Goal: Task Accomplishment & Management: Use online tool/utility

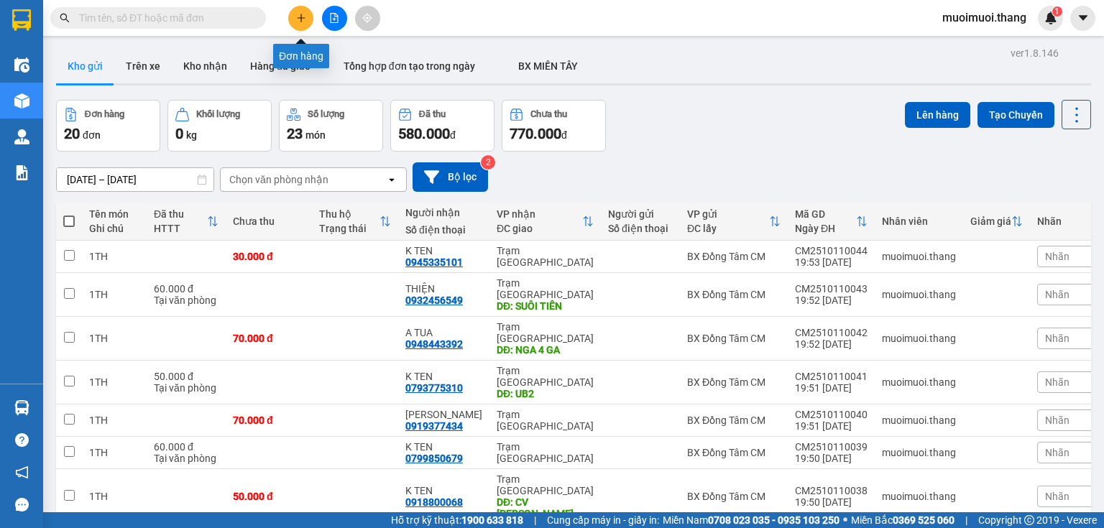
click at [308, 22] on button at bounding box center [300, 18] width 25 height 25
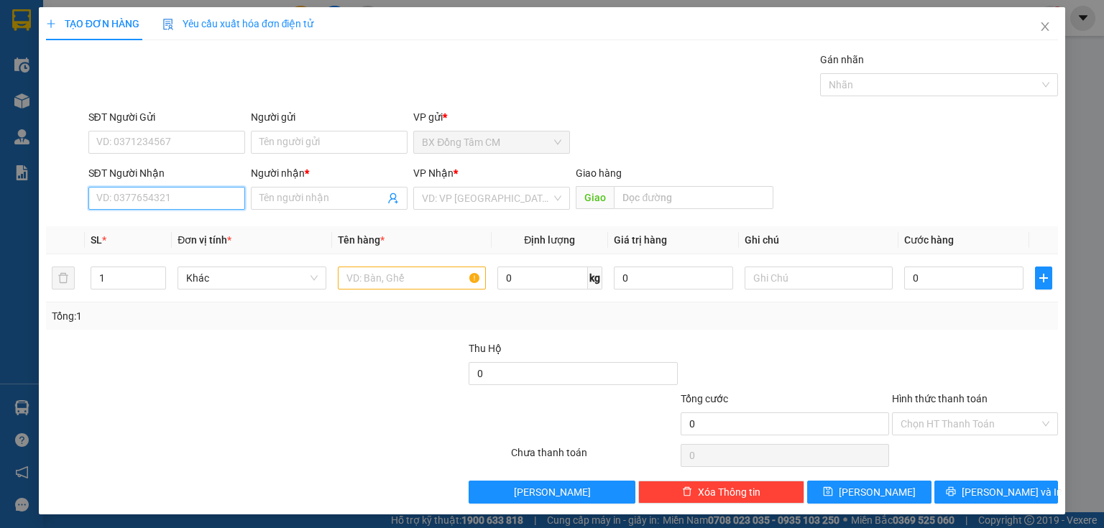
click at [128, 203] on input "SĐT Người Nhận" at bounding box center [166, 198] width 157 height 23
paste input "0339179012"
type input "0339179012"
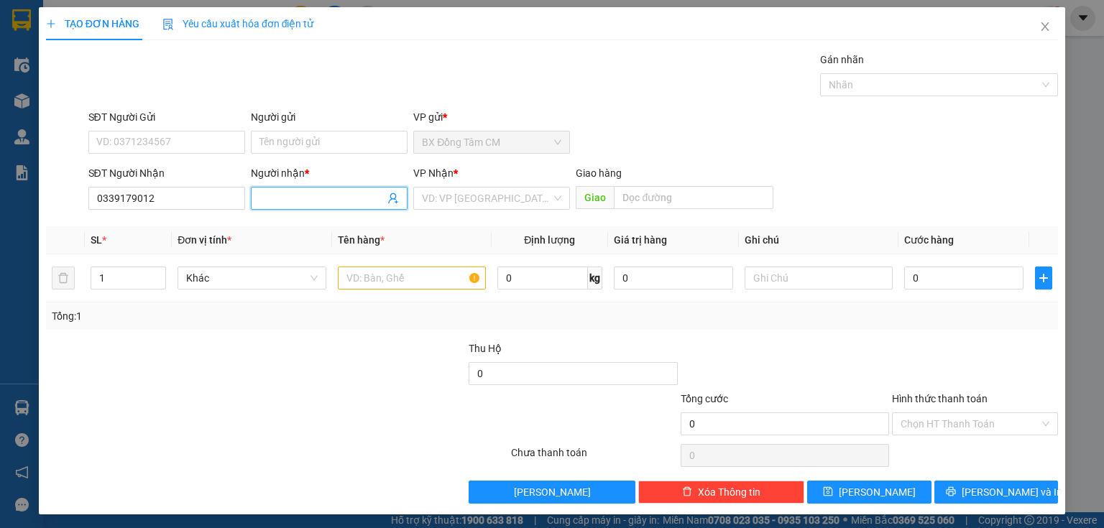
click at [313, 204] on input "Người nhận *" at bounding box center [321, 198] width 125 height 16
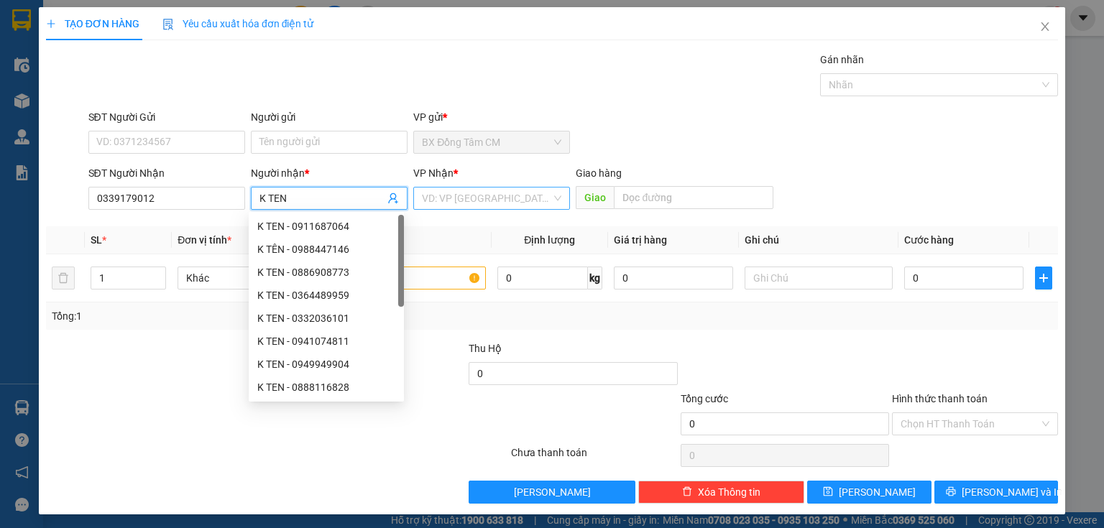
type input "K TEN"
drag, startPoint x: 501, startPoint y: 192, endPoint x: 480, endPoint y: 231, distance: 44.7
click at [500, 193] on input "search" at bounding box center [486, 199] width 129 height 22
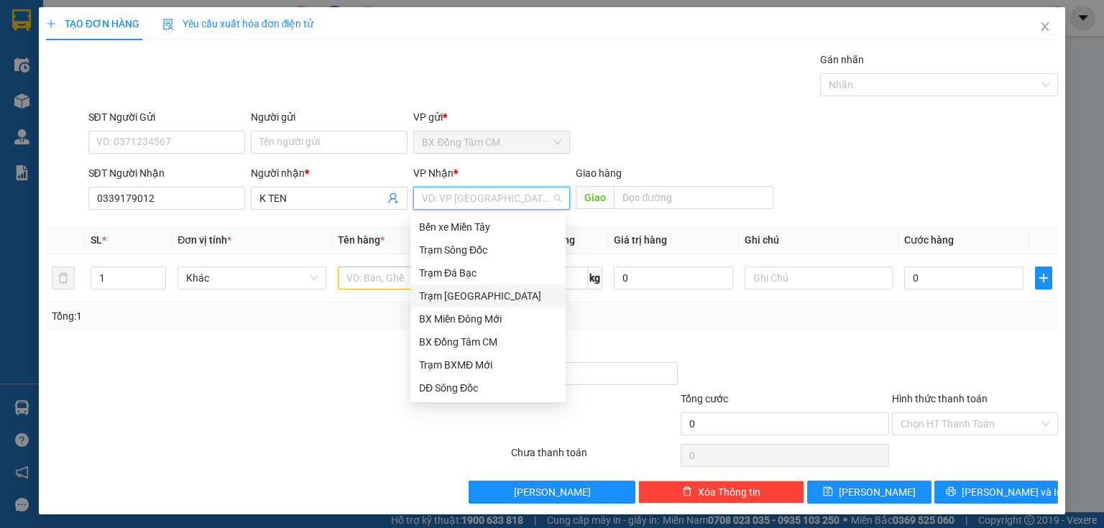
click at [451, 296] on div "Trạm [GEOGRAPHIC_DATA]" at bounding box center [488, 296] width 138 height 16
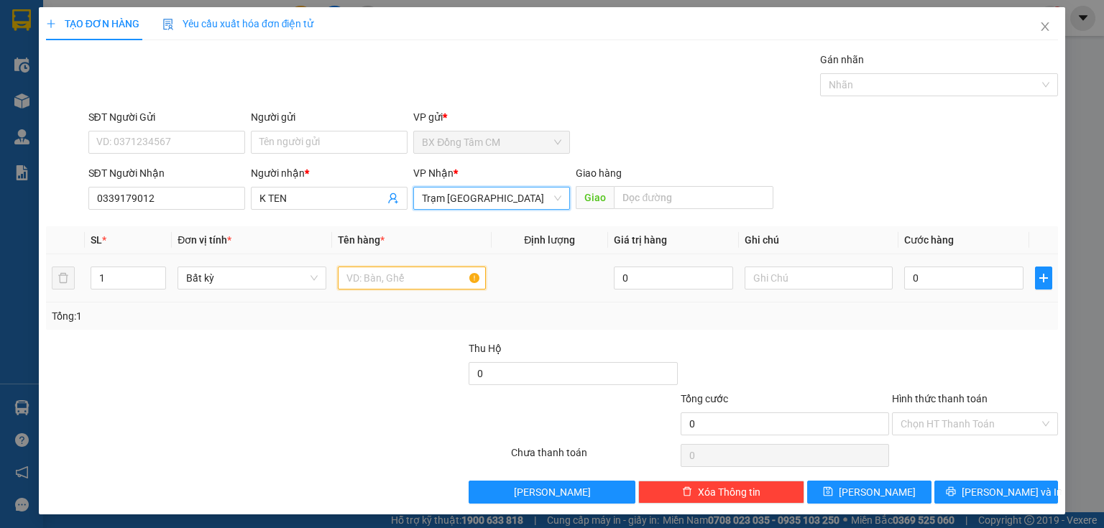
click at [403, 270] on input "text" at bounding box center [412, 278] width 148 height 23
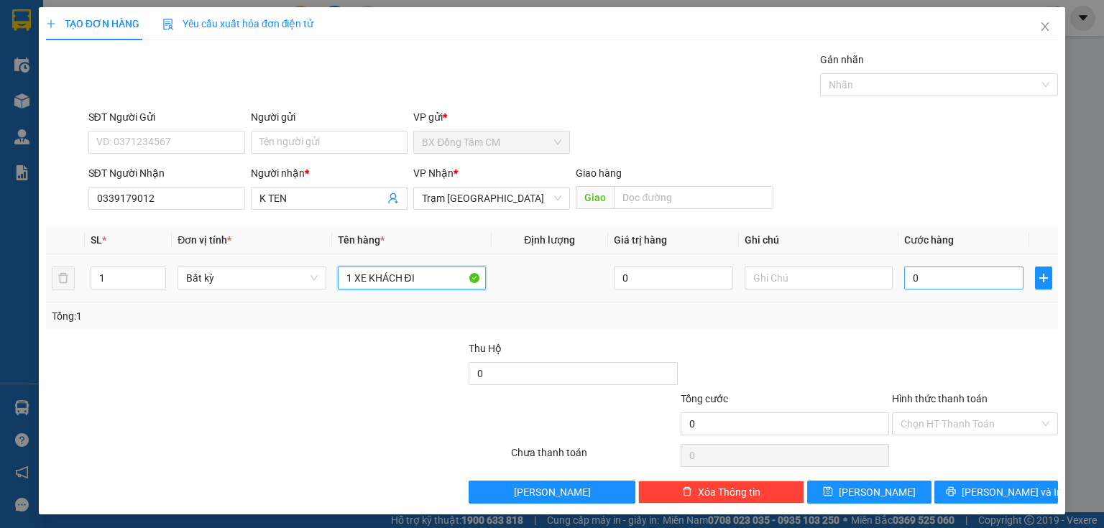
type input "1 XE KHÁCH ĐI"
click at [963, 271] on input "0" at bounding box center [963, 278] width 119 height 23
type input "4"
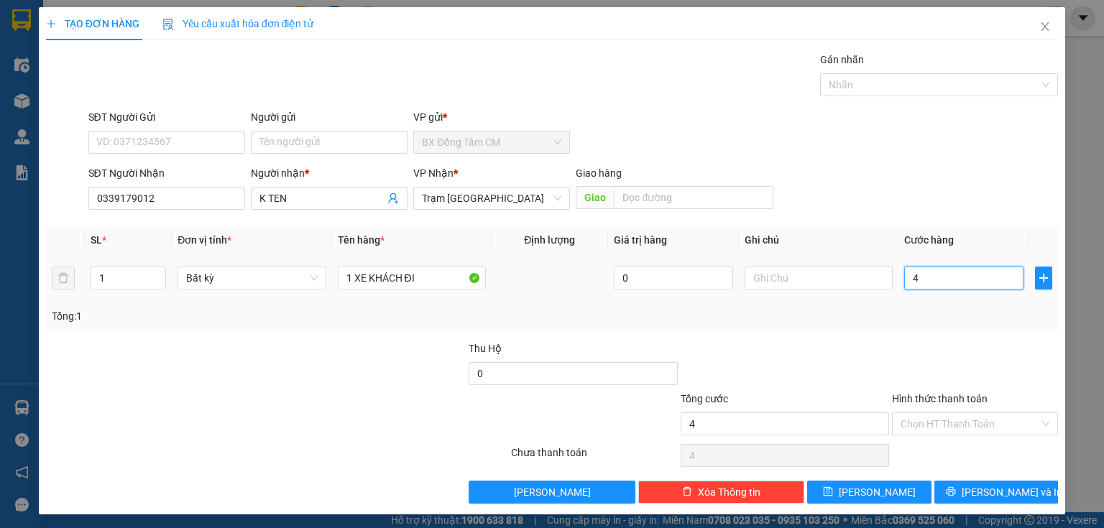
type input "40"
type input "400"
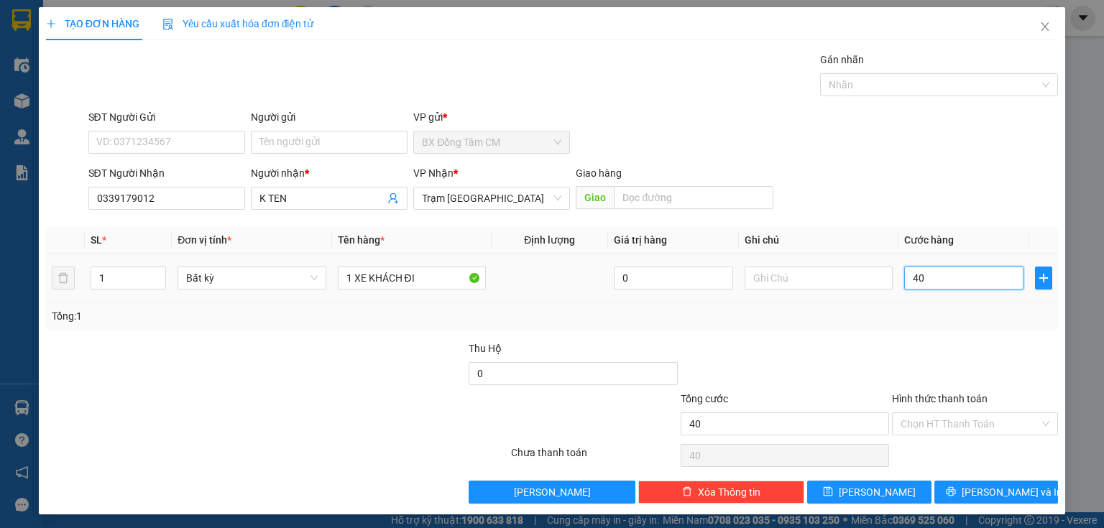
type input "400"
type input "4.000"
type input "40.000"
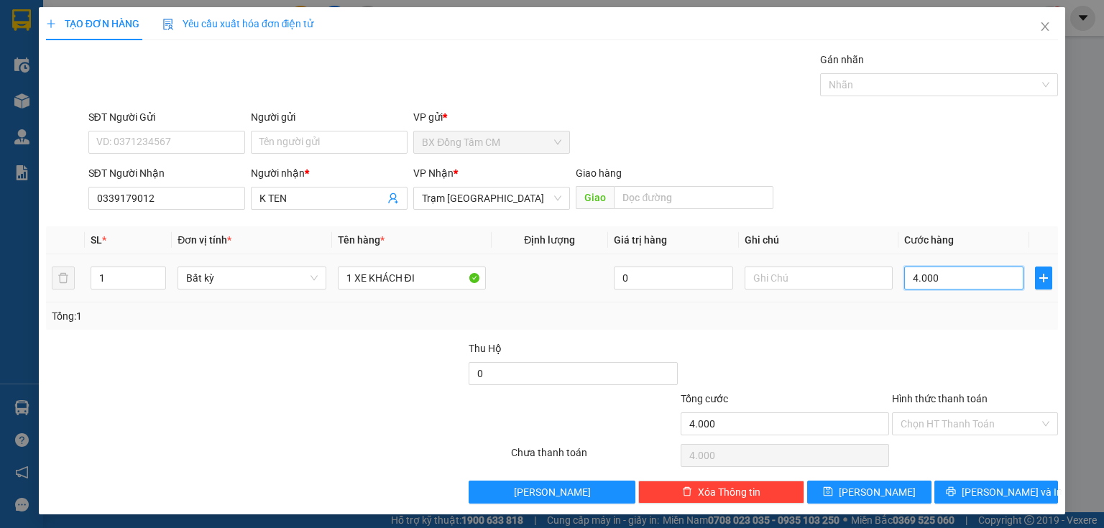
type input "40.000"
type input "400.000"
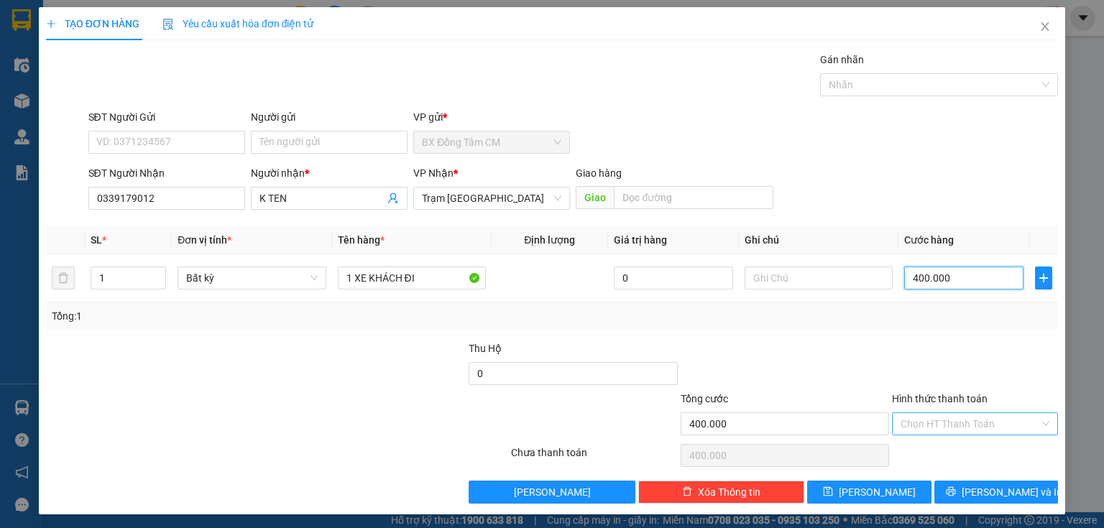
type input "400.000"
click at [992, 413] on input "Hình thức thanh toán" at bounding box center [970, 424] width 139 height 22
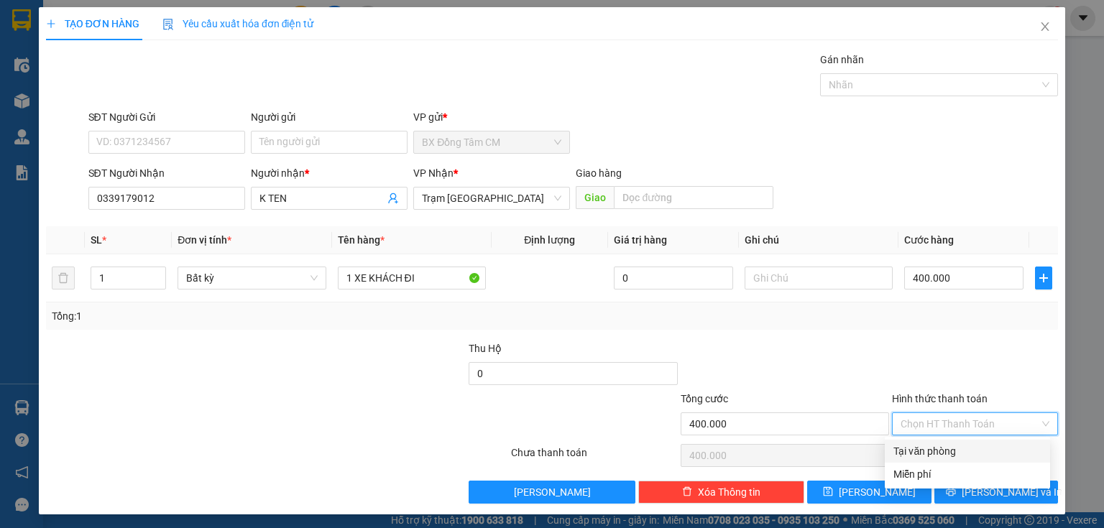
click at [940, 456] on div "Tại văn phòng" at bounding box center [967, 452] width 148 height 16
type input "0"
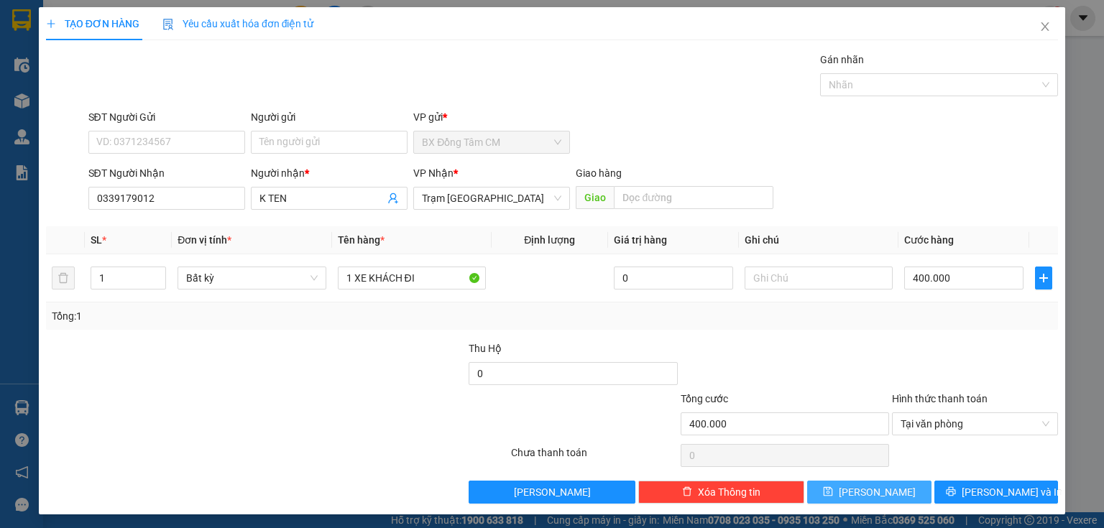
click at [900, 487] on button "Lưu" at bounding box center [869, 492] width 124 height 23
type input "0"
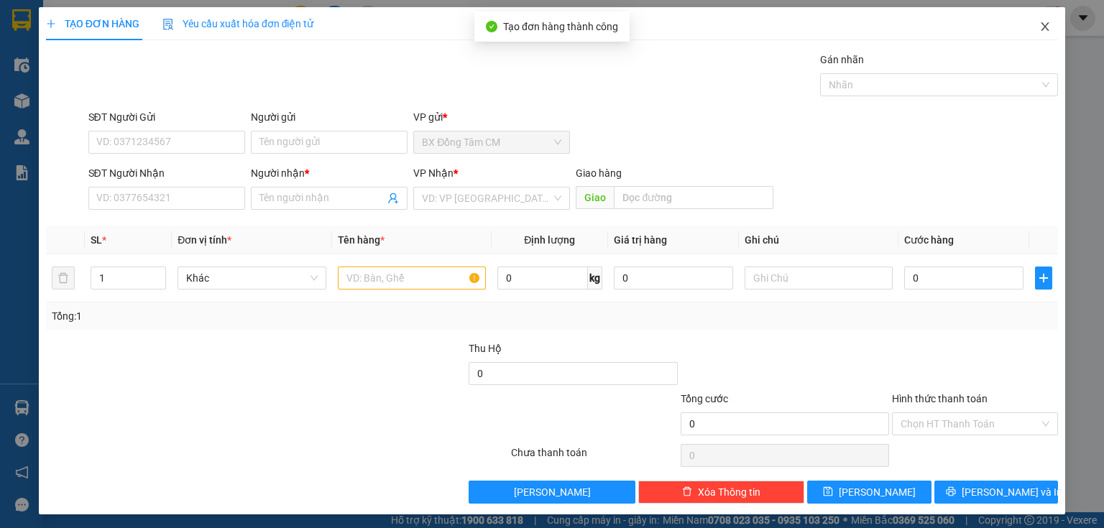
drag, startPoint x: 1043, startPoint y: 26, endPoint x: 995, endPoint y: 17, distance: 48.9
click at [1041, 27] on span "Close" at bounding box center [1045, 27] width 40 height 40
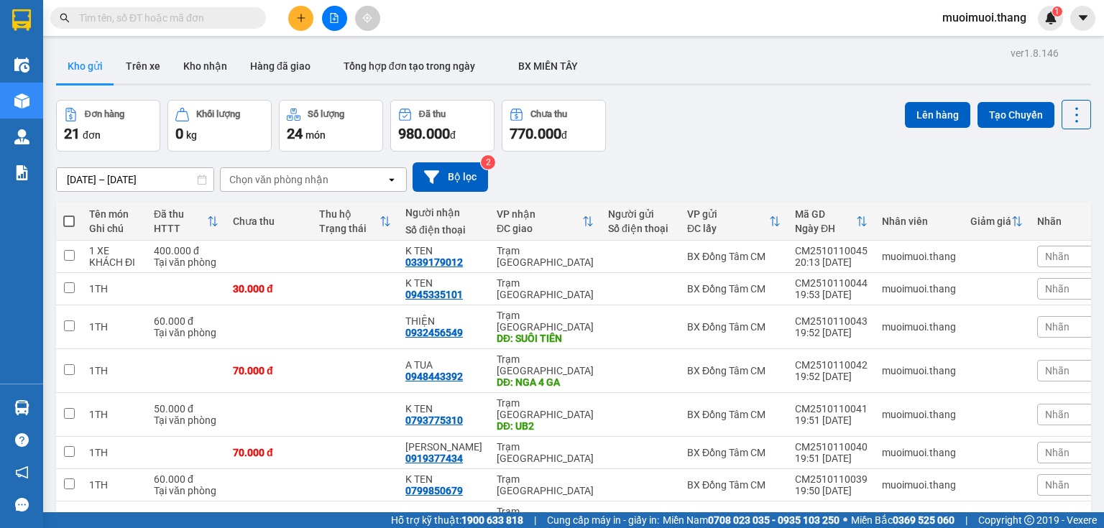
click at [70, 219] on span at bounding box center [69, 222] width 12 height 12
click at [69, 214] on input "checkbox" at bounding box center [69, 214] width 0 height 0
checkbox input "true"
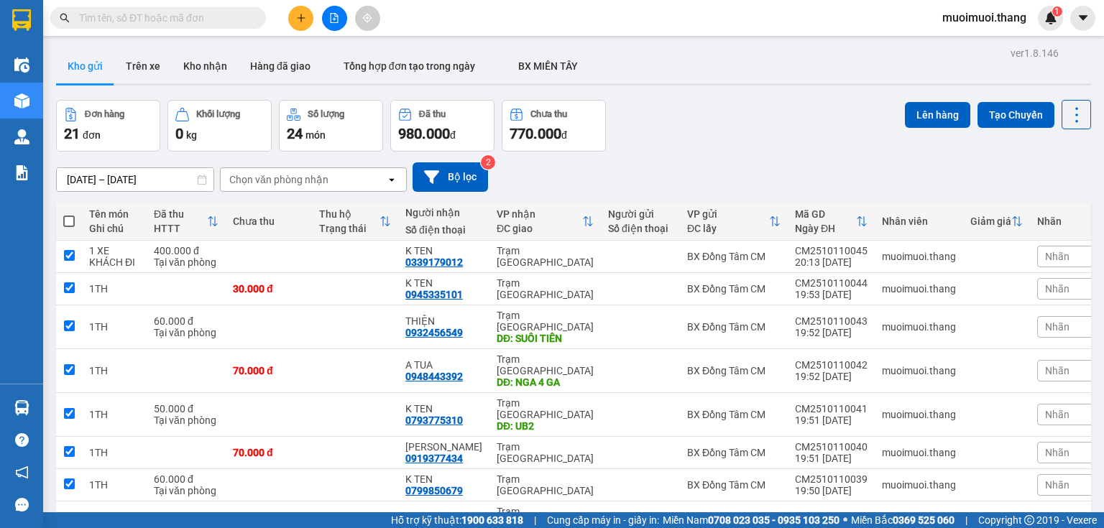
checkbox input "true"
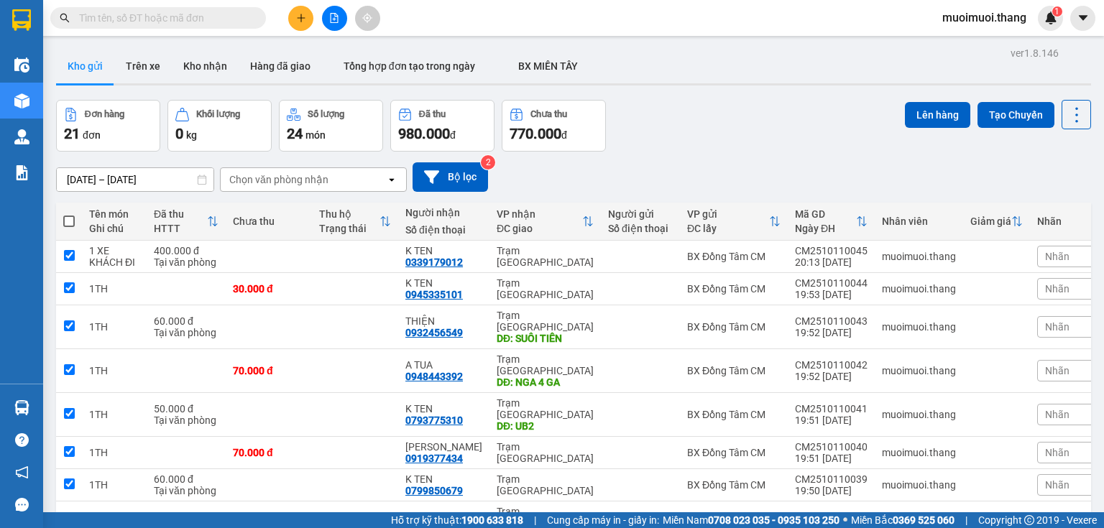
checkbox input "true"
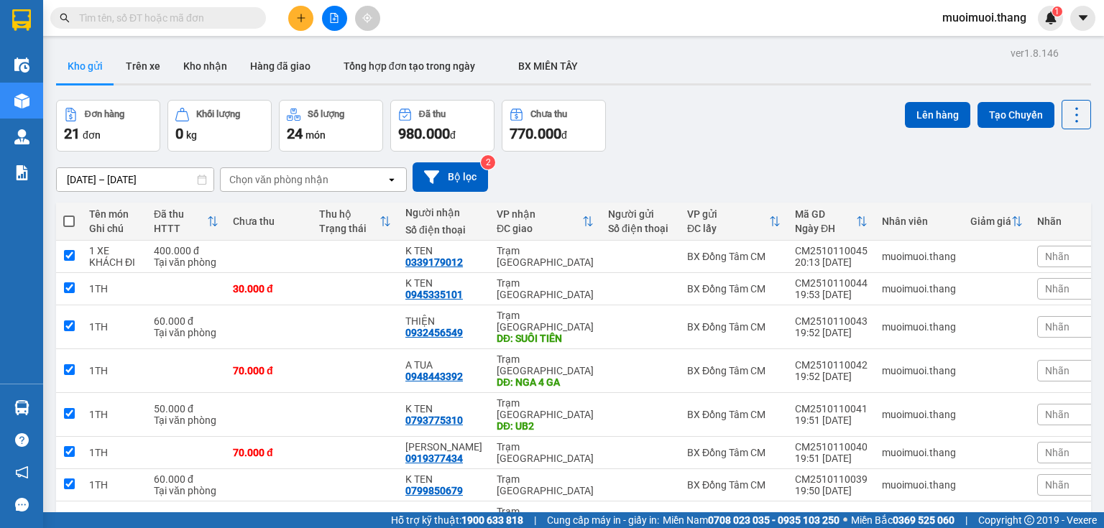
checkbox input "true"
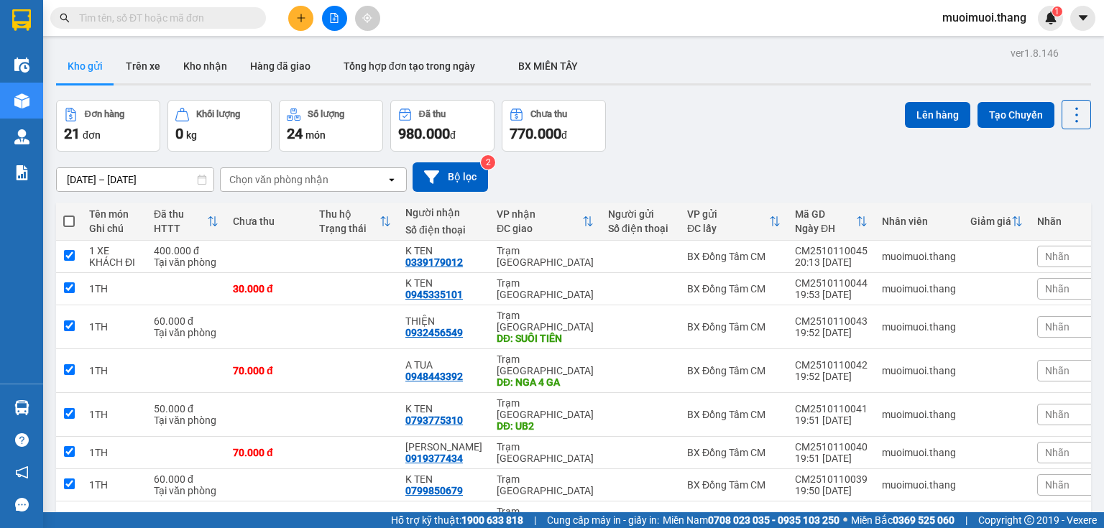
checkbox input "true"
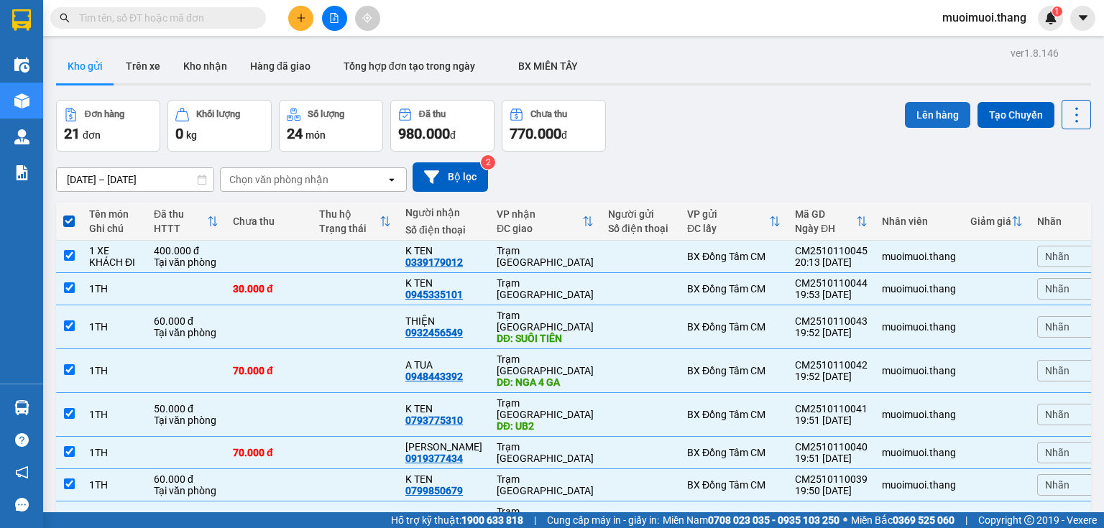
click at [929, 119] on button "Lên hàng" at bounding box center [937, 115] width 65 height 26
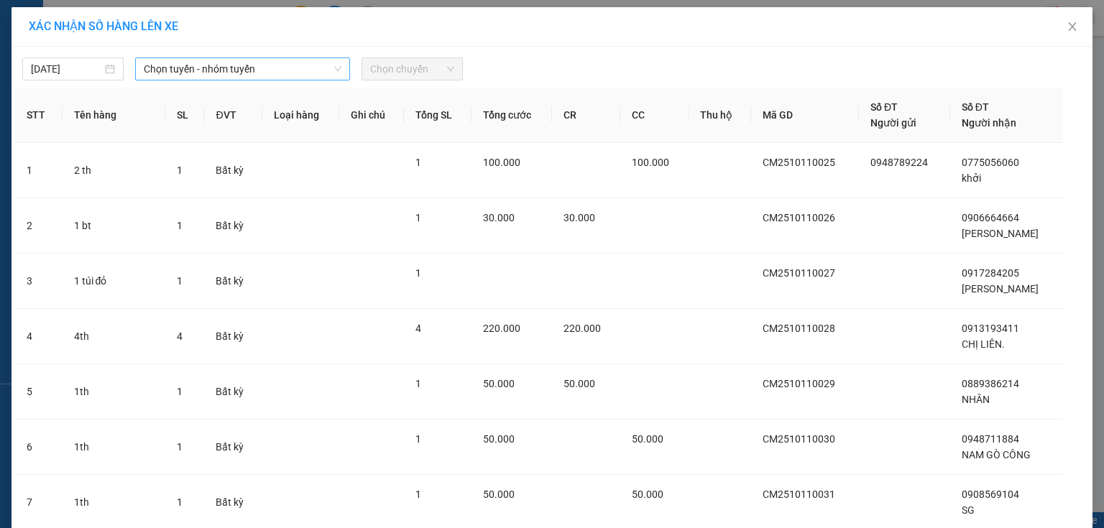
click at [287, 66] on span "Chọn tuyến - nhóm tuyến" at bounding box center [243, 69] width 198 height 22
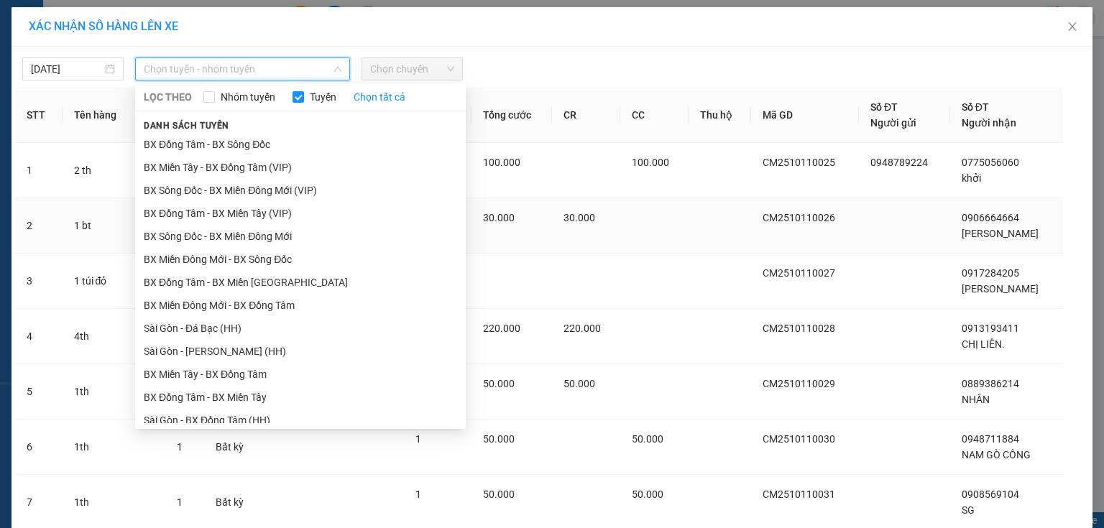
click at [188, 239] on li "BX Sông Đốc - BX Miền Đông Mới" at bounding box center [300, 236] width 331 height 23
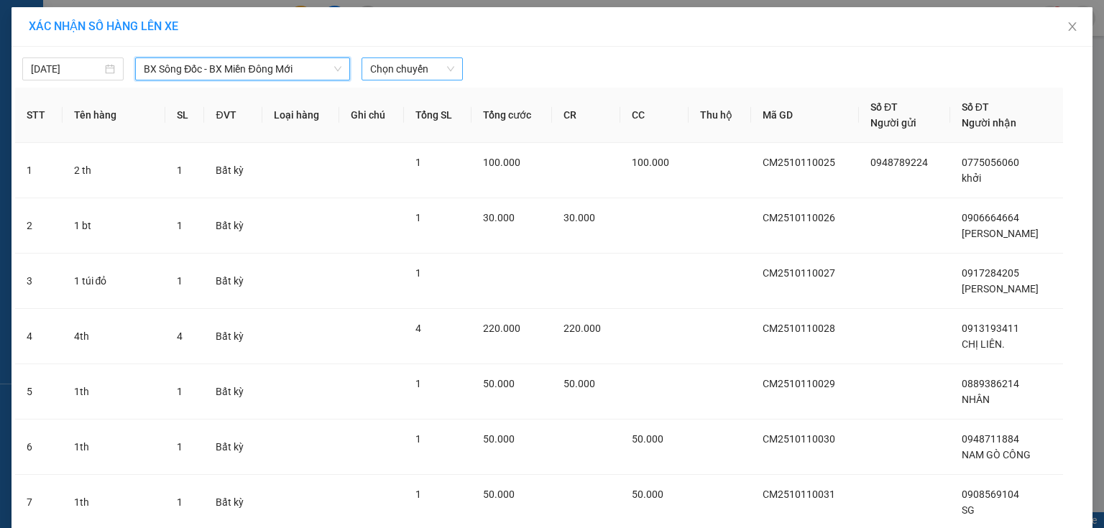
click at [395, 74] on span "Chọn chuyến" at bounding box center [412, 69] width 84 height 22
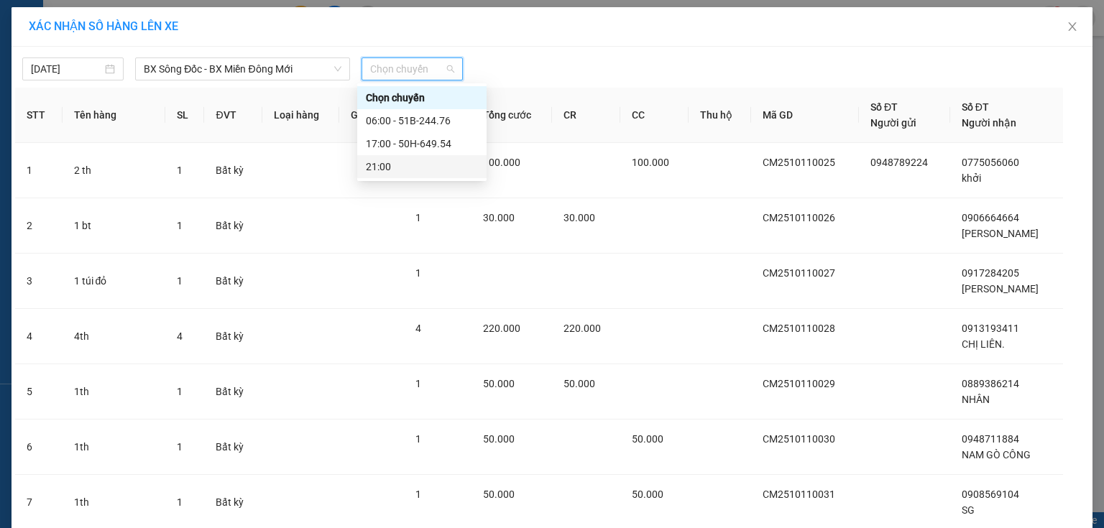
click at [398, 159] on div "21:00" at bounding box center [422, 167] width 112 height 16
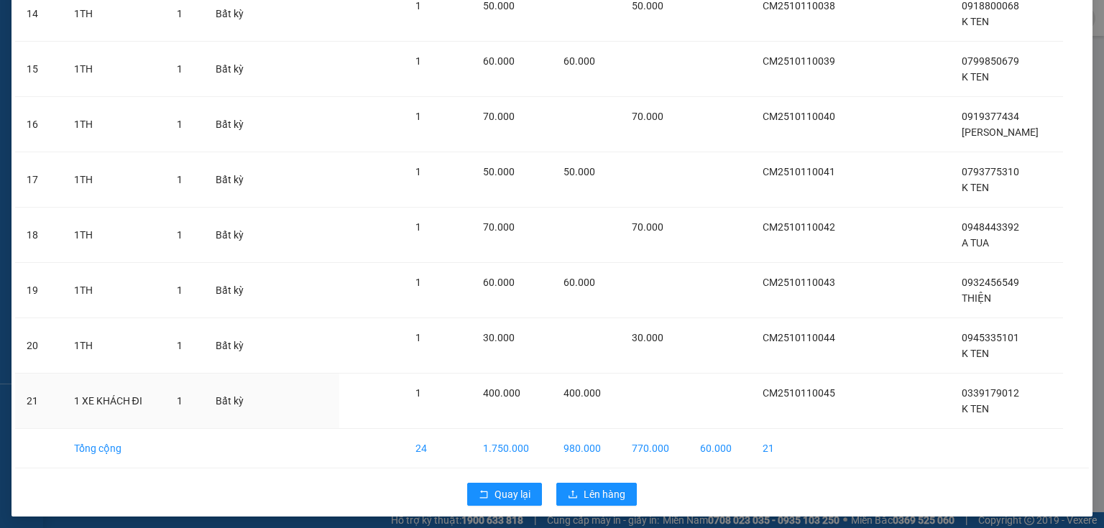
scroll to position [887, 0]
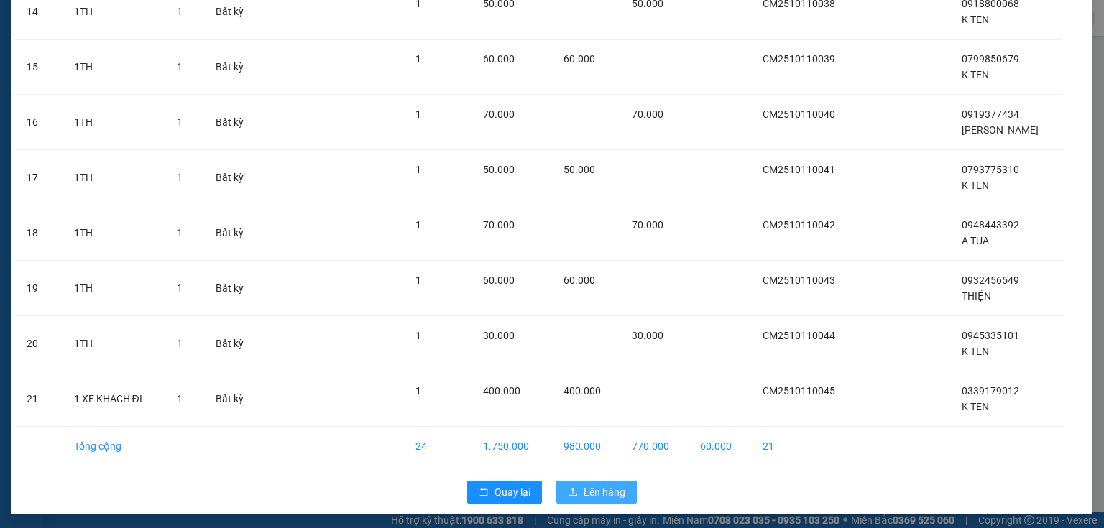
click at [568, 489] on icon "upload" at bounding box center [573, 492] width 10 height 10
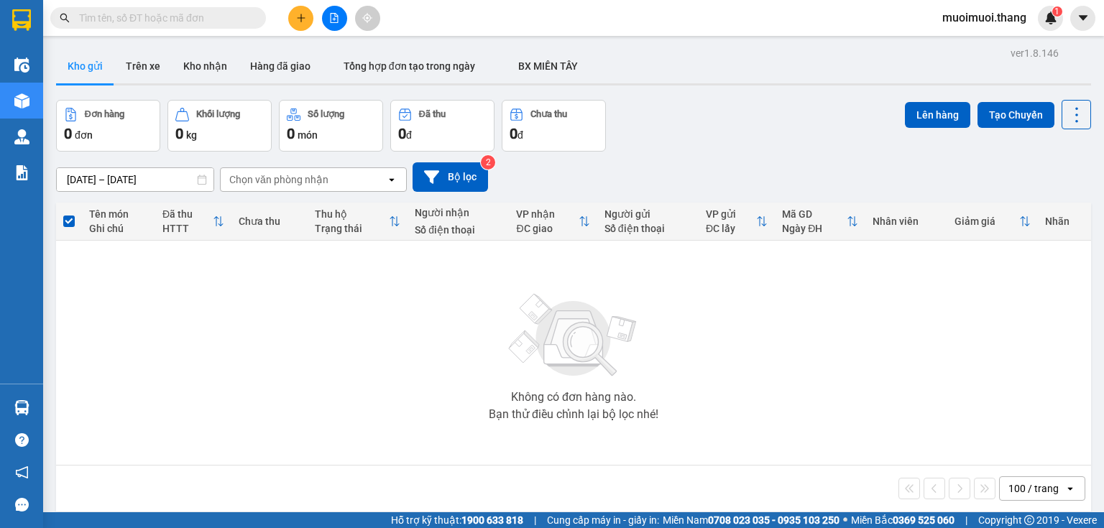
click at [998, 17] on span "muoimuoi.thang" at bounding box center [984, 18] width 107 height 18
click at [973, 47] on span "Đăng xuất" at bounding box center [990, 45] width 78 height 16
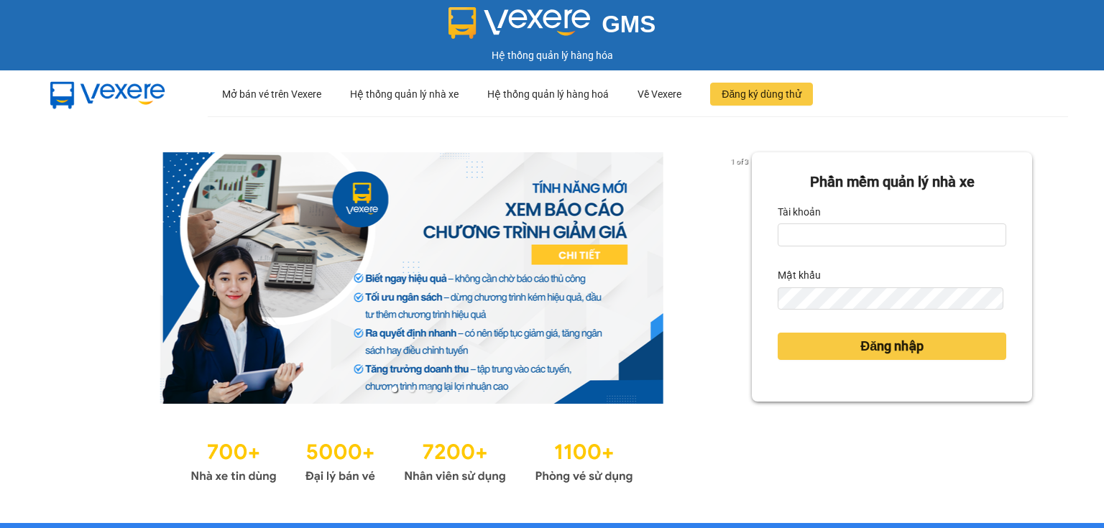
click at [848, 222] on div "Tài khoản" at bounding box center [892, 212] width 229 height 23
click at [843, 233] on input "Tài khoản" at bounding box center [892, 235] width 229 height 23
type input "ahan.thang"
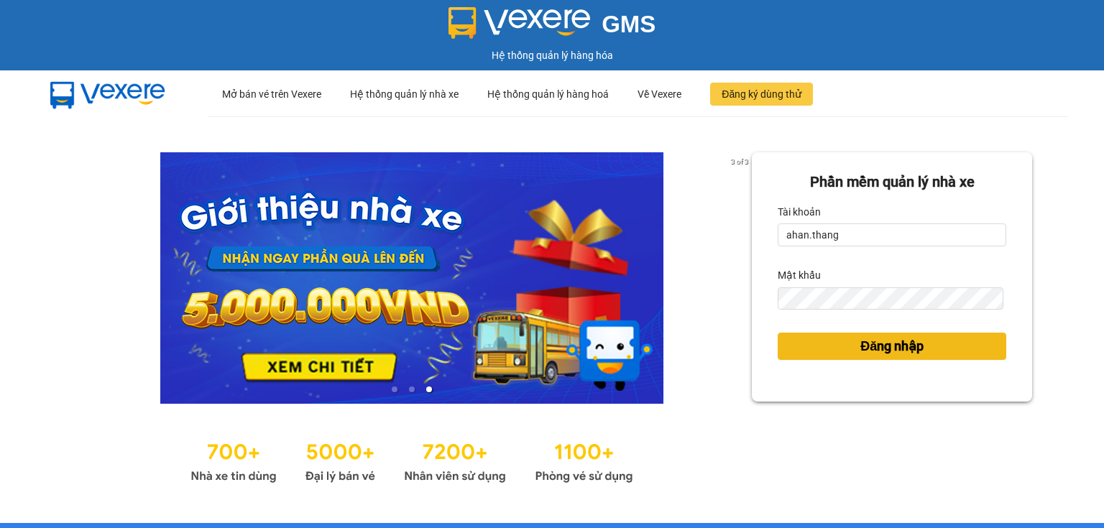
click at [894, 344] on span "Đăng nhập" at bounding box center [891, 346] width 63 height 20
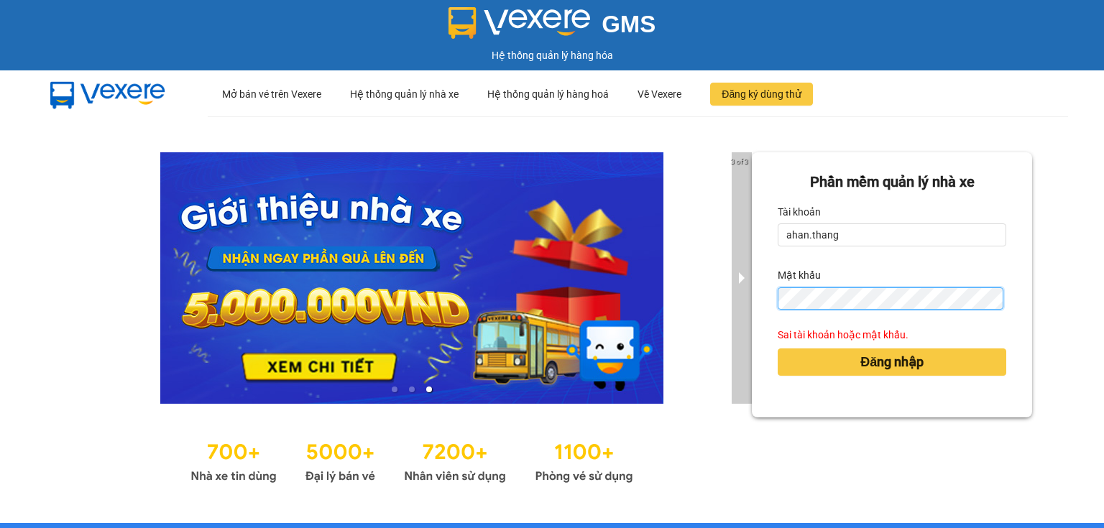
click at [731, 294] on div "3 of 3 Phần mềm quản lý nhà xe Tài khoản ahan.thang Mật khẩu Sai tài khoản hoặc…" at bounding box center [552, 319] width 1104 height 407
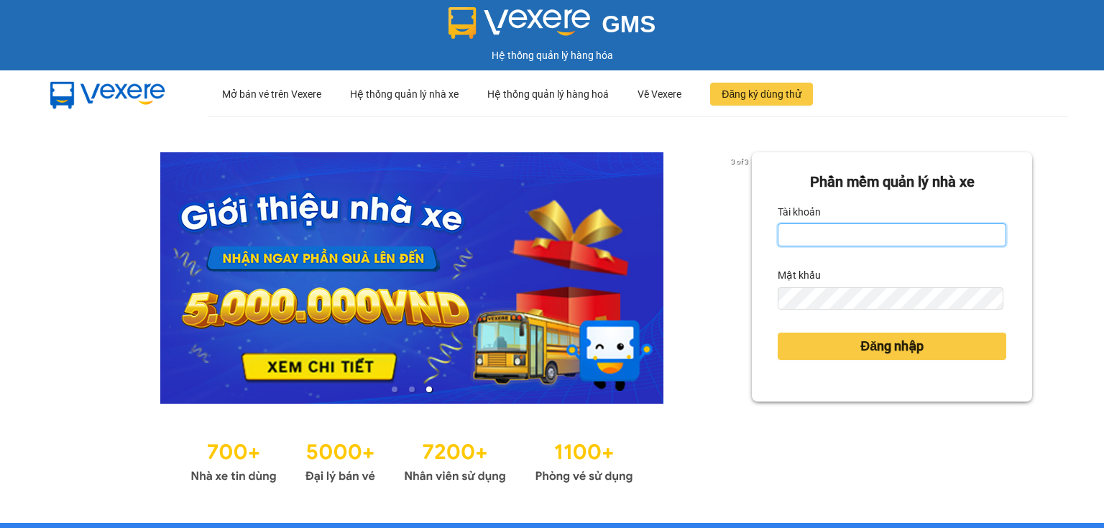
click at [869, 226] on input "Tài khoản" at bounding box center [892, 235] width 229 height 23
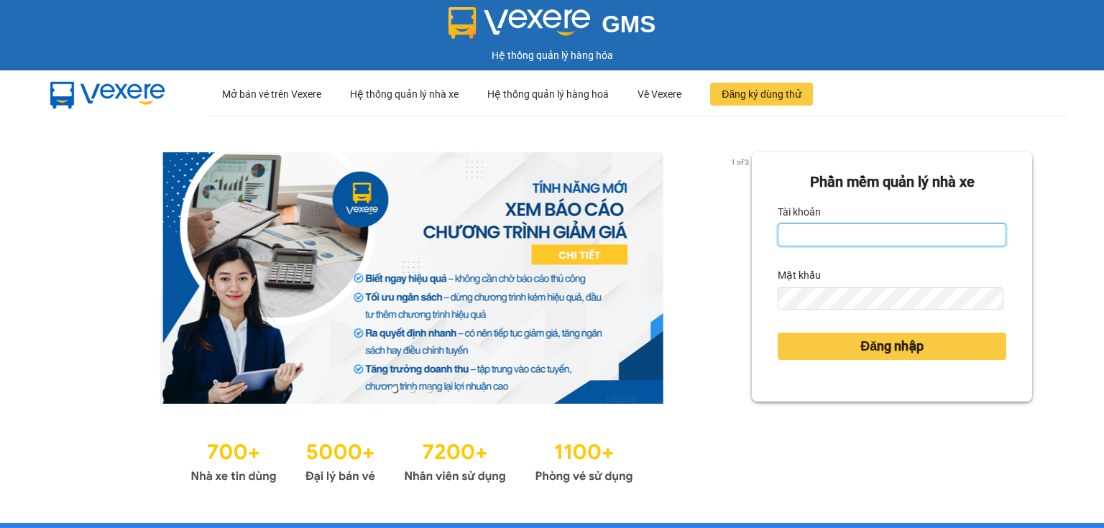
type input "ahan.thang"
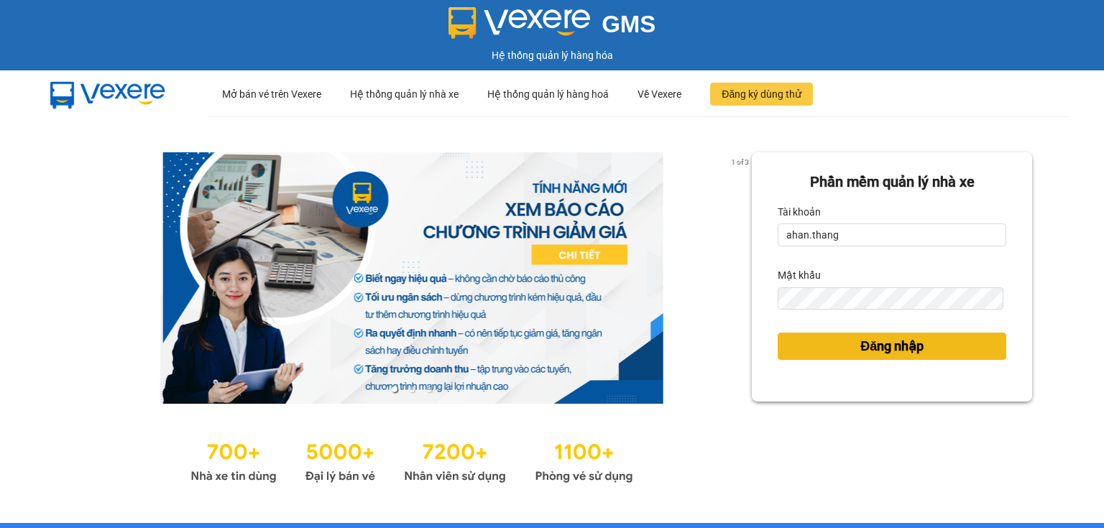
click at [840, 345] on button "Đăng nhập" at bounding box center [892, 346] width 229 height 27
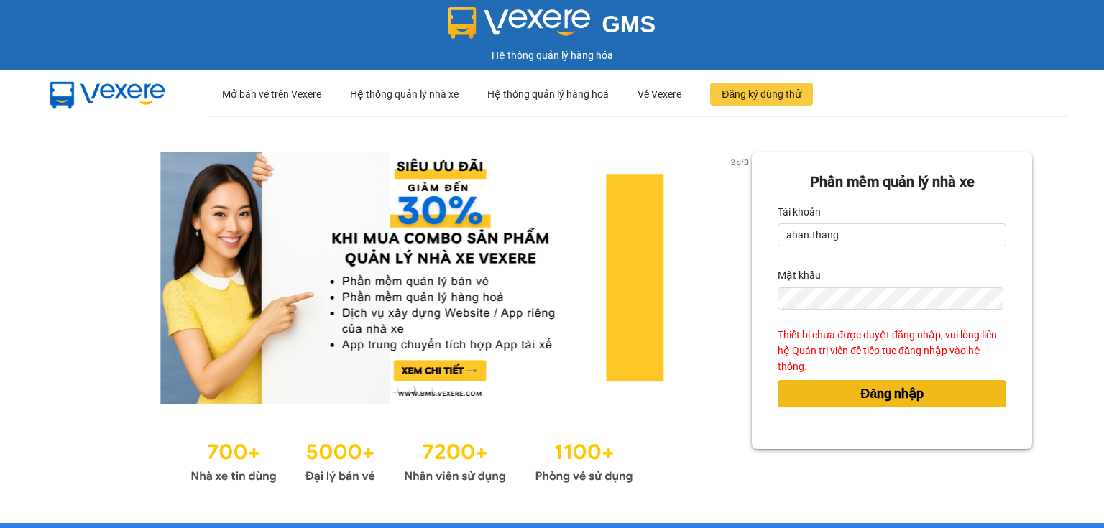
click at [824, 397] on button "Đăng nhập" at bounding box center [892, 393] width 229 height 27
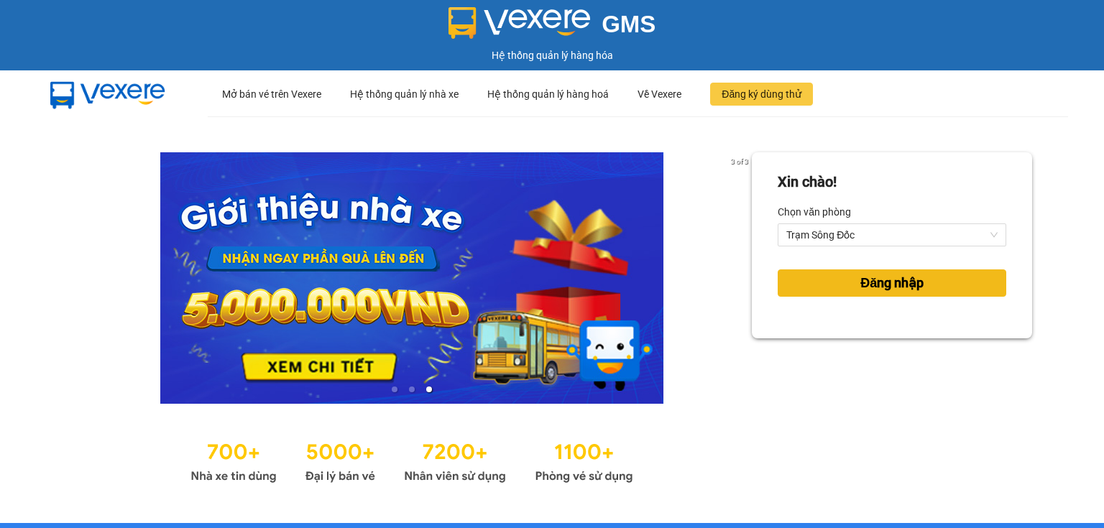
click at [822, 272] on button "Đăng nhập" at bounding box center [892, 283] width 229 height 27
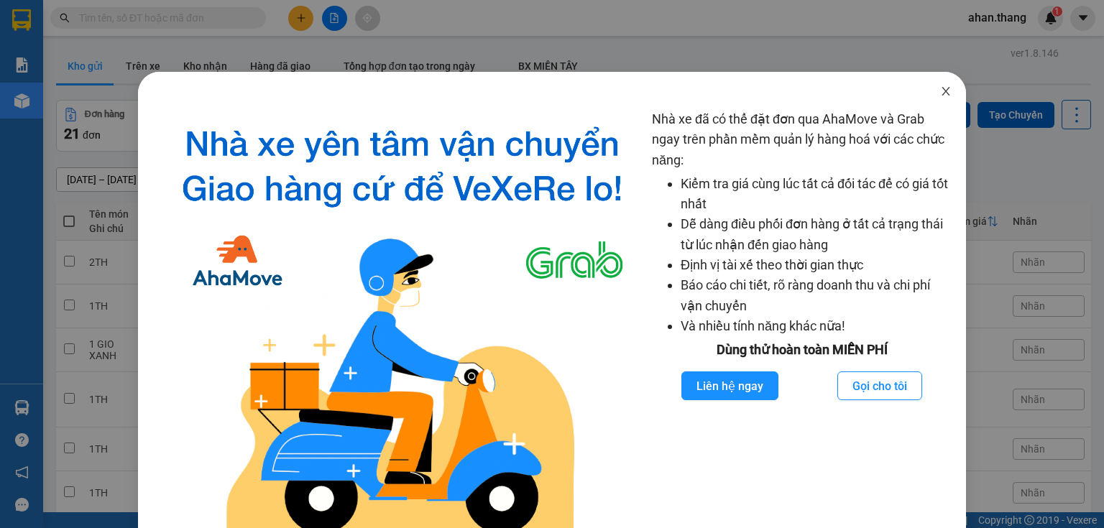
click at [926, 94] on span "Close" at bounding box center [946, 92] width 40 height 40
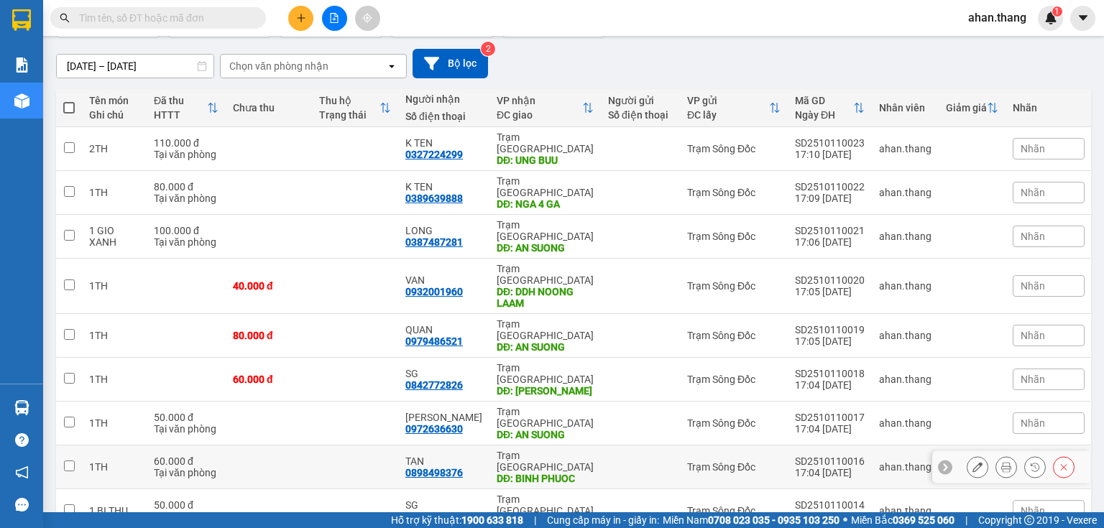
scroll to position [119, 0]
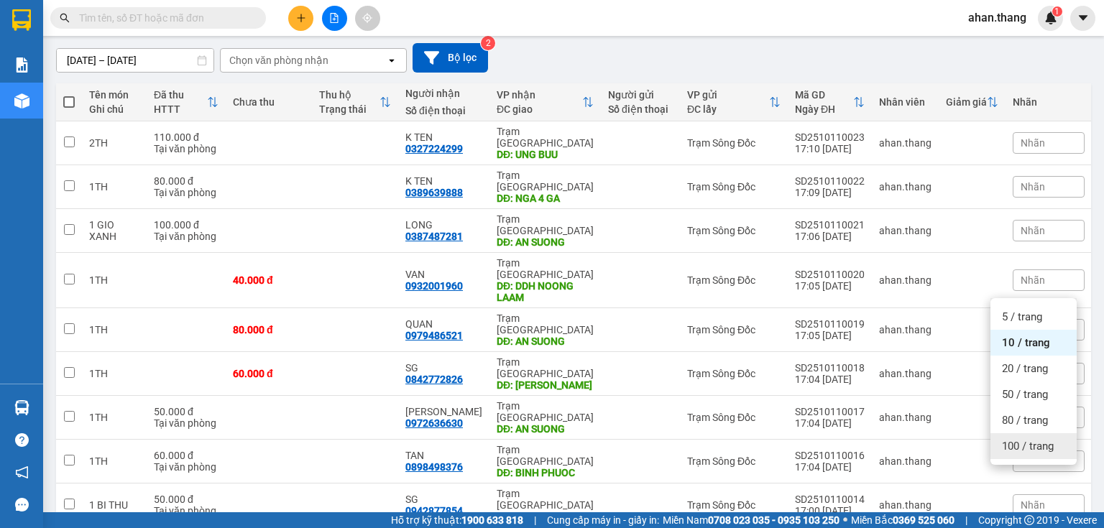
click at [1024, 449] on span "100 / trang" at bounding box center [1028, 446] width 52 height 14
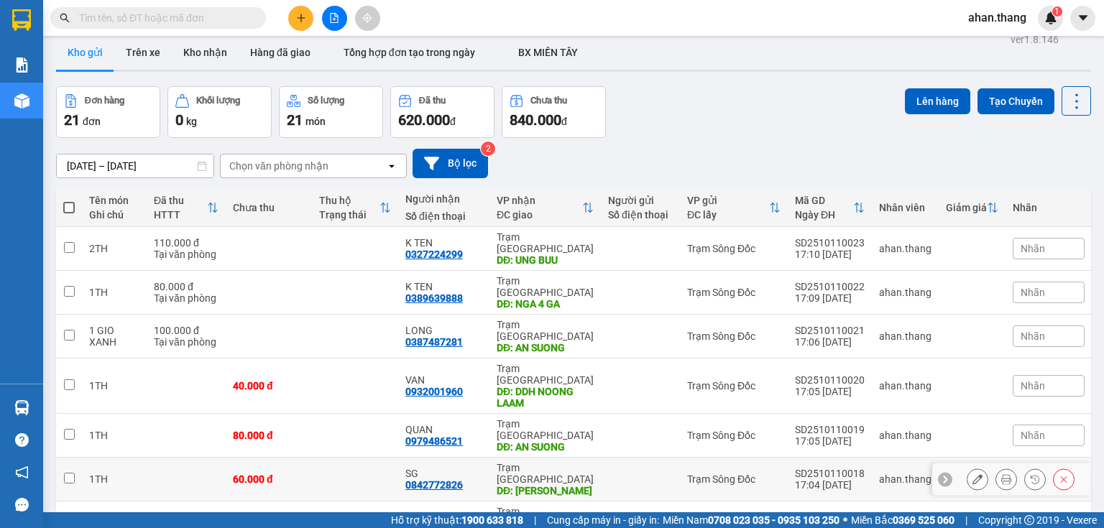
scroll to position [0, 0]
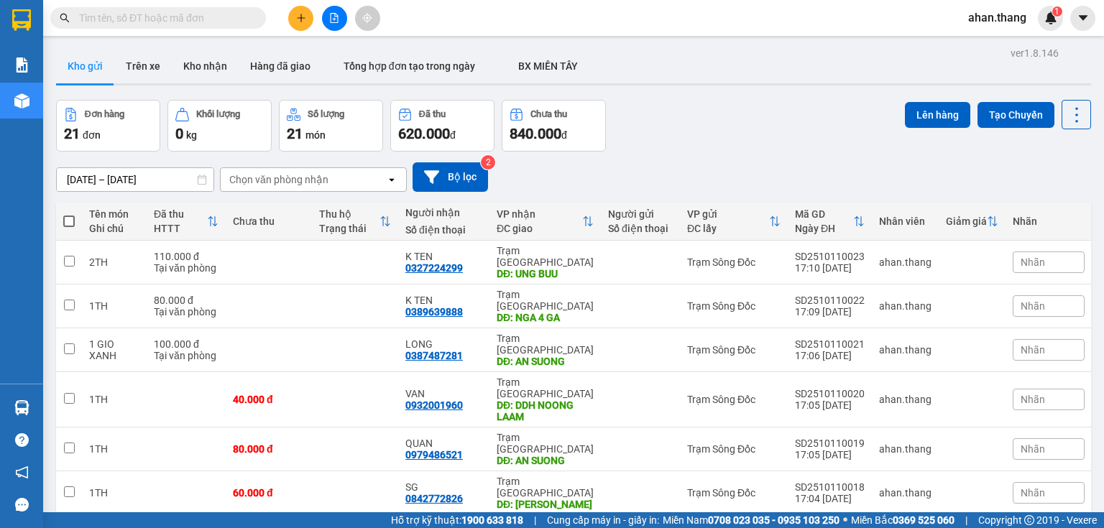
click at [308, 22] on button at bounding box center [300, 18] width 25 height 25
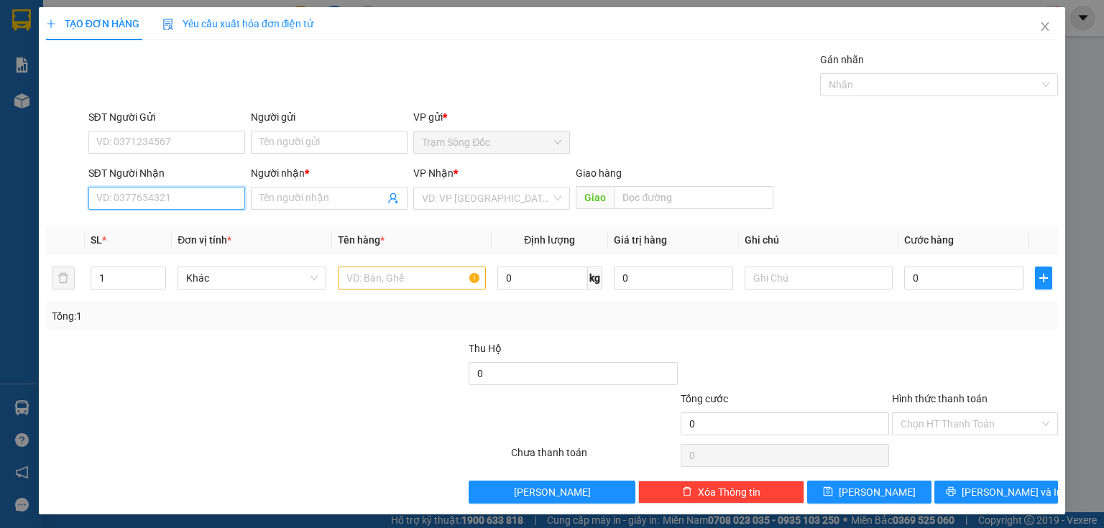
click at [146, 195] on input "SĐT Người Nhận" at bounding box center [166, 198] width 157 height 23
type input "0941744416"
drag, startPoint x: 180, startPoint y: 221, endPoint x: 339, endPoint y: 243, distance: 160.3
click at [184, 221] on div "0941744416 - PHUNG" at bounding box center [165, 227] width 138 height 16
type input "PHUNG"
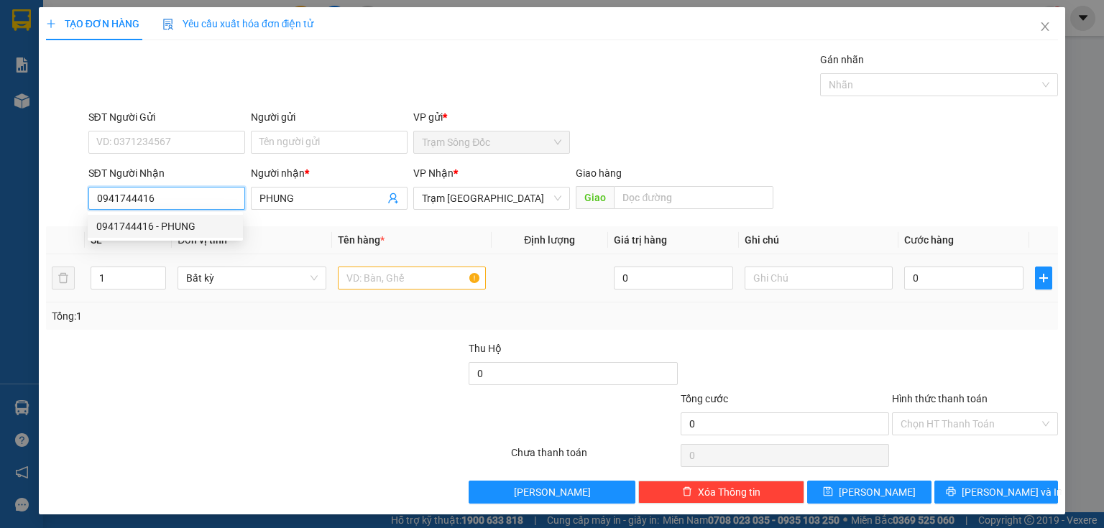
type input "0941744416"
click at [343, 289] on div at bounding box center [412, 278] width 148 height 29
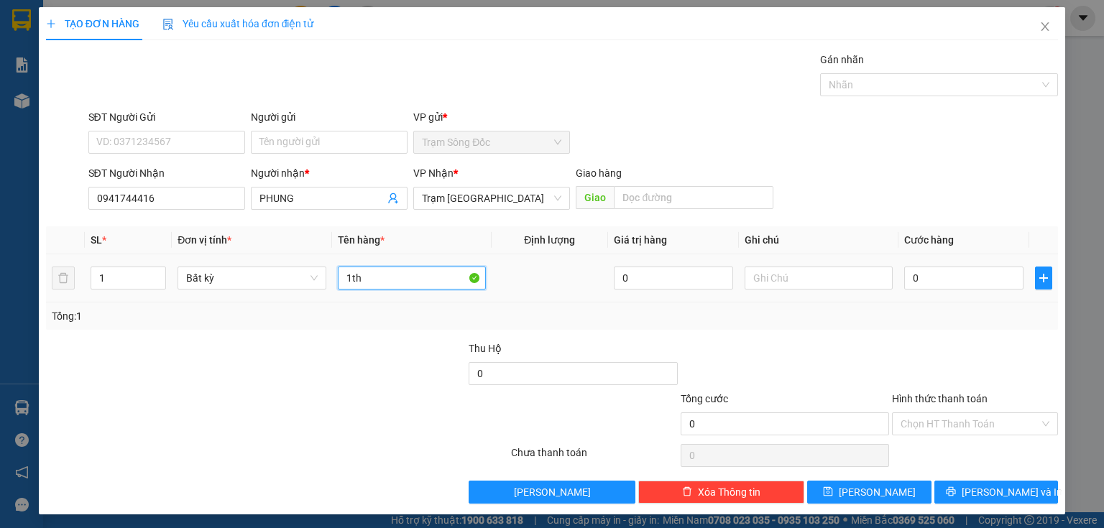
type input "1th"
click at [916, 295] on td "0" at bounding box center [964, 278] width 131 height 48
click at [928, 279] on input "0" at bounding box center [963, 278] width 119 height 23
type input "5"
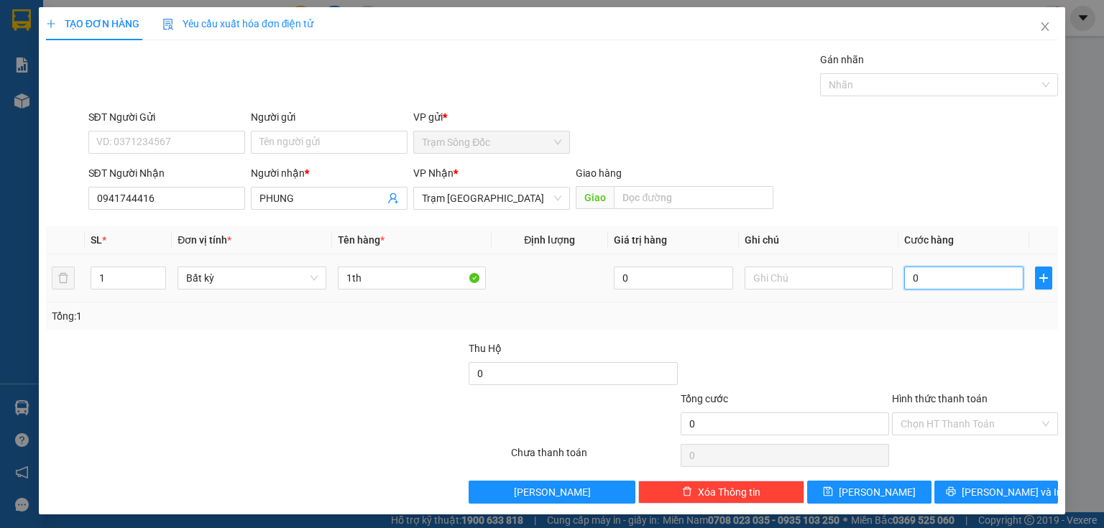
type input "5"
type input "50"
type input "500"
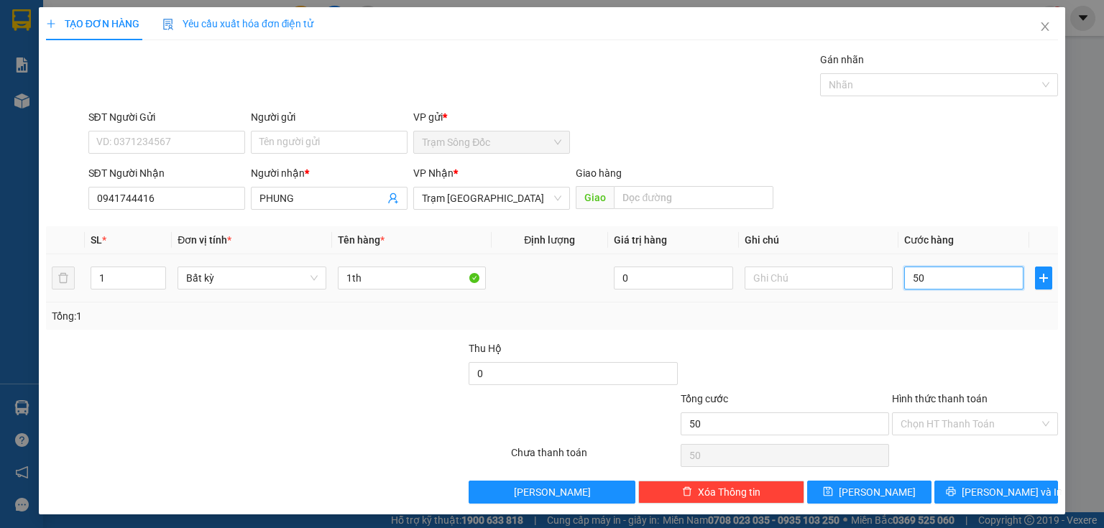
type input "500"
type input "5.000"
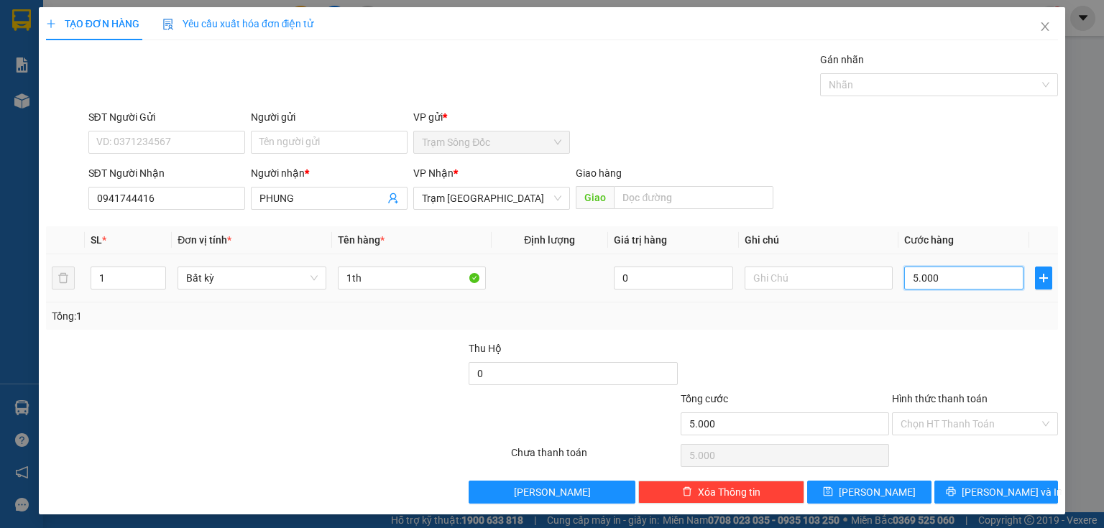
type input "50.000"
click at [940, 422] on input "Hình thức thanh toán" at bounding box center [970, 424] width 139 height 22
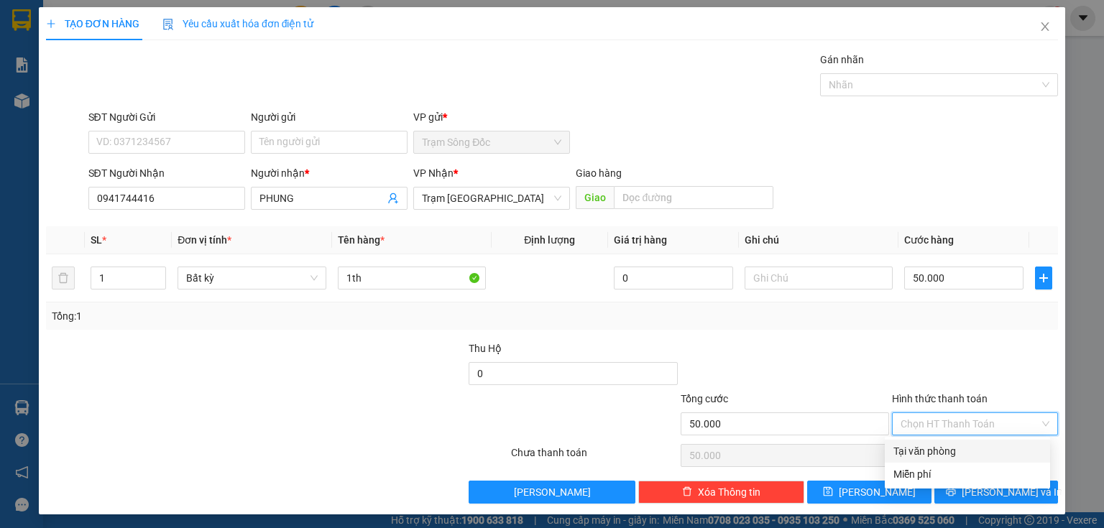
click at [940, 451] on div "Tại văn phòng" at bounding box center [967, 452] width 148 height 16
type input "0"
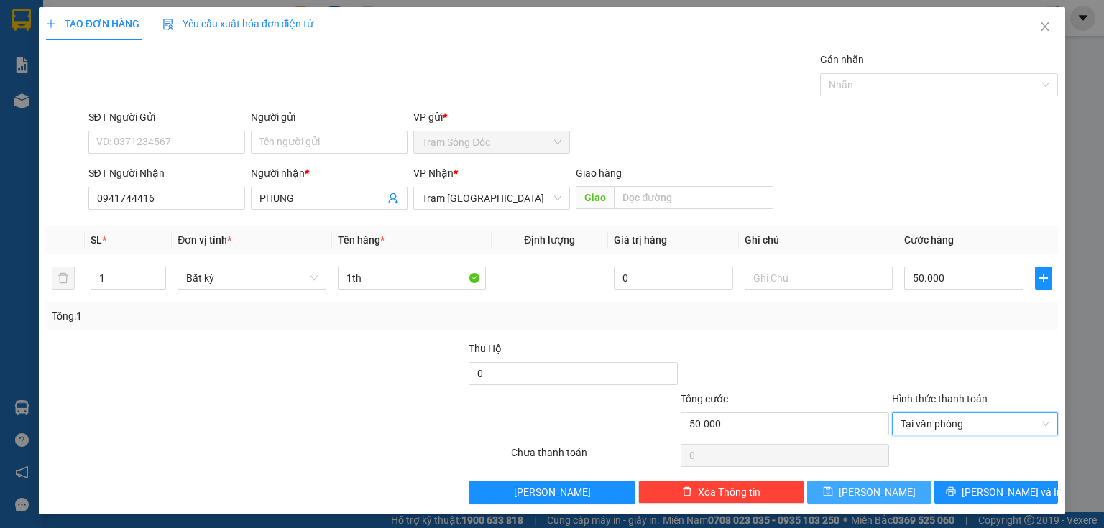
click at [878, 492] on button "Lưu" at bounding box center [869, 492] width 124 height 23
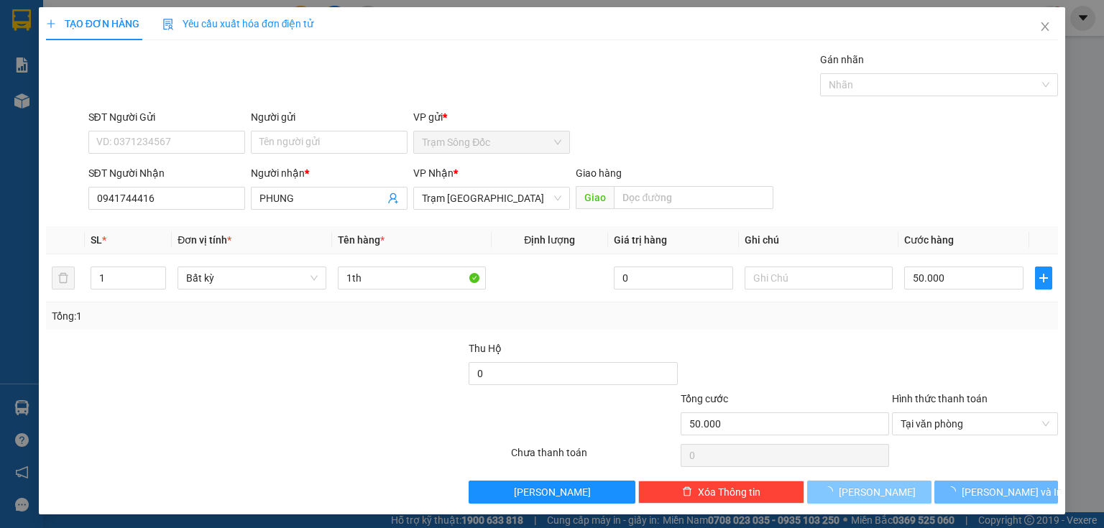
type input "0"
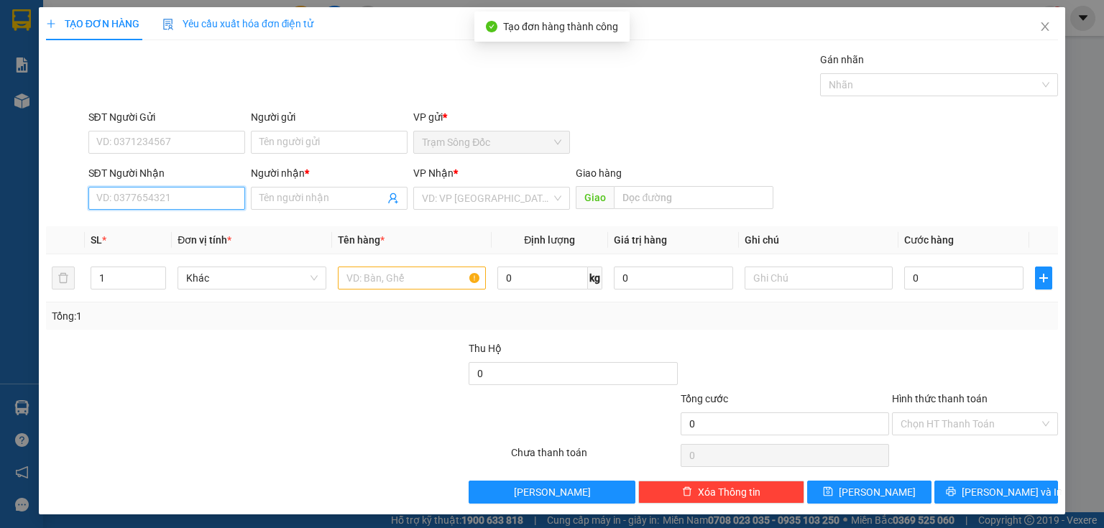
click at [127, 193] on input "SĐT Người Nhận" at bounding box center [166, 198] width 157 height 23
type input "0907825682"
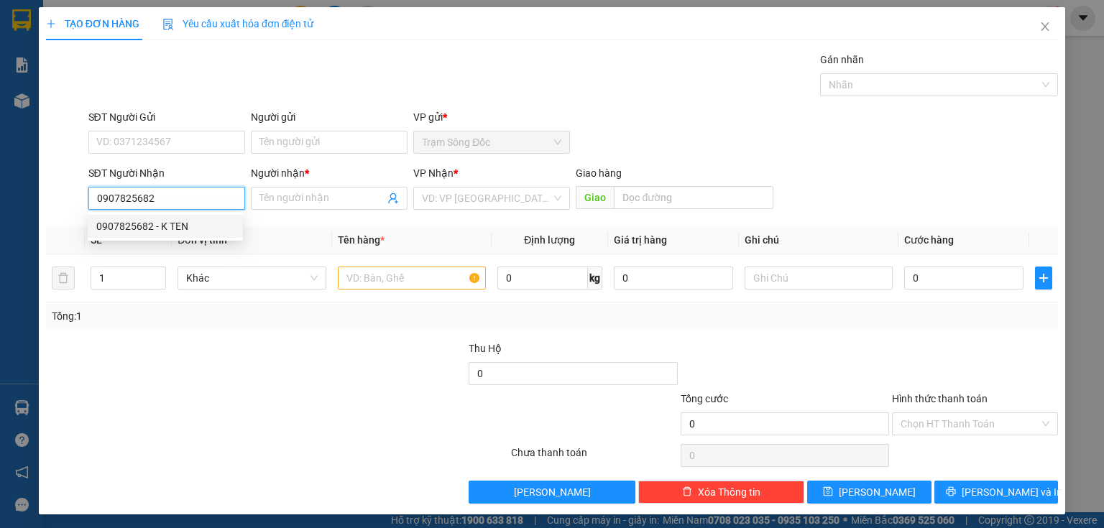
drag, startPoint x: 157, startPoint y: 222, endPoint x: 188, endPoint y: 214, distance: 31.2
click at [162, 220] on div "0907825682 - K TEN" at bounding box center [165, 227] width 138 height 16
type input "K TEN"
type input "0907825682"
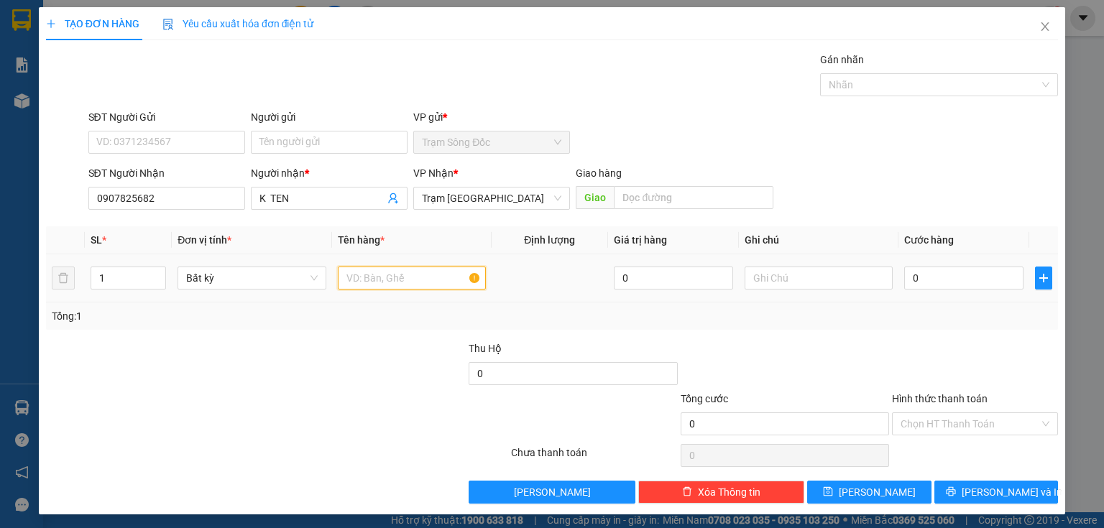
click at [365, 279] on input "text" at bounding box center [412, 278] width 148 height 23
type input "1th"
type input "7"
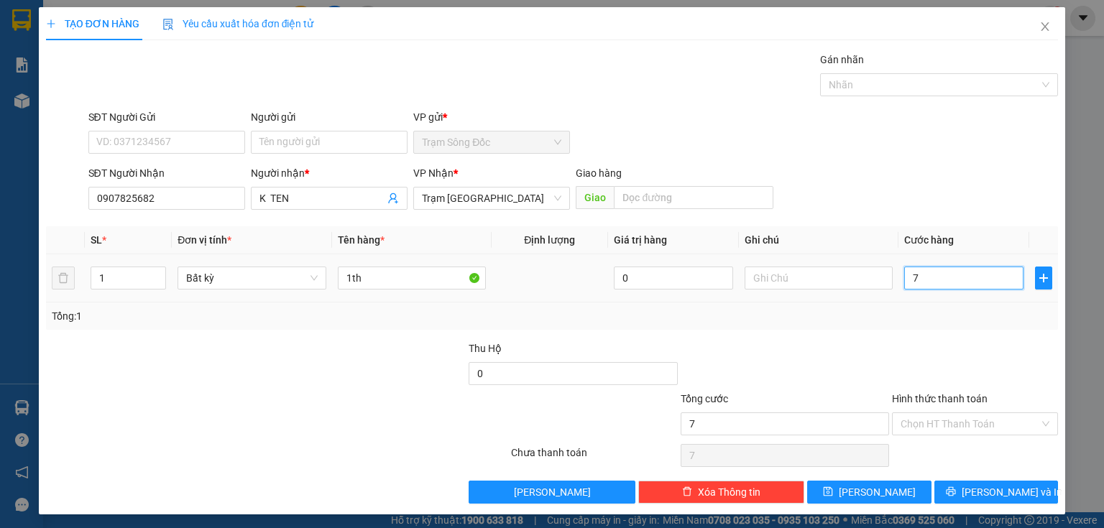
type input "70"
type input "700"
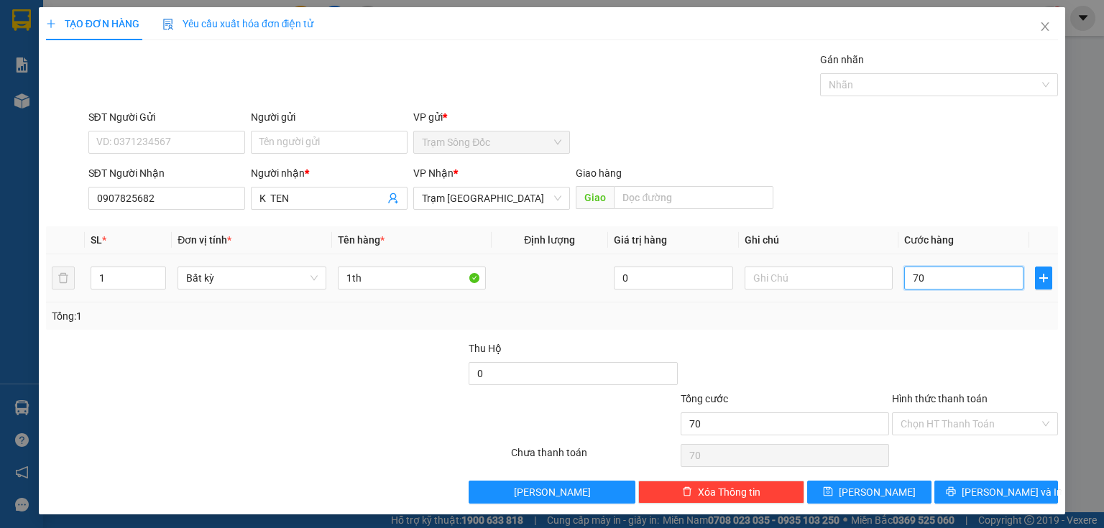
type input "700"
type input "7.000"
type input "70.000"
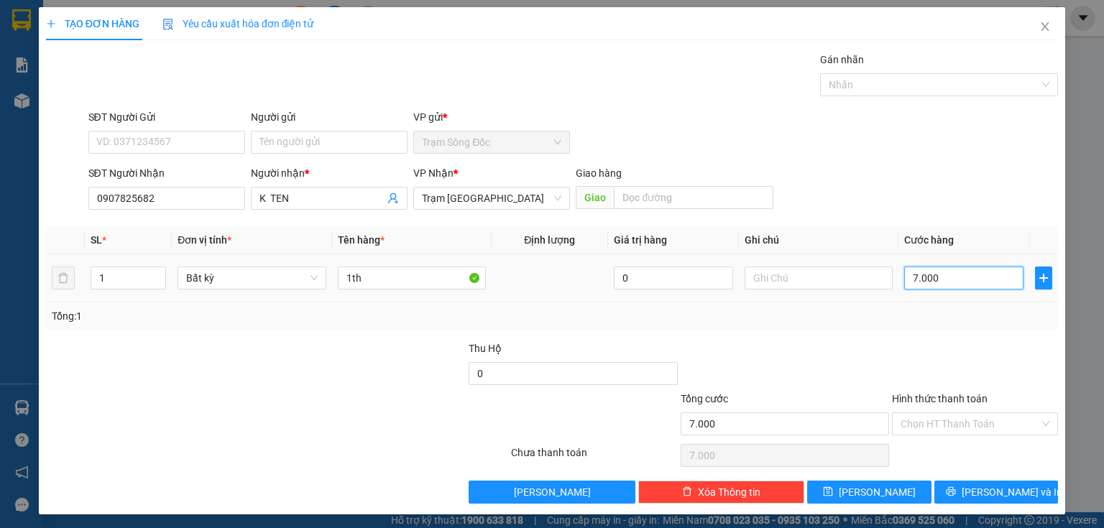
type input "70.000"
type input "700.000"
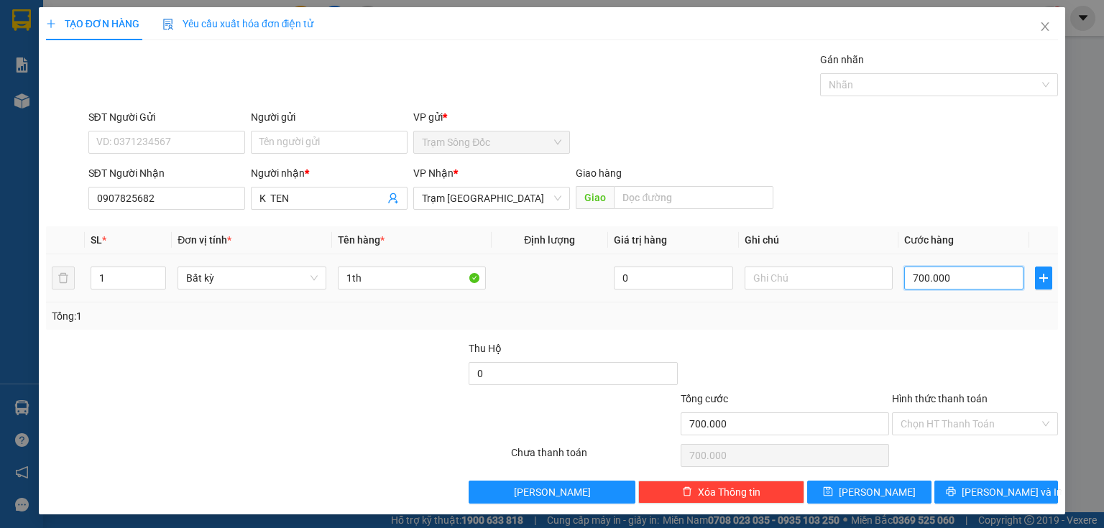
type input "70.000"
drag, startPoint x: 882, startPoint y: 491, endPoint x: 477, endPoint y: 275, distance: 459.5
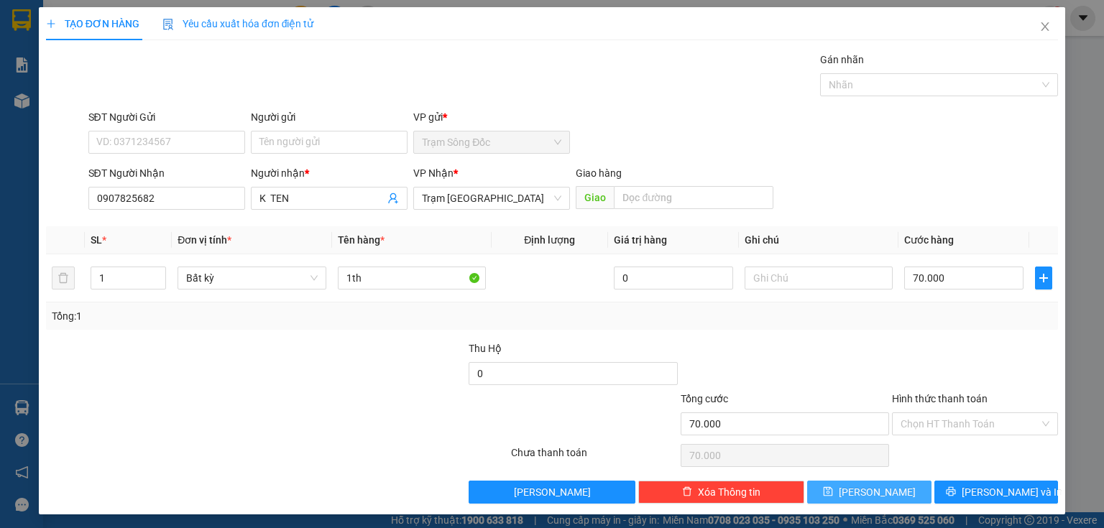
click at [883, 490] on button "Lưu" at bounding box center [869, 492] width 124 height 23
type input "0"
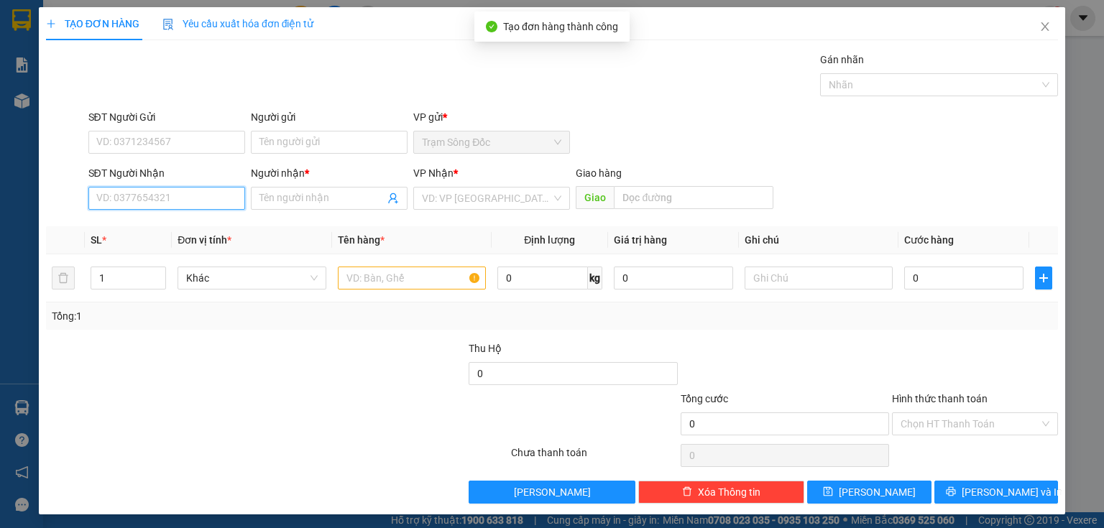
click at [178, 206] on input "SĐT Người Nhận" at bounding box center [166, 198] width 157 height 23
type input "0869863629"
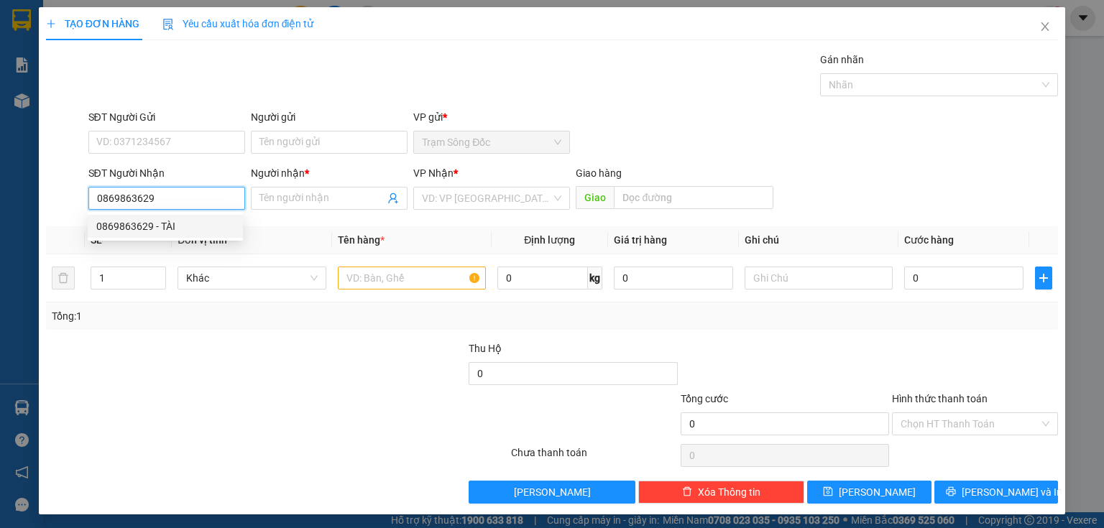
drag, startPoint x: 115, startPoint y: 228, endPoint x: 147, endPoint y: 231, distance: 32.5
click at [116, 228] on div "0869863629 - TÀI" at bounding box center [165, 227] width 138 height 16
type input "TÀI"
type input "0869863629"
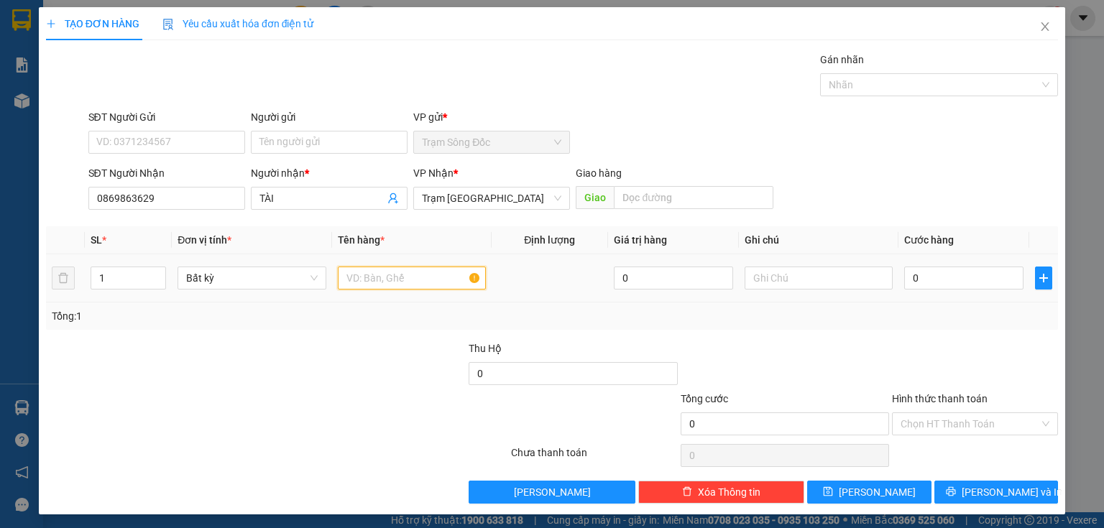
click at [395, 272] on input "text" at bounding box center [412, 278] width 148 height 23
type input "1th"
click at [937, 278] on input "0" at bounding box center [963, 278] width 119 height 23
type input "3"
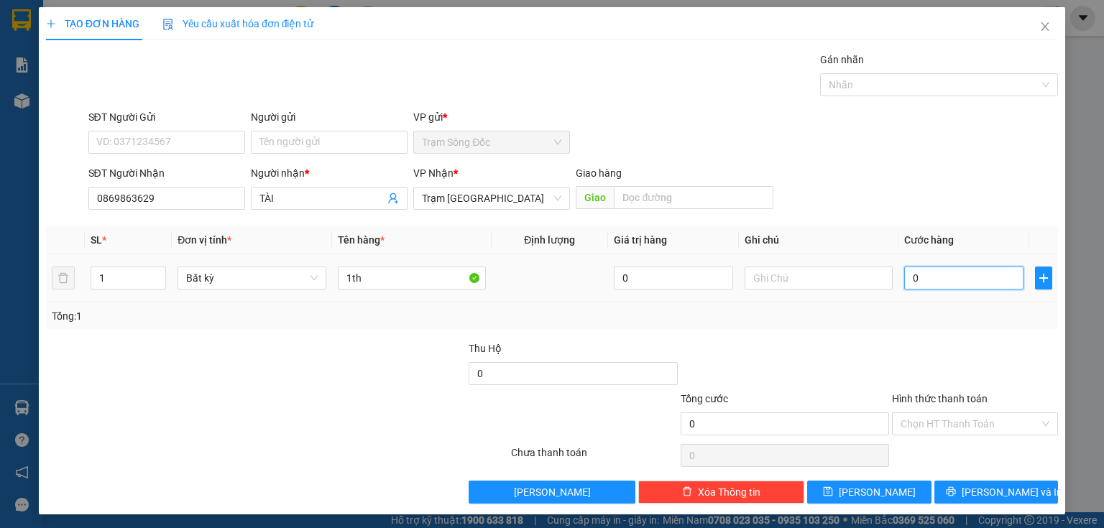
type input "3"
type input "30"
type input "300"
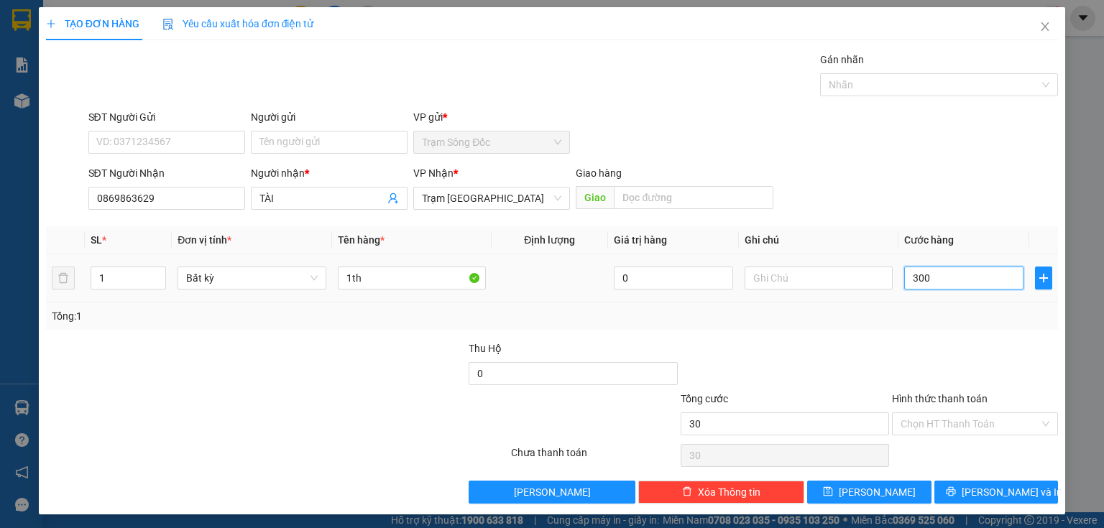
type input "300"
type input "3.000"
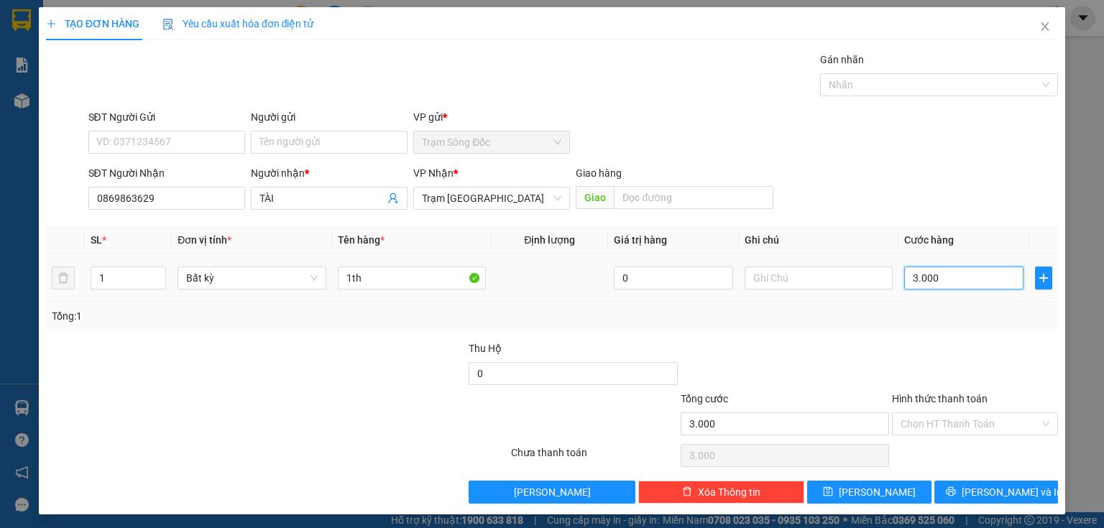
type input "30.000"
click at [955, 415] on input "Hình thức thanh toán" at bounding box center [970, 424] width 139 height 22
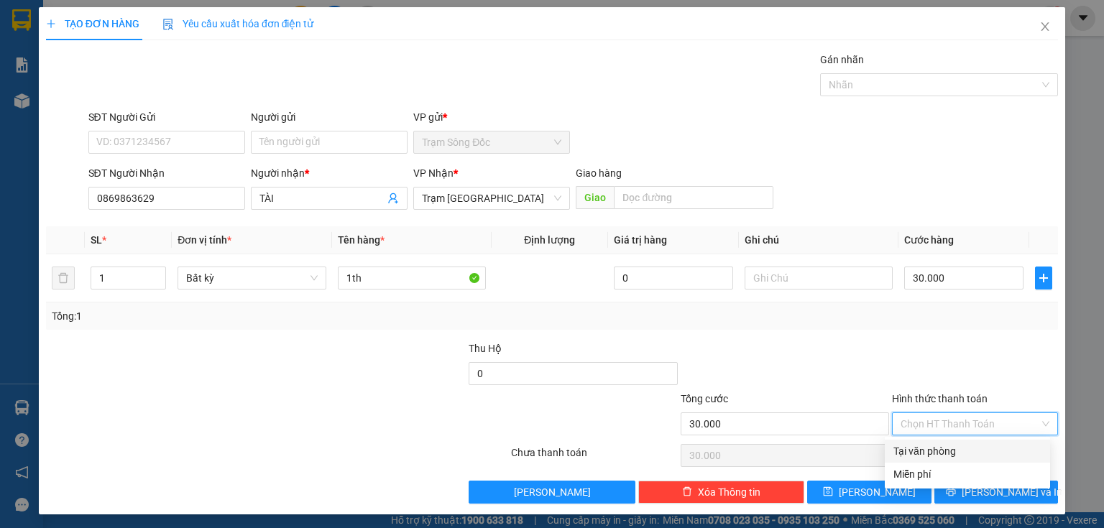
drag, startPoint x: 923, startPoint y: 448, endPoint x: 922, endPoint y: 455, distance: 7.3
click at [923, 449] on div "Tại văn phòng" at bounding box center [967, 452] width 148 height 16
type input "0"
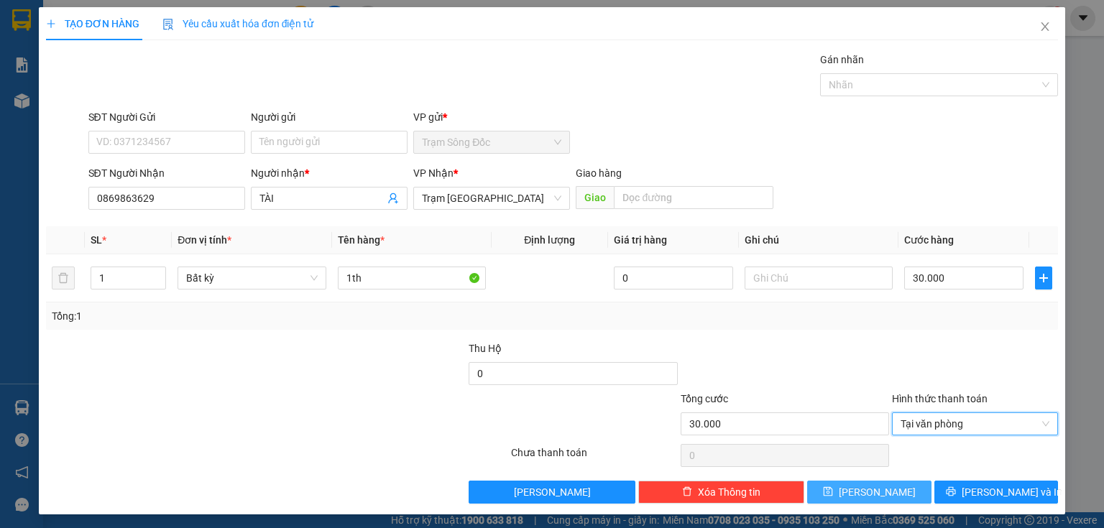
drag, startPoint x: 876, startPoint y: 495, endPoint x: 877, endPoint y: 478, distance: 16.5
click at [877, 495] on span "Lưu" at bounding box center [877, 492] width 77 height 16
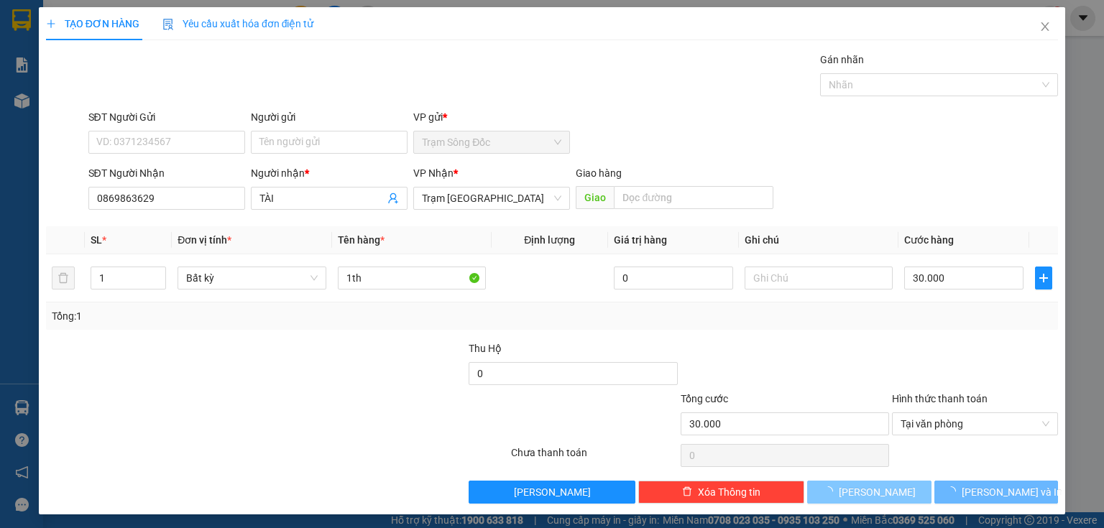
type input "0"
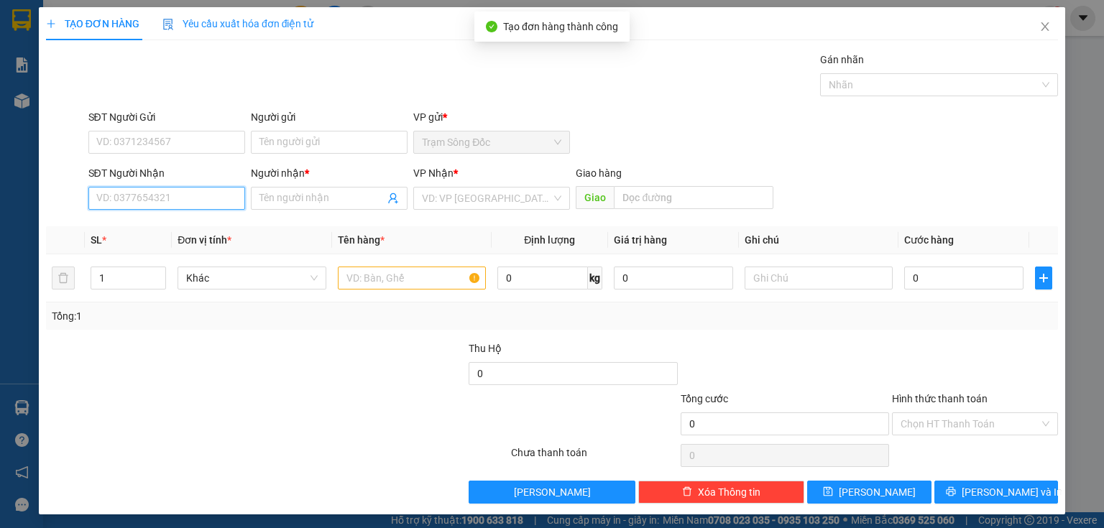
click at [143, 193] on input "SĐT Người Nhận" at bounding box center [166, 198] width 157 height 23
type input "0939289595"
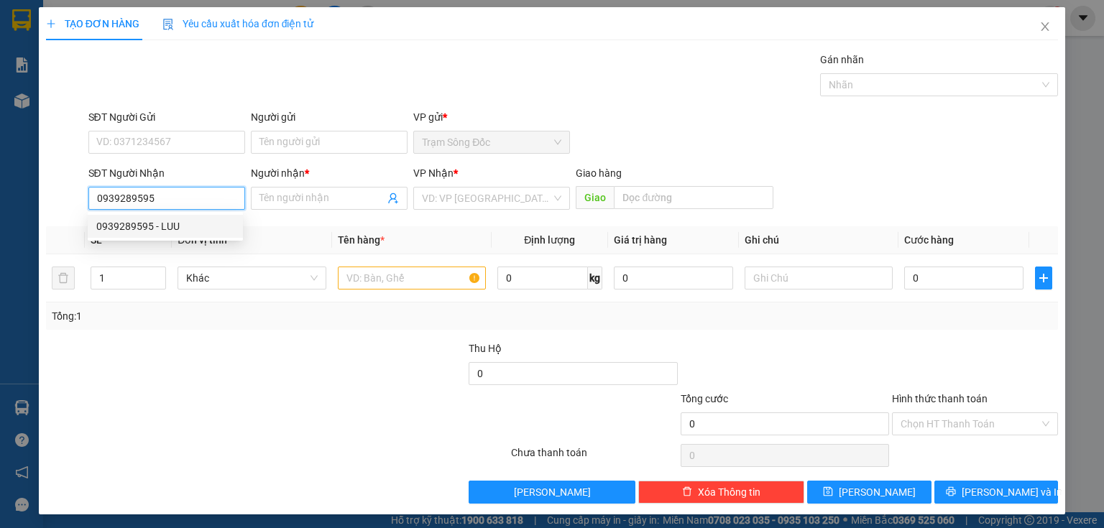
click at [131, 219] on div "0939289595 - LUU" at bounding box center [165, 227] width 138 height 16
type input "LUU"
type input "0939289595"
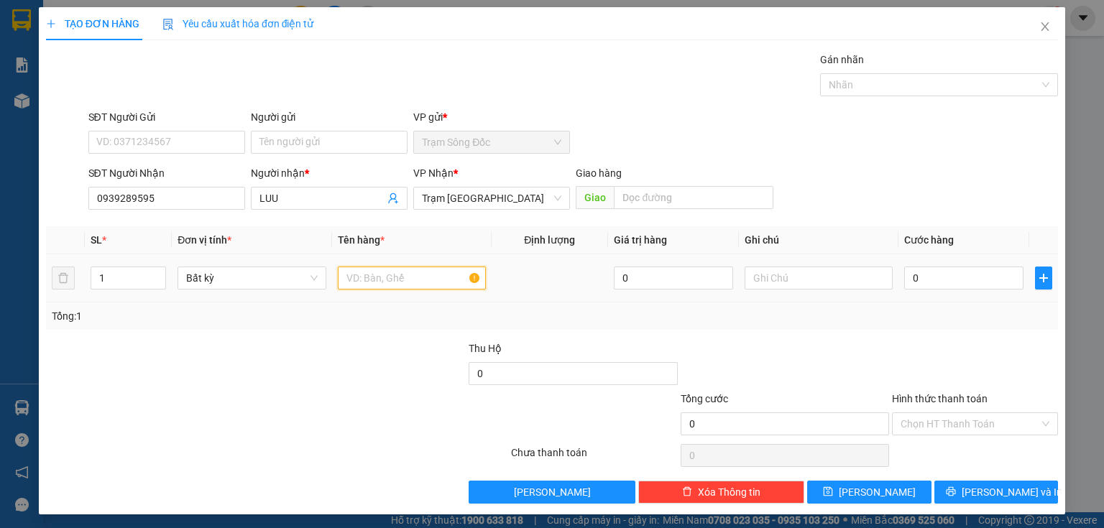
click at [404, 283] on input "text" at bounding box center [412, 278] width 148 height 23
type input "1th"
click at [904, 283] on input "0" at bounding box center [963, 278] width 119 height 23
type input "1"
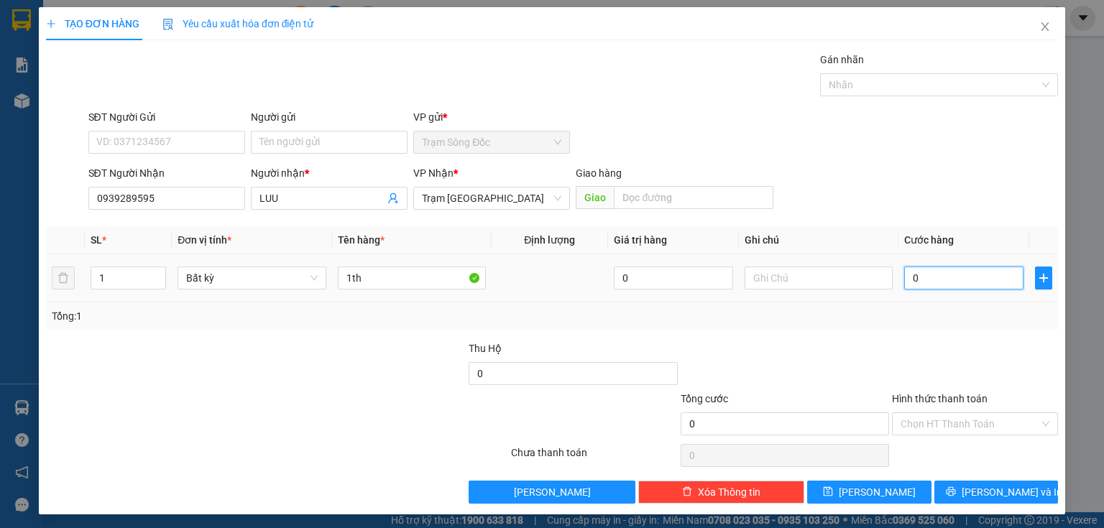
type input "1"
type input "12"
type input "120"
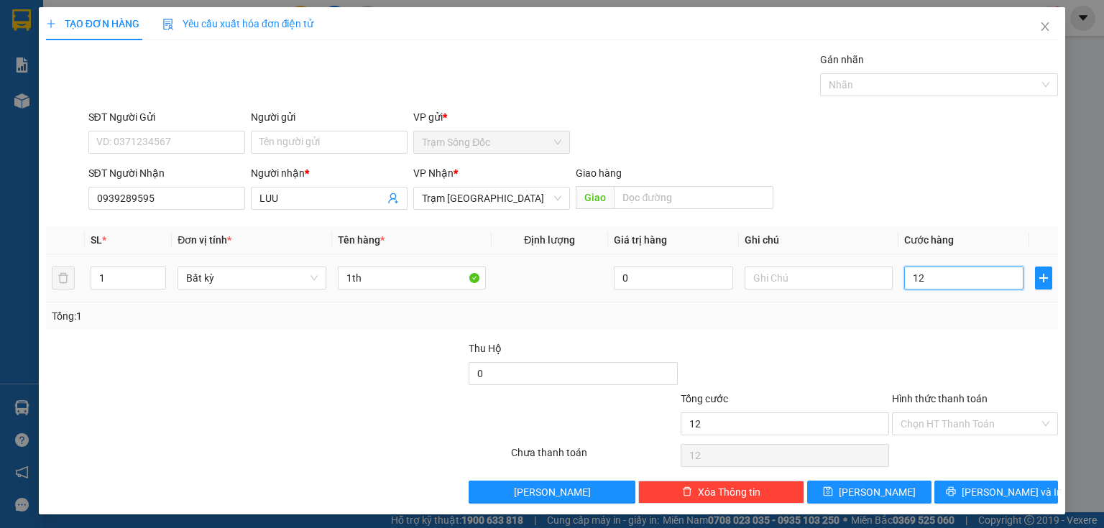
type input "120"
type input "1.200"
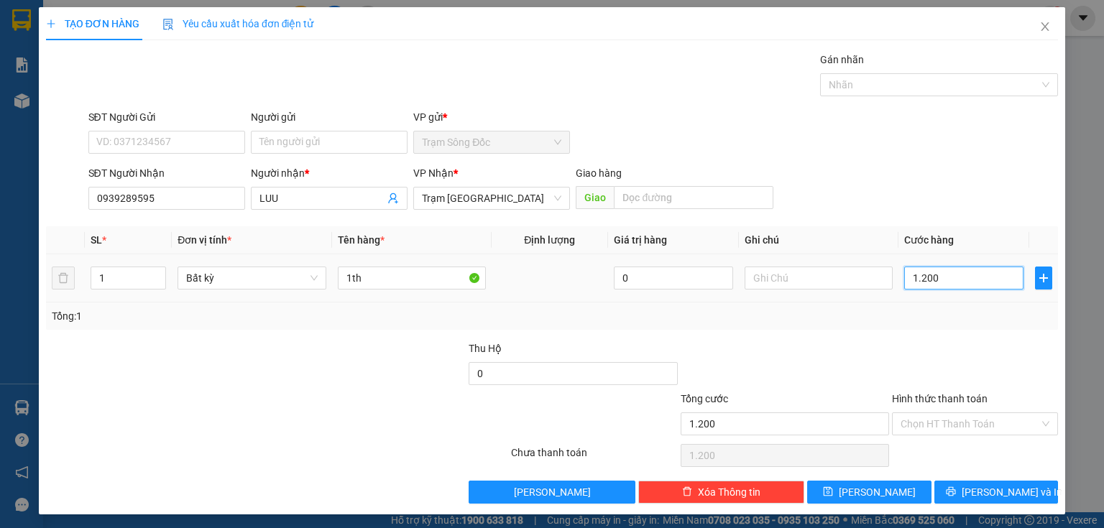
type input "12.000"
type input "120.000"
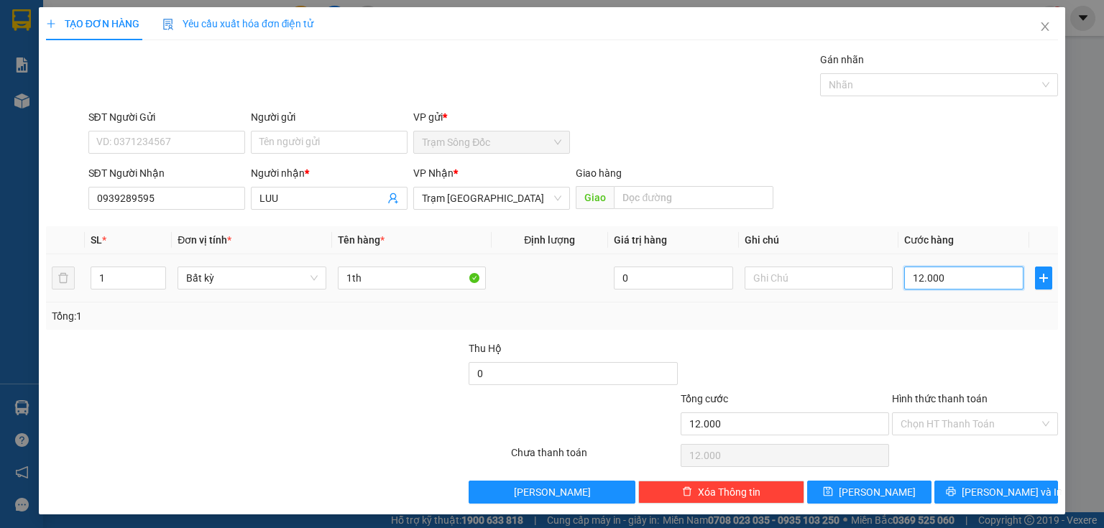
type input "120.000"
click at [858, 489] on button "Lưu" at bounding box center [869, 492] width 124 height 23
type input "0"
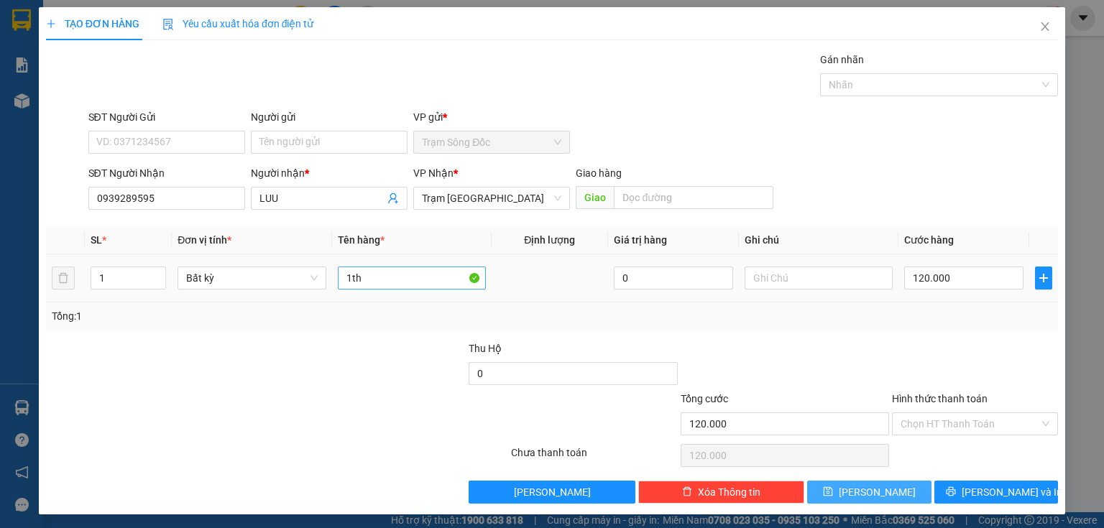
type input "0"
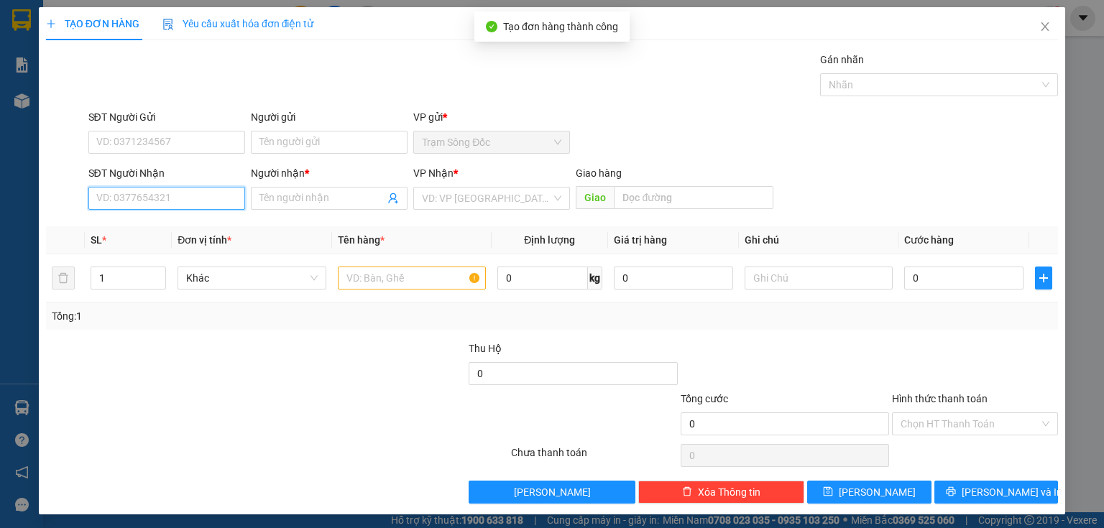
click at [167, 202] on input "SĐT Người Nhận" at bounding box center [166, 198] width 157 height 23
click at [117, 208] on input "0947666369" at bounding box center [166, 198] width 157 height 23
click at [128, 206] on input "0947666369" at bounding box center [166, 198] width 157 height 23
type input "0947666369"
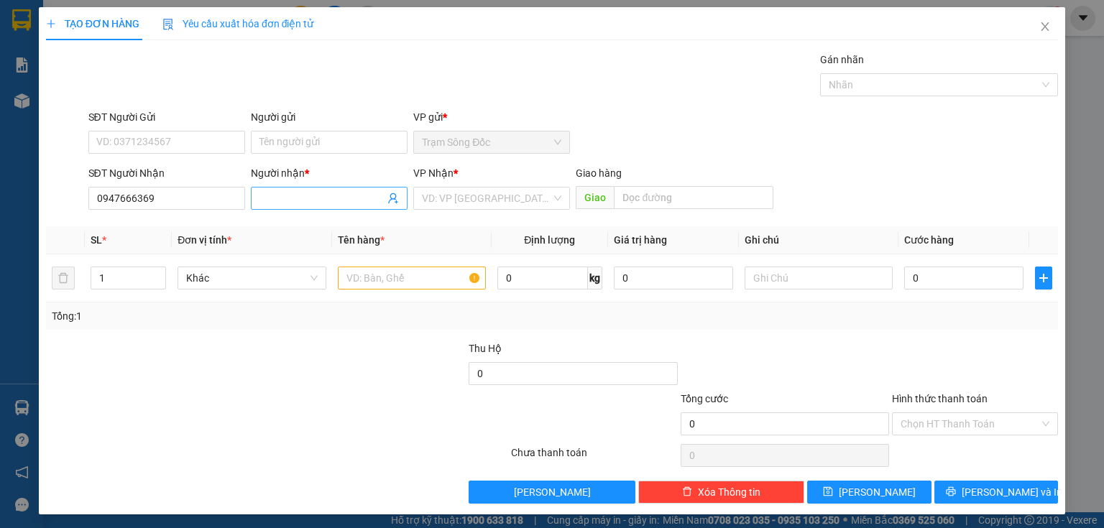
click at [253, 197] on span at bounding box center [329, 198] width 157 height 23
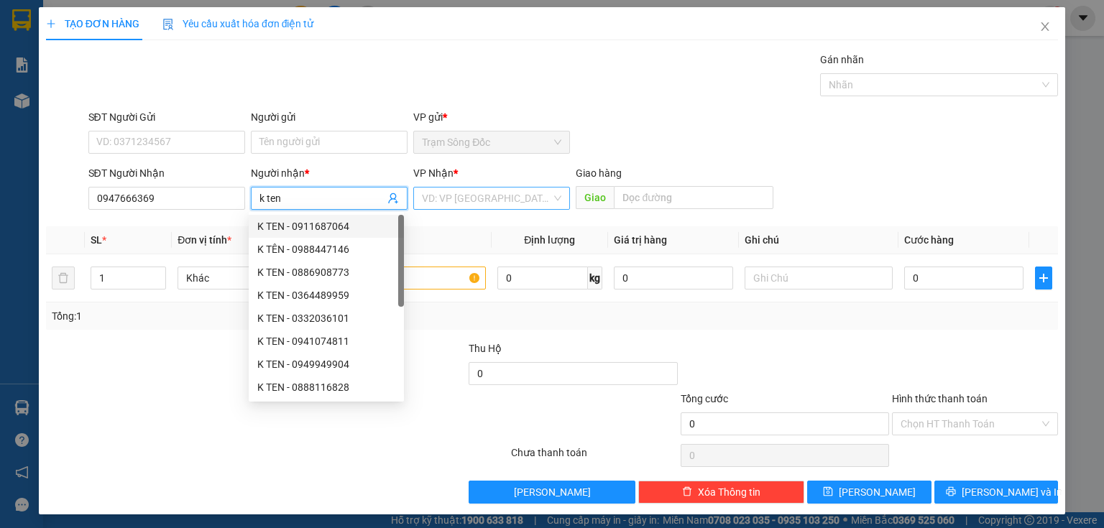
type input "k ten"
click at [472, 191] on input "search" at bounding box center [486, 199] width 129 height 22
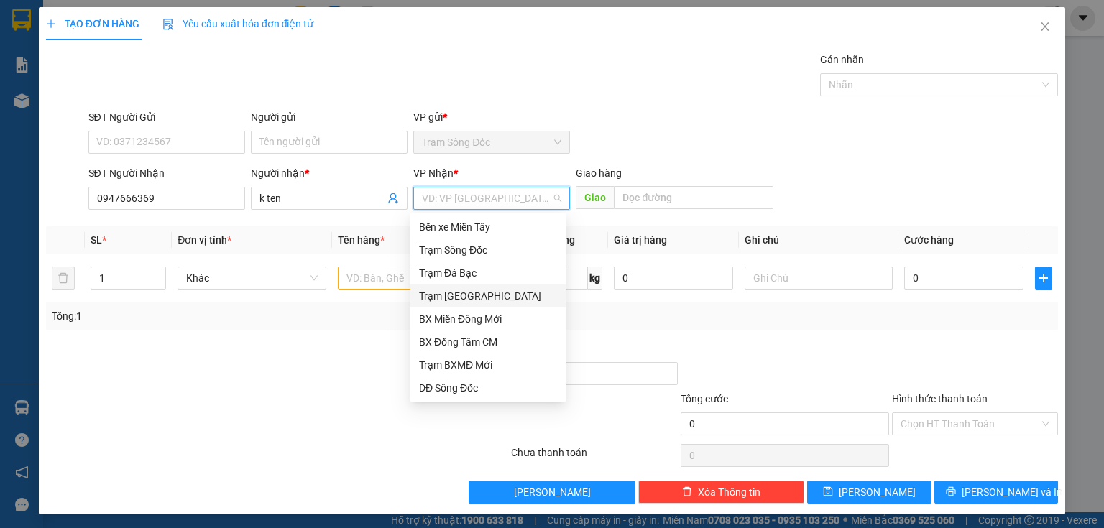
click at [451, 302] on div "Trạm [GEOGRAPHIC_DATA]" at bounding box center [488, 296] width 138 height 16
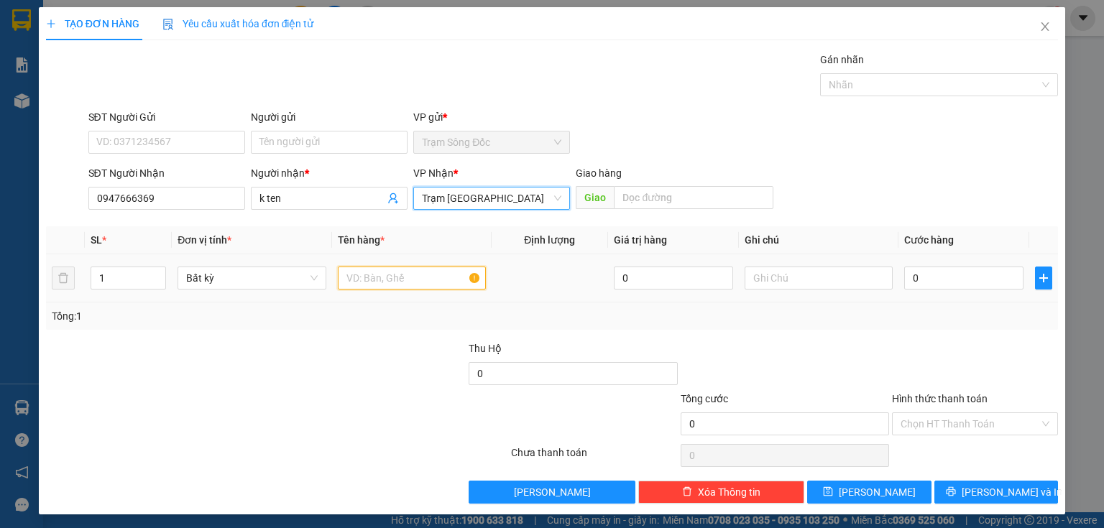
click at [414, 283] on input "text" at bounding box center [412, 278] width 148 height 23
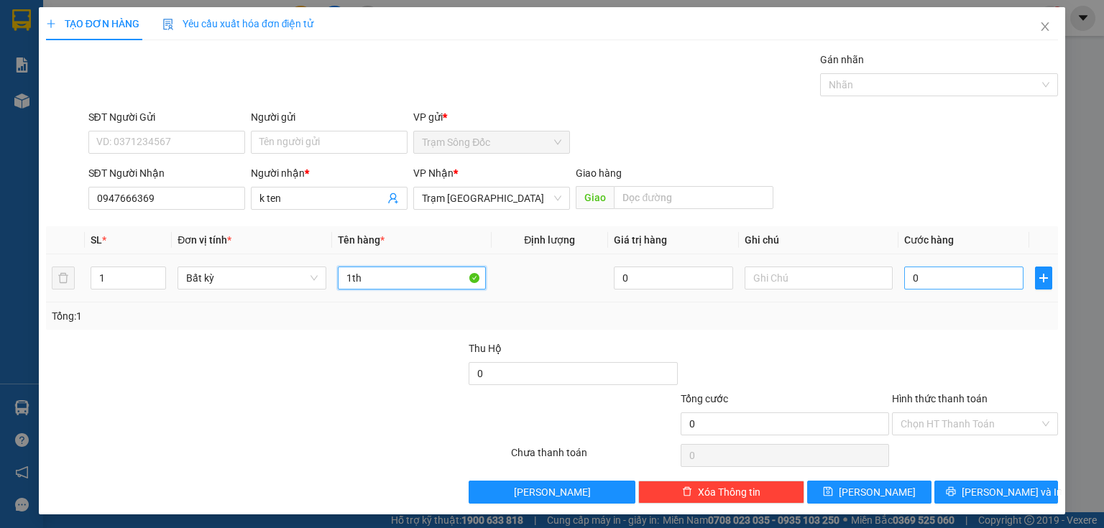
type input "1th"
click at [932, 288] on input "0" at bounding box center [963, 278] width 119 height 23
type input "5"
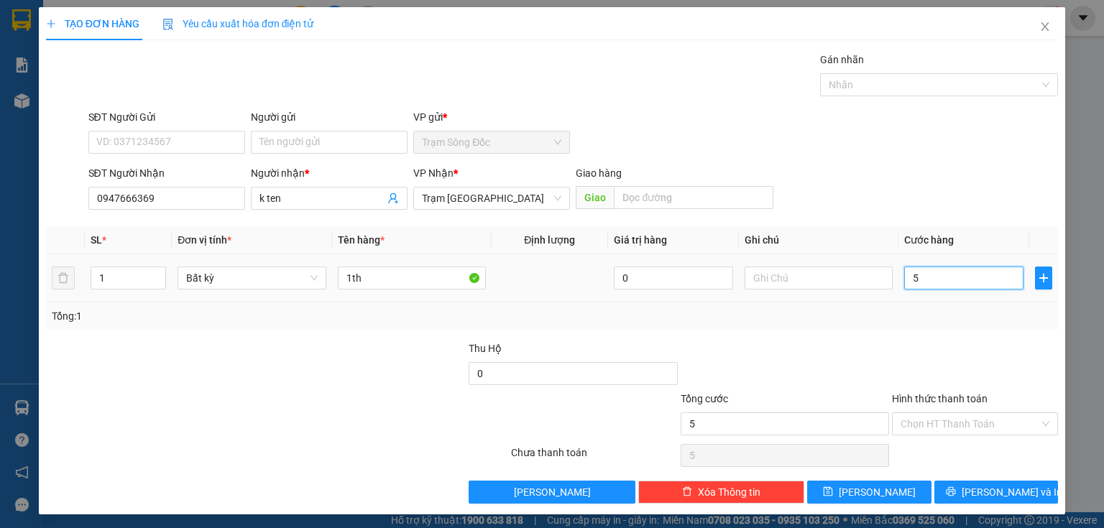
type input "50"
type input "500"
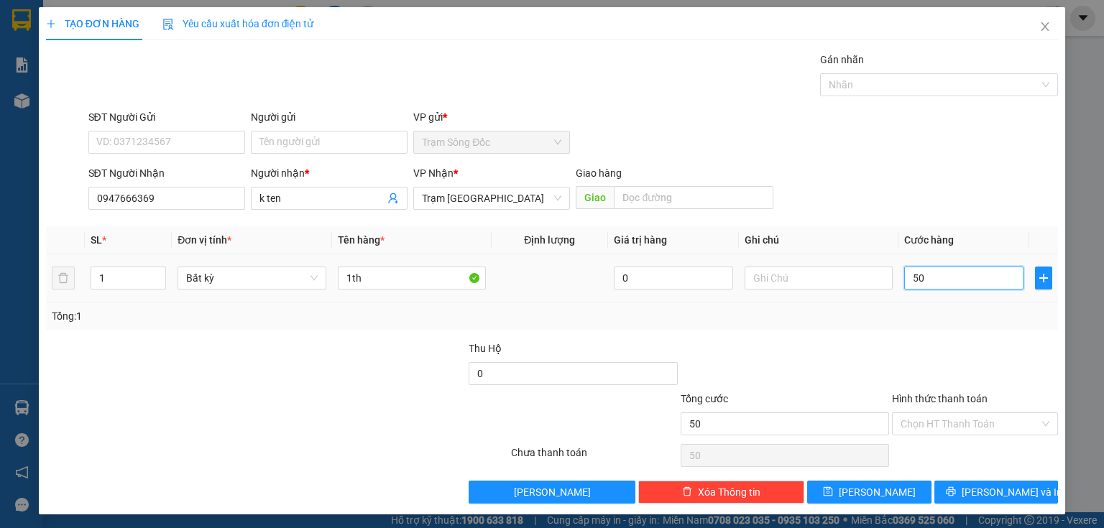
type input "500"
type input "5.000"
type input "50.000"
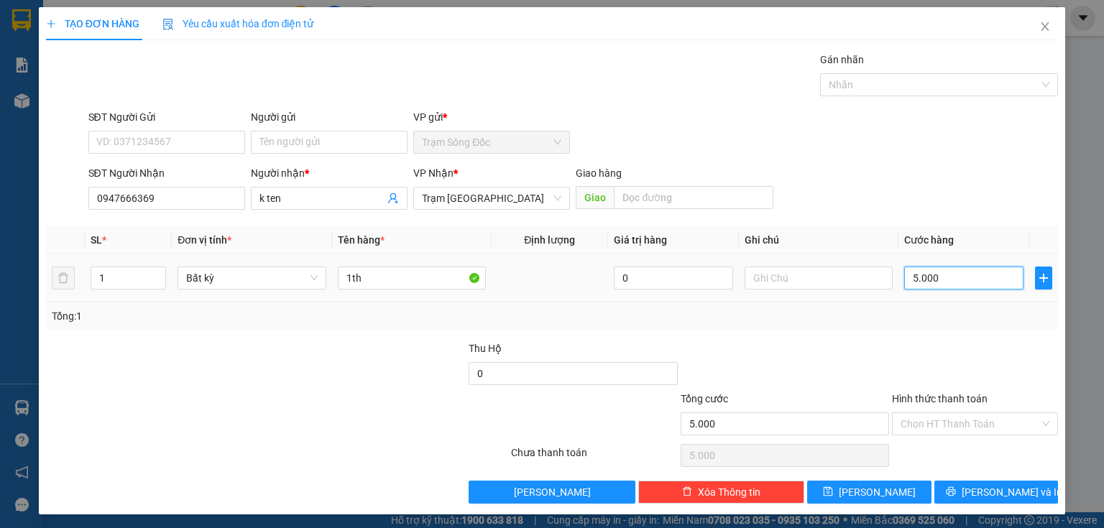
type input "50.000"
click at [874, 482] on button "Lưu" at bounding box center [869, 492] width 124 height 23
type input "0"
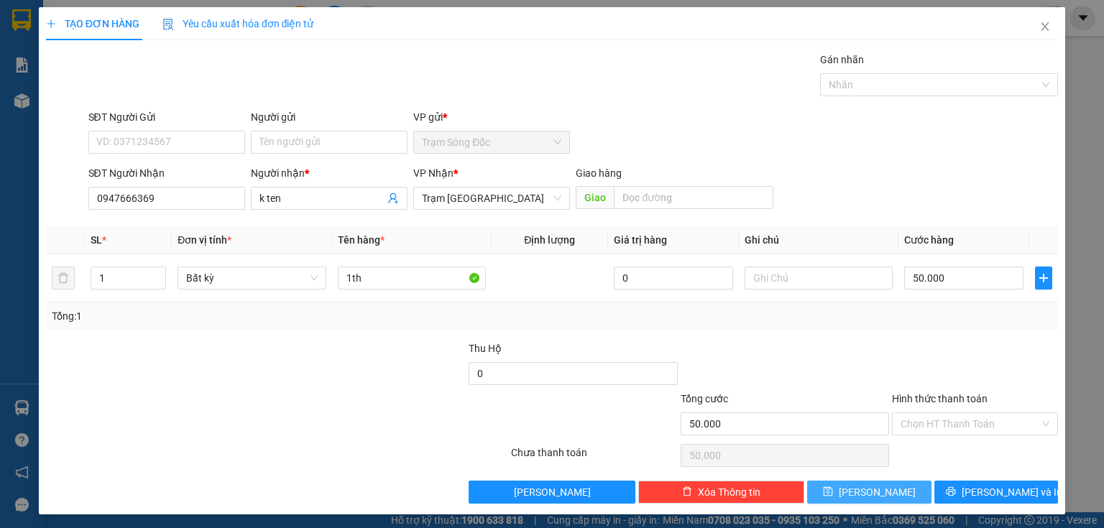
type input "0"
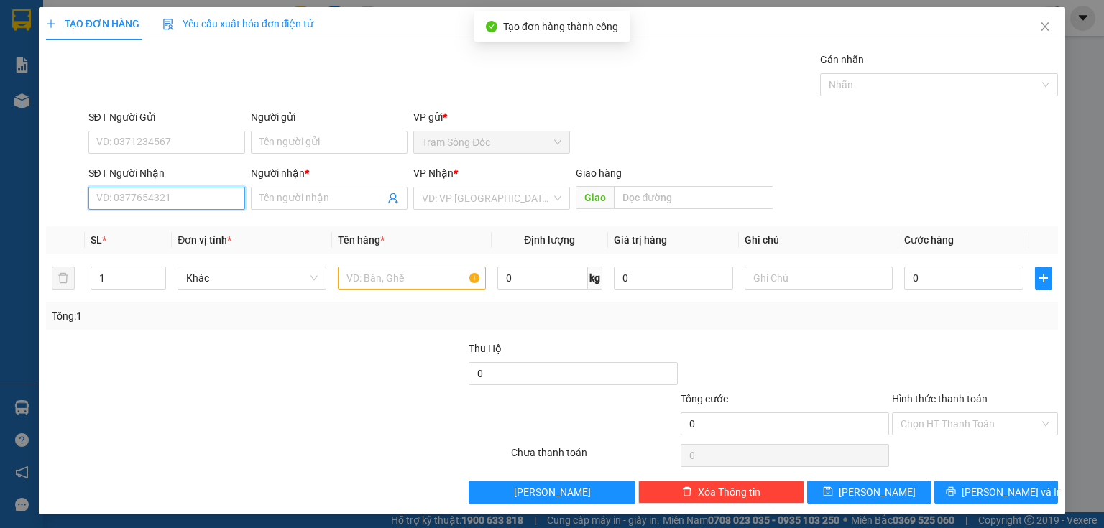
click at [198, 192] on input "SĐT Người Nhận" at bounding box center [166, 198] width 157 height 23
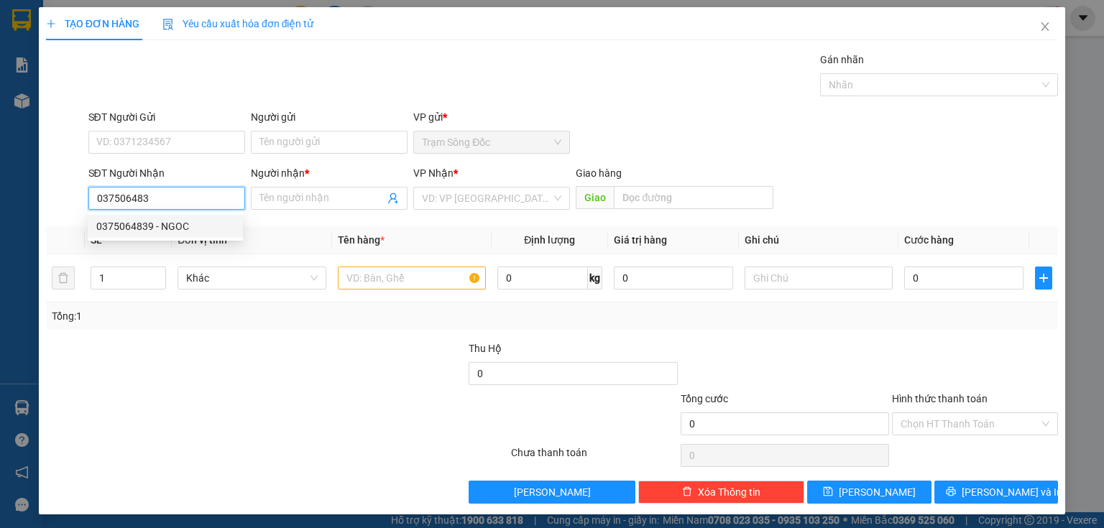
click at [181, 231] on div "0375064839 - NGOC" at bounding box center [165, 227] width 138 height 16
type input "0375064839"
type input "NGOC"
type input "0375064839"
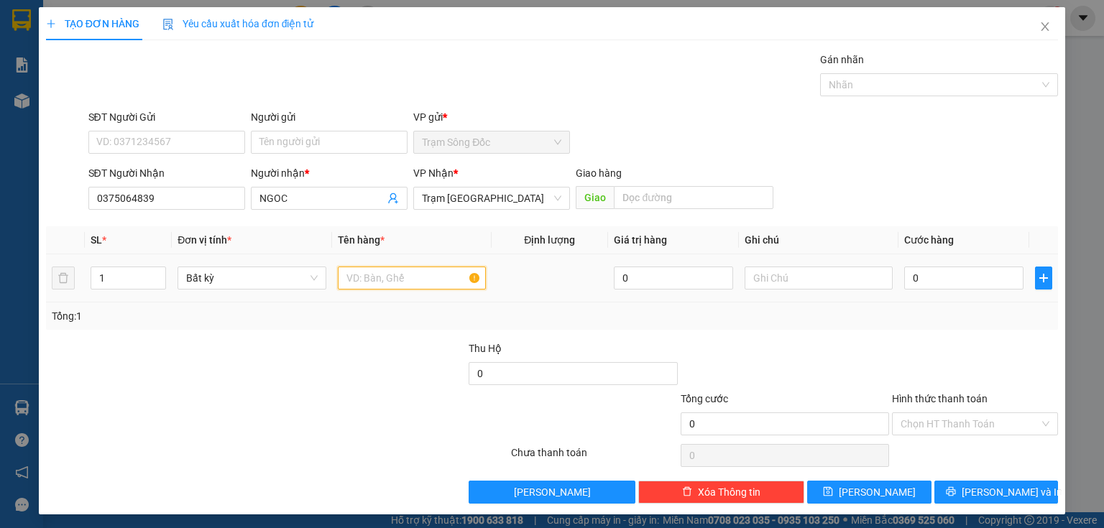
click at [404, 288] on input "text" at bounding box center [412, 278] width 148 height 23
type input "1th"
click at [918, 264] on div "0" at bounding box center [963, 278] width 119 height 29
click at [910, 288] on input "0" at bounding box center [963, 278] width 119 height 23
type input "4"
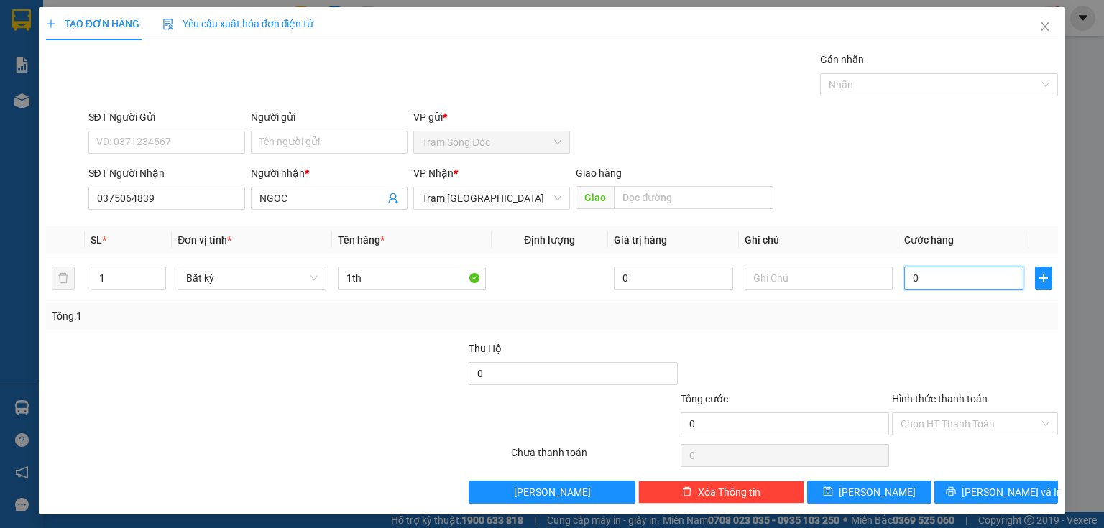
type input "4"
type input "40"
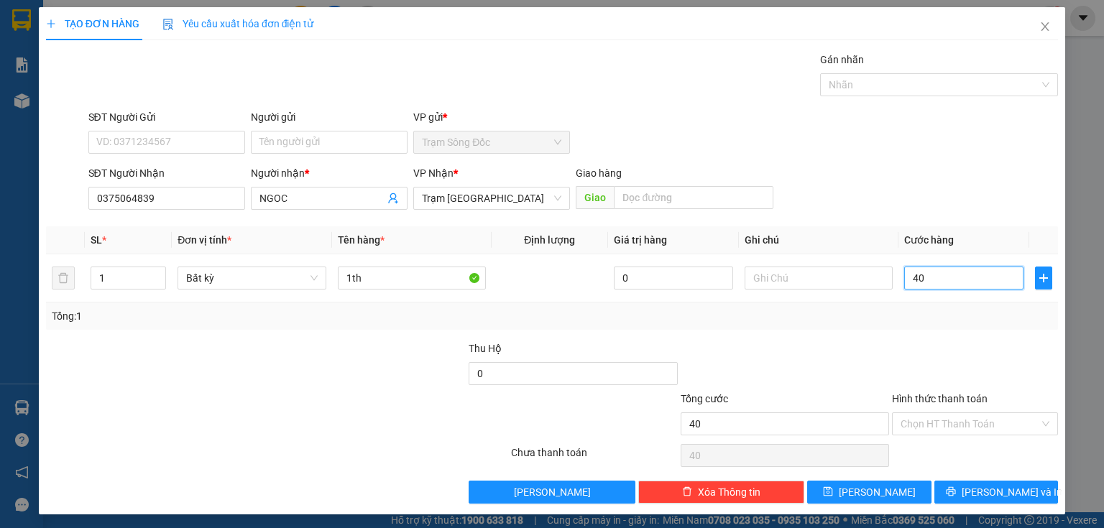
type input "400"
type input "4.000"
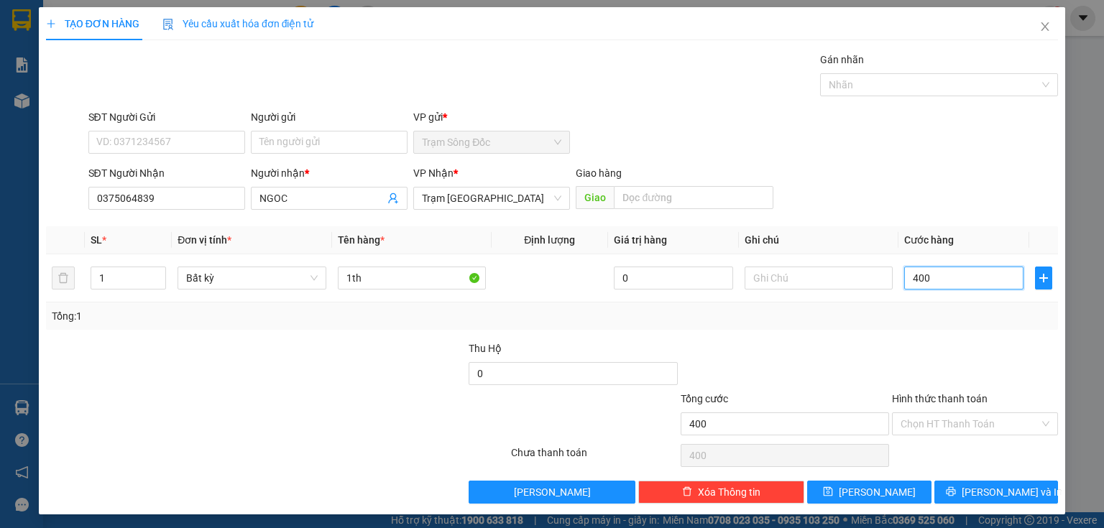
type input "4.000"
type input "40.000"
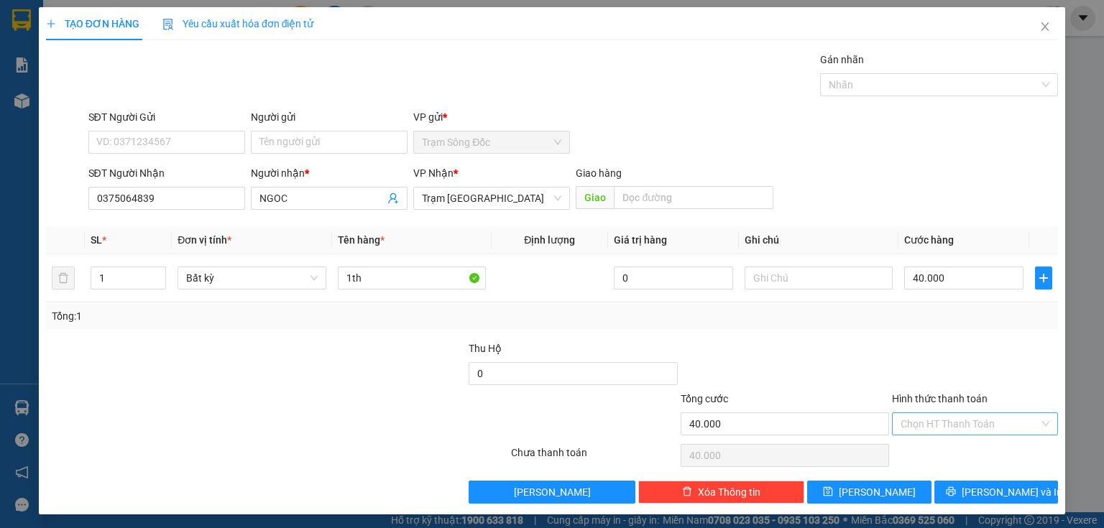
click at [934, 426] on input "Hình thức thanh toán" at bounding box center [970, 424] width 139 height 22
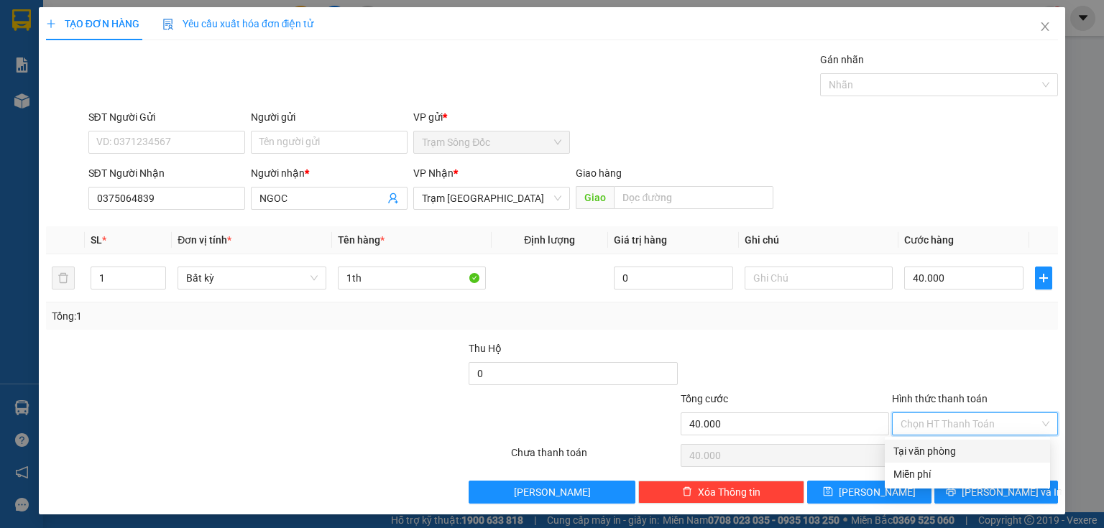
click at [921, 451] on div "Tại văn phòng" at bounding box center [967, 452] width 148 height 16
type input "0"
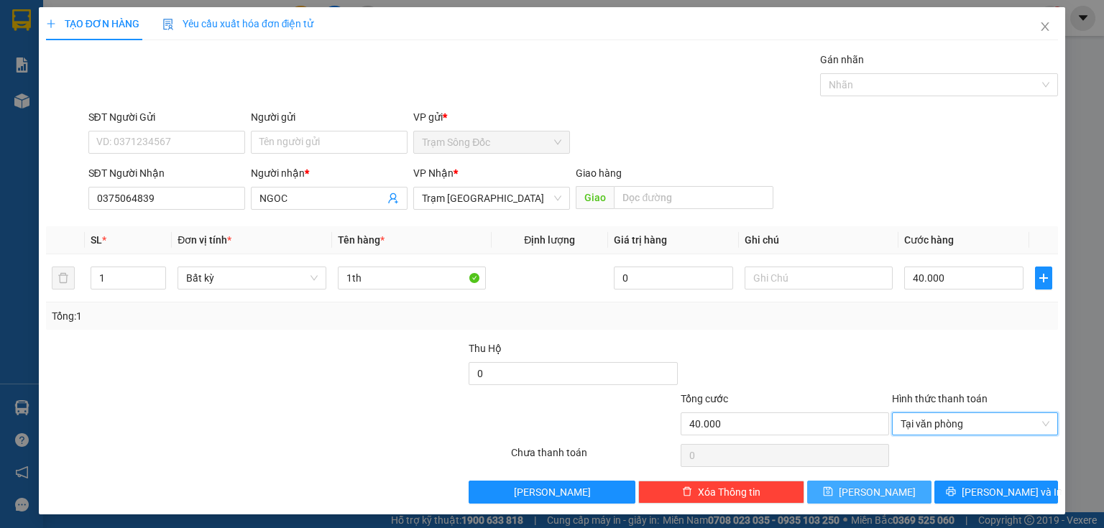
click at [888, 486] on button "Lưu" at bounding box center [869, 492] width 124 height 23
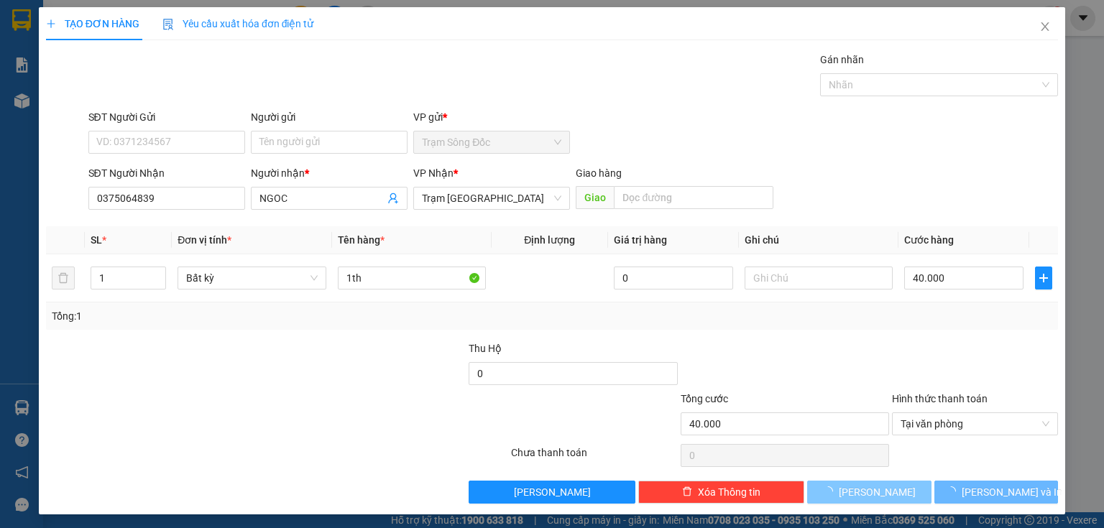
type input "0"
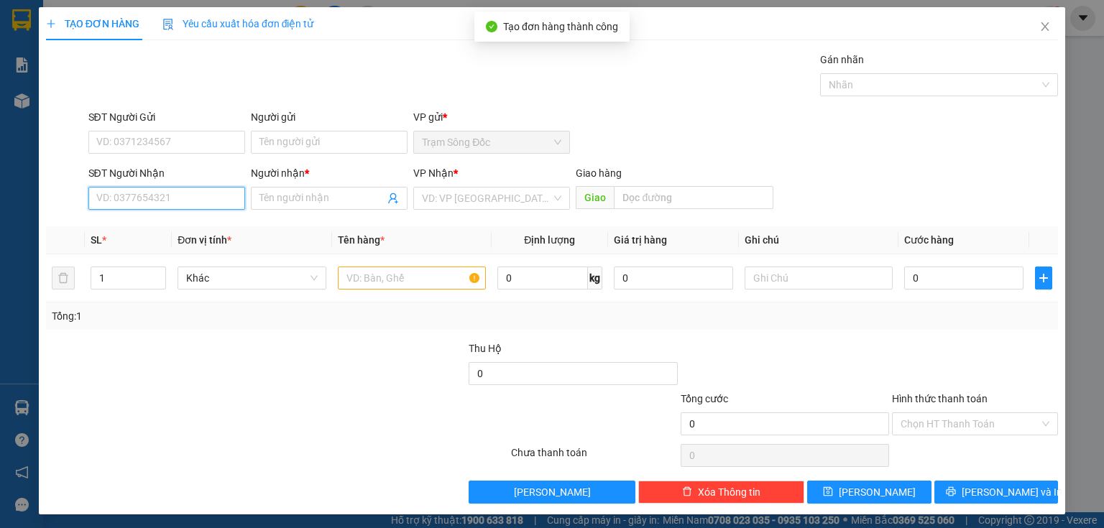
click at [183, 204] on input "SĐT Người Nhận" at bounding box center [166, 198] width 157 height 23
click at [119, 208] on input "0948972602" at bounding box center [166, 198] width 157 height 23
type input "0948972602"
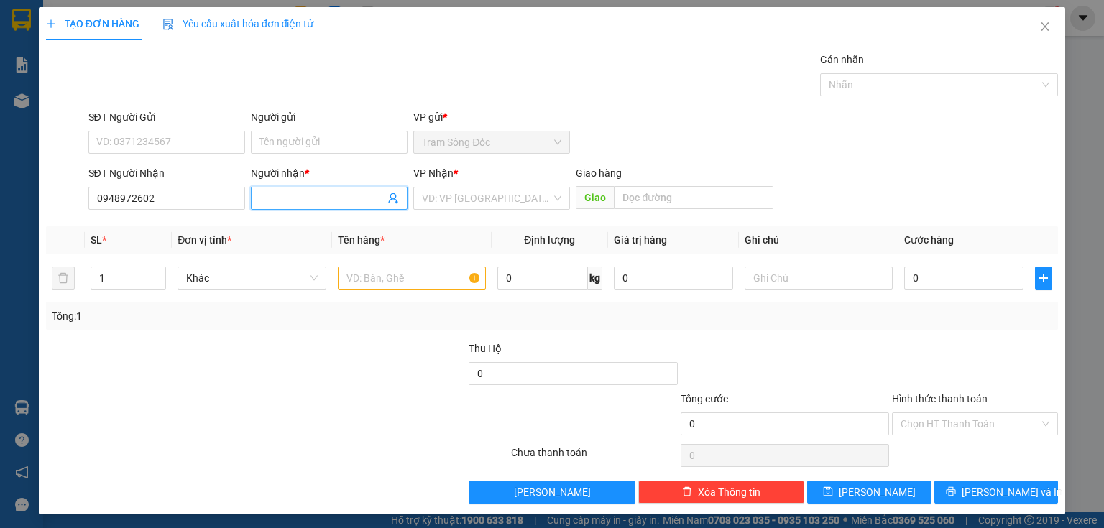
click at [334, 190] on input "Người nhận *" at bounding box center [321, 198] width 125 height 16
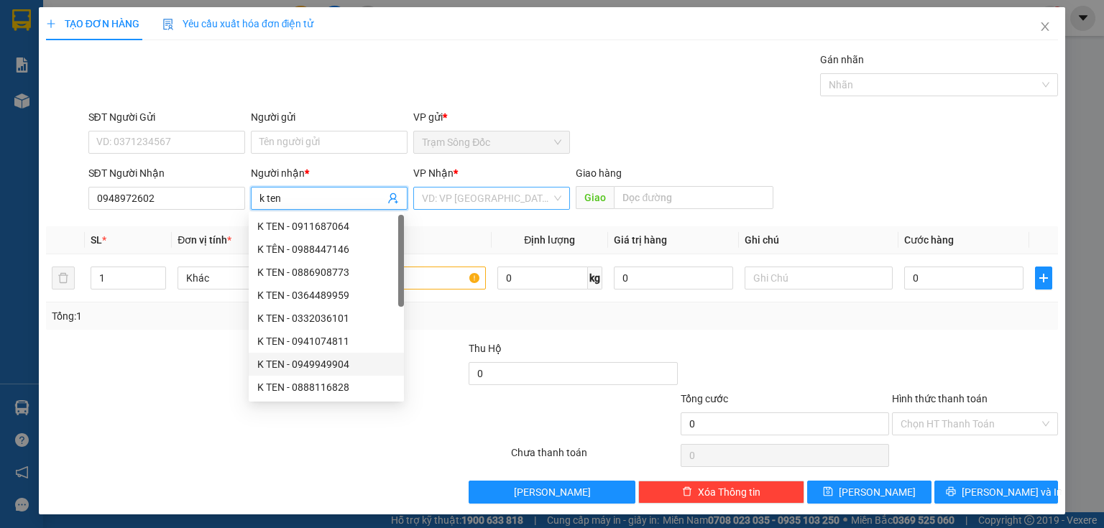
type input "k ten"
click at [490, 196] on input "search" at bounding box center [486, 199] width 129 height 22
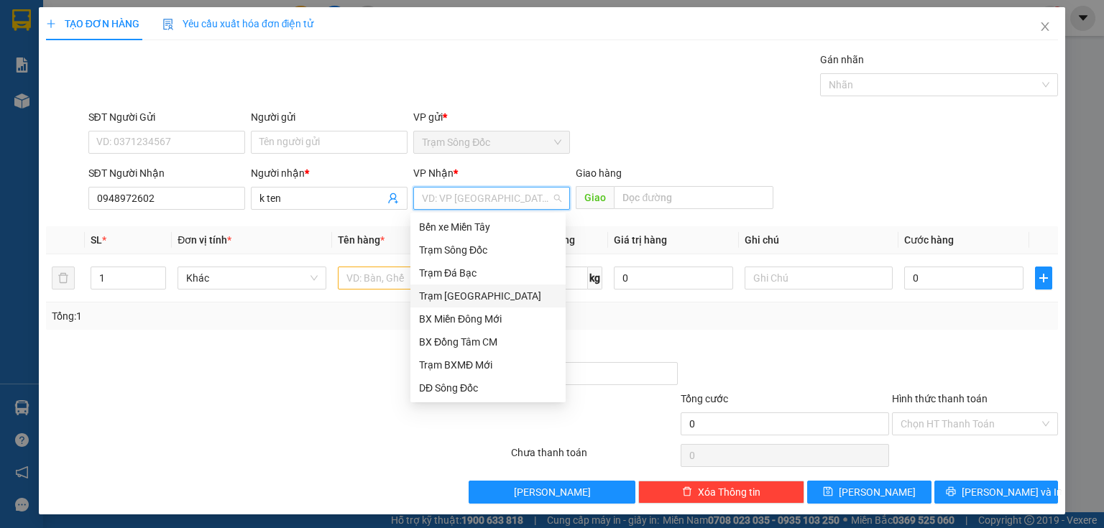
click at [458, 290] on div "Trạm [GEOGRAPHIC_DATA]" at bounding box center [488, 296] width 138 height 16
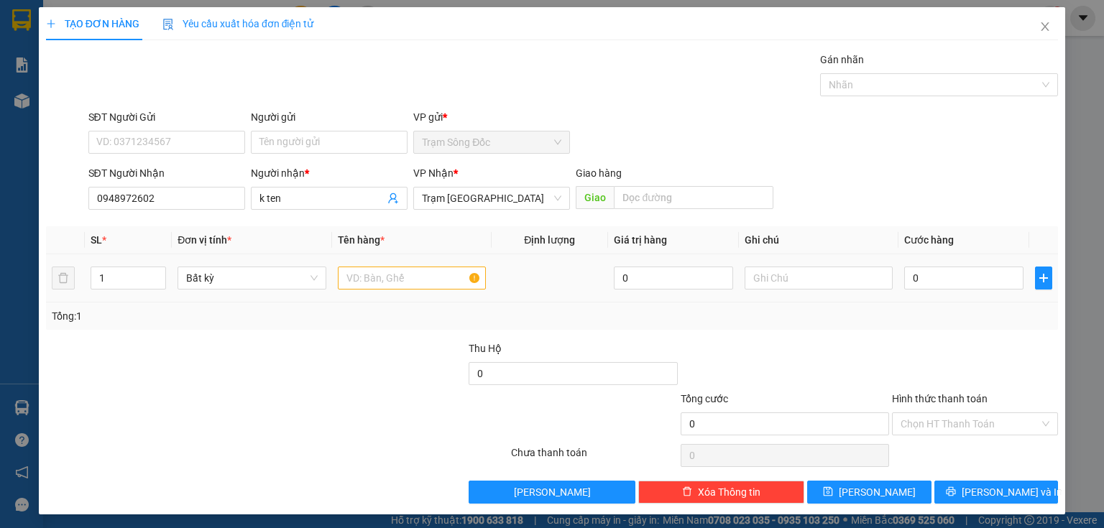
drag, startPoint x: 391, startPoint y: 264, endPoint x: 385, endPoint y: 272, distance: 10.4
click at [390, 265] on div at bounding box center [412, 278] width 148 height 29
click at [384, 276] on input "text" at bounding box center [412, 278] width 148 height 23
type input "1 bao đỏ"
click at [953, 276] on input "0" at bounding box center [963, 278] width 119 height 23
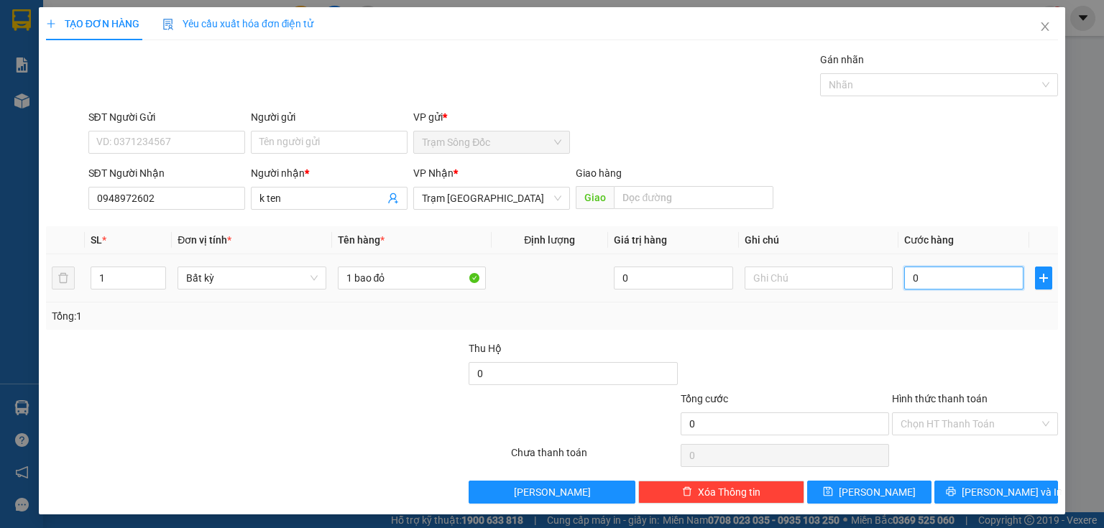
type input "8"
type input "80"
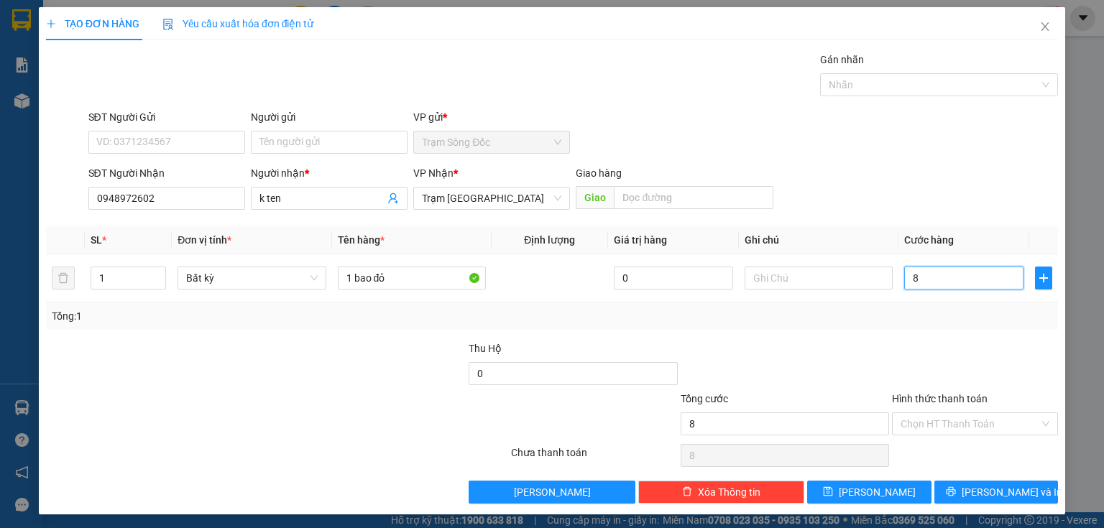
type input "80"
type input "800"
type input "8.000"
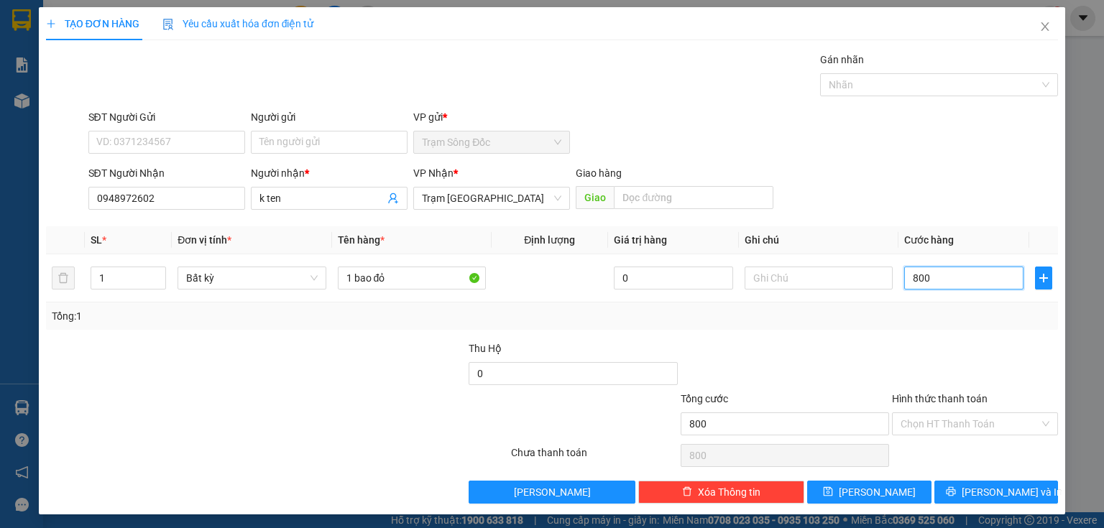
type input "8.000"
type input "80.000"
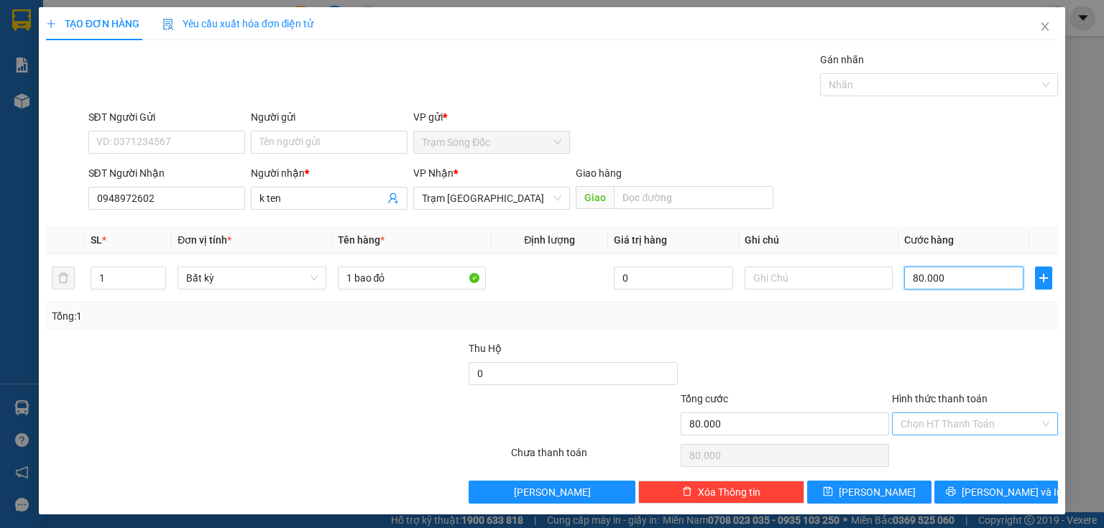
type input "80.000"
click at [955, 421] on input "Hình thức thanh toán" at bounding box center [970, 424] width 139 height 22
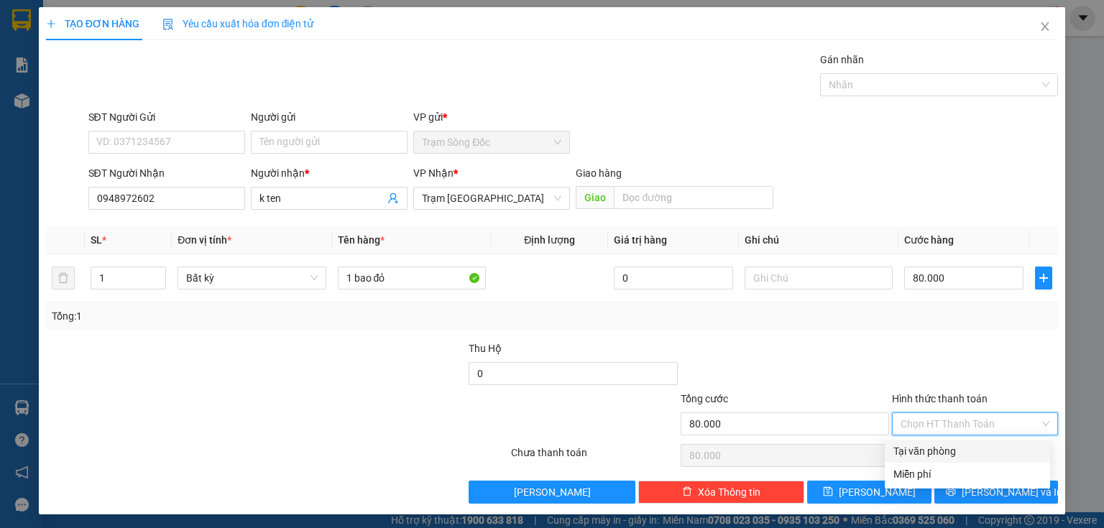
click at [935, 449] on div "Tại văn phòng" at bounding box center [967, 452] width 148 height 16
type input "0"
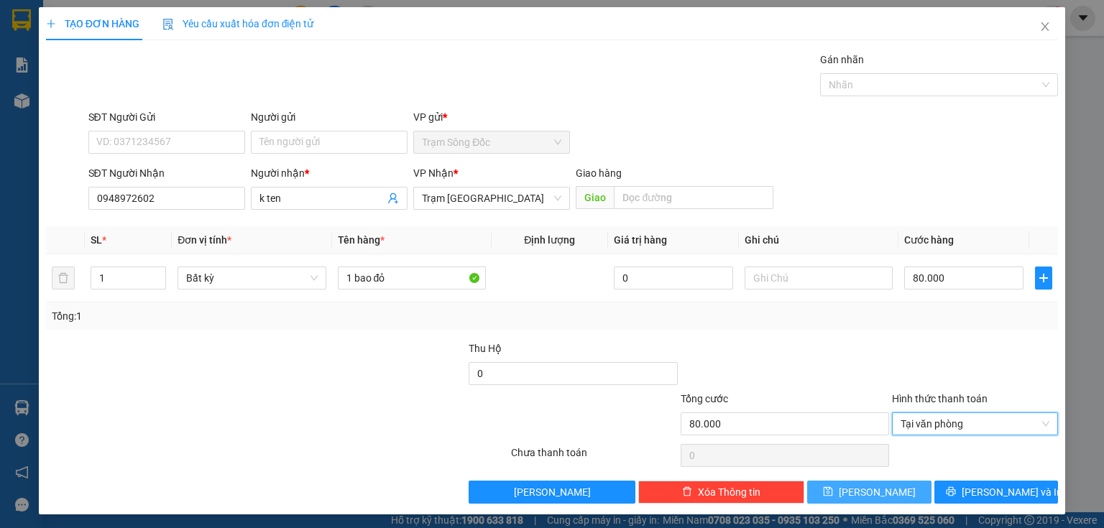
drag, startPoint x: 865, startPoint y: 489, endPoint x: 872, endPoint y: 486, distance: 7.7
click at [865, 489] on span "Lưu" at bounding box center [877, 492] width 77 height 16
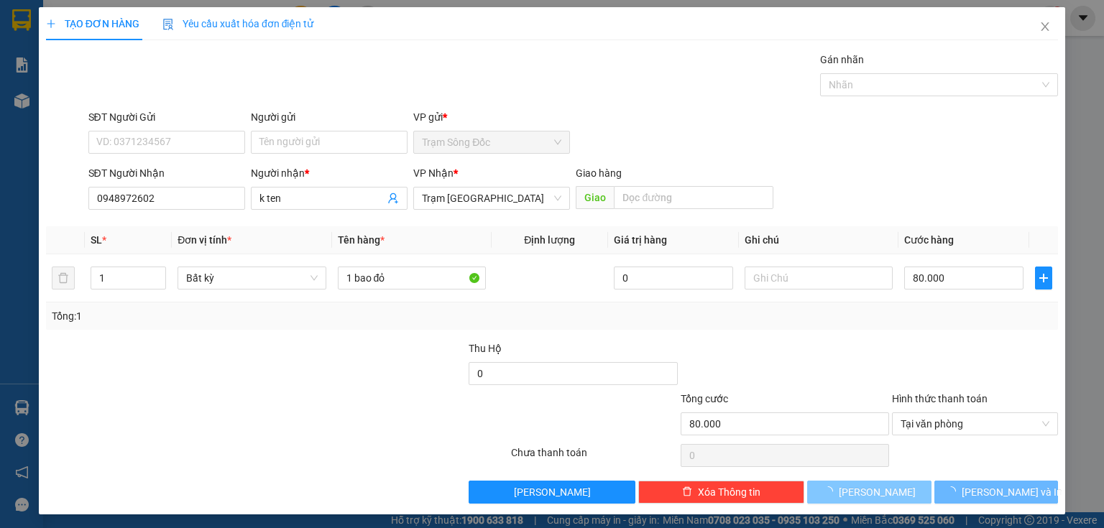
type input "0"
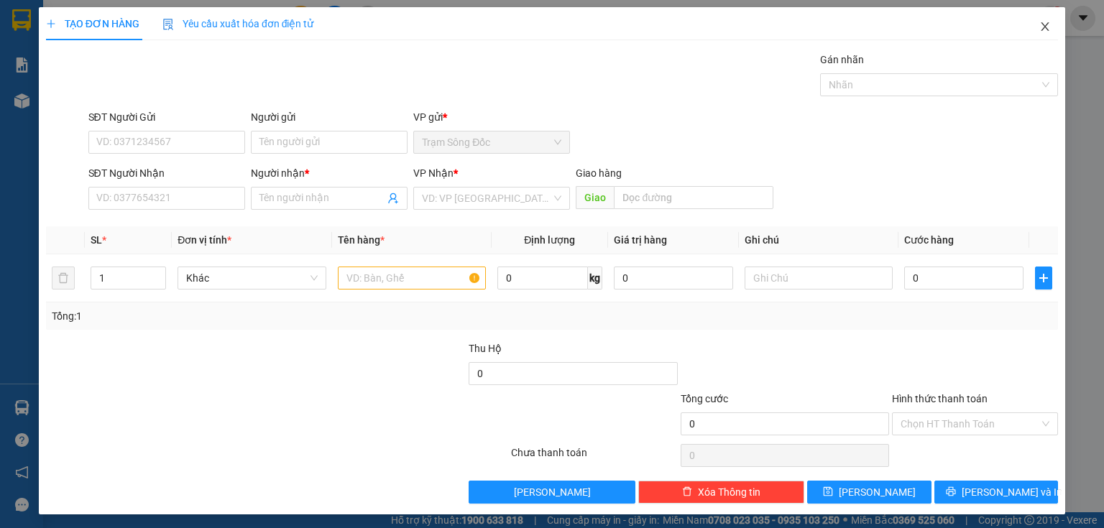
click at [1037, 33] on span "Close" at bounding box center [1045, 27] width 40 height 40
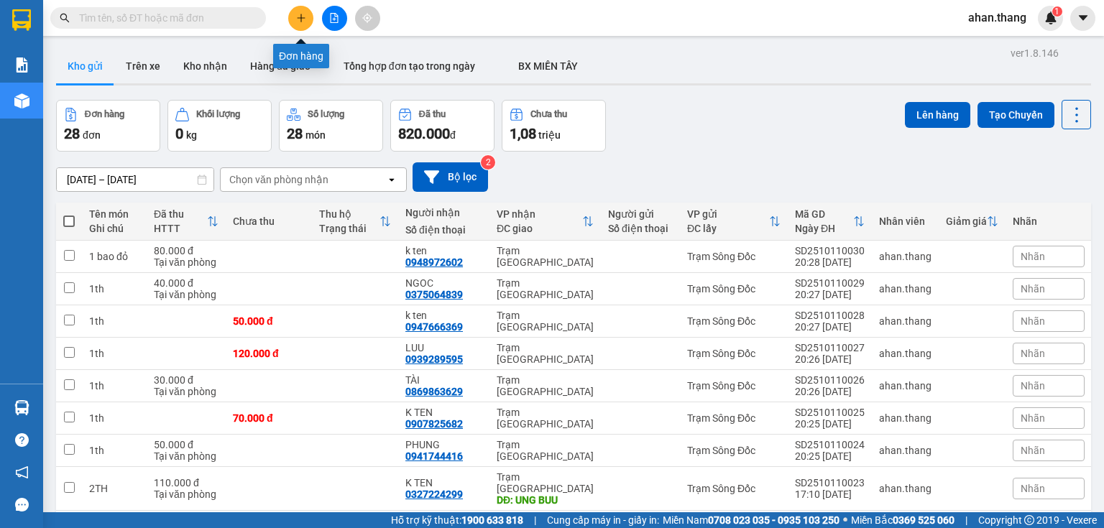
click at [293, 22] on button at bounding box center [300, 18] width 25 height 25
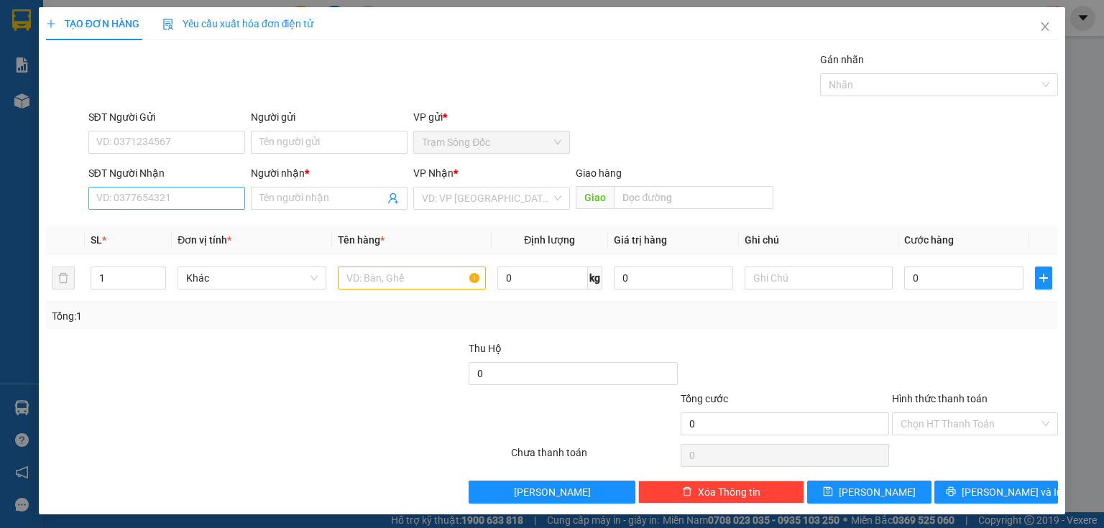
drag, startPoint x: 216, startPoint y: 181, endPoint x: 206, endPoint y: 194, distance: 16.8
click at [206, 194] on div "SĐT Người Nhận VD: 0377654321" at bounding box center [166, 190] width 157 height 50
click at [206, 194] on input "SĐT Người Nhận" at bounding box center [166, 198] width 157 height 23
click at [116, 203] on input "0398285030" at bounding box center [166, 198] width 157 height 23
click at [125, 208] on input "0398285030" at bounding box center [166, 198] width 157 height 23
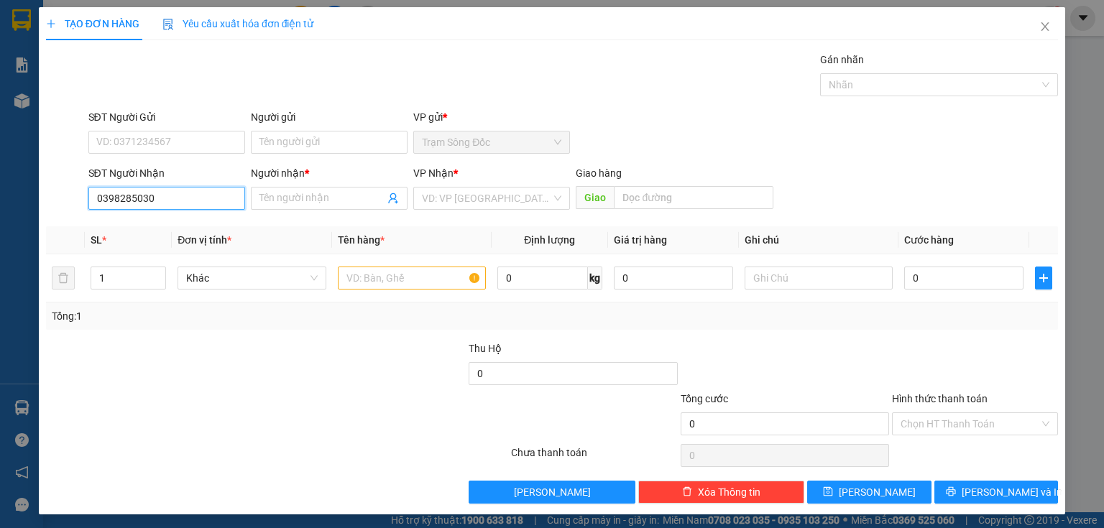
click at [129, 207] on input "0398285030" at bounding box center [166, 198] width 157 height 23
type input "0398285030"
click at [293, 204] on input "Người nhận *" at bounding box center [321, 198] width 125 height 16
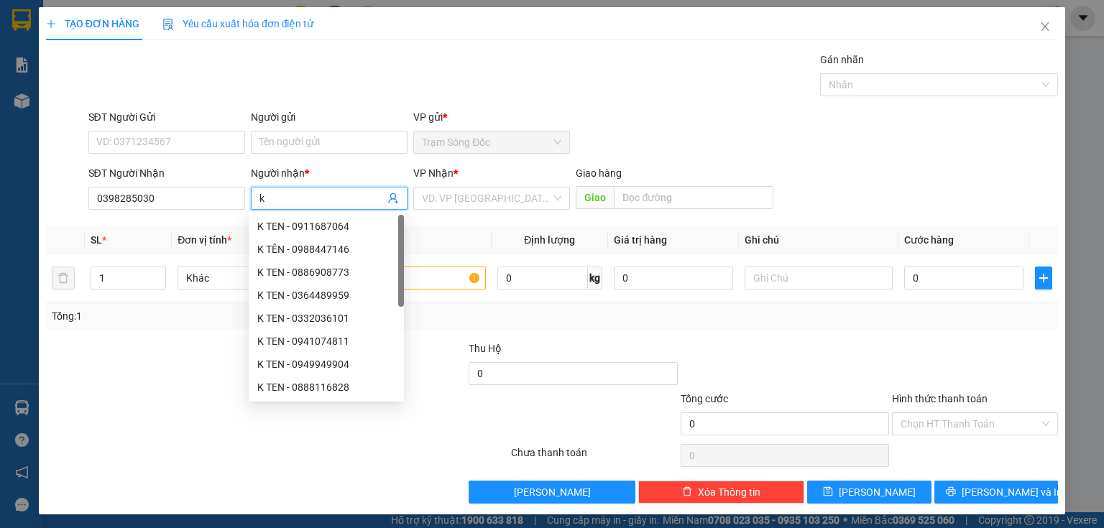
type input "k"
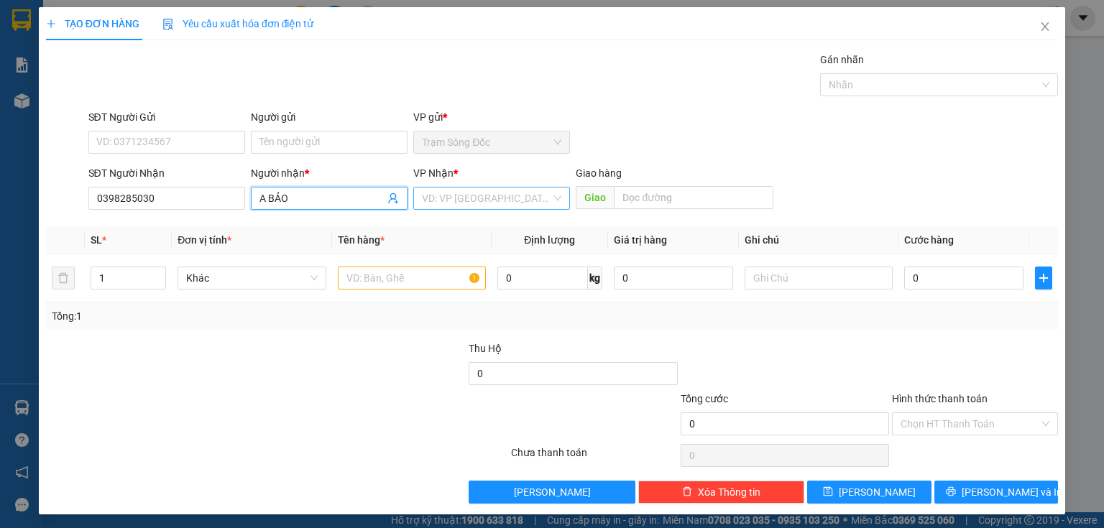
type input "A BẢO"
click at [482, 196] on input "search" at bounding box center [486, 199] width 129 height 22
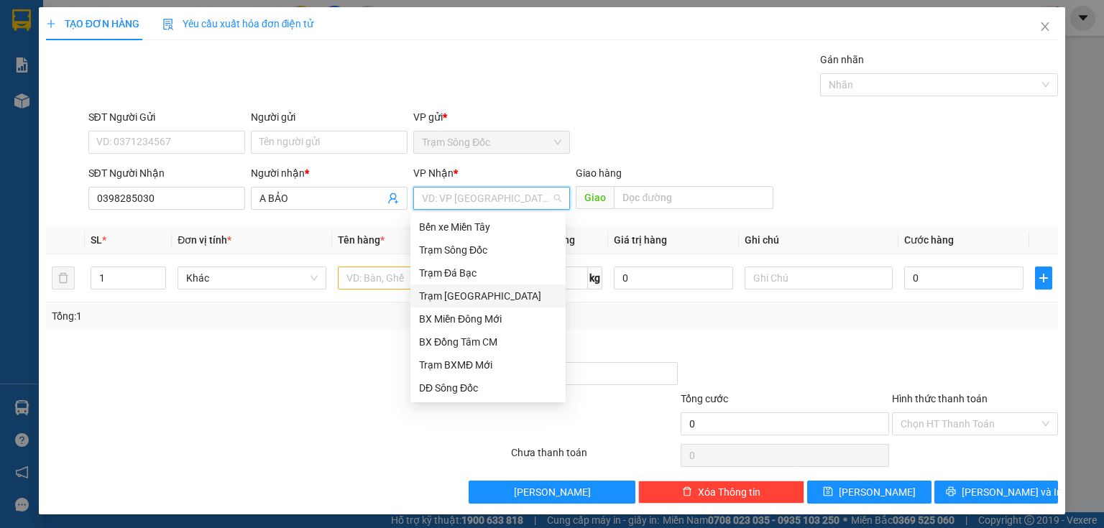
click at [447, 300] on div "Trạm [GEOGRAPHIC_DATA]" at bounding box center [488, 296] width 138 height 16
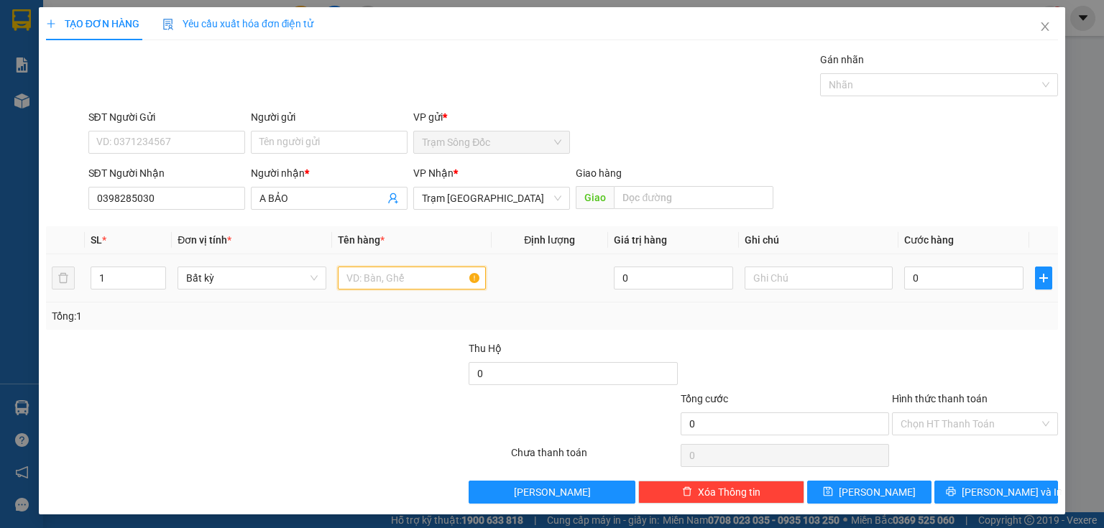
click at [377, 273] on input "text" at bounding box center [412, 278] width 148 height 23
click at [645, 201] on input "text" at bounding box center [694, 197] width 160 height 23
type input "C"
type input "CẦU 7 QUANG"
click at [400, 272] on input "text" at bounding box center [412, 278] width 148 height 23
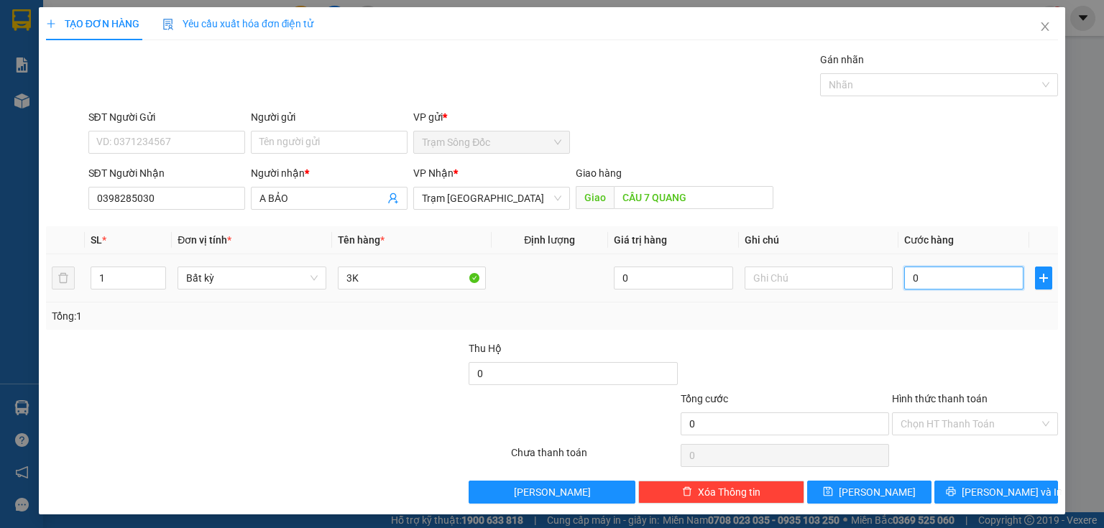
click at [974, 267] on input "0" at bounding box center [963, 278] width 119 height 23
click at [418, 282] on input "3K" at bounding box center [412, 278] width 148 height 23
type input "3 CỤC CHUỐI"
click at [969, 279] on input "0" at bounding box center [963, 278] width 119 height 23
type input "1"
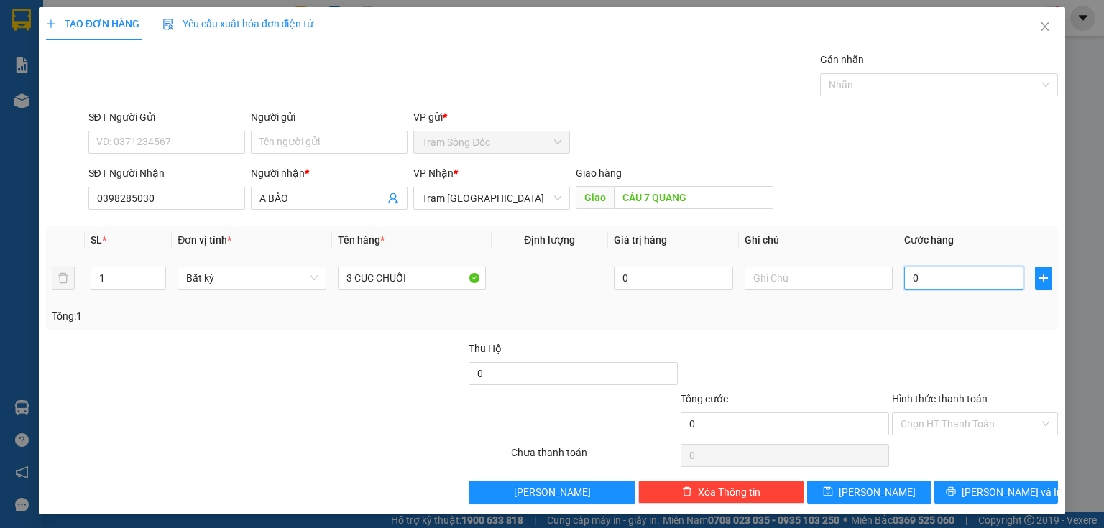
type input "1"
type input "12"
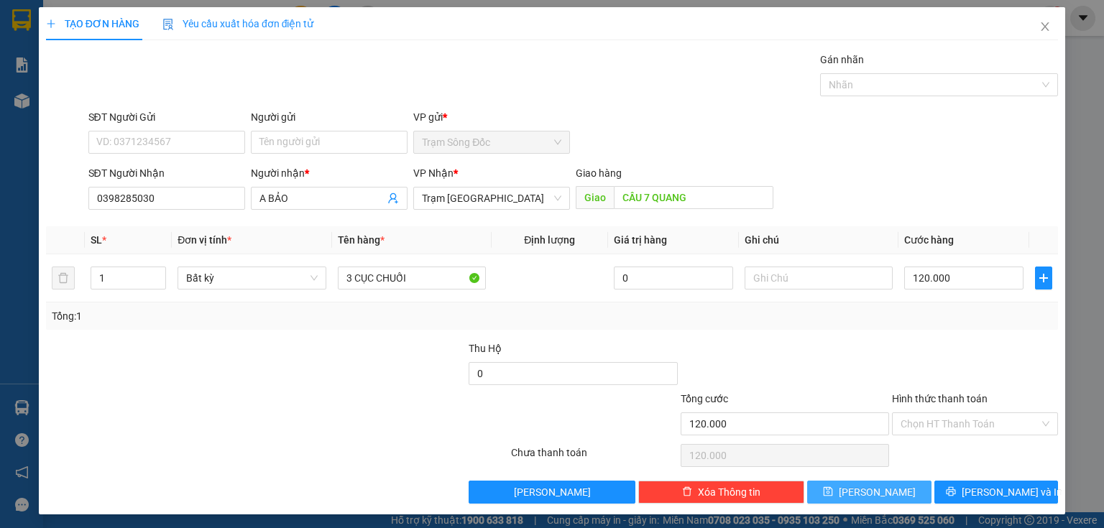
click at [896, 492] on button "Lưu" at bounding box center [869, 492] width 124 height 23
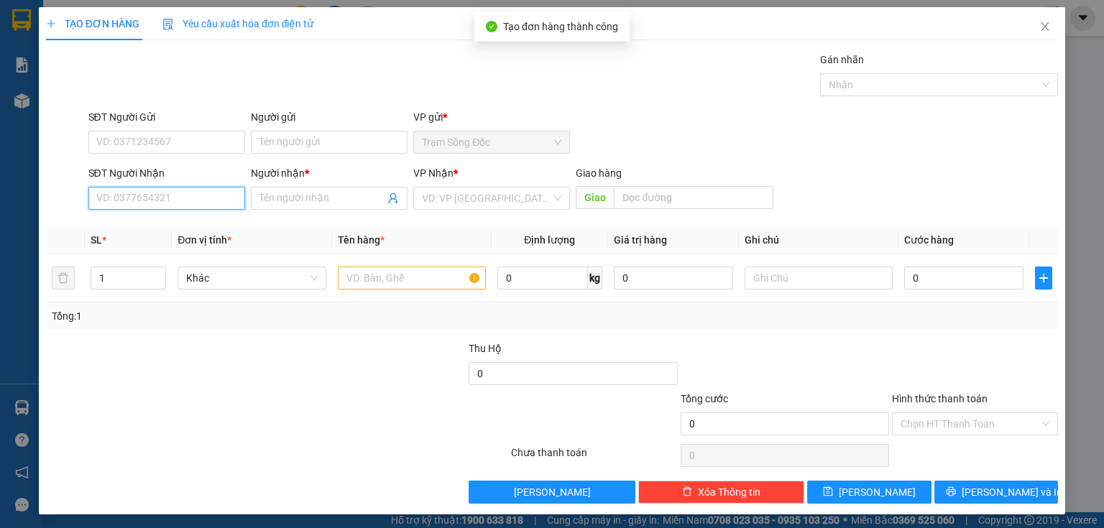
click at [179, 187] on input "SĐT Người Nhận" at bounding box center [166, 198] width 157 height 23
click at [114, 204] on input "0914575612" at bounding box center [166, 198] width 157 height 23
click at [121, 203] on input "0914575612" at bounding box center [166, 198] width 157 height 23
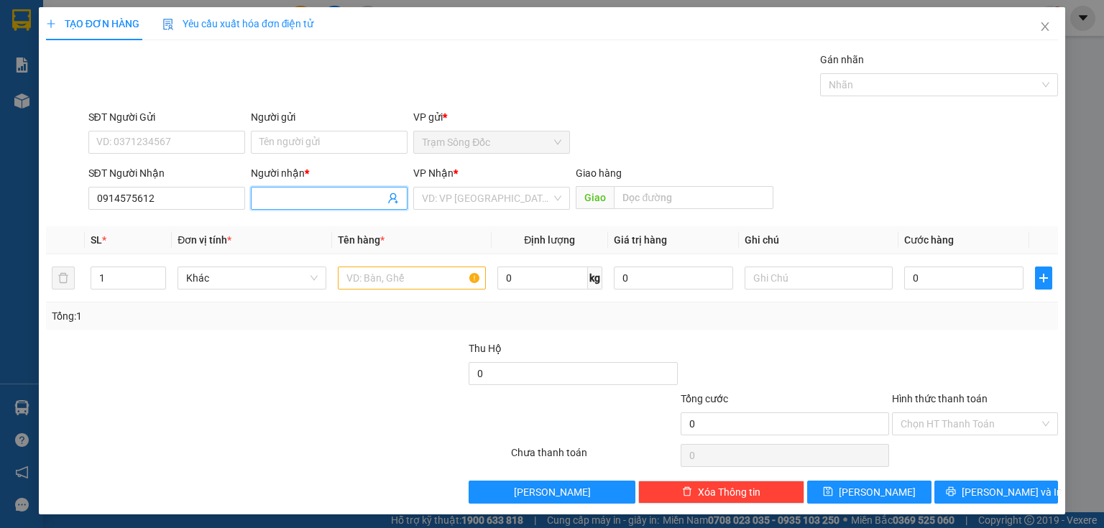
click at [344, 196] on input "Người nhận *" at bounding box center [321, 198] width 125 height 16
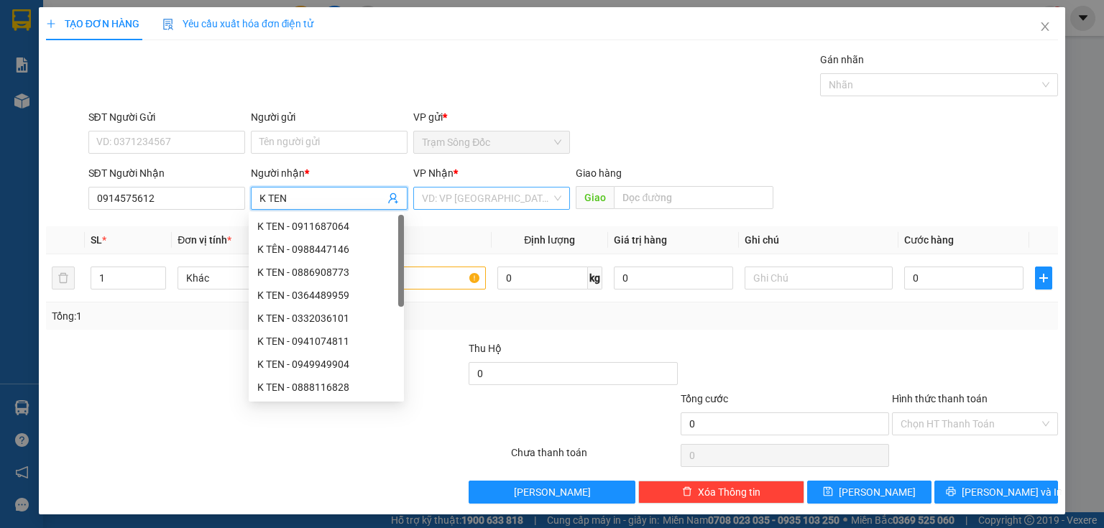
click at [523, 198] on input "search" at bounding box center [486, 199] width 129 height 22
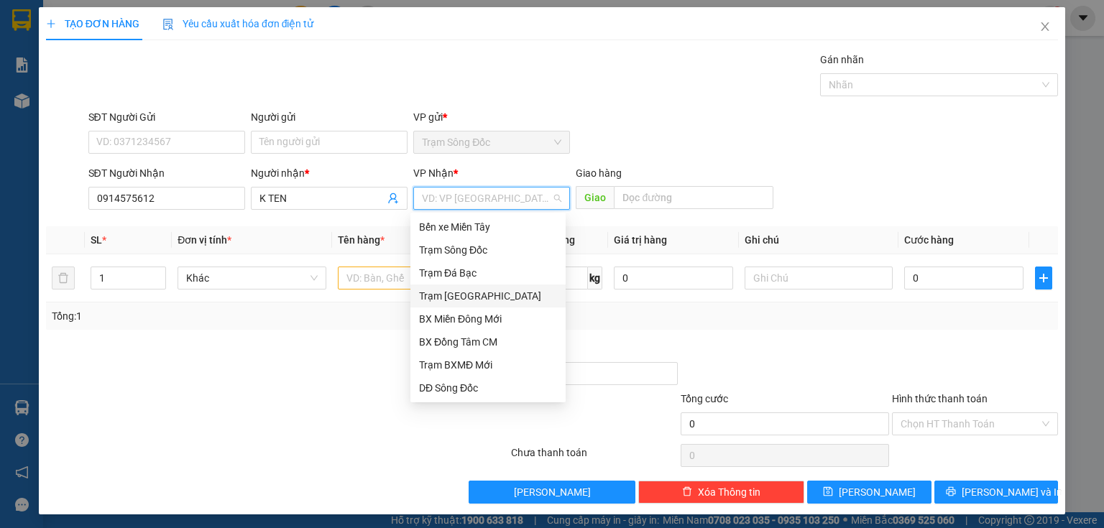
click at [472, 293] on div "Trạm [GEOGRAPHIC_DATA]" at bounding box center [488, 296] width 138 height 16
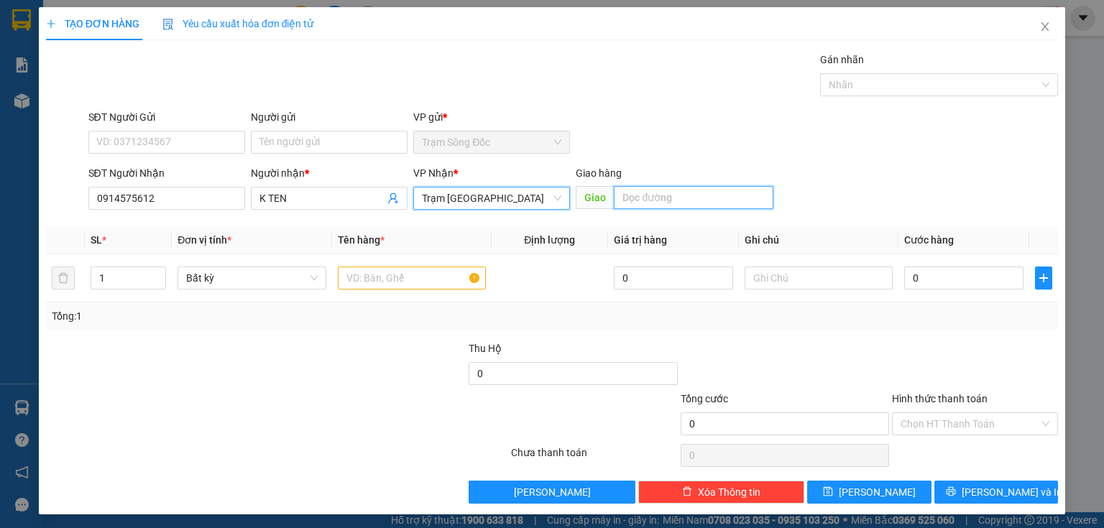
click at [645, 207] on input "text" at bounding box center [694, 197] width 160 height 23
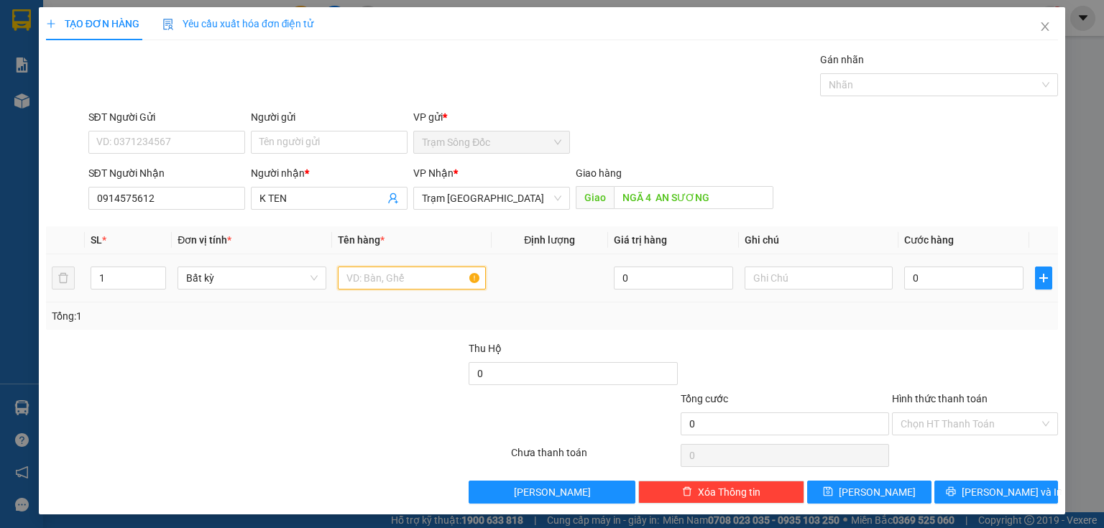
click at [414, 285] on input "text" at bounding box center [412, 278] width 148 height 23
click at [951, 280] on input "0" at bounding box center [963, 278] width 119 height 23
drag, startPoint x: 924, startPoint y: 412, endPoint x: 930, endPoint y: 422, distance: 11.6
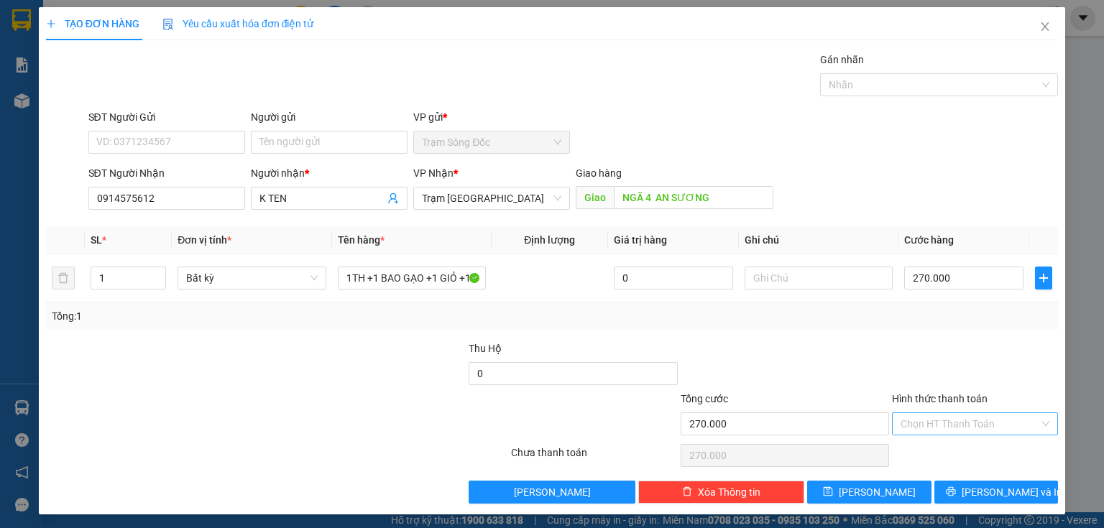
click at [925, 413] on input "Hình thức thanh toán" at bounding box center [970, 424] width 139 height 22
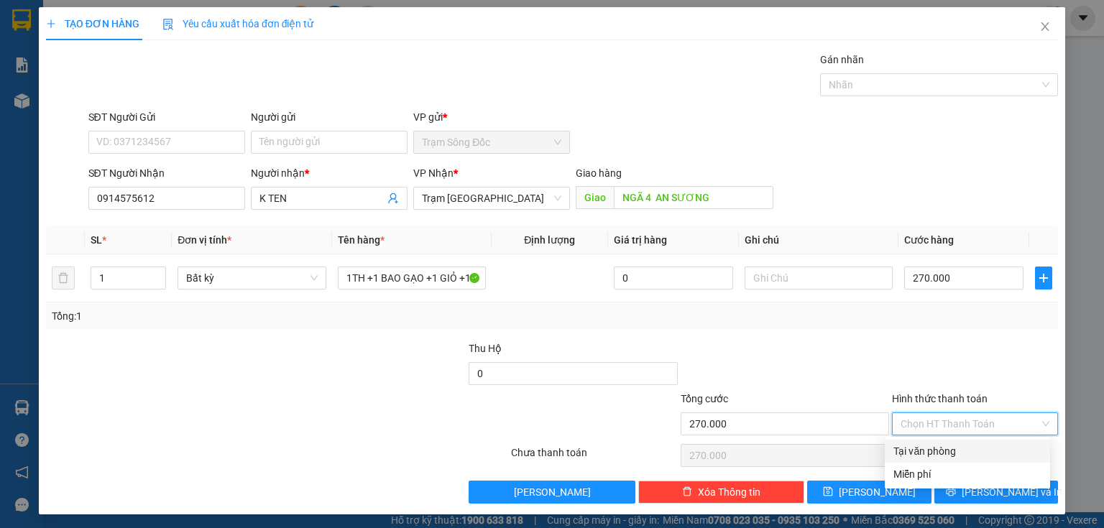
click at [940, 444] on div "Tại văn phòng" at bounding box center [967, 452] width 148 height 16
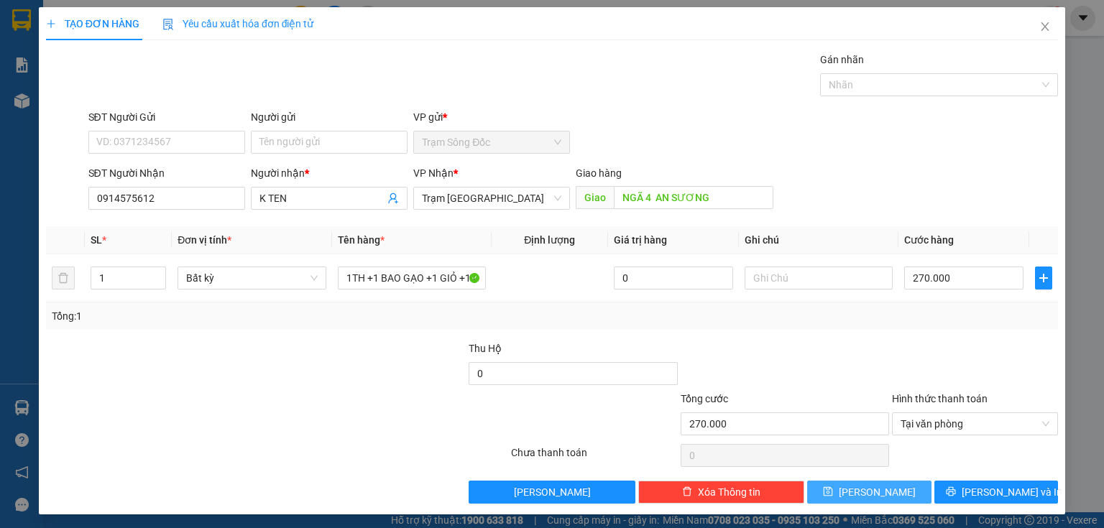
click at [860, 487] on button "Lưu" at bounding box center [869, 492] width 124 height 23
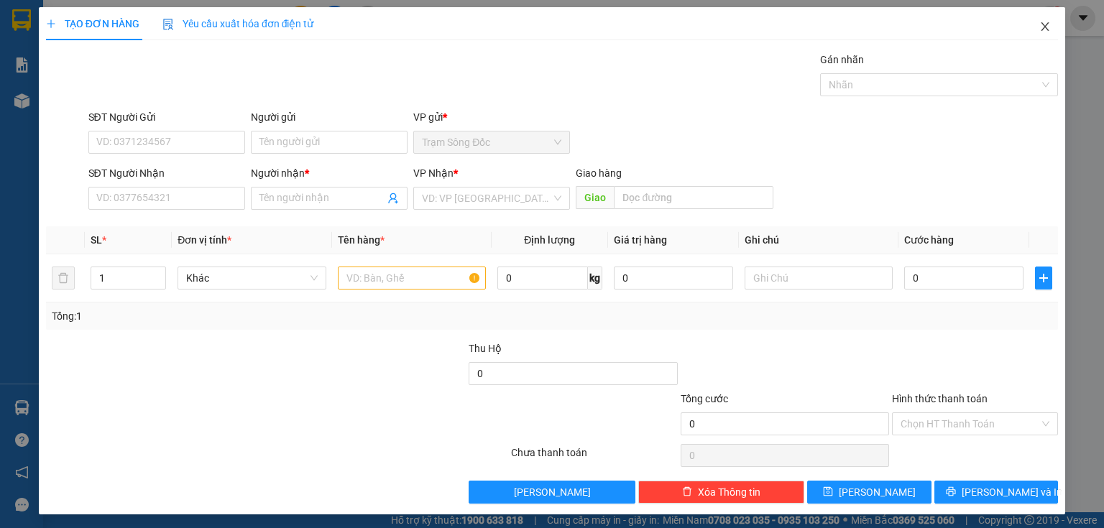
click at [1039, 24] on icon "close" at bounding box center [1045, 27] width 12 height 12
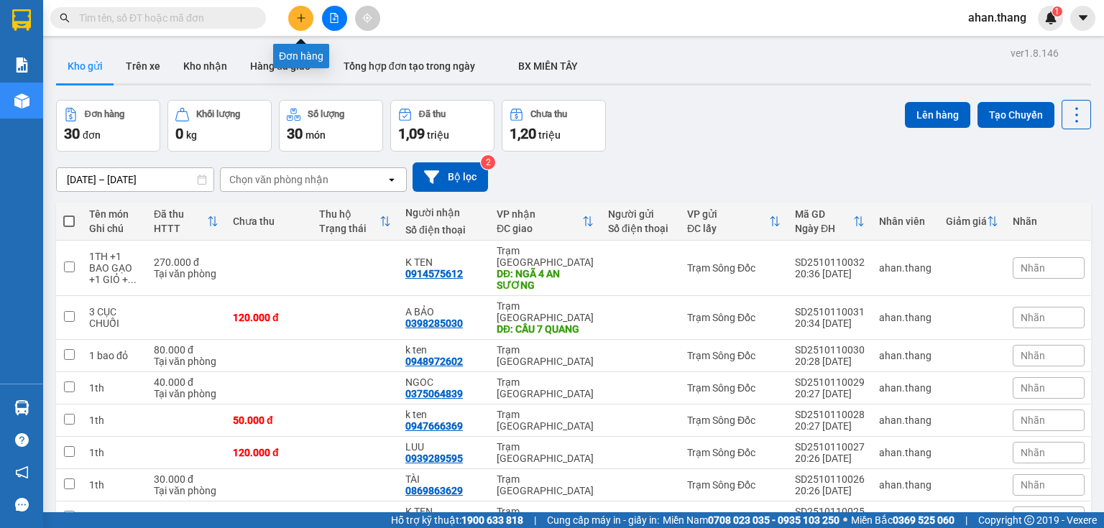
click at [302, 21] on icon "plus" at bounding box center [301, 18] width 10 height 10
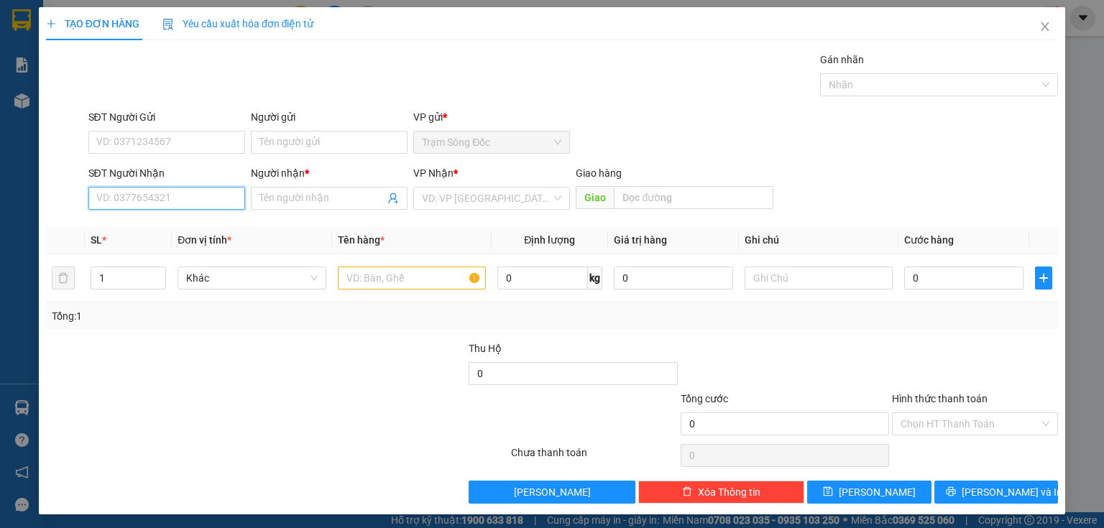
click at [134, 201] on input "SĐT Người Nhận" at bounding box center [166, 198] width 157 height 23
click at [1030, 25] on span "Close" at bounding box center [1045, 27] width 40 height 40
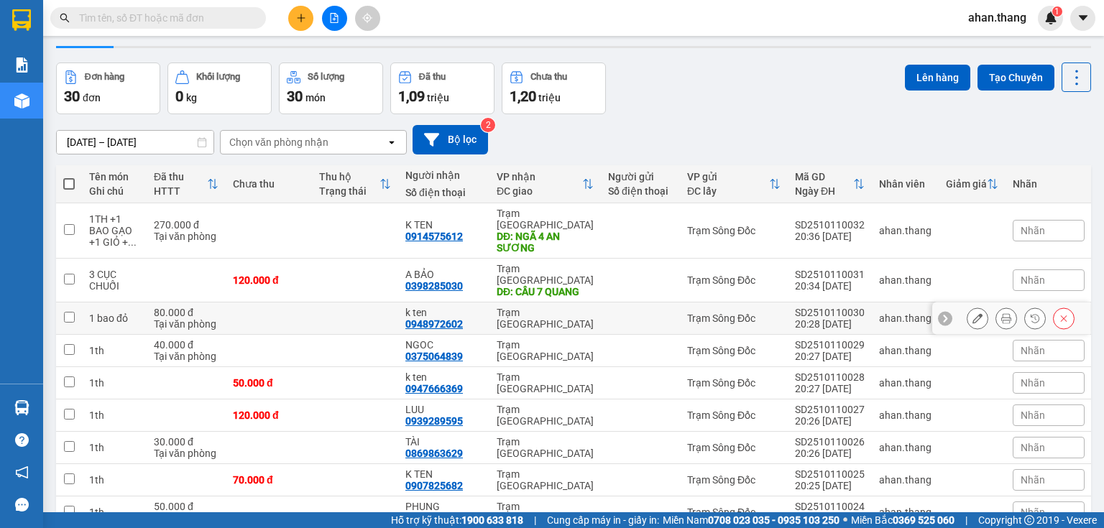
scroll to position [58, 0]
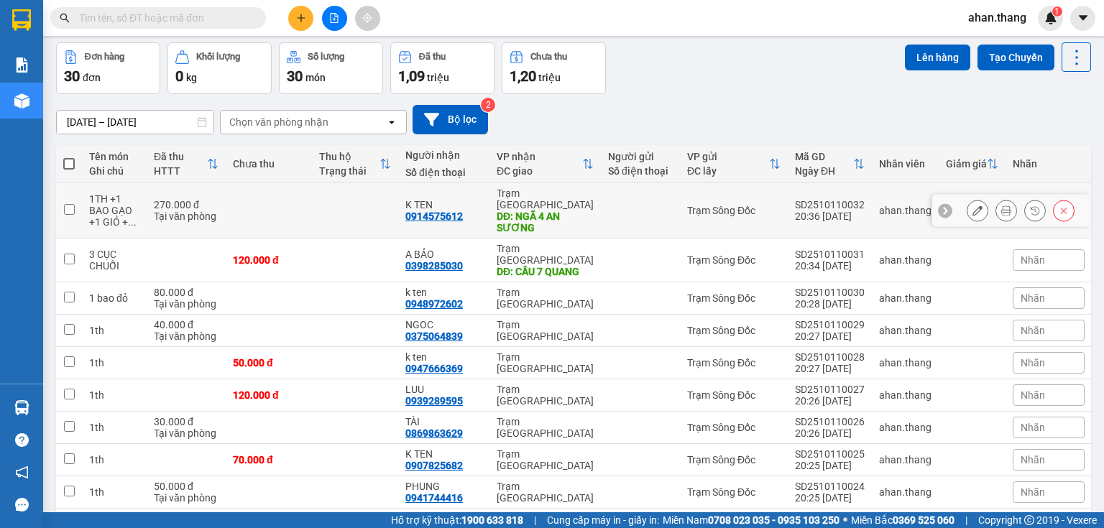
click at [474, 206] on div "K TEN 0914575612" at bounding box center [443, 210] width 77 height 23
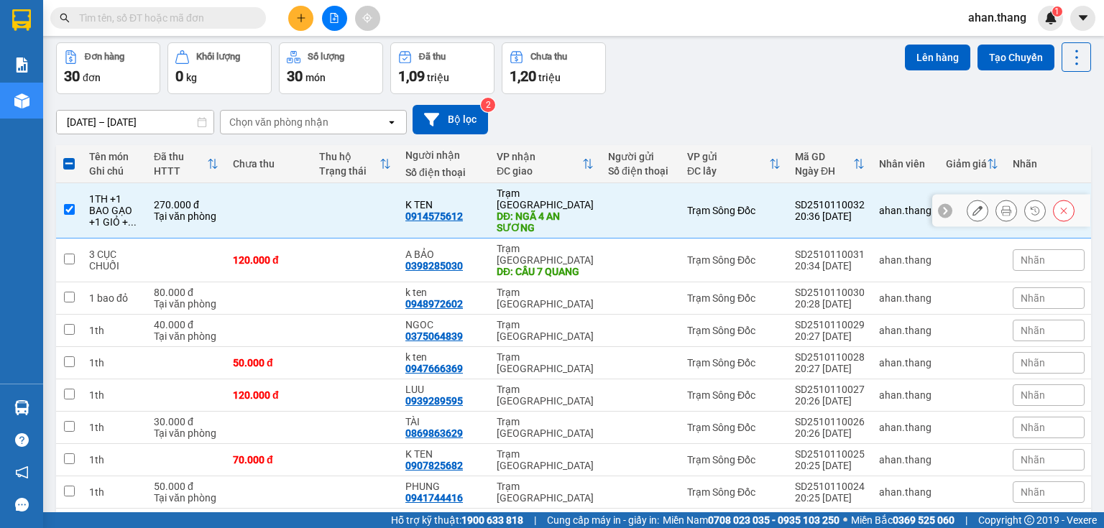
click at [474, 206] on div "K TEN 0914575612" at bounding box center [443, 210] width 77 height 23
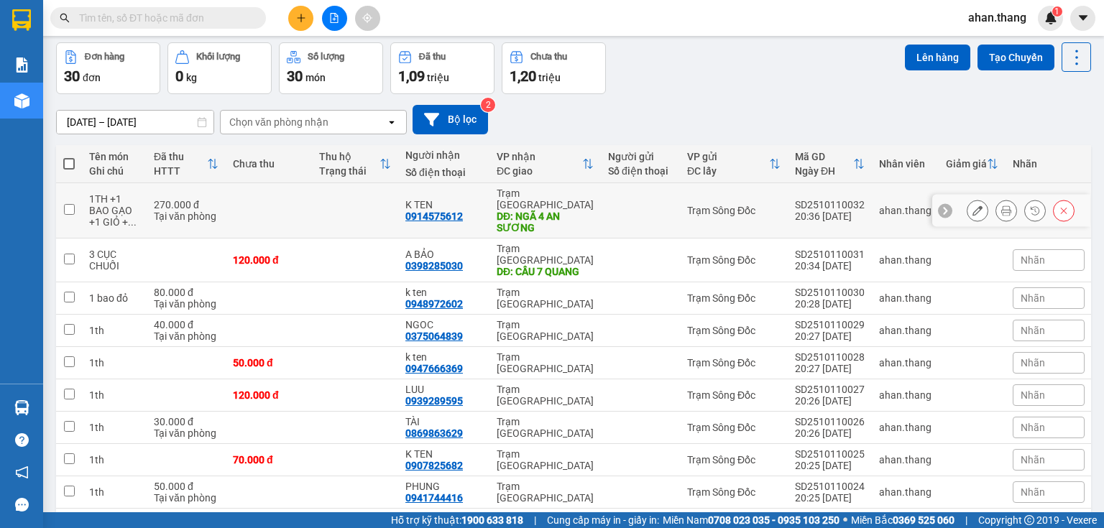
click at [474, 206] on div "K TEN 0914575612" at bounding box center [443, 210] width 77 height 23
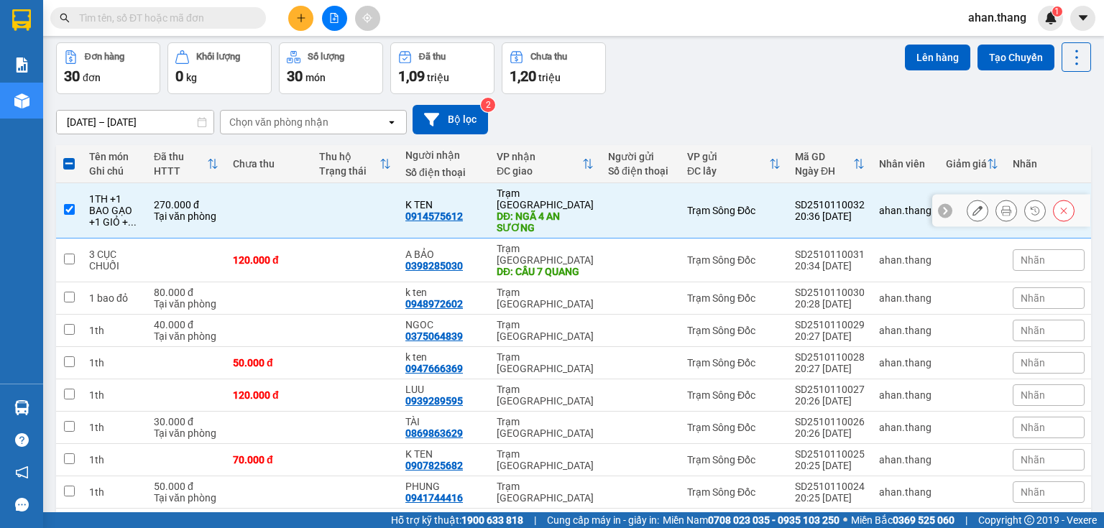
click at [490, 212] on td "Trạm Sài Gòn DĐ: NGÃ 4 AN SƯƠNG" at bounding box center [545, 210] width 111 height 55
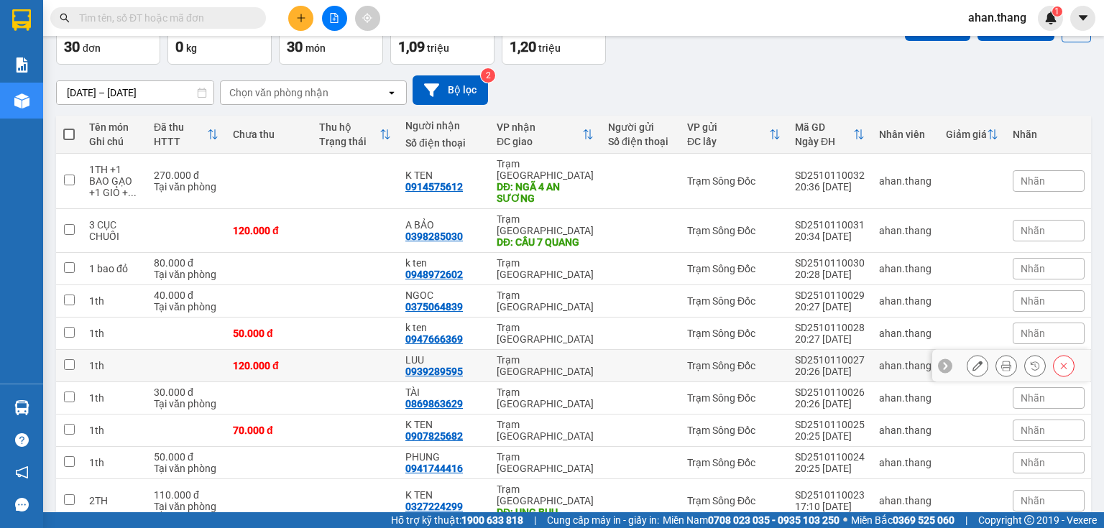
scroll to position [115, 0]
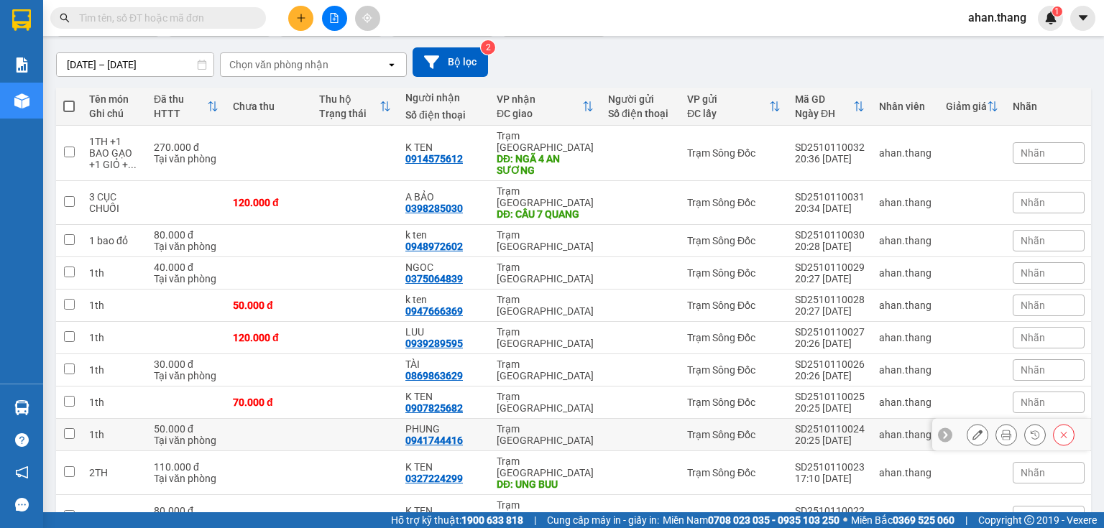
click at [490, 419] on td "Trạm [GEOGRAPHIC_DATA]" at bounding box center [545, 435] width 111 height 32
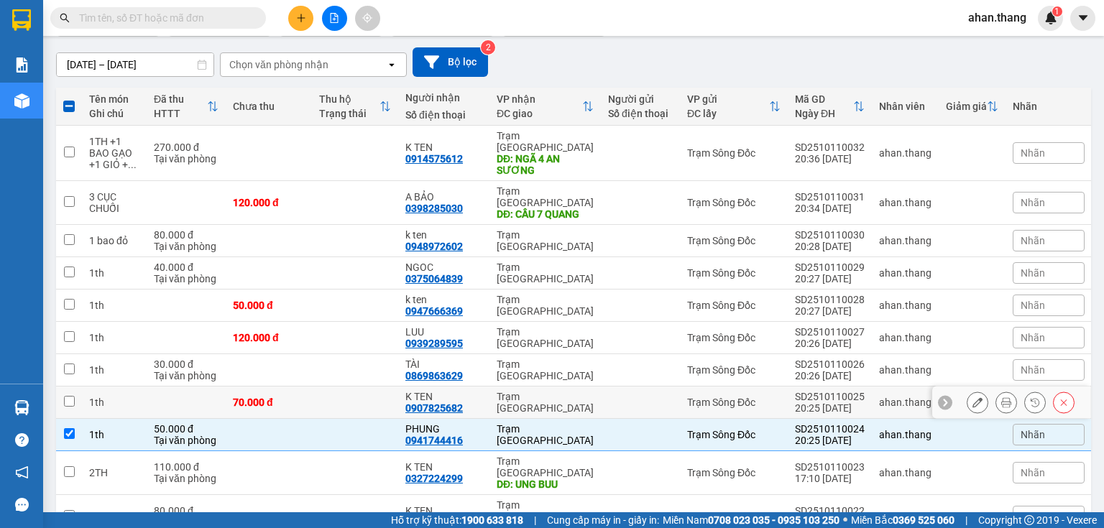
click at [480, 387] on td "K TEN 0907825682" at bounding box center [443, 403] width 91 height 32
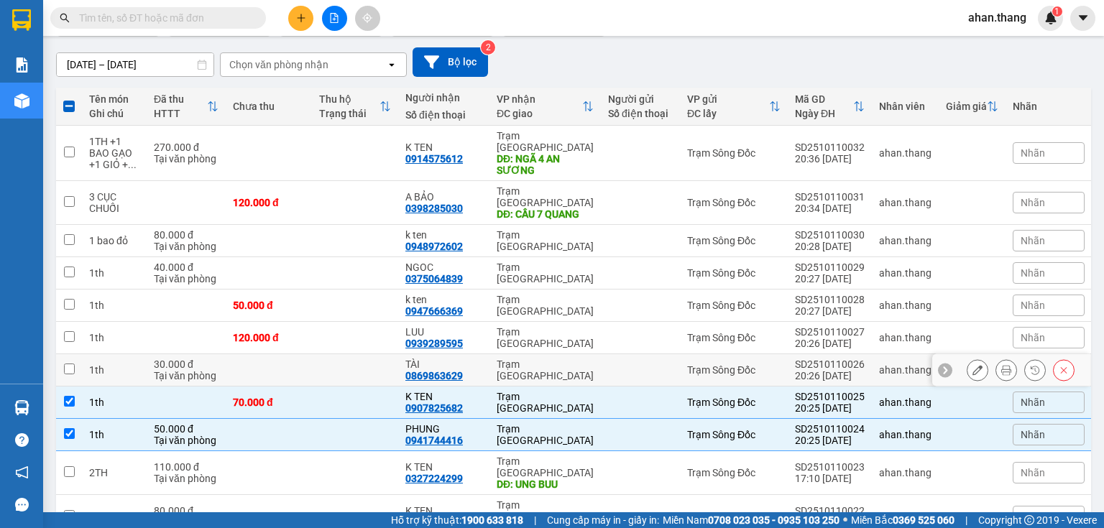
click at [481, 354] on td "TÀI 0869863629" at bounding box center [443, 370] width 91 height 32
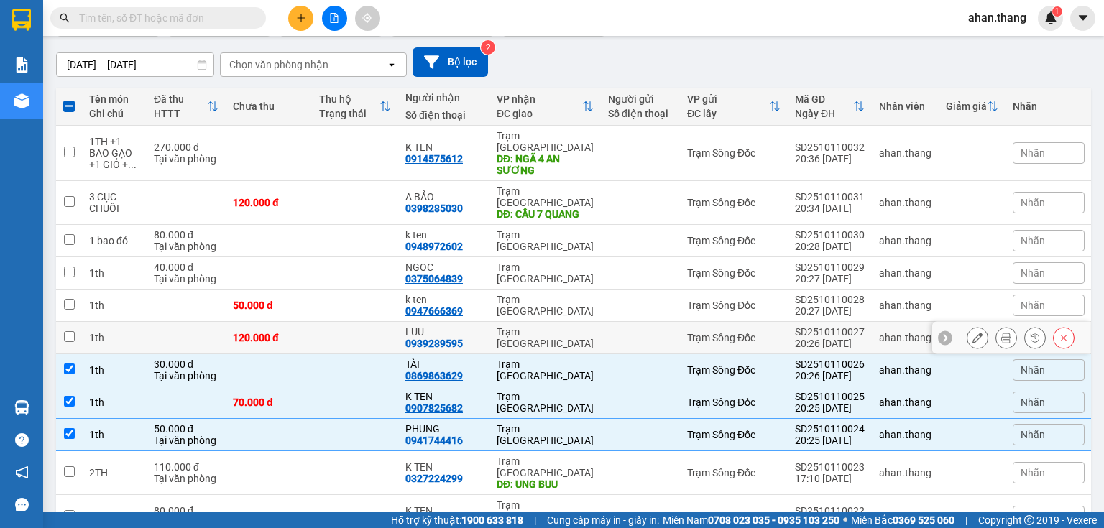
click at [483, 322] on td "LUU 0939289595" at bounding box center [443, 338] width 91 height 32
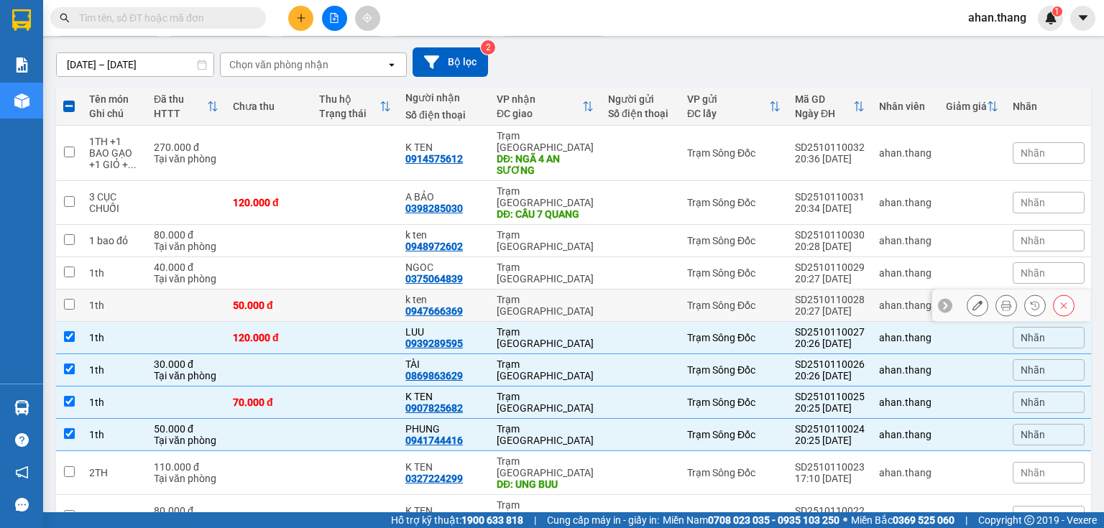
click at [490, 290] on td "Trạm [GEOGRAPHIC_DATA]" at bounding box center [545, 306] width 111 height 32
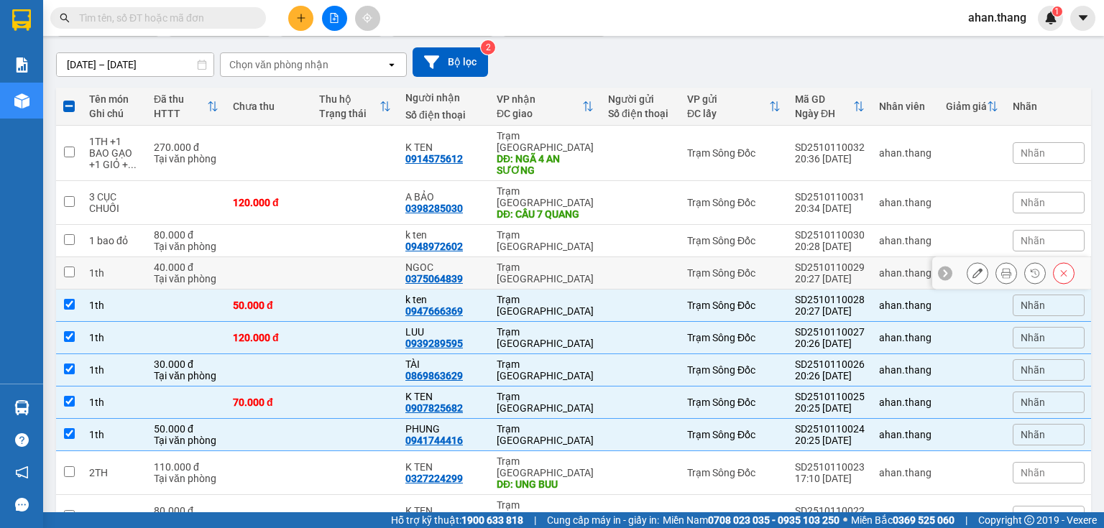
click at [484, 257] on td "NGOC 0375064839" at bounding box center [443, 273] width 91 height 32
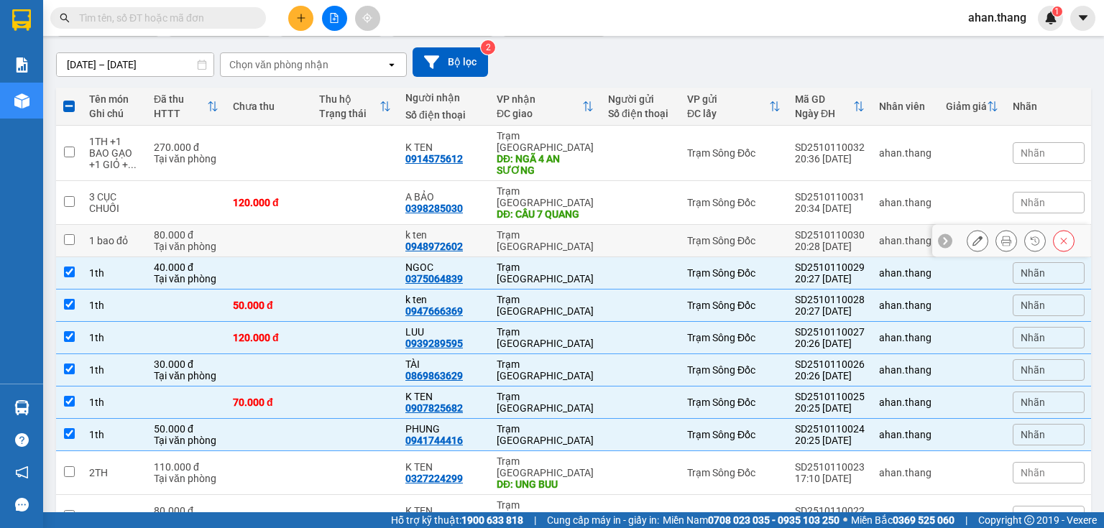
click at [484, 226] on td "k ten 0948972602" at bounding box center [443, 241] width 91 height 32
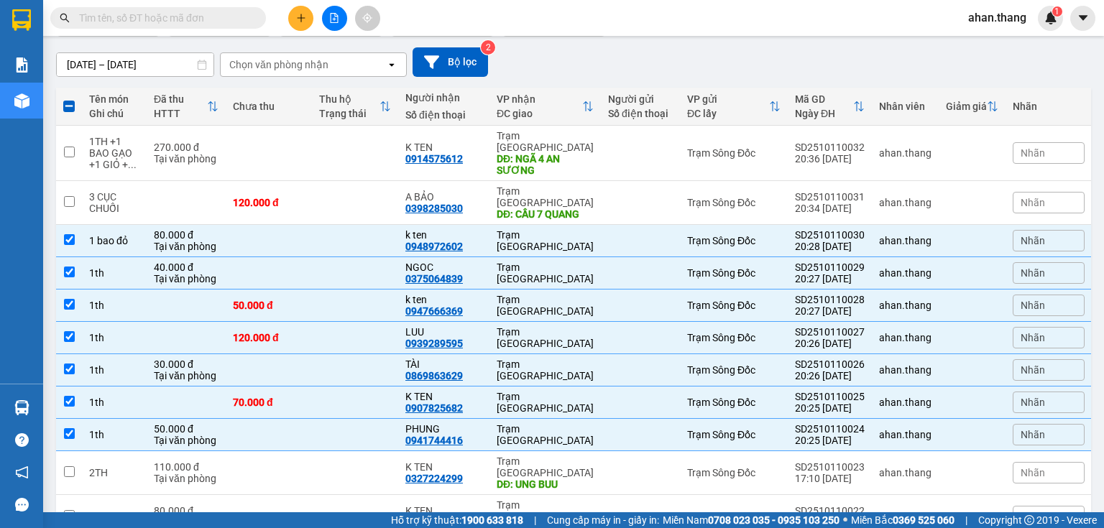
click at [290, 6] on div at bounding box center [334, 18] width 108 height 25
click at [298, 26] on button at bounding box center [300, 18] width 25 height 25
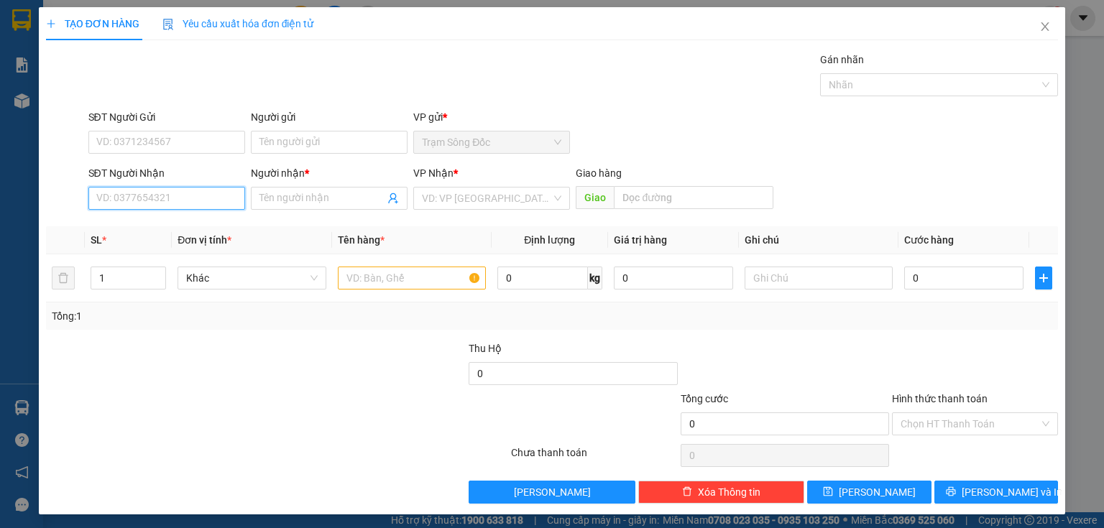
click at [208, 199] on input "SĐT Người Nhận" at bounding box center [166, 198] width 157 height 23
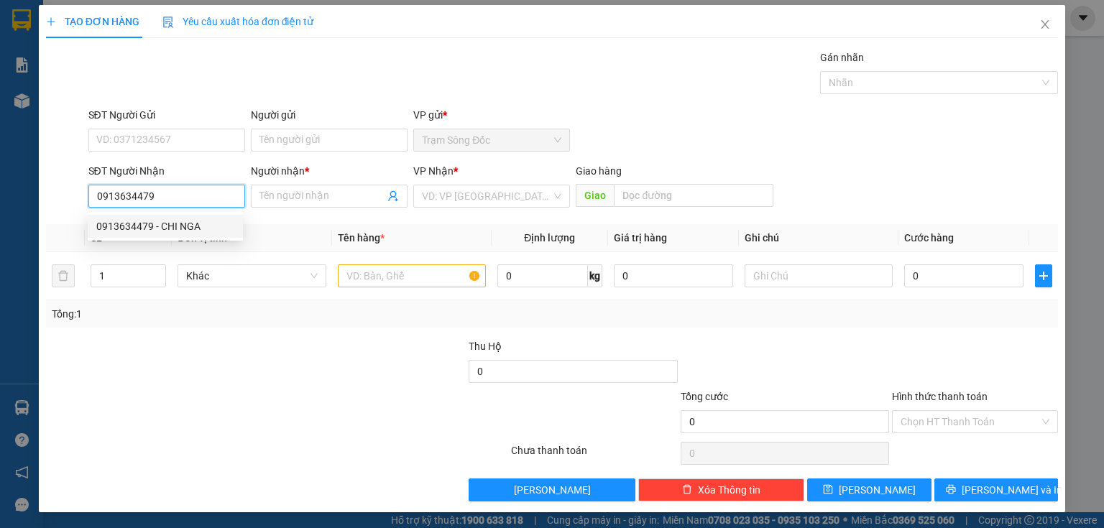
click at [176, 234] on div "0913634479 - CHI NGA" at bounding box center [165, 227] width 138 height 16
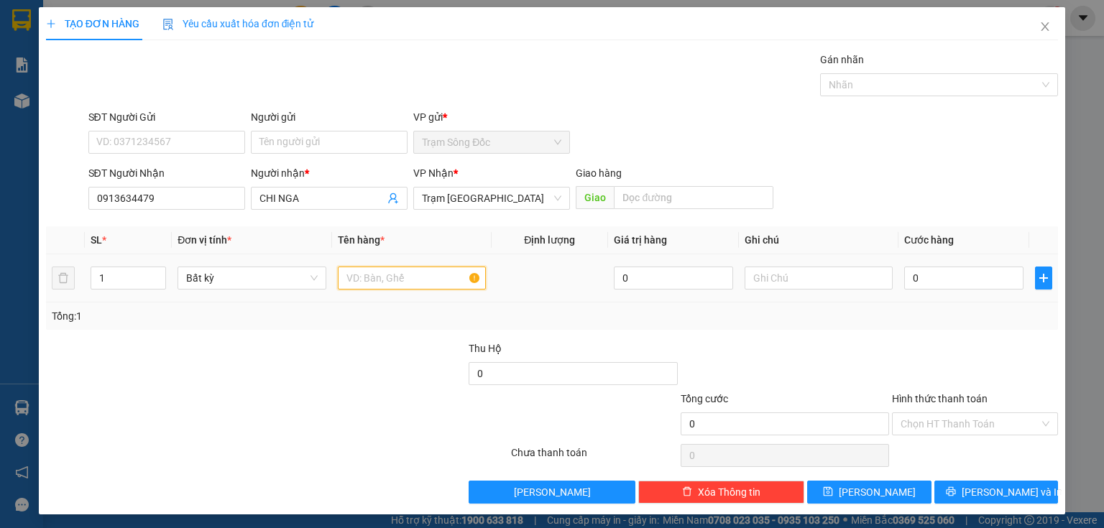
click at [346, 273] on input "text" at bounding box center [412, 278] width 148 height 23
click at [919, 279] on input "0" at bounding box center [963, 278] width 119 height 23
drag, startPoint x: 923, startPoint y: 418, endPoint x: 929, endPoint y: 431, distance: 13.8
click at [923, 418] on input "Hình thức thanh toán" at bounding box center [970, 424] width 139 height 22
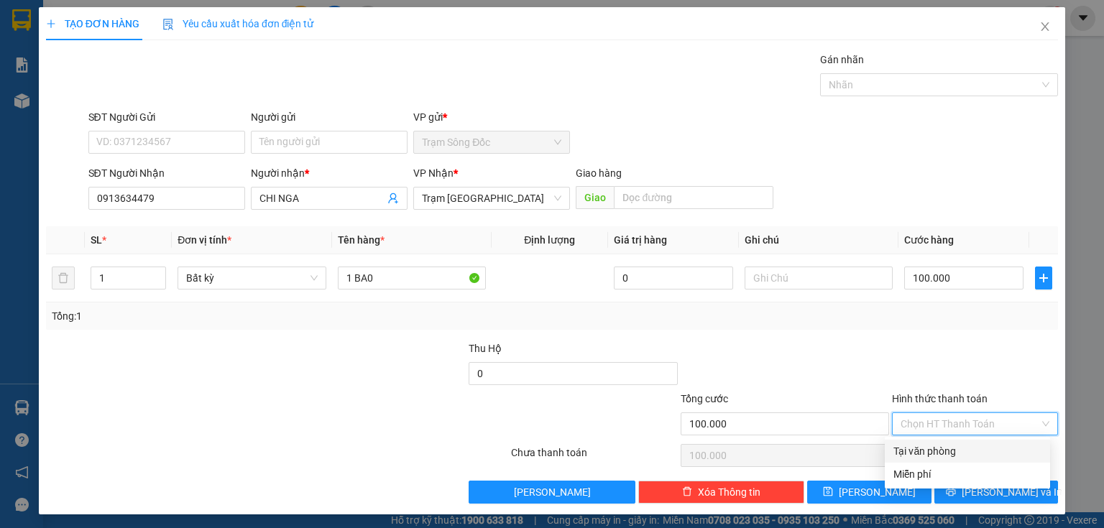
click at [936, 461] on div "Tại văn phòng" at bounding box center [967, 451] width 165 height 23
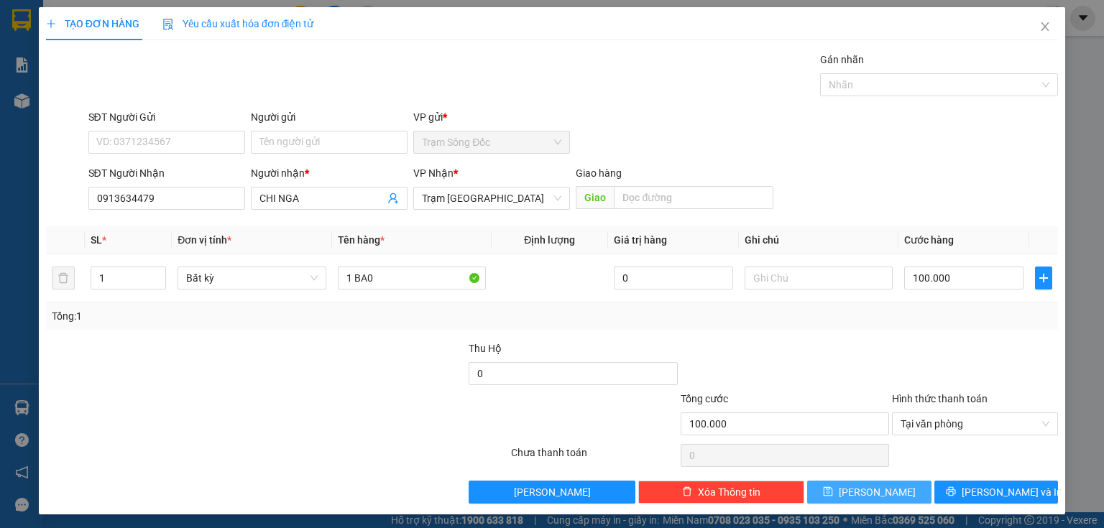
drag, startPoint x: 899, startPoint y: 485, endPoint x: 891, endPoint y: 482, distance: 7.7
click at [899, 485] on button "Lưu" at bounding box center [869, 492] width 124 height 23
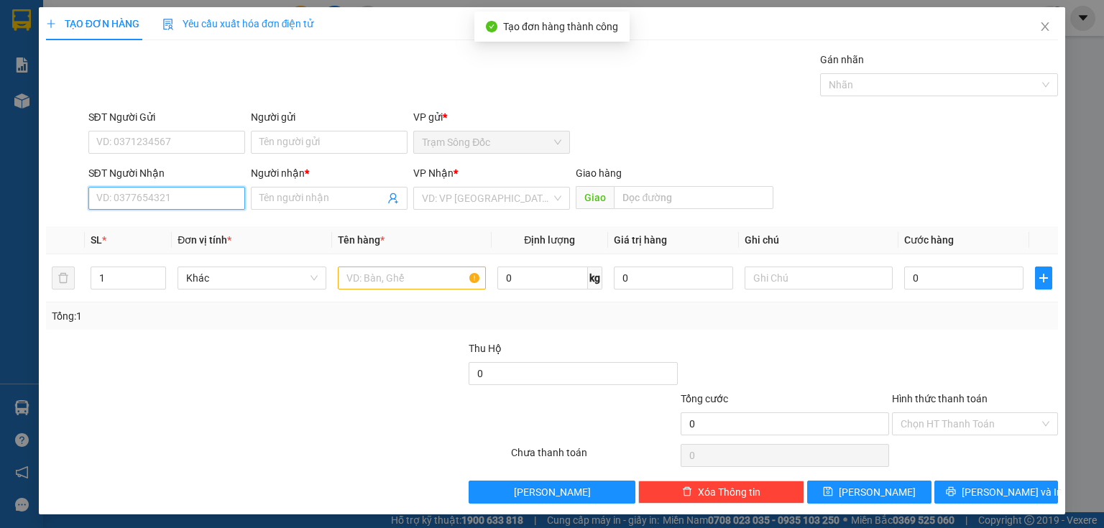
click at [224, 201] on input "SĐT Người Nhận" at bounding box center [166, 198] width 157 height 23
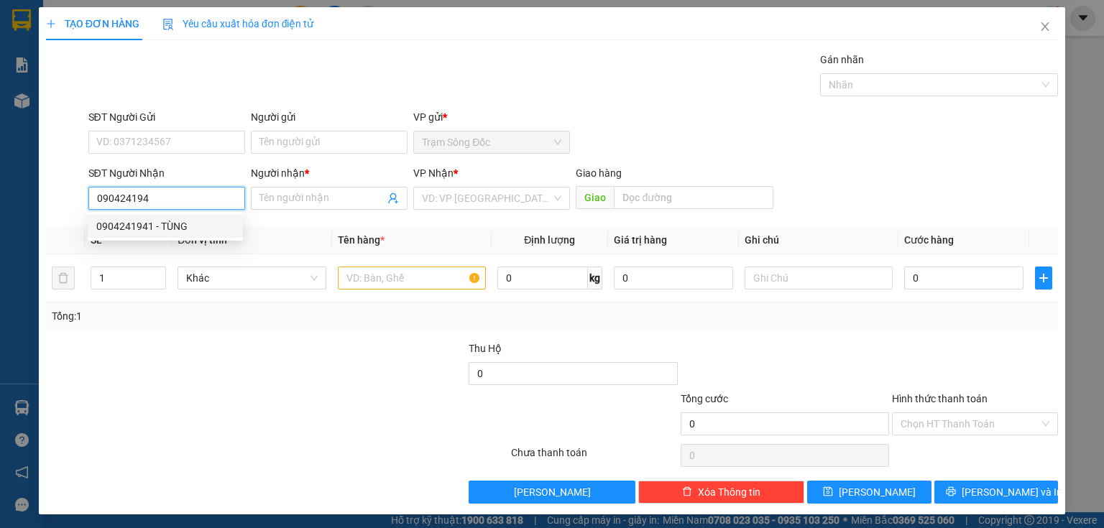
drag, startPoint x: 187, startPoint y: 236, endPoint x: 305, endPoint y: 231, distance: 118.0
click at [187, 236] on div "0904241941 - TÙNG" at bounding box center [165, 226] width 155 height 23
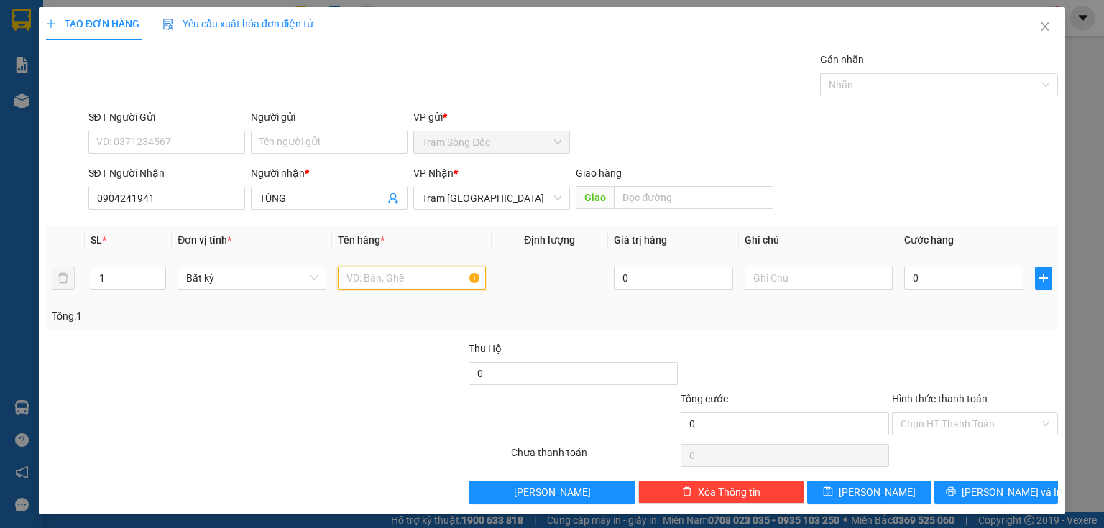
click at [363, 281] on input "text" at bounding box center [412, 278] width 148 height 23
click at [929, 271] on input "0" at bounding box center [963, 278] width 119 height 23
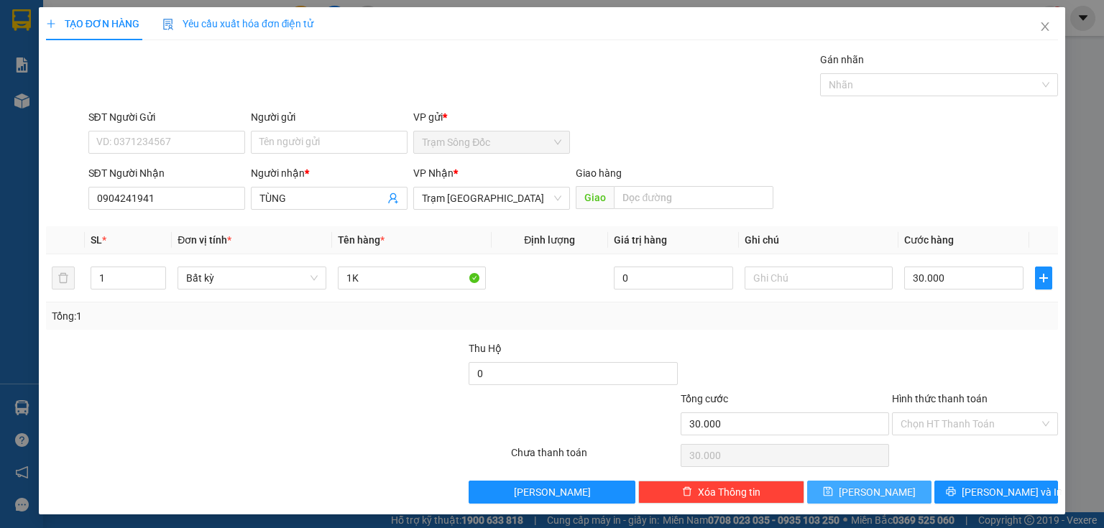
click at [835, 492] on button "Lưu" at bounding box center [869, 492] width 124 height 23
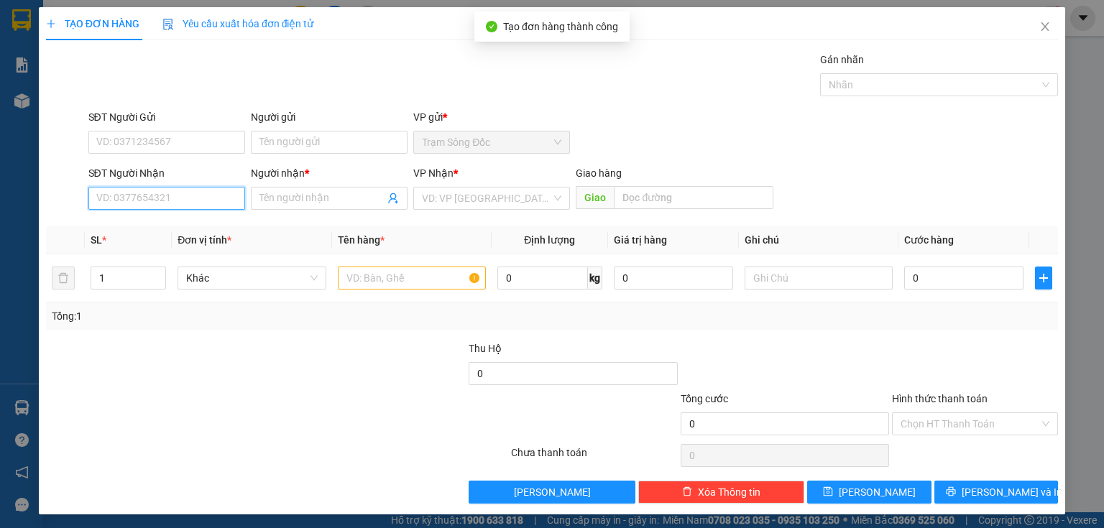
click at [158, 201] on input "SĐT Người Nhận" at bounding box center [166, 198] width 157 height 23
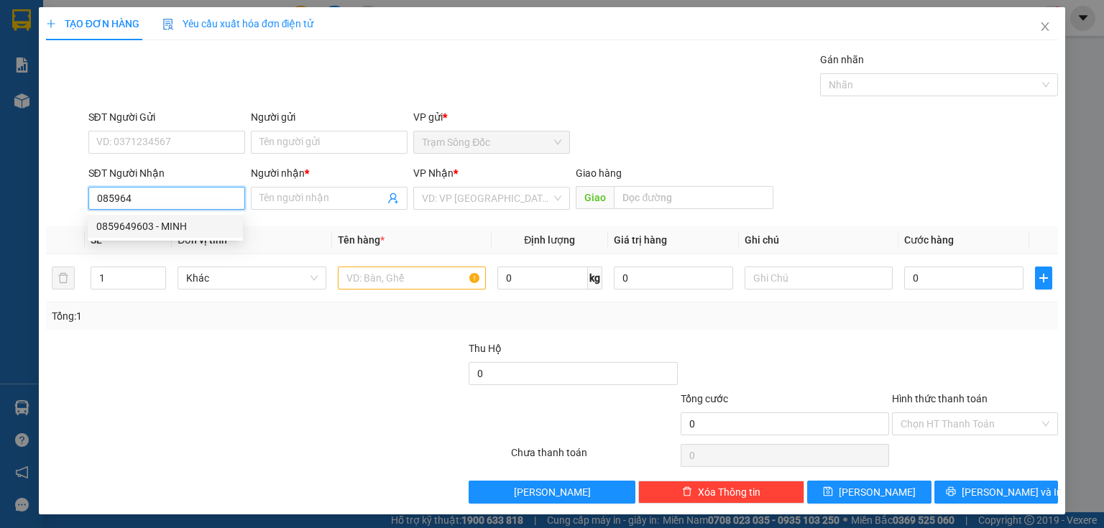
drag, startPoint x: 184, startPoint y: 224, endPoint x: 219, endPoint y: 223, distance: 35.2
click at [188, 223] on div "0859649603 - MINH" at bounding box center [165, 227] width 138 height 16
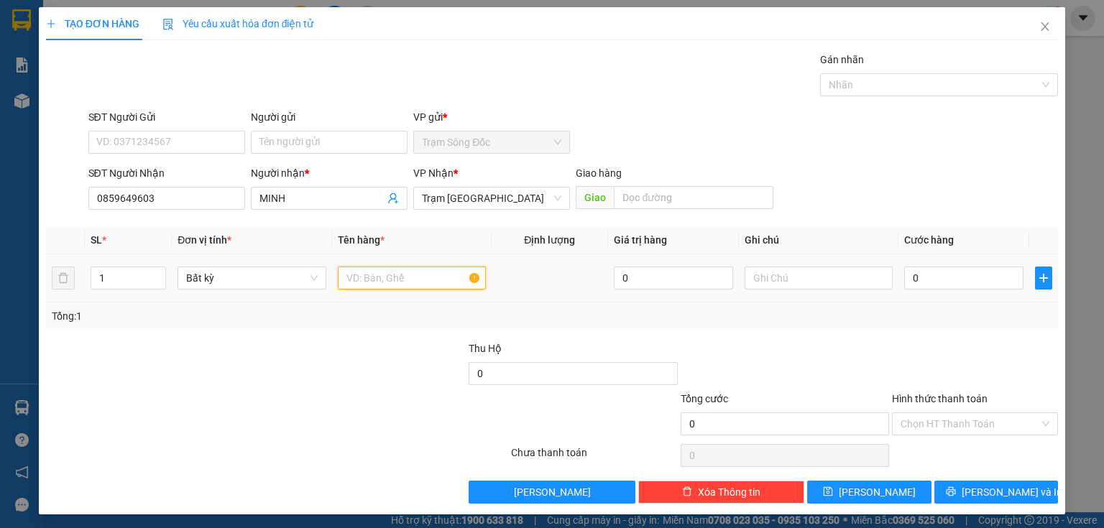
click at [408, 285] on input "text" at bounding box center [412, 278] width 148 height 23
click at [989, 293] on td "0" at bounding box center [964, 278] width 131 height 48
click at [982, 285] on input "0" at bounding box center [963, 278] width 119 height 23
click at [924, 419] on input "Hình thức thanh toán" at bounding box center [970, 424] width 139 height 22
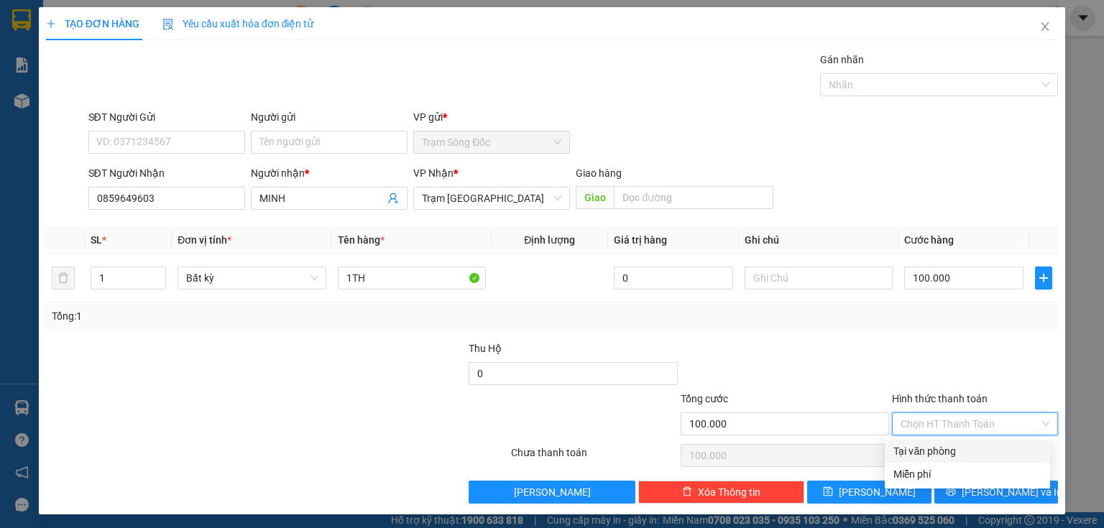
click at [934, 451] on div "Tại văn phòng" at bounding box center [967, 452] width 148 height 16
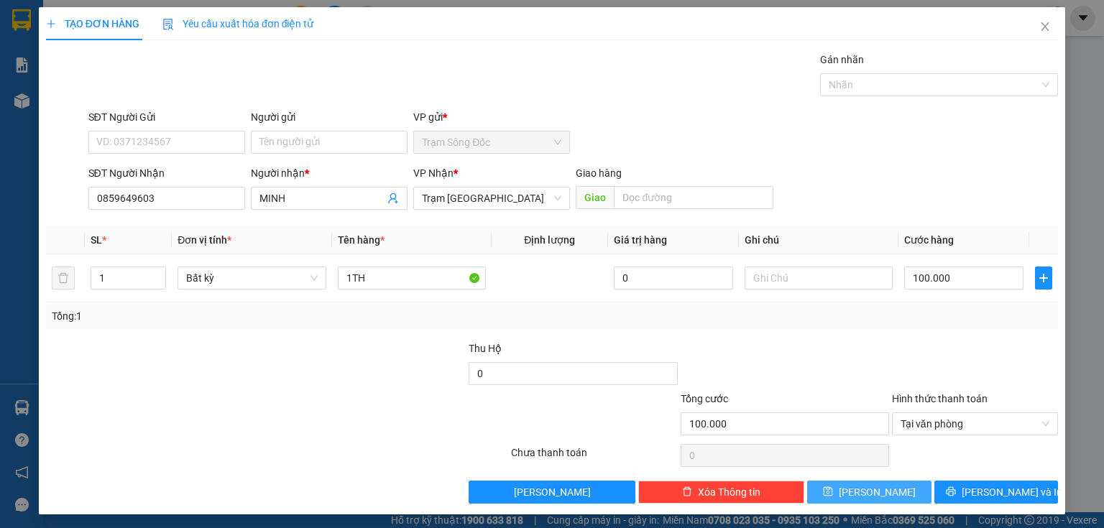
click at [883, 485] on button "Lưu" at bounding box center [869, 492] width 124 height 23
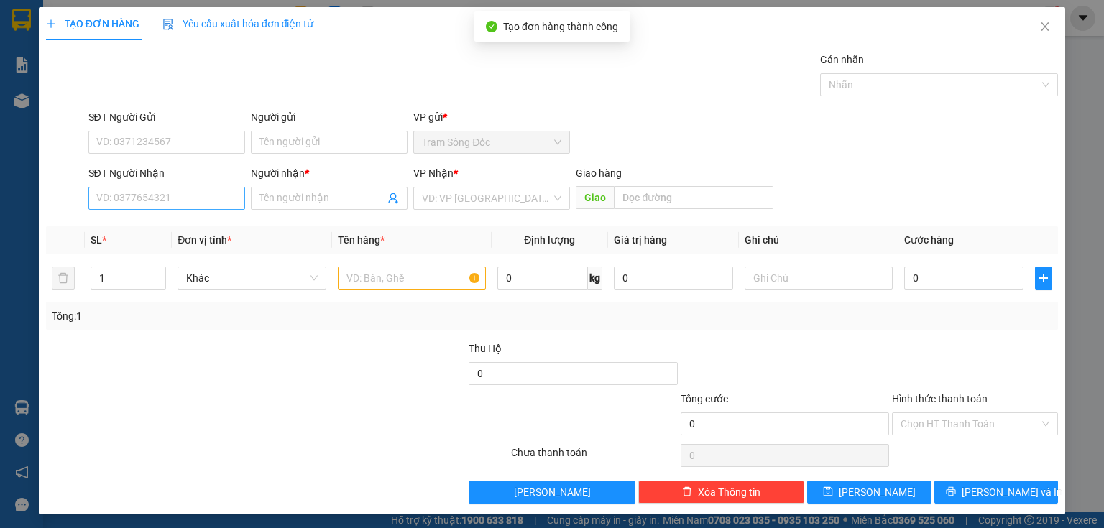
drag, startPoint x: 195, startPoint y: 213, endPoint x: 195, endPoint y: 203, distance: 10.1
click at [195, 206] on div "SĐT Người Nhận VD: 0377654321" at bounding box center [166, 190] width 157 height 50
click at [195, 203] on input "SĐT Người Nhận" at bounding box center [166, 198] width 157 height 23
drag, startPoint x: 1042, startPoint y: 29, endPoint x: 705, endPoint y: 2, distance: 338.2
click at [1042, 29] on icon "close" at bounding box center [1045, 27] width 12 height 12
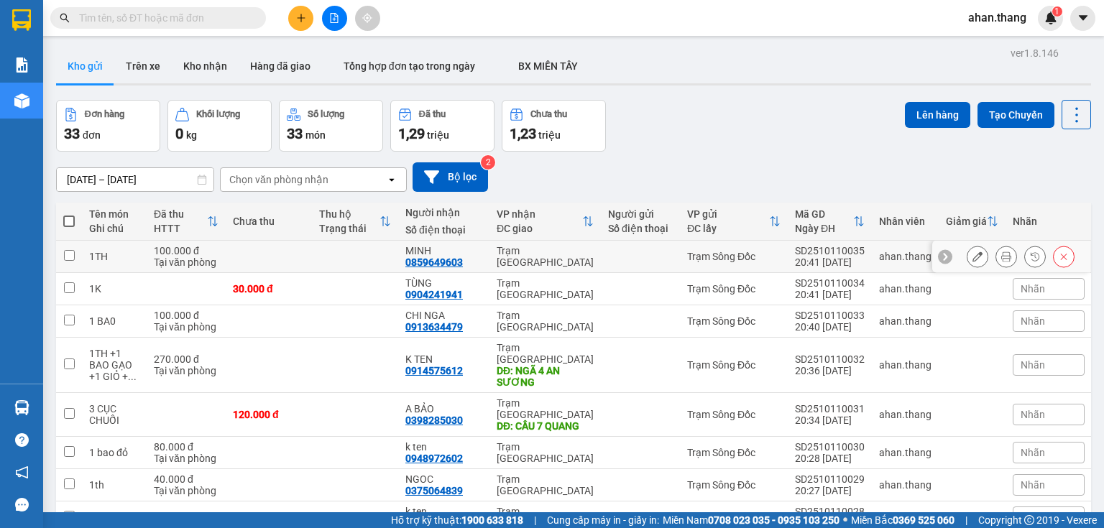
click at [481, 256] on td "MINH 0859649603" at bounding box center [443, 257] width 91 height 32
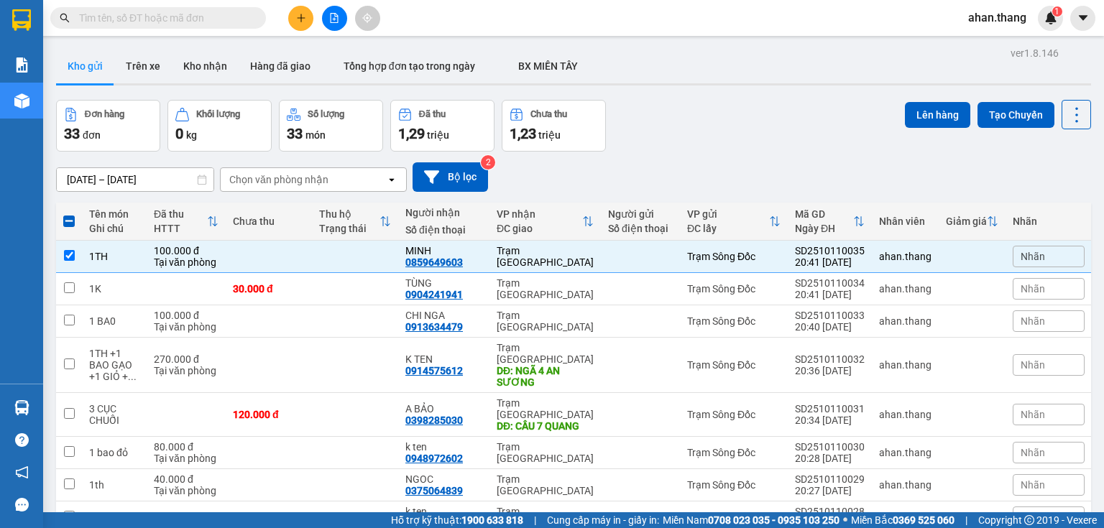
click at [303, 29] on button at bounding box center [300, 18] width 25 height 25
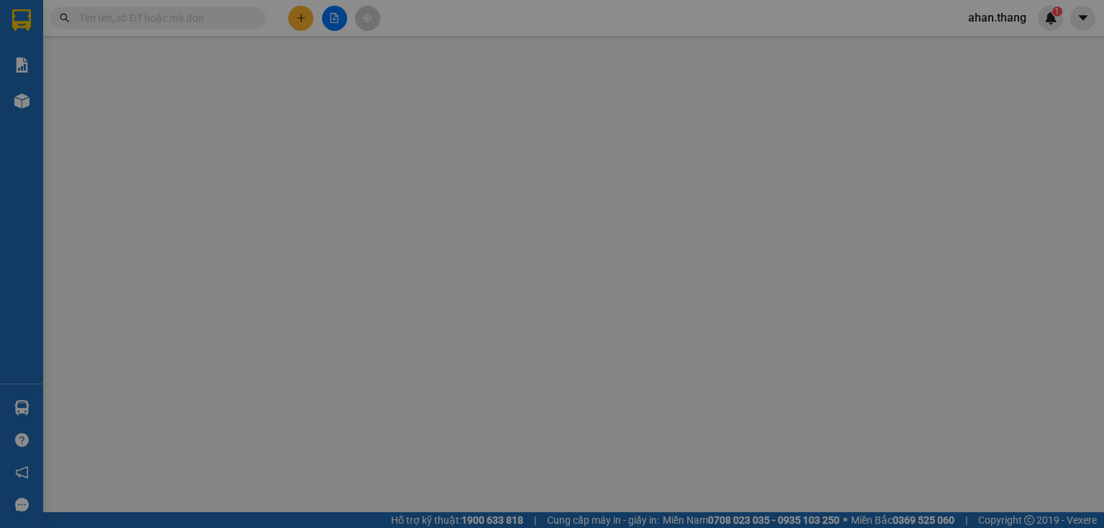
click at [299, 18] on div "Yêu cầu xuất hóa đơn điện tử" at bounding box center [238, 24] width 152 height 16
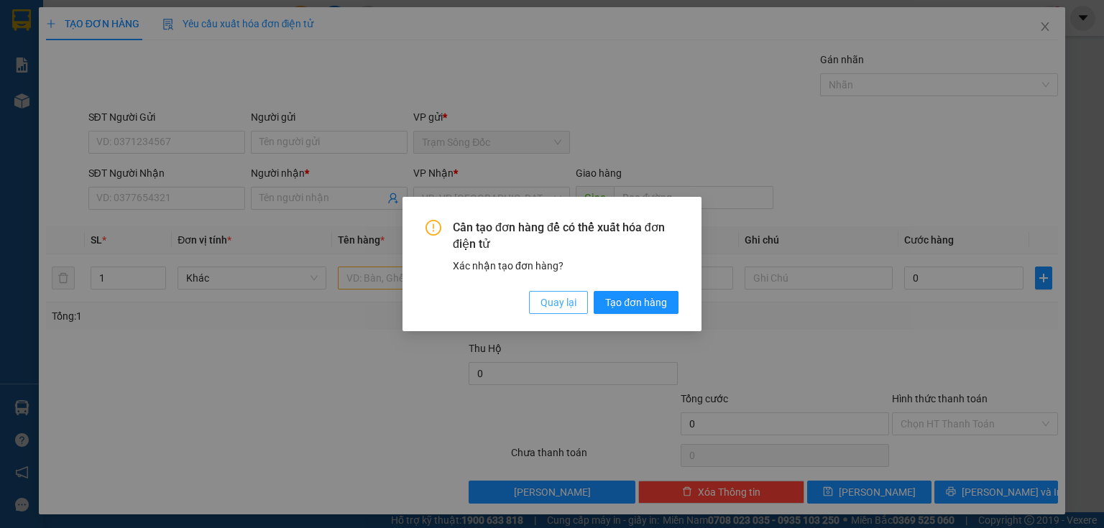
drag, startPoint x: 564, startPoint y: 310, endPoint x: 565, endPoint y: 238, distance: 71.9
click at [566, 303] on span "Quay lại" at bounding box center [559, 303] width 36 height 16
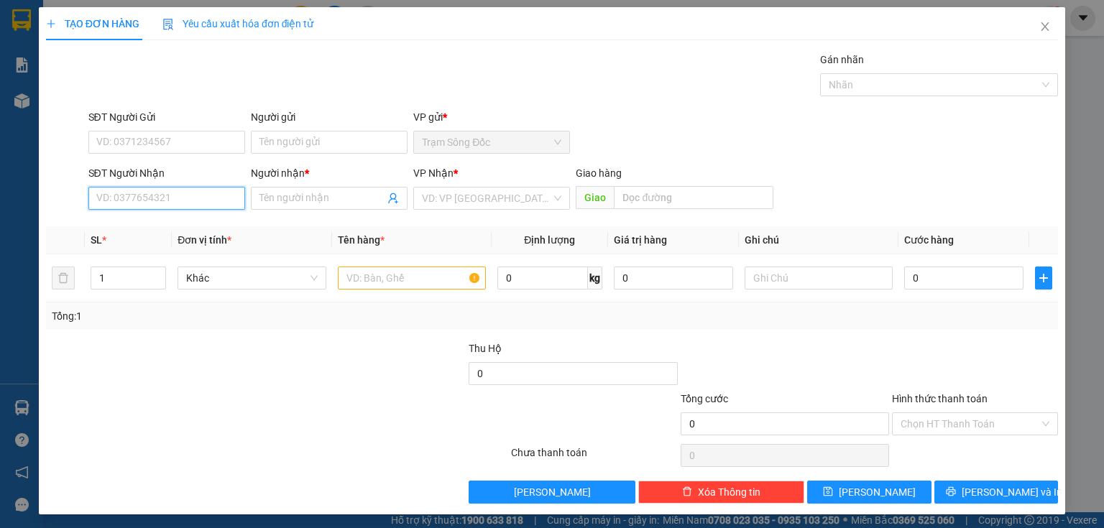
click at [224, 194] on input "SĐT Người Nhận" at bounding box center [166, 198] width 157 height 23
click at [201, 228] on div "0817988742 - TAN" at bounding box center [165, 227] width 138 height 16
click at [431, 280] on input "text" at bounding box center [412, 278] width 148 height 23
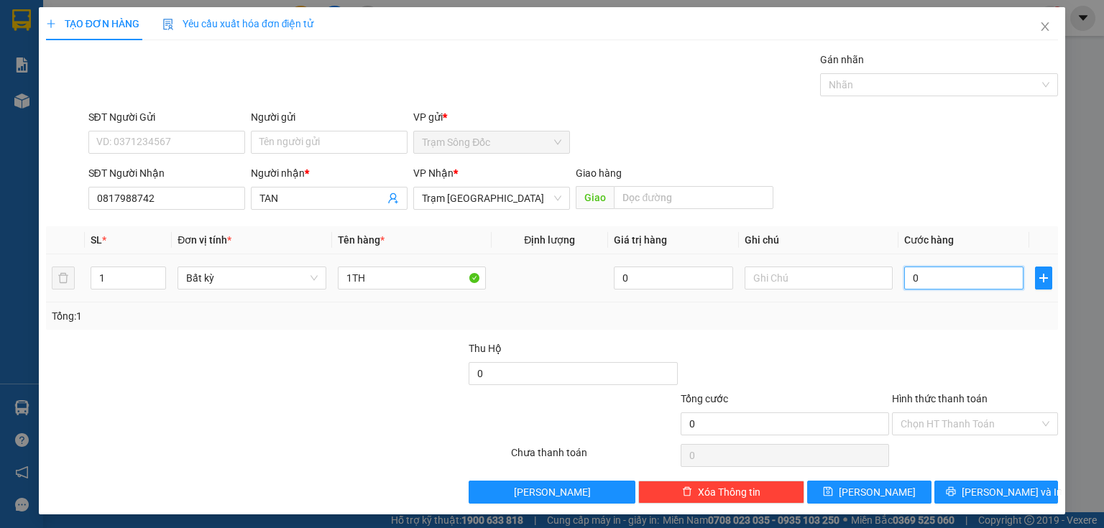
click at [945, 282] on input "0" at bounding box center [963, 278] width 119 height 23
click at [968, 421] on input "Hình thức thanh toán" at bounding box center [970, 424] width 139 height 22
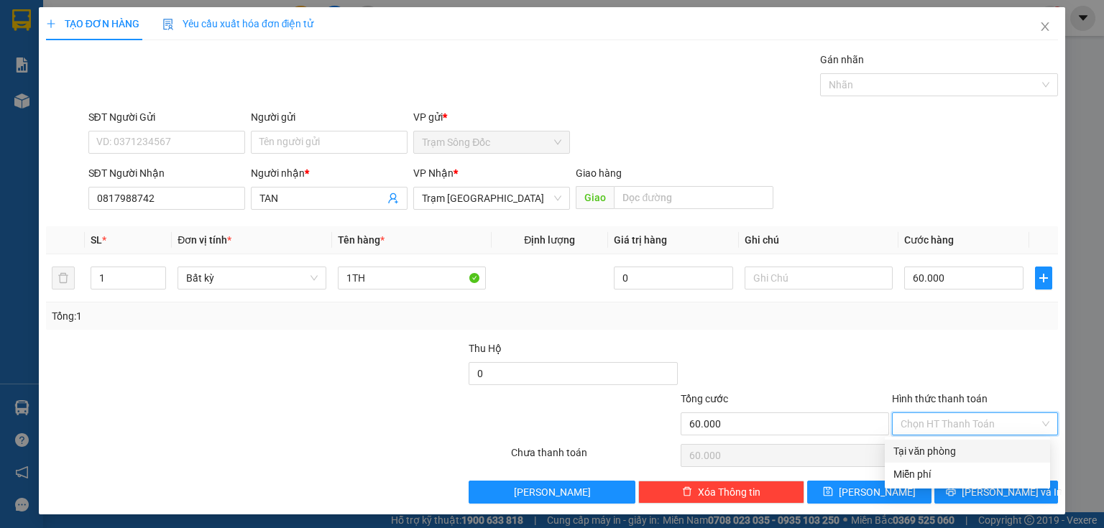
click at [952, 440] on div "Tại văn phòng" at bounding box center [967, 451] width 165 height 23
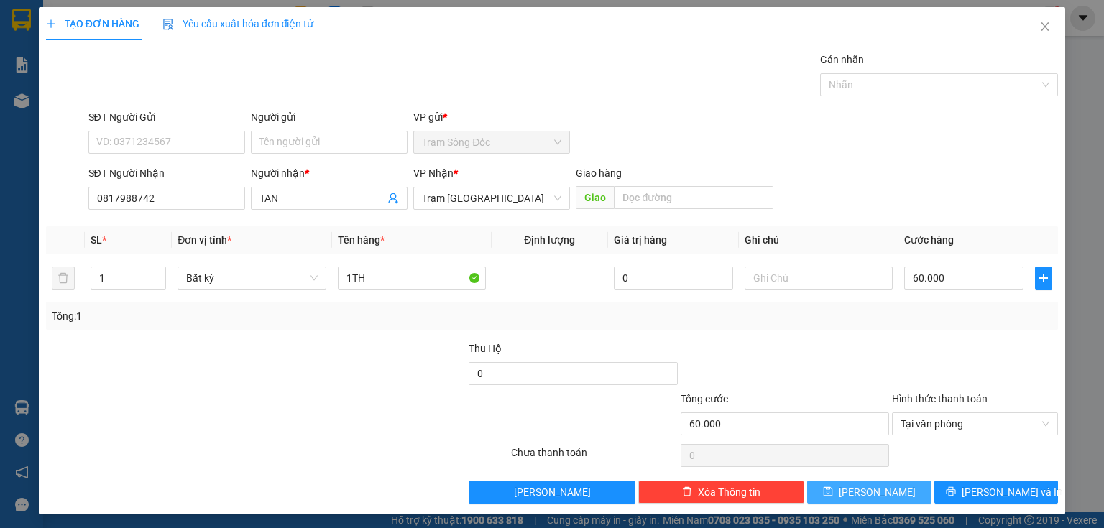
click at [825, 483] on button "Lưu" at bounding box center [869, 492] width 124 height 23
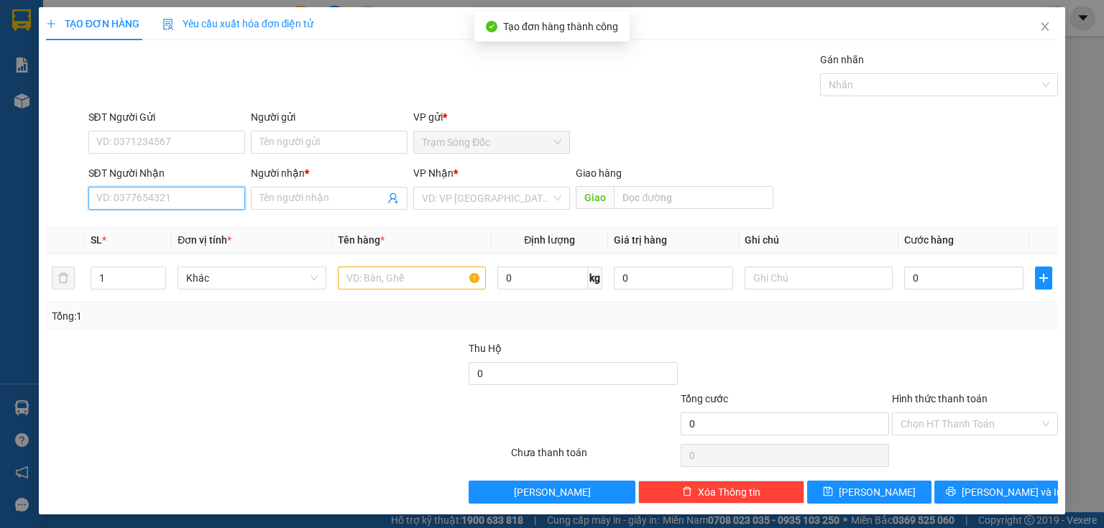
click at [212, 187] on input "SĐT Người Nhận" at bounding box center [166, 198] width 157 height 23
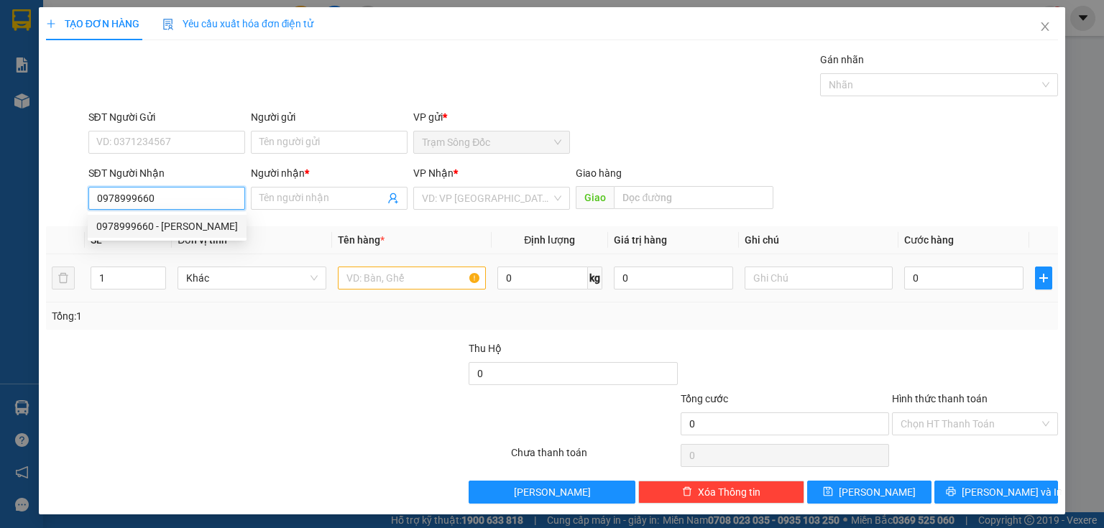
drag, startPoint x: 152, startPoint y: 224, endPoint x: 421, endPoint y: 281, distance: 274.2
click at [162, 224] on div "0978999660 - NGUYEN" at bounding box center [167, 227] width 142 height 16
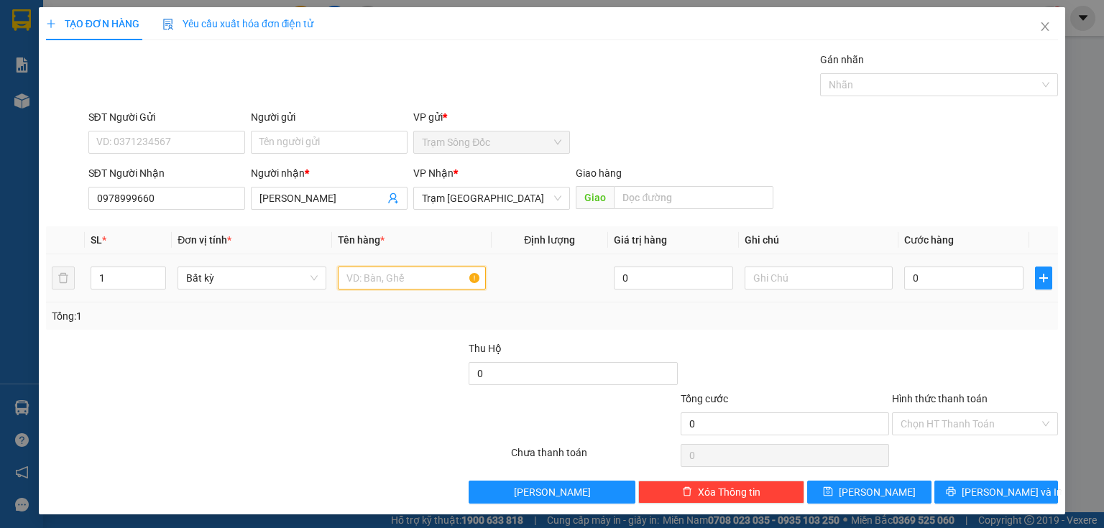
click at [403, 287] on input "text" at bounding box center [412, 278] width 148 height 23
click at [911, 294] on td "0" at bounding box center [964, 278] width 131 height 48
click at [919, 287] on input "0" at bounding box center [963, 278] width 119 height 23
click at [906, 288] on input "0" at bounding box center [963, 278] width 119 height 23
drag, startPoint x: 954, startPoint y: 420, endPoint x: 926, endPoint y: 450, distance: 41.2
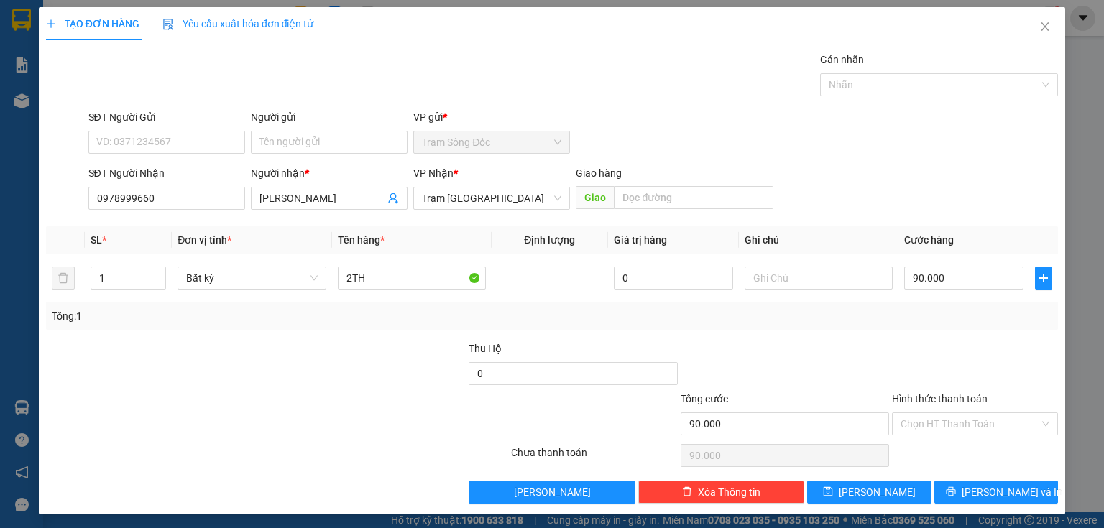
click at [952, 421] on input "Hình thức thanh toán" at bounding box center [970, 424] width 139 height 22
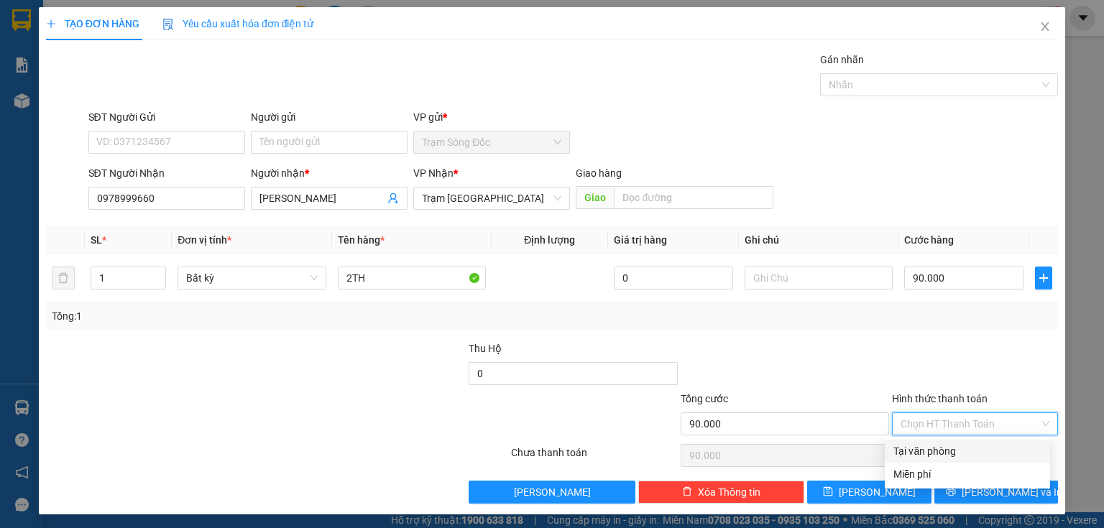
click at [926, 450] on div "Tại văn phòng" at bounding box center [967, 452] width 148 height 16
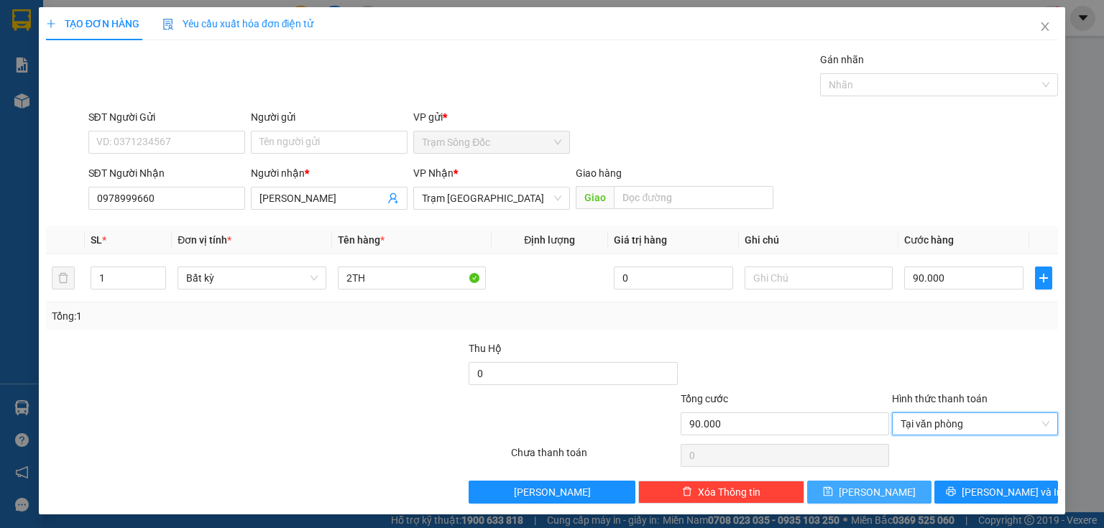
click at [865, 494] on span "Lưu" at bounding box center [877, 492] width 77 height 16
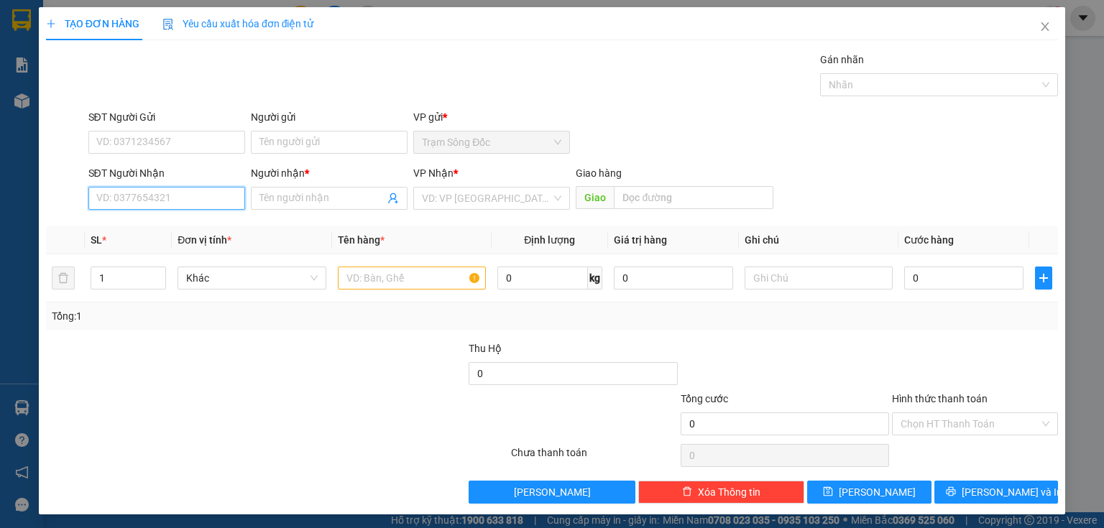
click at [173, 205] on input "SĐT Người Nhận" at bounding box center [166, 198] width 157 height 23
drag, startPoint x: 179, startPoint y: 213, endPoint x: 188, endPoint y: 216, distance: 9.6
click at [179, 214] on div "0948118079 0948118079 - HUE H.S" at bounding box center [165, 226] width 155 height 29
click at [173, 193] on input "0948118079" at bounding box center [166, 198] width 157 height 23
click at [170, 227] on div "0948118079 - HUE H.S" at bounding box center [165, 227] width 138 height 16
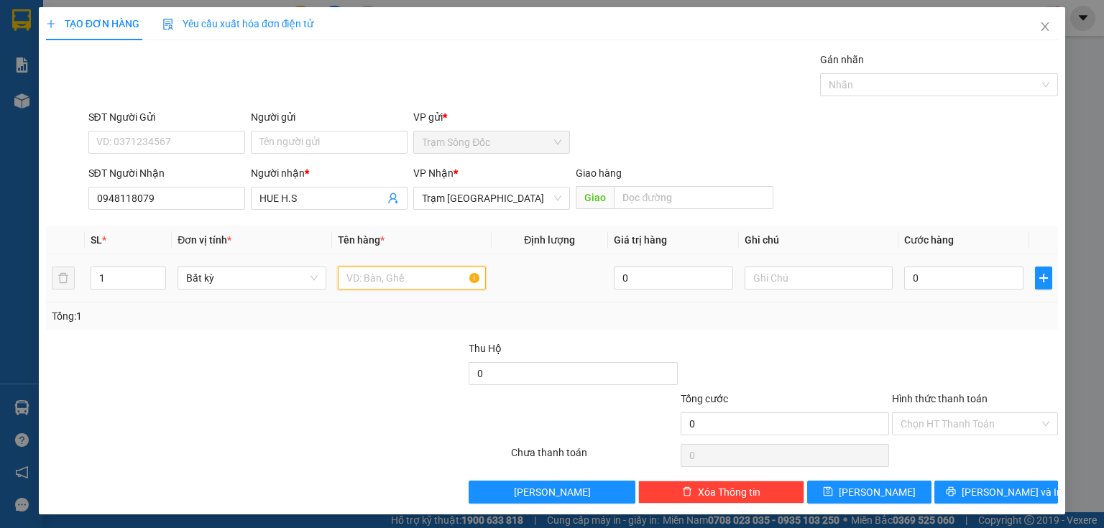
click at [415, 279] on input "text" at bounding box center [412, 278] width 148 height 23
click at [971, 279] on input "0" at bounding box center [963, 278] width 119 height 23
click at [877, 477] on div "Transit Pickup Surcharge Ids Transit Deliver Surcharge Ids Transit Deliver Surc…" at bounding box center [552, 278] width 1012 height 452
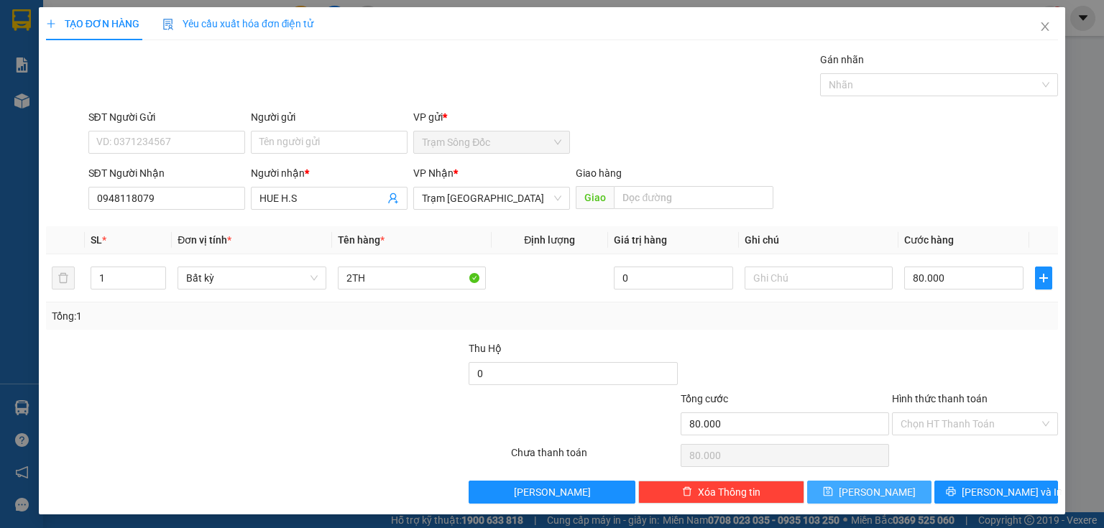
click at [876, 481] on button "Lưu" at bounding box center [869, 492] width 124 height 23
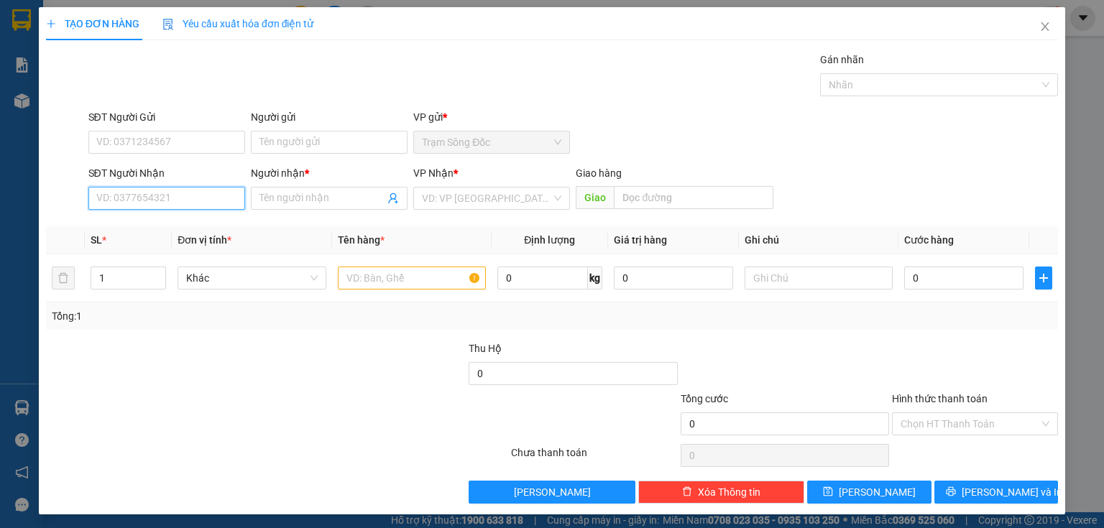
click at [138, 194] on input "SĐT Người Nhận" at bounding box center [166, 198] width 157 height 23
click at [181, 233] on div "0903782194 - SG" at bounding box center [165, 227] width 138 height 16
click at [428, 292] on td at bounding box center [412, 278] width 160 height 48
click at [431, 279] on input "text" at bounding box center [412, 278] width 148 height 23
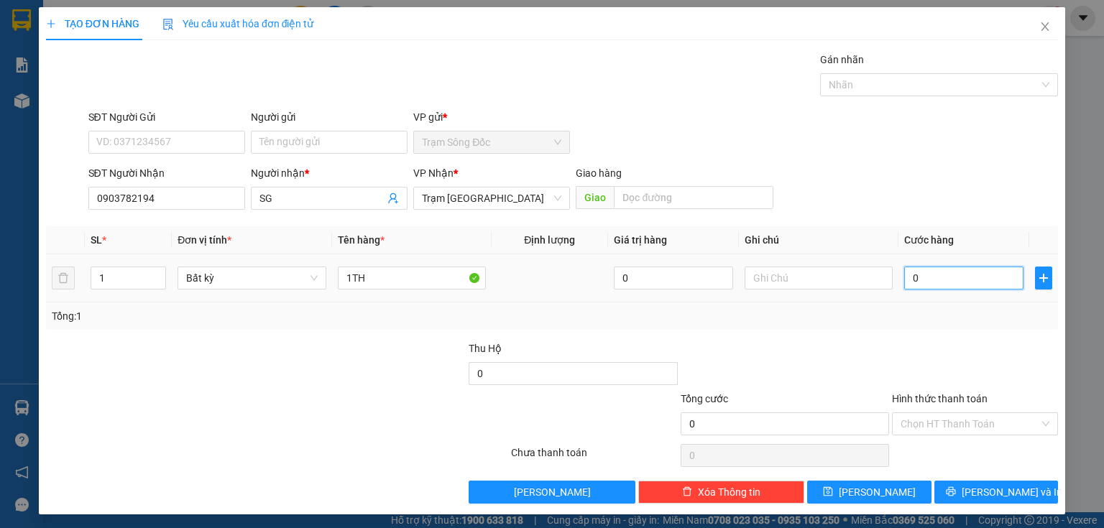
click at [904, 280] on input "0" at bounding box center [963, 278] width 119 height 23
click at [844, 493] on button "Lưu" at bounding box center [869, 492] width 124 height 23
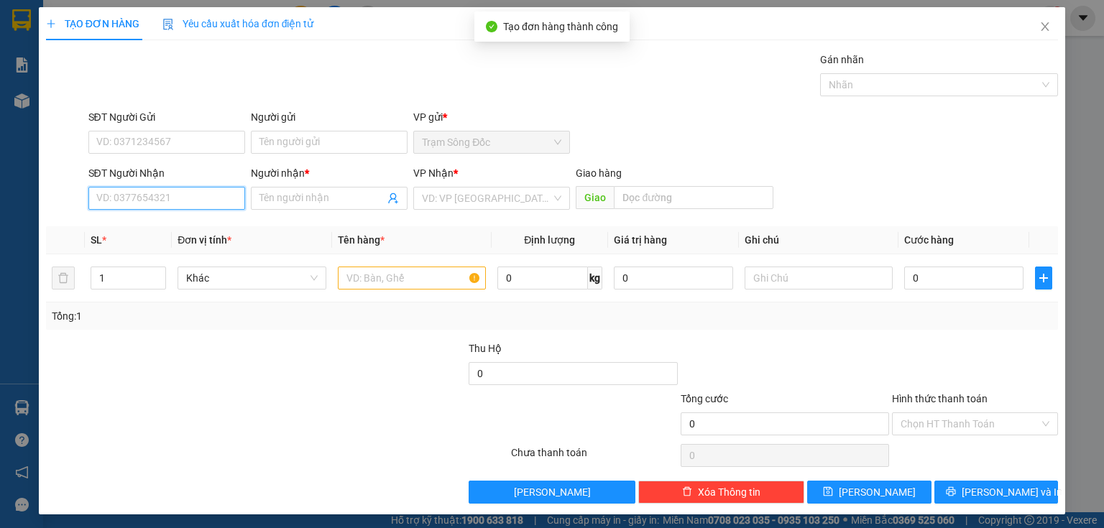
click at [193, 188] on input "SĐT Người Nhận" at bounding box center [166, 198] width 157 height 23
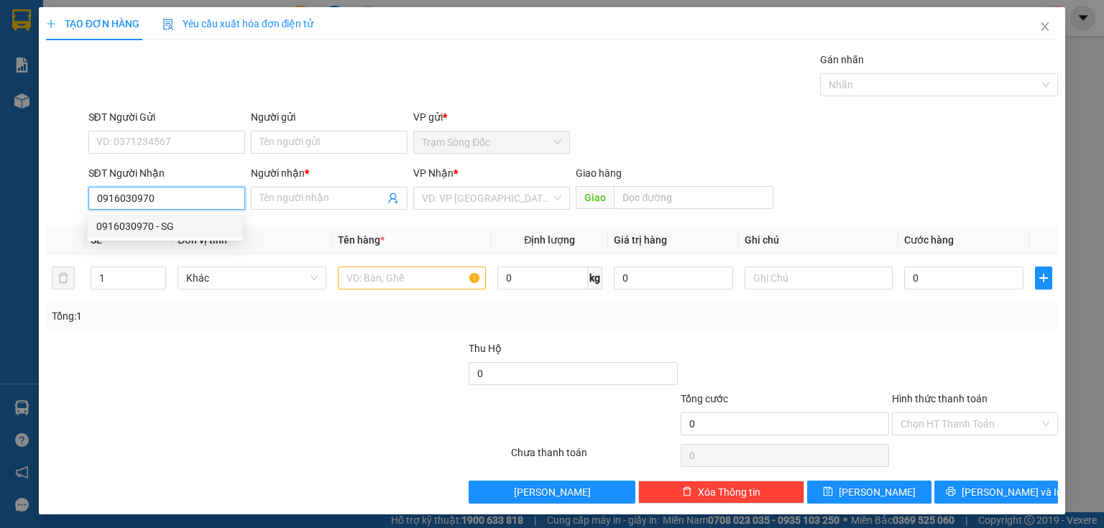
click at [145, 231] on div "0916030970 - SG" at bounding box center [165, 227] width 138 height 16
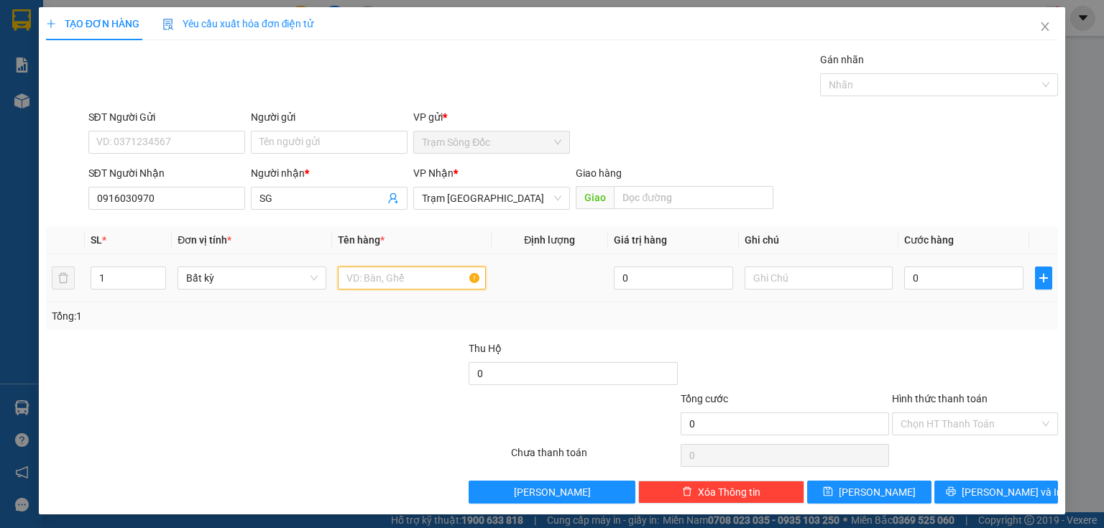
click at [357, 275] on input "text" at bounding box center [412, 278] width 148 height 23
click at [940, 280] on input "0" at bounding box center [963, 278] width 119 height 23
click at [929, 431] on input "Hình thức thanh toán" at bounding box center [970, 424] width 139 height 22
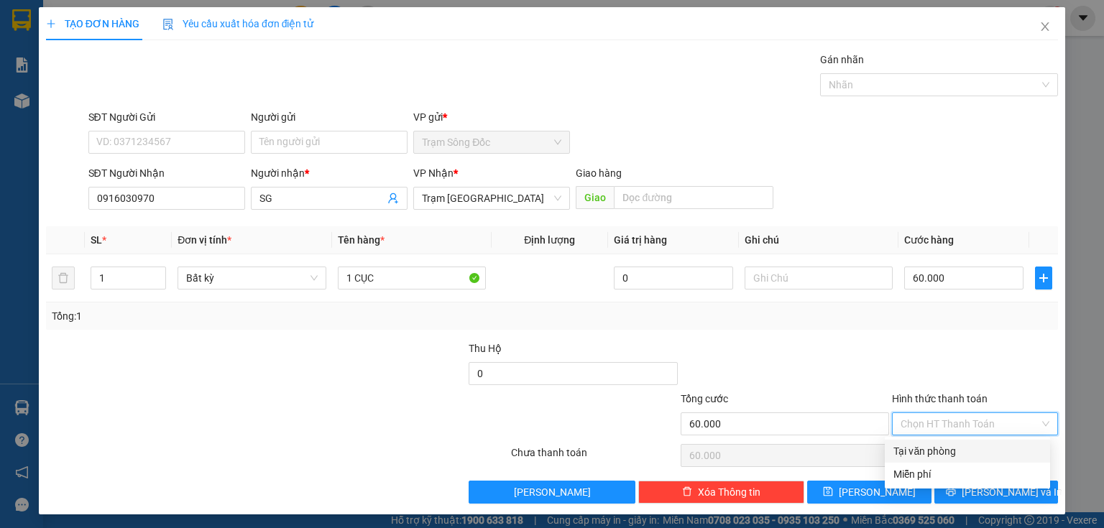
click at [935, 449] on div "Tại văn phòng" at bounding box center [967, 452] width 148 height 16
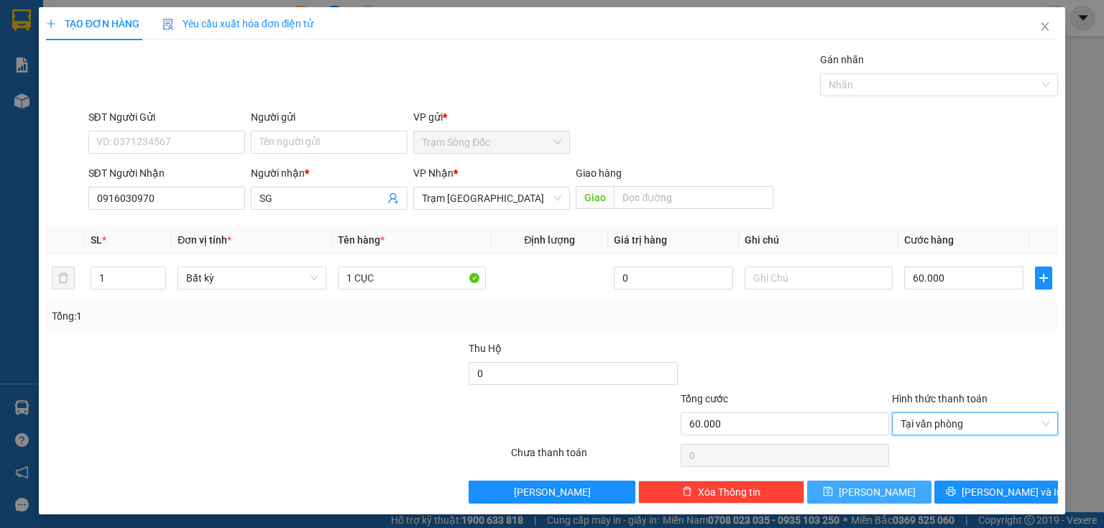
drag, startPoint x: 880, startPoint y: 489, endPoint x: 864, endPoint y: 475, distance: 20.9
click at [880, 489] on button "Lưu" at bounding box center [869, 492] width 124 height 23
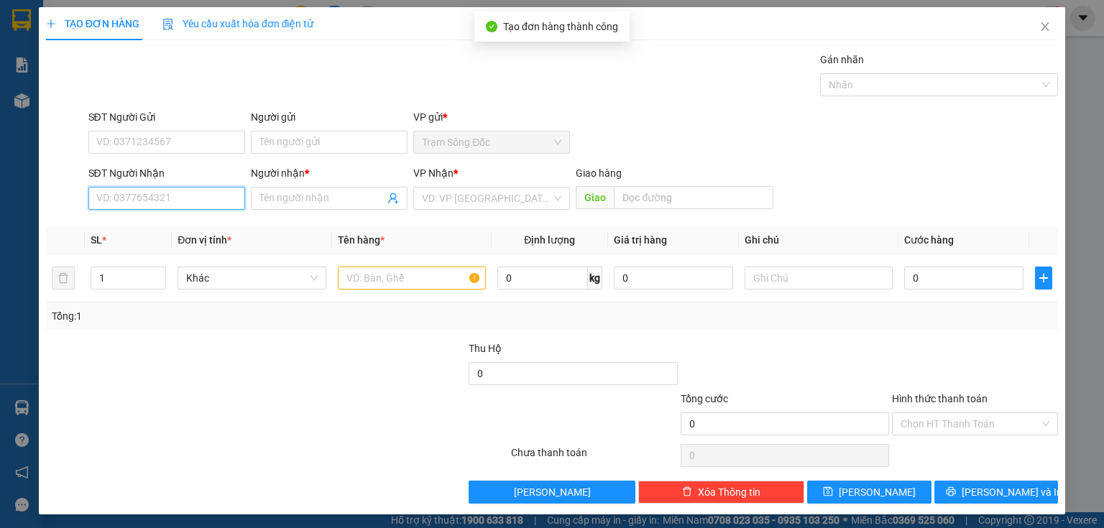
click at [206, 201] on input "SĐT Người Nhận" at bounding box center [166, 198] width 157 height 23
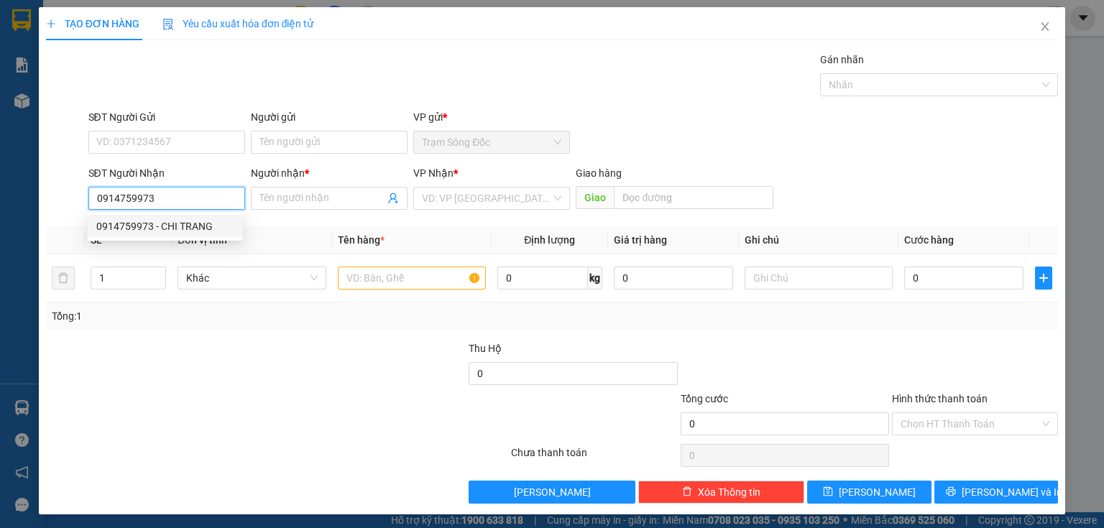
drag, startPoint x: 204, startPoint y: 230, endPoint x: 405, endPoint y: 265, distance: 204.2
click at [207, 229] on div "0914759973 - CHI TRANG" at bounding box center [165, 227] width 138 height 16
click at [403, 288] on input "text" at bounding box center [412, 278] width 148 height 23
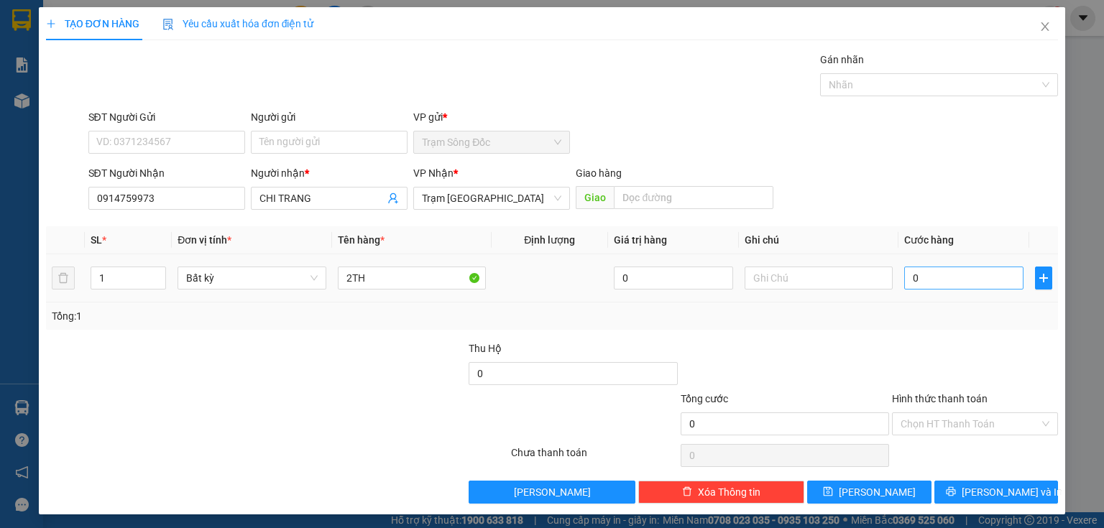
click at [917, 276] on div "0" at bounding box center [963, 278] width 119 height 29
click at [917, 273] on input "0" at bounding box center [963, 278] width 119 height 23
click at [871, 502] on button "Lưu" at bounding box center [869, 492] width 124 height 23
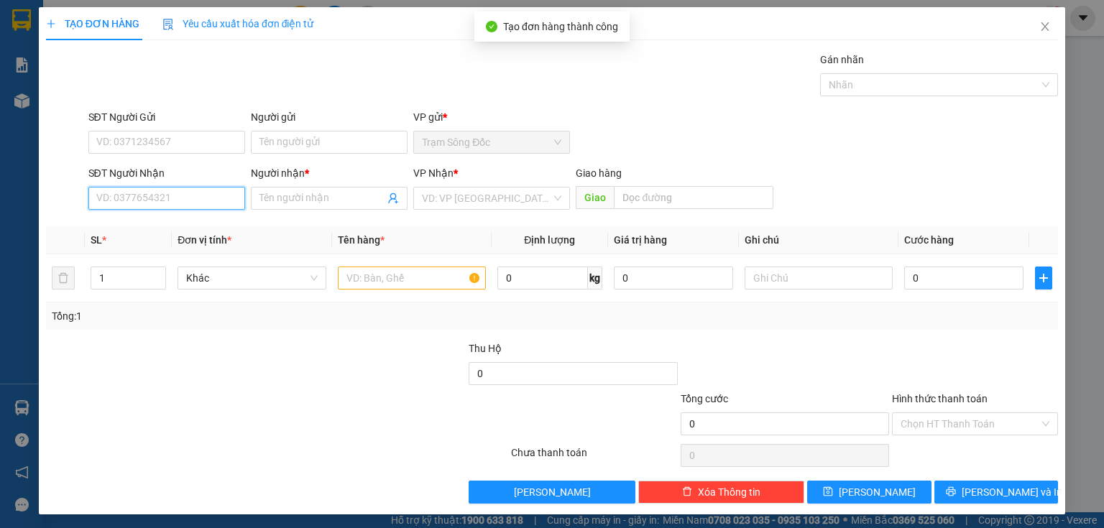
click at [143, 191] on input "SĐT Người Nhận" at bounding box center [166, 198] width 157 height 23
click at [118, 207] on input "0972710296" at bounding box center [166, 198] width 157 height 23
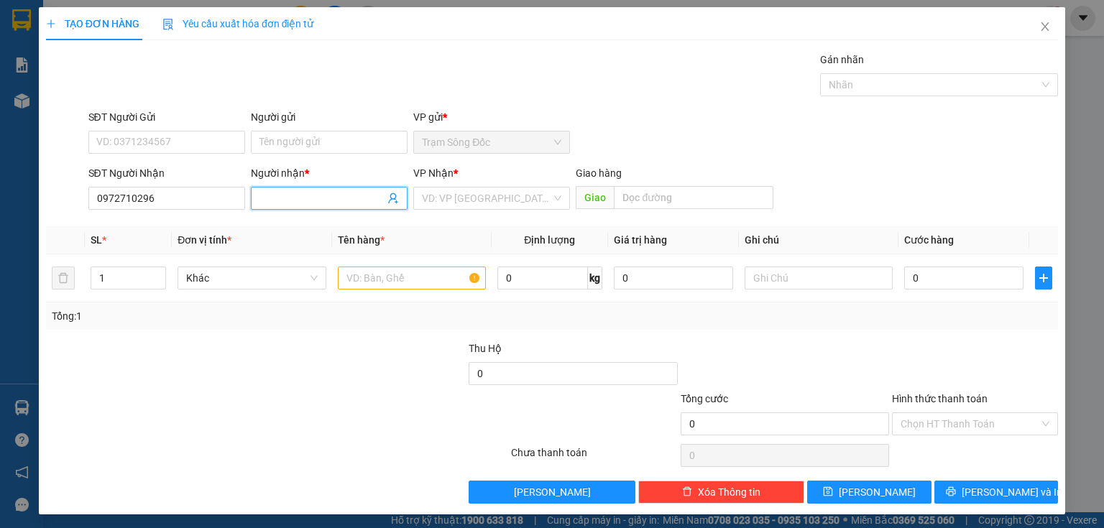
click at [352, 203] on input "Người nhận *" at bounding box center [321, 198] width 125 height 16
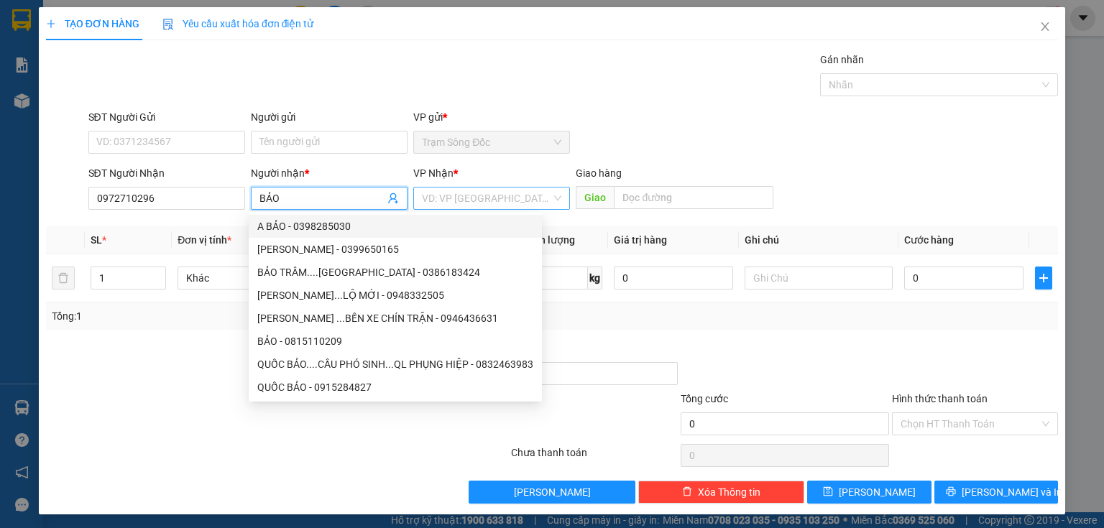
click at [469, 208] on span at bounding box center [486, 199] width 129 height 22
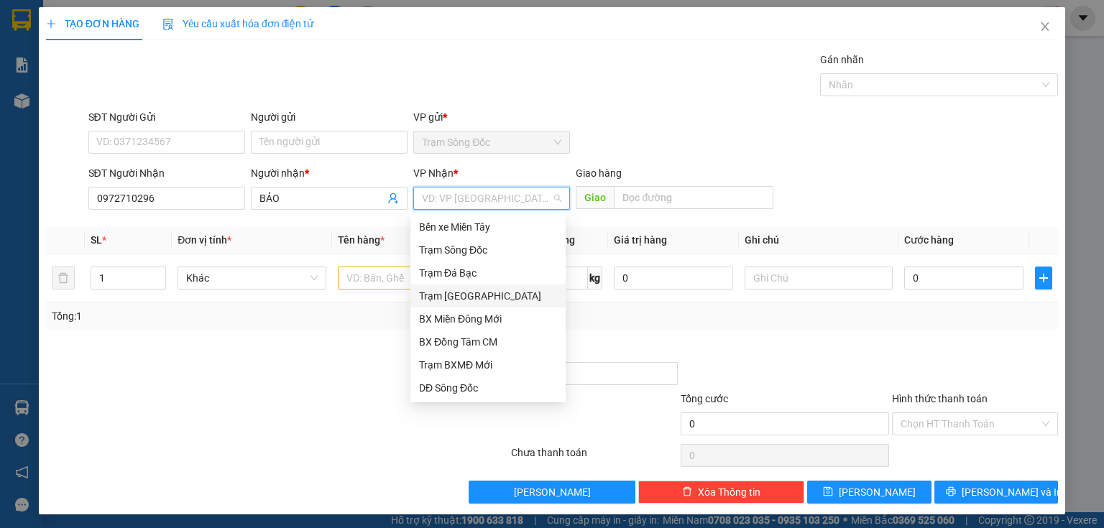
click at [464, 287] on div "Trạm [GEOGRAPHIC_DATA]" at bounding box center [487, 296] width 155 height 23
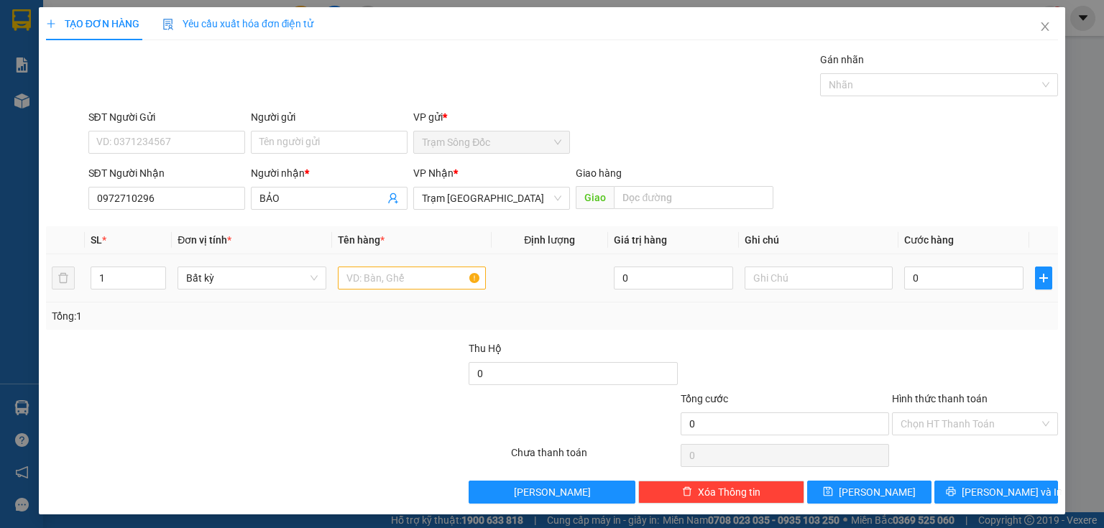
click at [418, 259] on td at bounding box center [412, 278] width 160 height 48
click at [407, 270] on input "text" at bounding box center [412, 278] width 148 height 23
click at [980, 282] on input "0" at bounding box center [963, 278] width 119 height 23
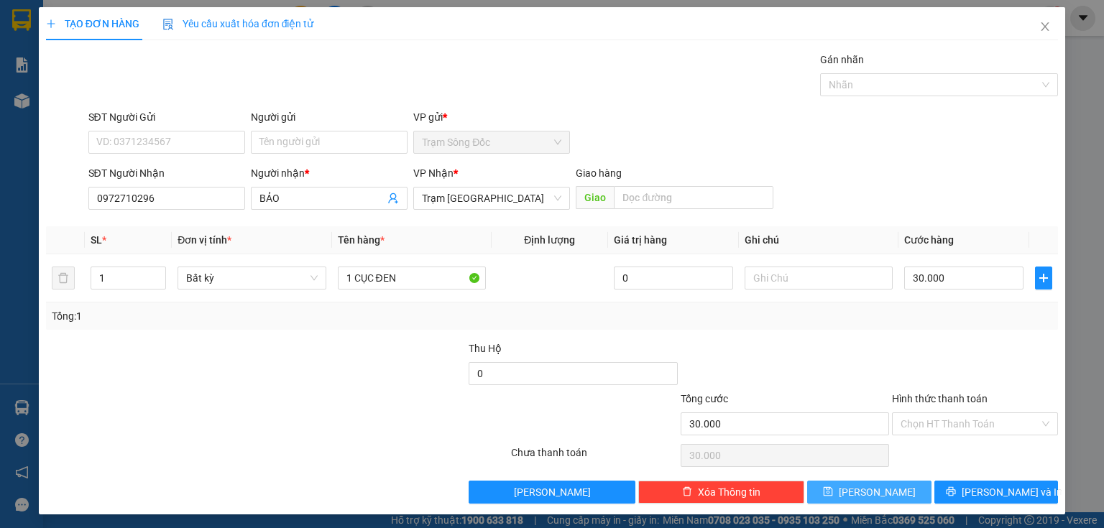
click at [833, 489] on button "Lưu" at bounding box center [869, 492] width 124 height 23
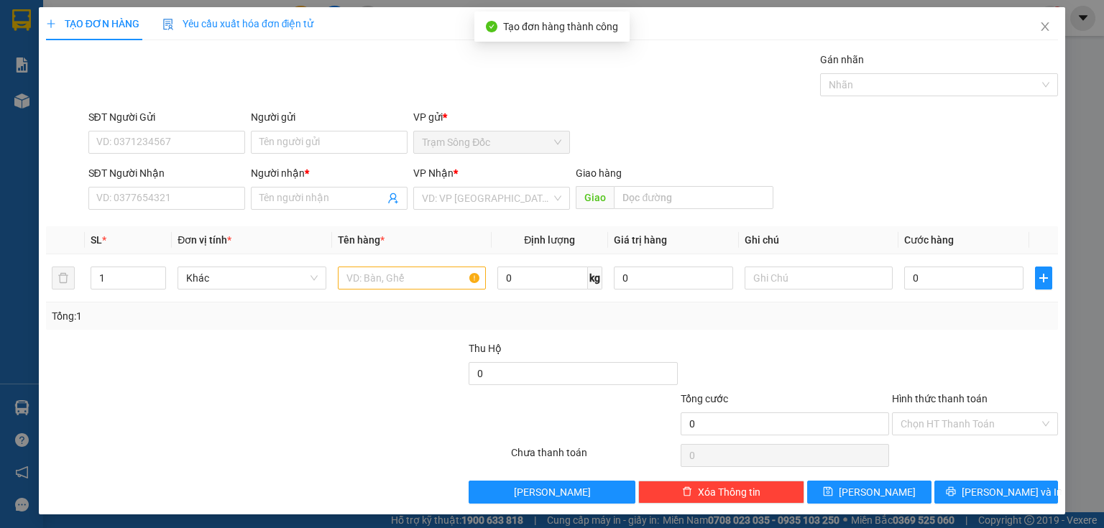
click at [248, 199] on div "Người nhận * Tên người nhận" at bounding box center [329, 190] width 162 height 50
click at [1039, 26] on icon "close" at bounding box center [1045, 27] width 12 height 12
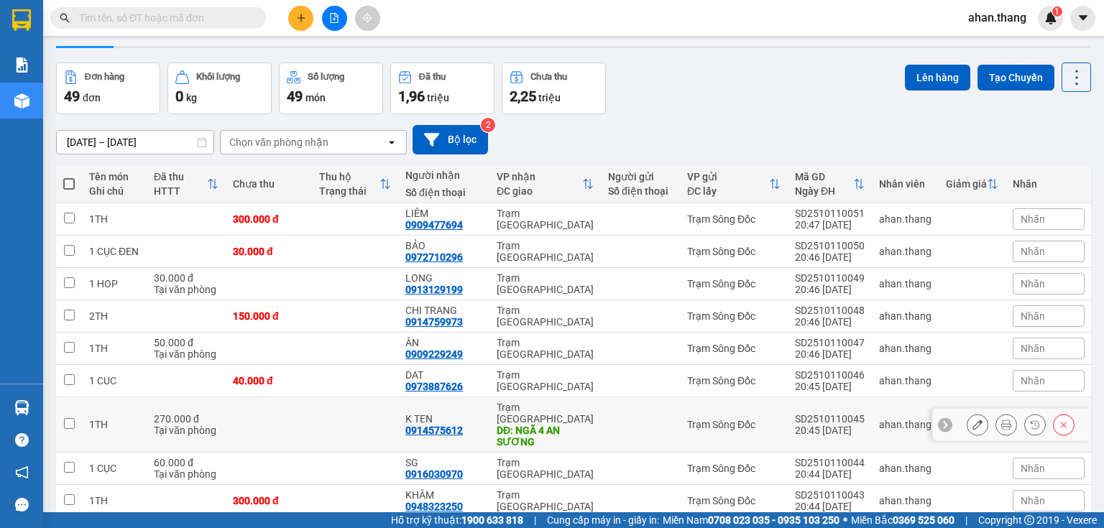
scroll to position [58, 0]
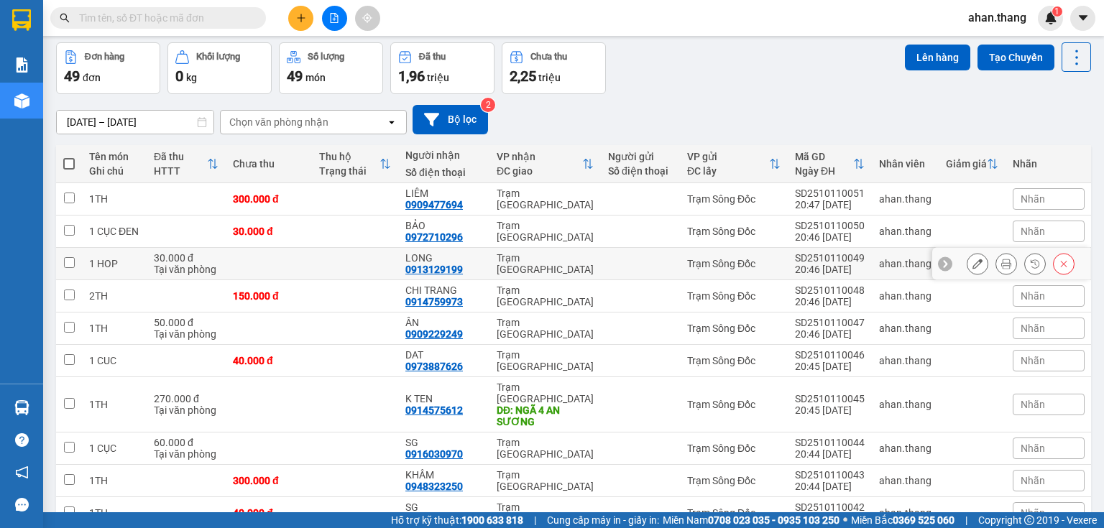
click at [463, 272] on div "0913129199" at bounding box center [434, 270] width 58 height 12
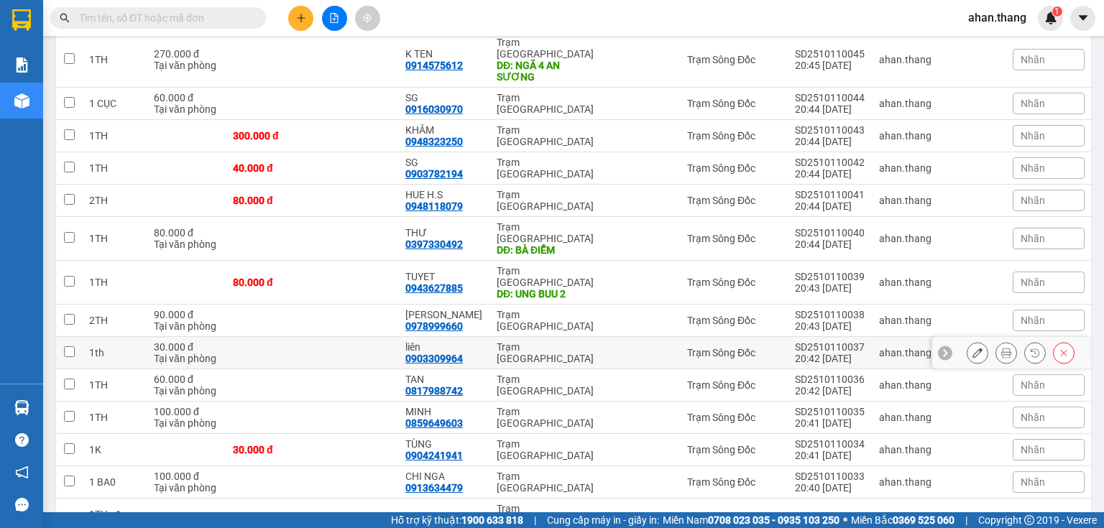
scroll to position [460, 0]
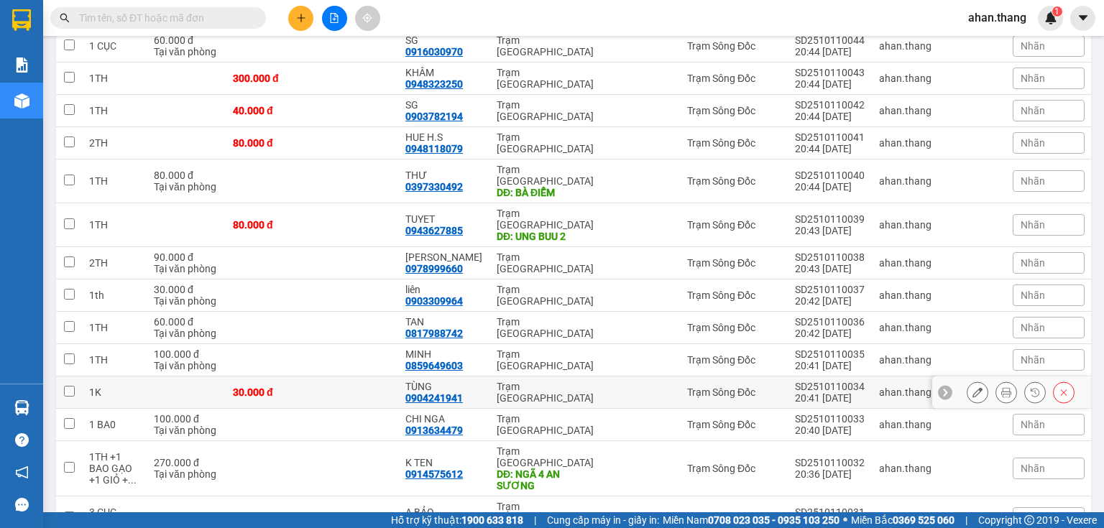
click at [480, 377] on td "TÙNG 0904241941" at bounding box center [443, 393] width 91 height 32
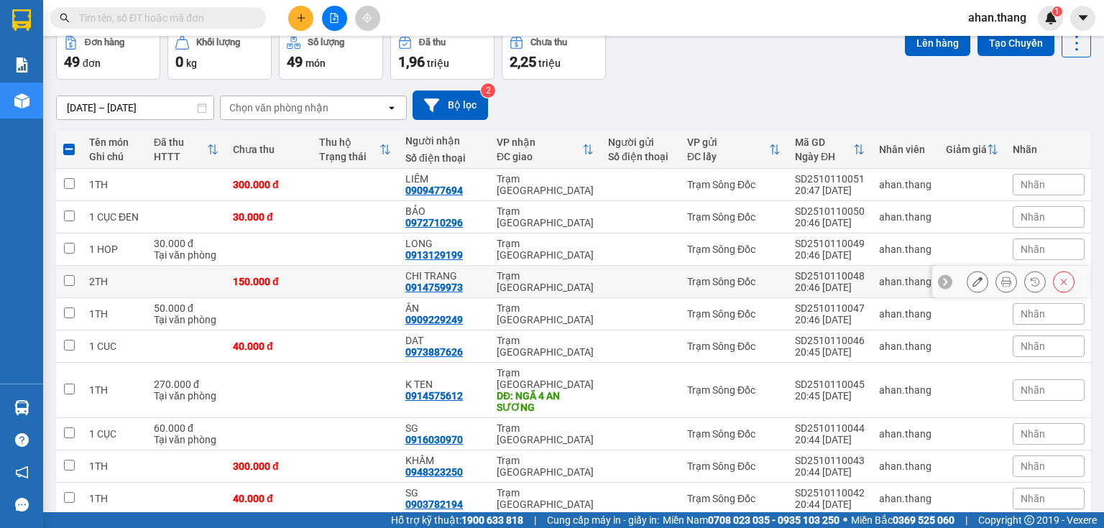
scroll to position [0, 0]
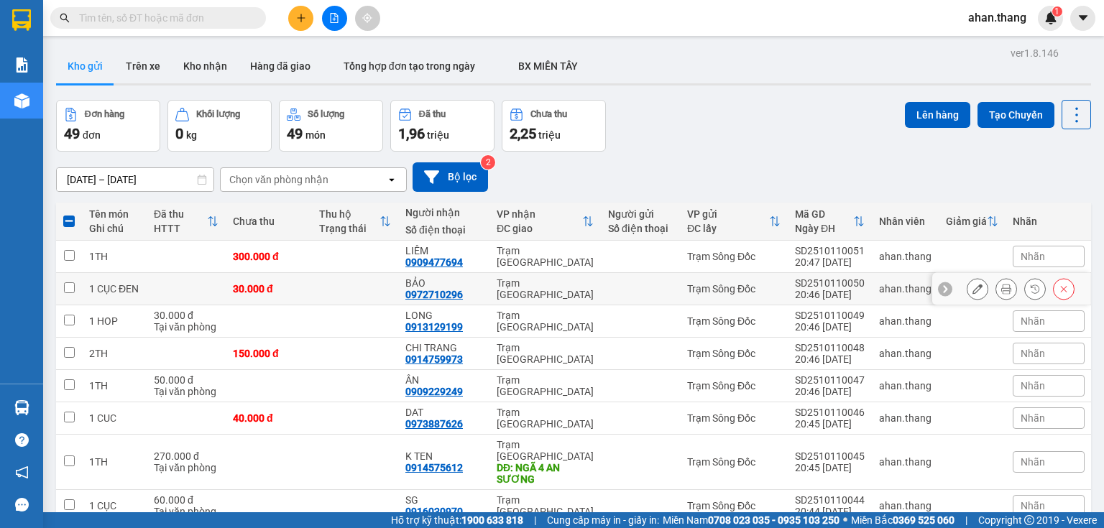
click at [483, 288] on td "BẢO 0972710296" at bounding box center [443, 289] width 91 height 32
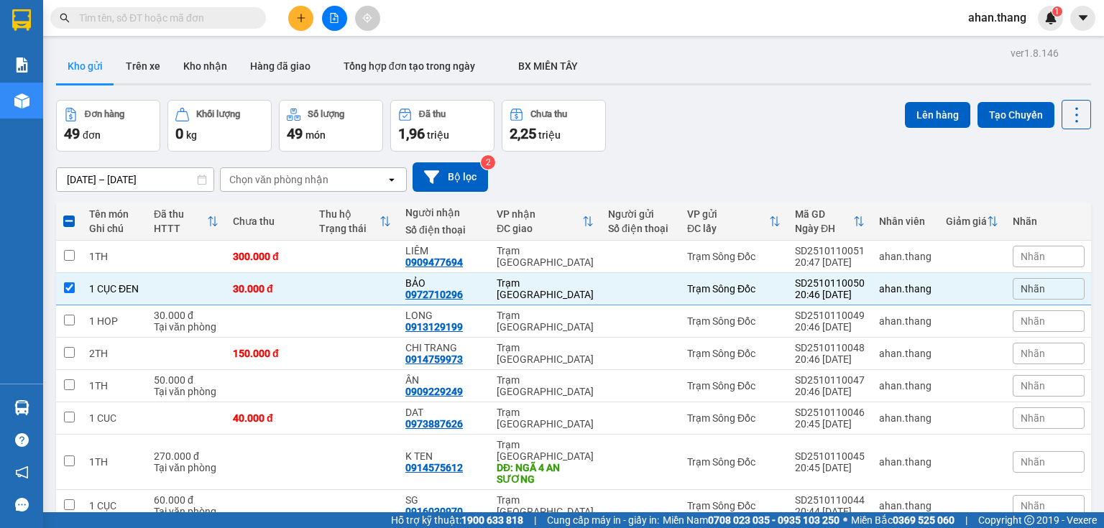
click at [311, 14] on button at bounding box center [300, 18] width 25 height 25
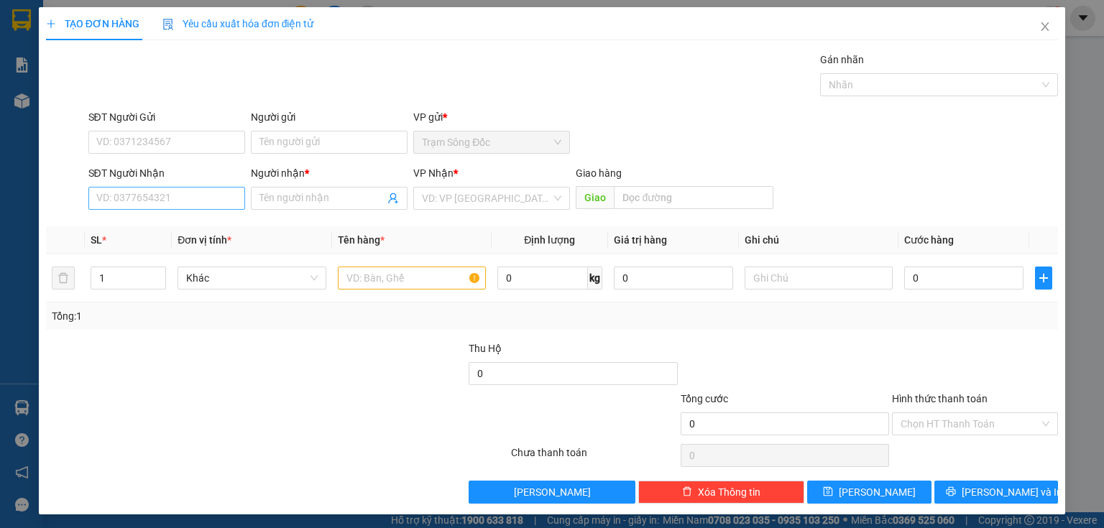
drag, startPoint x: 170, startPoint y: 188, endPoint x: 166, endPoint y: 195, distance: 8.0
click at [166, 194] on div "SĐT Người Nhận VD: 0377654321" at bounding box center [166, 190] width 157 height 50
click at [164, 199] on input "SĐT Người Nhận" at bounding box center [166, 198] width 157 height 23
click at [116, 203] on input "0937092988" at bounding box center [166, 198] width 157 height 23
click at [132, 208] on input "0937092988" at bounding box center [166, 198] width 157 height 23
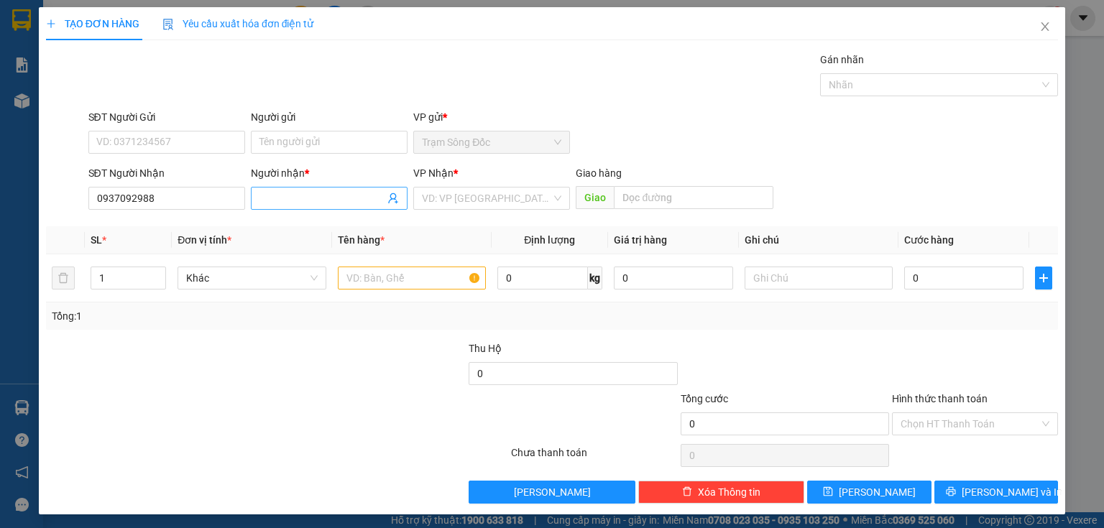
click at [302, 203] on input "Người nhận *" at bounding box center [321, 198] width 125 height 16
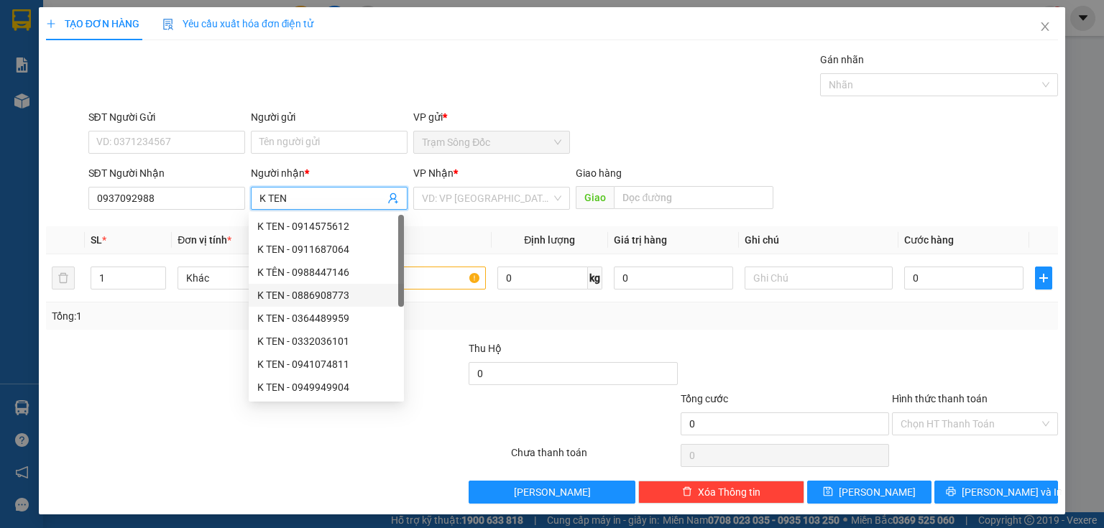
click at [515, 210] on div "VP Nhận * VD: VP Sài Gòn" at bounding box center [491, 190] width 157 height 50
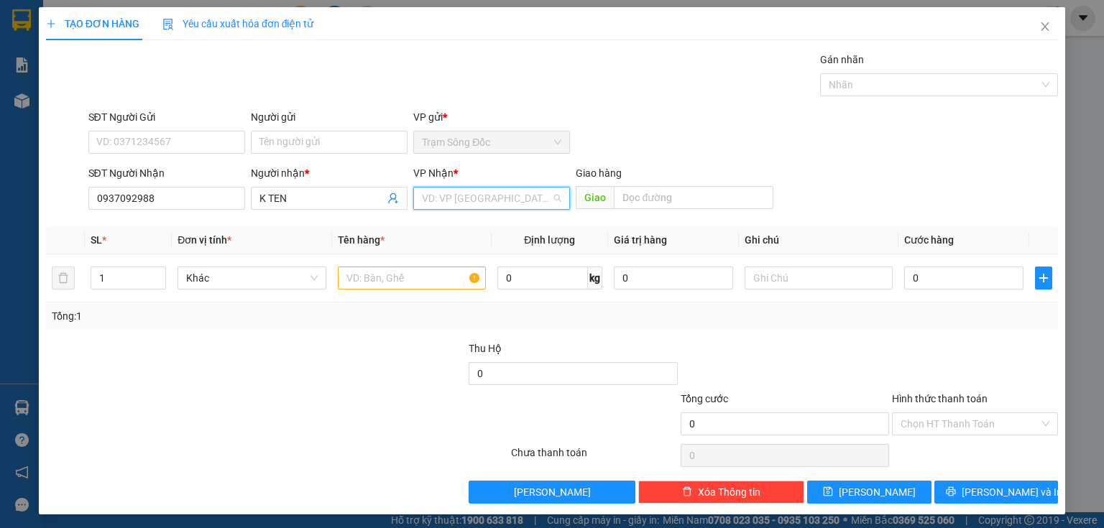
click at [515, 204] on input "search" at bounding box center [486, 199] width 129 height 22
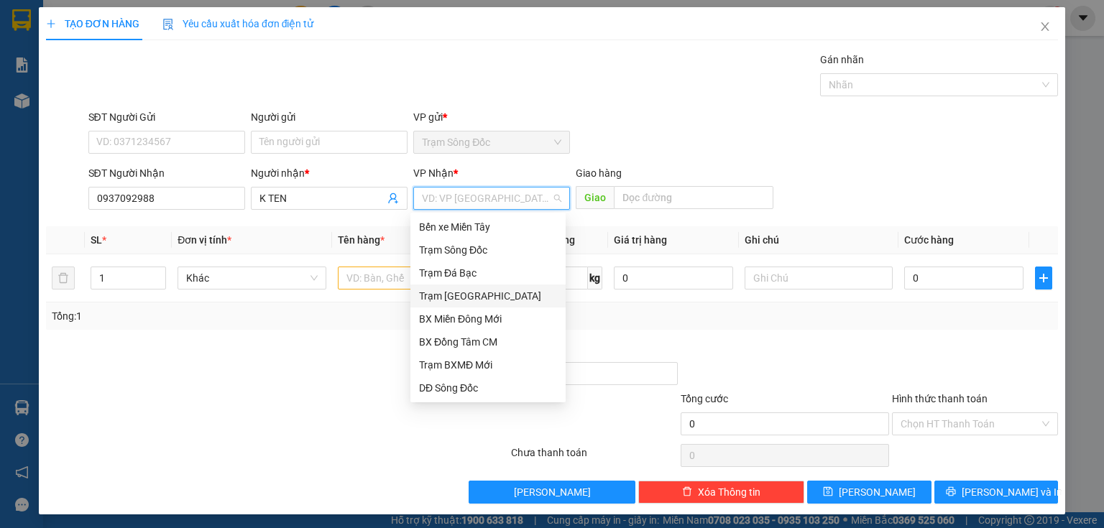
click at [481, 293] on div "Trạm [GEOGRAPHIC_DATA]" at bounding box center [488, 296] width 138 height 16
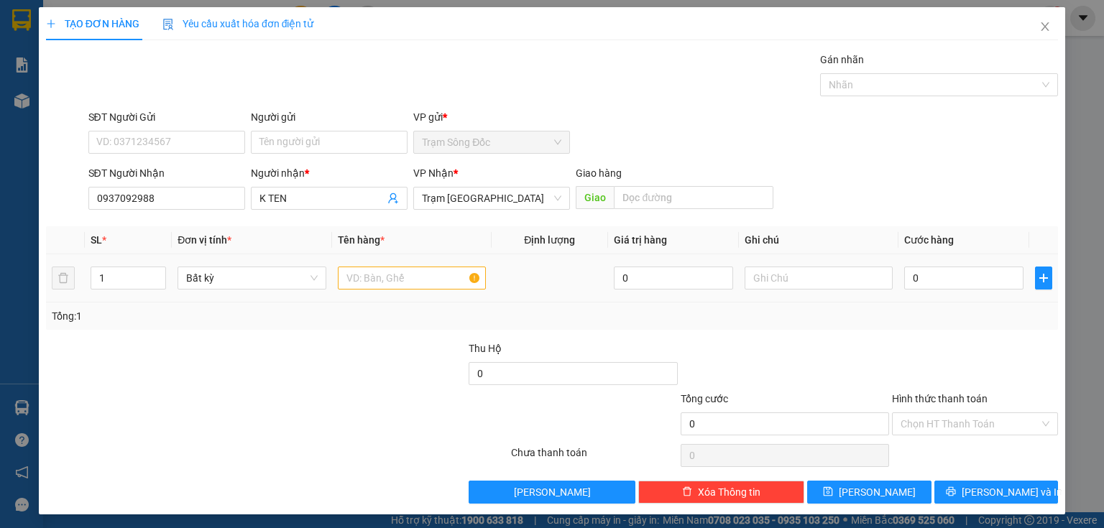
click at [398, 265] on div at bounding box center [412, 278] width 148 height 29
click at [375, 284] on input "text" at bounding box center [412, 278] width 148 height 23
click at [909, 279] on input "0" at bounding box center [963, 278] width 119 height 23
click at [924, 421] on input "Hình thức thanh toán" at bounding box center [970, 424] width 139 height 22
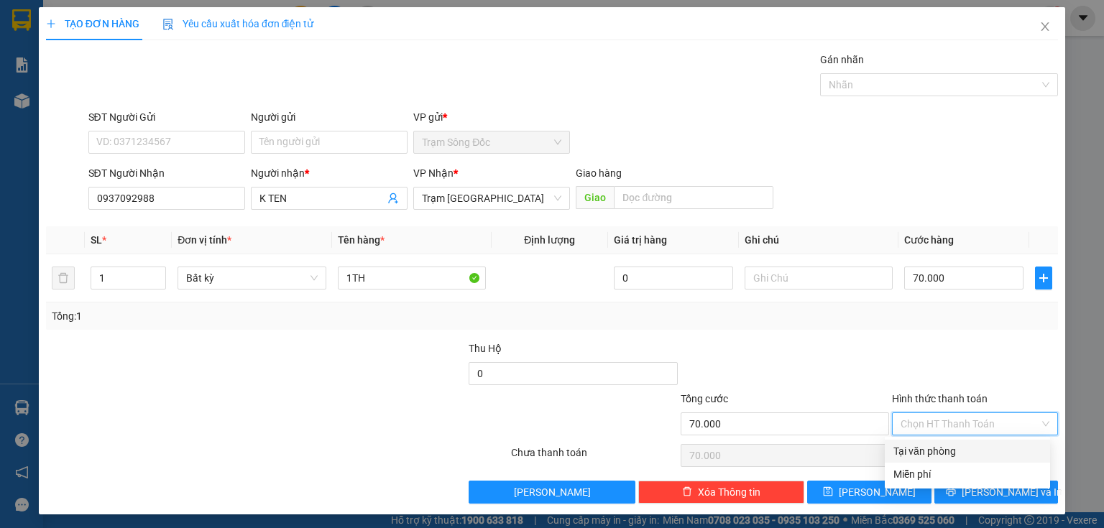
click at [926, 450] on div "Tại văn phòng" at bounding box center [967, 452] width 148 height 16
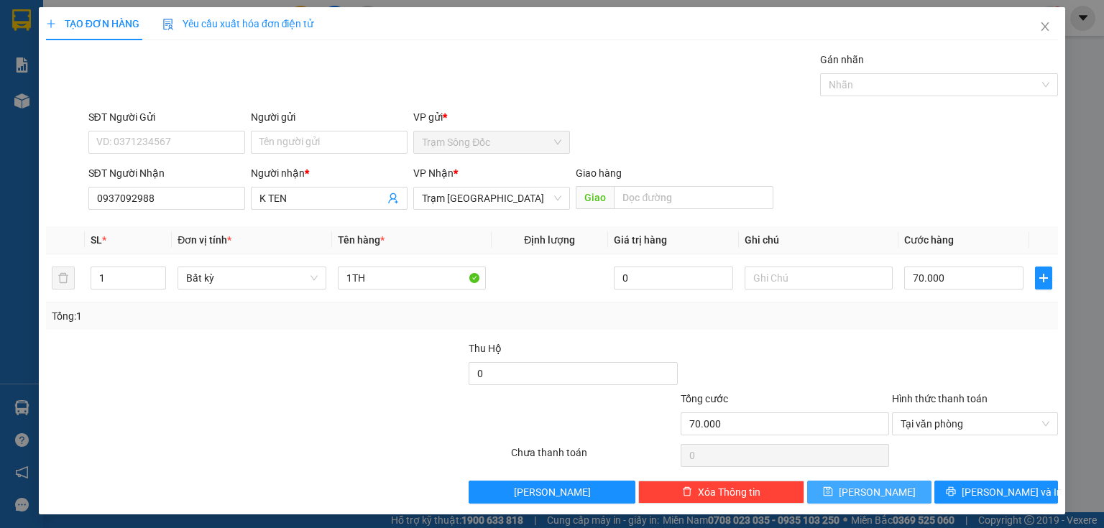
click at [891, 490] on button "Lưu" at bounding box center [869, 492] width 124 height 23
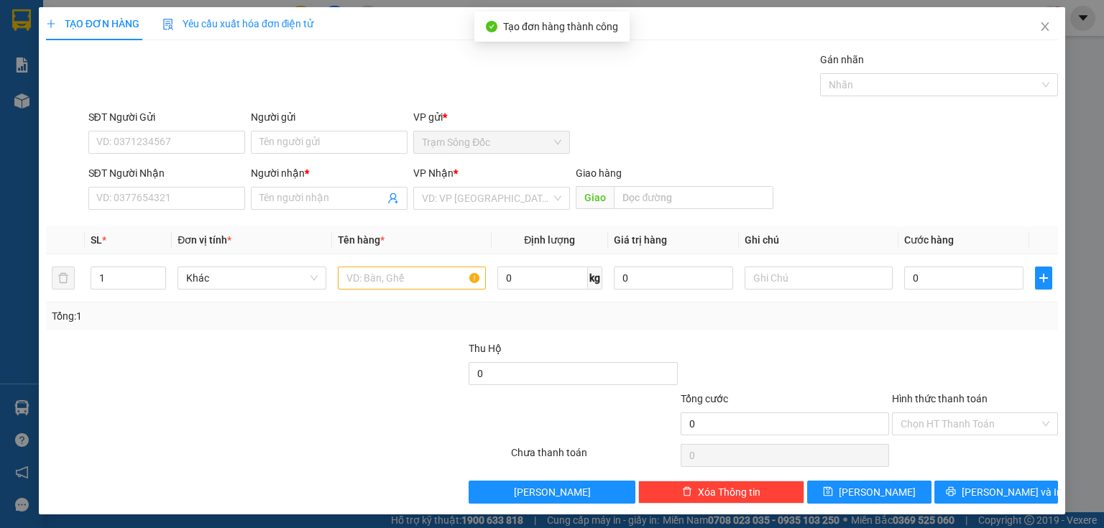
click at [103, 185] on div "SĐT Người Nhận" at bounding box center [166, 176] width 157 height 22
click at [105, 198] on input "SĐT Người Nhận" at bounding box center [166, 198] width 157 height 23
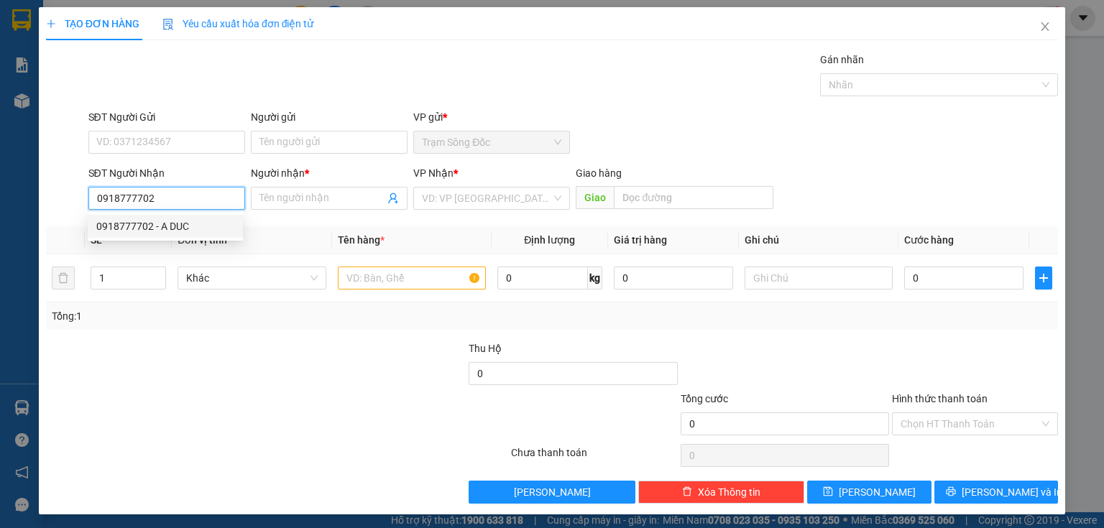
drag, startPoint x: 144, startPoint y: 223, endPoint x: 478, endPoint y: 262, distance: 335.9
click at [145, 224] on div "0918777702 - A DUC" at bounding box center [165, 227] width 138 height 16
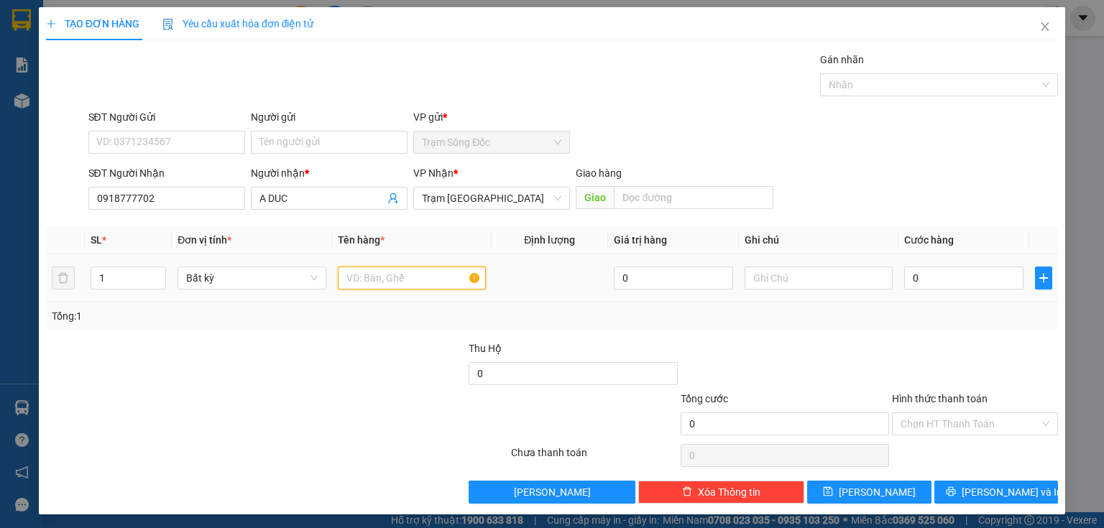
click at [362, 270] on input "text" at bounding box center [412, 278] width 148 height 23
click at [970, 431] on input "Hình thức thanh toán" at bounding box center [970, 424] width 139 height 22
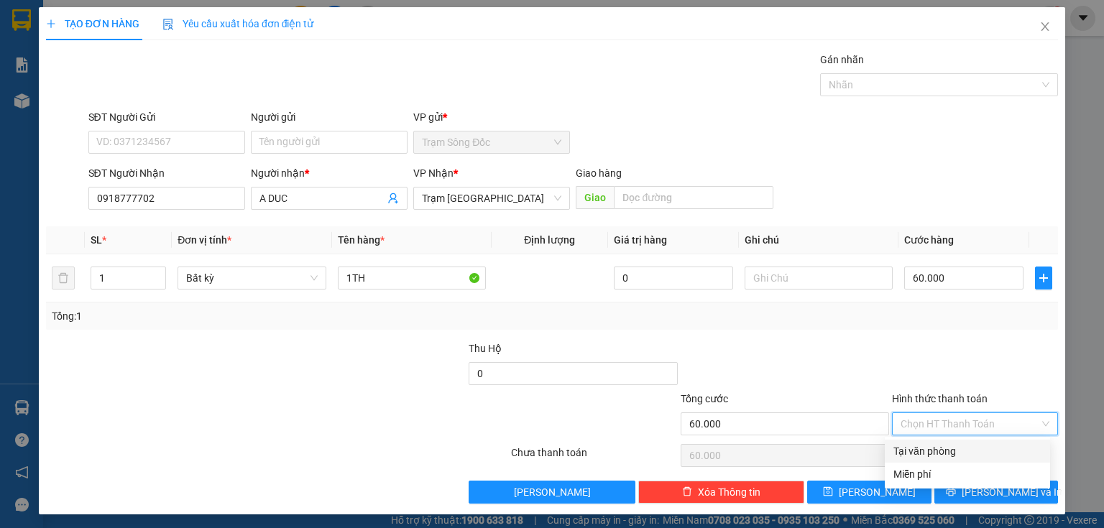
click at [923, 455] on div "Tại văn phòng" at bounding box center [967, 452] width 148 height 16
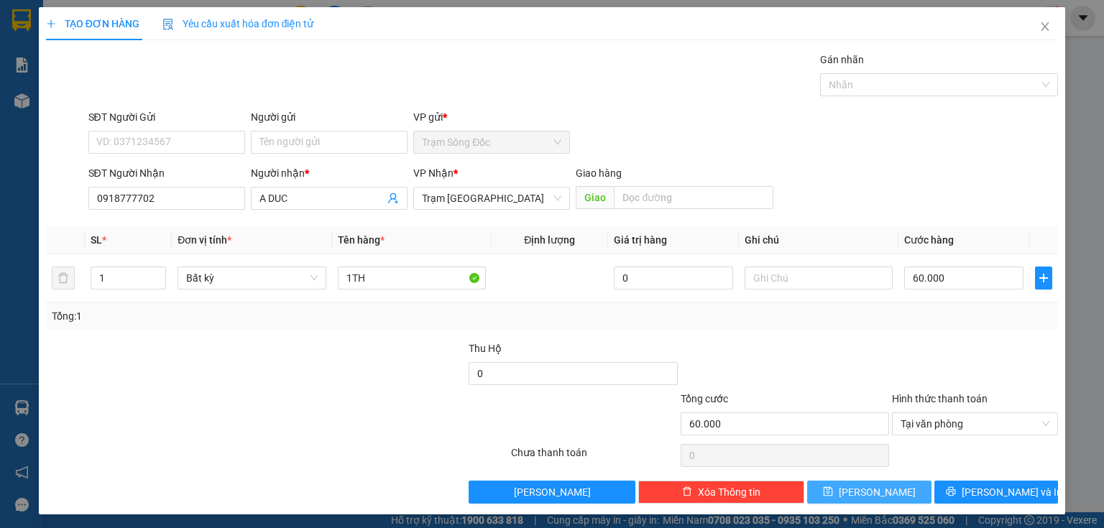
click at [857, 492] on button "Lưu" at bounding box center [869, 492] width 124 height 23
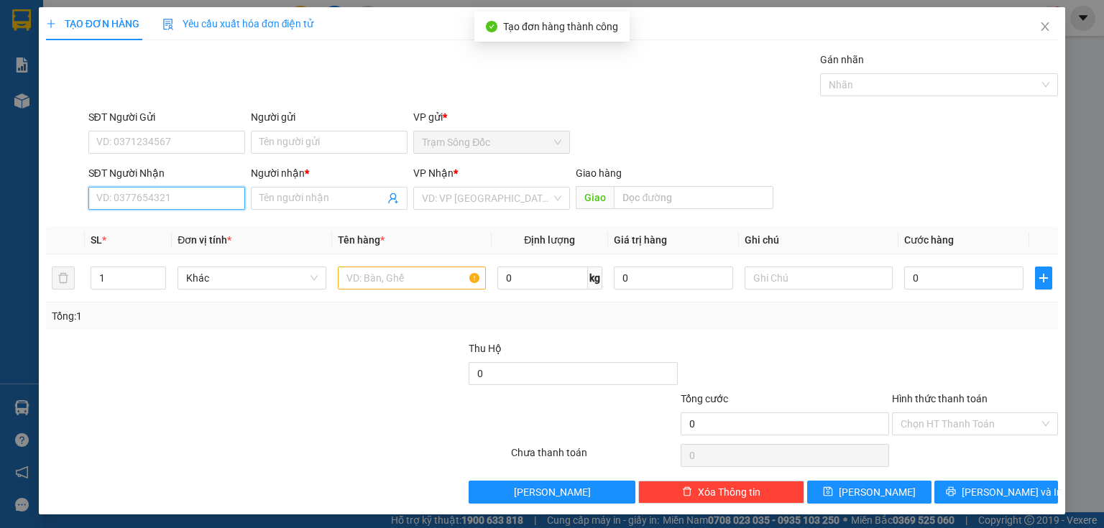
click at [173, 192] on input "SĐT Người Nhận" at bounding box center [166, 198] width 157 height 23
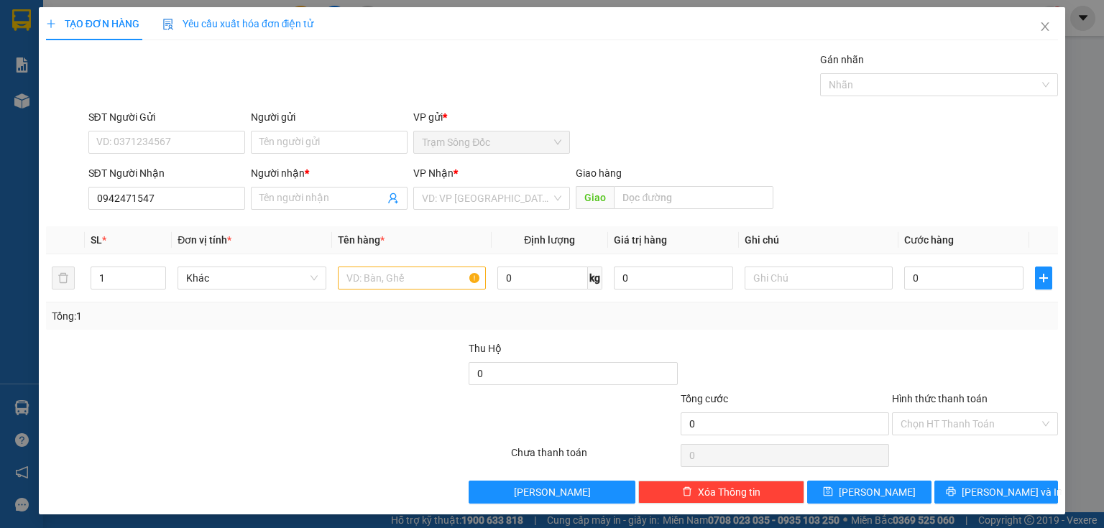
click at [116, 209] on div "SĐT Người Nhận 0942471547" at bounding box center [166, 190] width 157 height 50
click at [116, 207] on input "0942471547" at bounding box center [166, 198] width 157 height 23
click at [127, 203] on input "0942471547" at bounding box center [166, 198] width 157 height 23
click at [135, 207] on input "0942471547" at bounding box center [166, 198] width 157 height 23
click at [259, 196] on input "Người nhận *" at bounding box center [321, 198] width 125 height 16
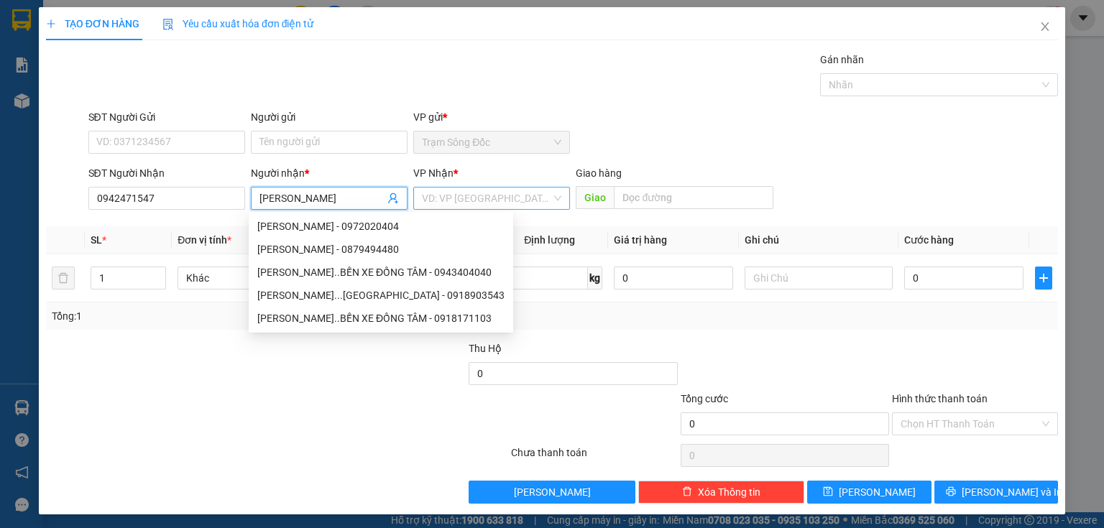
click at [429, 200] on input "search" at bounding box center [486, 199] width 129 height 22
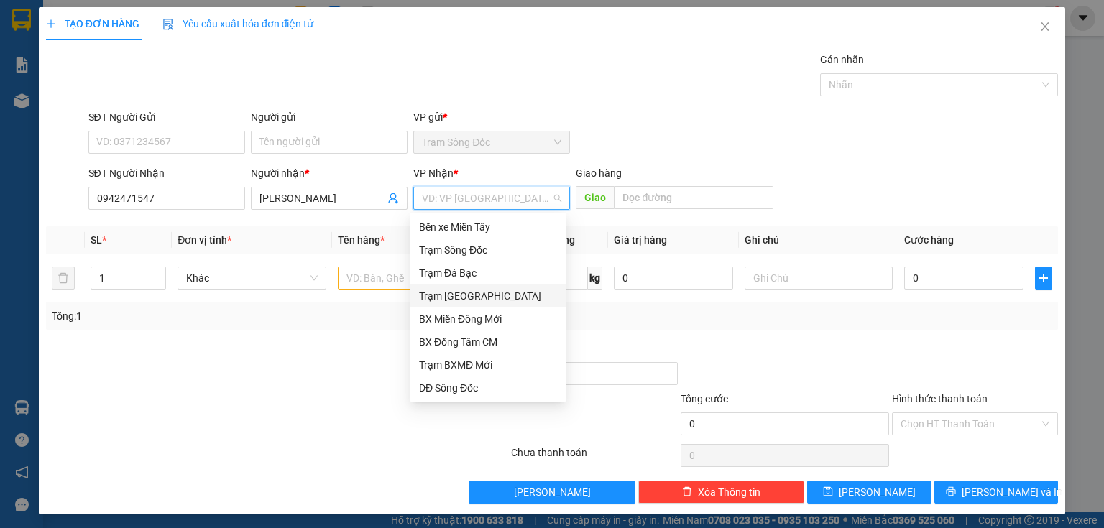
click at [449, 299] on div "Trạm [GEOGRAPHIC_DATA]" at bounding box center [488, 296] width 138 height 16
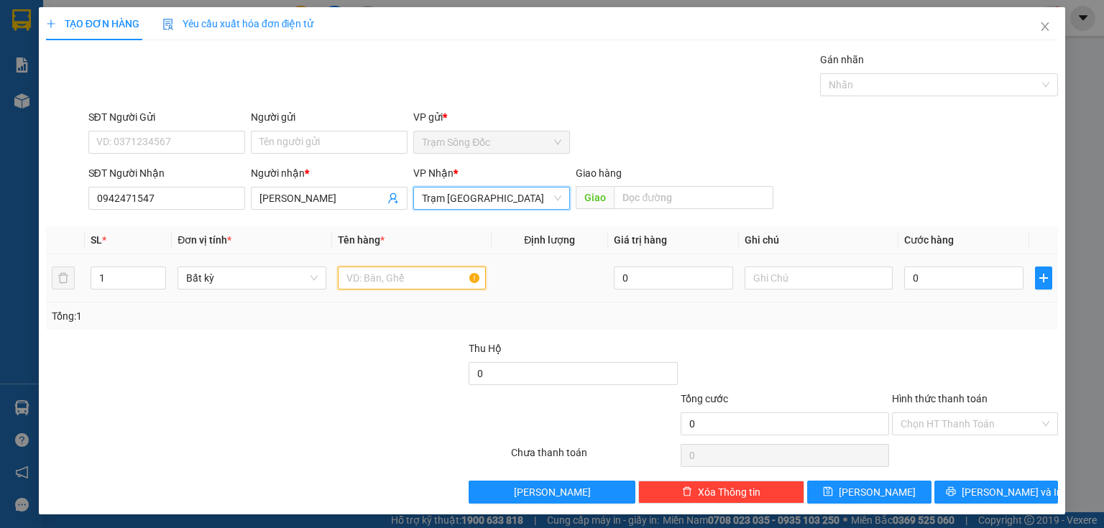
click at [359, 276] on input "text" at bounding box center [412, 278] width 148 height 23
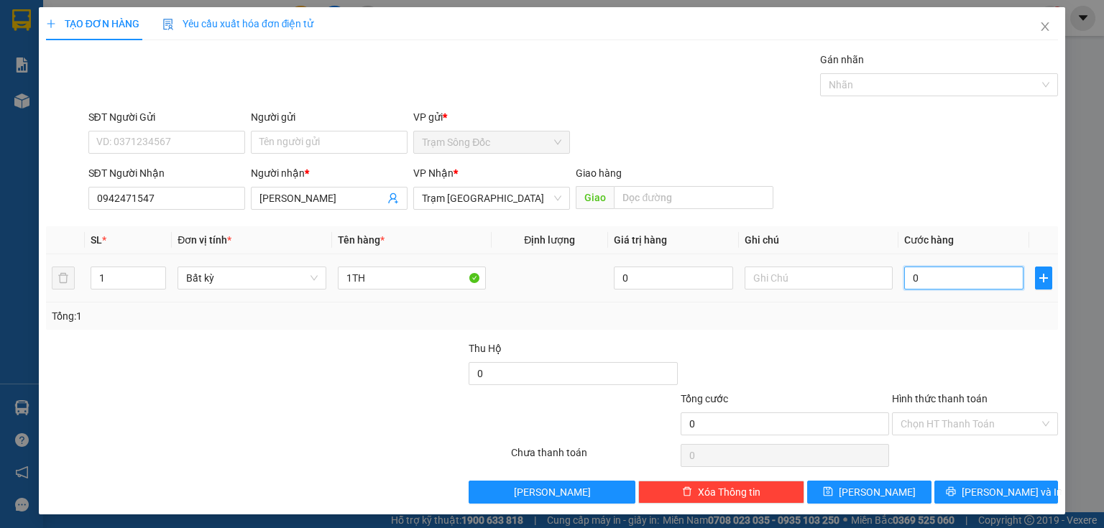
click at [957, 275] on input "0" at bounding box center [963, 278] width 119 height 23
click at [828, 486] on button "Lưu" at bounding box center [869, 492] width 124 height 23
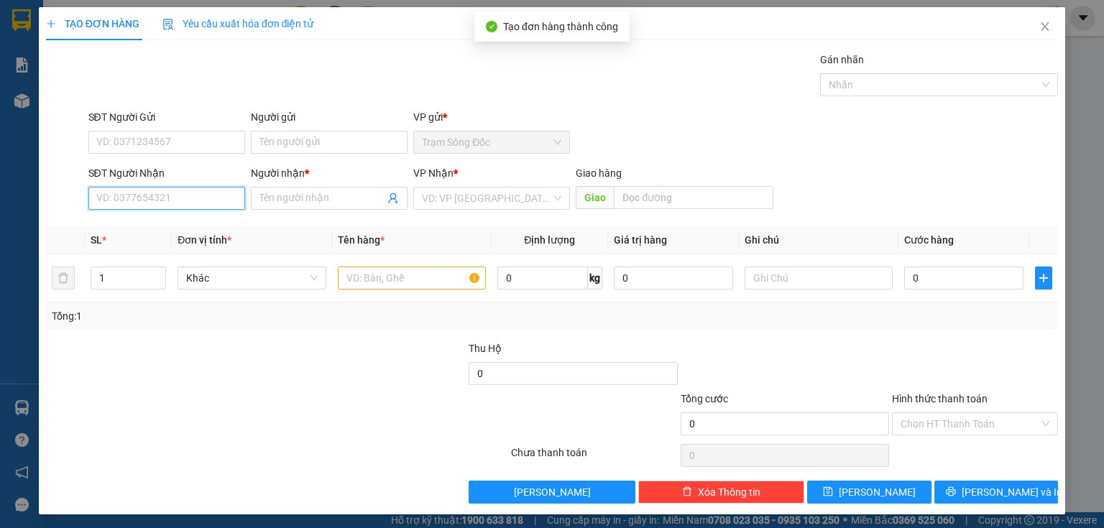
click at [224, 196] on input "SĐT Người Nhận" at bounding box center [166, 198] width 157 height 23
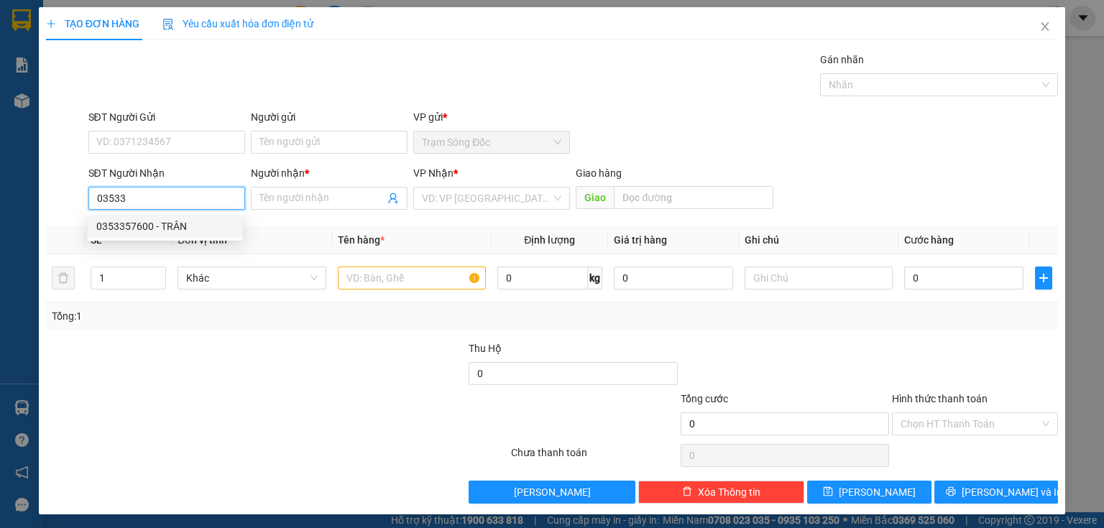
drag, startPoint x: 127, startPoint y: 229, endPoint x: 200, endPoint y: 227, distance: 73.3
click at [132, 227] on div "0353357600 - TRÂN" at bounding box center [165, 227] width 138 height 16
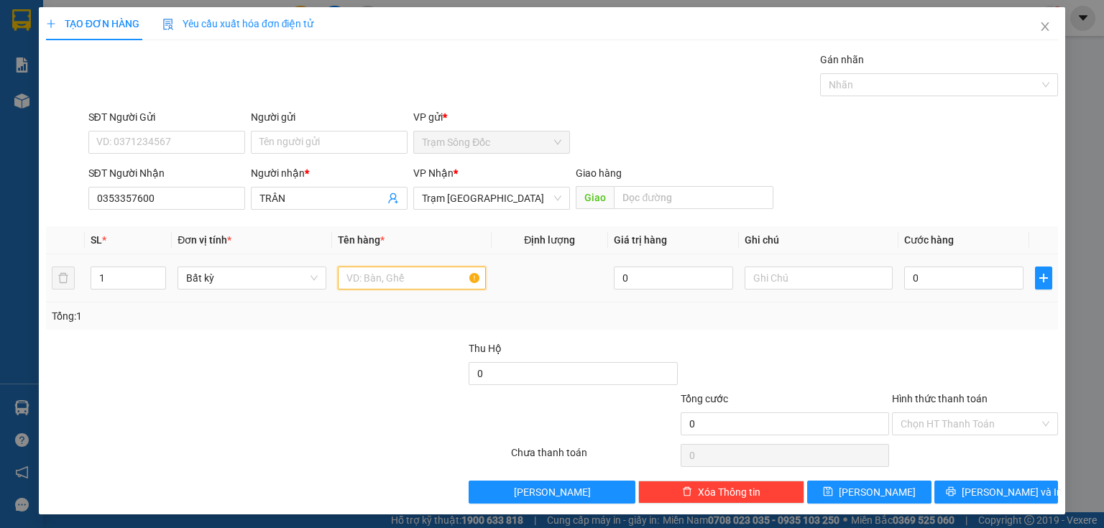
click at [349, 273] on input "text" at bounding box center [412, 278] width 148 height 23
click at [933, 277] on input "0" at bounding box center [963, 278] width 119 height 23
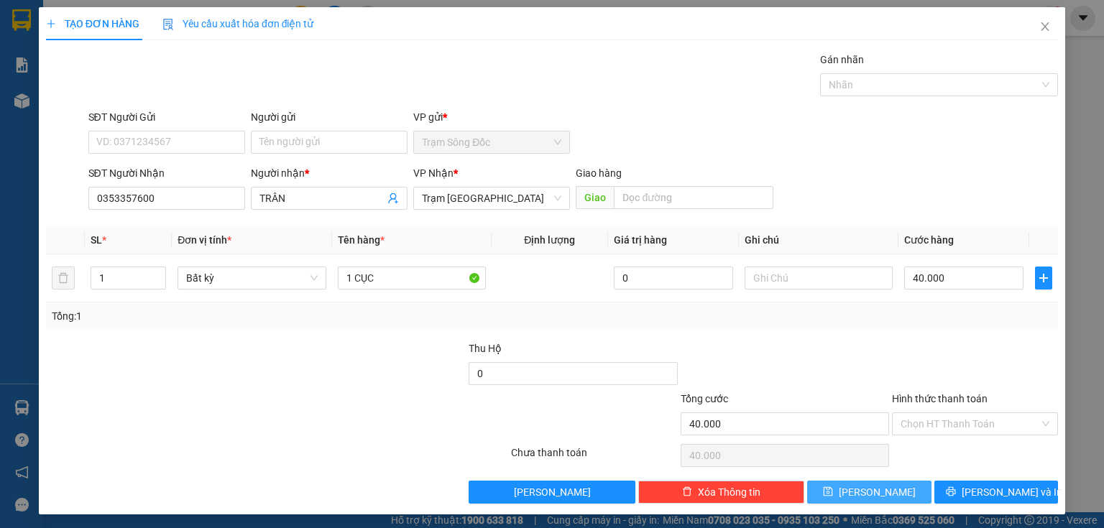
click at [841, 489] on button "Lưu" at bounding box center [869, 492] width 124 height 23
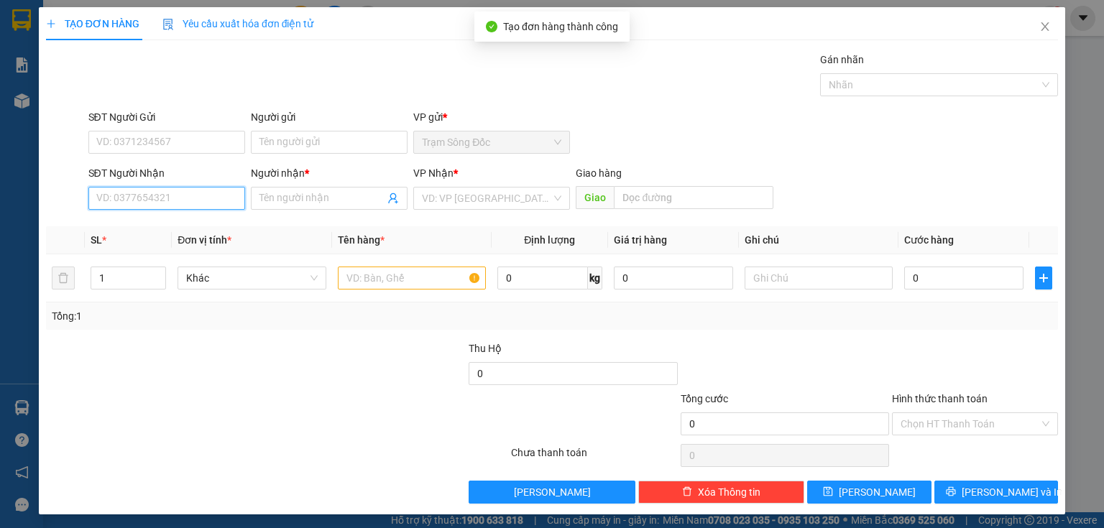
click at [190, 197] on input "SĐT Người Nhận" at bounding box center [166, 198] width 157 height 23
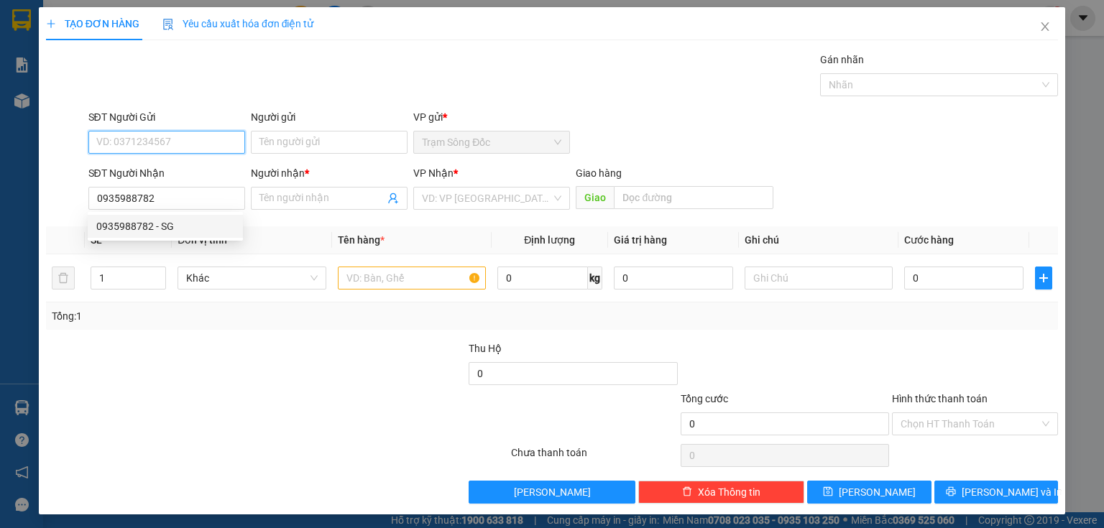
click at [194, 160] on form "SĐT Người Gửi VD: 0371234567 Người gửi Tên người gửi VP gửi * Trạm Sông Đốc SĐT…" at bounding box center [552, 162] width 1012 height 106
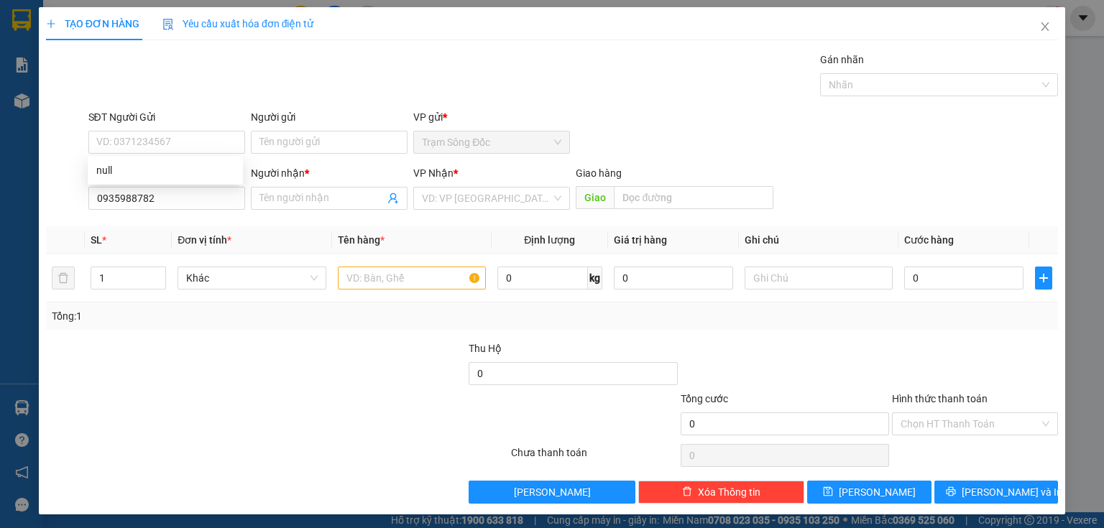
click at [184, 221] on div "Transit Pickup Surcharge Ids Transit Deliver Surcharge Ids Transit Deliver Surc…" at bounding box center [552, 278] width 1012 height 452
click at [189, 194] on input "0935988782" at bounding box center [166, 198] width 157 height 23
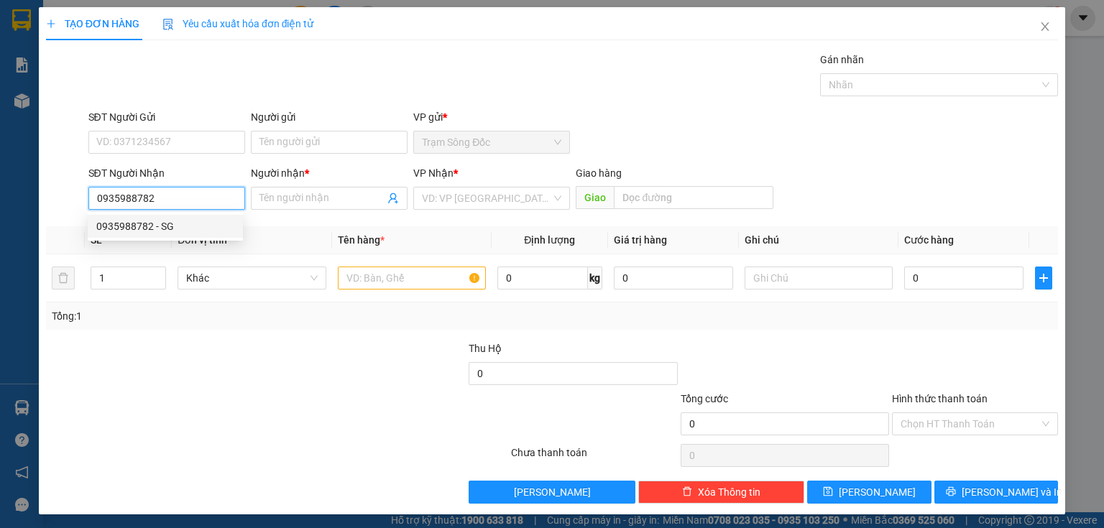
click at [164, 231] on div "0935988782 - SG" at bounding box center [165, 227] width 138 height 16
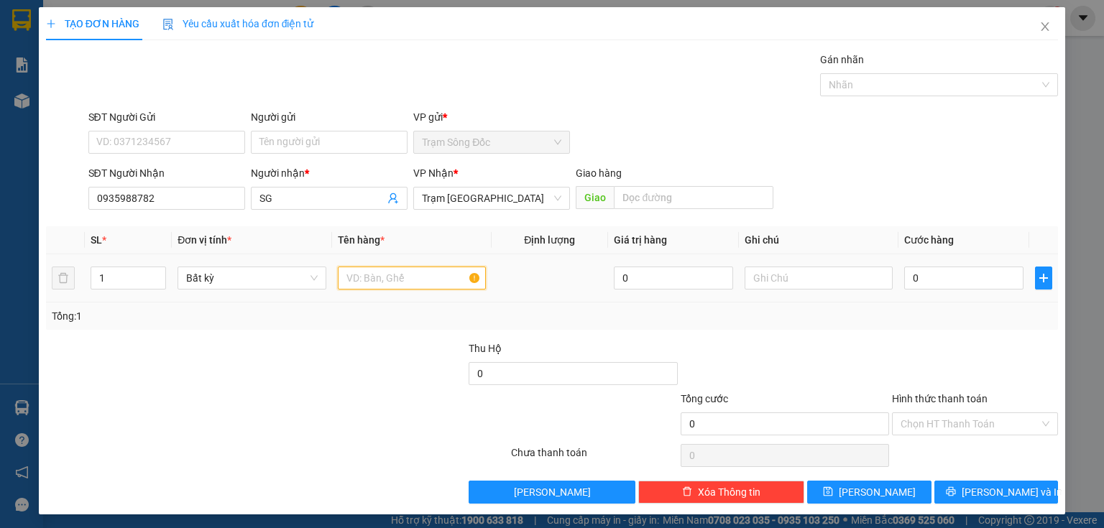
click at [367, 280] on input "text" at bounding box center [412, 278] width 148 height 23
click at [913, 274] on input "0" at bounding box center [963, 278] width 119 height 23
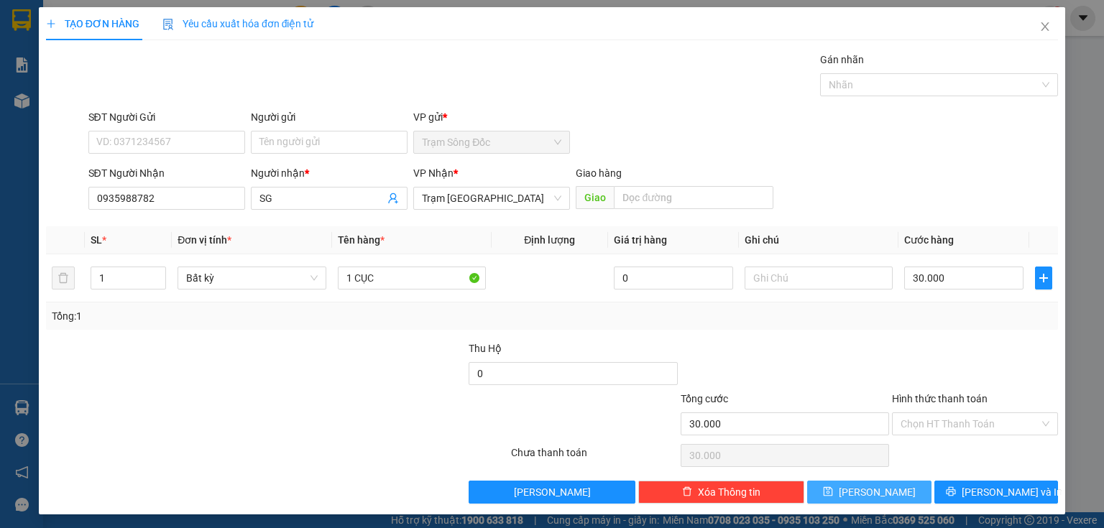
click at [911, 490] on button "Lưu" at bounding box center [869, 492] width 124 height 23
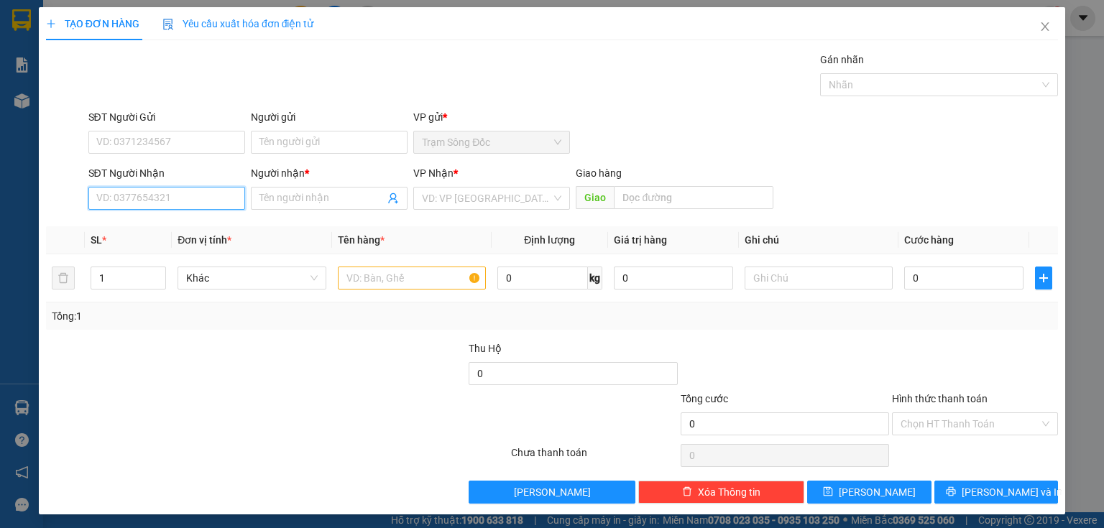
click at [177, 196] on input "SĐT Người Nhận" at bounding box center [166, 198] width 157 height 23
drag, startPoint x: 167, startPoint y: 236, endPoint x: 297, endPoint y: 265, distance: 132.5
click at [171, 236] on div "0329760944 - NGO" at bounding box center [165, 226] width 155 height 23
click at [363, 282] on input "text" at bounding box center [412, 278] width 148 height 23
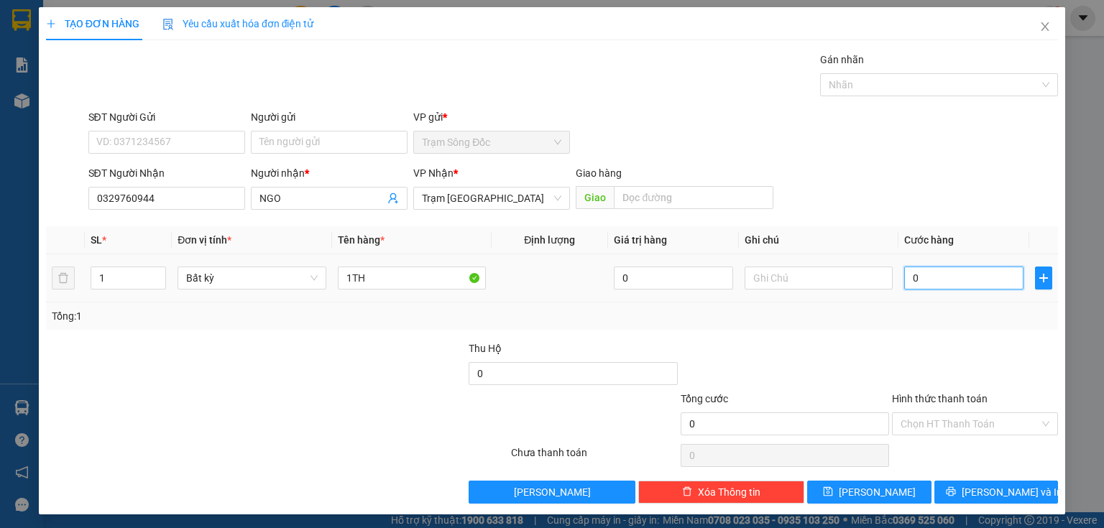
click at [924, 286] on input "0" at bounding box center [963, 278] width 119 height 23
click at [892, 426] on div "Chọn HT Thanh Toán" at bounding box center [975, 424] width 166 height 23
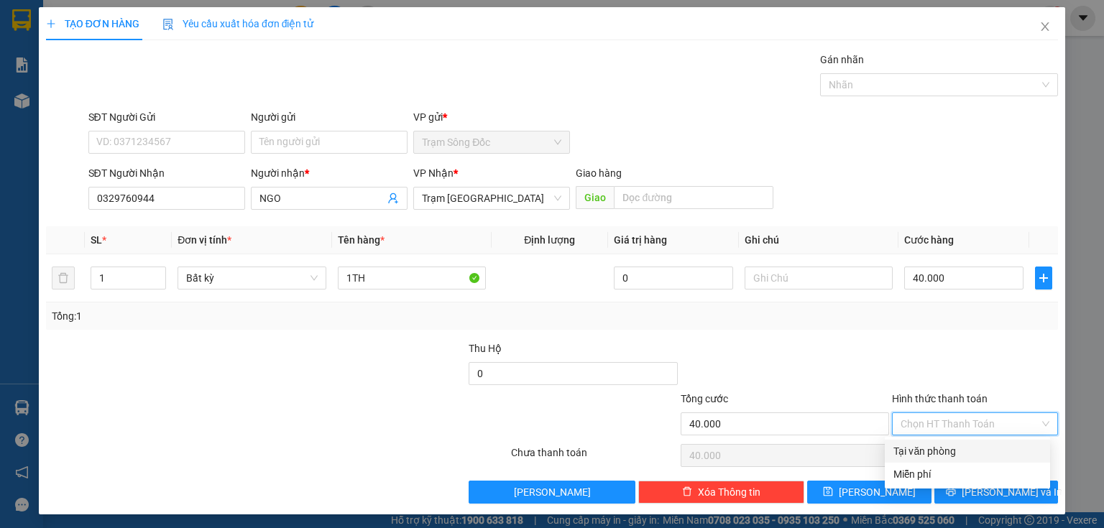
click at [911, 457] on div "Tại văn phòng" at bounding box center [967, 452] width 148 height 16
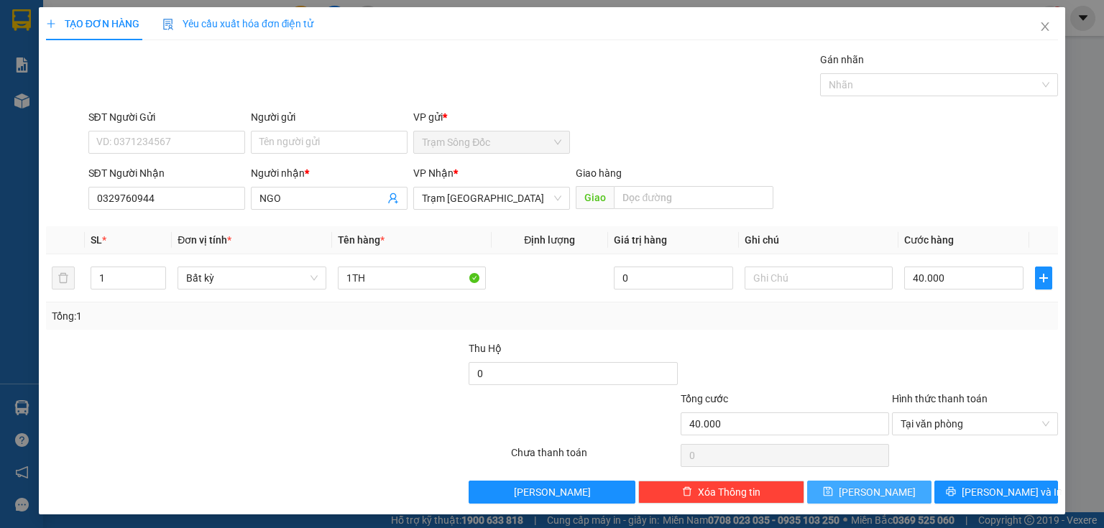
click at [885, 488] on button "Lưu" at bounding box center [869, 492] width 124 height 23
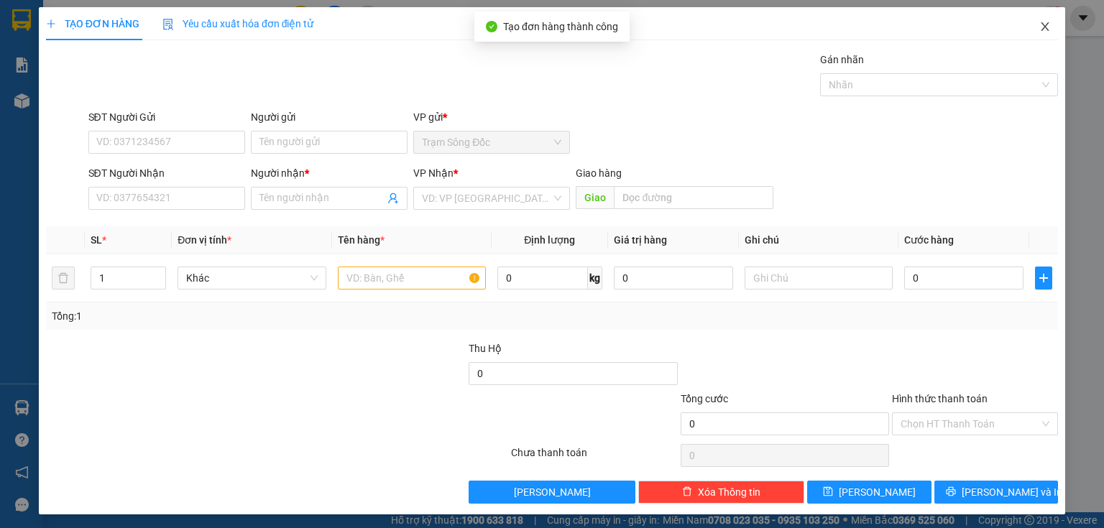
click at [1040, 17] on span "Close" at bounding box center [1045, 27] width 40 height 40
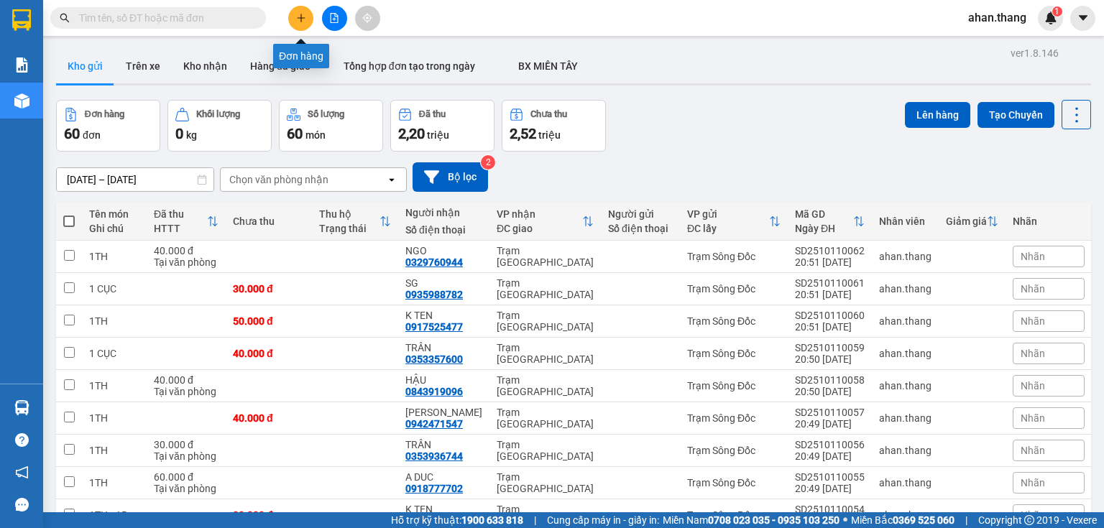
click at [298, 12] on button at bounding box center [300, 18] width 25 height 25
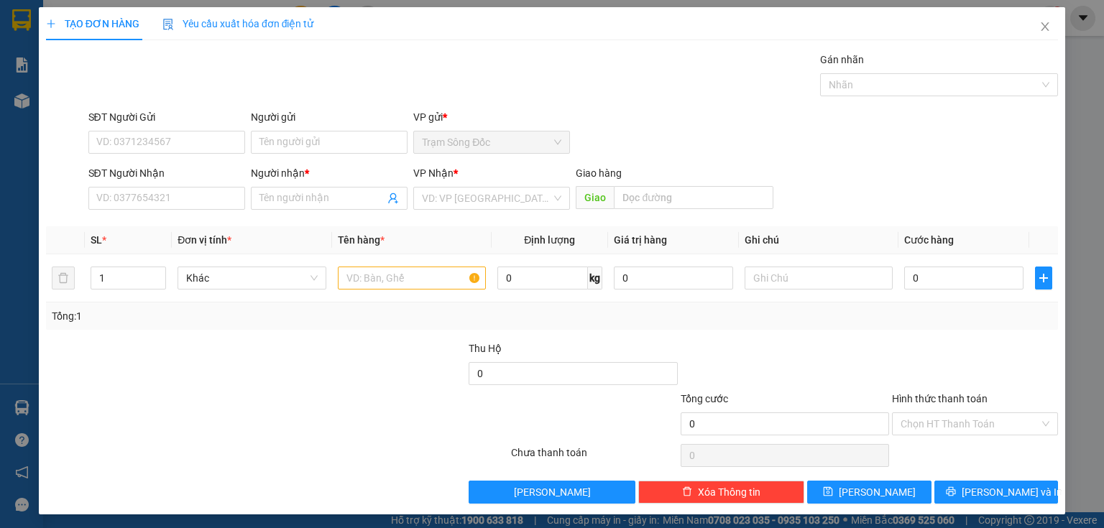
click at [226, 184] on div "SĐT Người Nhận" at bounding box center [166, 176] width 157 height 22
click at [218, 190] on input "SĐT Người Nhận" at bounding box center [166, 198] width 157 height 23
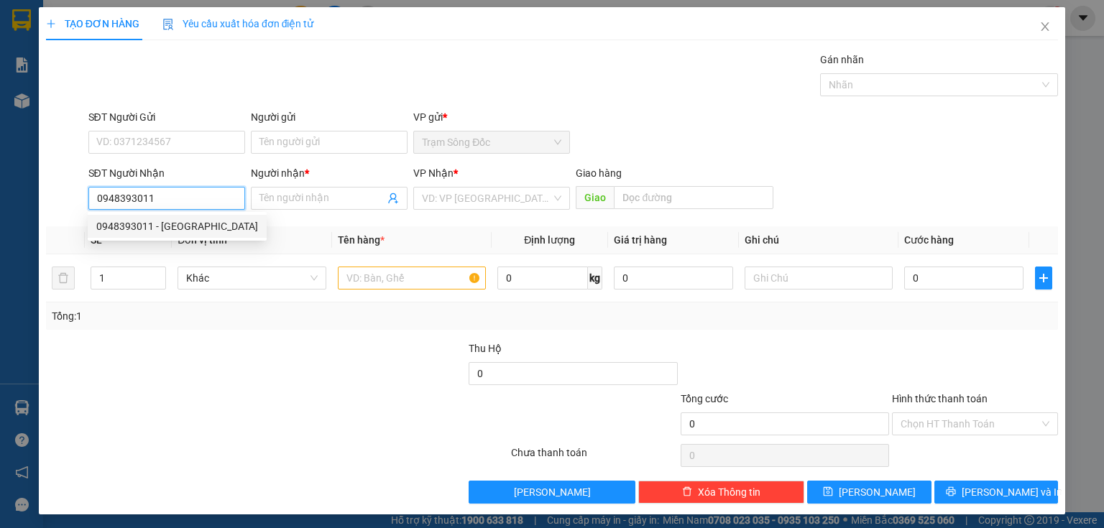
click at [224, 224] on div "0948393011 - HUYEN" at bounding box center [177, 227] width 162 height 16
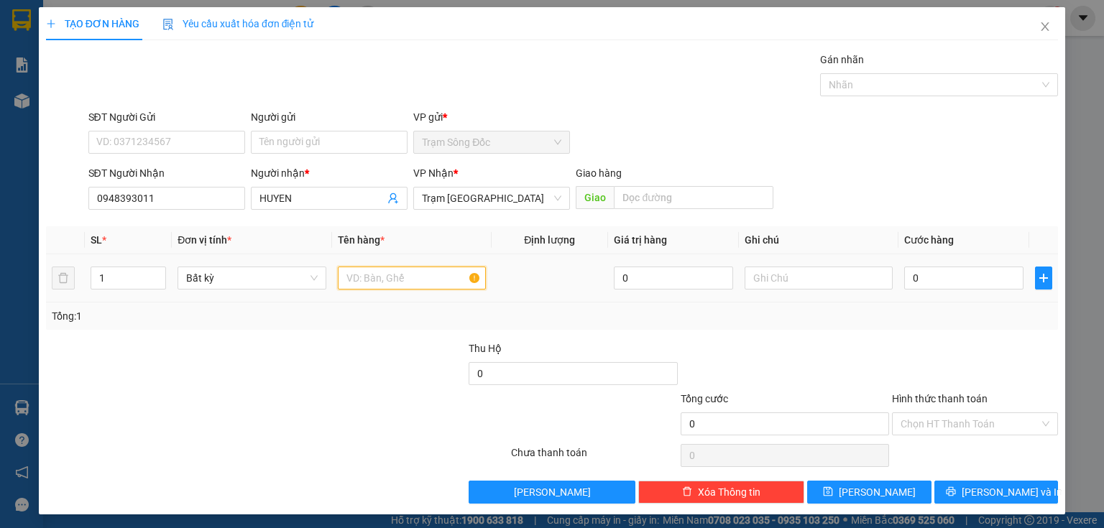
click at [359, 270] on input "text" at bounding box center [412, 278] width 148 height 23
click at [931, 270] on input "0" at bounding box center [963, 278] width 119 height 23
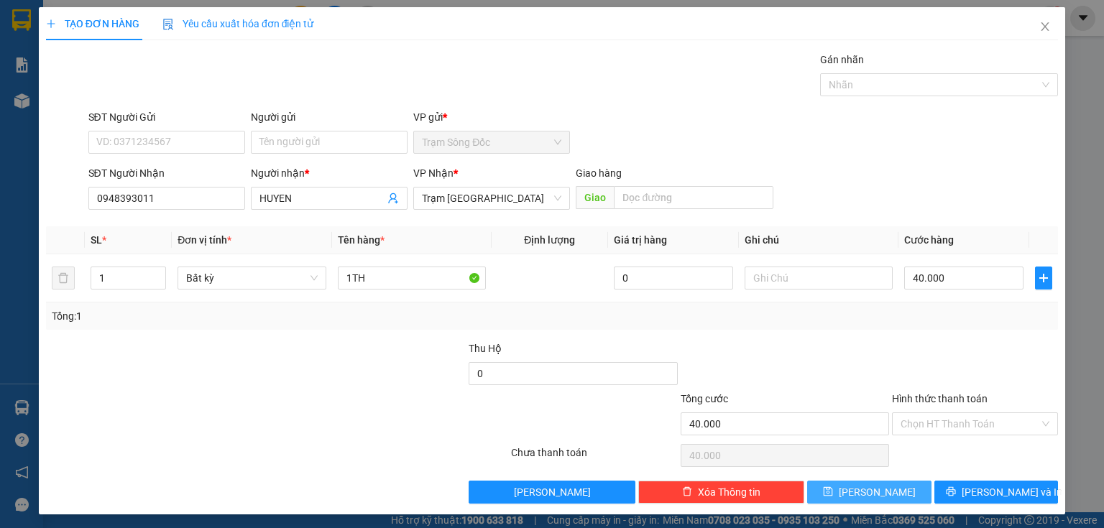
click at [833, 492] on icon "save" at bounding box center [828, 492] width 10 height 10
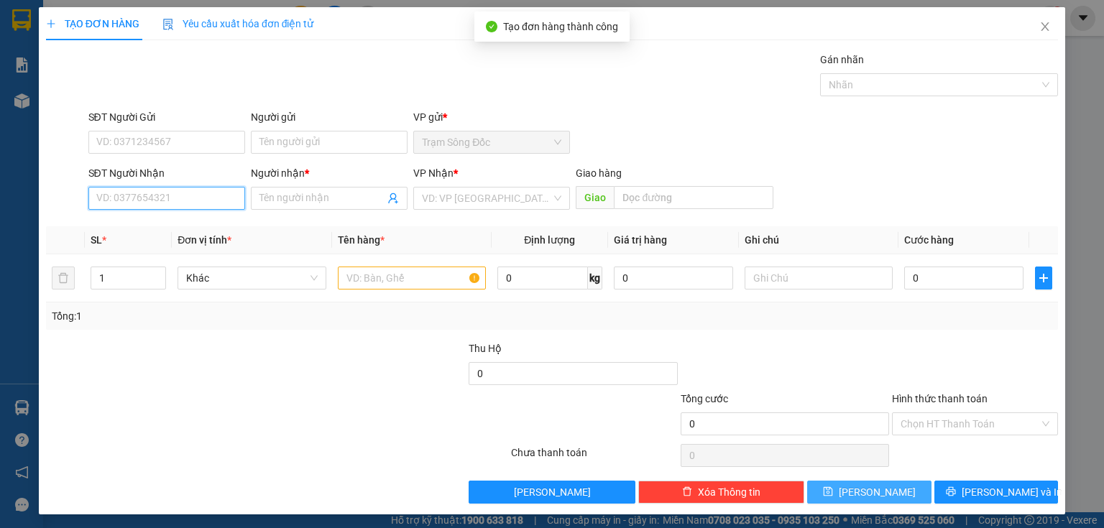
click at [140, 204] on input "SĐT Người Nhận" at bounding box center [166, 198] width 157 height 23
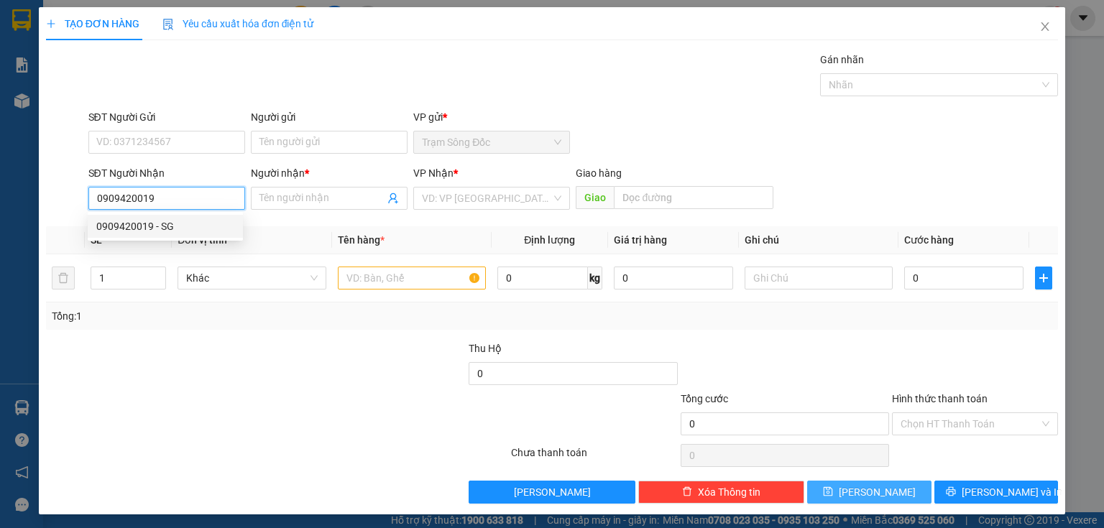
drag, startPoint x: 207, startPoint y: 218, endPoint x: 252, endPoint y: 217, distance: 44.6
click at [219, 218] on div "0909420019 - SG" at bounding box center [165, 226] width 155 height 23
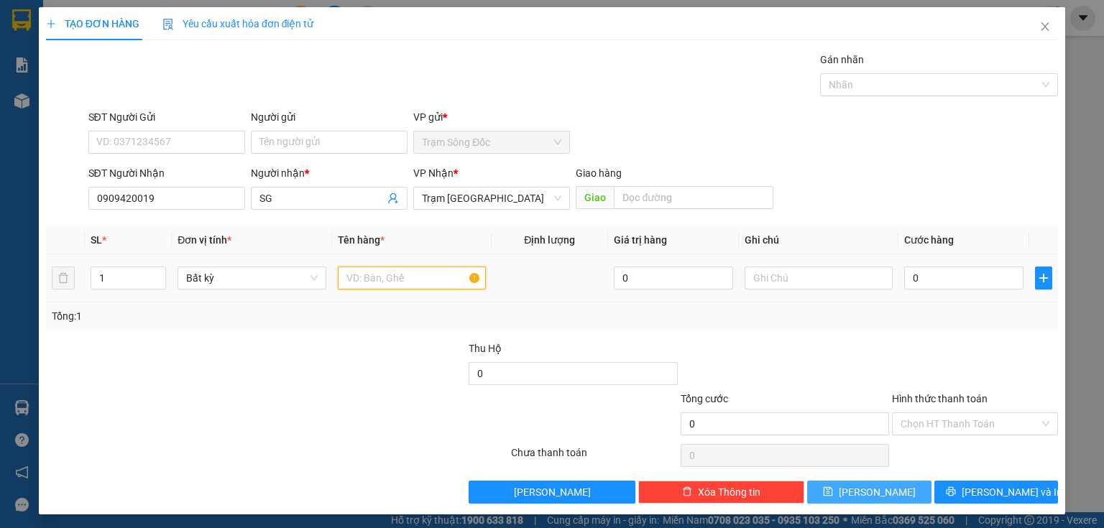
click at [348, 270] on input "text" at bounding box center [412, 278] width 148 height 23
click at [914, 280] on input "0" at bounding box center [963, 278] width 119 height 23
click at [871, 497] on span "Lưu" at bounding box center [877, 492] width 77 height 16
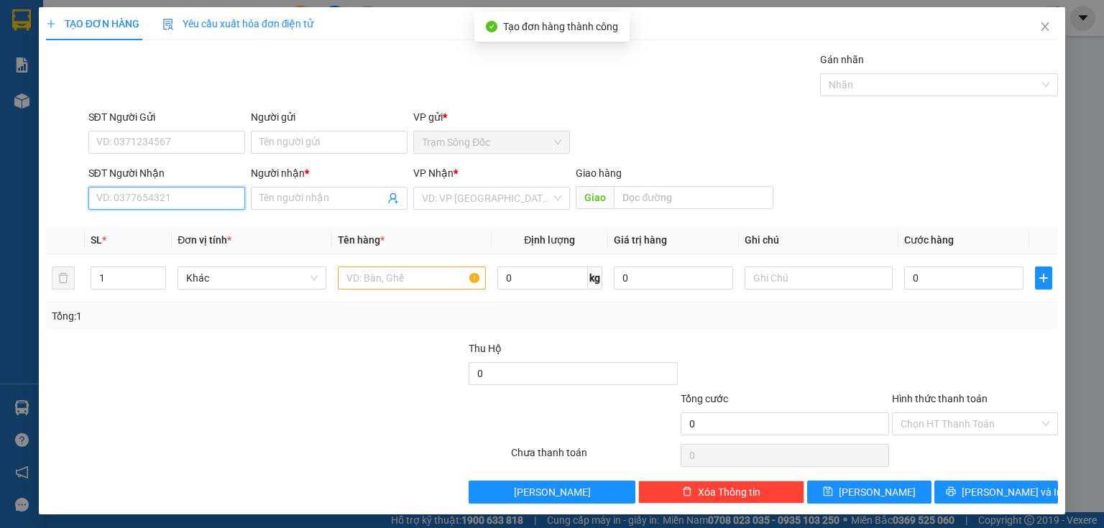
click at [181, 198] on input "SĐT Người Nhận" at bounding box center [166, 198] width 157 height 23
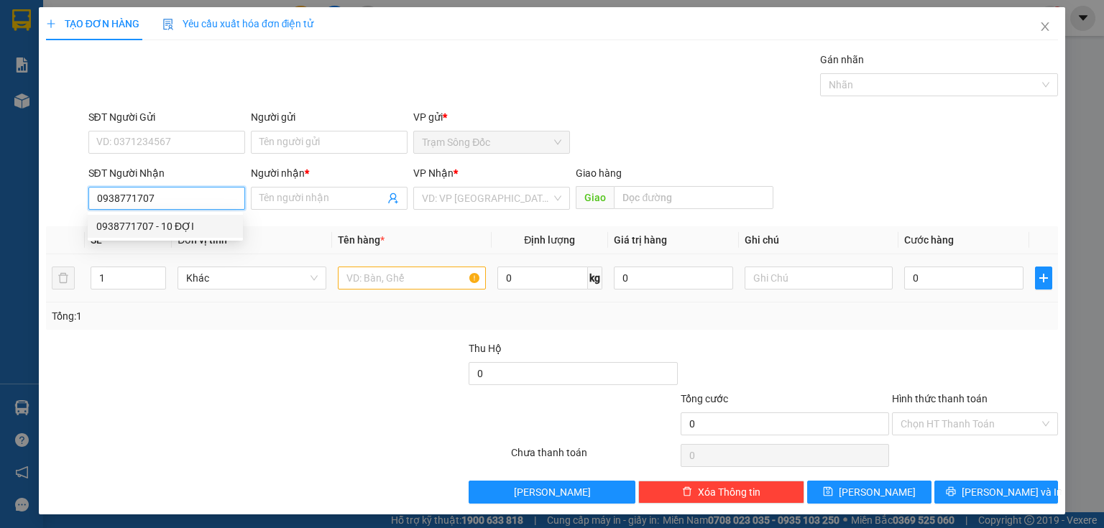
drag, startPoint x: 173, startPoint y: 229, endPoint x: 376, endPoint y: 276, distance: 208.9
click at [178, 227] on div "0938771707 - 10 ĐỢI" at bounding box center [165, 227] width 138 height 16
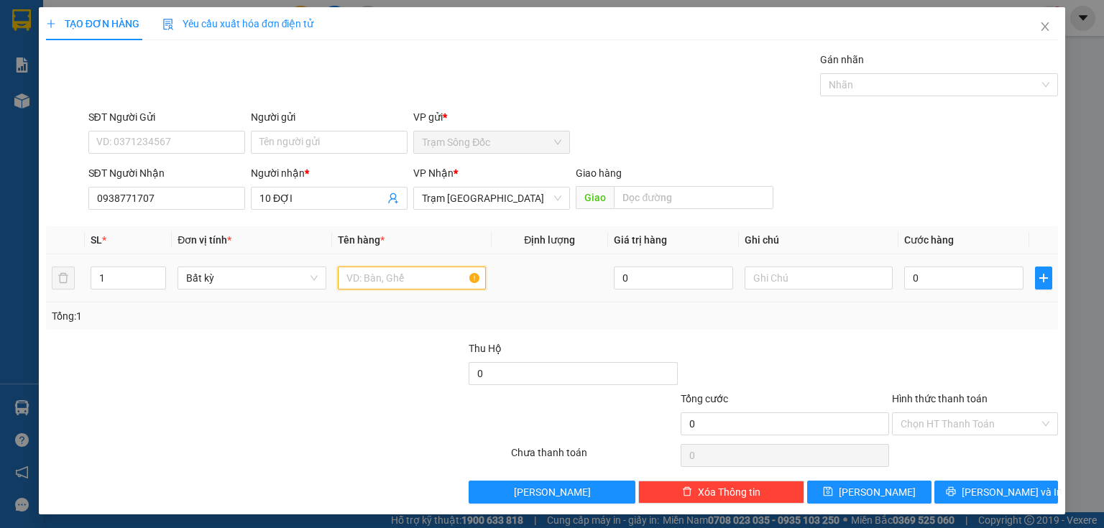
click at [385, 277] on input "text" at bounding box center [412, 278] width 148 height 23
click at [983, 283] on input "0" at bounding box center [963, 278] width 119 height 23
click at [952, 416] on input "Hình thức thanh toán" at bounding box center [970, 424] width 139 height 22
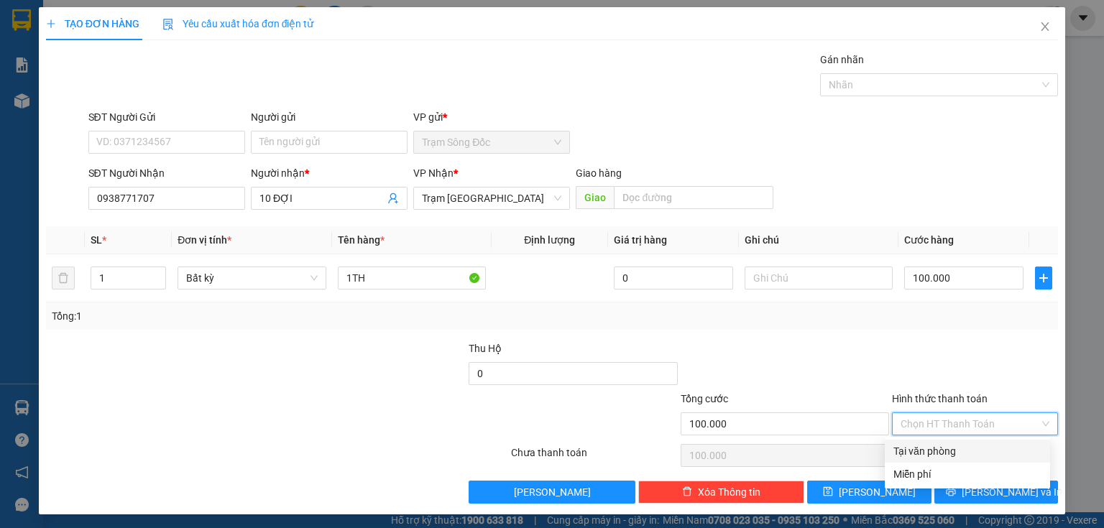
click at [924, 446] on div "Tại văn phòng" at bounding box center [967, 452] width 148 height 16
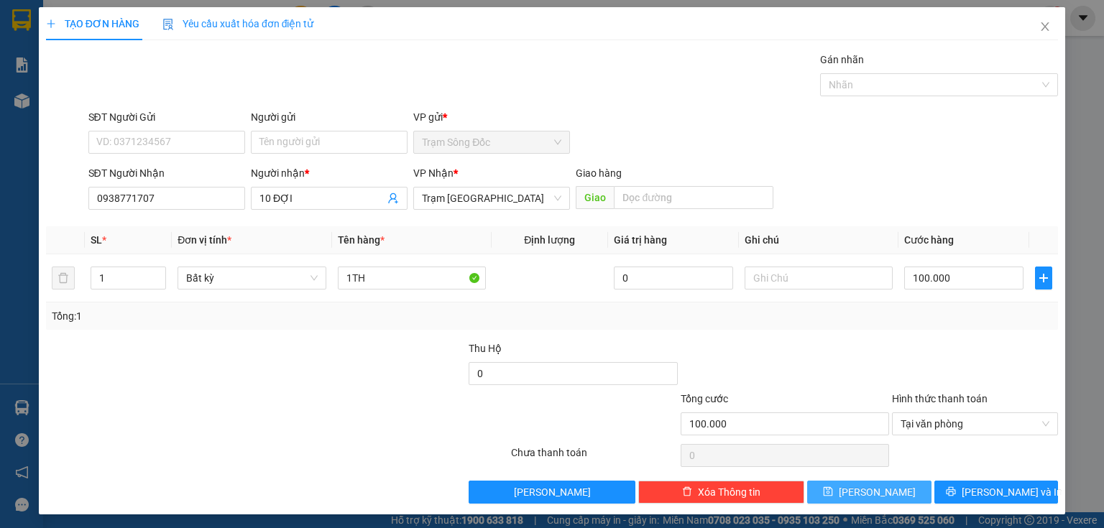
click at [877, 489] on span "Lưu" at bounding box center [877, 492] width 77 height 16
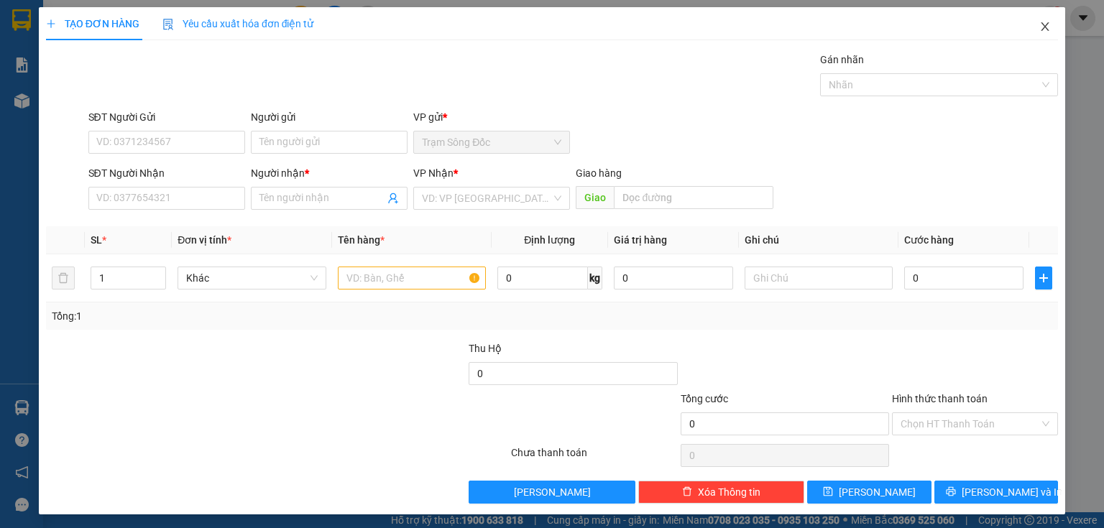
click at [1025, 30] on span "Close" at bounding box center [1045, 27] width 40 height 40
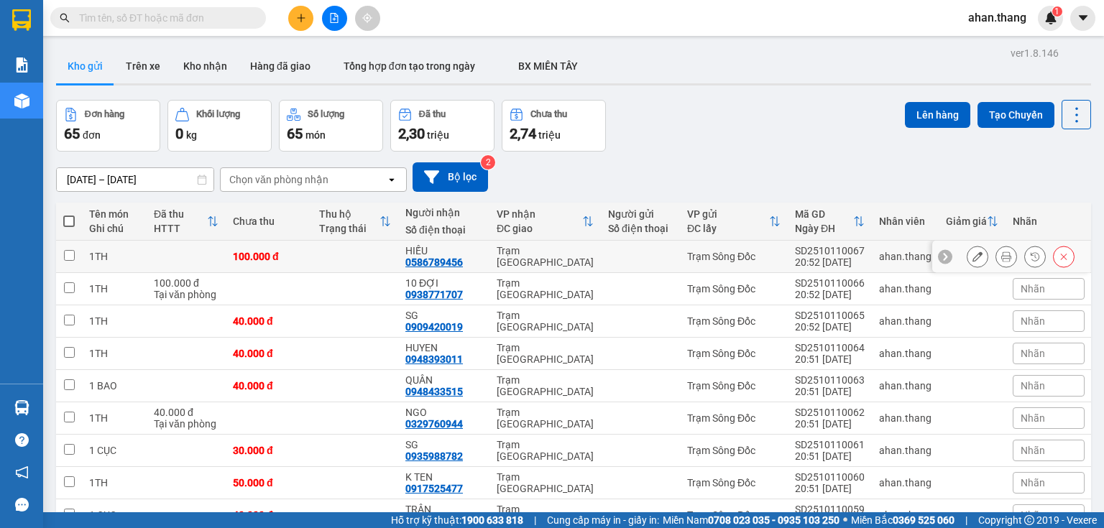
click at [502, 256] on div "Trạm [GEOGRAPHIC_DATA]" at bounding box center [545, 256] width 97 height 23
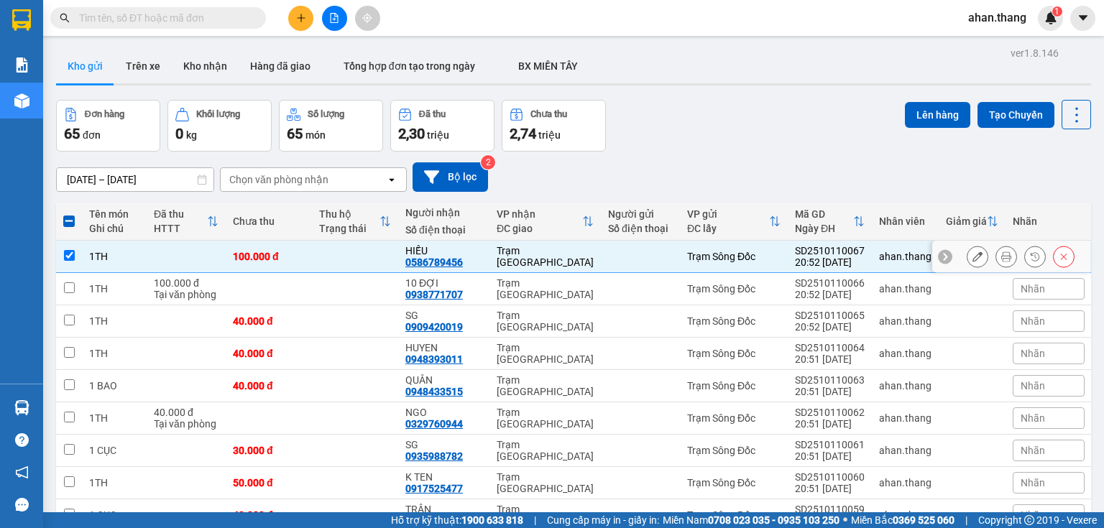
click at [502, 256] on div "Trạm [GEOGRAPHIC_DATA]" at bounding box center [545, 256] width 97 height 23
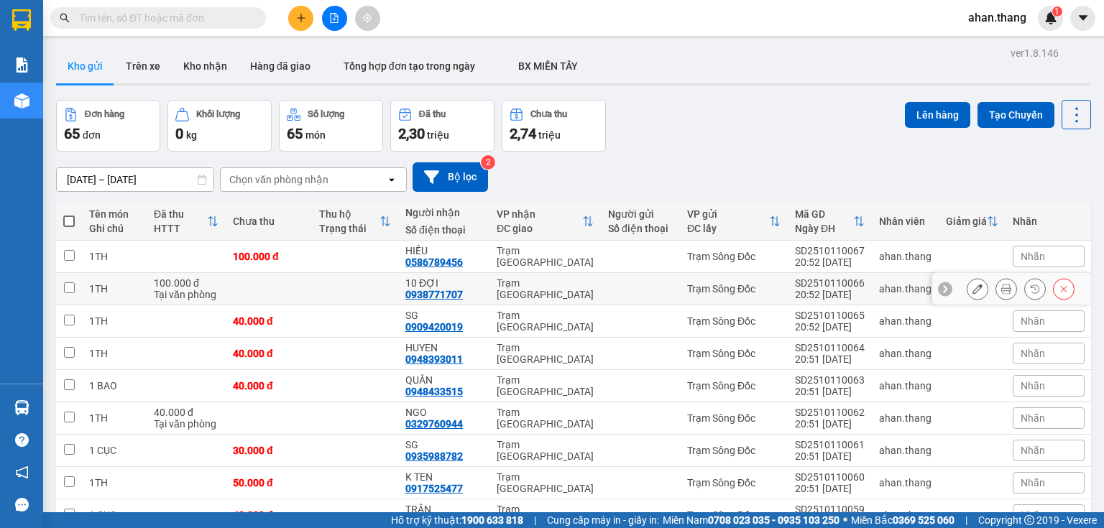
click at [484, 288] on td "10 ĐỢI 0938771707" at bounding box center [443, 289] width 91 height 32
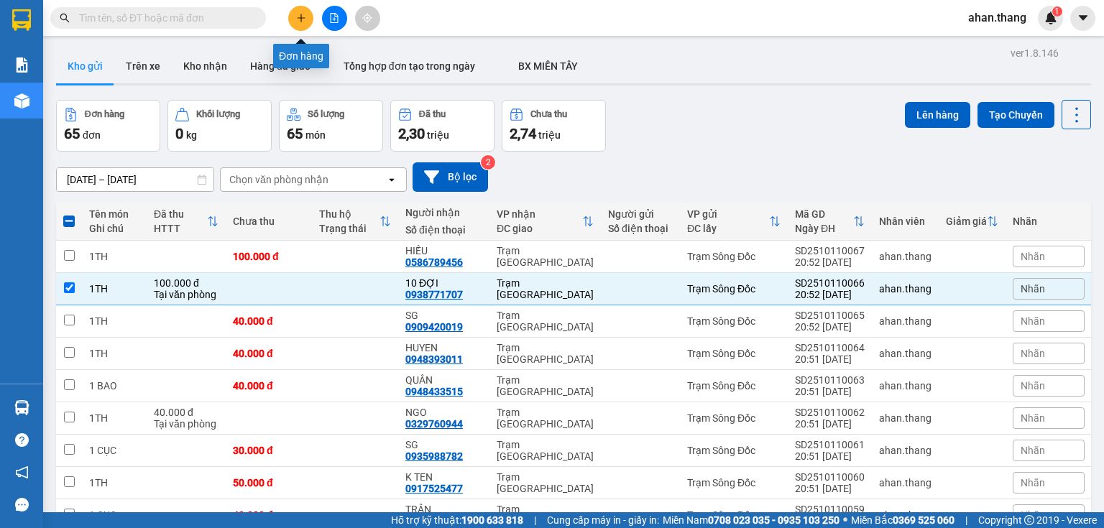
click at [298, 19] on icon "plus" at bounding box center [301, 18] width 10 height 10
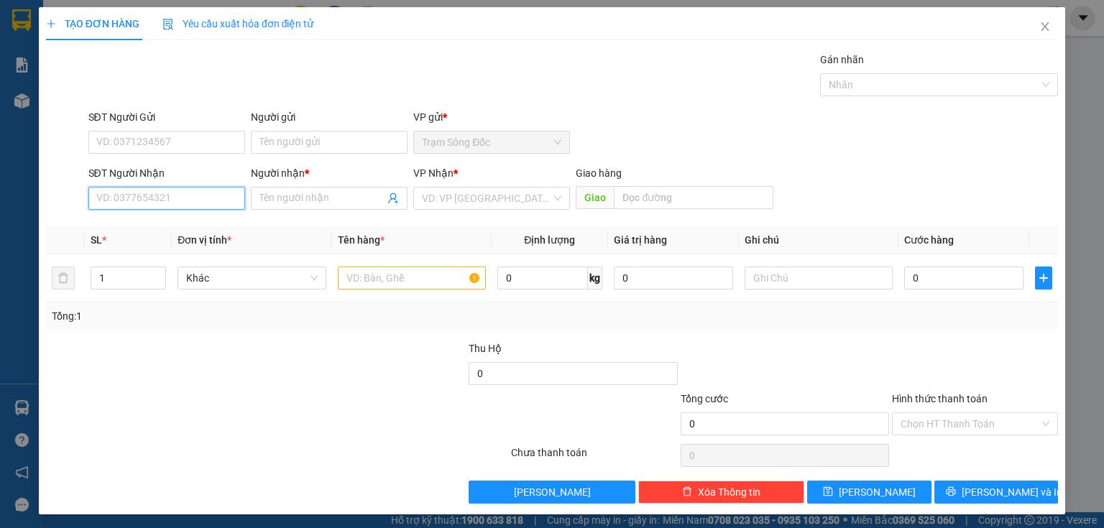
click at [176, 196] on input "SĐT Người Nhận" at bounding box center [166, 198] width 157 height 23
drag, startPoint x: 200, startPoint y: 232, endPoint x: 300, endPoint y: 236, distance: 100.7
click at [201, 232] on div "0908019493 - TRƯỜNG SG" at bounding box center [165, 227] width 138 height 16
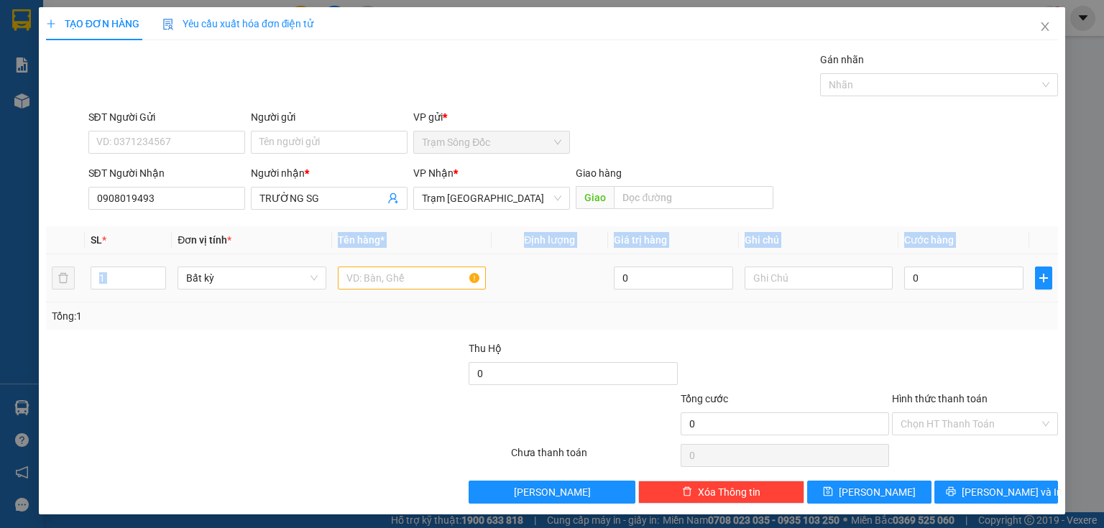
click at [338, 256] on table "SL * Đơn vị tính * Tên hàng * Định lượng Giá trị hàng Ghi chú Cước hàng 1 Bất k…" at bounding box center [552, 264] width 1012 height 76
click at [341, 270] on input "text" at bounding box center [412, 278] width 148 height 23
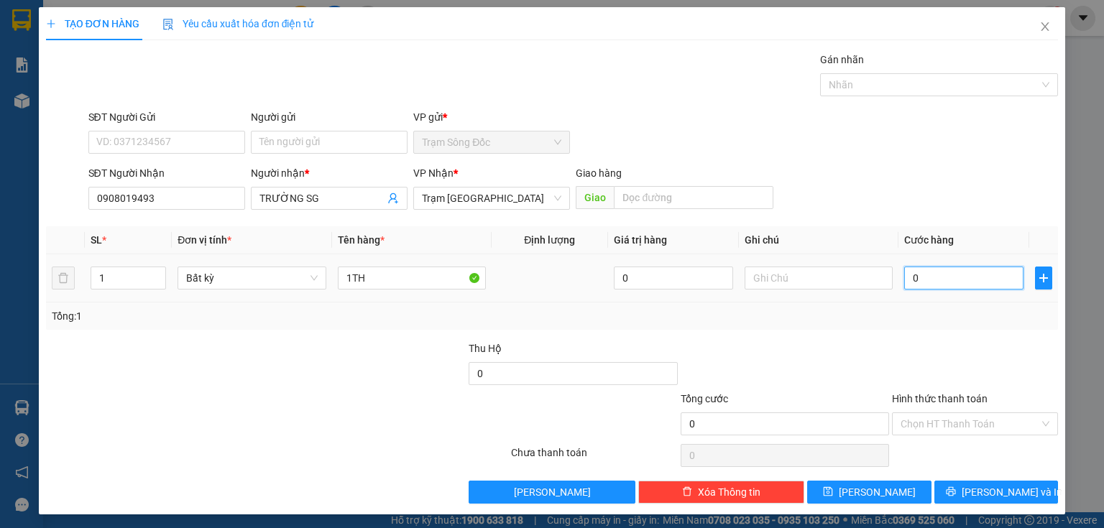
click at [920, 277] on input "0" at bounding box center [963, 278] width 119 height 23
click at [945, 427] on input "Hình thức thanh toán" at bounding box center [970, 424] width 139 height 22
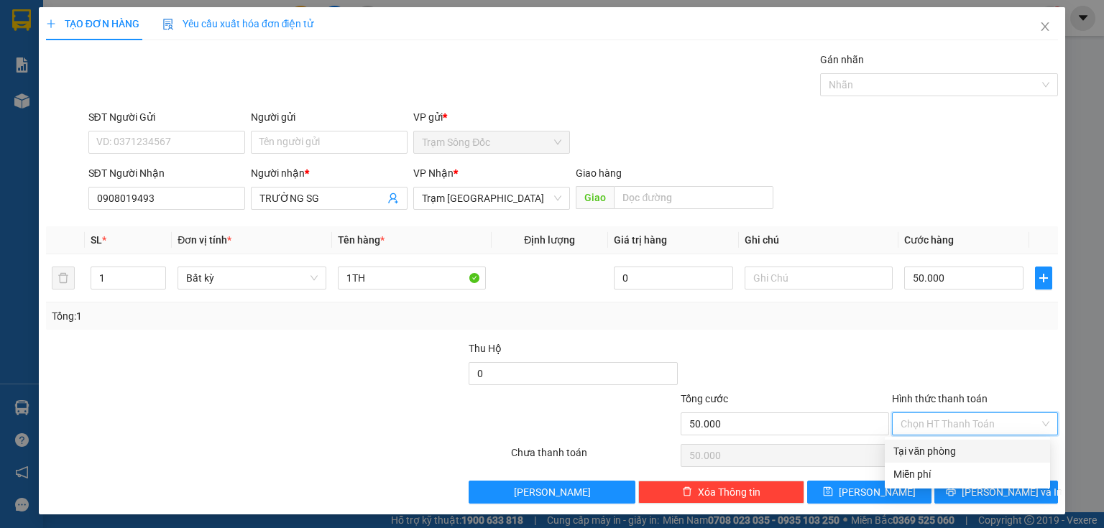
click at [934, 449] on div "Tại văn phòng" at bounding box center [967, 452] width 148 height 16
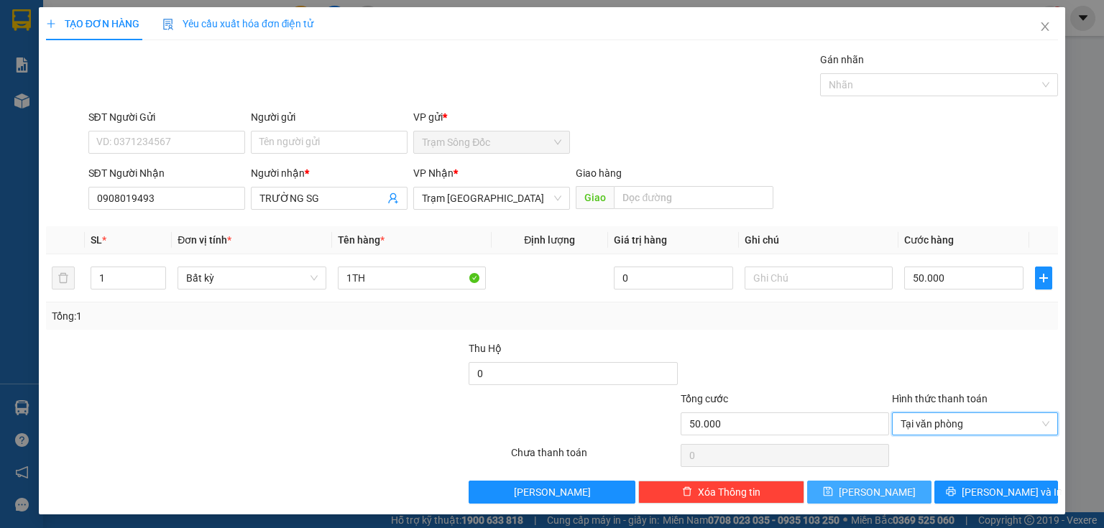
click at [886, 484] on button "Lưu" at bounding box center [869, 492] width 124 height 23
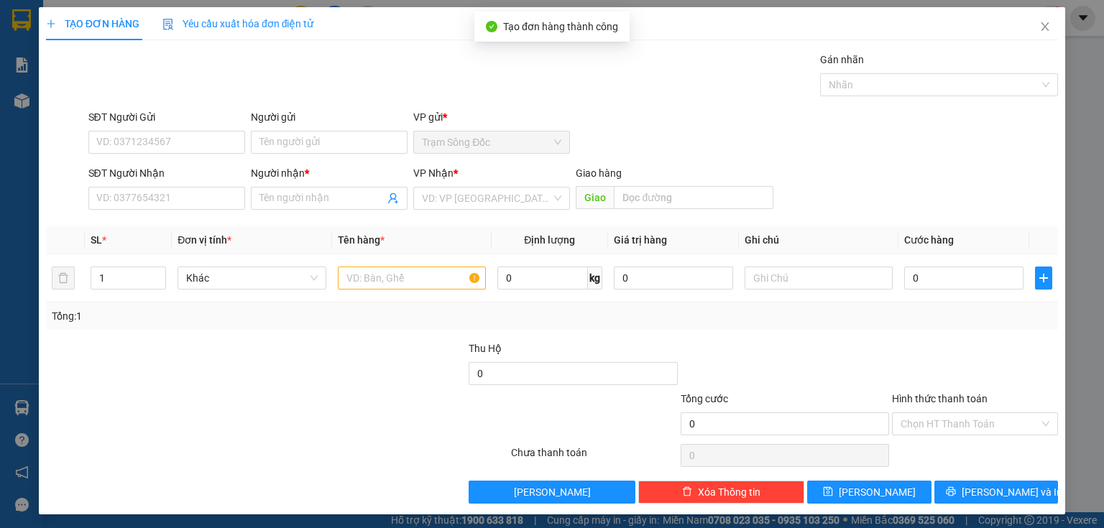
click at [135, 184] on div "SĐT Người Nhận" at bounding box center [166, 176] width 157 height 22
click at [127, 195] on input "SĐT Người Nhận" at bounding box center [166, 198] width 157 height 23
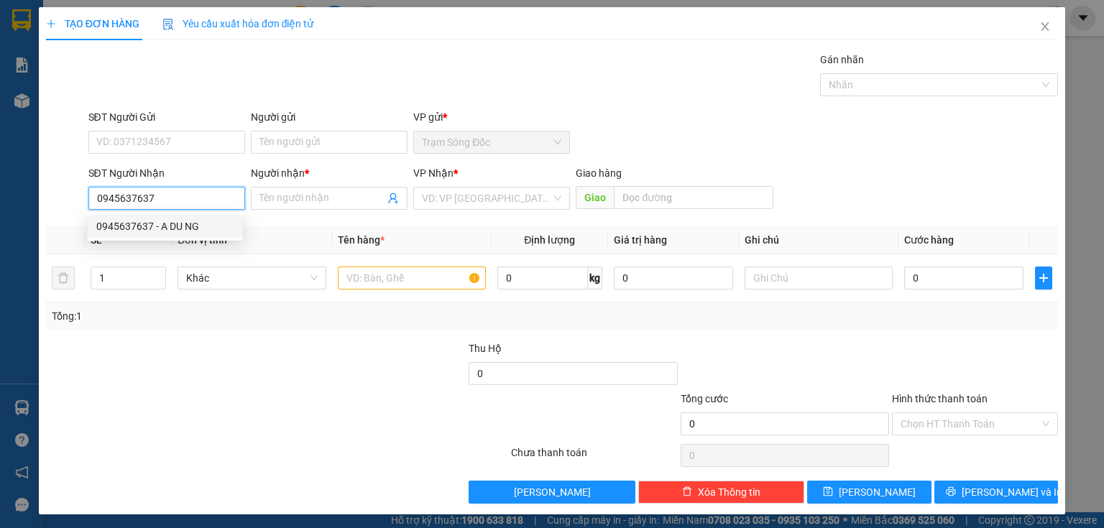
click at [216, 230] on div "0945637637 - A DU NG" at bounding box center [165, 227] width 138 height 16
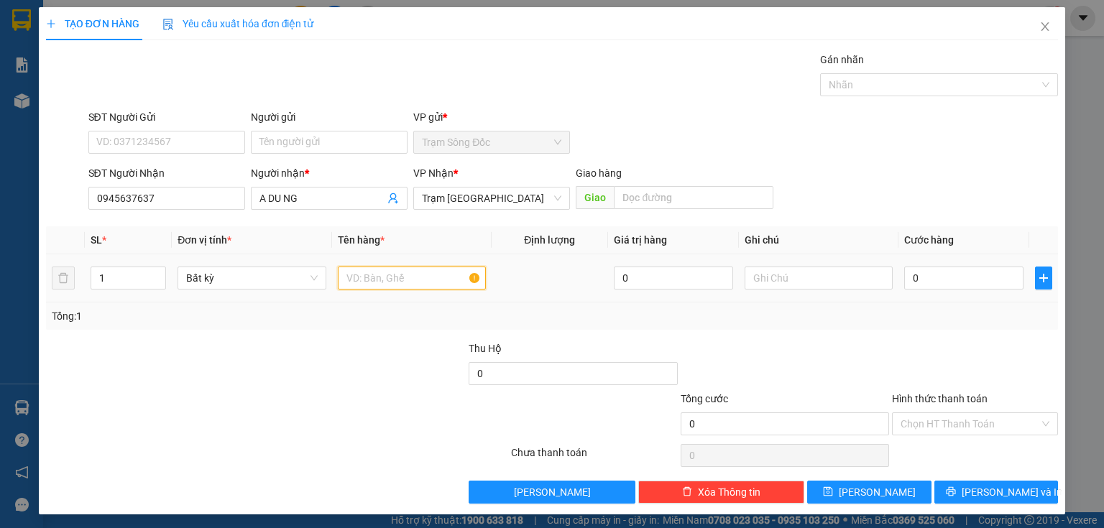
click at [363, 282] on input "text" at bounding box center [412, 278] width 148 height 23
click at [904, 286] on input "0" at bounding box center [963, 278] width 119 height 23
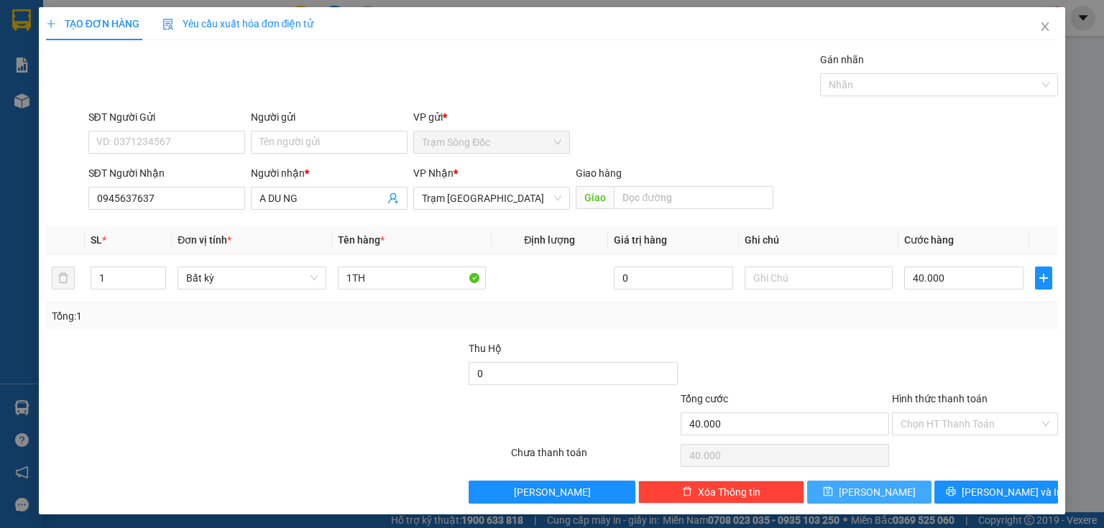
click at [852, 482] on button "Lưu" at bounding box center [869, 492] width 124 height 23
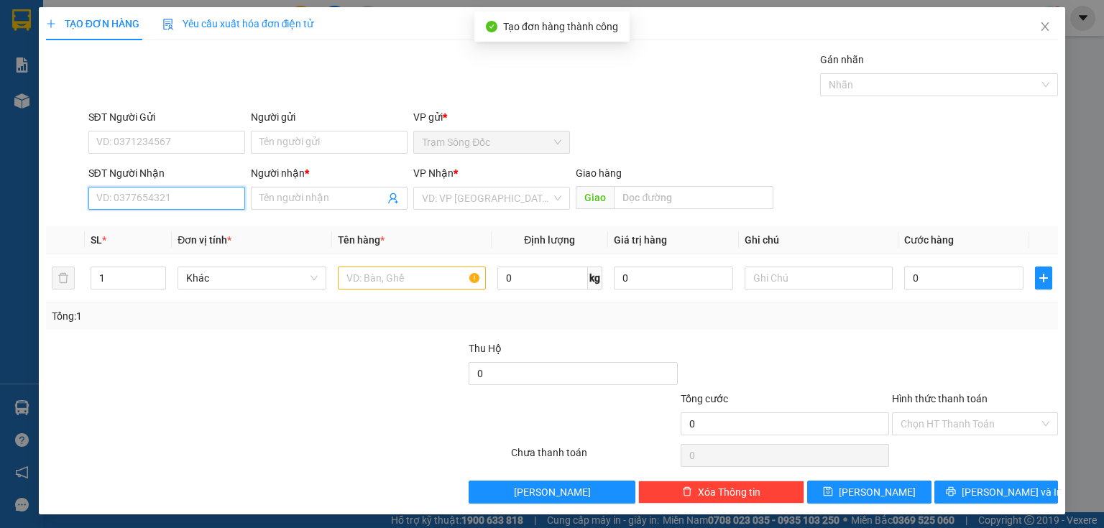
click at [201, 201] on input "SĐT Người Nhận" at bounding box center [166, 198] width 157 height 23
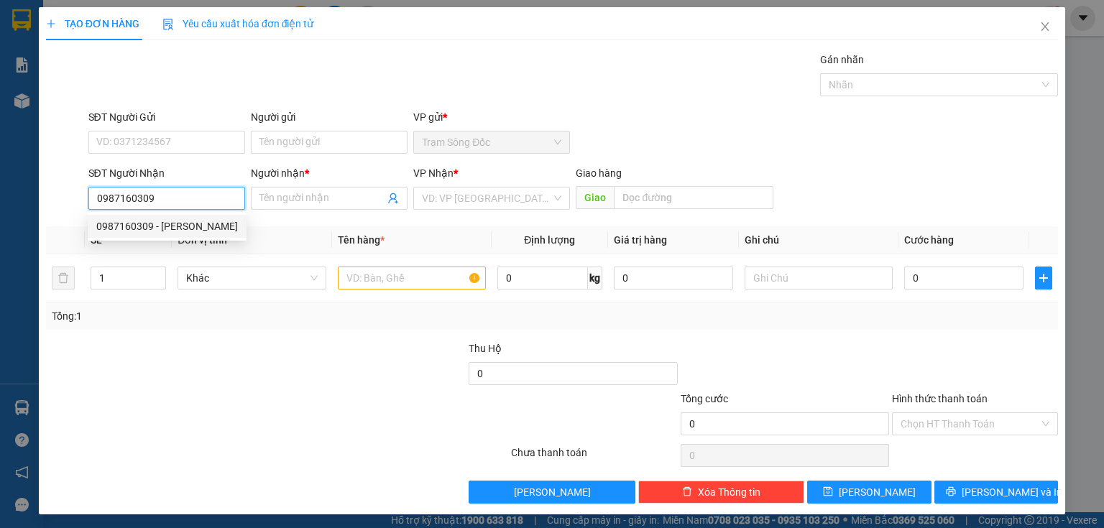
drag, startPoint x: 208, startPoint y: 223, endPoint x: 218, endPoint y: 221, distance: 9.6
click at [211, 223] on div "0987160309 - kim anh" at bounding box center [167, 227] width 142 height 16
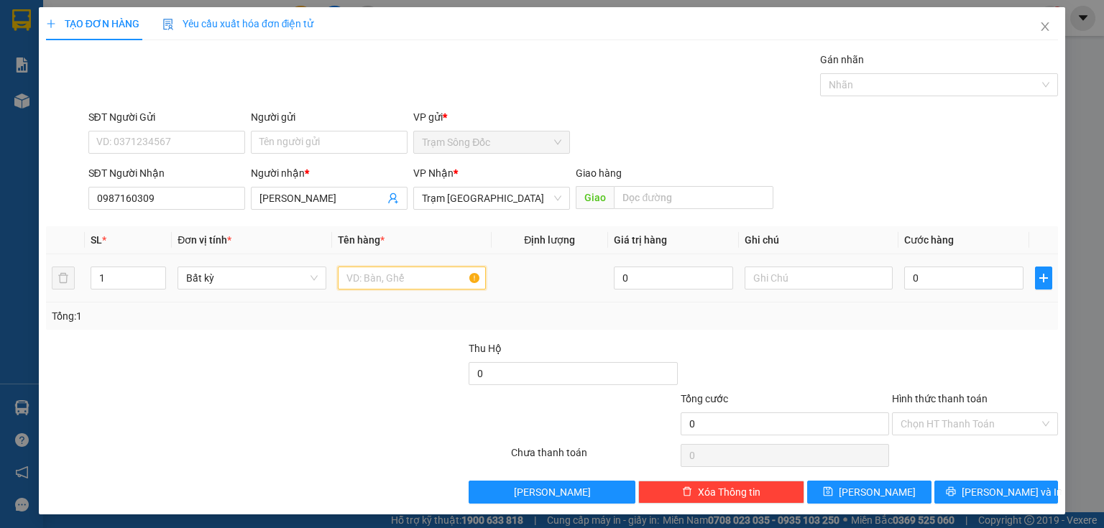
click at [360, 296] on td at bounding box center [412, 278] width 160 height 48
click at [369, 279] on input "text" at bounding box center [412, 278] width 148 height 23
click at [909, 269] on div "0" at bounding box center [963, 278] width 119 height 29
click at [911, 274] on input "0" at bounding box center [963, 278] width 119 height 23
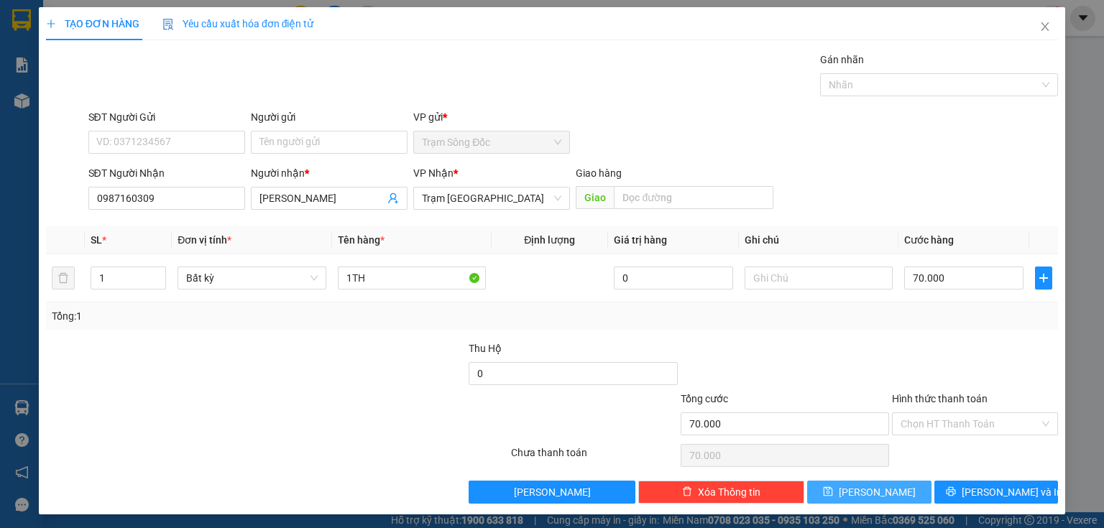
click at [901, 487] on button "Lưu" at bounding box center [869, 492] width 124 height 23
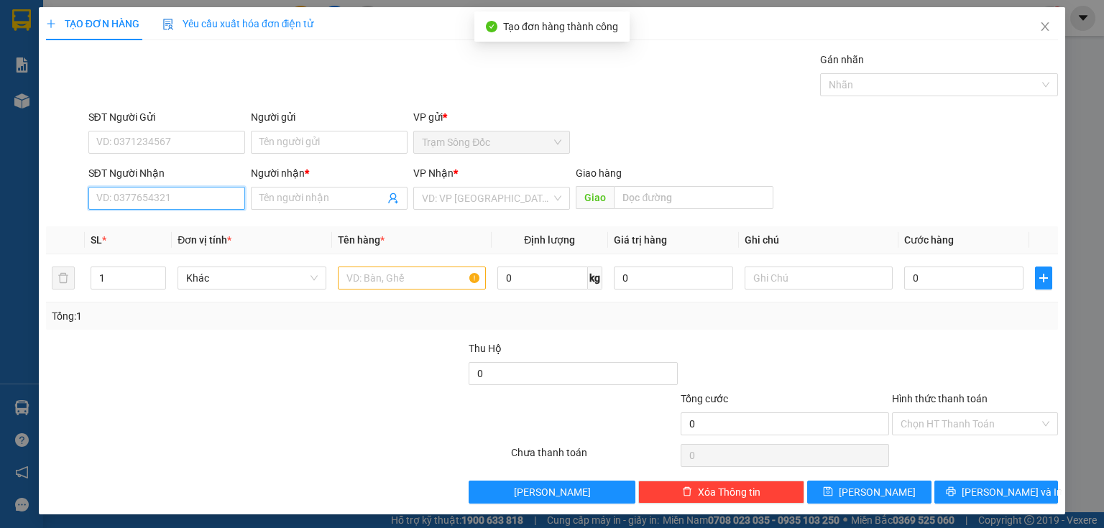
click at [196, 200] on input "SĐT Người Nhận" at bounding box center [166, 198] width 157 height 23
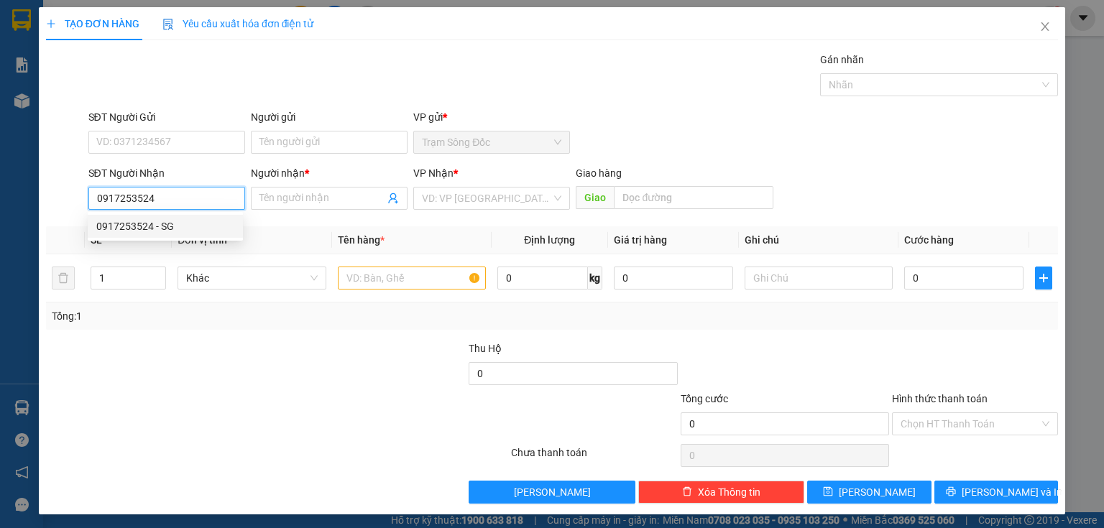
click at [213, 231] on div "0917253524 - SG" at bounding box center [165, 227] width 138 height 16
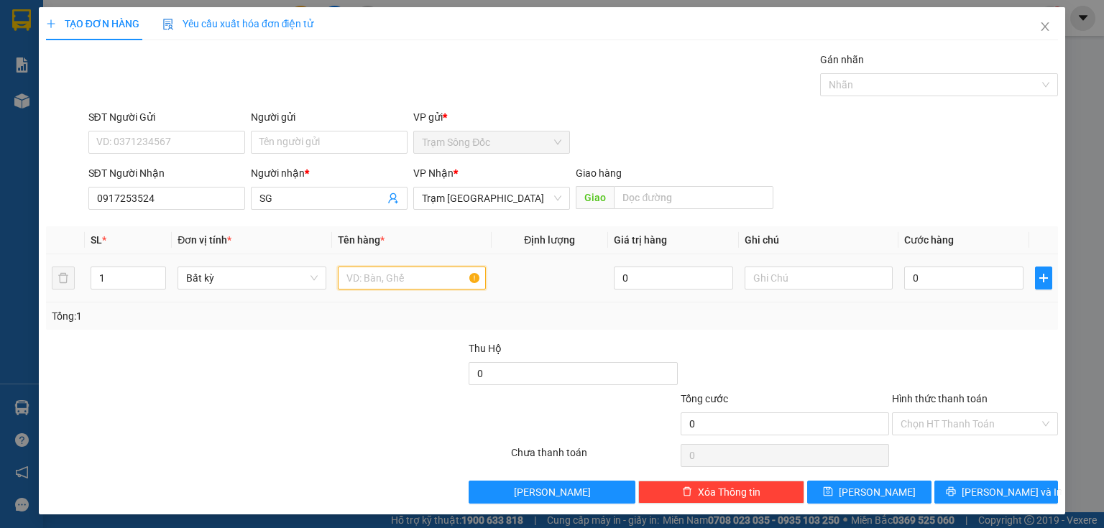
click at [357, 277] on input "text" at bounding box center [412, 278] width 148 height 23
click at [924, 269] on input "0" at bounding box center [963, 278] width 119 height 23
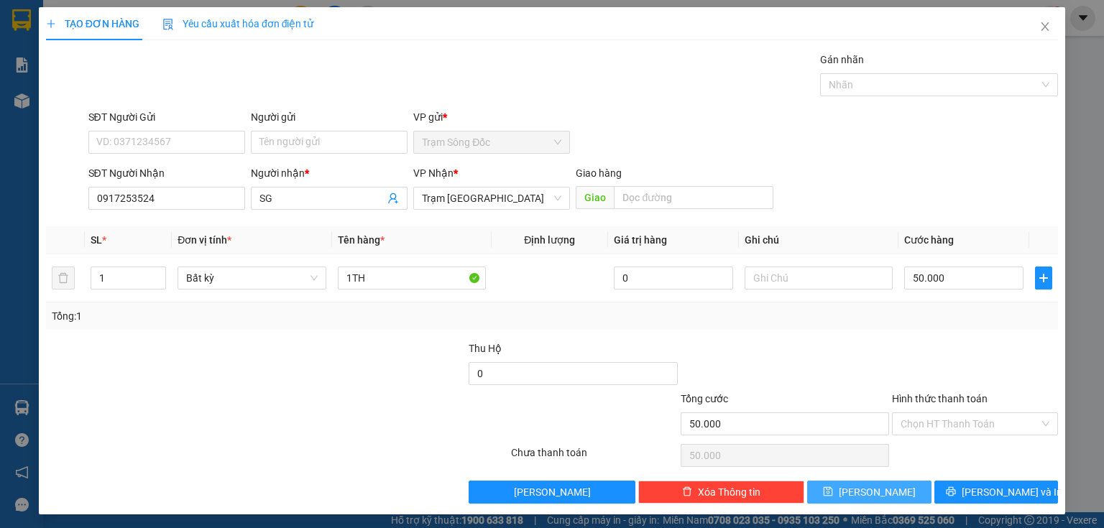
click at [896, 486] on button "Lưu" at bounding box center [869, 492] width 124 height 23
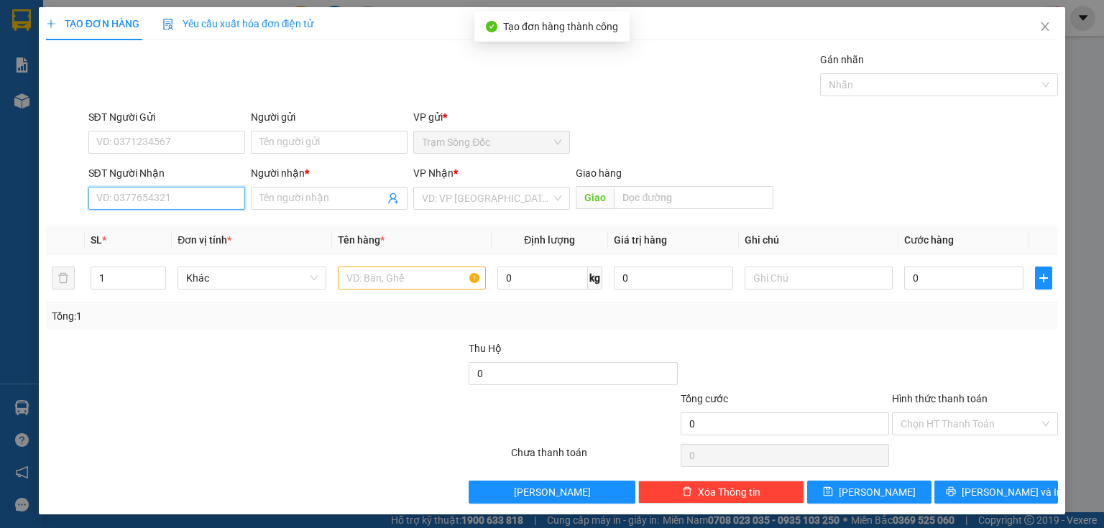
click at [167, 198] on input "SĐT Người Nhận" at bounding box center [166, 198] width 157 height 23
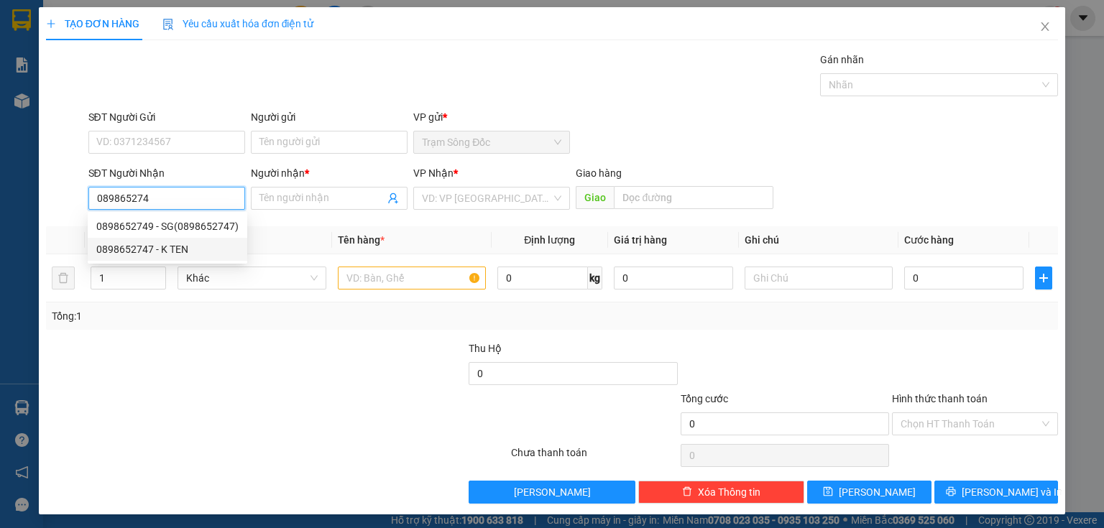
drag, startPoint x: 196, startPoint y: 244, endPoint x: 188, endPoint y: 259, distance: 16.7
click at [188, 259] on div "0898652747 - K TEN" at bounding box center [168, 249] width 160 height 23
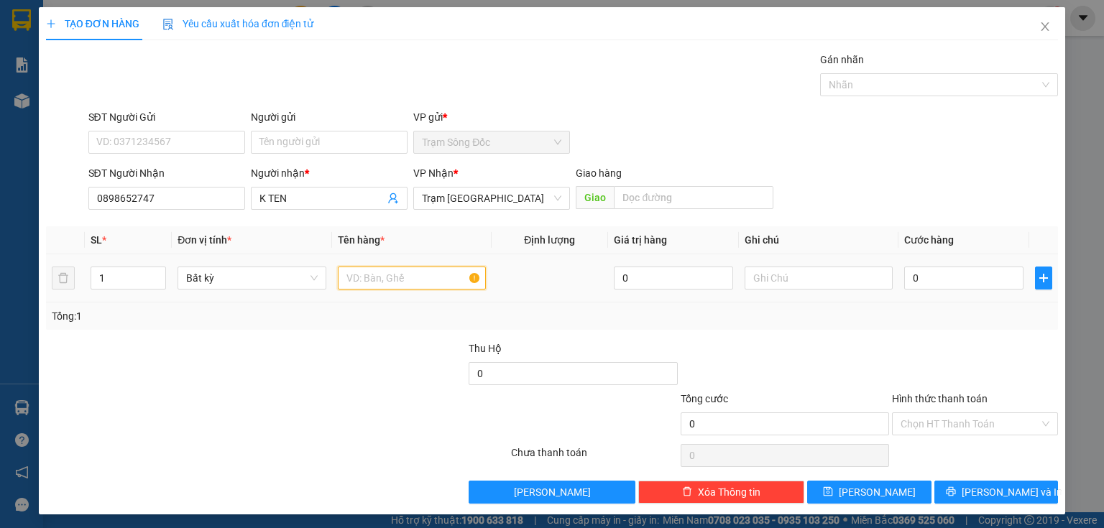
click at [390, 277] on input "text" at bounding box center [412, 278] width 148 height 23
click at [899, 274] on td "0" at bounding box center [964, 278] width 131 height 48
click at [905, 275] on input "0" at bounding box center [963, 278] width 119 height 23
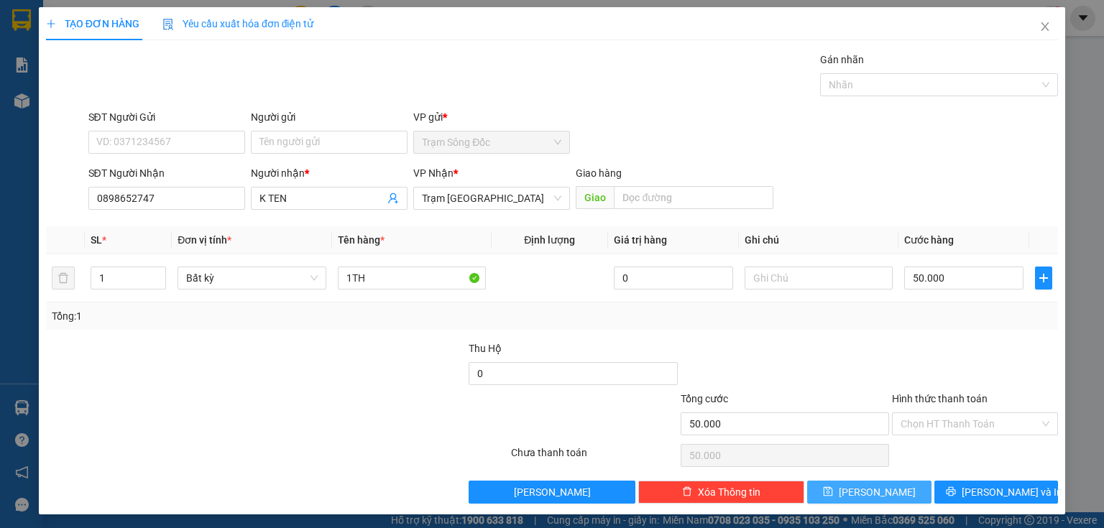
click at [899, 492] on button "Lưu" at bounding box center [869, 492] width 124 height 23
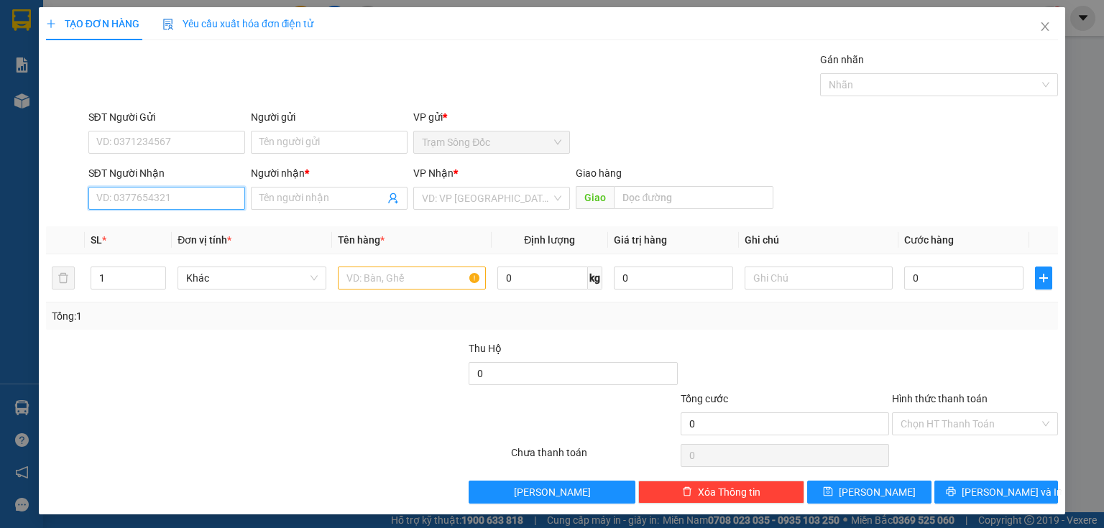
click at [206, 198] on input "SĐT Người Nhận" at bounding box center [166, 198] width 157 height 23
drag, startPoint x: 193, startPoint y: 230, endPoint x: 369, endPoint y: 260, distance: 179.4
click at [198, 230] on div "0986905867 - HAI" at bounding box center [165, 227] width 138 height 16
click at [372, 274] on input "text" at bounding box center [412, 278] width 148 height 23
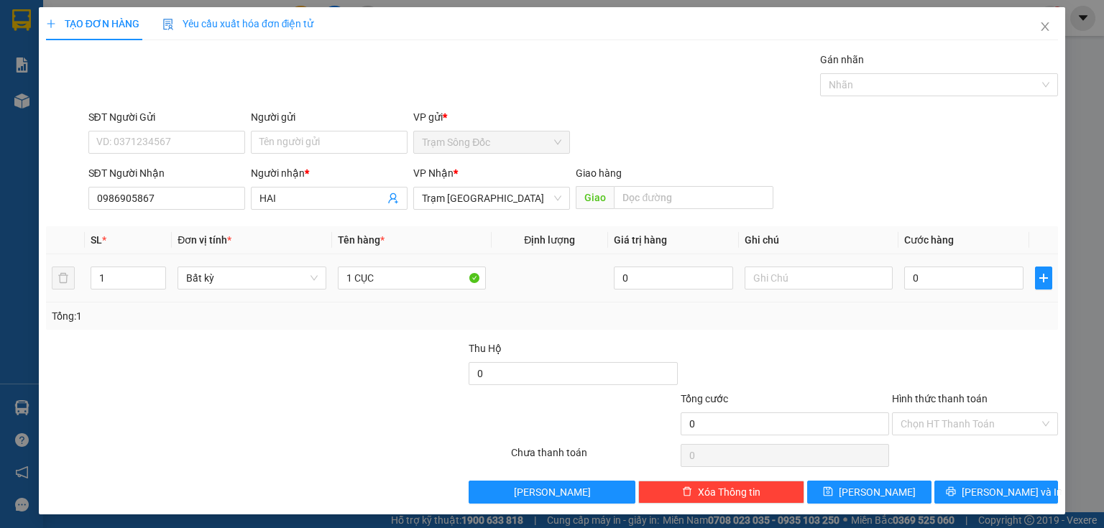
click at [948, 262] on td "0" at bounding box center [964, 278] width 131 height 48
click at [932, 268] on input "0" at bounding box center [963, 278] width 119 height 23
click at [906, 489] on button "Lưu" at bounding box center [869, 492] width 124 height 23
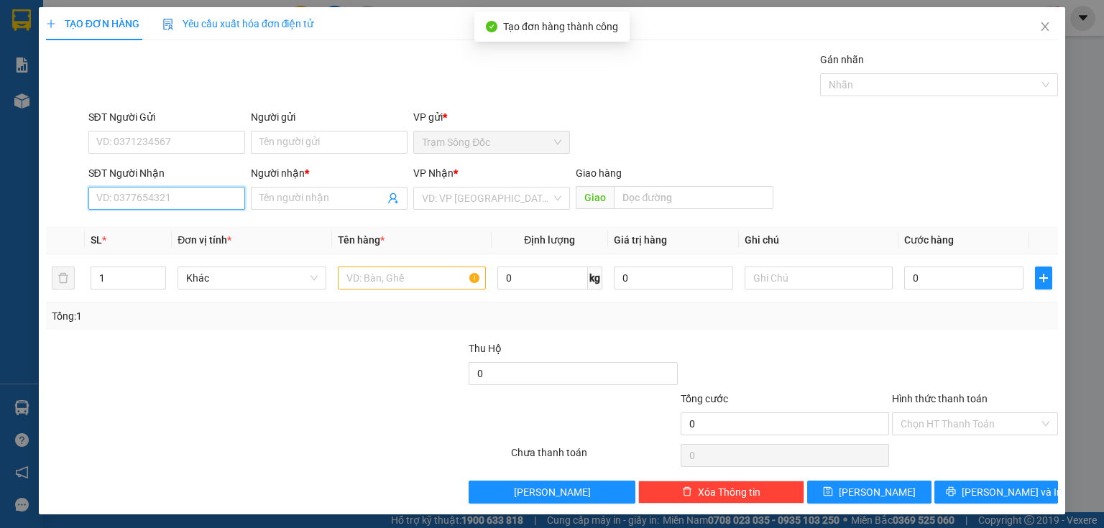
click at [214, 202] on input "SĐT Người Nhận" at bounding box center [166, 198] width 157 height 23
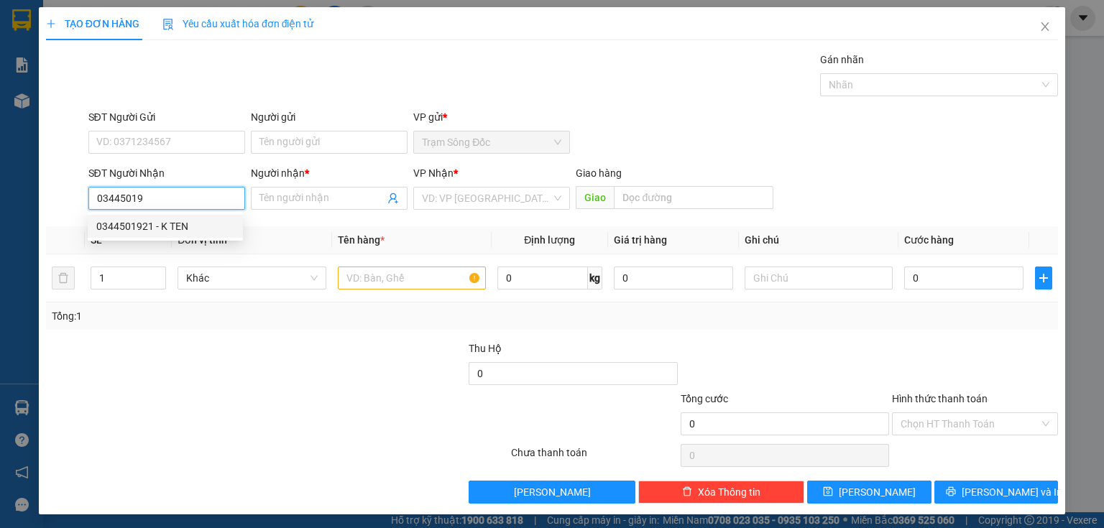
drag, startPoint x: 132, startPoint y: 221, endPoint x: 273, endPoint y: 233, distance: 141.4
click at [139, 220] on div "0344501921 - K TEN" at bounding box center [165, 227] width 138 height 16
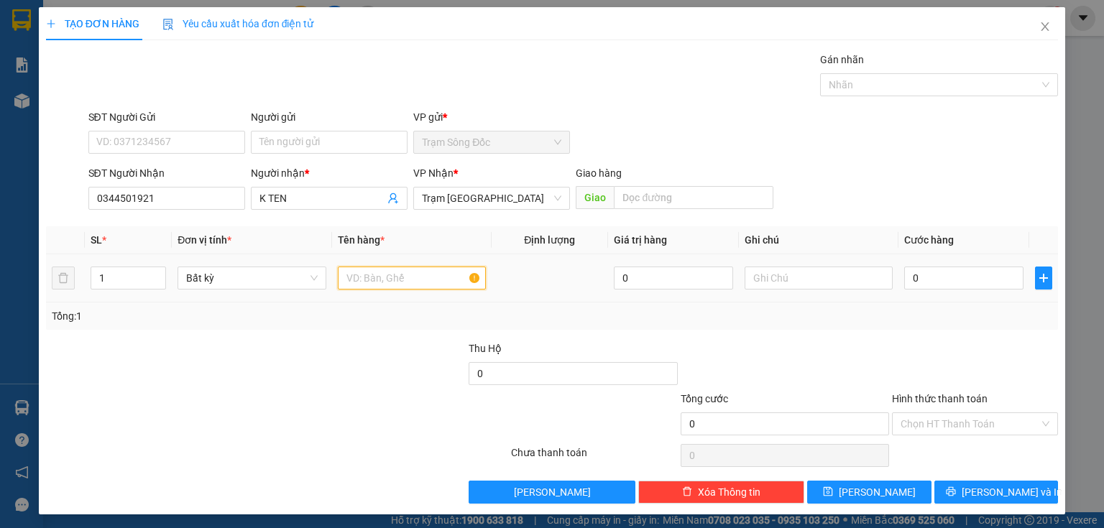
drag, startPoint x: 338, startPoint y: 271, endPoint x: 348, endPoint y: 280, distance: 13.3
click at [348, 280] on input "text" at bounding box center [412, 278] width 148 height 23
click at [906, 269] on input "0" at bounding box center [963, 278] width 119 height 23
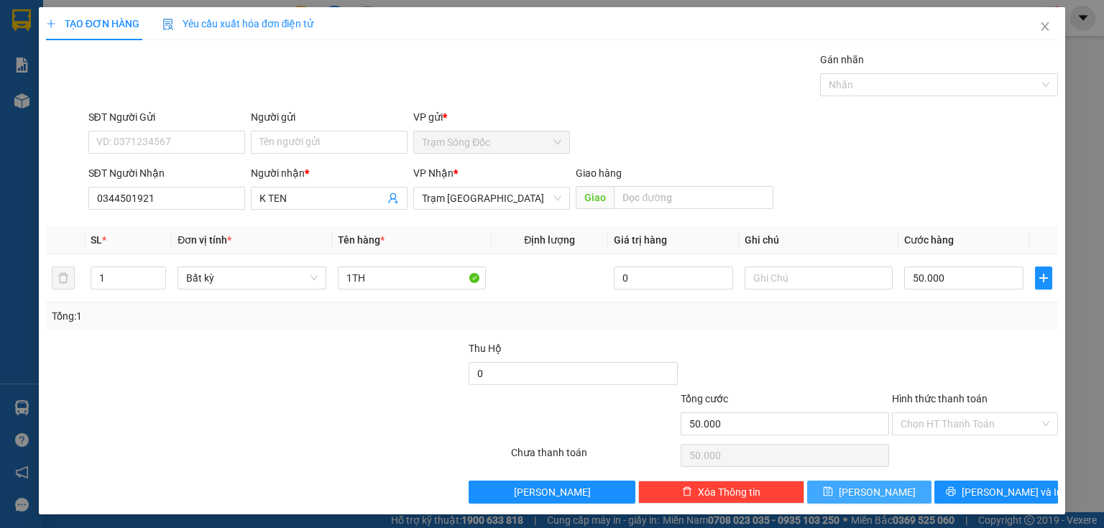
click at [912, 492] on button "Lưu" at bounding box center [869, 492] width 124 height 23
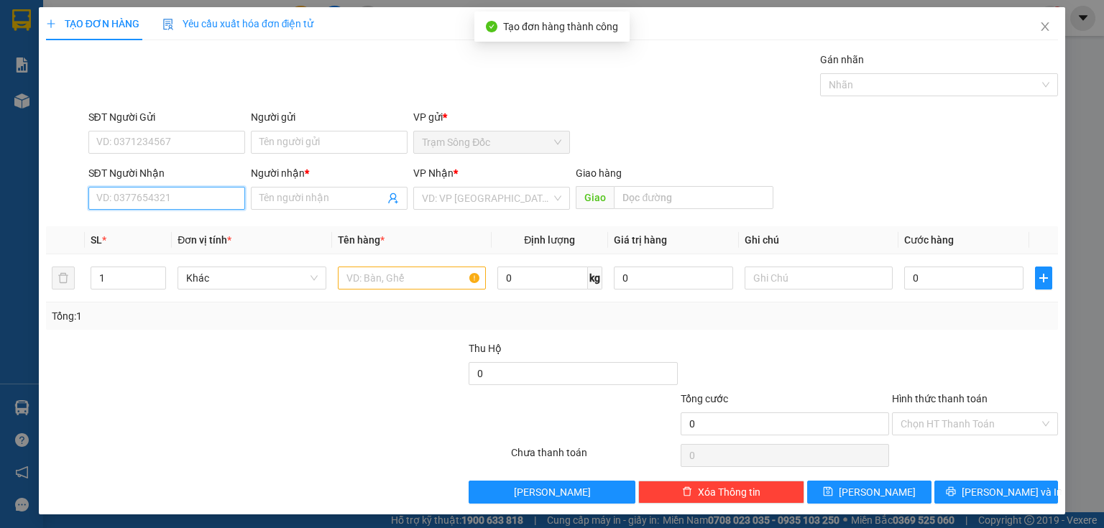
click at [206, 200] on input "SĐT Người Nhận" at bounding box center [166, 198] width 157 height 23
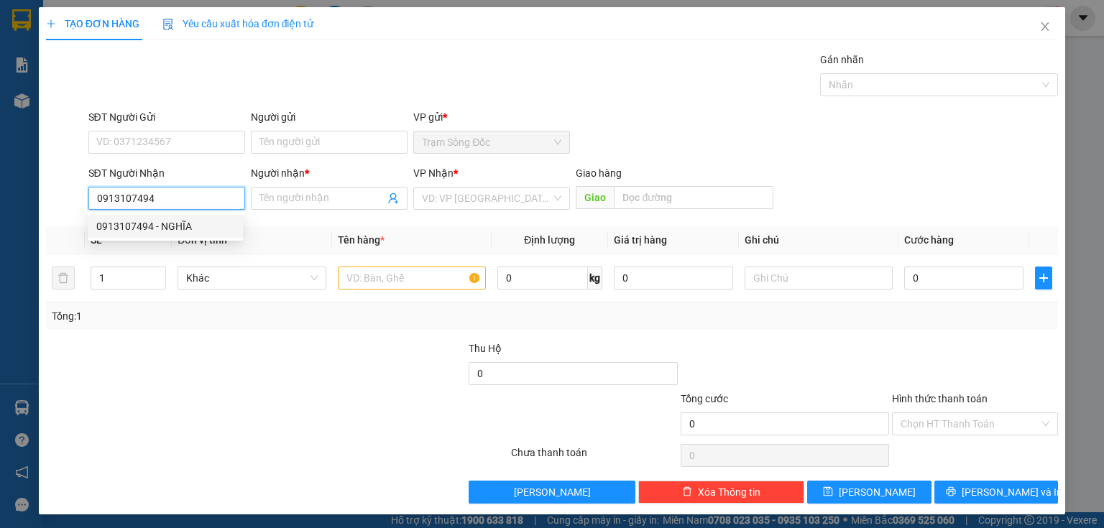
click at [197, 231] on div "0913107494 - NGHĨA" at bounding box center [165, 227] width 138 height 16
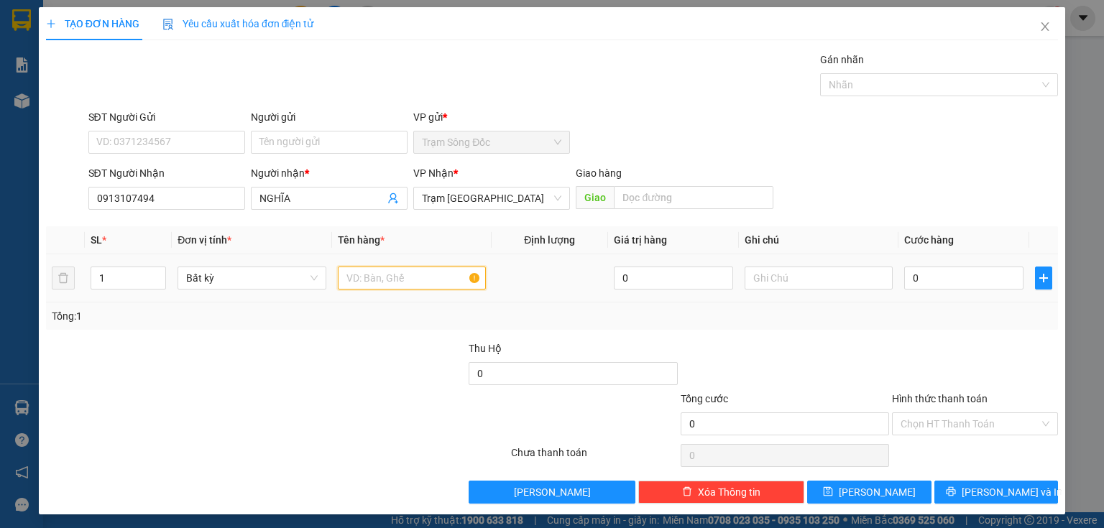
click at [353, 284] on input "text" at bounding box center [412, 278] width 148 height 23
click at [925, 267] on input "0" at bounding box center [963, 278] width 119 height 23
click at [926, 418] on input "Hình thức thanh toán" at bounding box center [970, 424] width 139 height 22
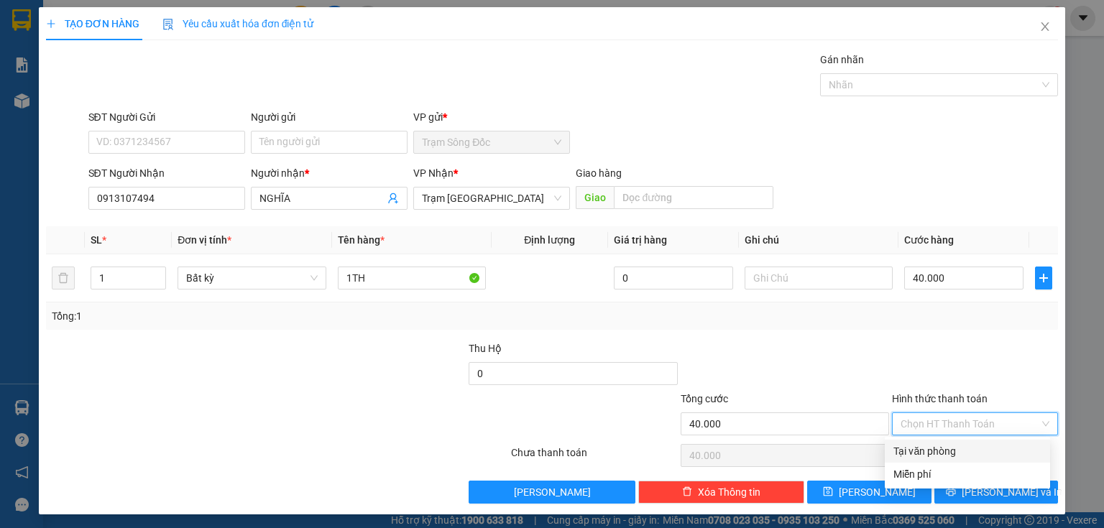
click at [925, 452] on div "Tại văn phòng" at bounding box center [967, 452] width 148 height 16
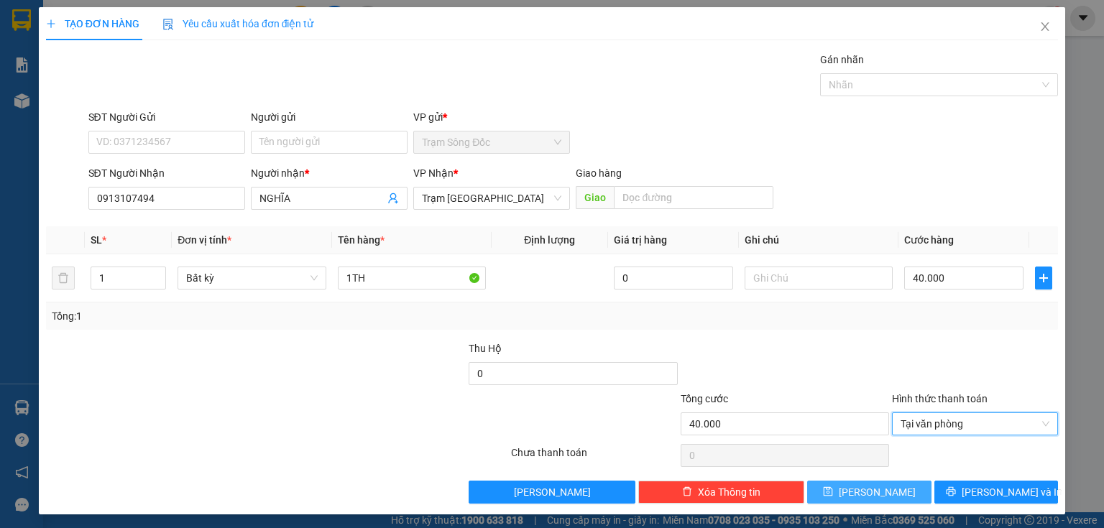
click at [871, 484] on span "Lưu" at bounding box center [877, 492] width 77 height 16
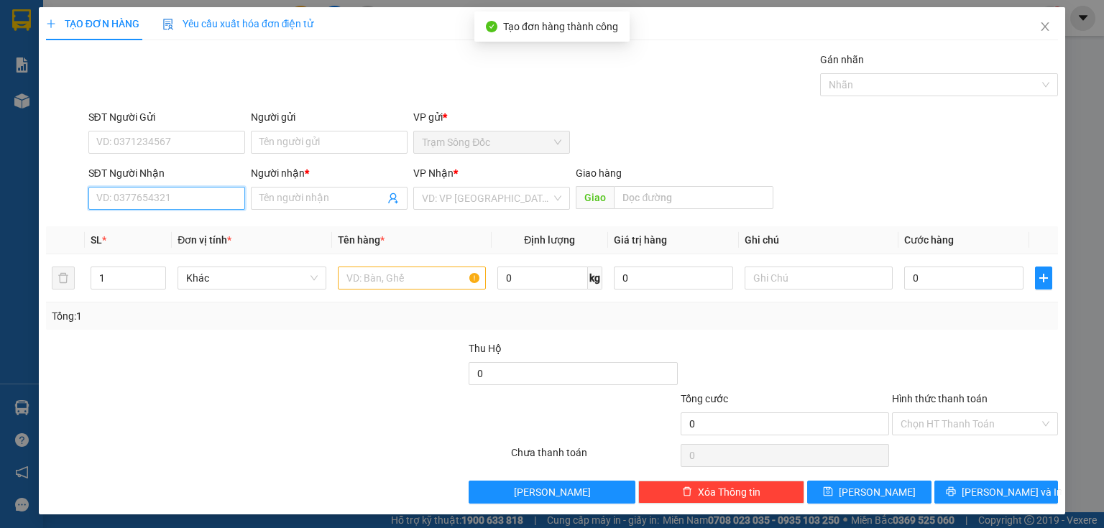
click at [197, 195] on input "SĐT Người Nhận" at bounding box center [166, 198] width 157 height 23
click at [113, 202] on input "0816108629" at bounding box center [166, 198] width 157 height 23
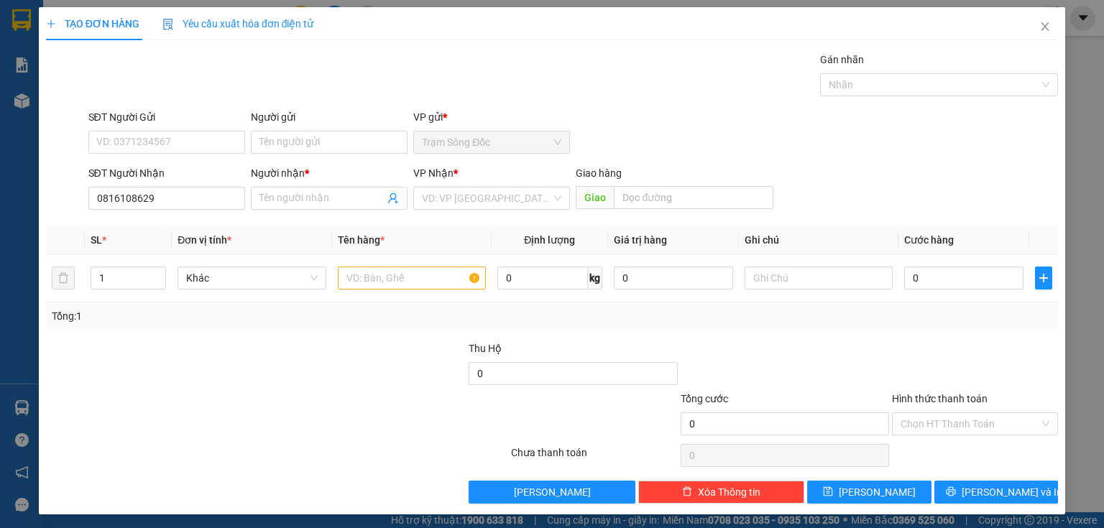
click at [244, 200] on div "SĐT Người Nhận 0816108629" at bounding box center [167, 190] width 162 height 50
click at [254, 199] on span at bounding box center [329, 198] width 157 height 23
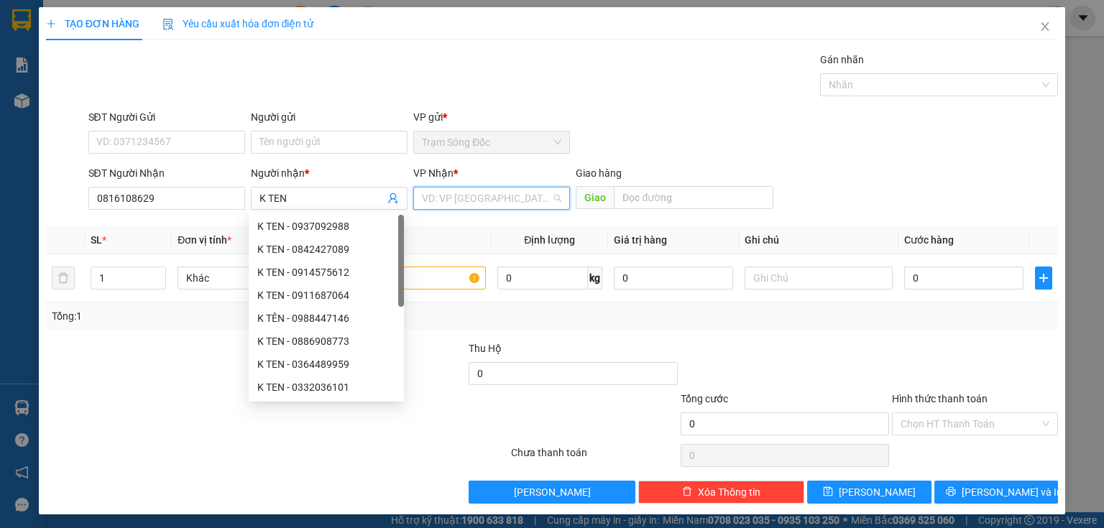
click at [518, 193] on input "search" at bounding box center [486, 199] width 129 height 22
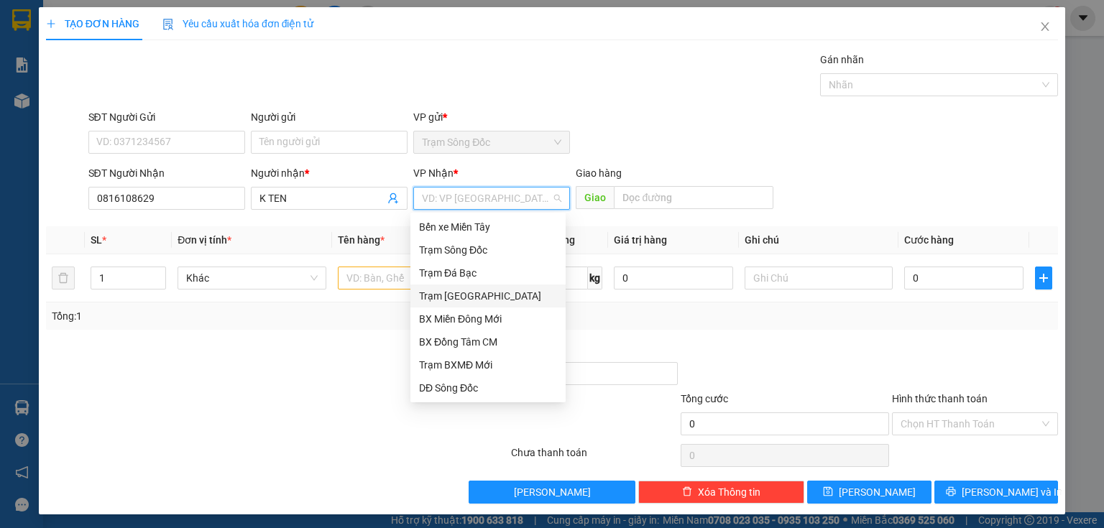
click at [467, 296] on div "Trạm [GEOGRAPHIC_DATA]" at bounding box center [488, 296] width 138 height 16
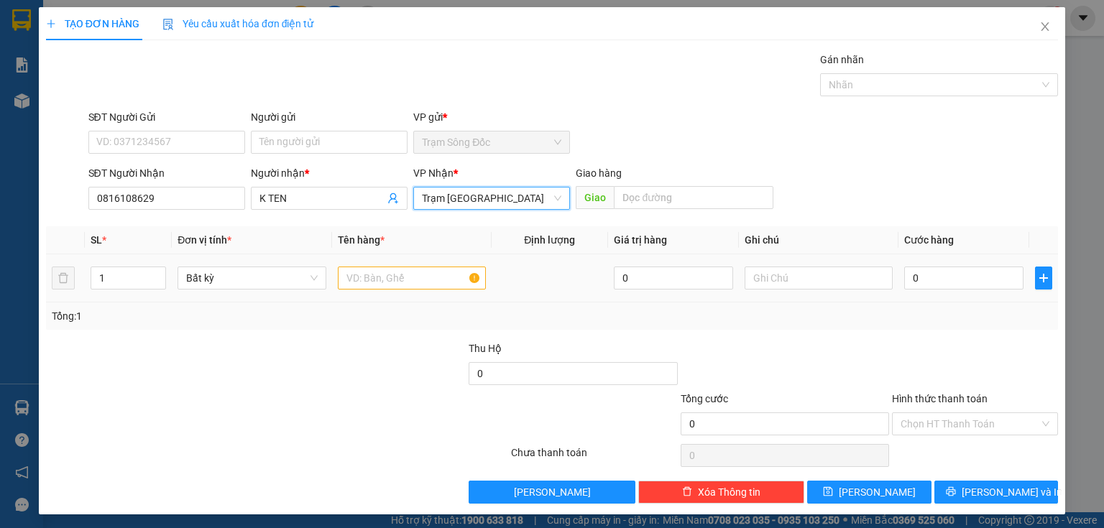
drag, startPoint x: 334, startPoint y: 288, endPoint x: 348, endPoint y: 295, distance: 15.1
click at [347, 293] on tr "1 Bất kỳ 0 0" at bounding box center [552, 278] width 1012 height 48
click at [349, 295] on td at bounding box center [412, 278] width 160 height 48
click at [364, 279] on input "text" at bounding box center [412, 278] width 148 height 23
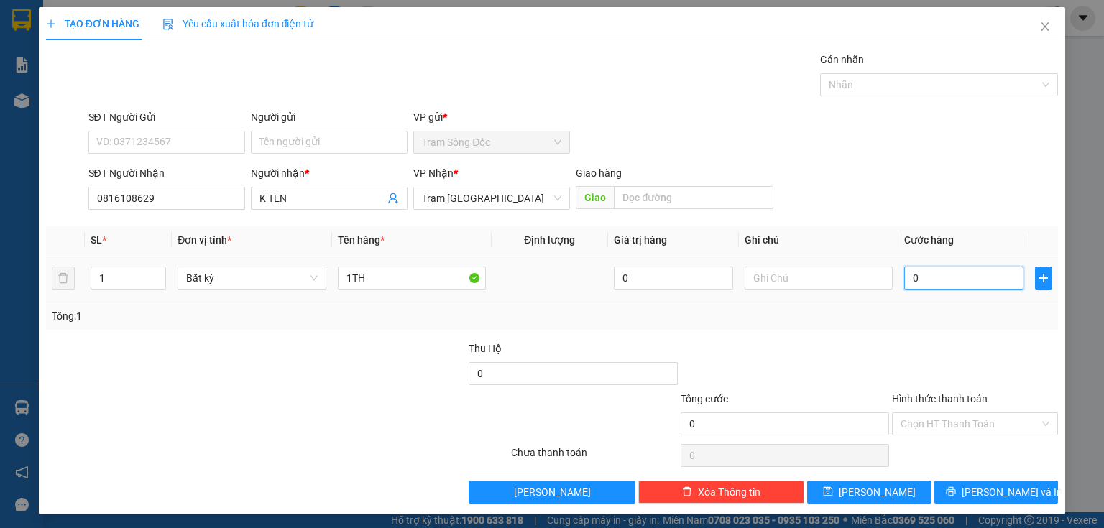
click at [909, 270] on input "0" at bounding box center [963, 278] width 119 height 23
click at [925, 428] on input "Hình thức thanh toán" at bounding box center [970, 424] width 139 height 22
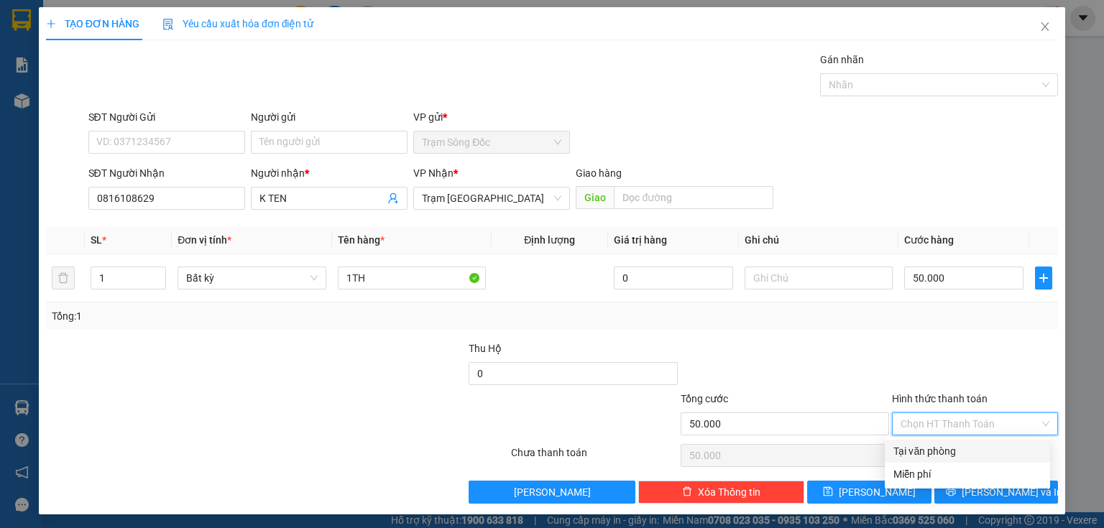
click at [928, 451] on div "Tại văn phòng" at bounding box center [967, 452] width 148 height 16
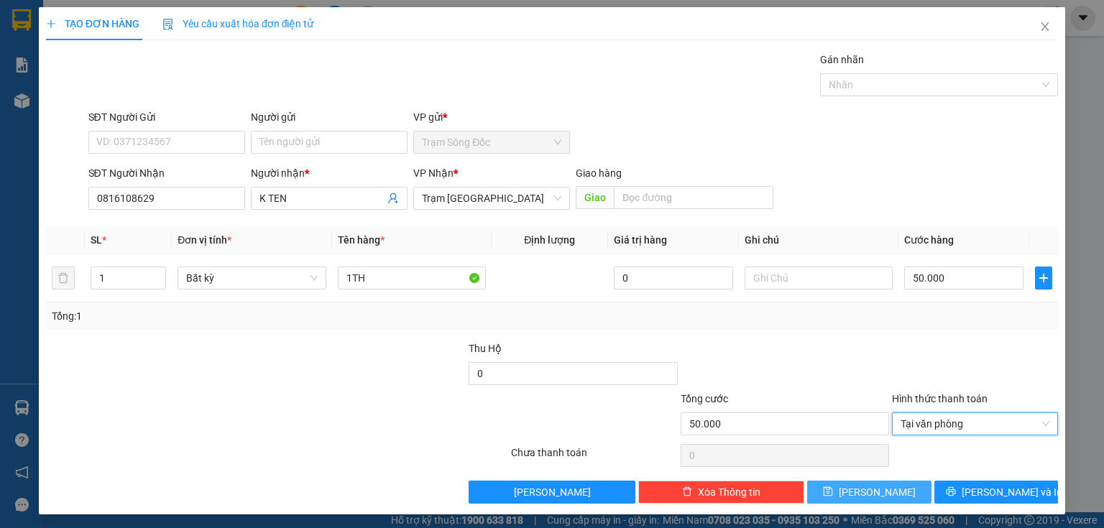
click at [873, 487] on span "Lưu" at bounding box center [877, 492] width 77 height 16
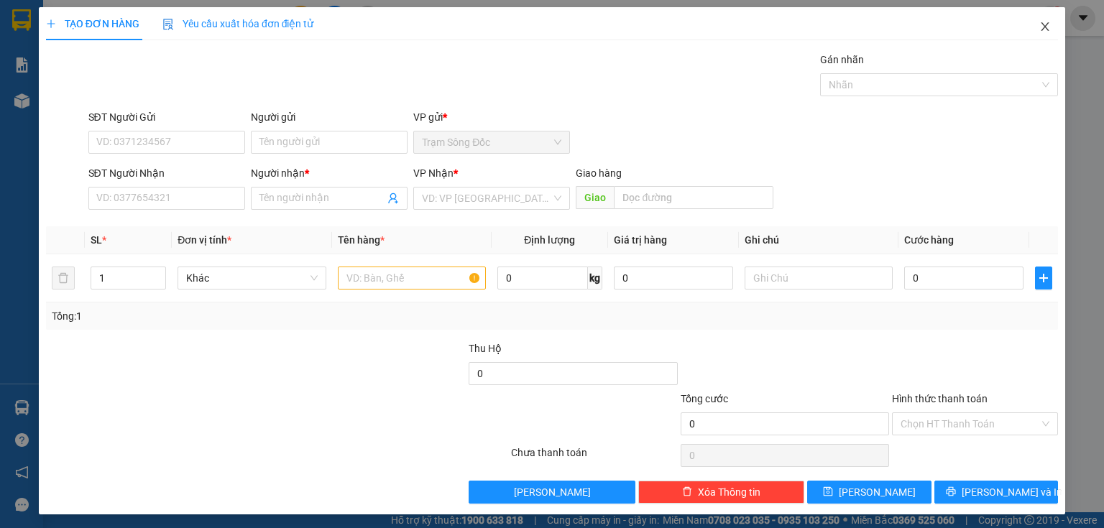
click at [1037, 19] on span "Close" at bounding box center [1045, 27] width 40 height 40
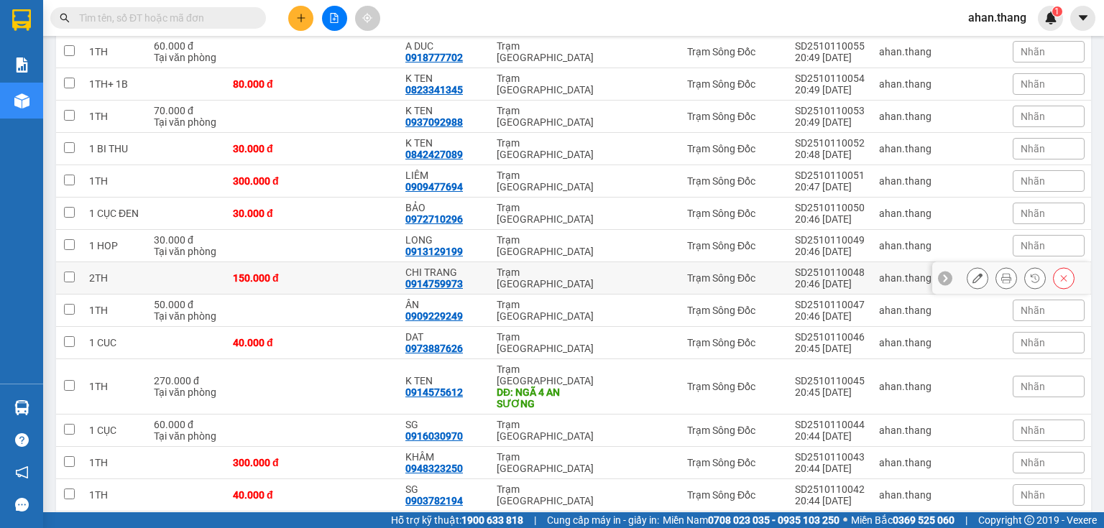
scroll to position [1093, 0]
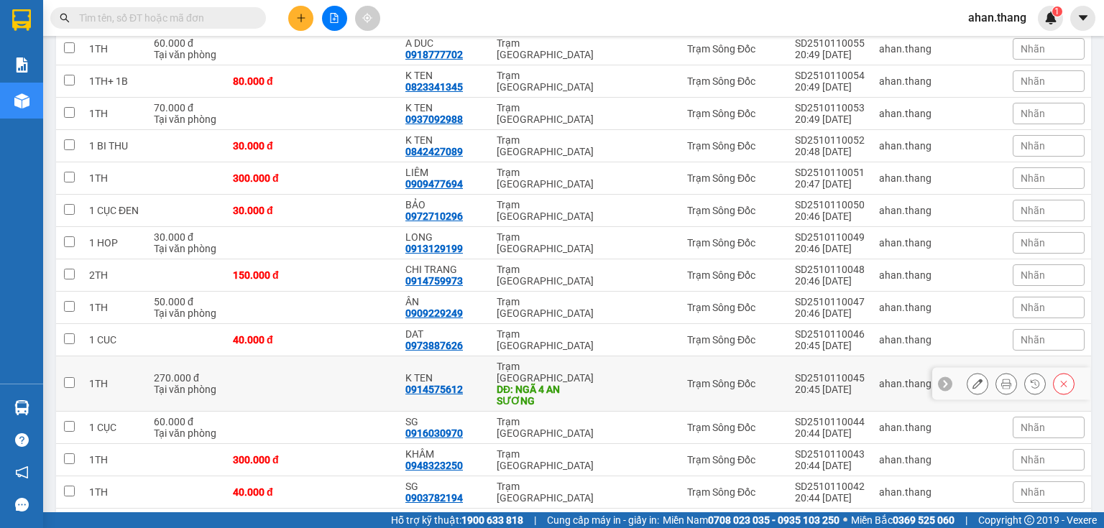
click at [474, 373] on td "K TEN 0914575612" at bounding box center [443, 384] width 91 height 55
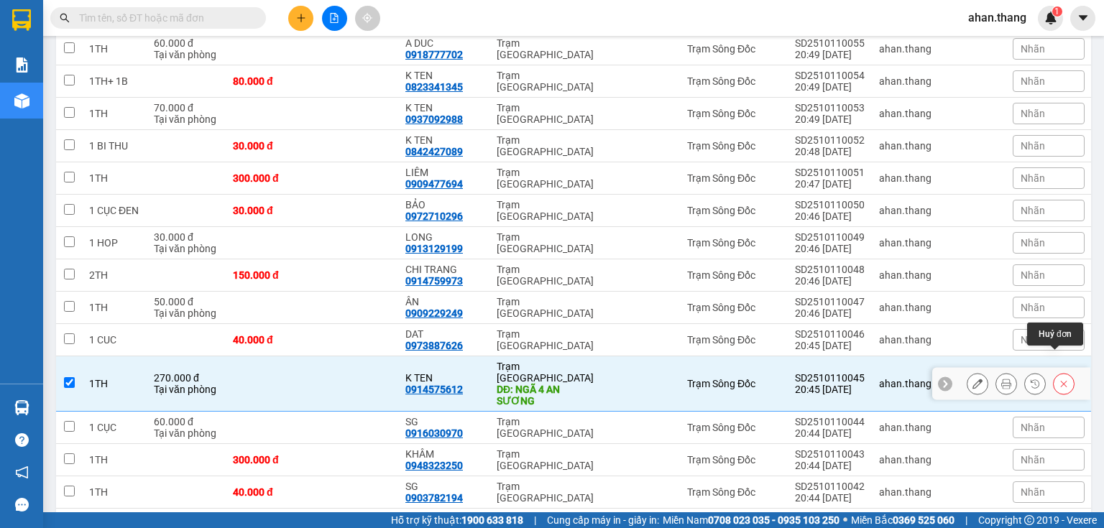
click at [1054, 372] on button at bounding box center [1064, 384] width 20 height 25
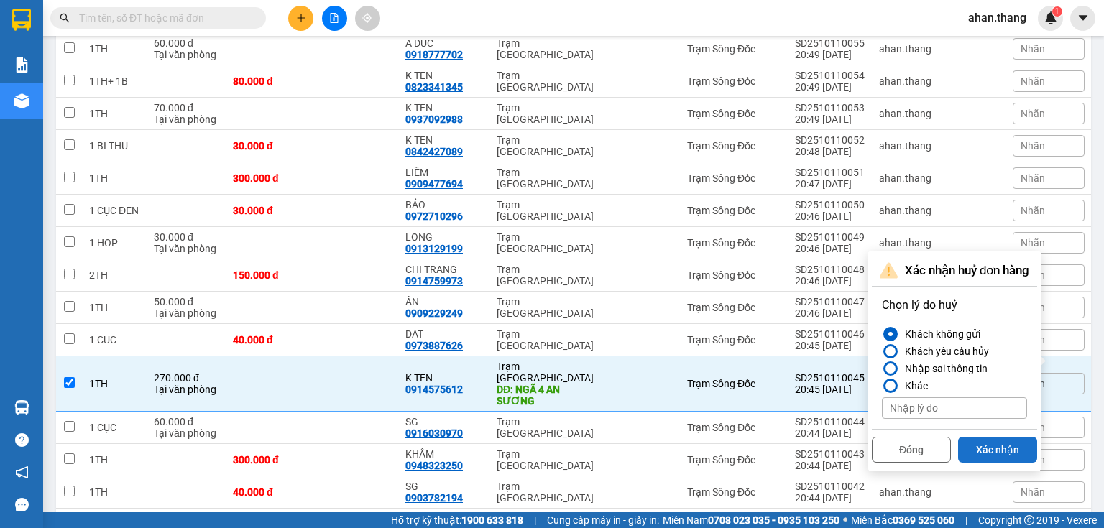
click at [991, 446] on button "Xác nhận" at bounding box center [997, 450] width 79 height 26
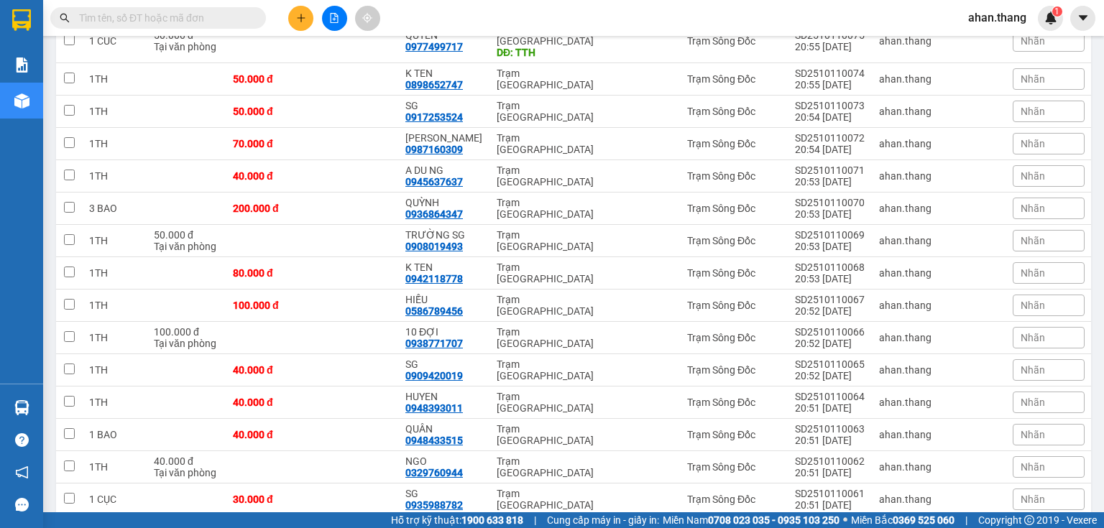
scroll to position [345, 0]
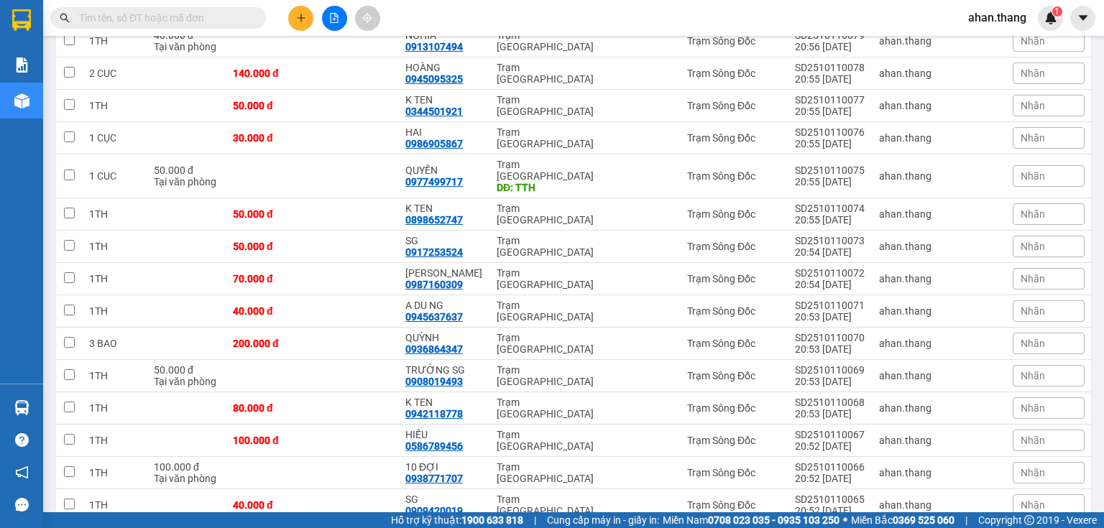
click at [302, 20] on icon "plus" at bounding box center [301, 18] width 10 height 10
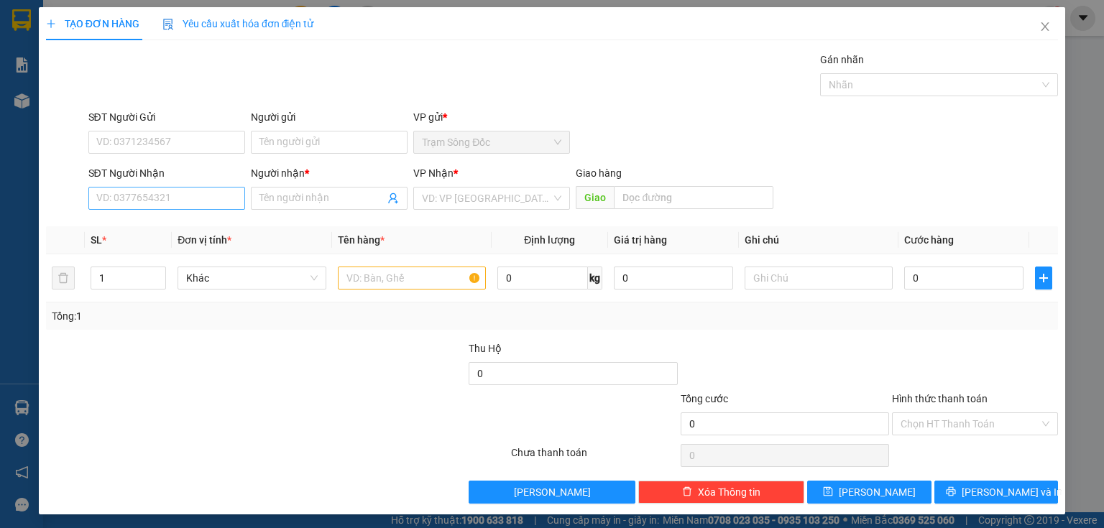
click at [198, 190] on div "SĐT Người Nhận VD: 0377654321" at bounding box center [166, 190] width 157 height 50
click at [198, 190] on input "SĐT Người Nhận" at bounding box center [166, 198] width 157 height 23
drag, startPoint x: 214, startPoint y: 213, endPoint x: 256, endPoint y: 221, distance: 42.4
click at [215, 213] on div "0907239279 0907239279 - HUY" at bounding box center [167, 226] width 159 height 29
click at [196, 202] on input "0907239279" at bounding box center [166, 198] width 157 height 23
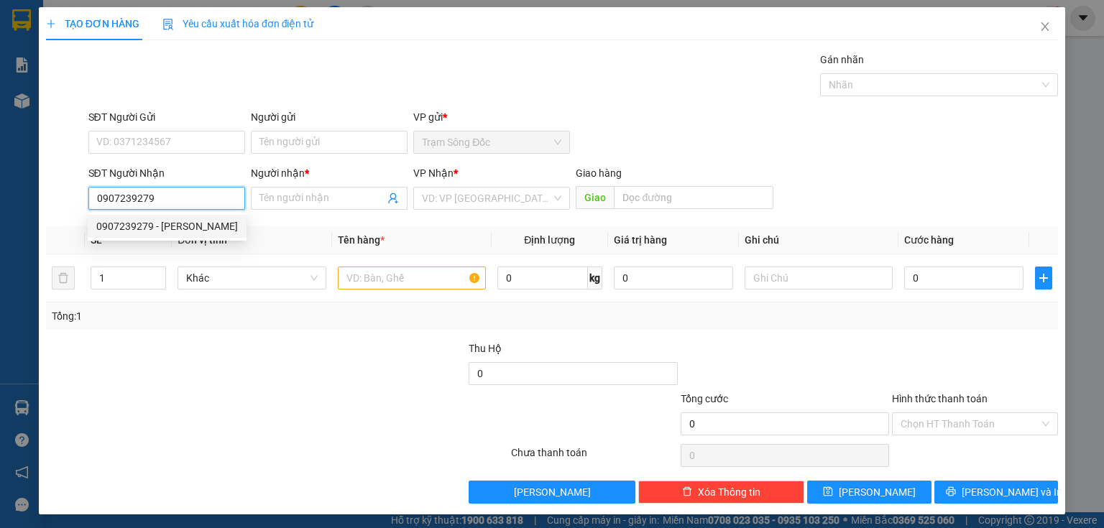
click at [173, 231] on div "0907239279 - HUY" at bounding box center [167, 227] width 142 height 16
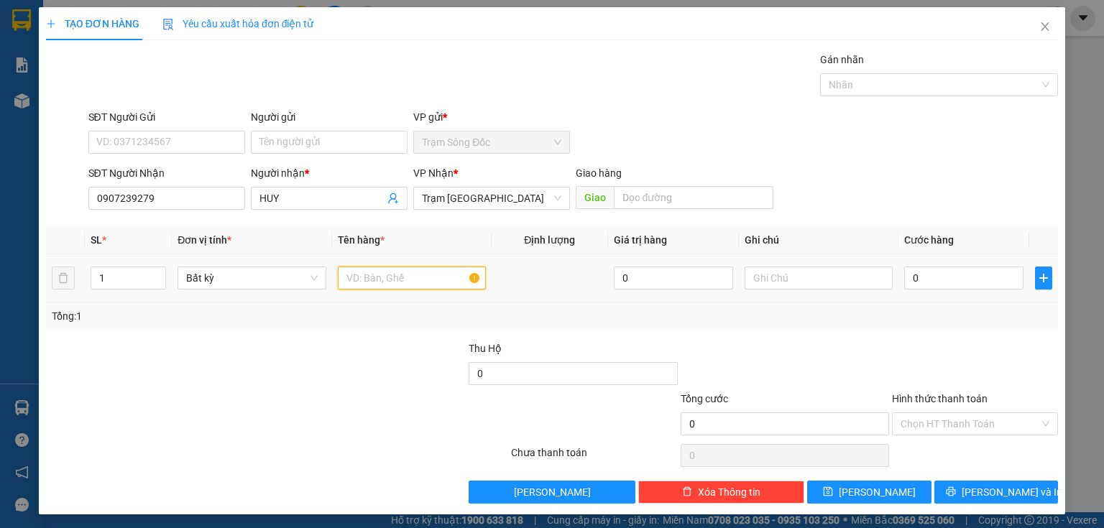
click at [436, 268] on input "text" at bounding box center [412, 278] width 148 height 23
click at [433, 271] on input "text" at bounding box center [412, 278] width 148 height 23
click at [923, 287] on input "0" at bounding box center [963, 278] width 119 height 23
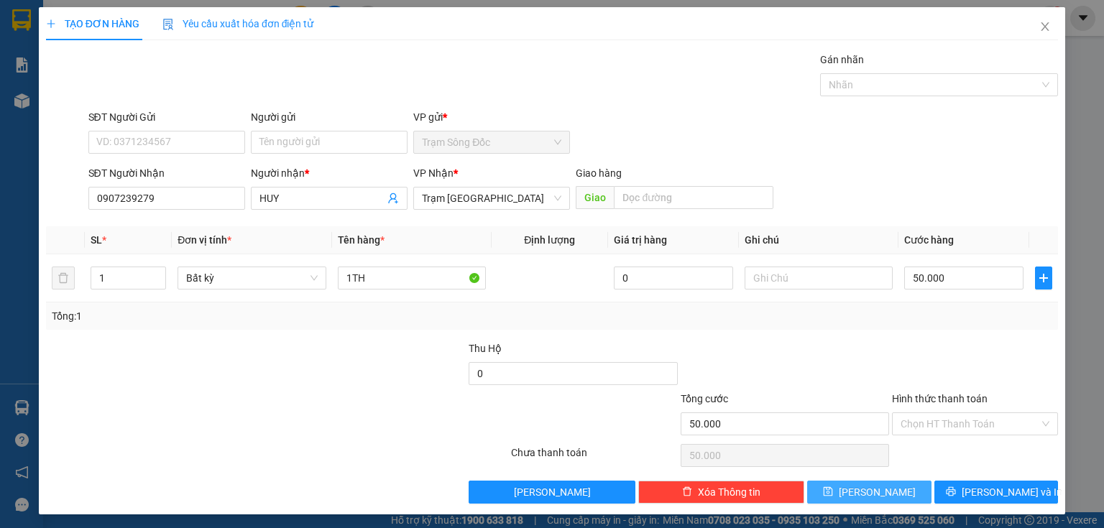
click at [860, 487] on button "Lưu" at bounding box center [869, 492] width 124 height 23
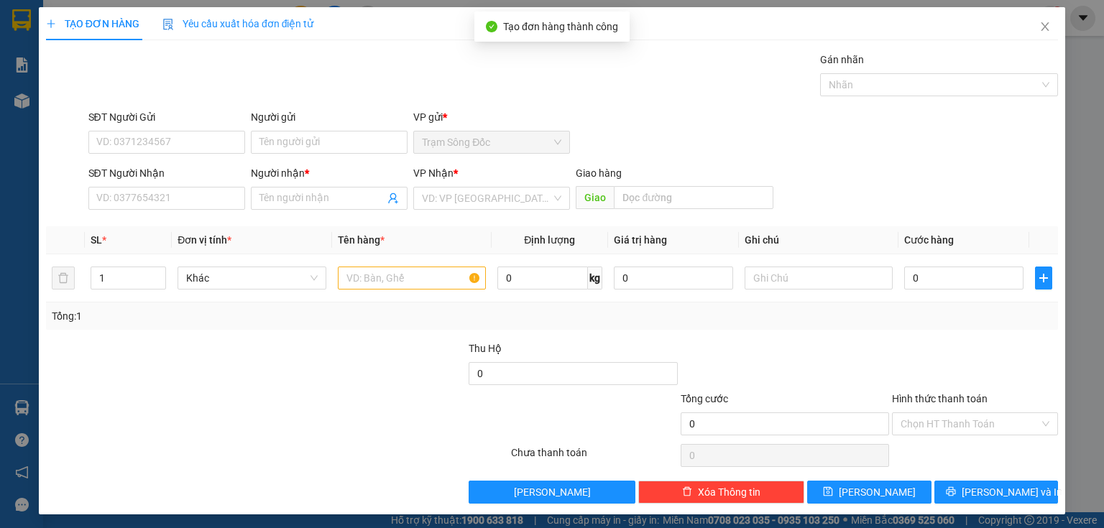
click at [113, 209] on div "SĐT Người Nhận VD: 0377654321" at bounding box center [166, 190] width 157 height 50
click at [121, 198] on input "SĐT Người Nhận" at bounding box center [166, 198] width 157 height 23
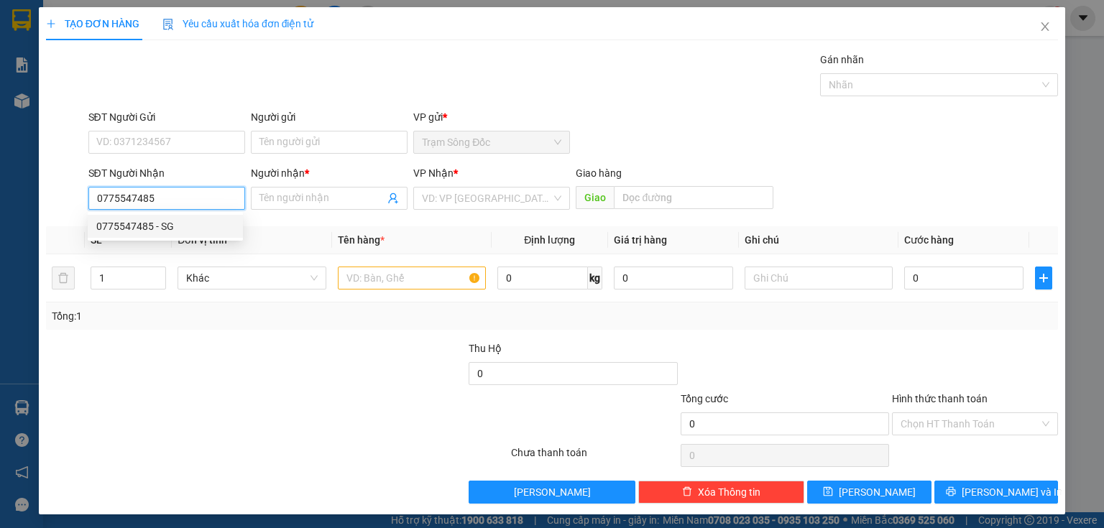
click at [175, 236] on div "0775547485 - SG" at bounding box center [165, 226] width 155 height 23
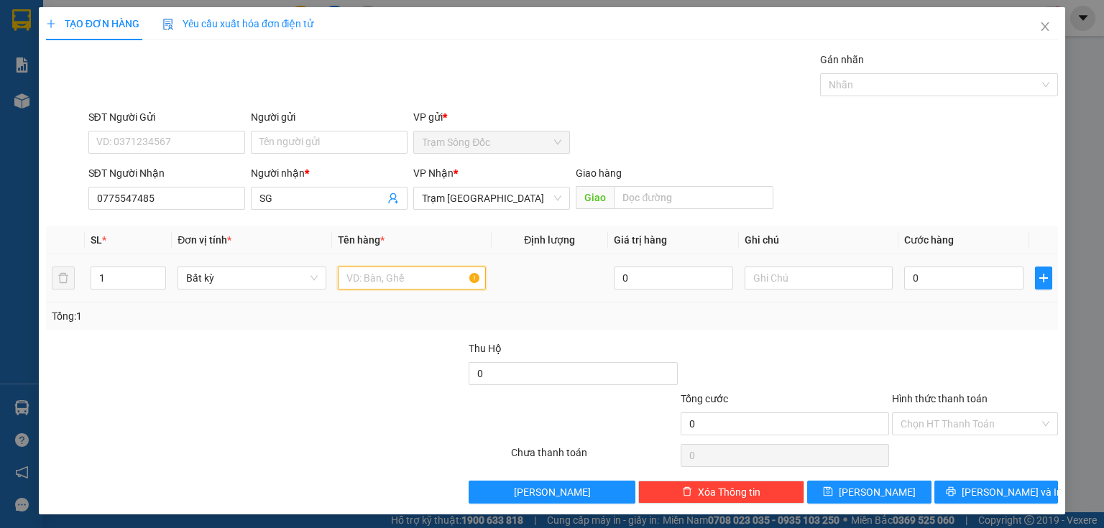
click at [400, 277] on input "text" at bounding box center [412, 278] width 148 height 23
click at [946, 290] on div "0" at bounding box center [963, 278] width 119 height 29
click at [963, 281] on input "0" at bounding box center [963, 278] width 119 height 23
click at [907, 278] on input "0" at bounding box center [963, 278] width 119 height 23
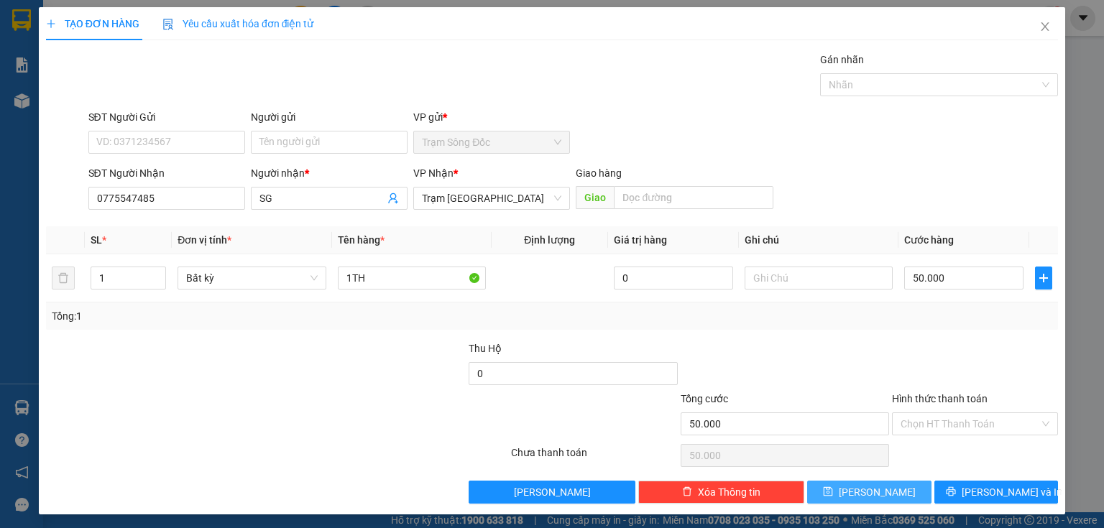
click at [908, 495] on button "Lưu" at bounding box center [869, 492] width 124 height 23
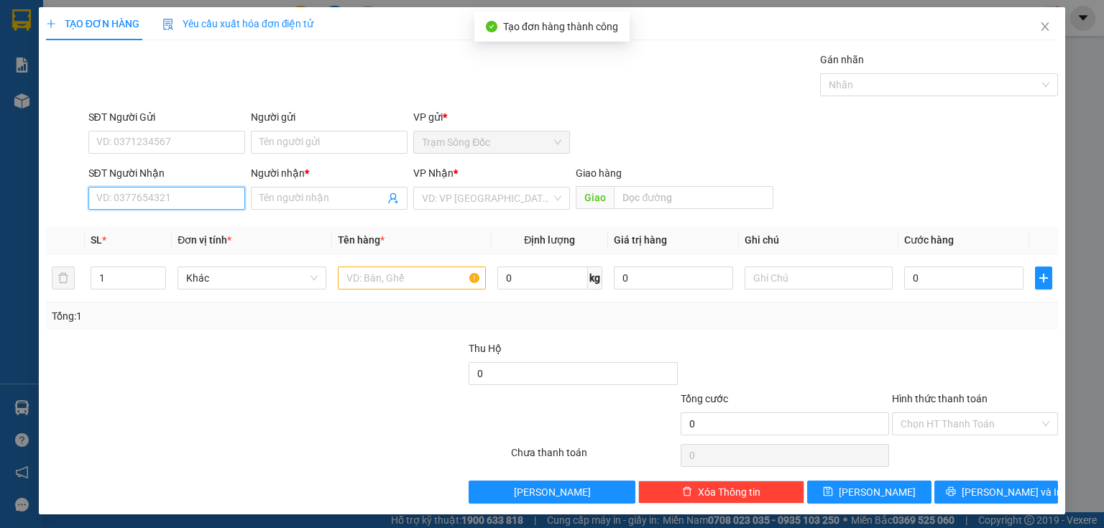
click at [178, 197] on input "SĐT Người Nhận" at bounding box center [166, 198] width 157 height 23
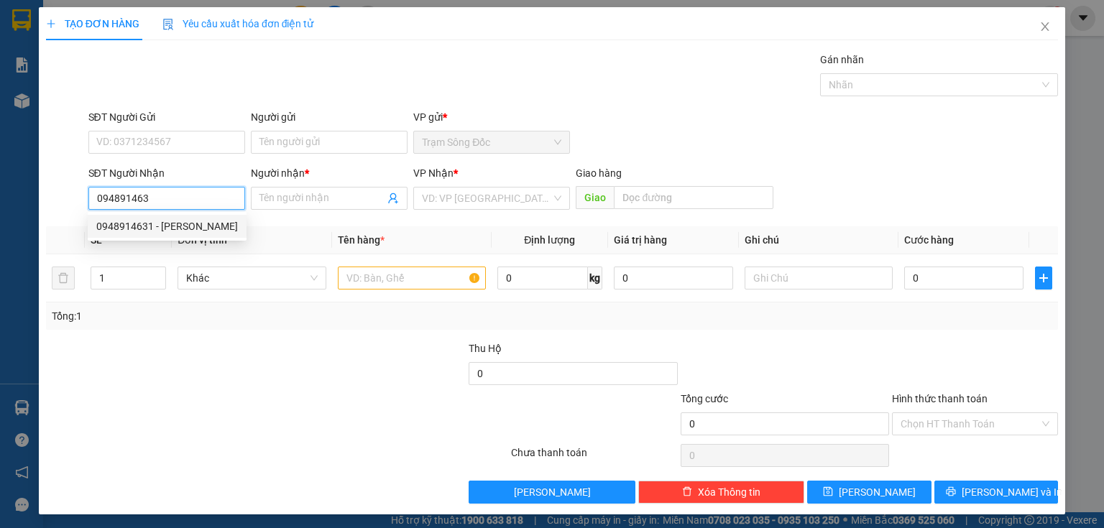
click at [137, 234] on div "0948914631 - TRINH" at bounding box center [167, 226] width 159 height 23
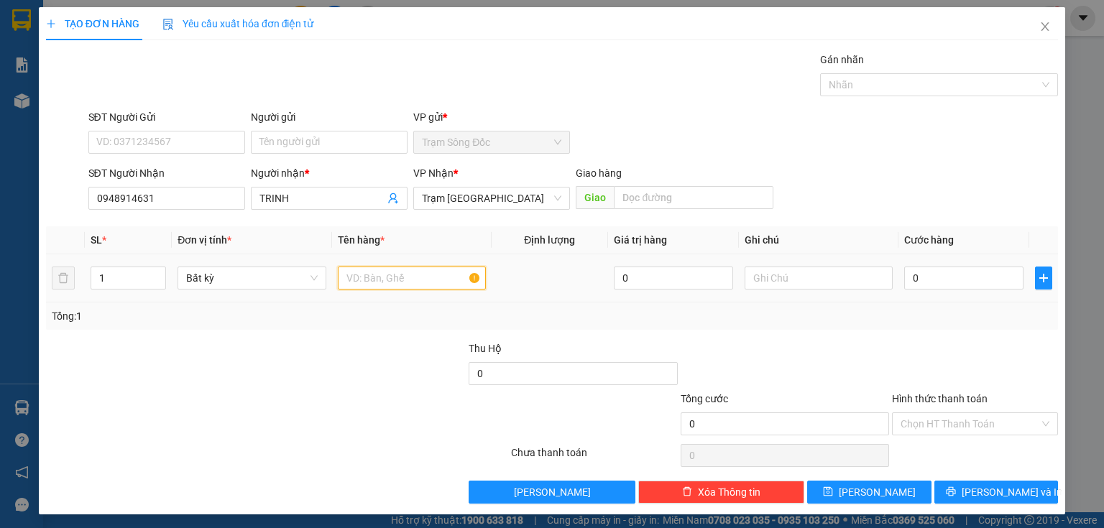
drag, startPoint x: 344, startPoint y: 273, endPoint x: 349, endPoint y: 263, distance: 11.6
click at [344, 275] on input "text" at bounding box center [412, 278] width 148 height 23
click at [899, 277] on td "0" at bounding box center [964, 278] width 131 height 48
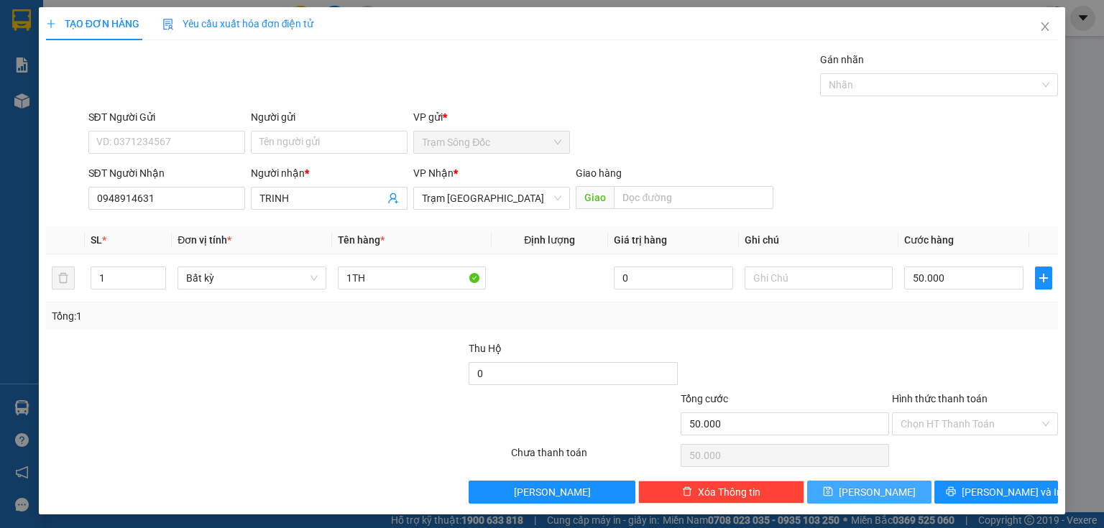
click at [828, 494] on button "Lưu" at bounding box center [869, 492] width 124 height 23
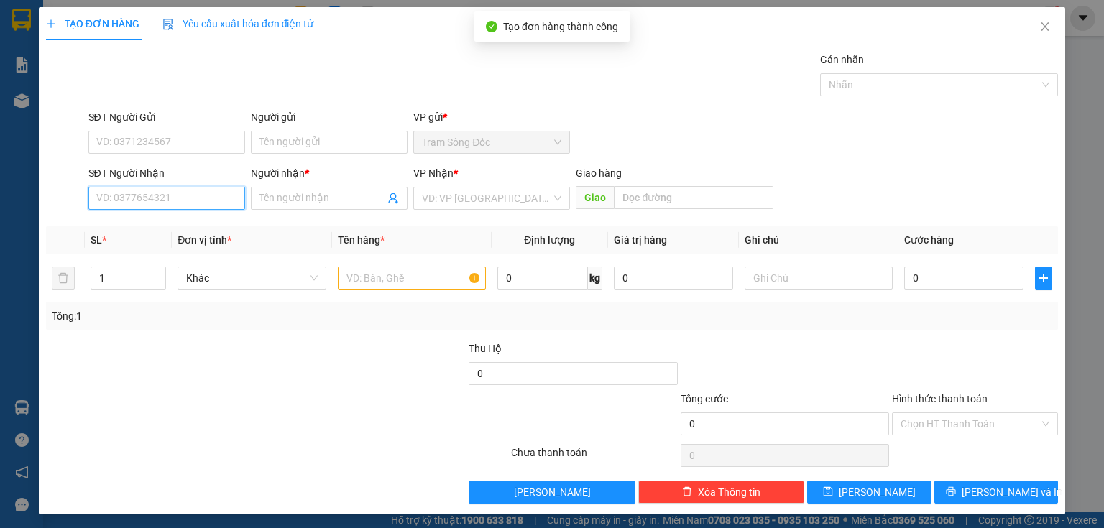
click at [196, 188] on input "SĐT Người Nhận" at bounding box center [166, 198] width 157 height 23
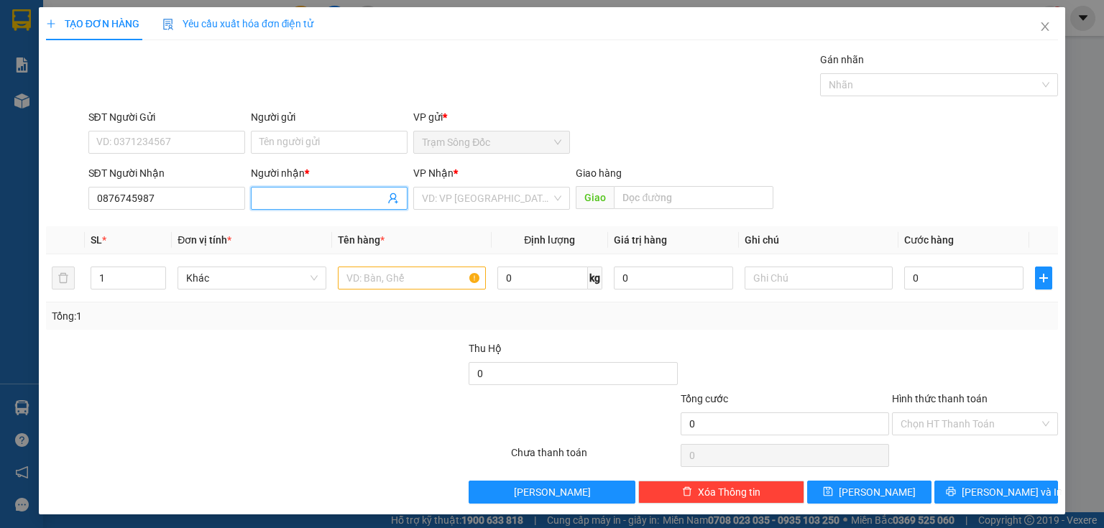
click at [256, 190] on span at bounding box center [329, 198] width 157 height 23
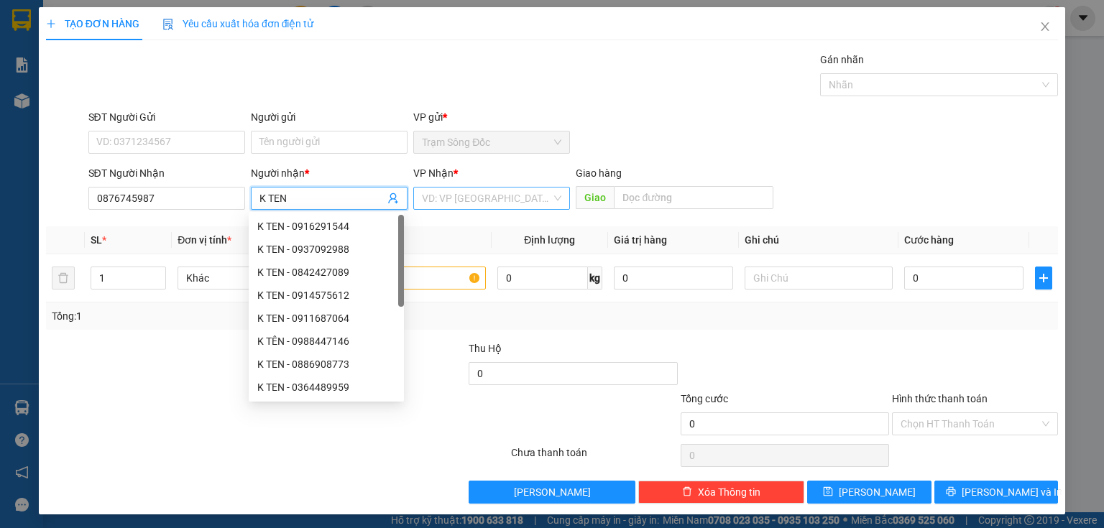
click at [439, 189] on input "search" at bounding box center [486, 199] width 129 height 22
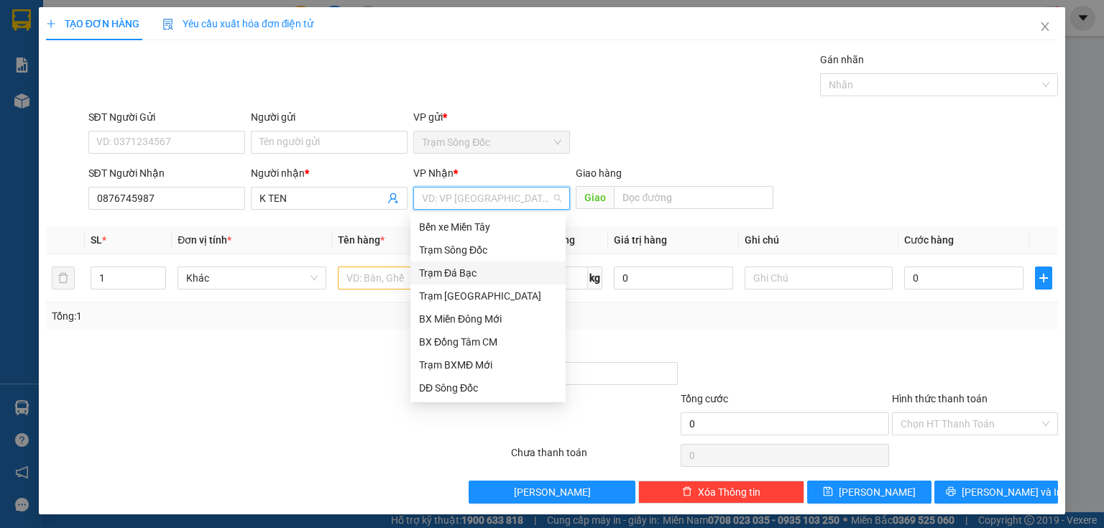
click at [511, 280] on div "Trạm Đá Bạc" at bounding box center [488, 273] width 138 height 16
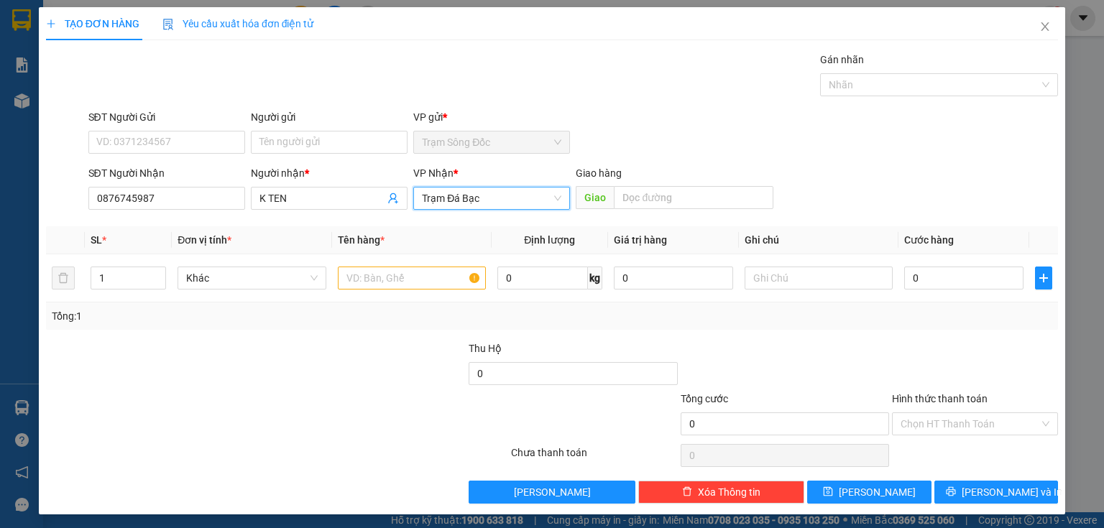
click at [517, 188] on span "Trạm Đá Bạc" at bounding box center [491, 199] width 139 height 22
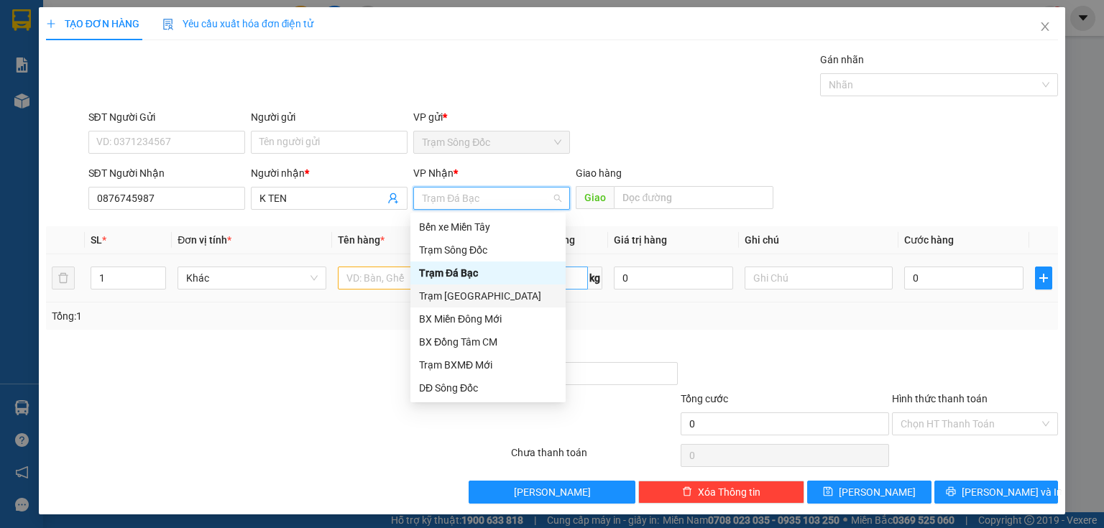
click at [477, 294] on div "Trạm [GEOGRAPHIC_DATA]" at bounding box center [488, 296] width 138 height 16
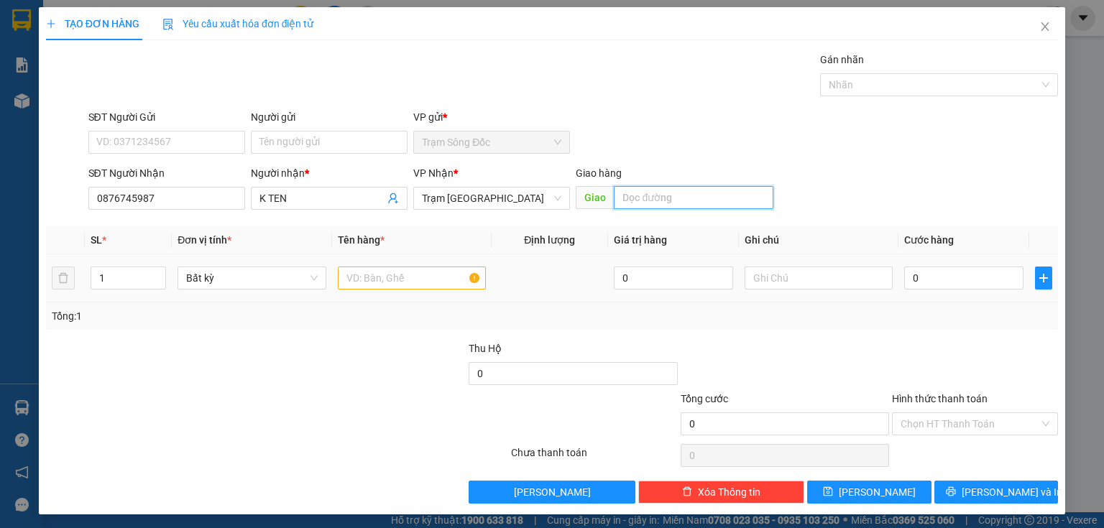
click at [614, 198] on input "text" at bounding box center [694, 197] width 160 height 23
click at [371, 281] on input "text" at bounding box center [412, 278] width 148 height 23
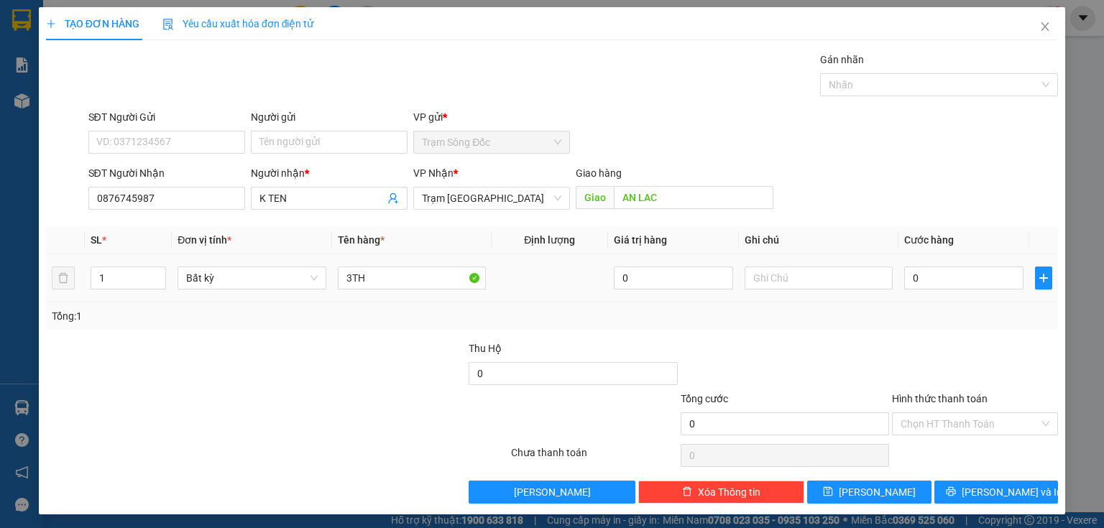
click at [966, 261] on td "0" at bounding box center [964, 278] width 131 height 48
click at [950, 265] on div "0" at bounding box center [963, 278] width 119 height 29
click at [857, 490] on button "Lưu" at bounding box center [869, 492] width 124 height 23
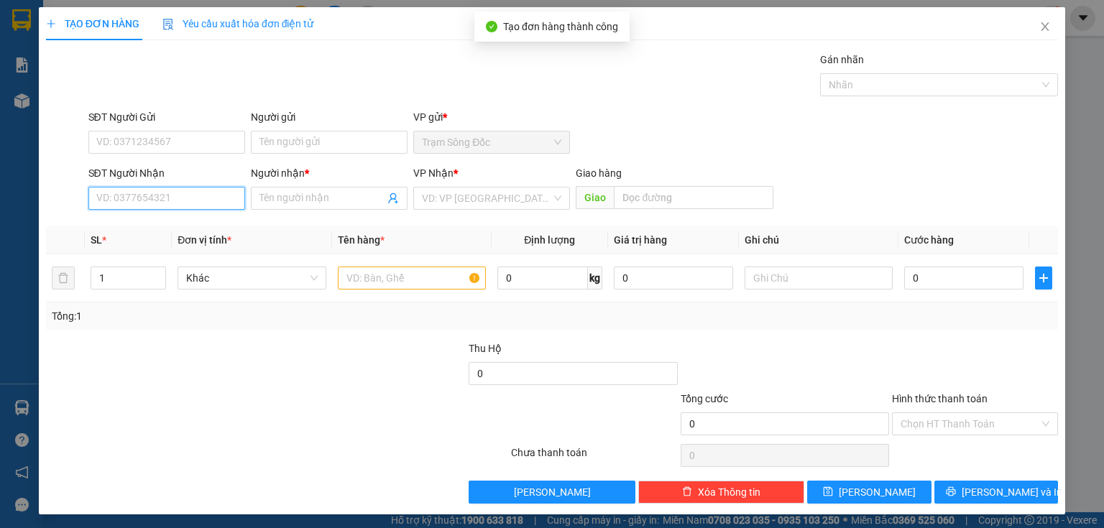
click at [118, 195] on input "SĐT Người Nhận" at bounding box center [166, 198] width 157 height 23
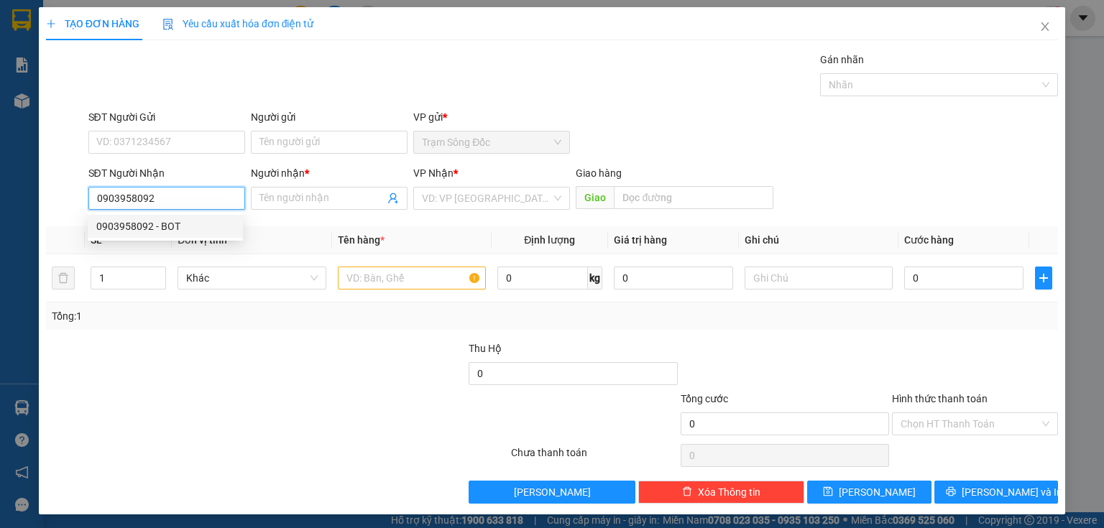
click at [206, 224] on div "0903958092 - BOT" at bounding box center [165, 227] width 138 height 16
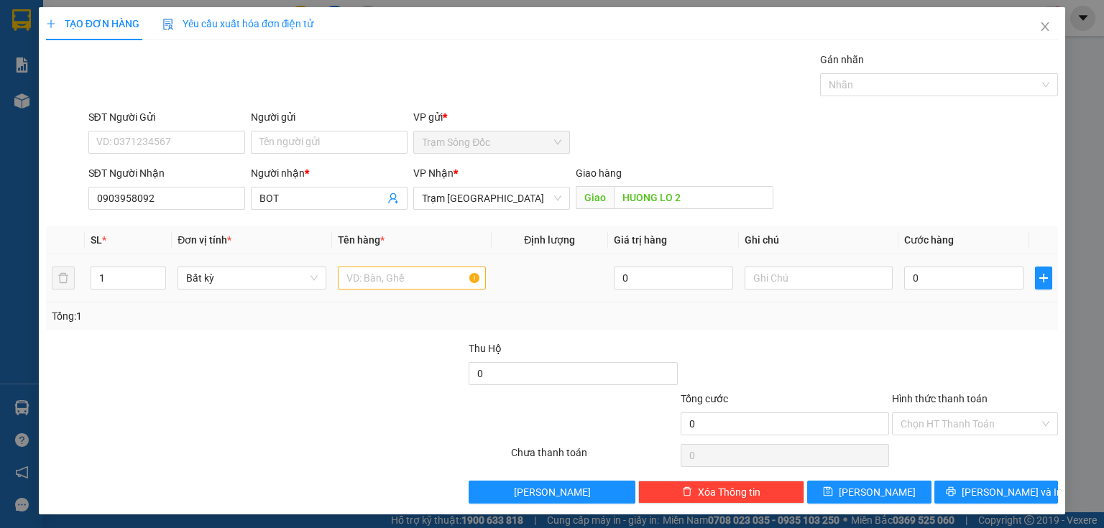
drag, startPoint x: 355, startPoint y: 264, endPoint x: 369, endPoint y: 277, distance: 19.3
click at [369, 277] on div at bounding box center [412, 278] width 148 height 29
click at [369, 277] on input "text" at bounding box center [412, 278] width 148 height 23
click at [904, 272] on input "0" at bounding box center [963, 278] width 119 height 23
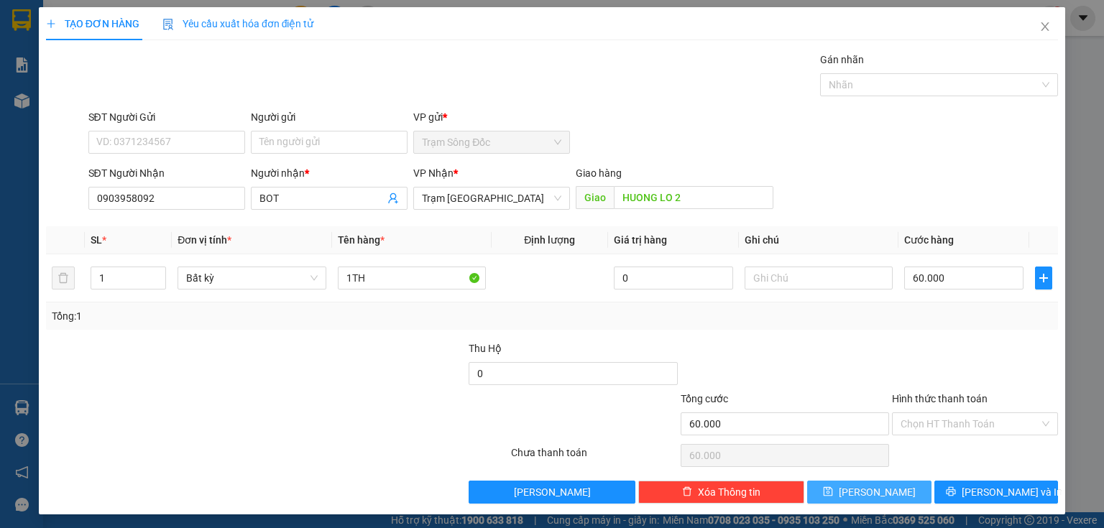
click at [857, 493] on button "Lưu" at bounding box center [869, 492] width 124 height 23
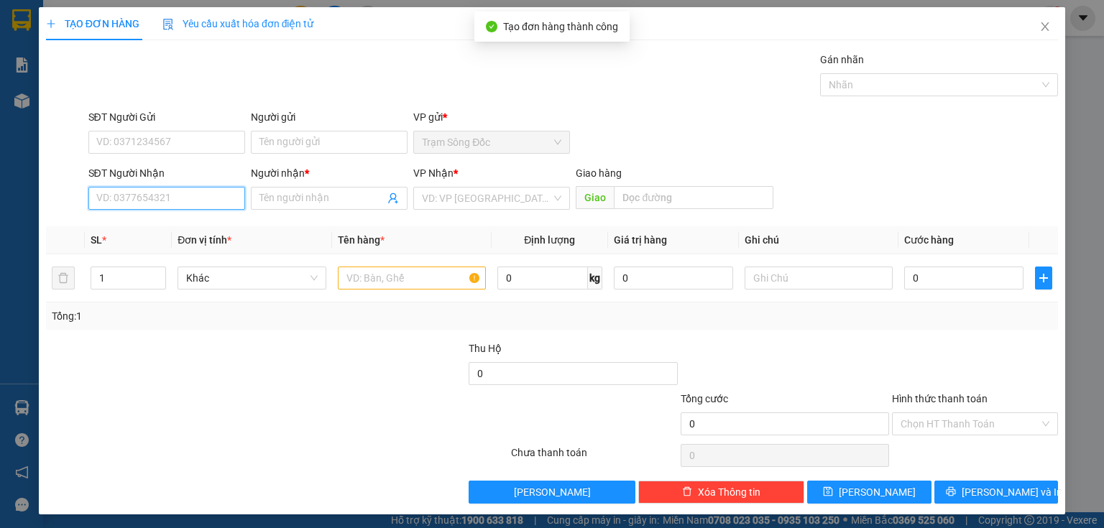
click at [147, 193] on input "SĐT Người Nhận" at bounding box center [166, 198] width 157 height 23
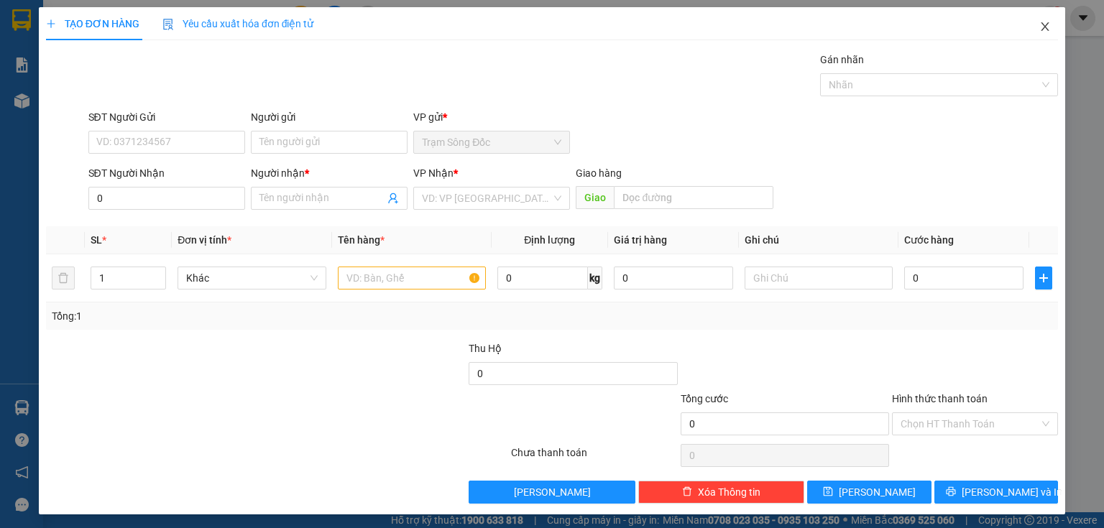
click at [1025, 26] on span "Close" at bounding box center [1045, 27] width 40 height 40
click at [1043, 24] on div "1" at bounding box center [1050, 18] width 25 height 25
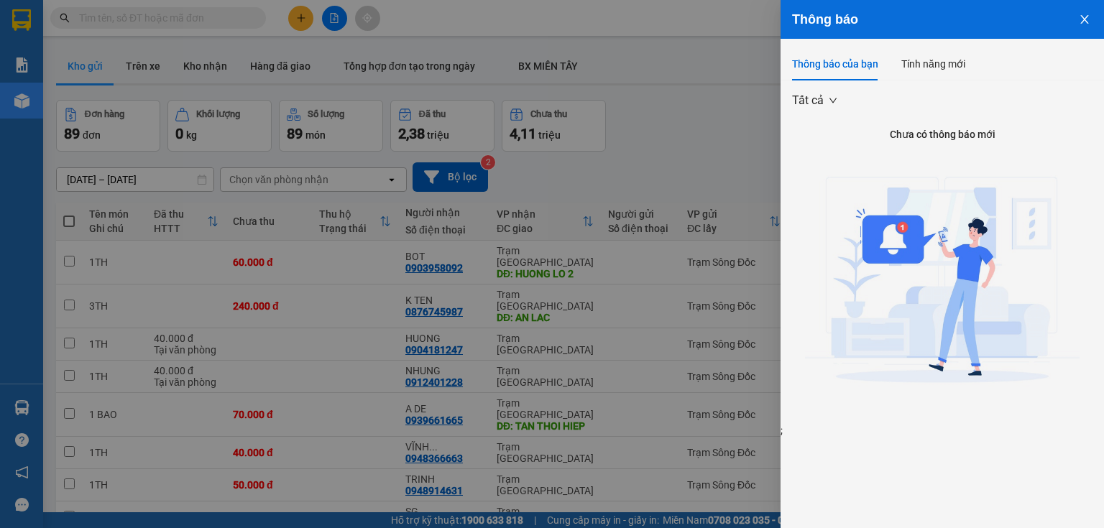
click at [748, 101] on div at bounding box center [552, 264] width 1104 height 528
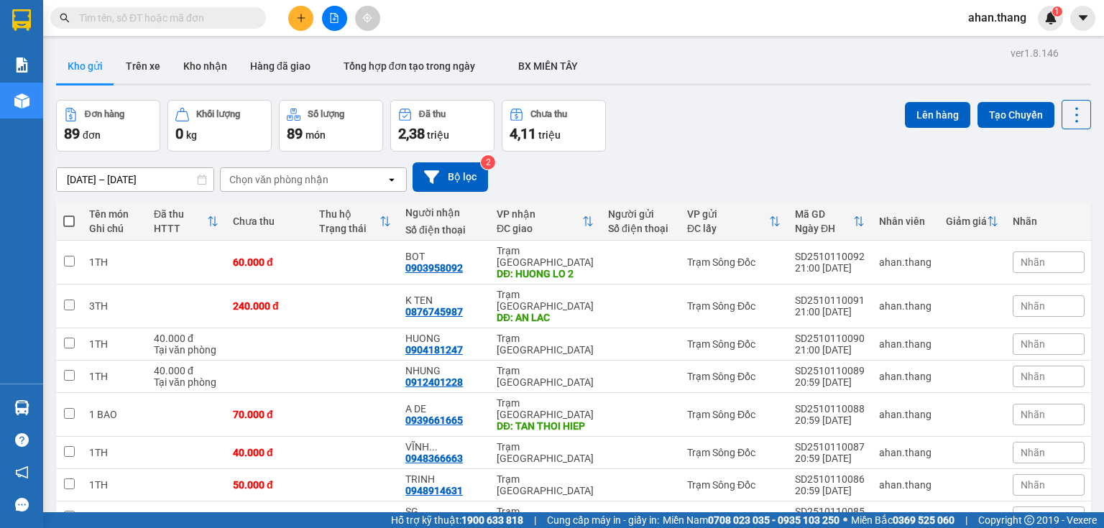
click at [526, 133] on span "4,11" at bounding box center [523, 133] width 27 height 17
click at [423, 121] on div "Đã thu" at bounding box center [442, 115] width 88 height 14
click at [413, 147] on button "Đã thu 2,38 triệu" at bounding box center [442, 126] width 104 height 52
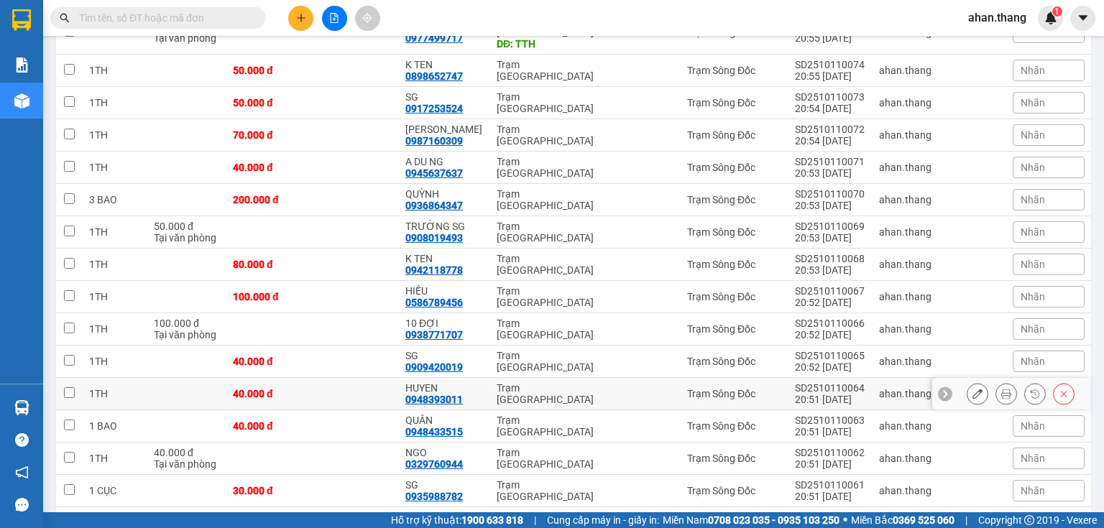
scroll to position [805, 0]
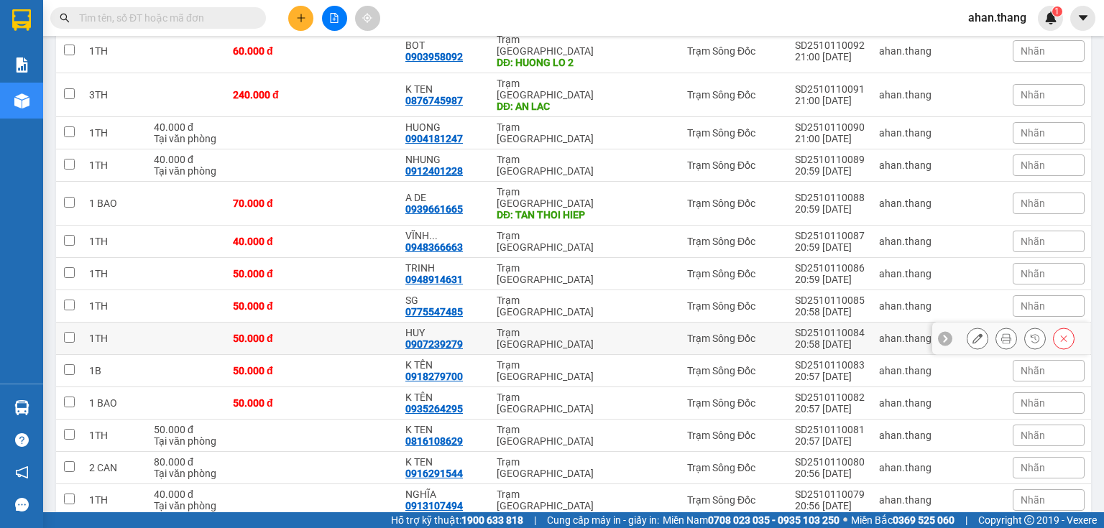
drag, startPoint x: 621, startPoint y: 288, endPoint x: 527, endPoint y: 306, distance: 96.0
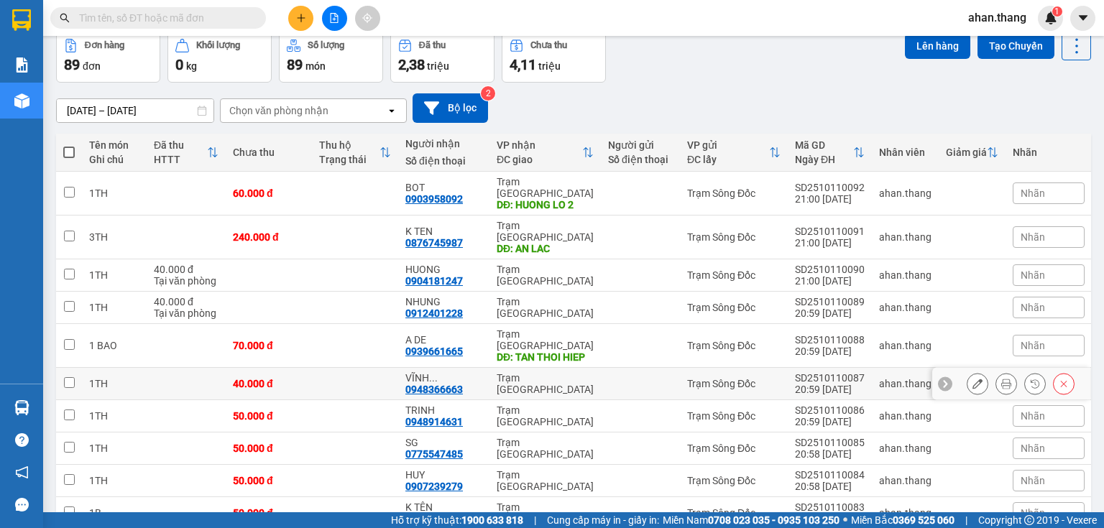
scroll to position [0, 0]
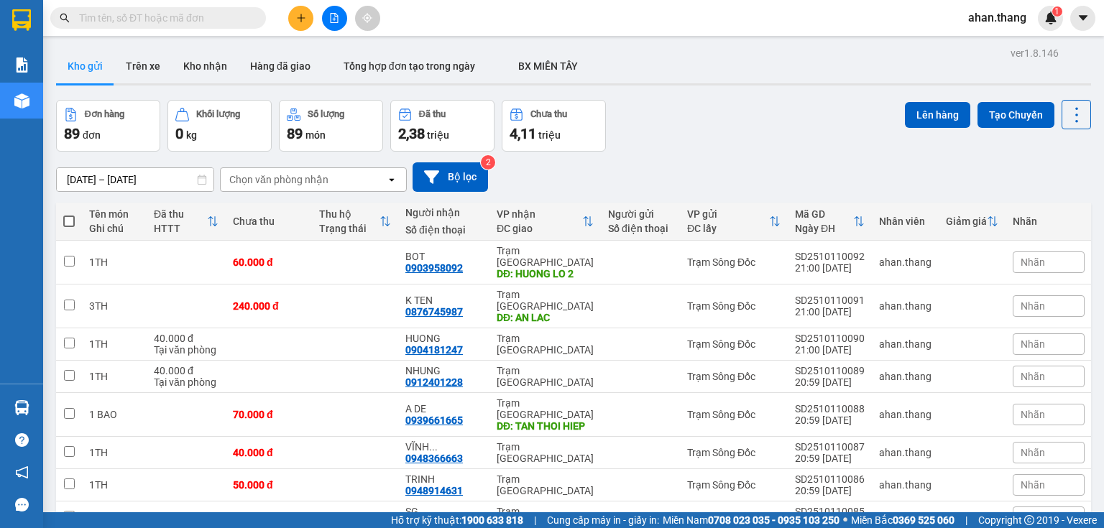
click at [459, 125] on div "2,38 triệu" at bounding box center [442, 134] width 88 height 20
click at [525, 141] on span "4,11" at bounding box center [523, 133] width 27 height 17
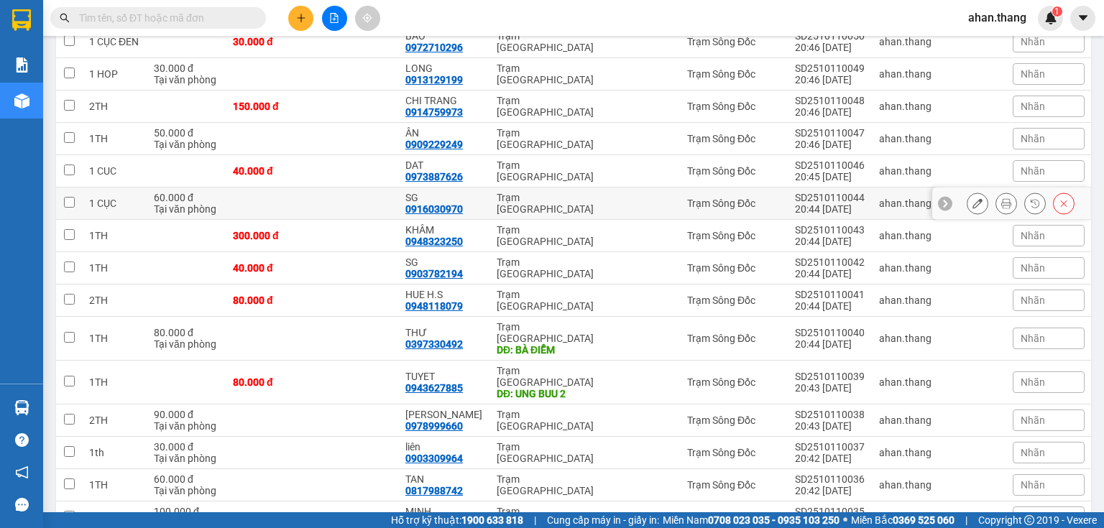
scroll to position [1410, 0]
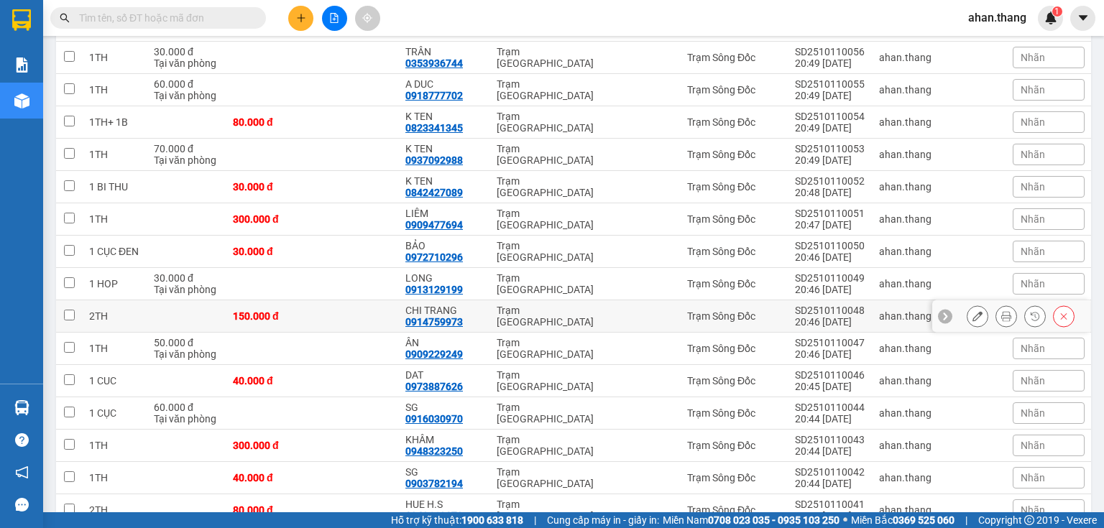
click at [490, 300] on td "Trạm [GEOGRAPHIC_DATA]" at bounding box center [545, 316] width 111 height 32
checkbox input "true"
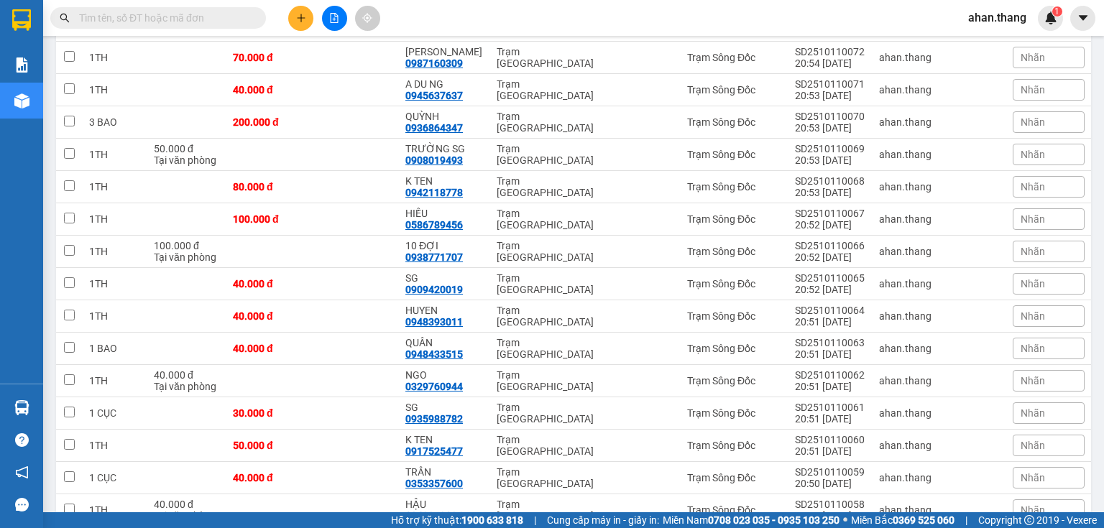
scroll to position [2675, 0]
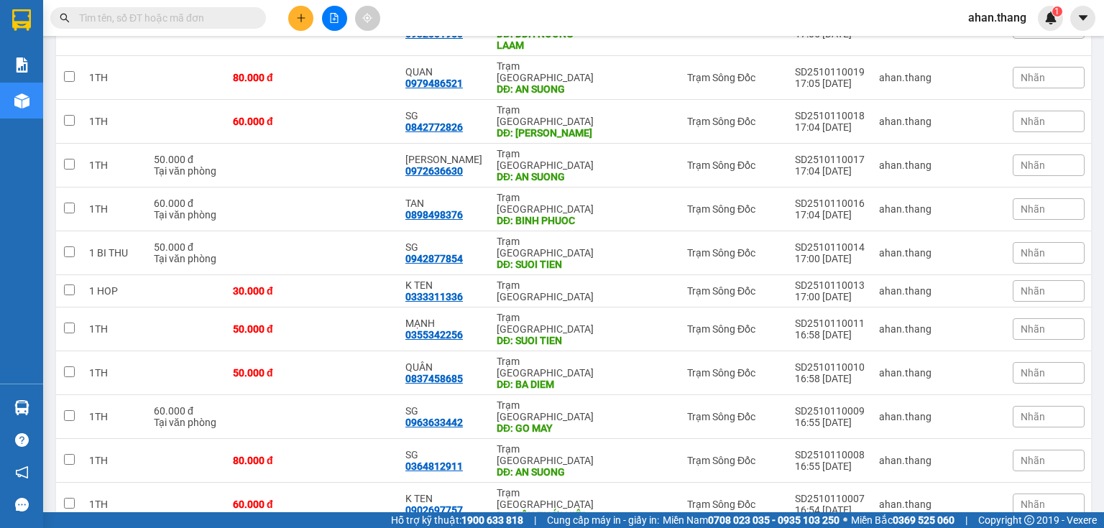
drag, startPoint x: 385, startPoint y: 434, endPoint x: 395, endPoint y: 429, distance: 11.9
checkbox input "true"
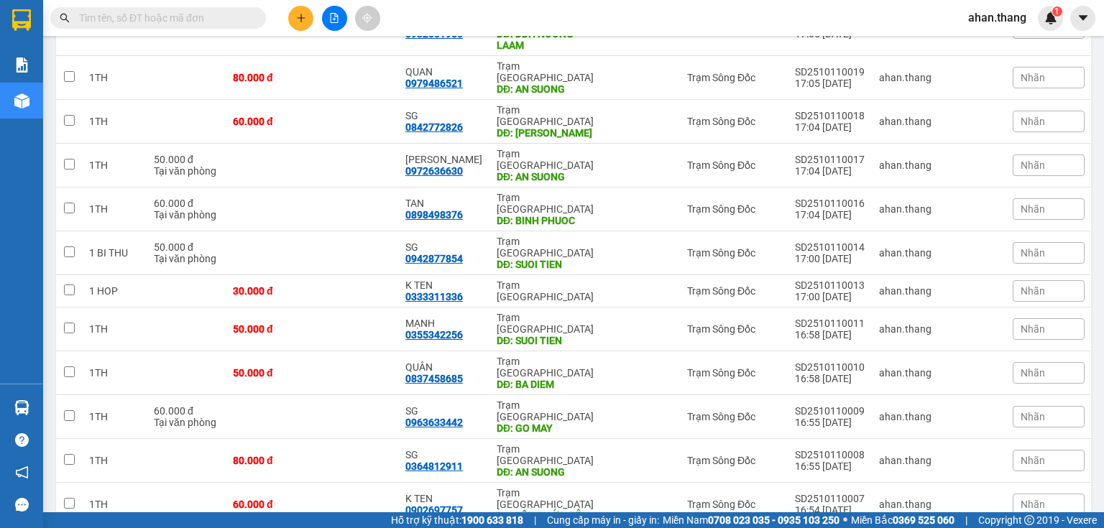
checkbox input "false"
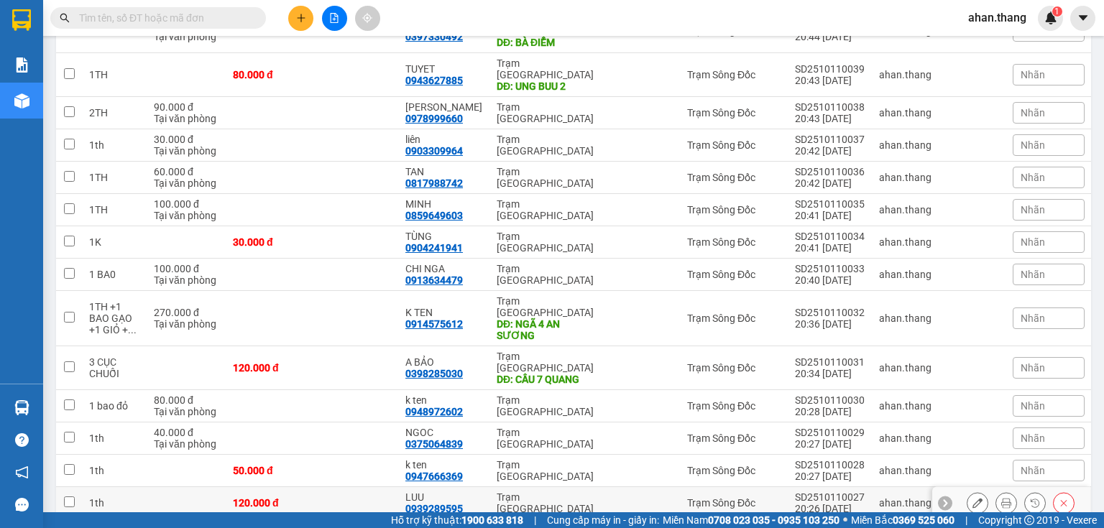
scroll to position [1985, 0]
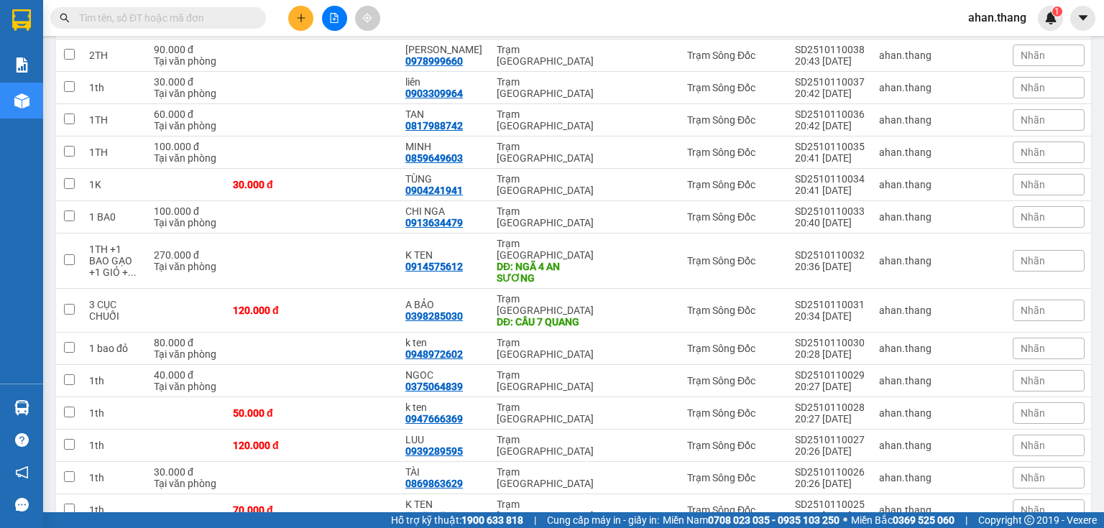
checkbox input "true"
click at [490, 495] on td "Trạm [GEOGRAPHIC_DATA]" at bounding box center [545, 511] width 111 height 32
checkbox input "true"
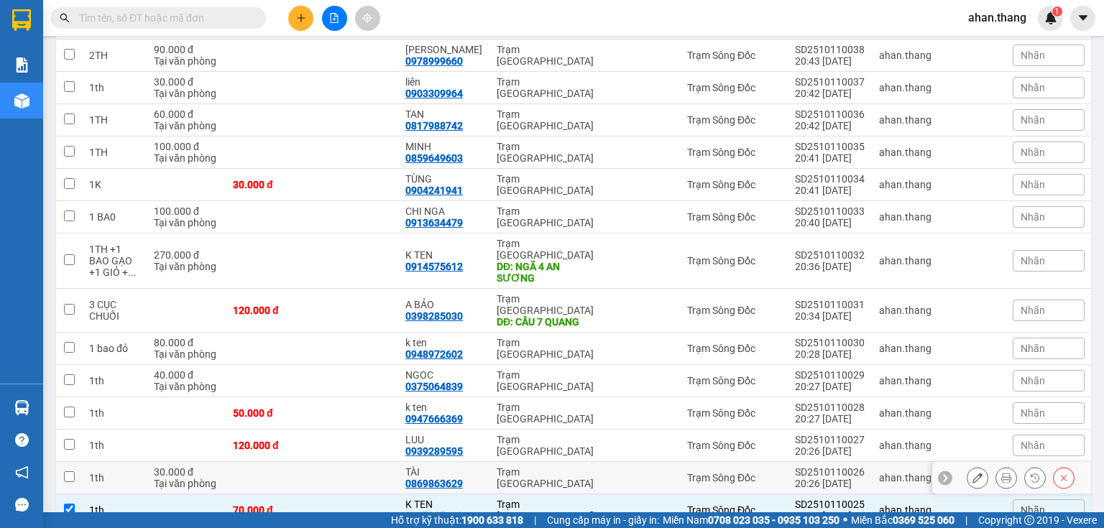
click at [497, 467] on div "Trạm [GEOGRAPHIC_DATA]" at bounding box center [545, 478] width 97 height 23
checkbox input "true"
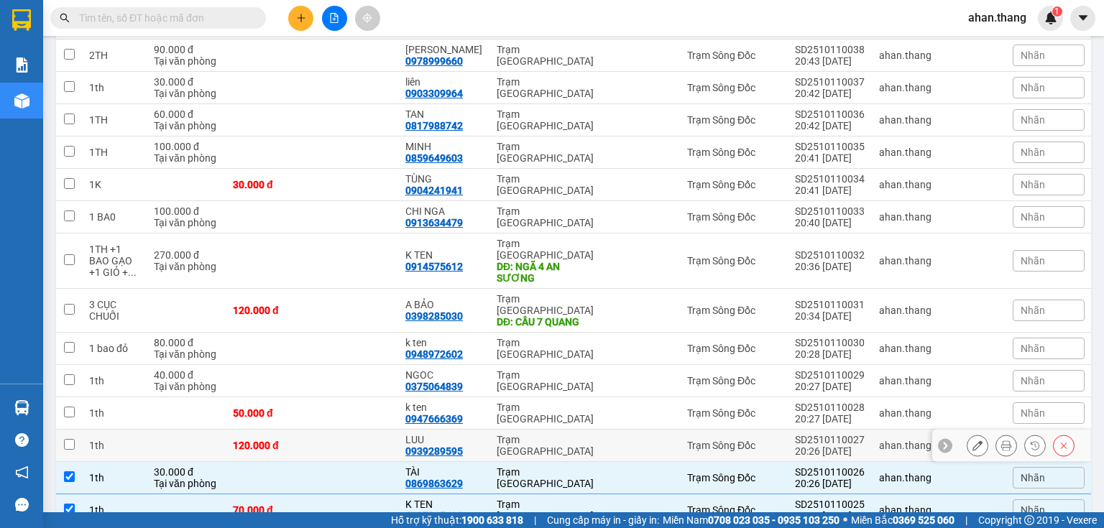
click at [482, 430] on td "LUU 0939289595" at bounding box center [443, 446] width 91 height 32
checkbox input "true"
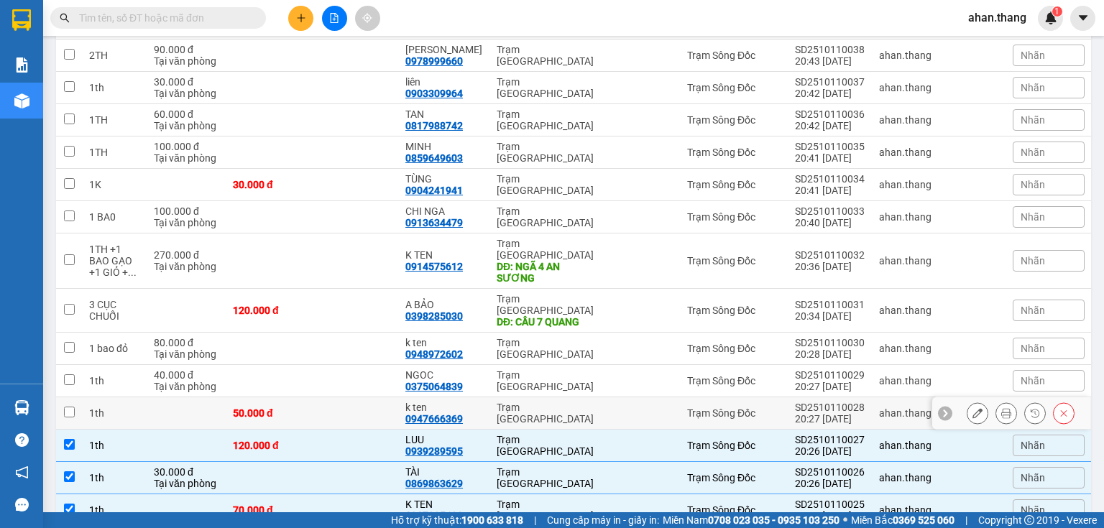
click at [469, 402] on div "k ten" at bounding box center [443, 408] width 77 height 12
checkbox input "true"
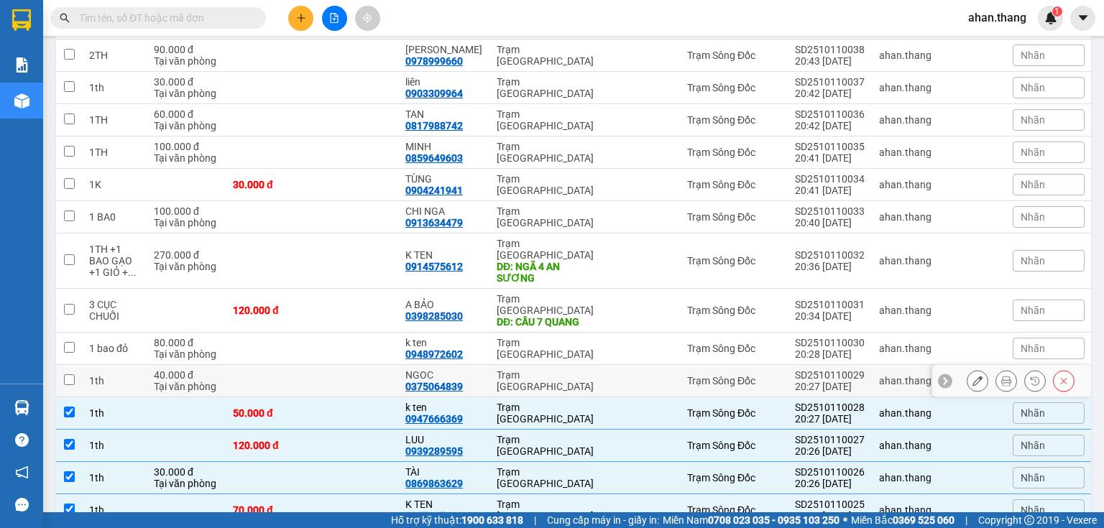
click at [477, 369] on div "NGOC 0375064839" at bounding box center [443, 380] width 77 height 23
checkbox input "true"
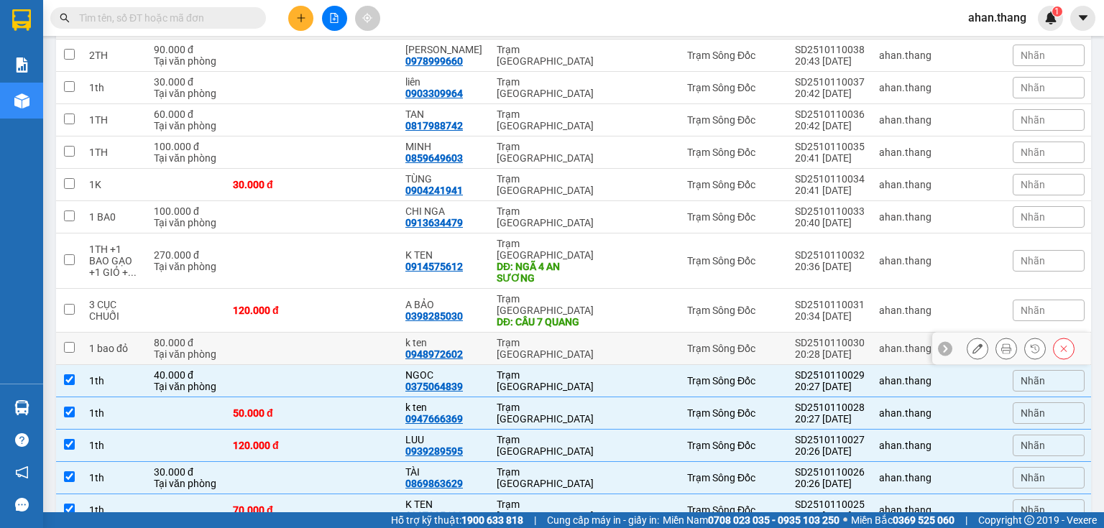
click at [470, 337] on div "k ten" at bounding box center [443, 343] width 77 height 12
checkbox input "true"
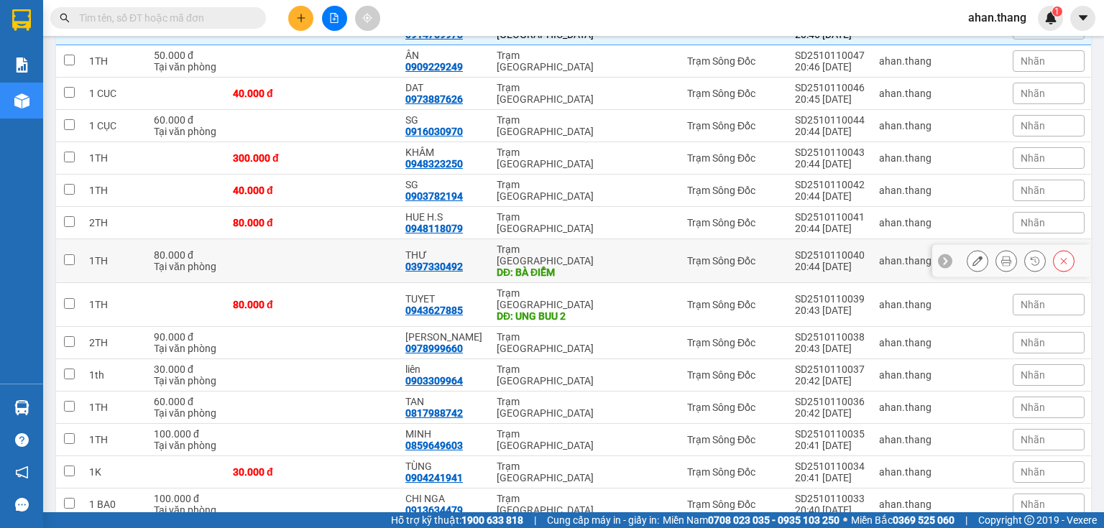
scroll to position [1525, 0]
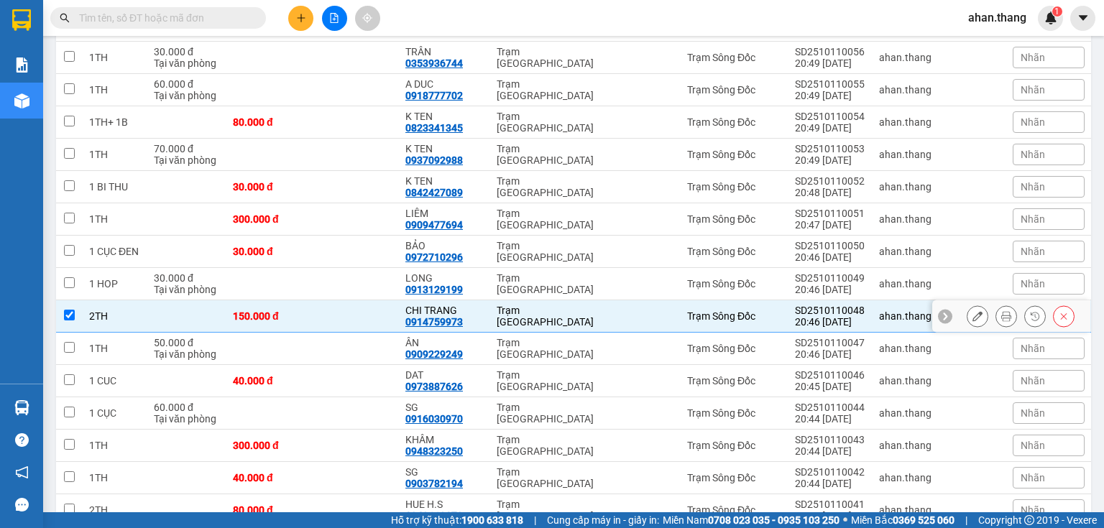
click at [497, 305] on div "Trạm [GEOGRAPHIC_DATA]" at bounding box center [545, 316] width 97 height 23
checkbox input "false"
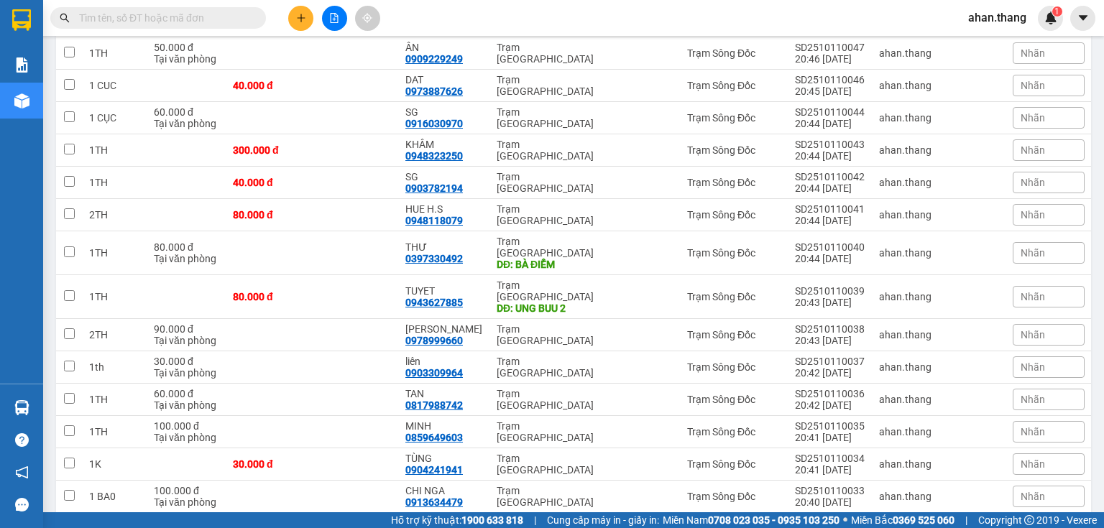
scroll to position [1927, 0]
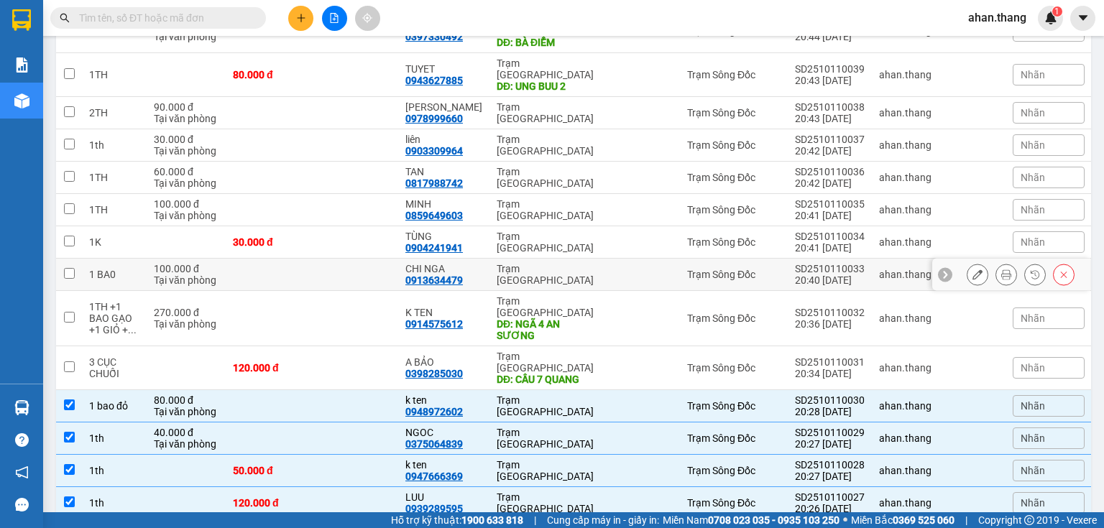
click at [472, 263] on div "CHI NGA" at bounding box center [443, 269] width 77 height 12
checkbox input "true"
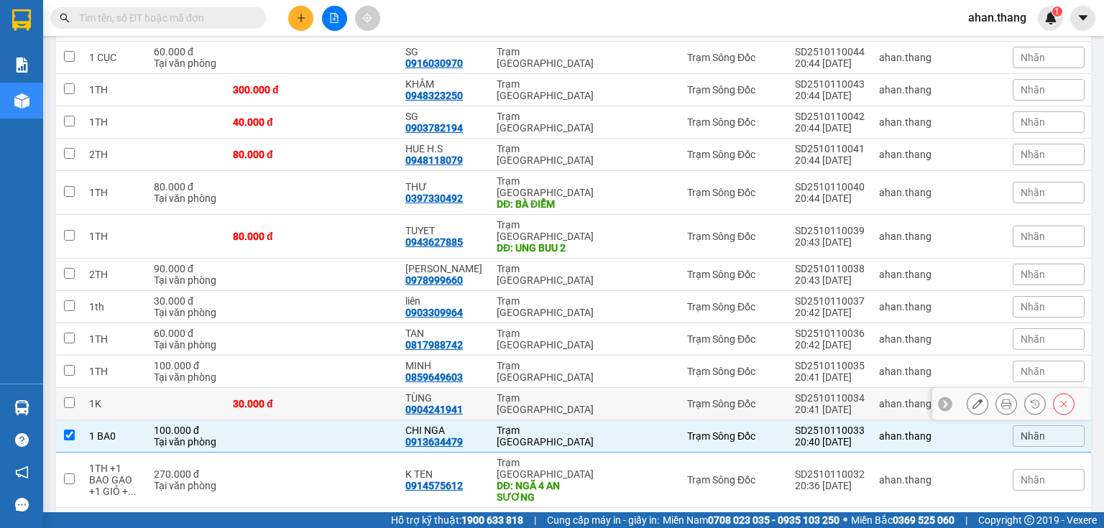
scroll to position [1755, 0]
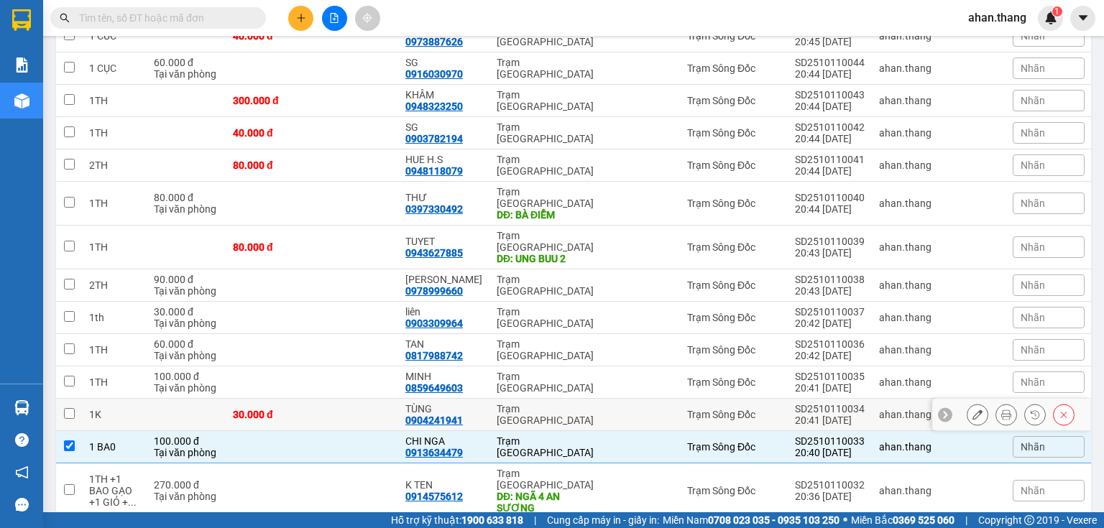
click at [484, 399] on td "TÙNG 0904241941" at bounding box center [443, 415] width 91 height 32
checkbox input "true"
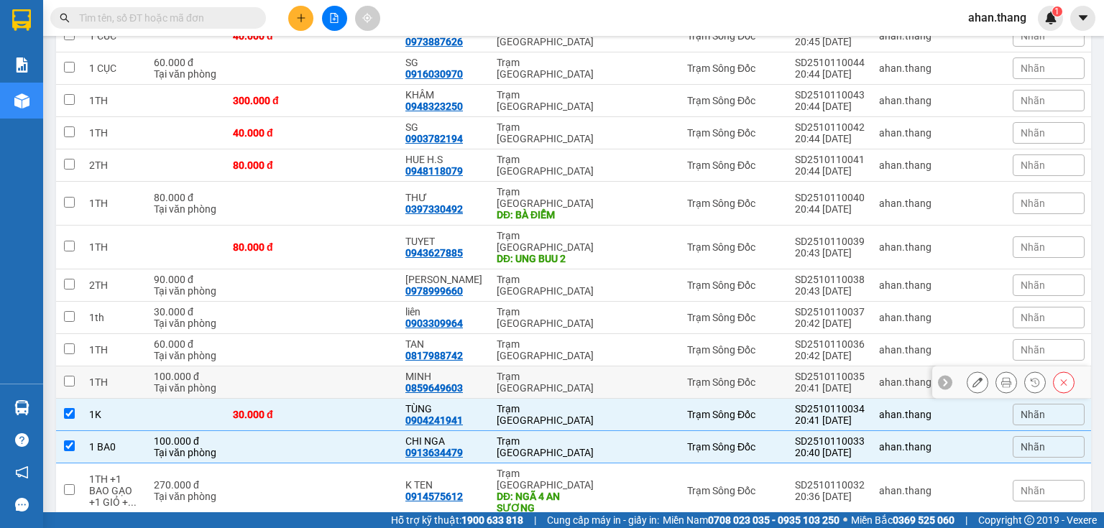
click at [497, 371] on div "Trạm [GEOGRAPHIC_DATA]" at bounding box center [545, 382] width 97 height 23
checkbox input "true"
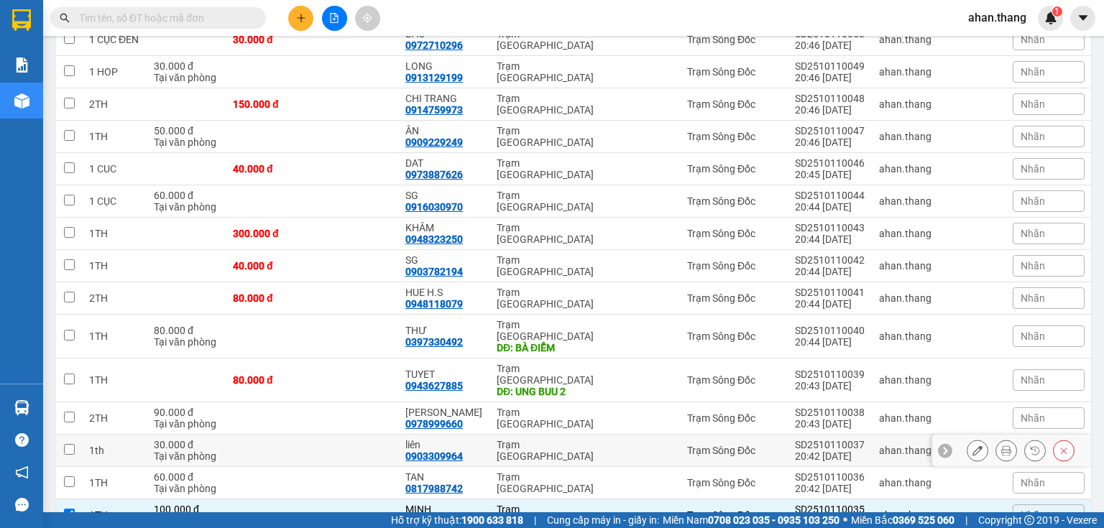
scroll to position [1640, 0]
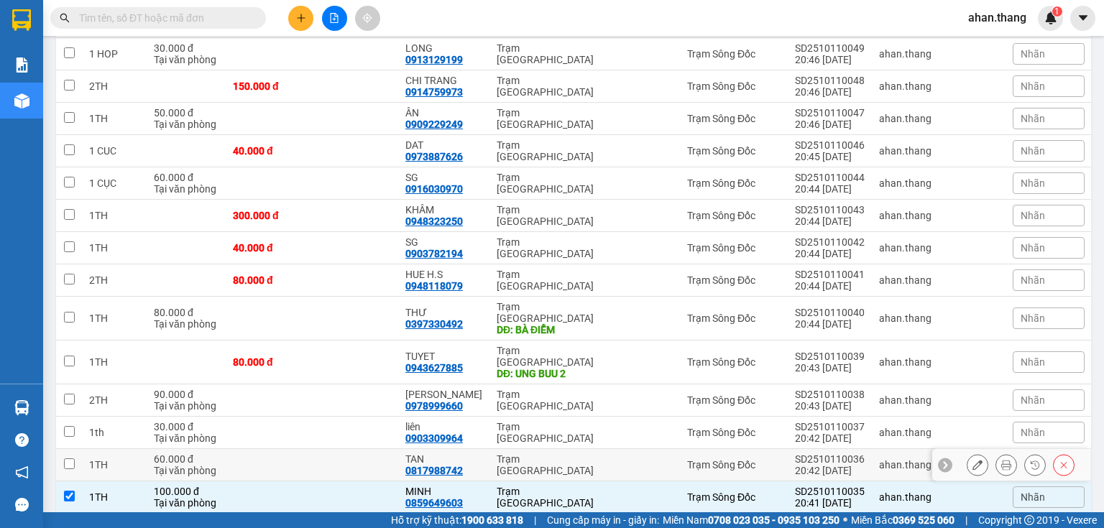
click at [497, 454] on div "Trạm [GEOGRAPHIC_DATA]" at bounding box center [545, 465] width 97 height 23
checkbox input "true"
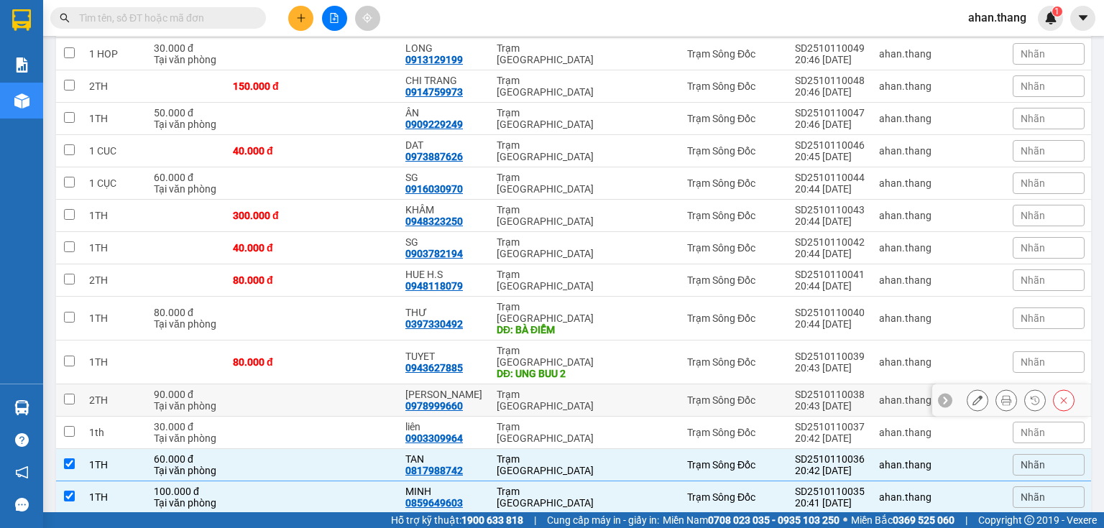
click at [484, 385] on td "NGUYEN 0978999660" at bounding box center [443, 401] width 91 height 32
checkbox input "true"
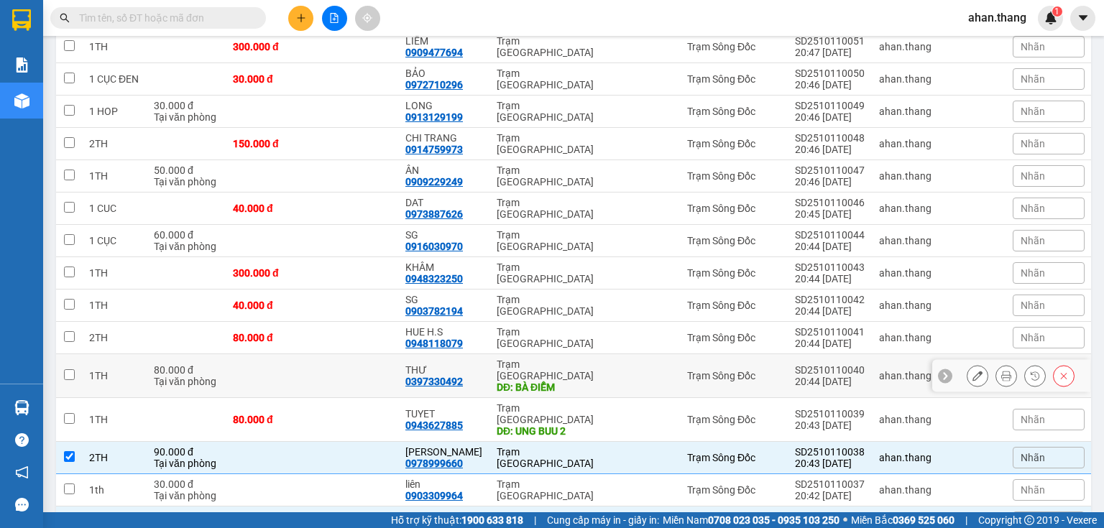
scroll to position [1525, 0]
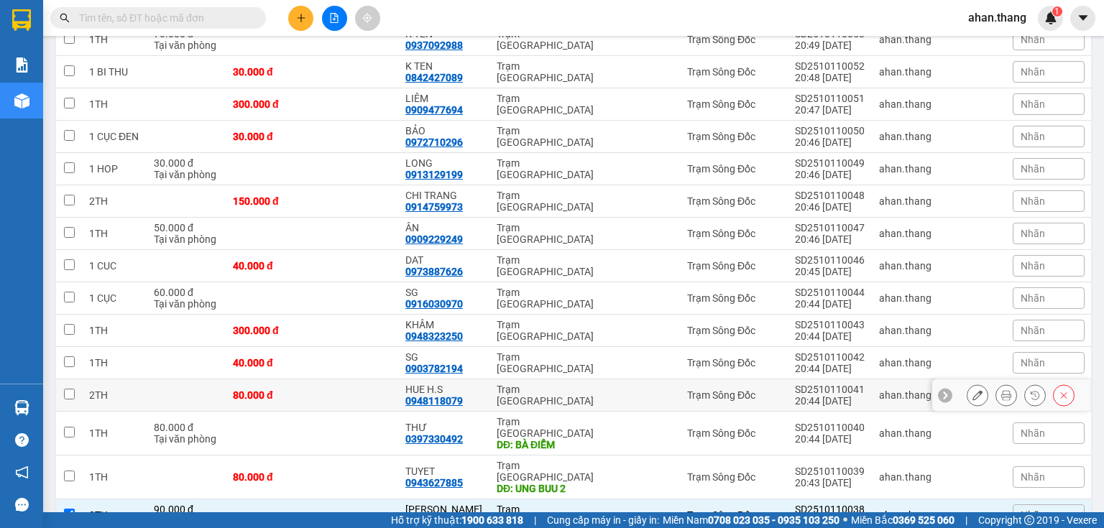
click at [490, 380] on td "Trạm [GEOGRAPHIC_DATA]" at bounding box center [545, 396] width 111 height 32
checkbox input "true"
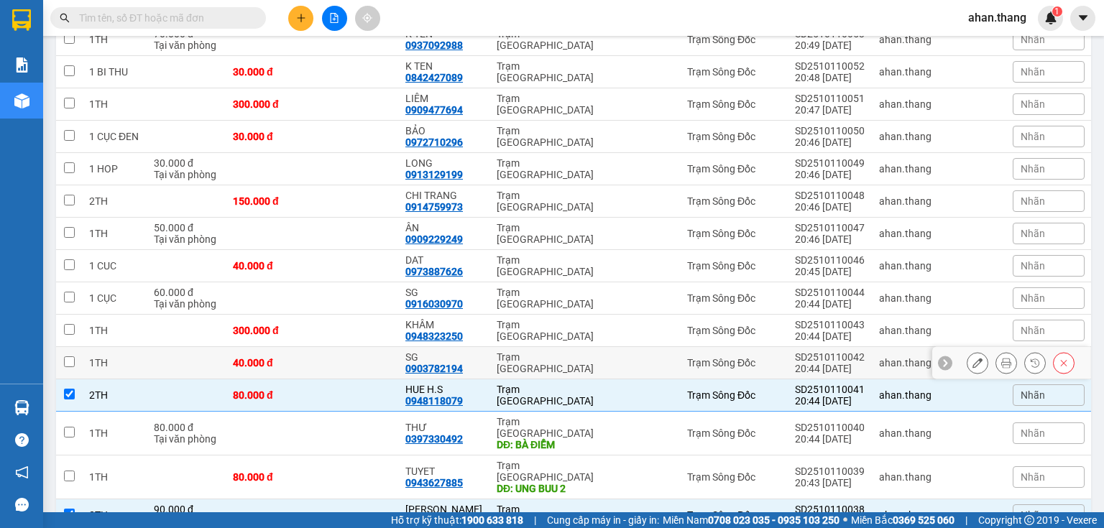
click at [490, 347] on td "Trạm [GEOGRAPHIC_DATA]" at bounding box center [545, 363] width 111 height 32
checkbox input "true"
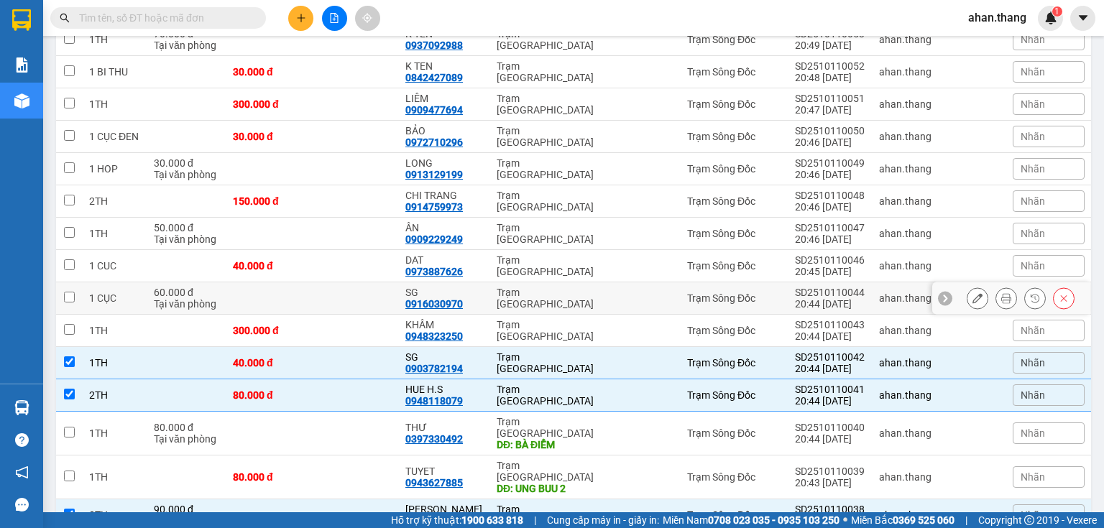
click at [490, 282] on td "Trạm [GEOGRAPHIC_DATA]" at bounding box center [545, 298] width 111 height 32
checkbox input "true"
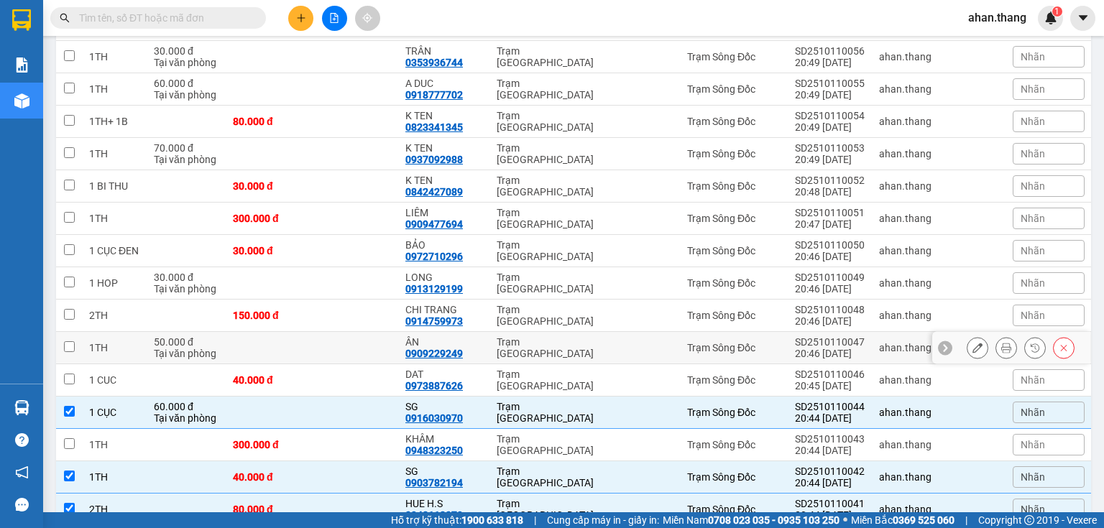
scroll to position [1410, 0]
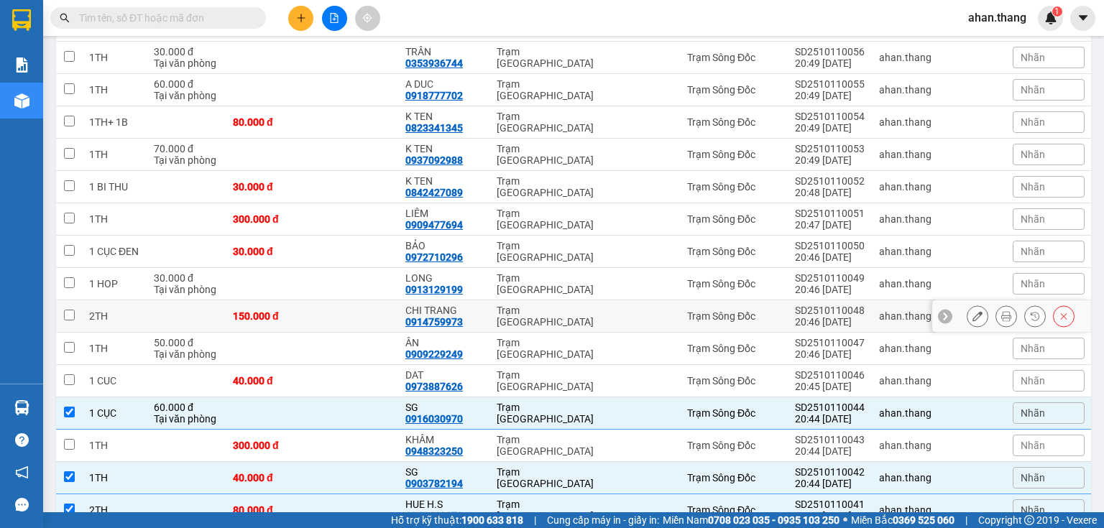
click at [490, 300] on td "Trạm [GEOGRAPHIC_DATA]" at bounding box center [545, 316] width 111 height 32
checkbox input "true"
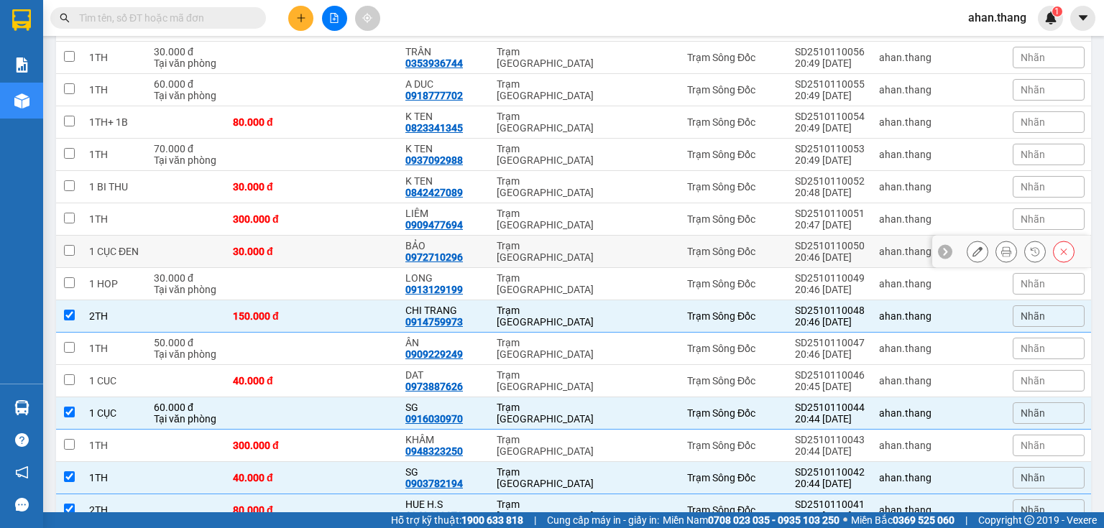
click at [491, 236] on td "Trạm [GEOGRAPHIC_DATA]" at bounding box center [545, 252] width 111 height 32
checkbox input "true"
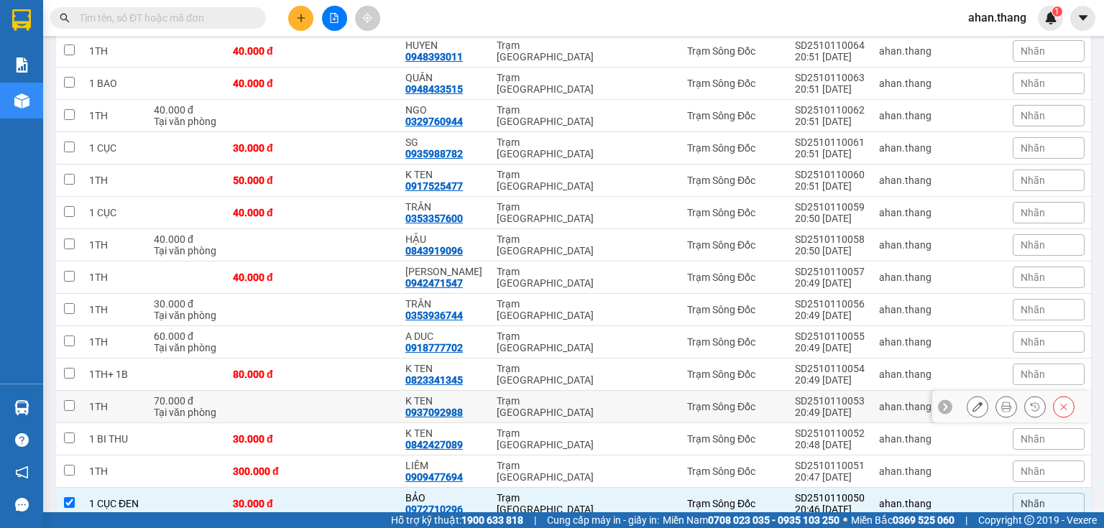
scroll to position [1150, 0]
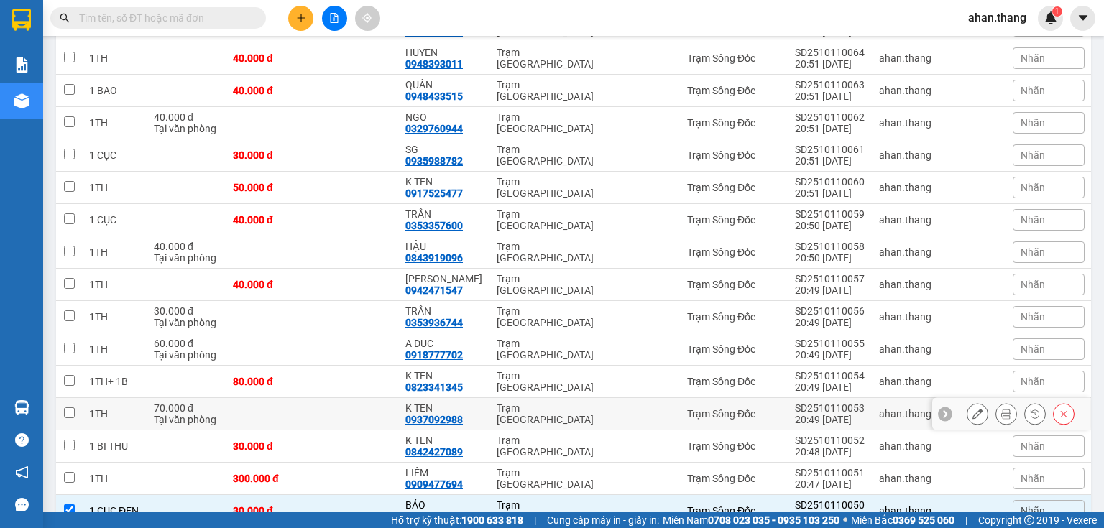
click at [480, 398] on td "K TEN 0937092988" at bounding box center [443, 414] width 91 height 32
checkbox input "true"
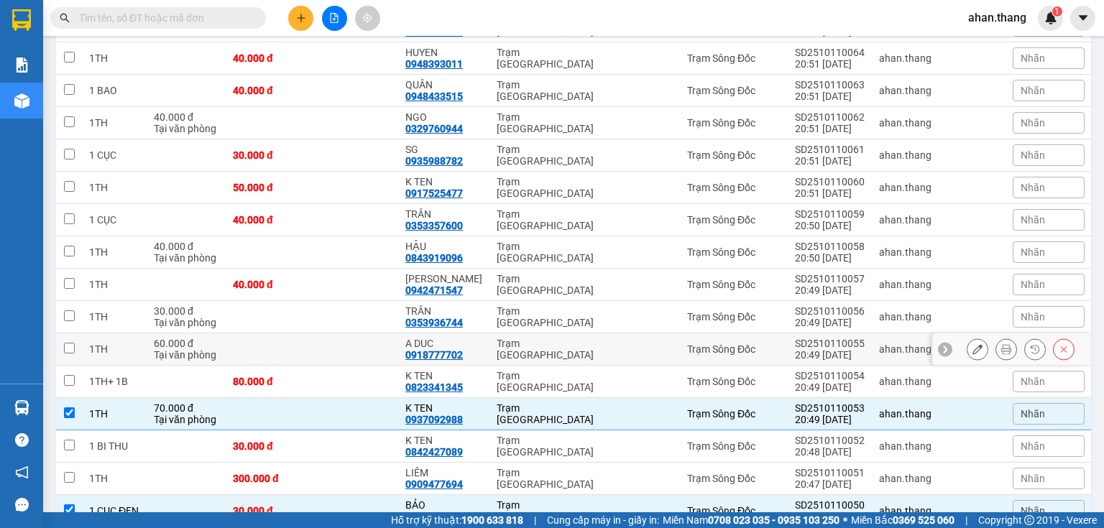
click at [473, 338] on div "A DUC" at bounding box center [443, 344] width 77 height 12
checkbox input "true"
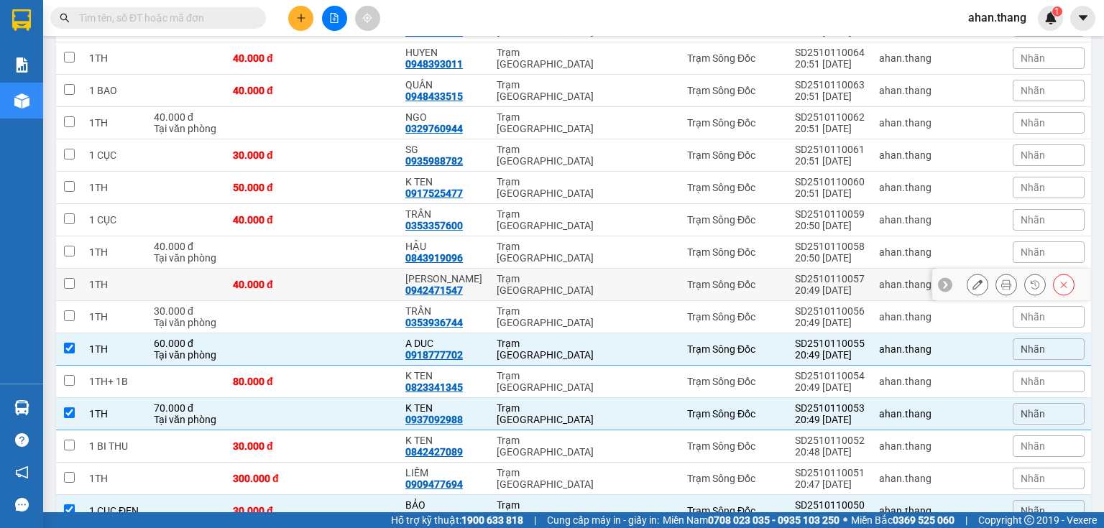
click at [473, 273] on div "NGỌC TRINH 0942471547" at bounding box center [443, 284] width 77 height 23
checkbox input "true"
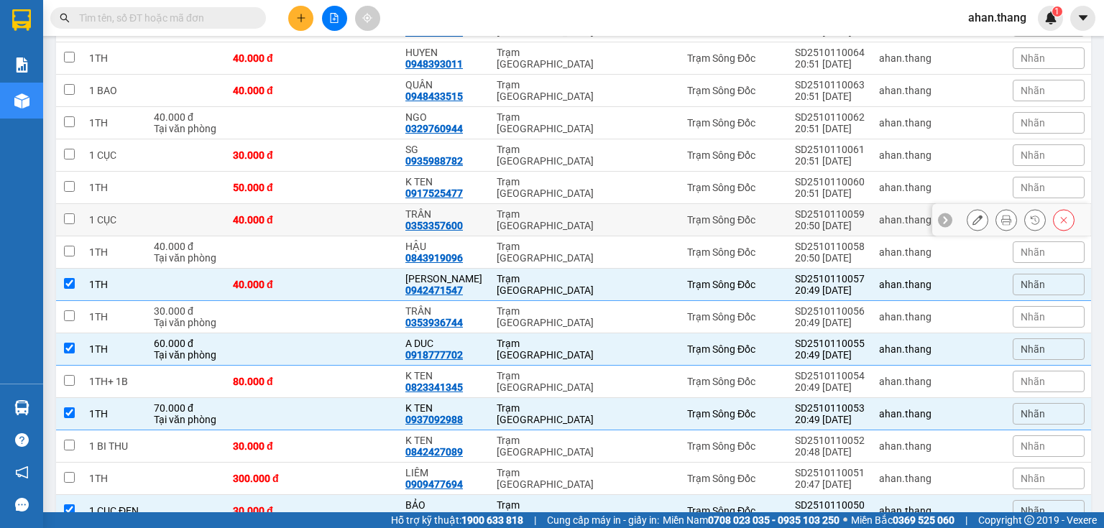
click at [497, 208] on div "Trạm [GEOGRAPHIC_DATA]" at bounding box center [545, 219] width 97 height 23
checkbox input "true"
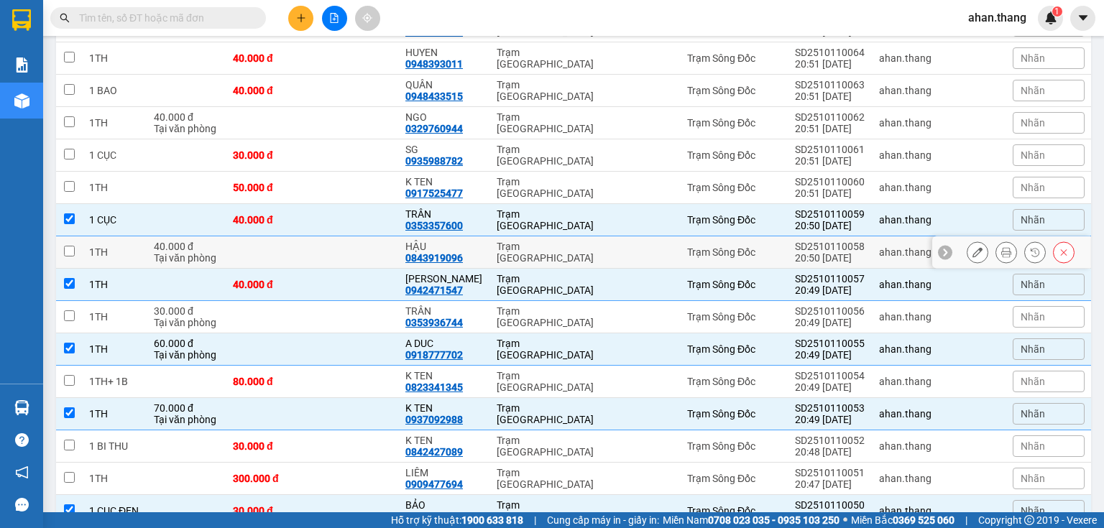
scroll to position [1093, 0]
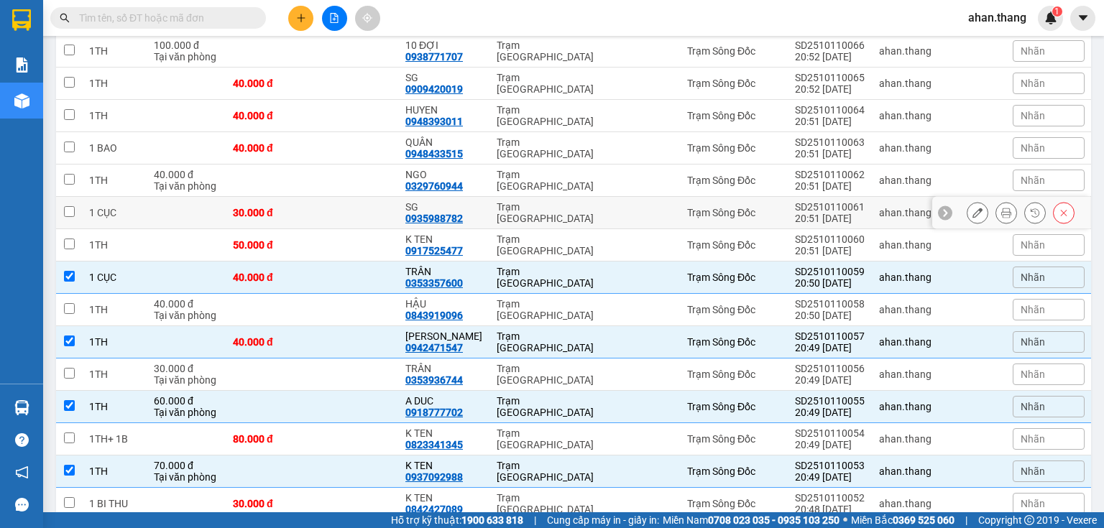
click at [490, 197] on td "Trạm [GEOGRAPHIC_DATA]" at bounding box center [545, 213] width 111 height 32
checkbox input "true"
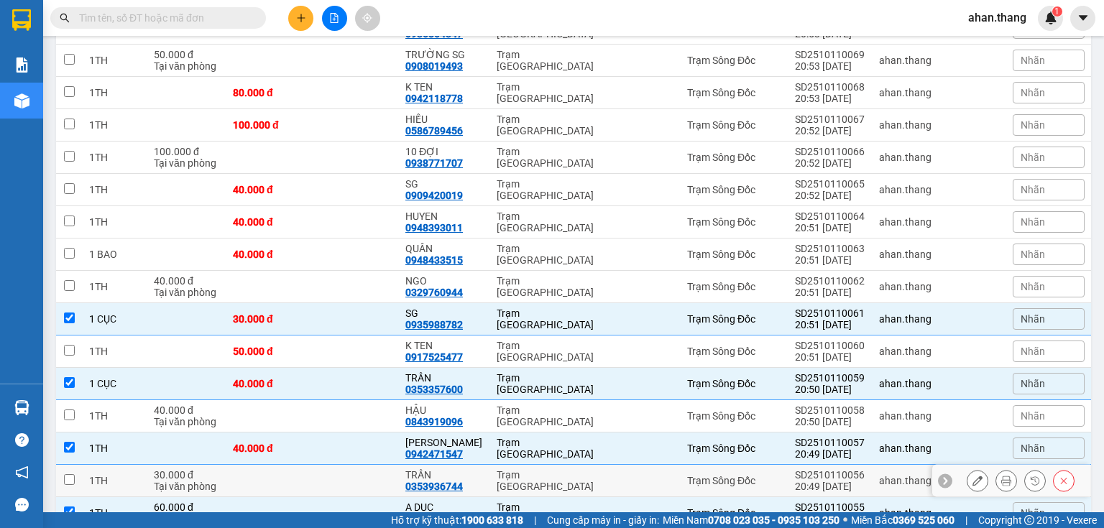
scroll to position [978, 0]
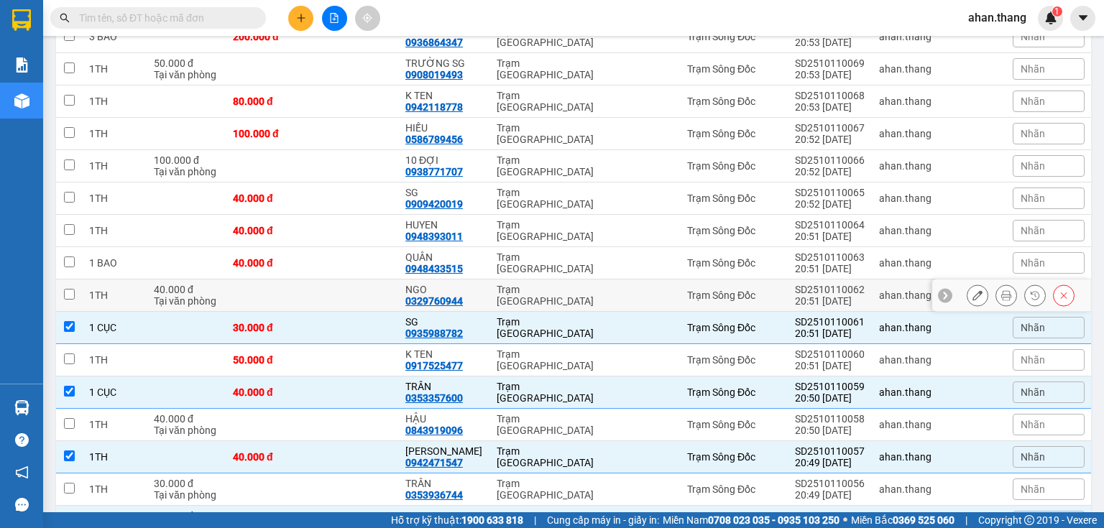
click at [484, 280] on td "NGO 0329760944" at bounding box center [443, 296] width 91 height 32
checkbox input "true"
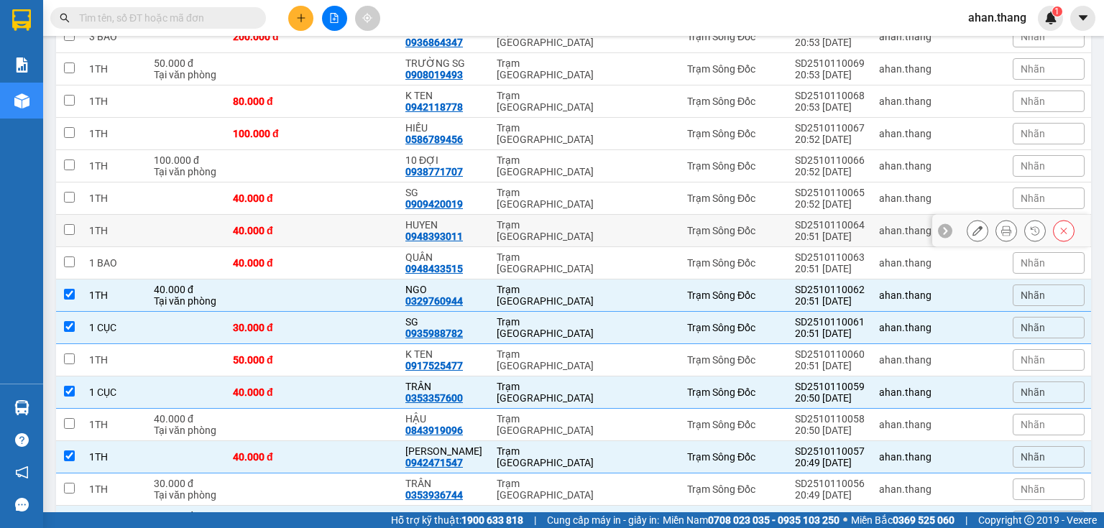
click at [480, 215] on td "HUYEN 0948393011" at bounding box center [443, 231] width 91 height 32
checkbox input "true"
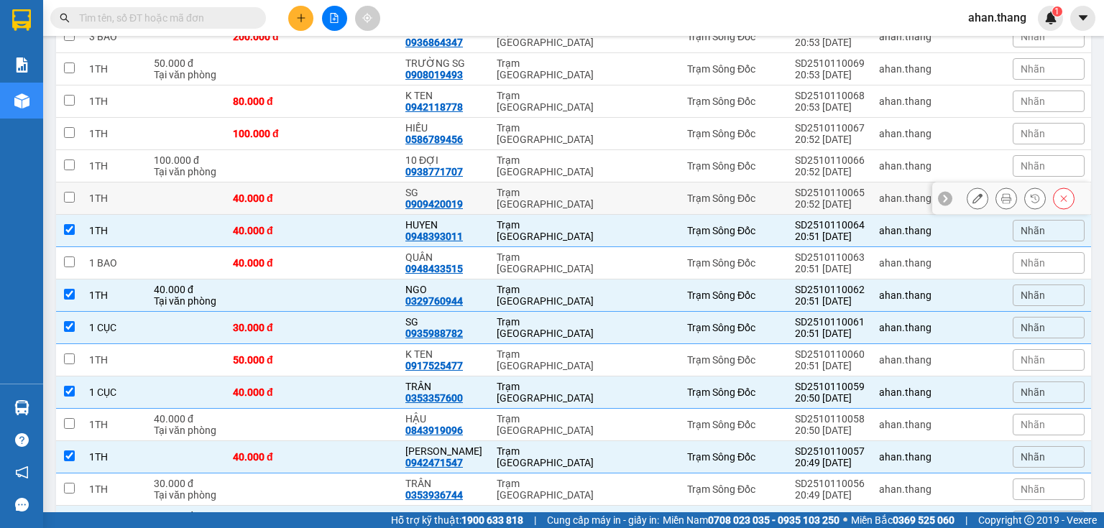
click at [477, 187] on div "SG 0909420019" at bounding box center [443, 198] width 77 height 23
checkbox input "true"
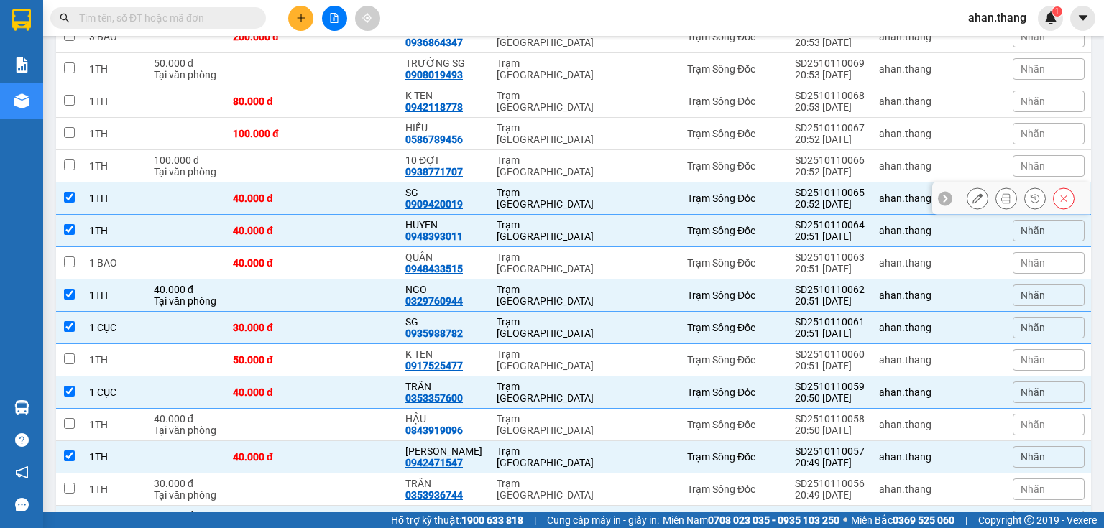
drag, startPoint x: 474, startPoint y: 147, endPoint x: 458, endPoint y: 149, distance: 16.7
drag, startPoint x: 458, startPoint y: 149, endPoint x: 463, endPoint y: 115, distance: 34.2
click at [463, 166] on div "0938771707" at bounding box center [434, 172] width 58 height 12
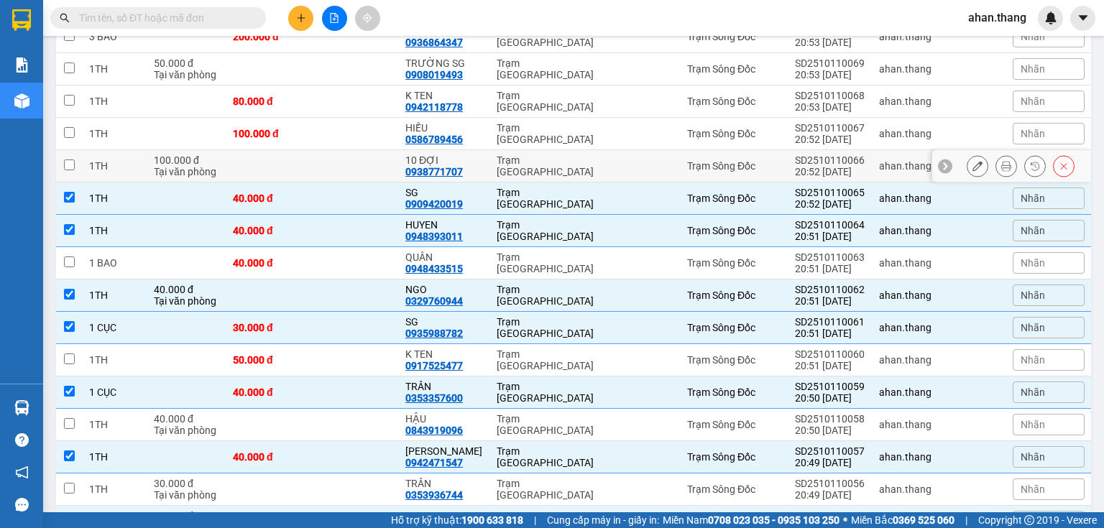
click at [476, 155] on div "10 ĐỢI 0938771707" at bounding box center [443, 166] width 77 height 23
checkbox input "true"
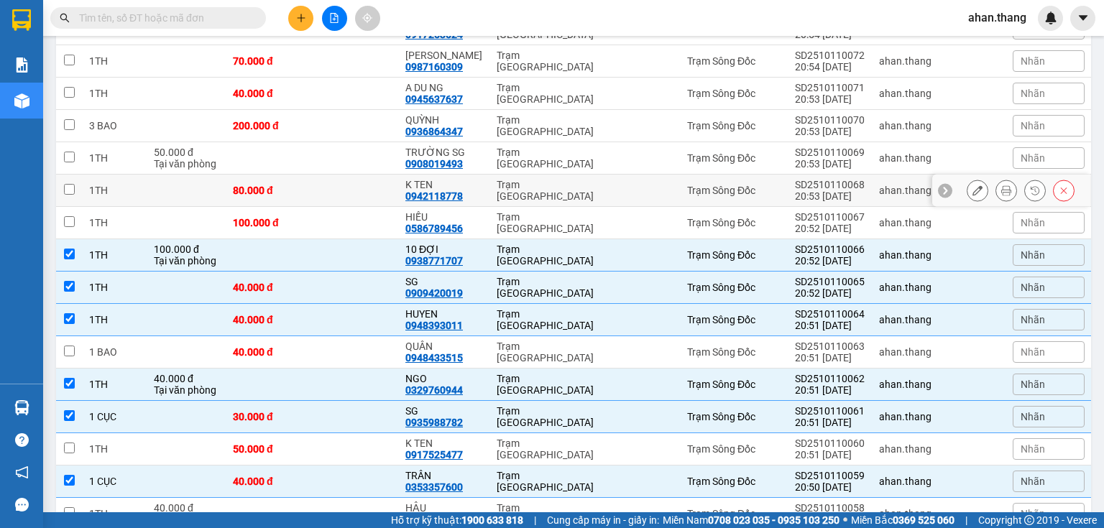
scroll to position [863, 0]
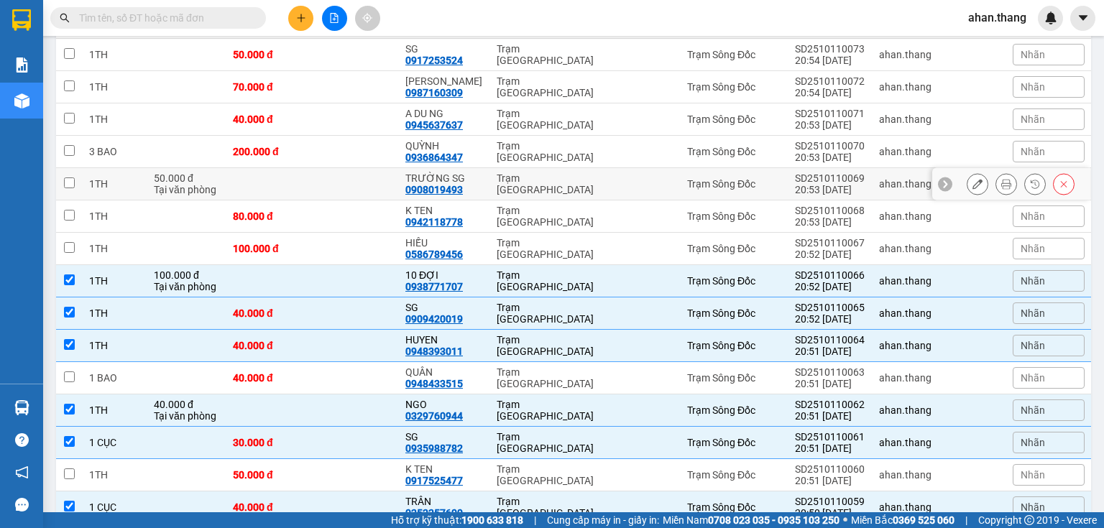
click at [482, 168] on td "TRƯỜNG SG 0908019493" at bounding box center [443, 184] width 91 height 32
checkbox input "true"
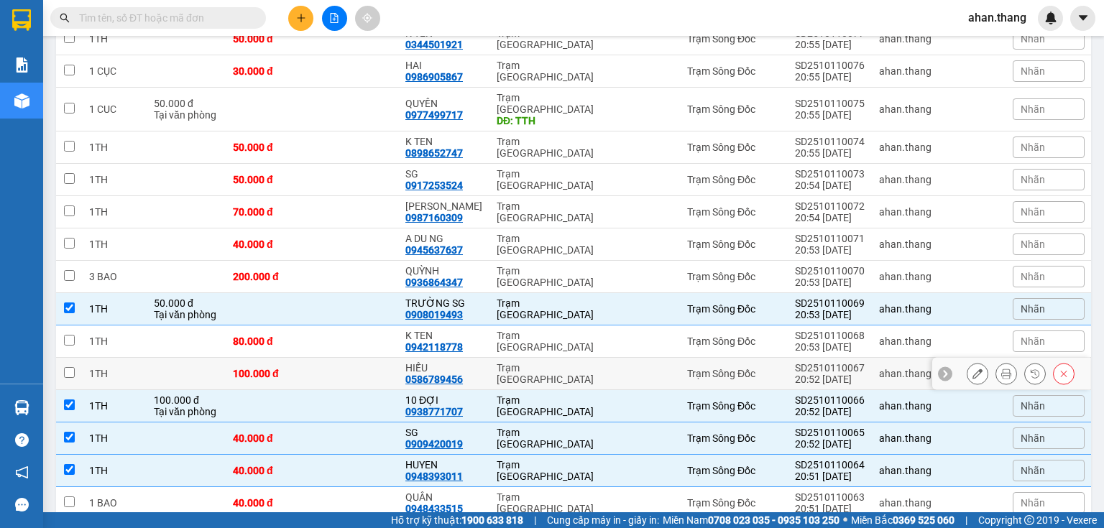
scroll to position [690, 0]
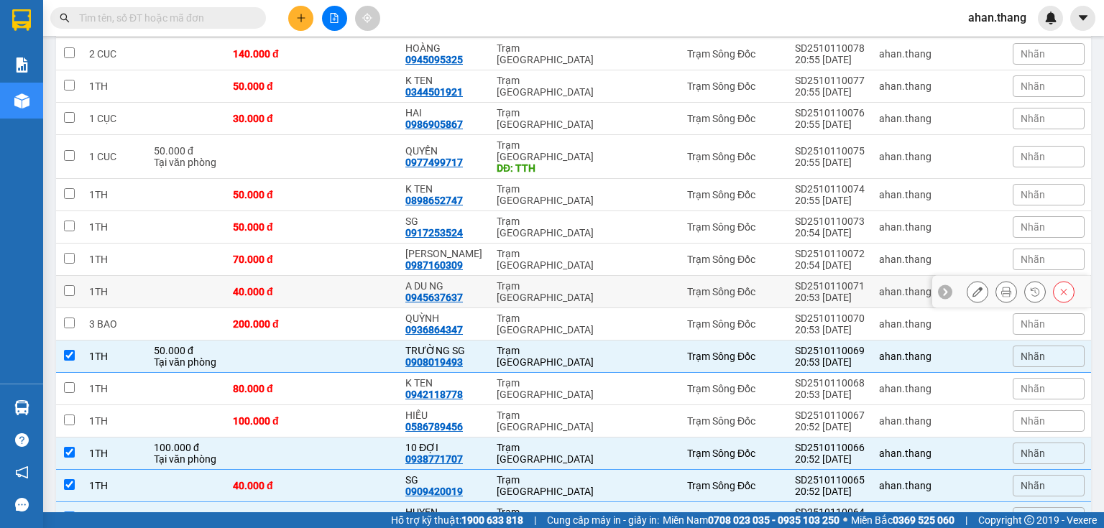
click at [497, 280] on div "Trạm [GEOGRAPHIC_DATA]" at bounding box center [545, 291] width 97 height 23
checkbox input "true"
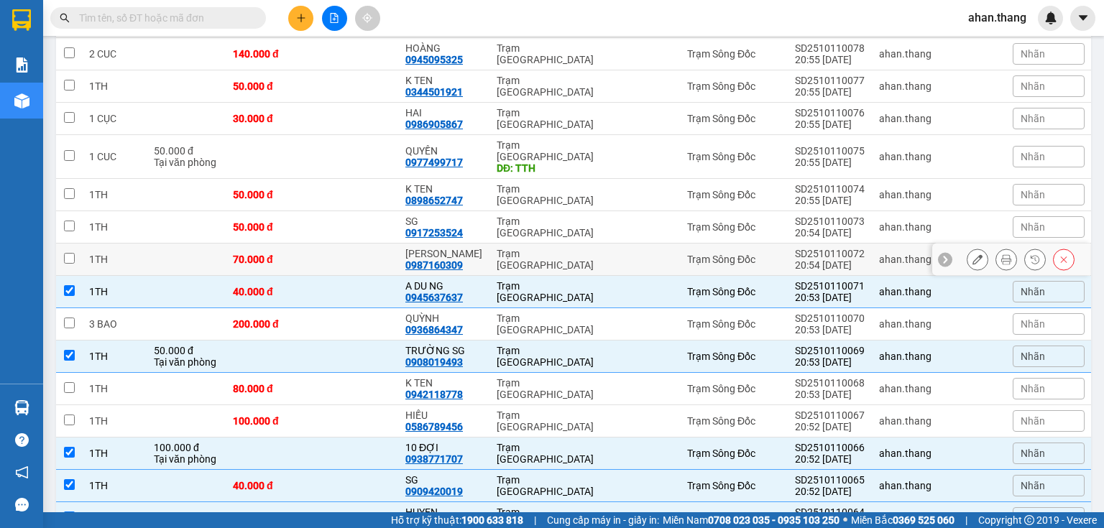
click at [479, 244] on td "kim anh 0987160309" at bounding box center [443, 260] width 91 height 32
checkbox input "true"
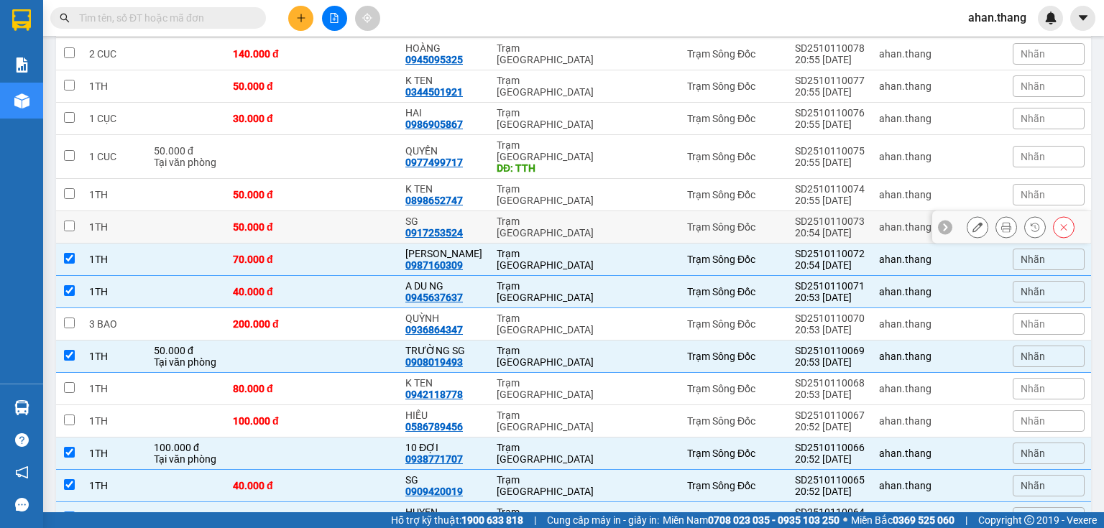
click at [463, 227] on div "0917253524" at bounding box center [434, 233] width 58 height 12
click at [474, 216] on div "SG 0917253524" at bounding box center [443, 227] width 77 height 23
checkbox input "true"
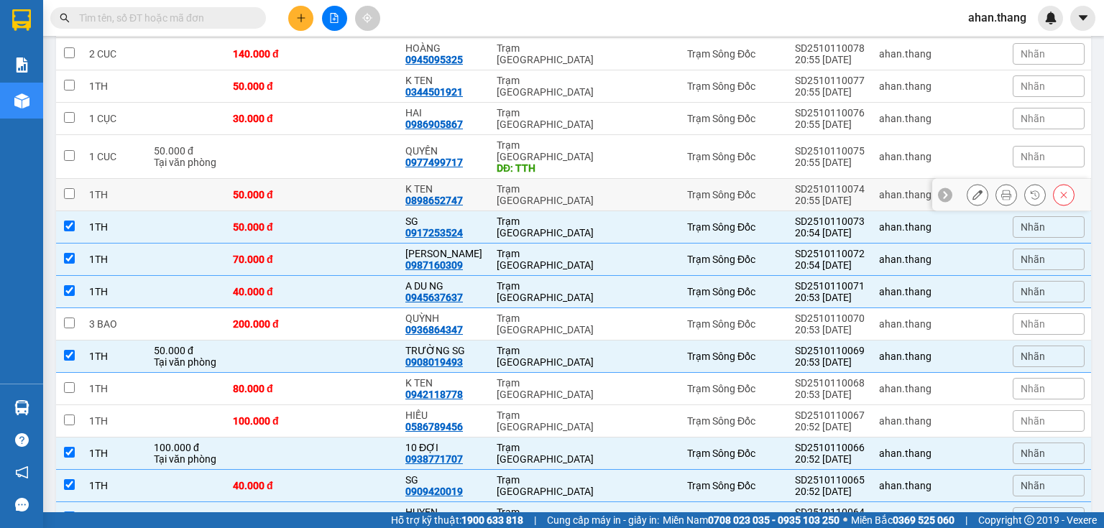
click at [473, 183] on div "K TEN 0898652747" at bounding box center [443, 194] width 77 height 23
checkbox input "true"
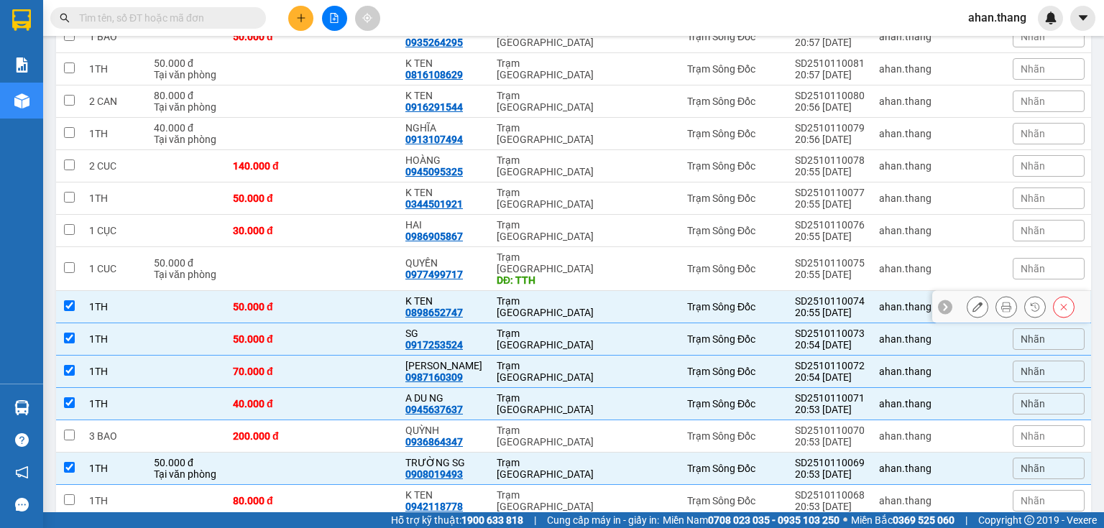
scroll to position [575, 0]
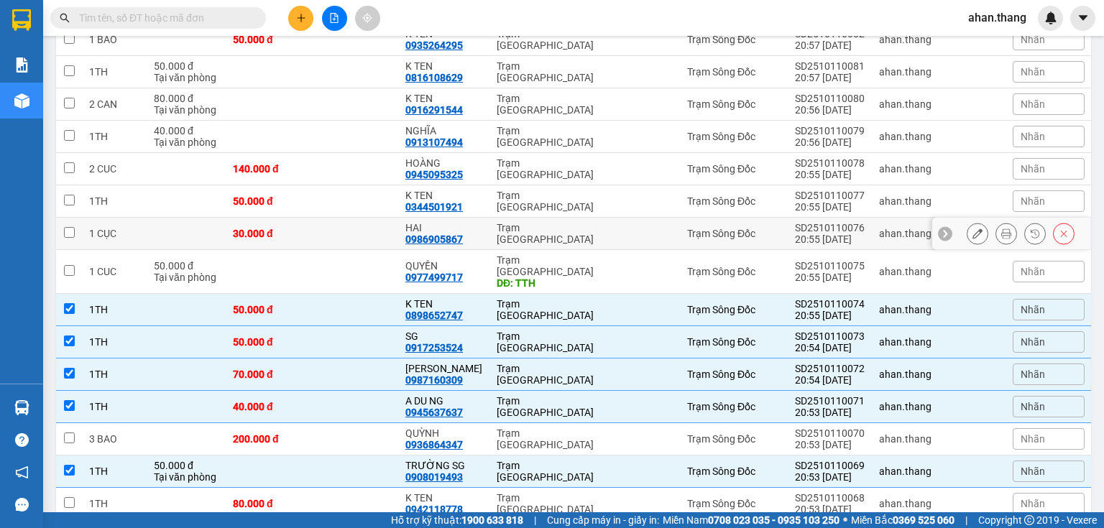
click at [483, 218] on td "HAI 0986905867" at bounding box center [443, 234] width 91 height 32
checkbox input "true"
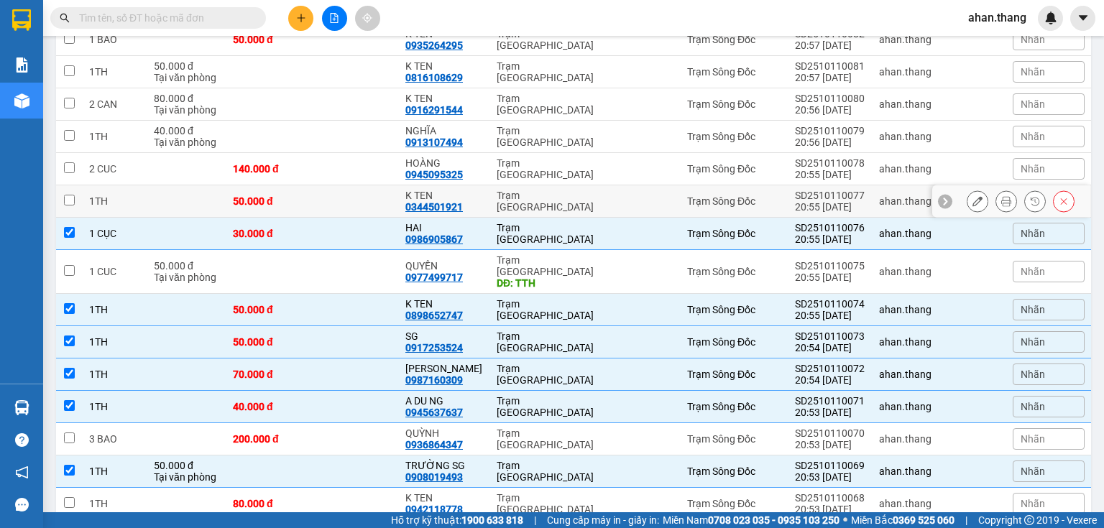
click at [481, 185] on td "K TEN 0344501921" at bounding box center [443, 201] width 91 height 32
checkbox input "true"
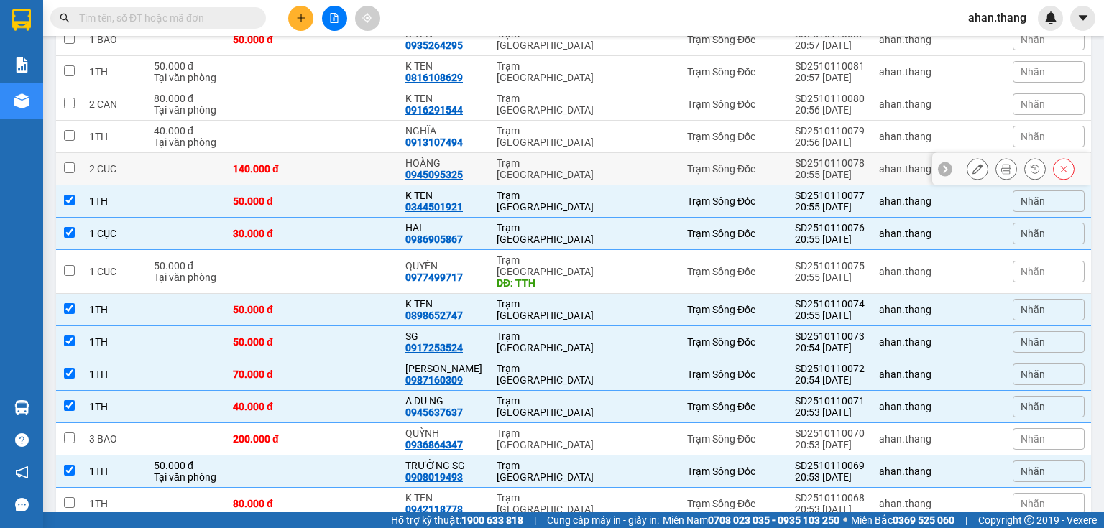
click at [475, 157] on div "HOÀNG 0945095325" at bounding box center [443, 168] width 77 height 23
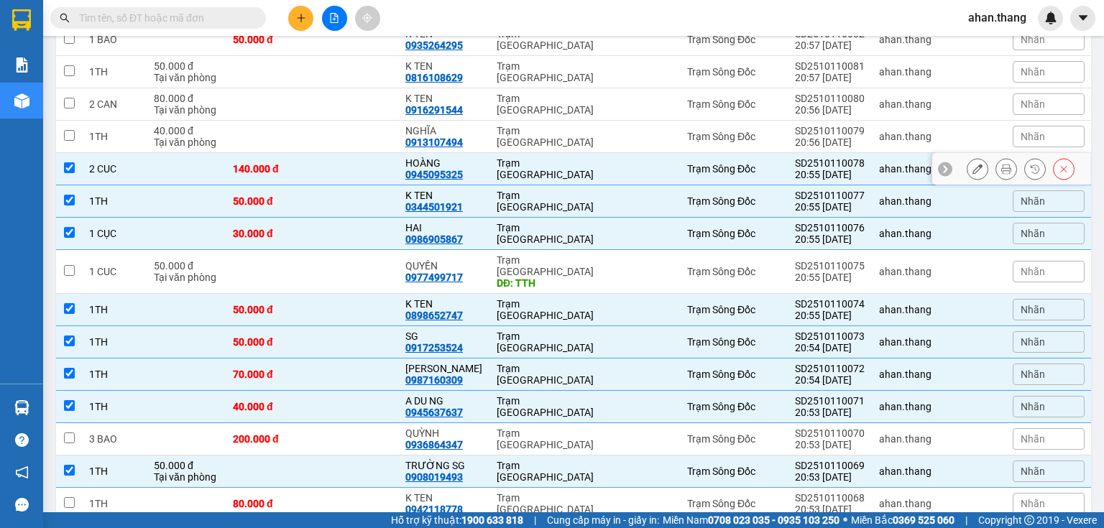
click at [475, 157] on div "HOÀNG 0945095325" at bounding box center [443, 168] width 77 height 23
checkbox input "false"
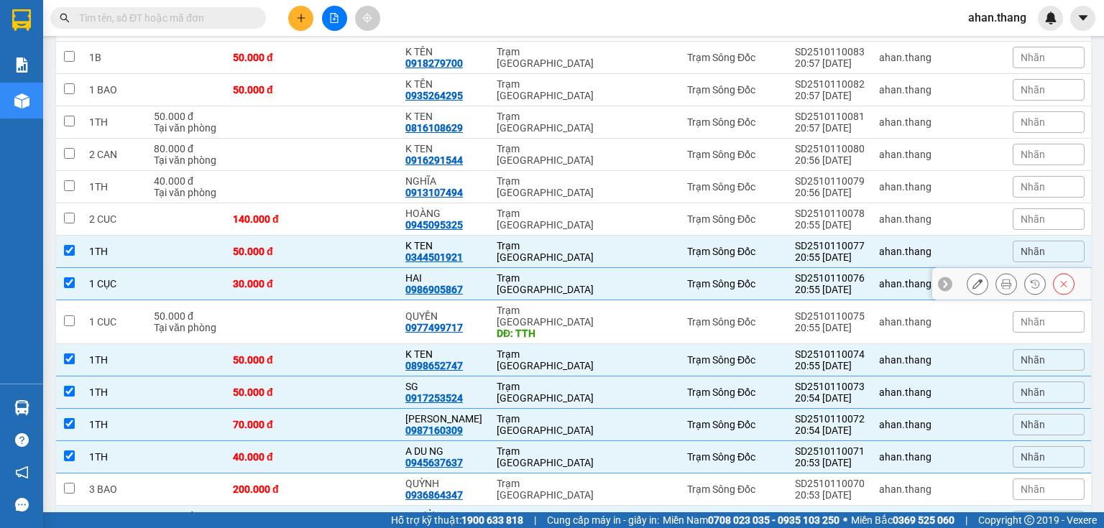
scroll to position [518, 0]
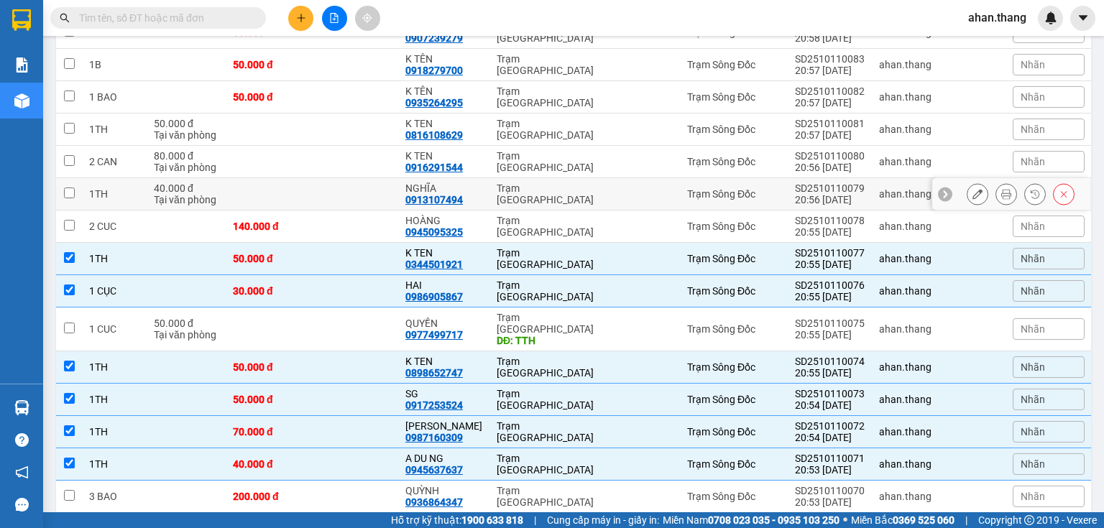
click at [472, 183] on div "NGHĨA 0913107494" at bounding box center [443, 194] width 77 height 23
checkbox input "true"
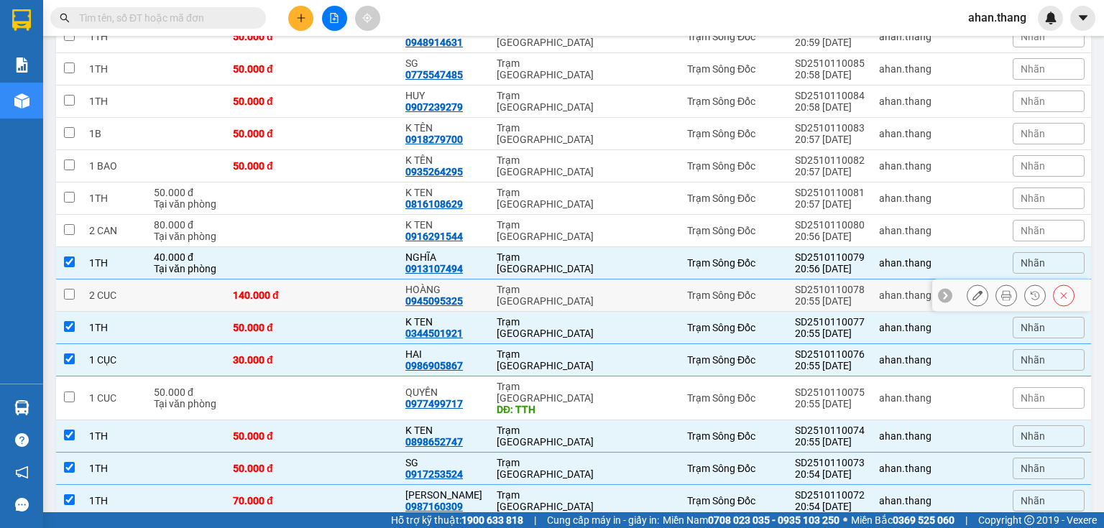
scroll to position [403, 0]
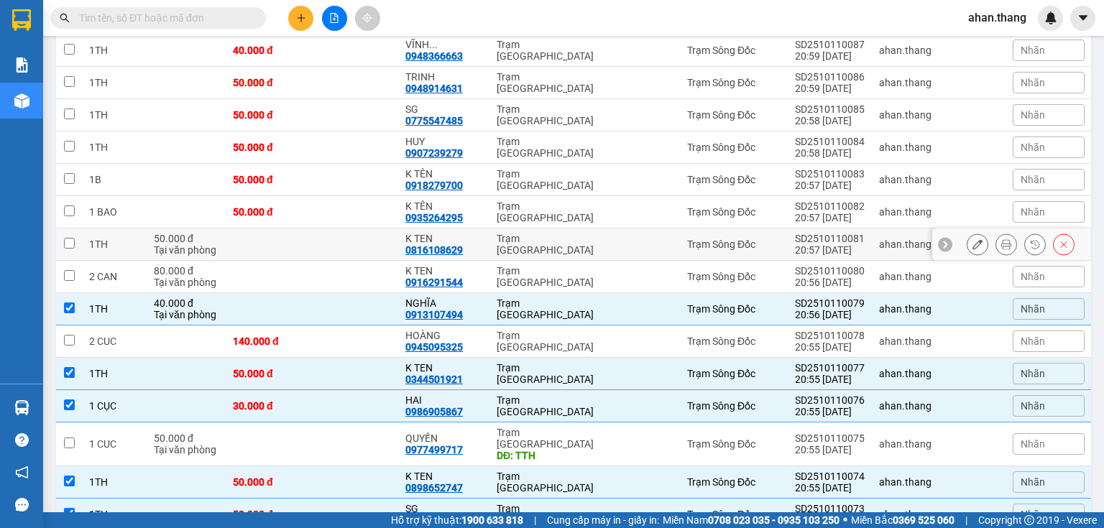
click at [490, 229] on td "Trạm [GEOGRAPHIC_DATA]" at bounding box center [545, 245] width 111 height 32
checkbox input "true"
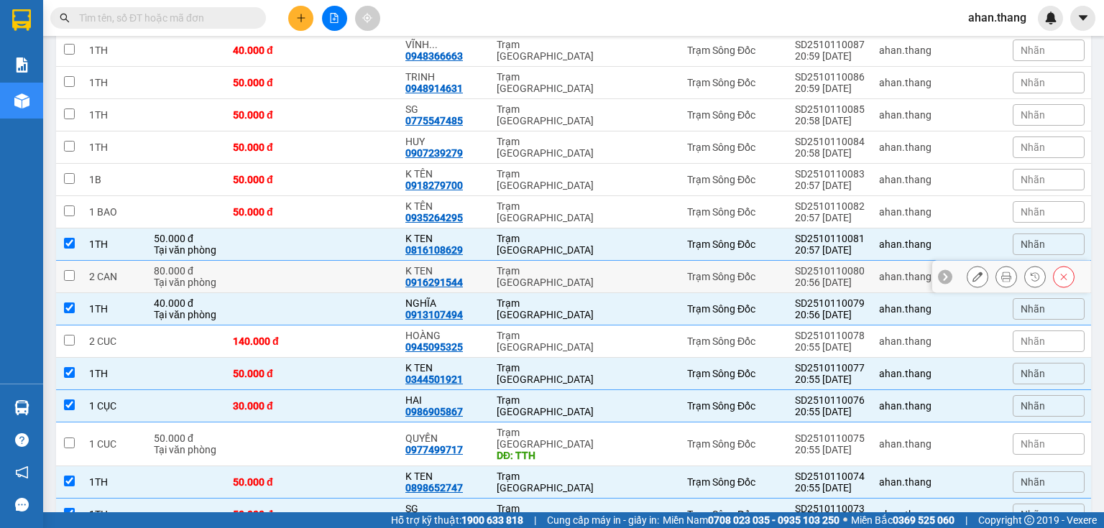
scroll to position [345, 0]
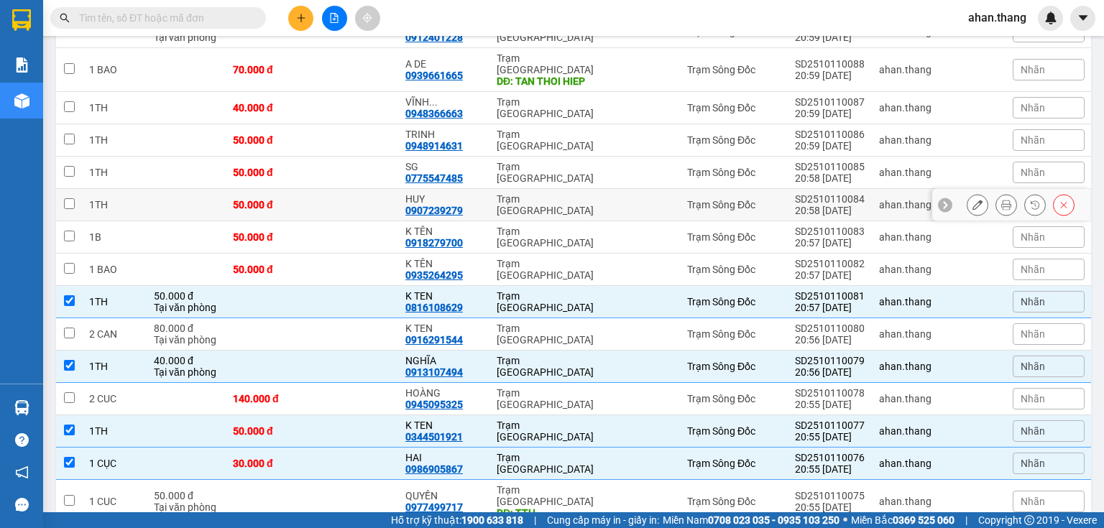
click at [480, 189] on td "HUY 0907239279" at bounding box center [443, 205] width 91 height 32
checkbox input "true"
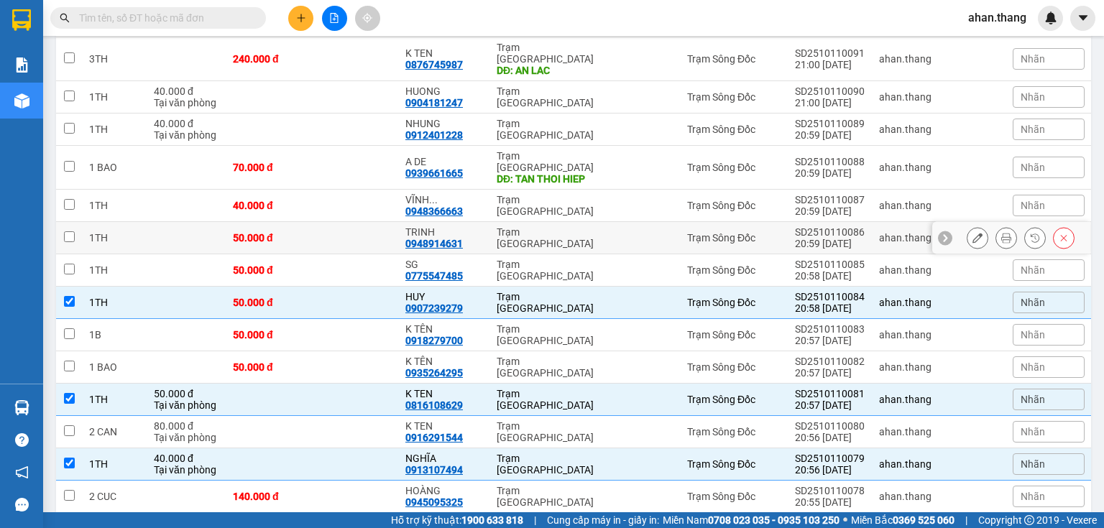
scroll to position [230, 0]
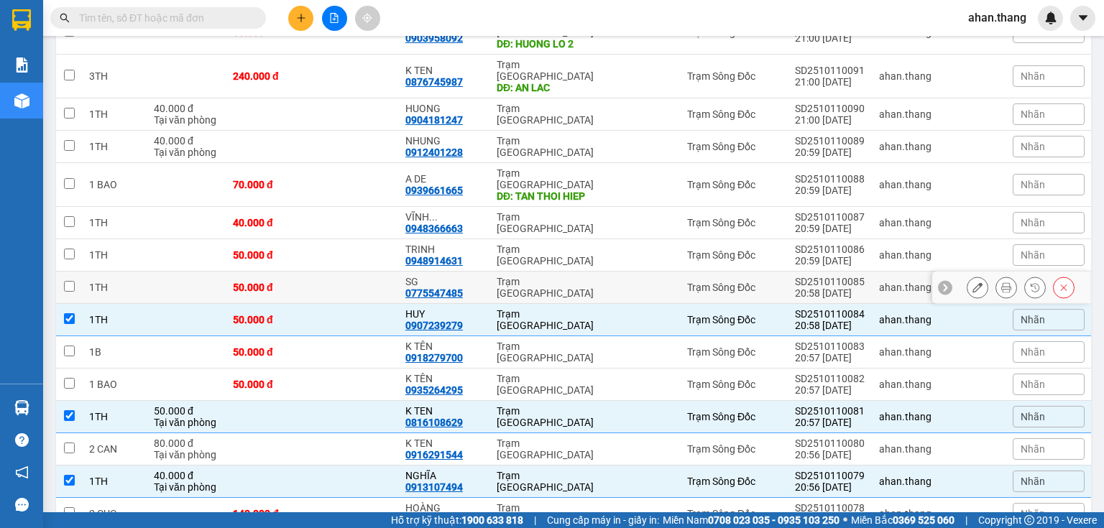
click at [479, 272] on td "SG 0775547485" at bounding box center [443, 288] width 91 height 32
checkbox input "true"
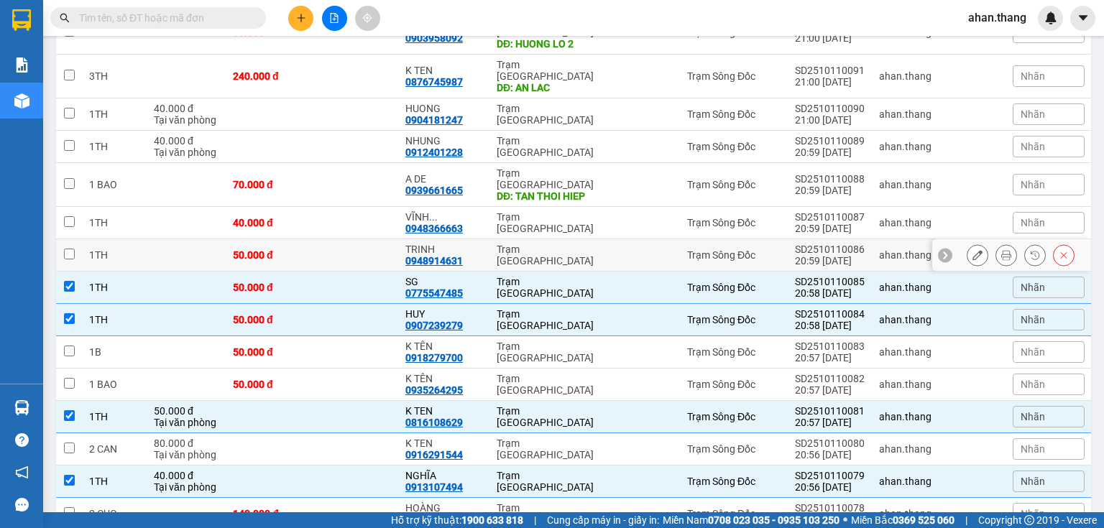
click at [484, 239] on td "TRINH 0948914631" at bounding box center [443, 255] width 91 height 32
checkbox input "true"
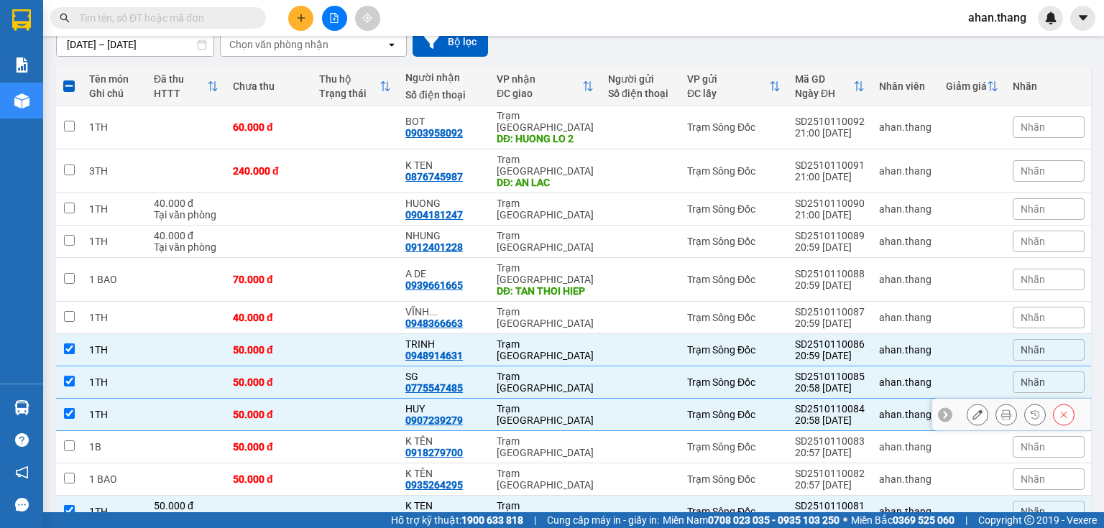
scroll to position [115, 0]
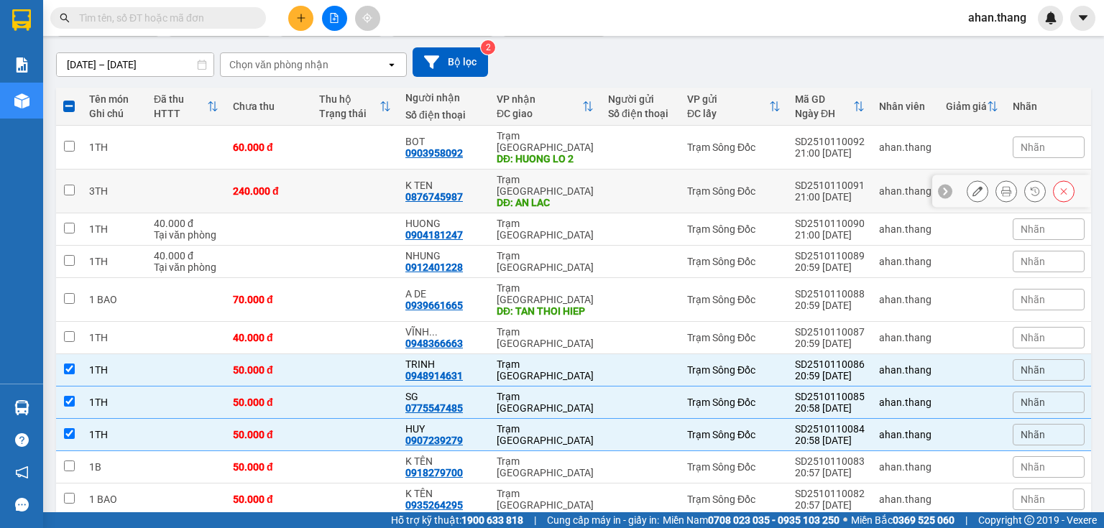
click at [490, 175] on td "Trạm Sài Gòn DĐ: AN LAC" at bounding box center [545, 192] width 111 height 44
checkbox input "true"
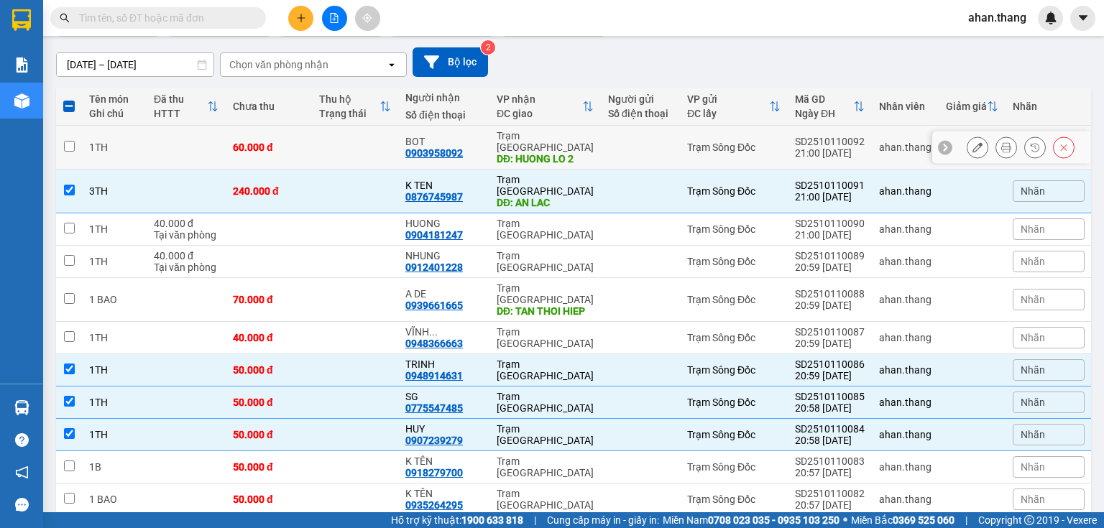
click at [469, 148] on div "BOT 0903958092" at bounding box center [443, 147] width 77 height 23
checkbox input "true"
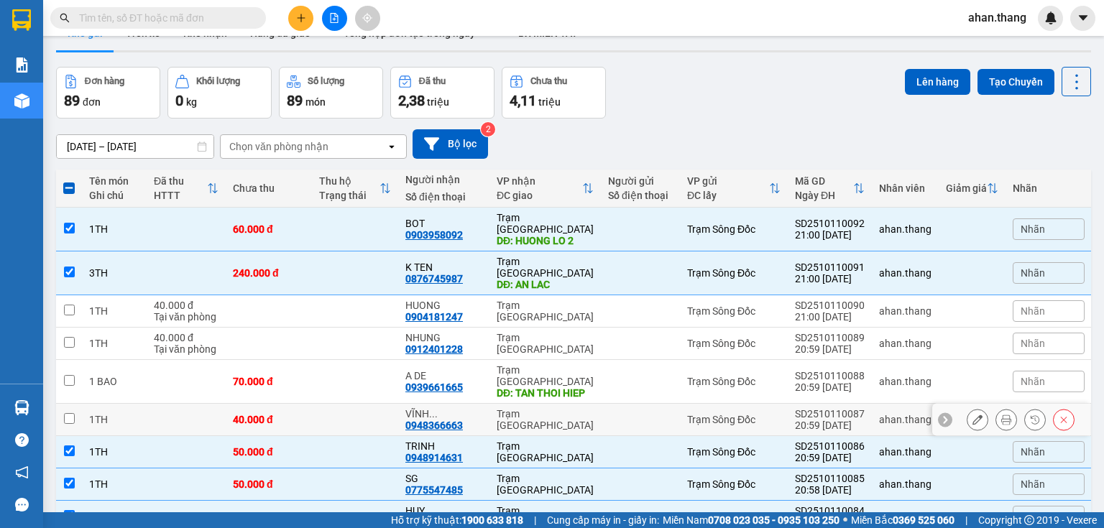
scroll to position [0, 0]
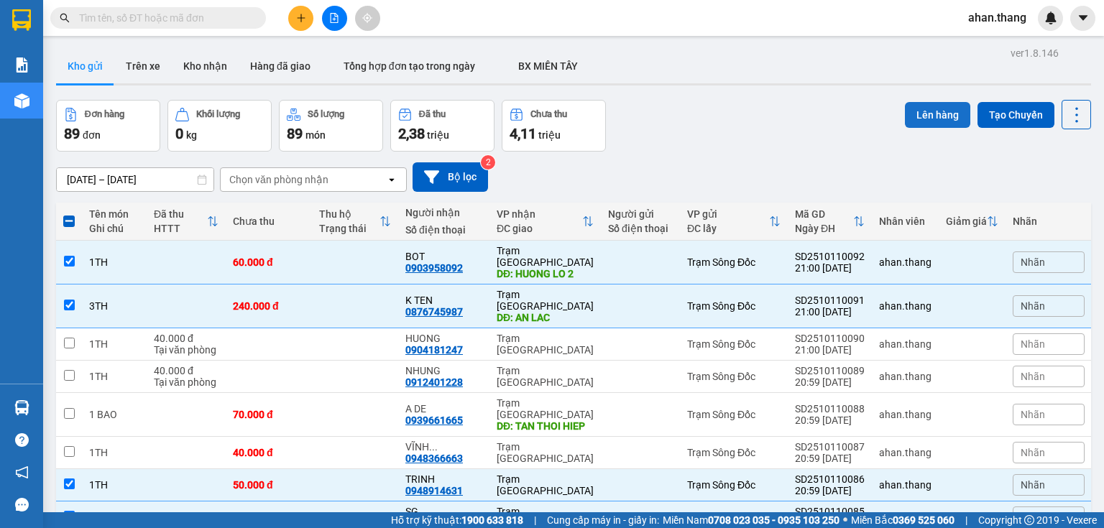
click at [934, 121] on button "Lên hàng" at bounding box center [937, 115] width 65 height 26
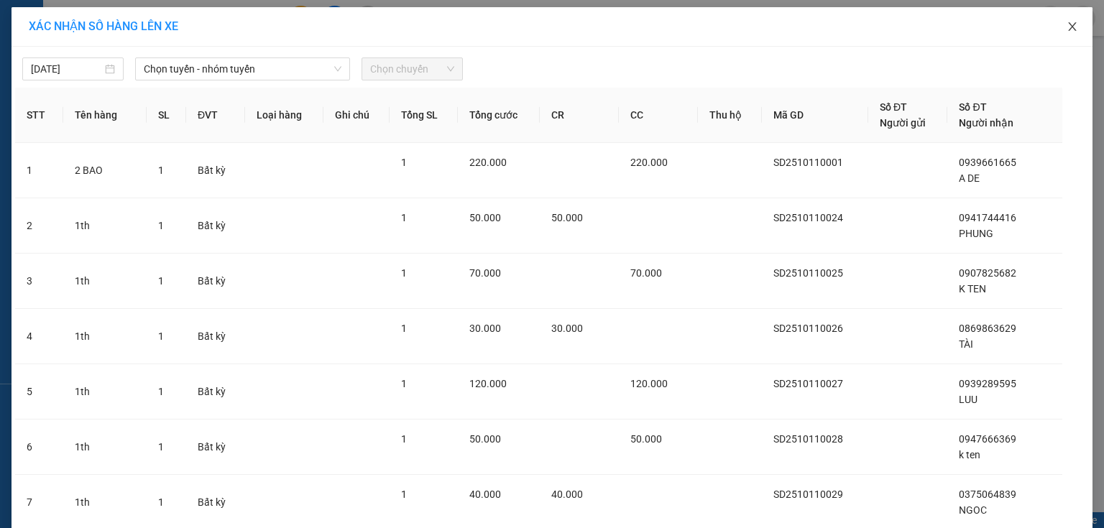
click at [1078, 25] on span "Close" at bounding box center [1072, 27] width 40 height 40
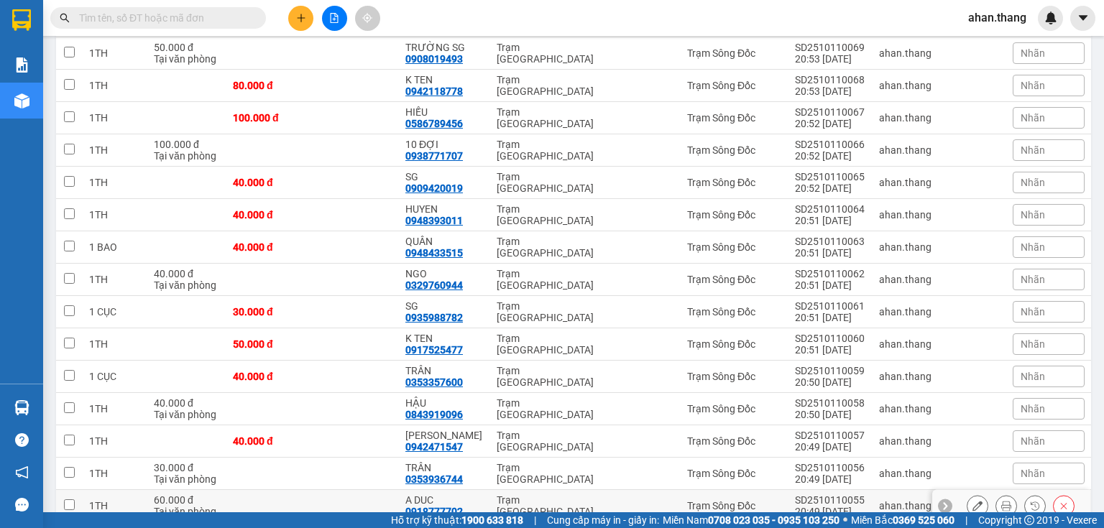
scroll to position [978, 0]
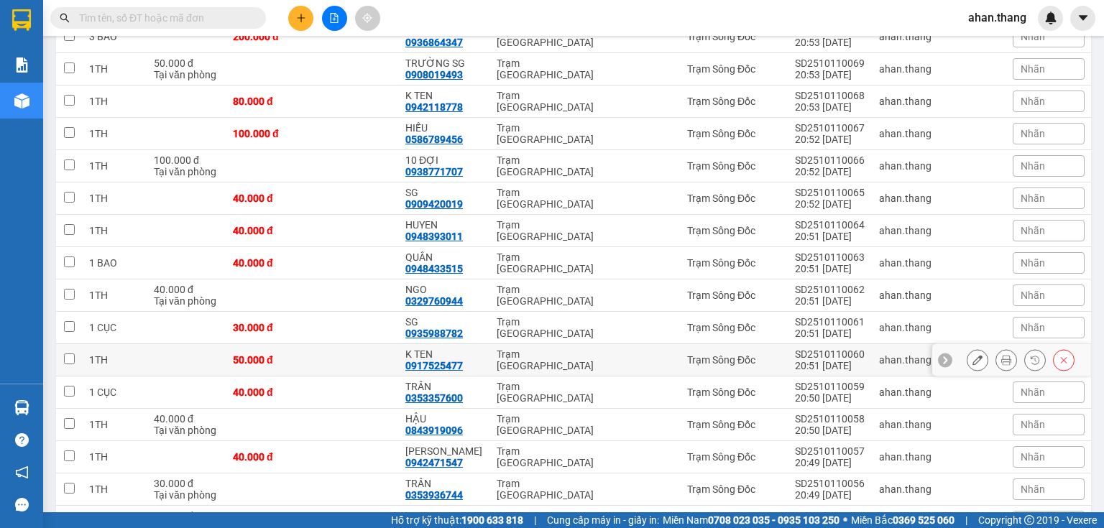
click at [500, 349] on div "Trạm [GEOGRAPHIC_DATA]" at bounding box center [545, 360] width 97 height 23
checkbox input "true"
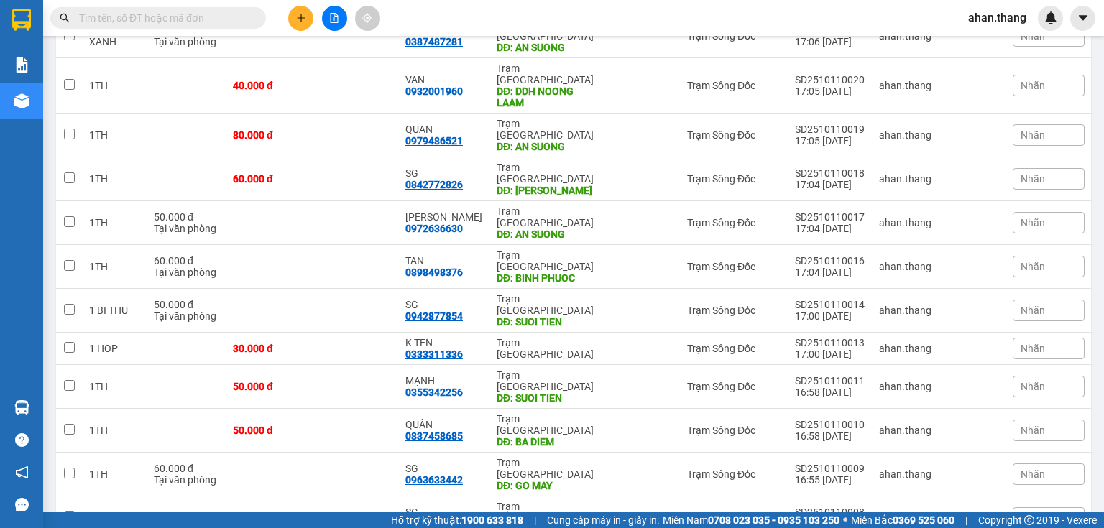
scroll to position [2330, 0]
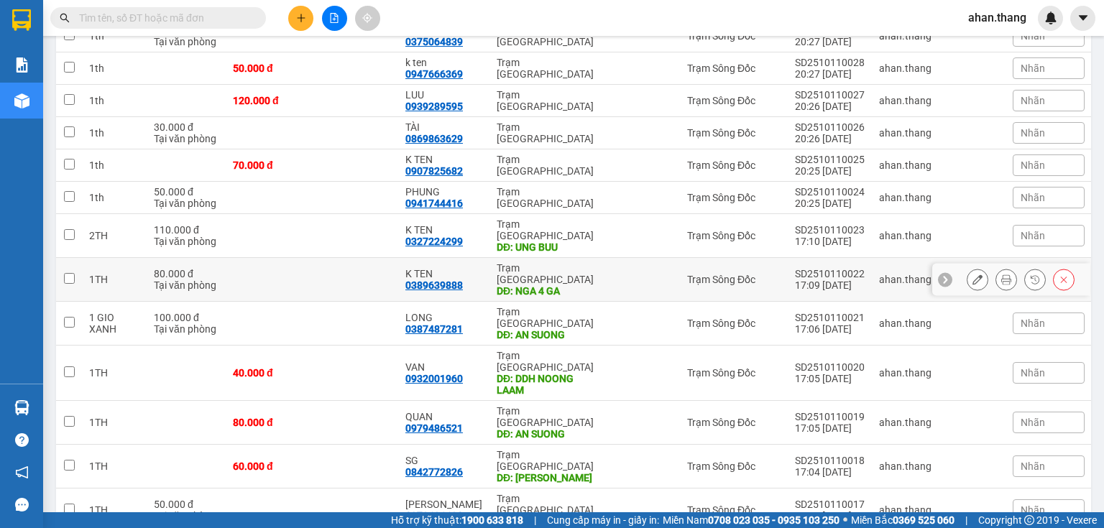
click at [474, 268] on div "K TEN" at bounding box center [443, 274] width 77 height 12
checkbox input "true"
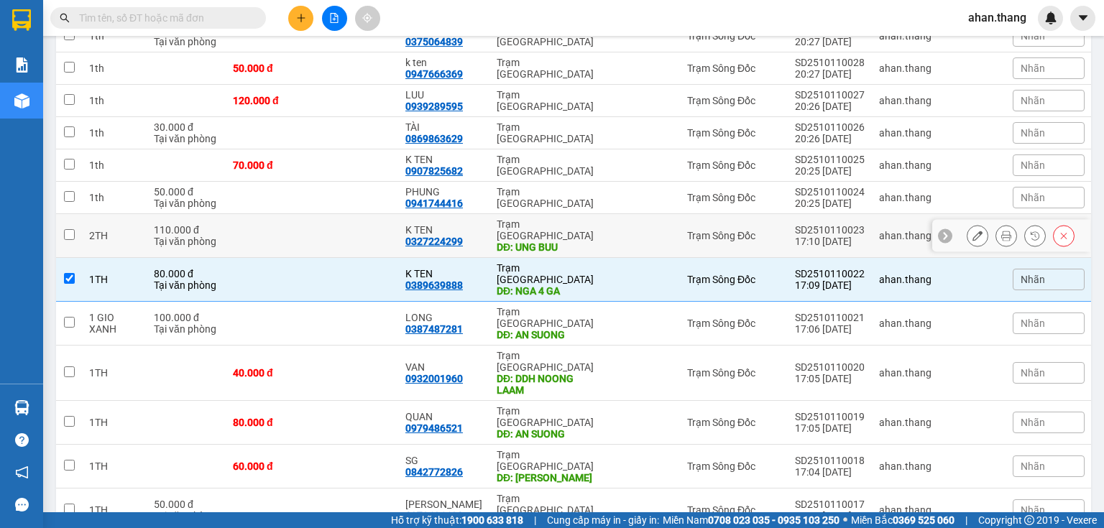
click at [476, 214] on td "K TEN 0327224299" at bounding box center [443, 236] width 91 height 44
checkbox input "true"
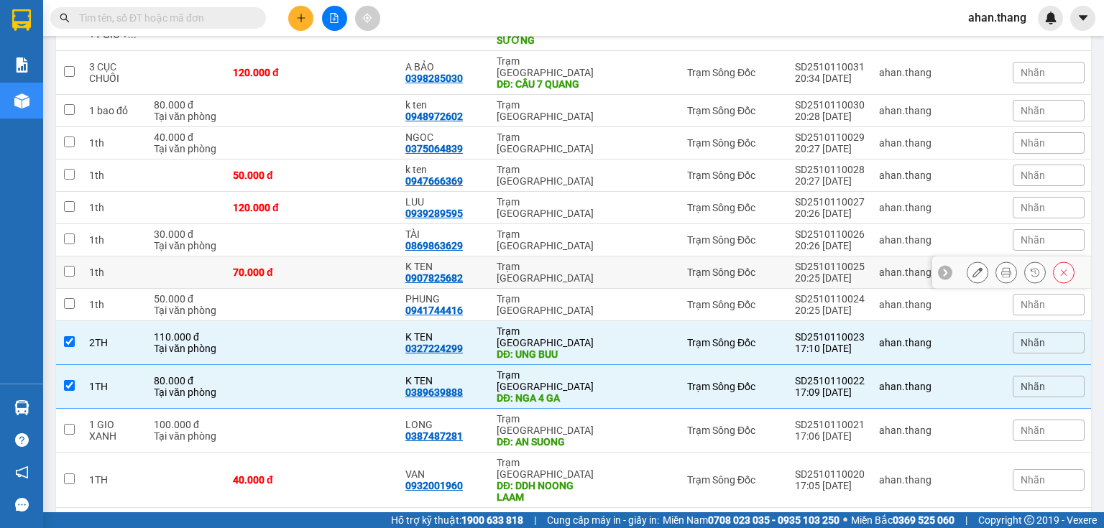
scroll to position [2215, 0]
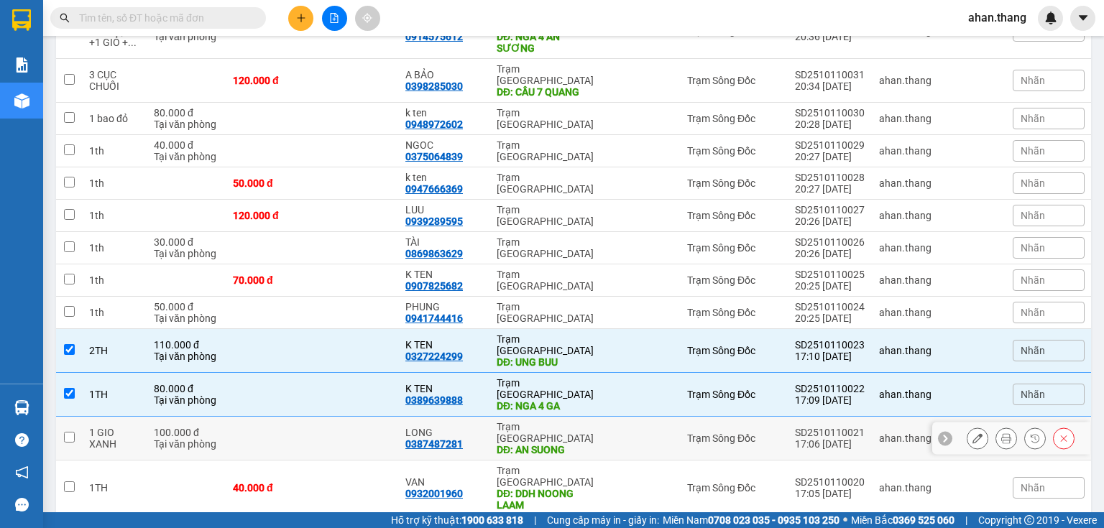
click at [469, 427] on div "LONG" at bounding box center [443, 433] width 77 height 12
checkbox input "true"
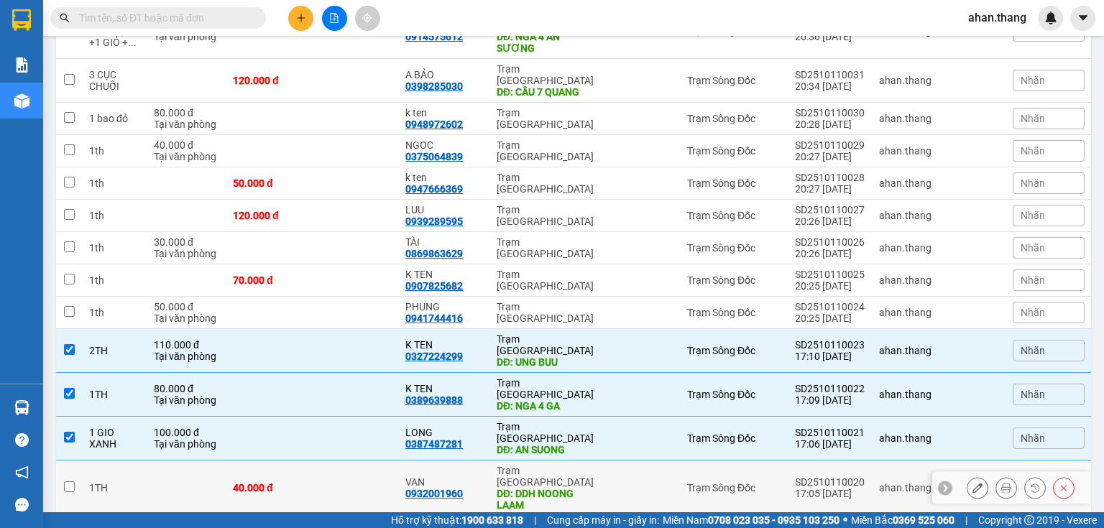
drag, startPoint x: 482, startPoint y: 339, endPoint x: 474, endPoint y: 372, distance: 34.0
click at [482, 461] on td "VAN 0932001960" at bounding box center [443, 488] width 91 height 55
checkbox input "true"
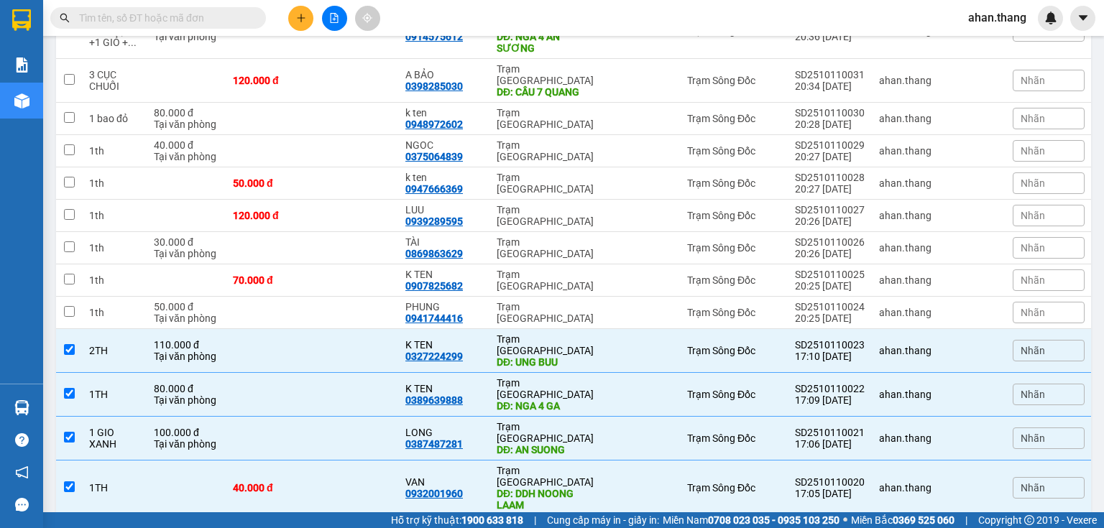
click at [474, 526] on div "QUAN" at bounding box center [443, 532] width 77 height 12
checkbox input "true"
drag, startPoint x: 472, startPoint y: 409, endPoint x: 472, endPoint y: 417, distance: 7.9
checkbox input "true"
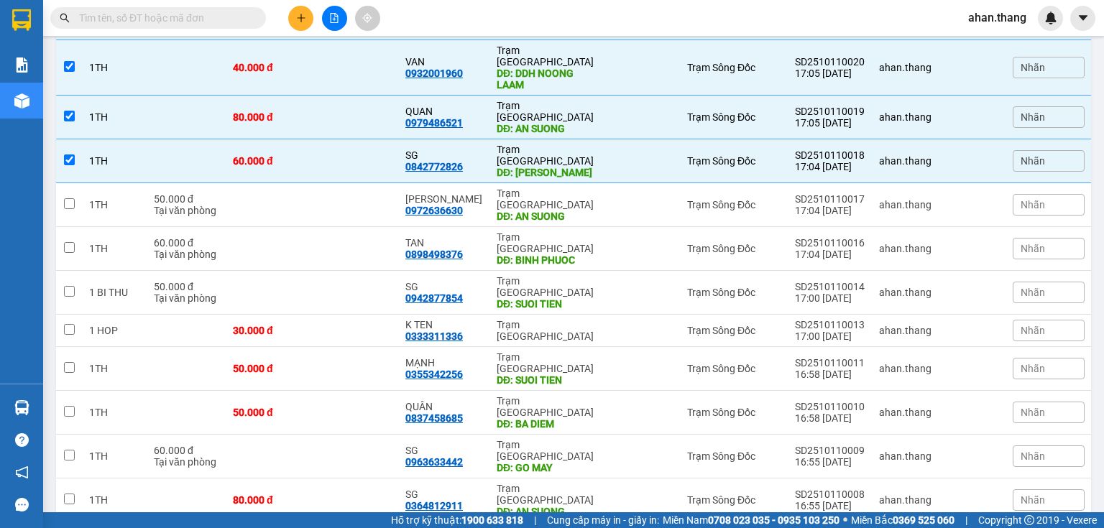
scroll to position [2675, 0]
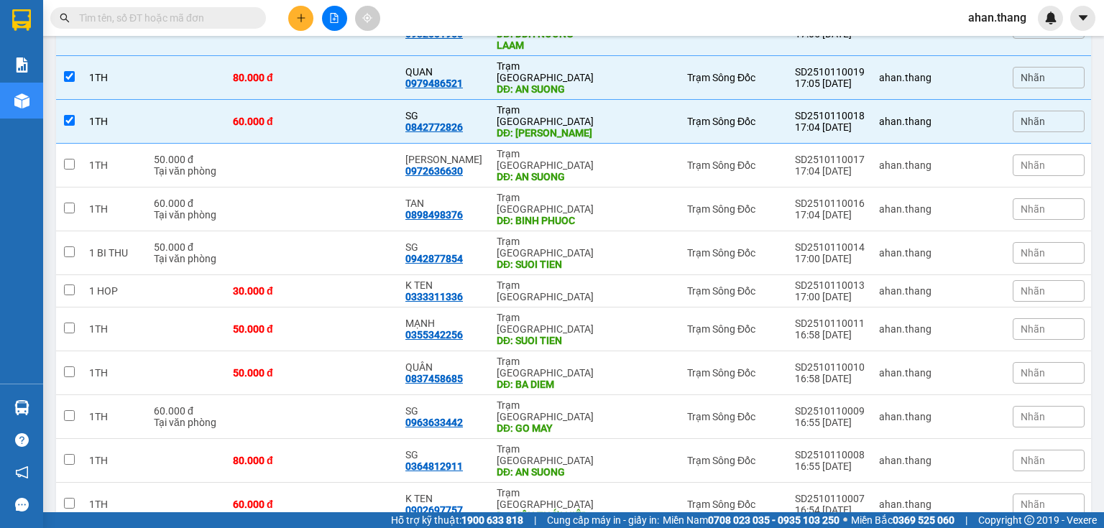
checkbox input "true"
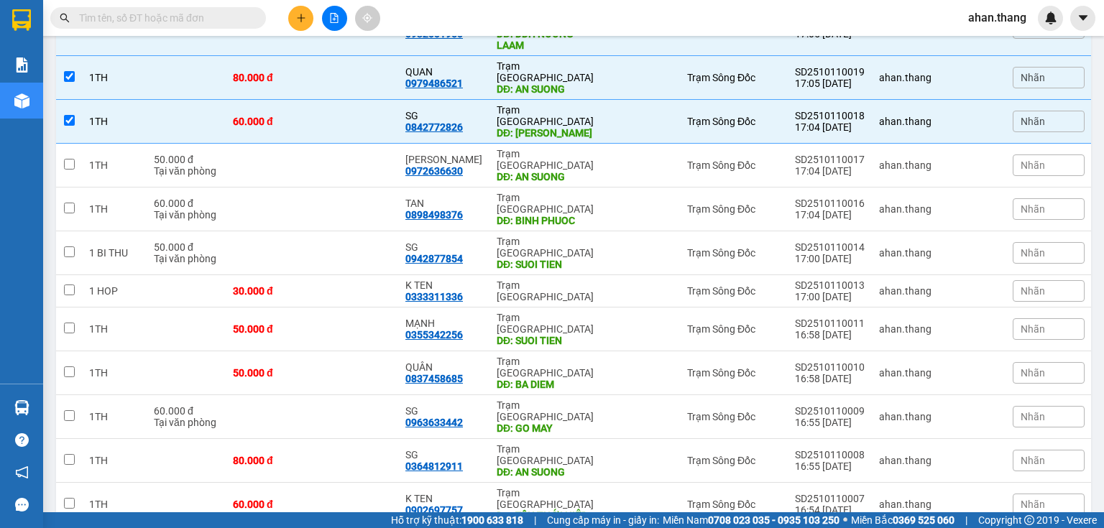
checkbox input "true"
drag, startPoint x: 490, startPoint y: 306, endPoint x: 490, endPoint y: 276, distance: 30.2
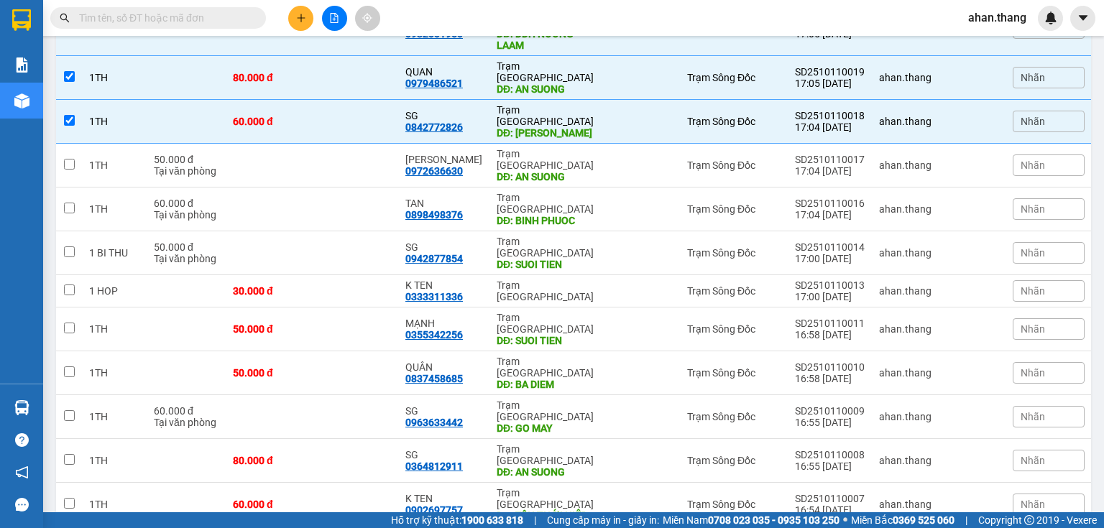
checkbox input "true"
click at [484, 439] on td "SG 0364812911" at bounding box center [443, 461] width 91 height 44
checkbox input "true"
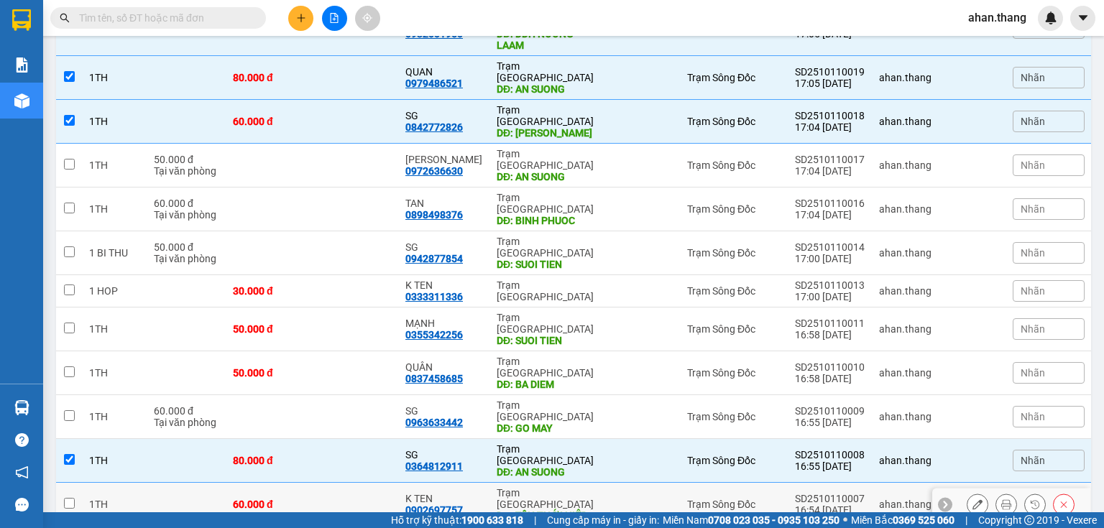
click at [474, 493] on div "K TEN" at bounding box center [443, 499] width 77 height 12
checkbox input "true"
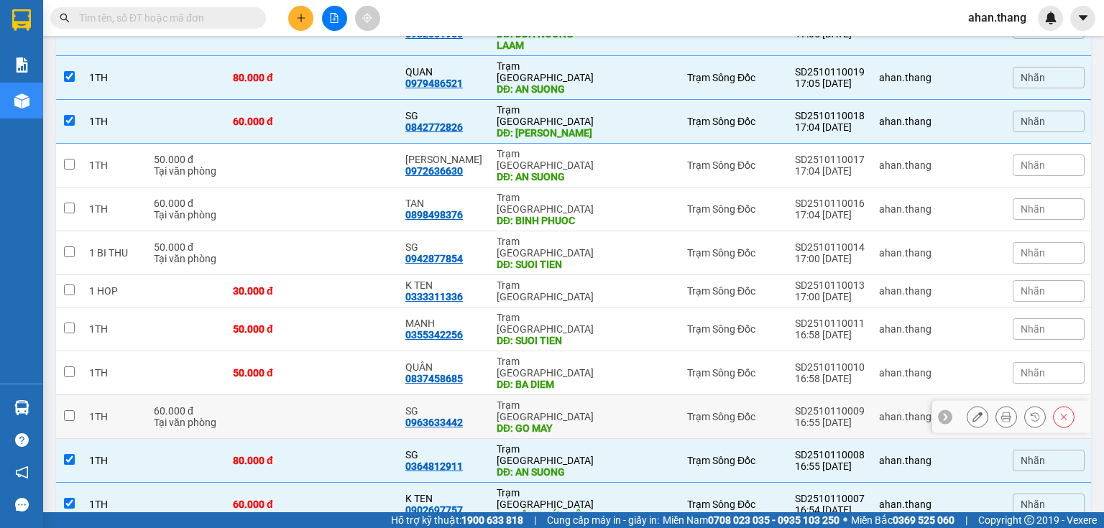
click at [490, 395] on td "Trạm Sài Gòn DĐ: GO MAY" at bounding box center [545, 417] width 111 height 44
checkbox input "true"
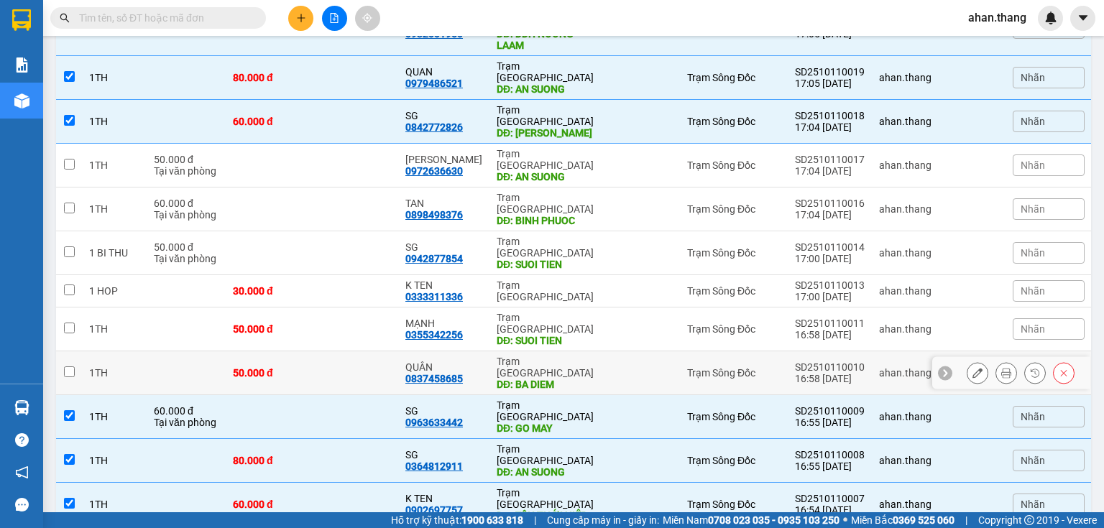
click at [472, 362] on div "QUÂN" at bounding box center [443, 368] width 77 height 12
checkbox input "true"
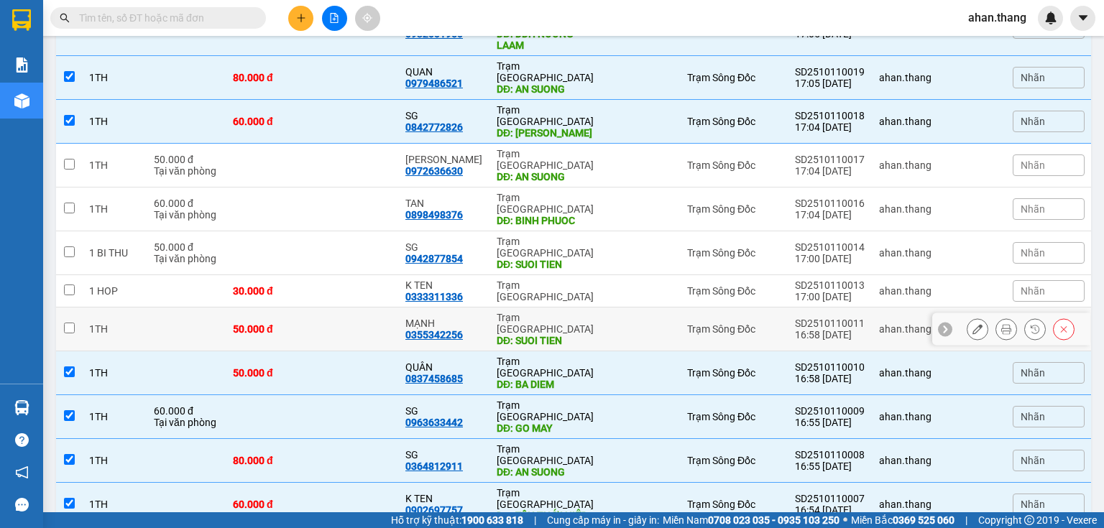
drag, startPoint x: 477, startPoint y: 104, endPoint x: 480, endPoint y: 75, distance: 28.2
click at [477, 308] on td "MẠNH 0355342256" at bounding box center [443, 330] width 91 height 44
checkbox input "true"
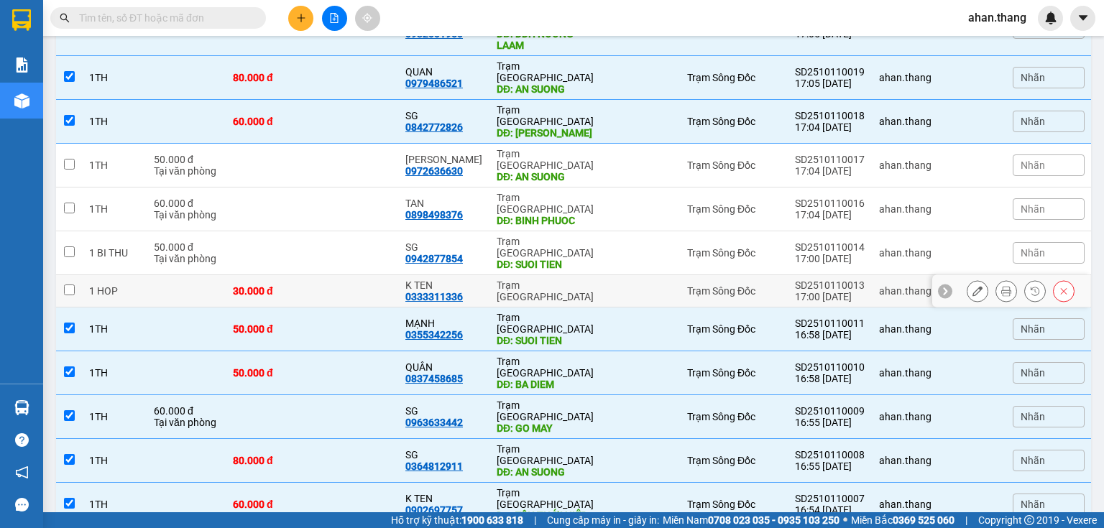
drag, startPoint x: 480, startPoint y: 75, endPoint x: 478, endPoint y: 58, distance: 17.4
click at [480, 275] on td "K TEN 0333311336" at bounding box center [443, 291] width 91 height 32
checkbox input "true"
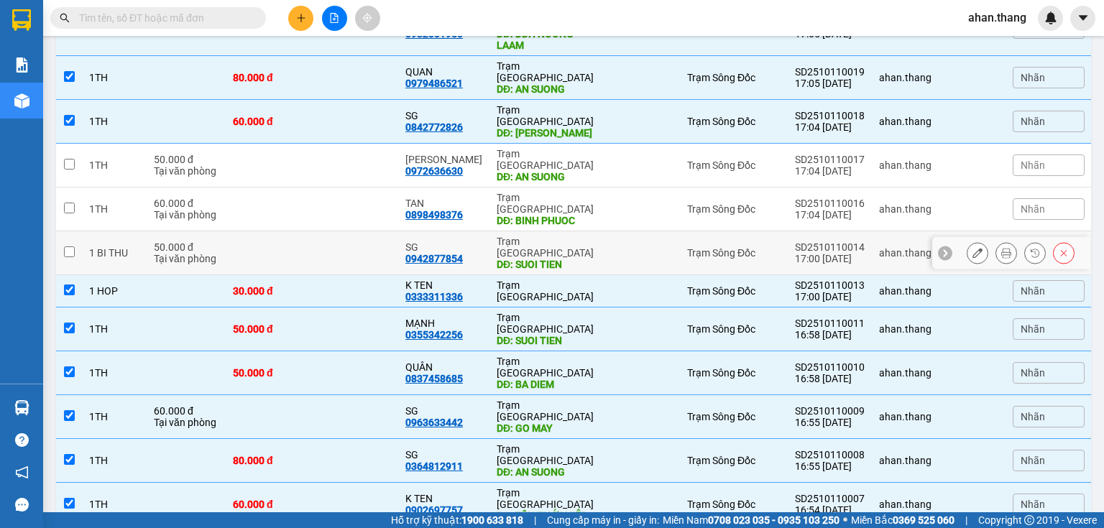
click at [477, 242] on div "SG 0942877854" at bounding box center [443, 253] width 77 height 23
checkbox input "true"
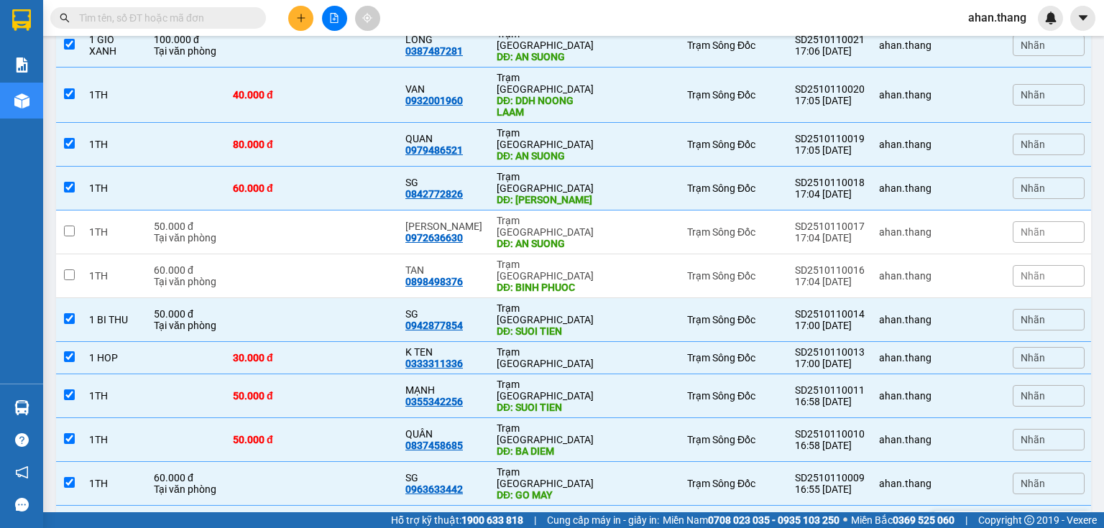
scroll to position [2502, 0]
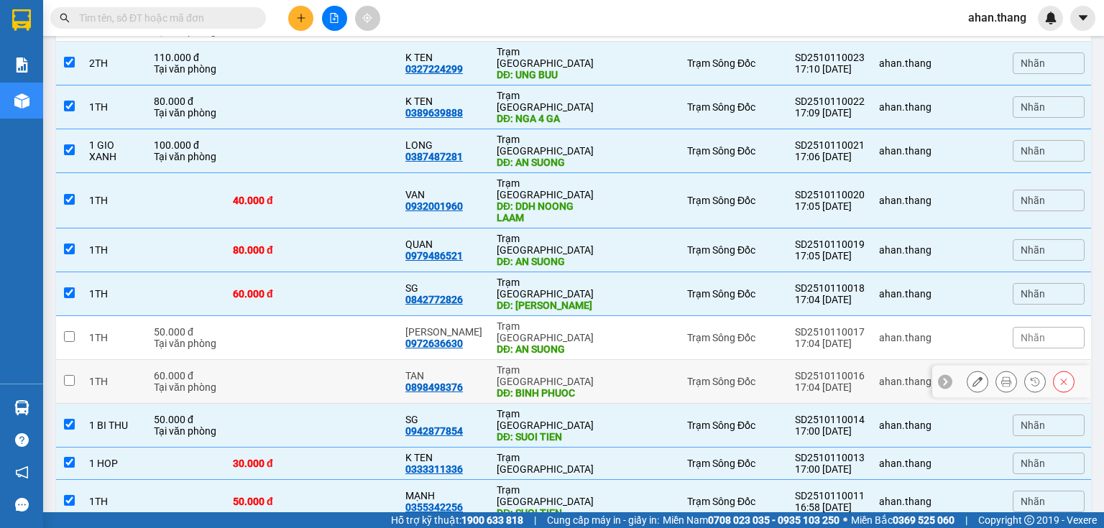
click at [477, 370] on div "TAN 0898498376" at bounding box center [443, 381] width 77 height 23
checkbox input "true"
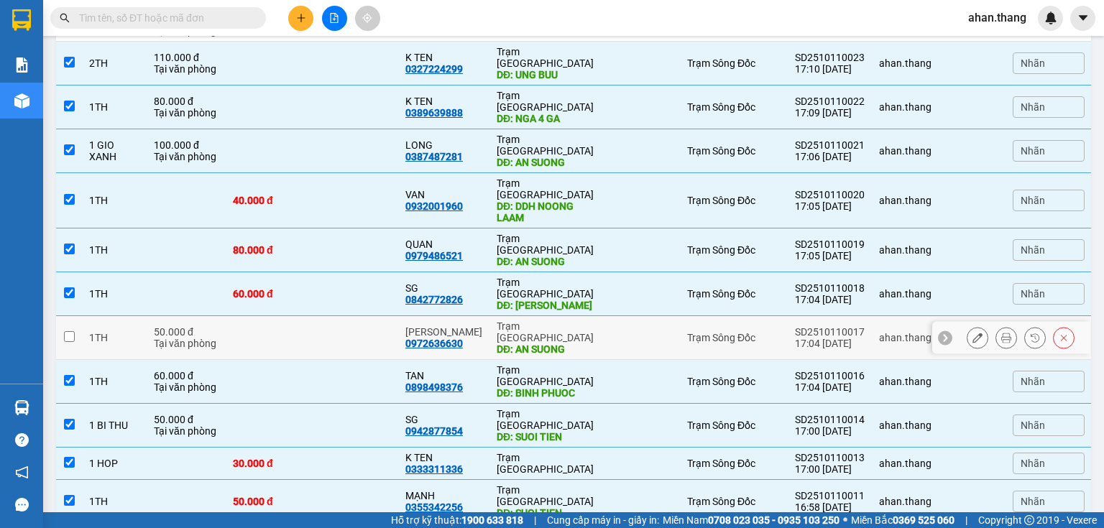
click at [479, 316] on td "MINH THU 0972636630" at bounding box center [443, 338] width 91 height 44
checkbox input "true"
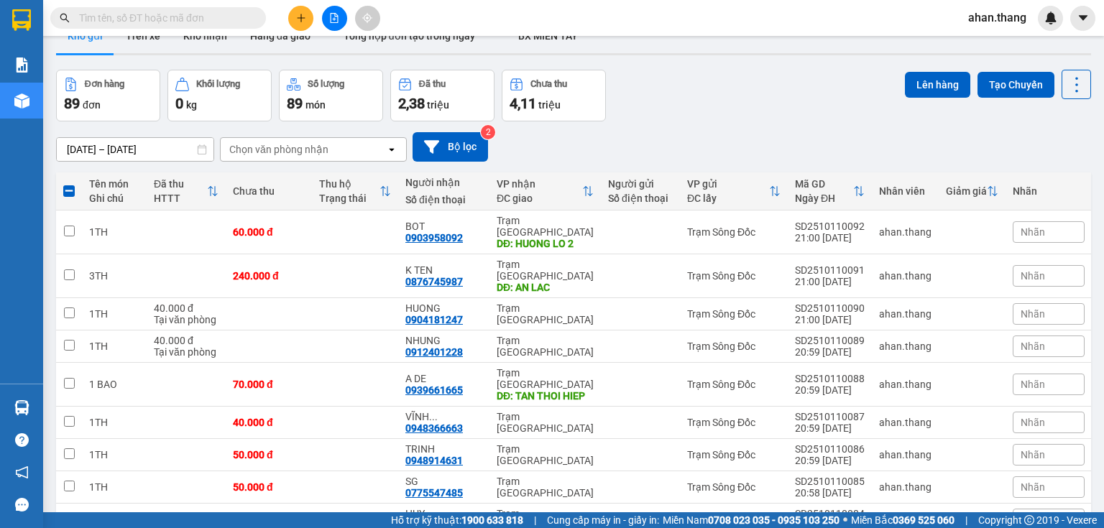
scroll to position [25, 0]
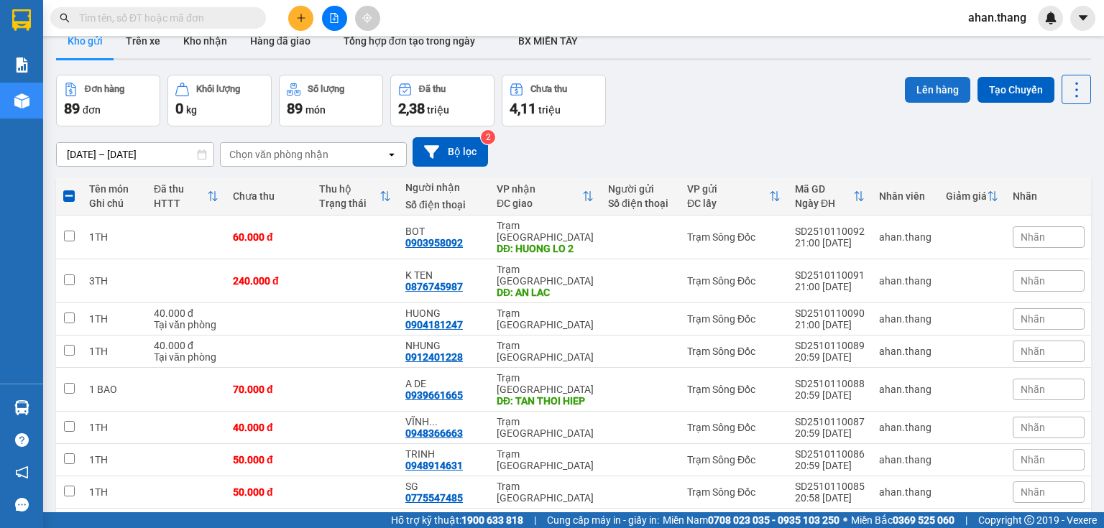
click at [954, 87] on button "Lên hàng" at bounding box center [937, 90] width 65 height 26
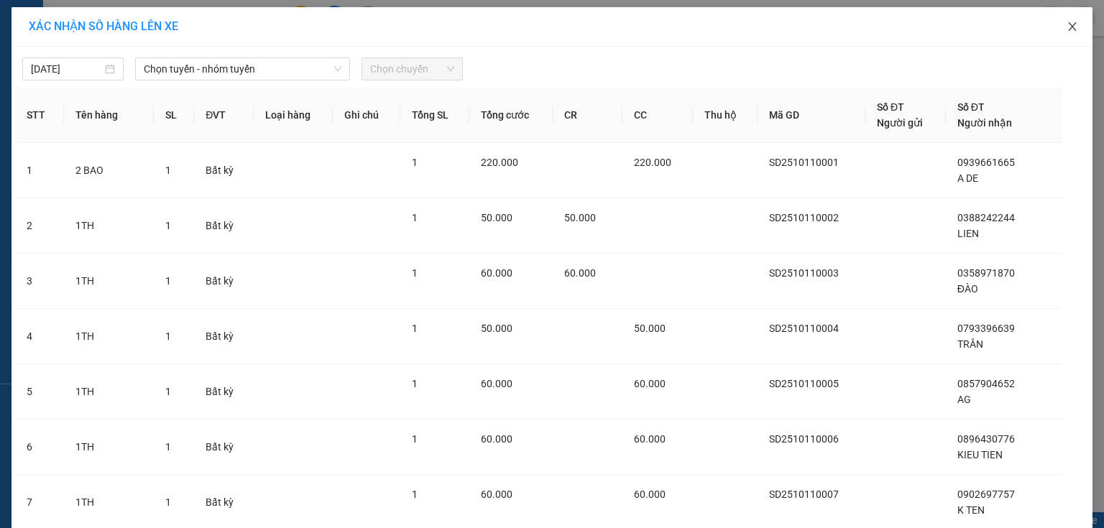
click at [1071, 27] on icon "close" at bounding box center [1073, 27] width 12 height 12
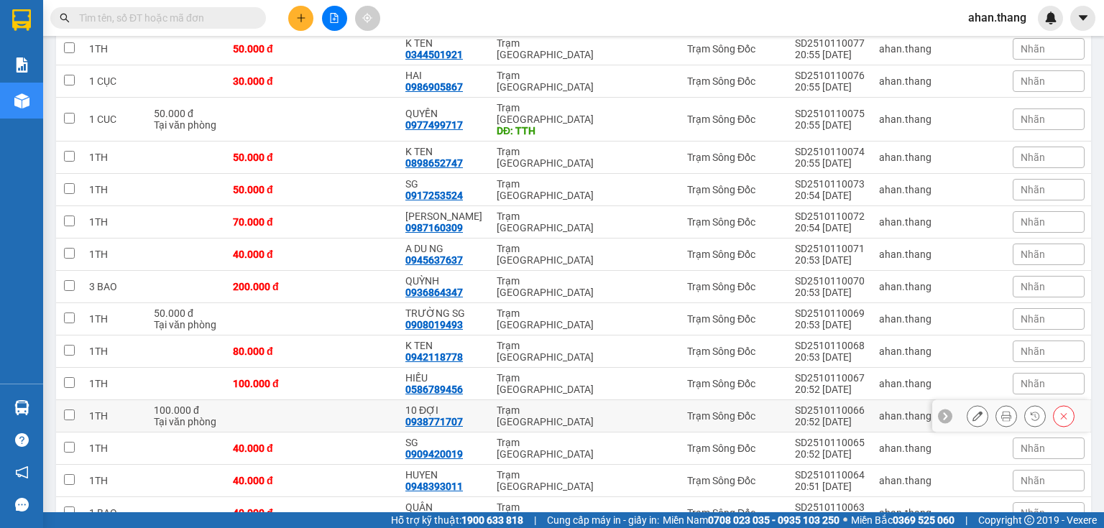
scroll to position [748, 0]
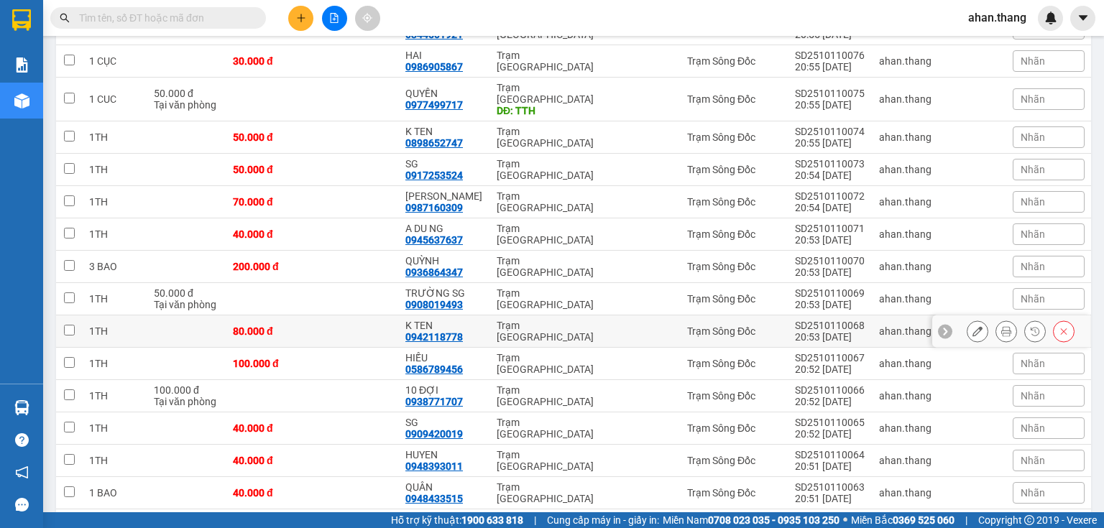
click at [477, 320] on div "K TEN 0942118778" at bounding box center [443, 331] width 77 height 23
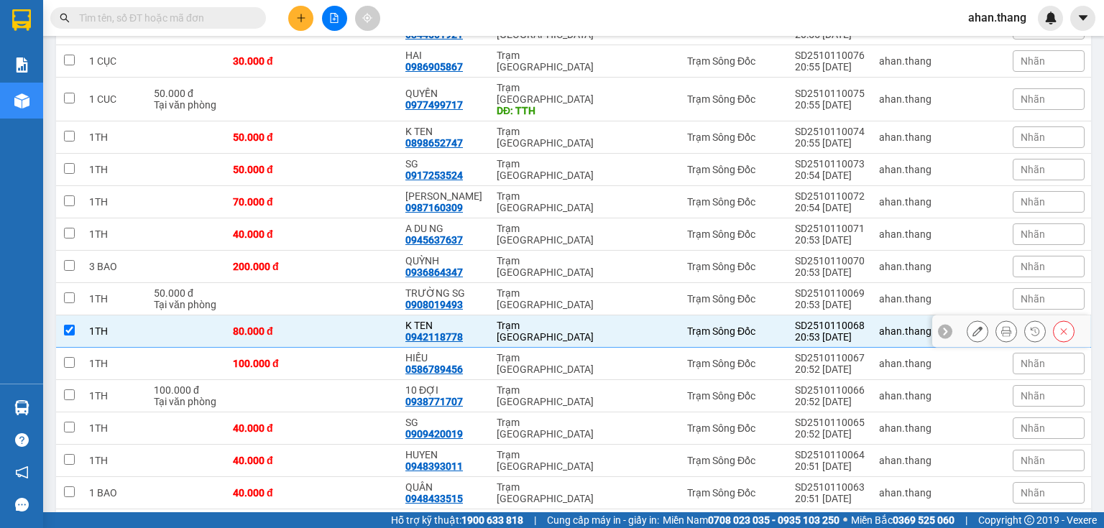
click at [506, 320] on div "Trạm [GEOGRAPHIC_DATA]" at bounding box center [545, 331] width 97 height 23
checkbox input "false"
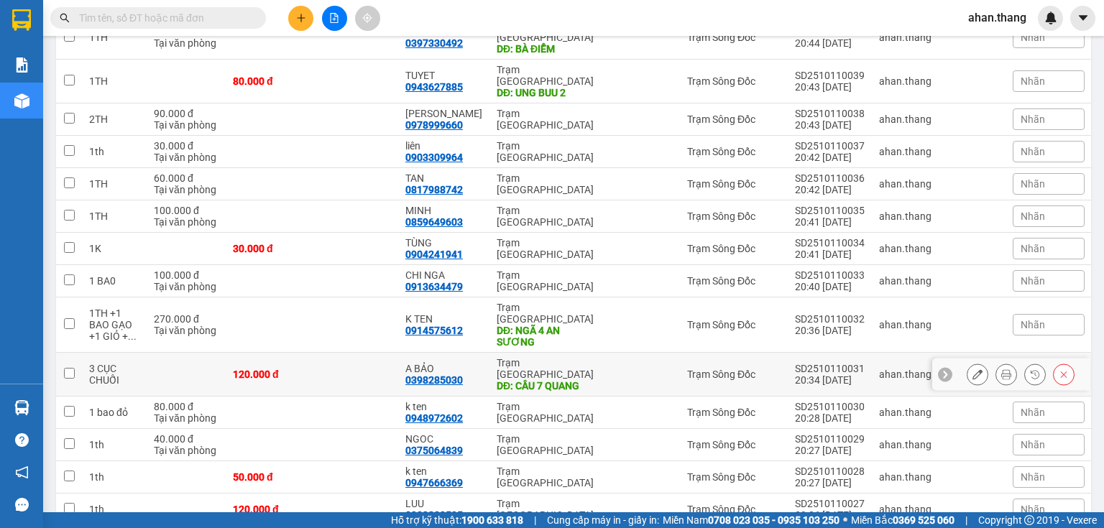
scroll to position [1918, 0]
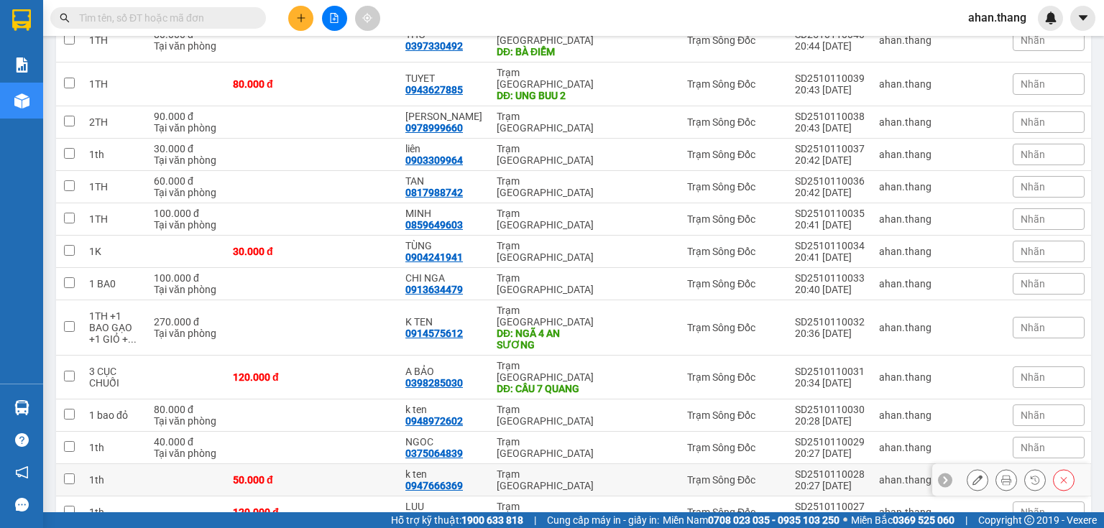
click at [497, 469] on div "Trạm [GEOGRAPHIC_DATA]" at bounding box center [545, 480] width 97 height 23
checkbox input "true"
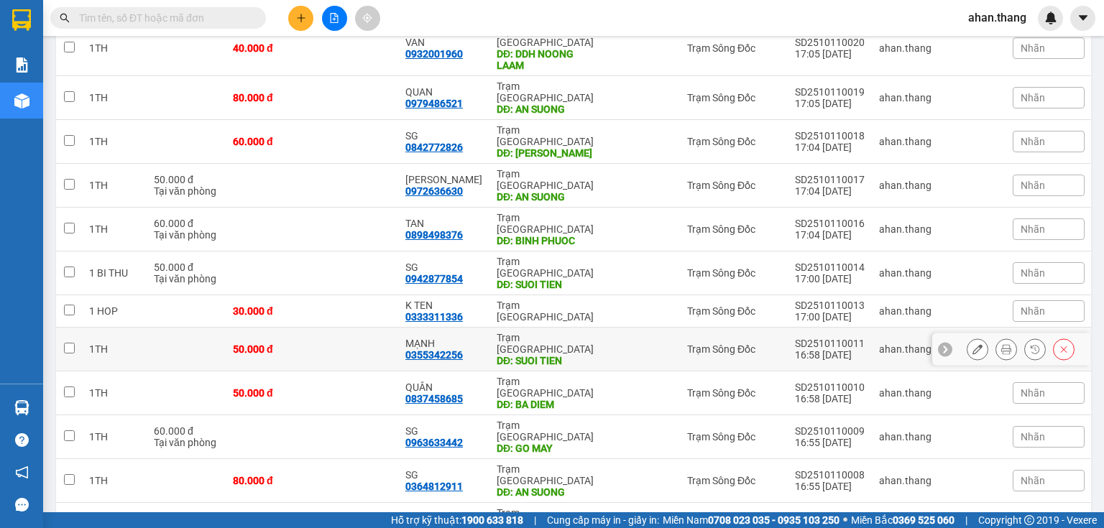
scroll to position [2675, 0]
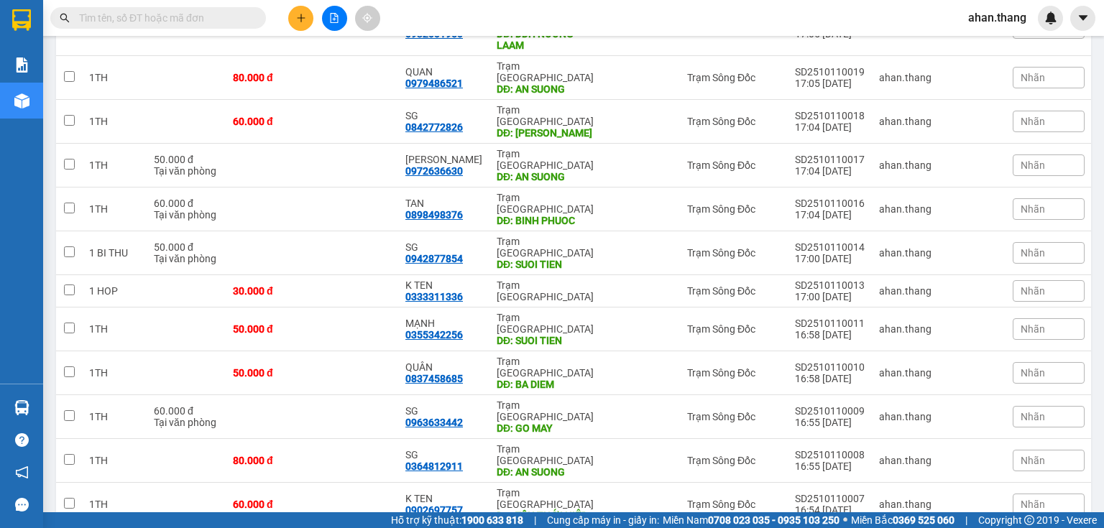
checkbox input "true"
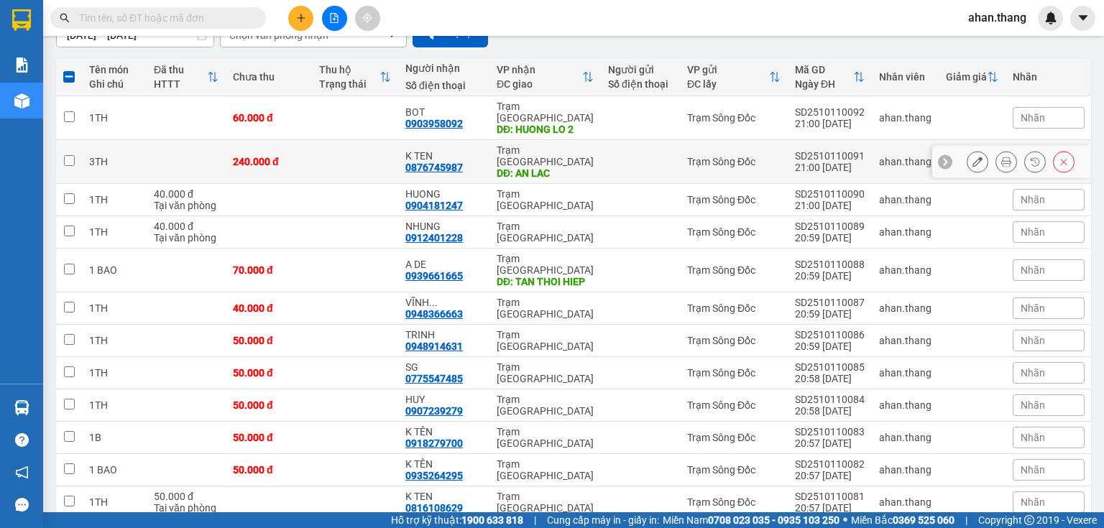
scroll to position [0, 0]
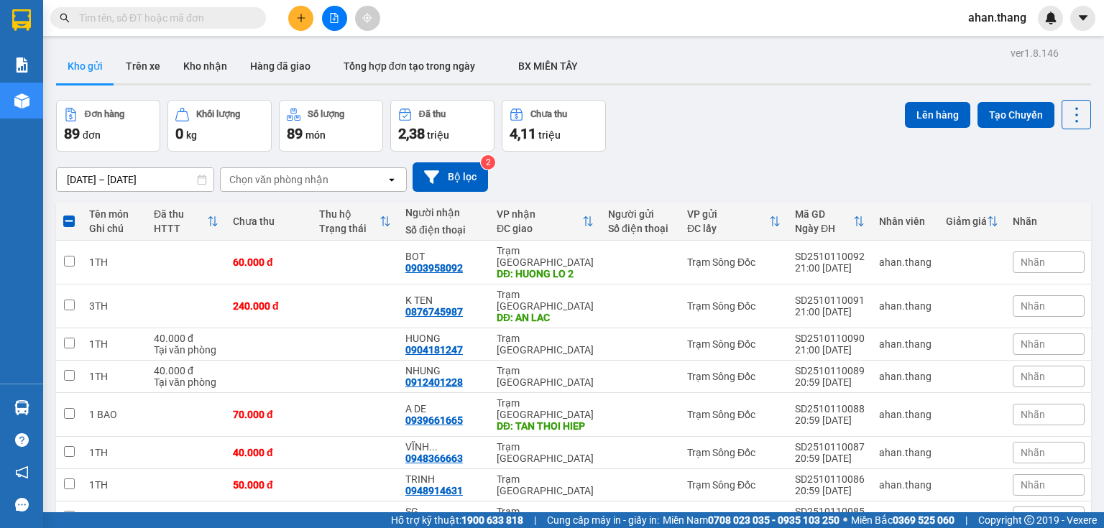
click at [452, 129] on div "2,38 triệu" at bounding box center [442, 134] width 88 height 20
click at [63, 223] on th at bounding box center [69, 222] width 26 height 38
click at [80, 219] on th at bounding box center [69, 222] width 26 height 38
click at [60, 224] on th at bounding box center [69, 222] width 26 height 38
click at [65, 223] on span at bounding box center [69, 222] width 12 height 12
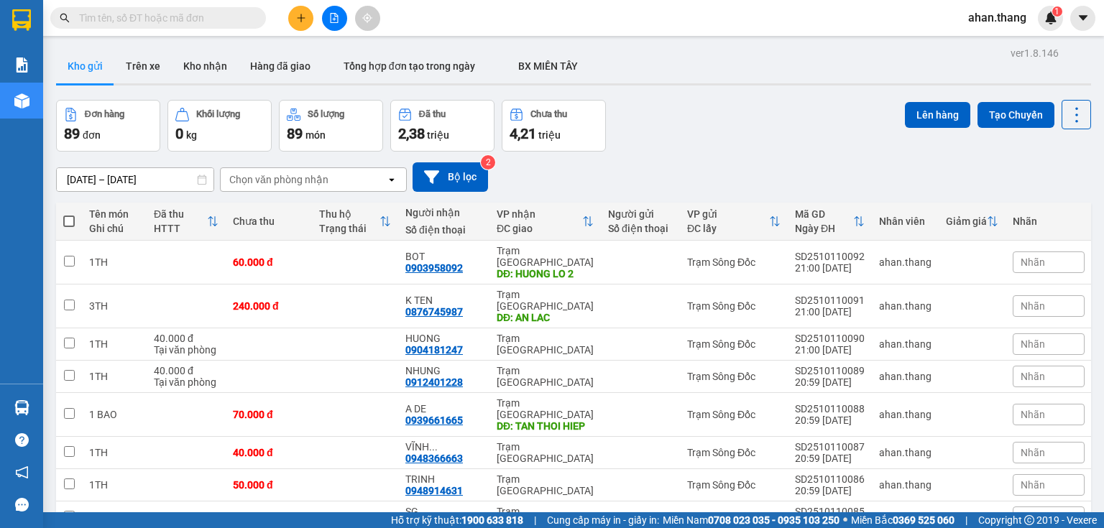
click at [69, 214] on input "checkbox" at bounding box center [69, 214] width 0 height 0
checkbox input "true"
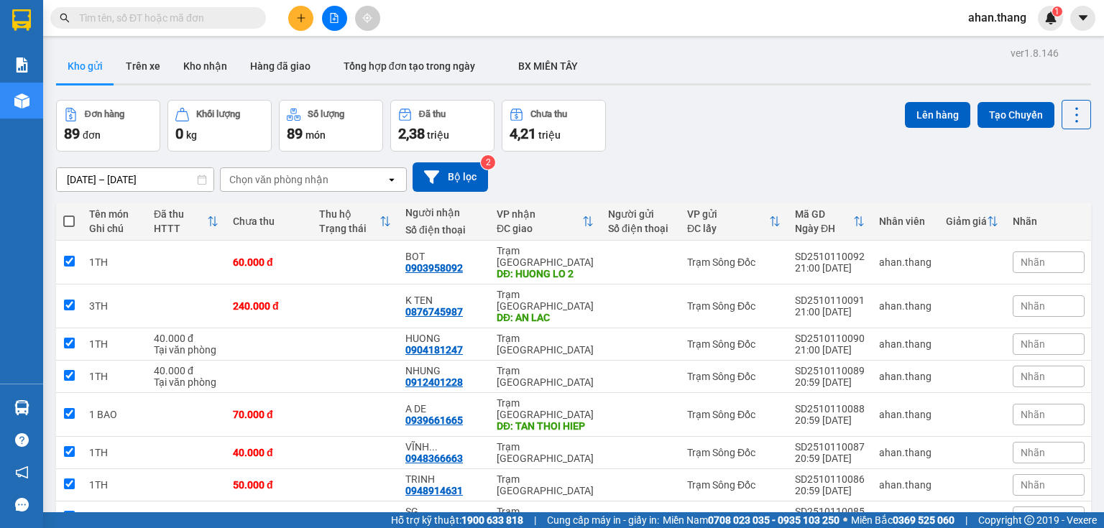
checkbox input "true"
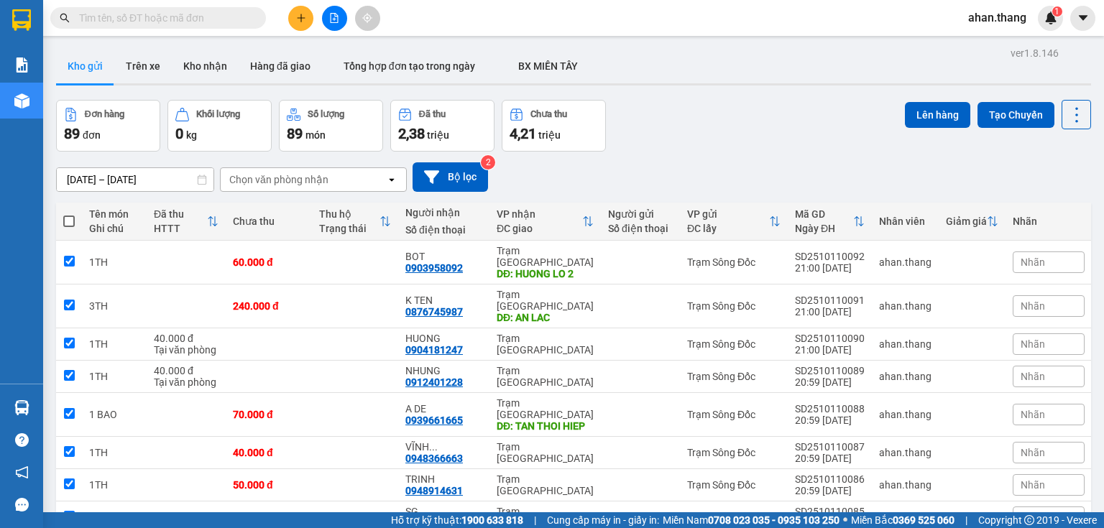
checkbox input "true"
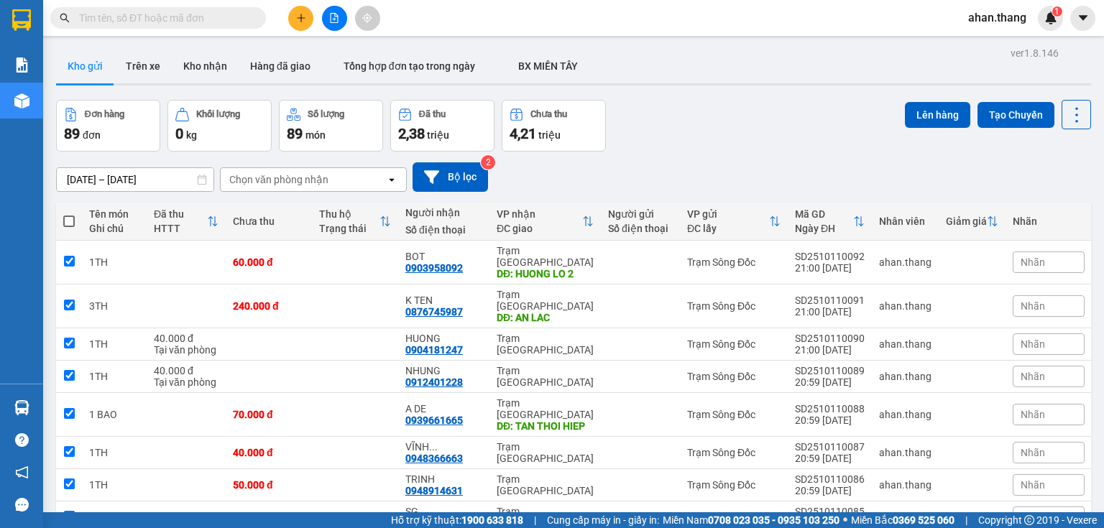
checkbox input "true"
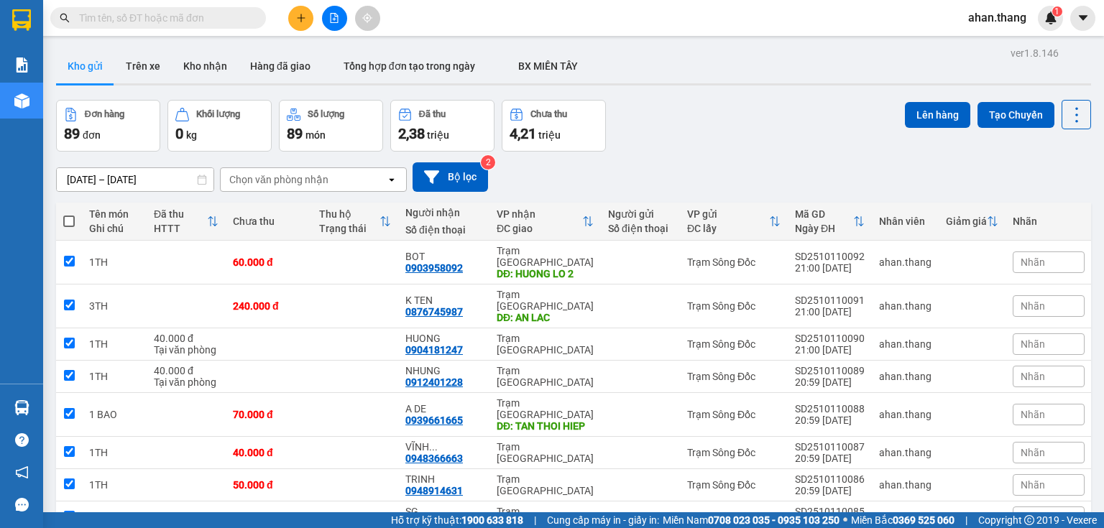
checkbox input "true"
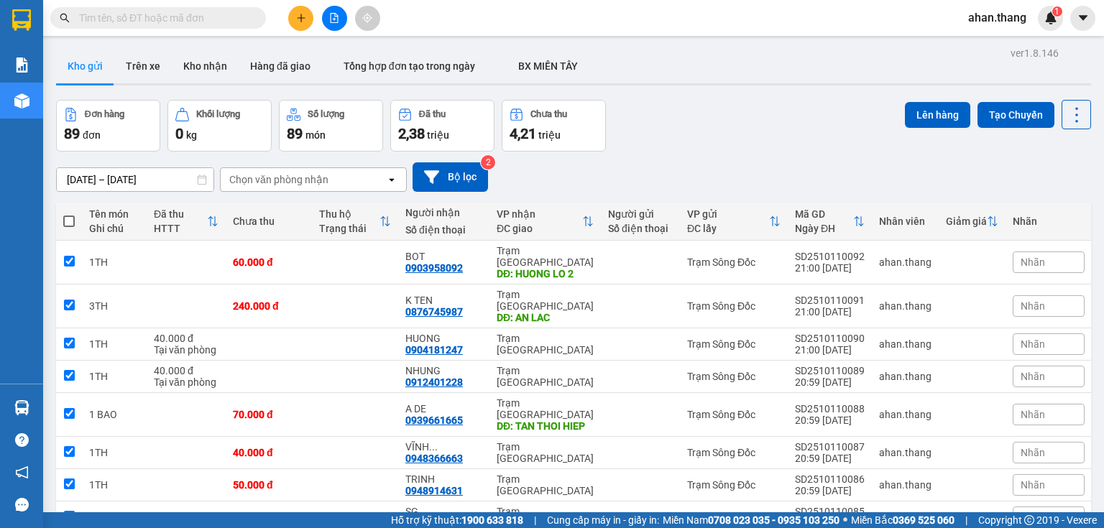
checkbox input "true"
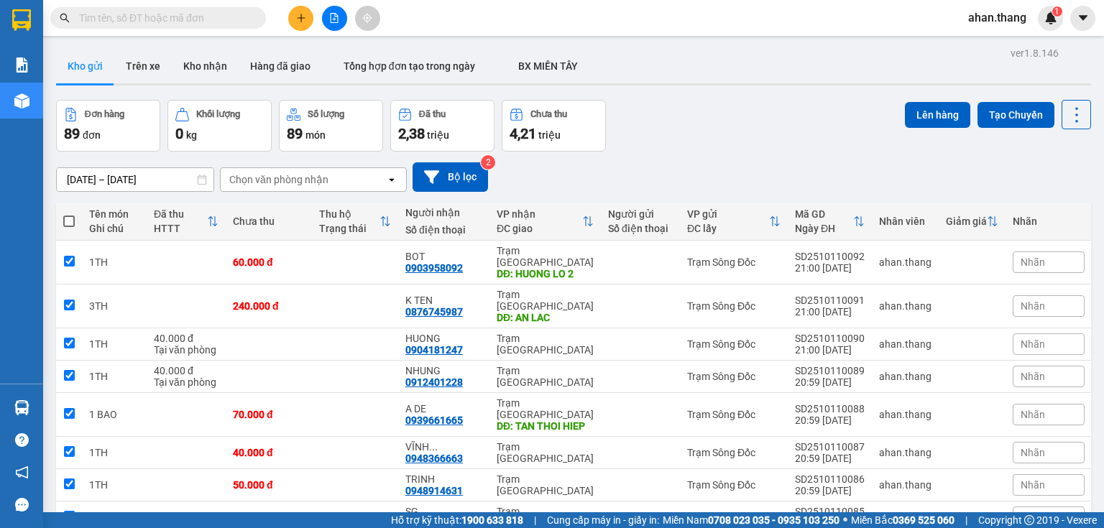
checkbox input "true"
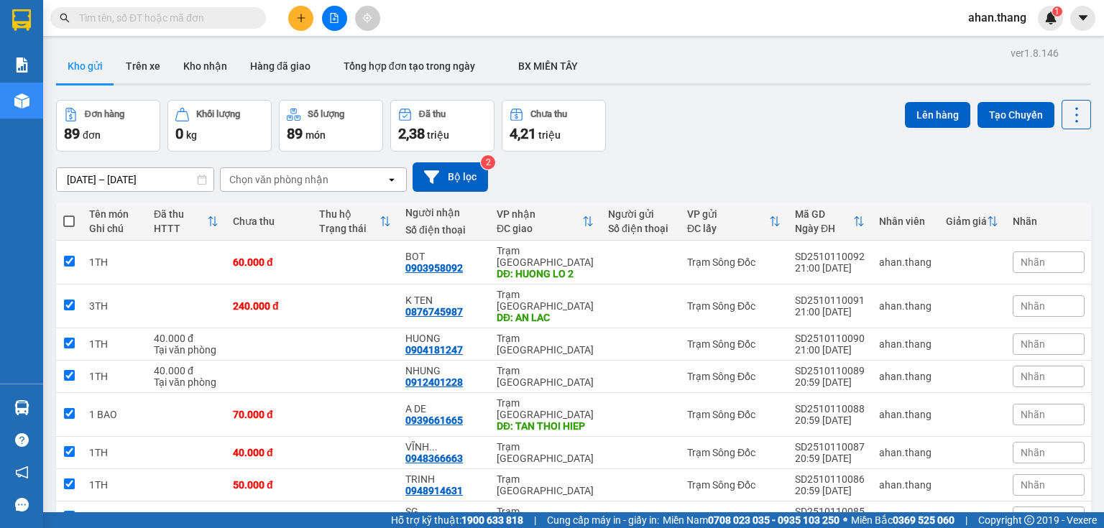
checkbox input "true"
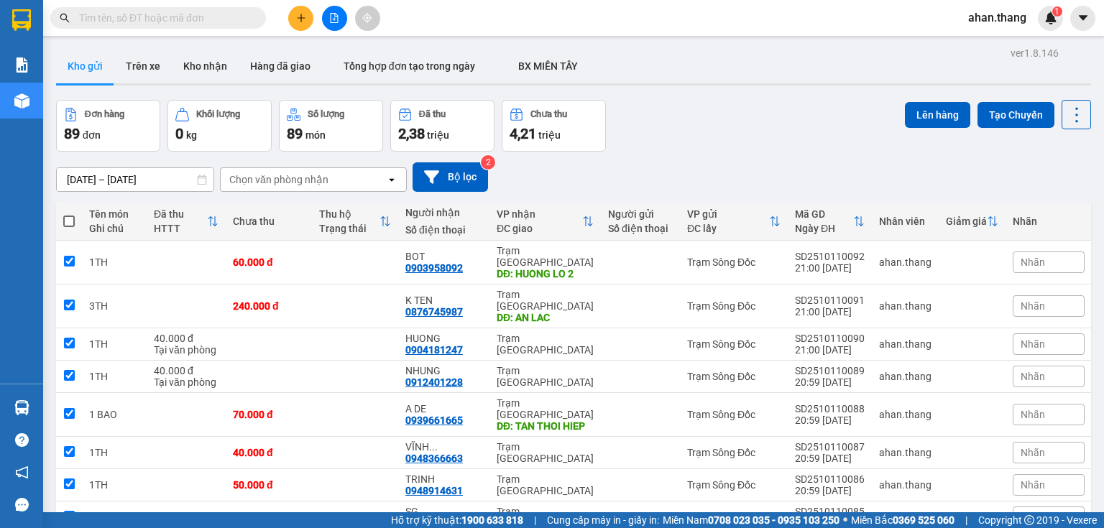
checkbox input "true"
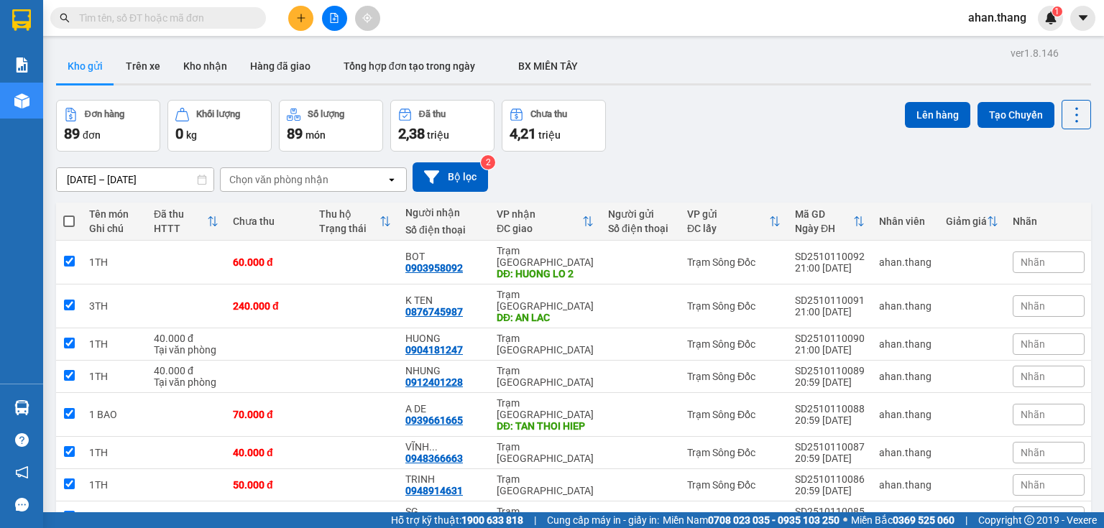
checkbox input "true"
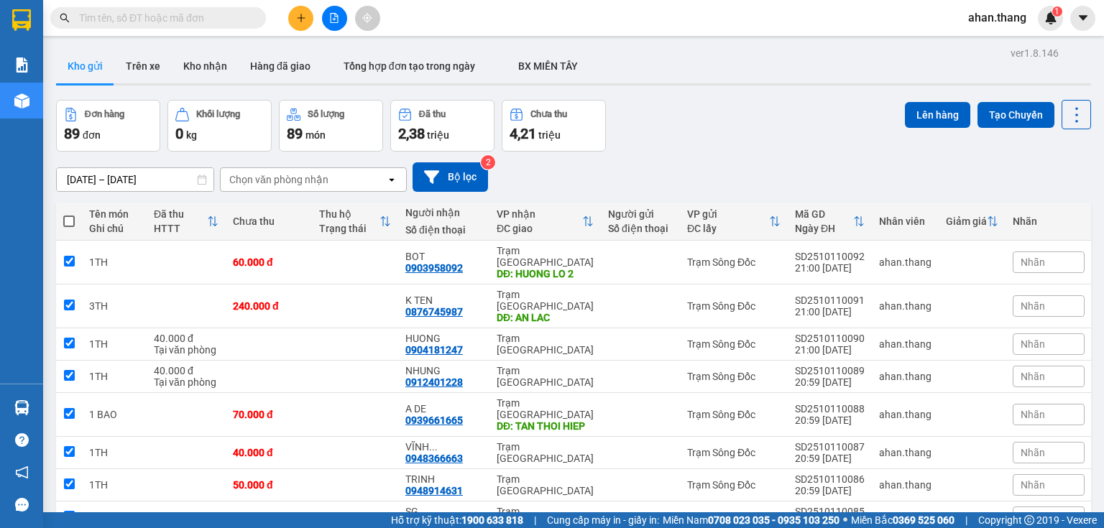
checkbox input "true"
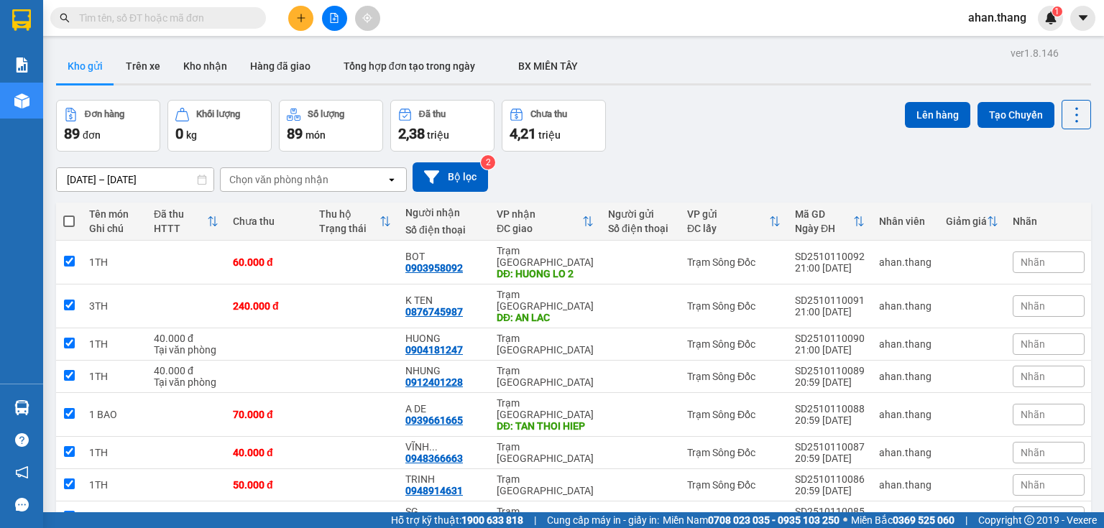
checkbox input "true"
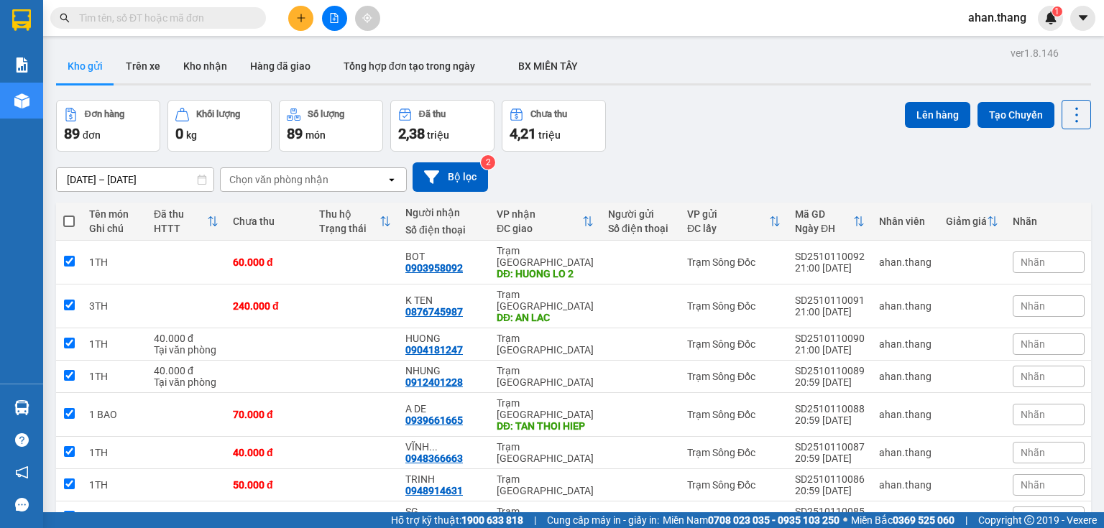
checkbox input "true"
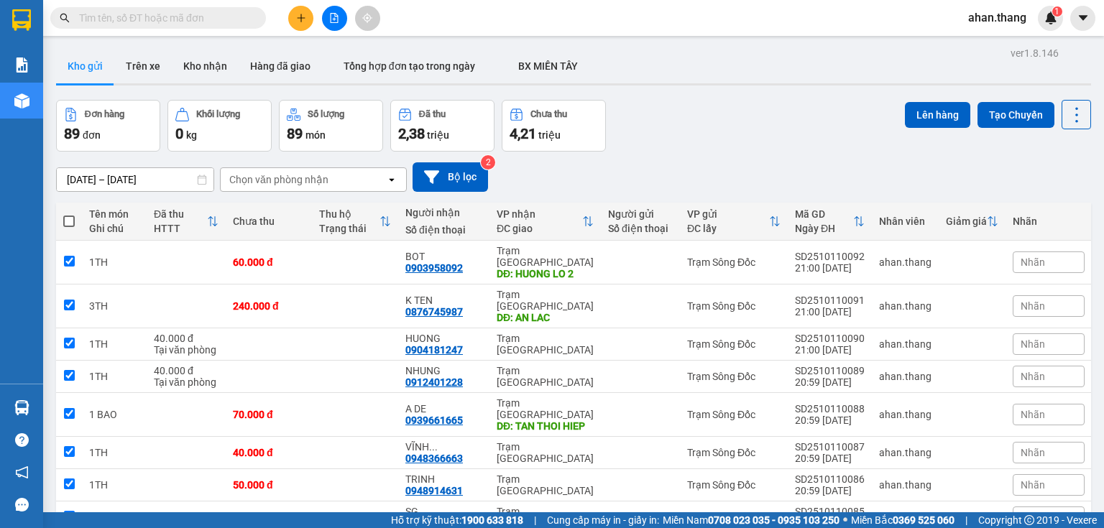
checkbox input "true"
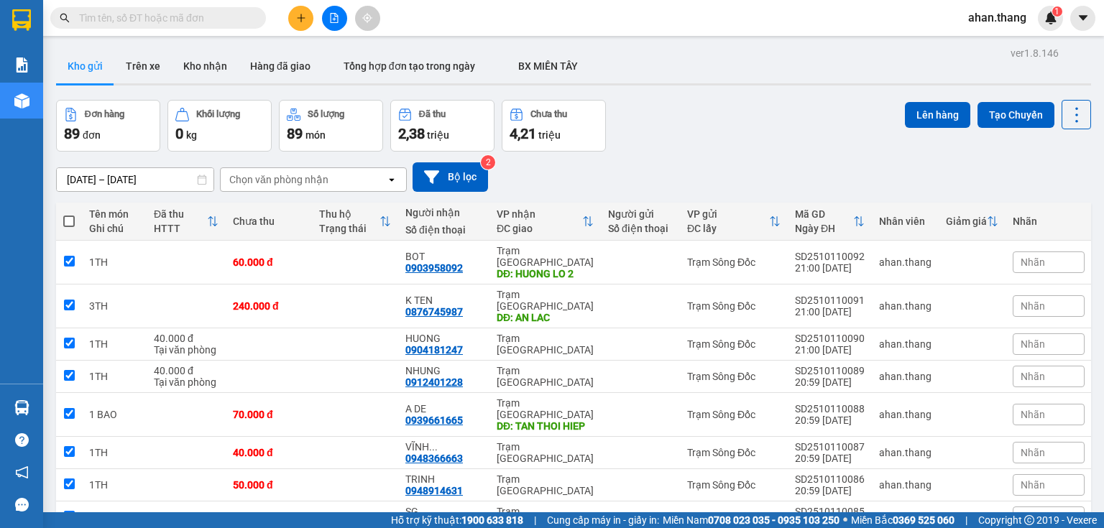
checkbox input "true"
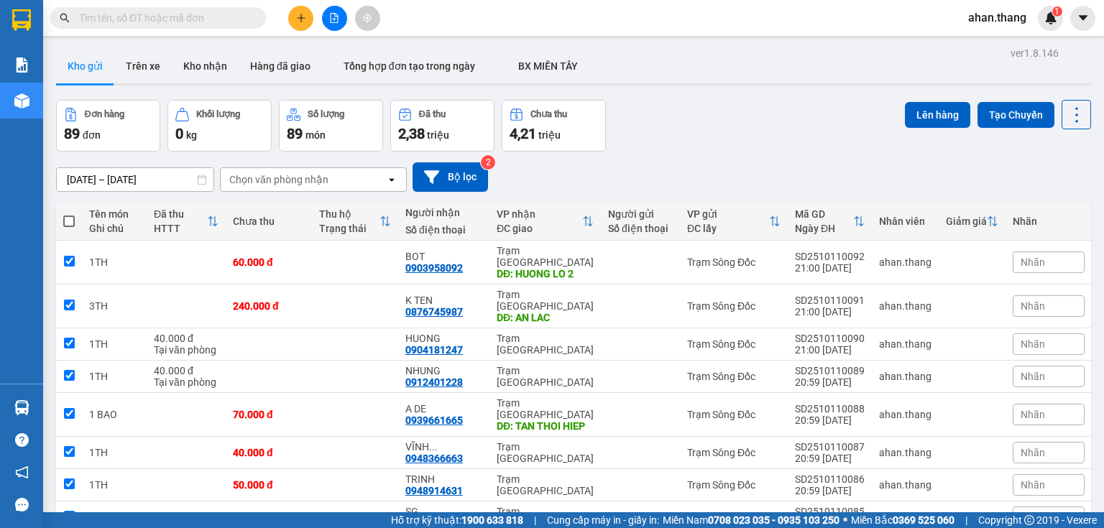
checkbox input "true"
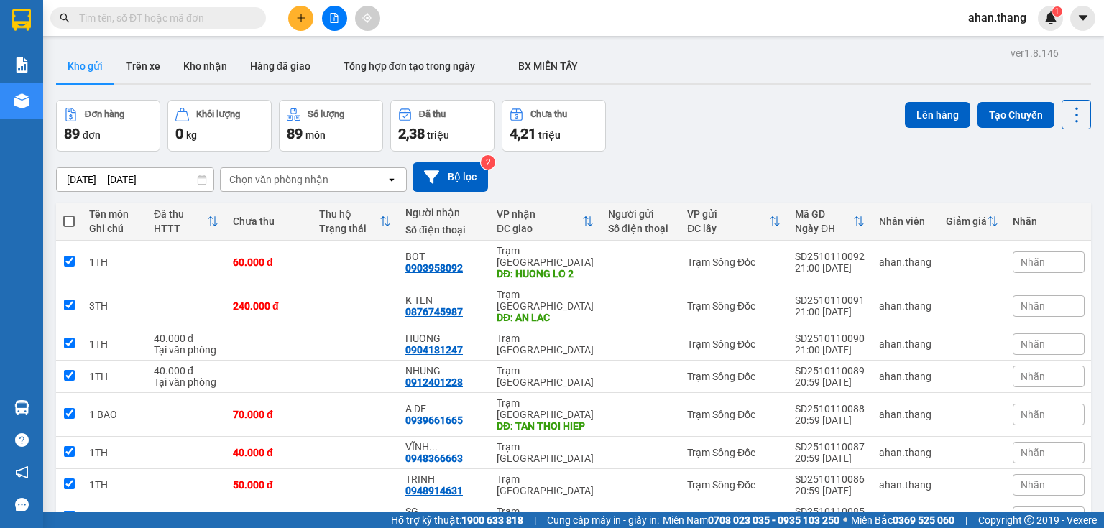
checkbox input "true"
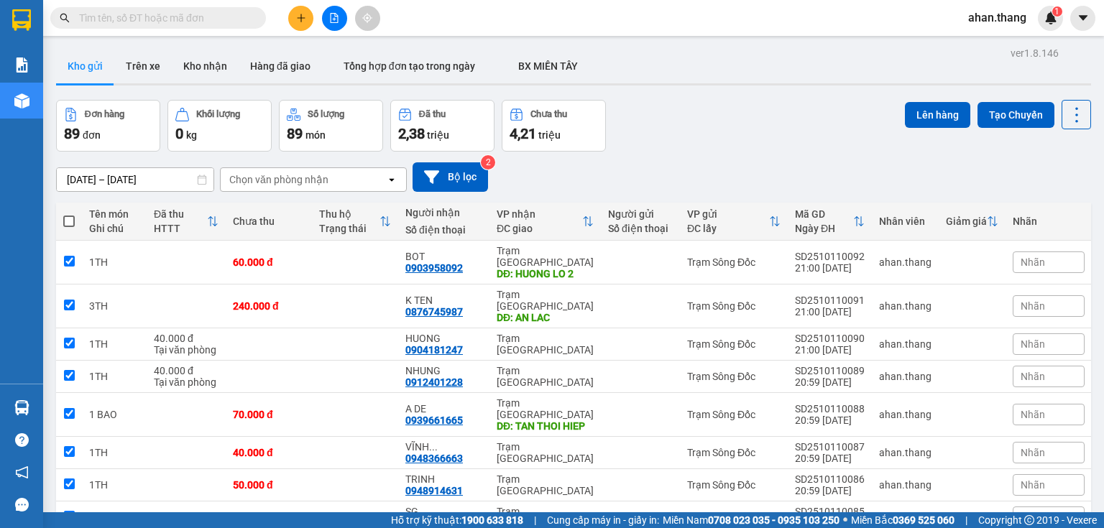
checkbox input "true"
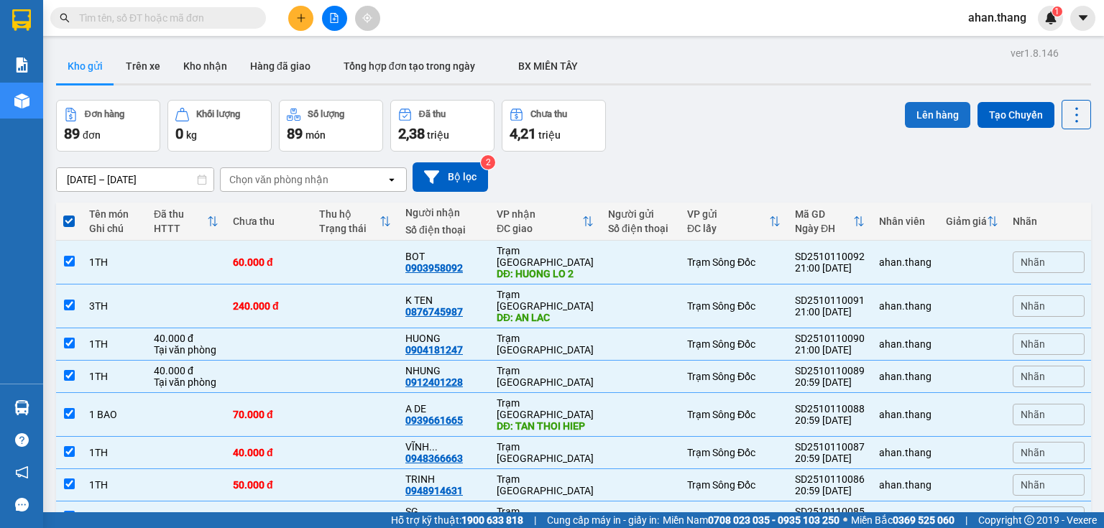
click at [911, 124] on button "Lên hàng" at bounding box center [937, 115] width 65 height 26
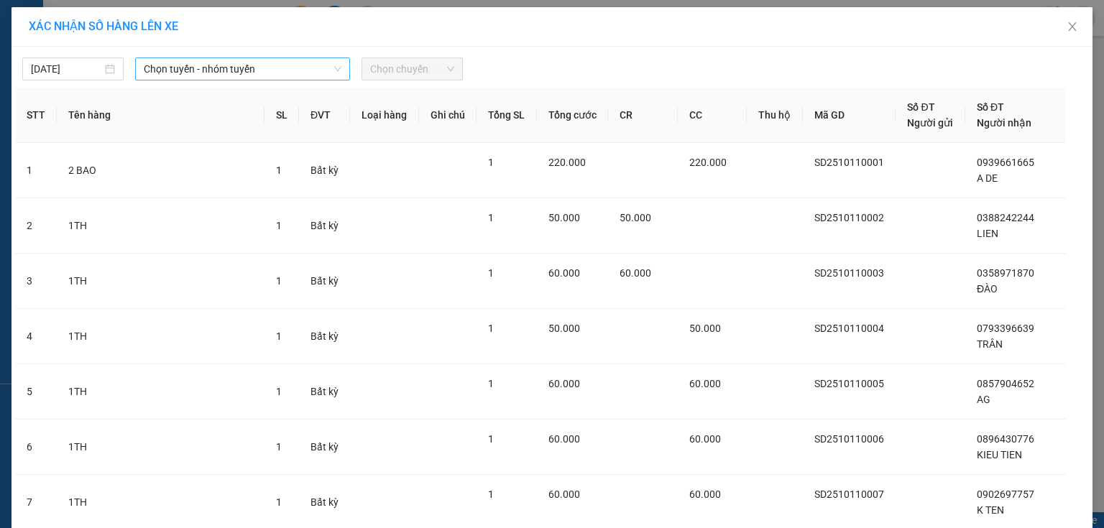
click at [178, 67] on span "Chọn tuyến - nhóm tuyến" at bounding box center [243, 69] width 198 height 22
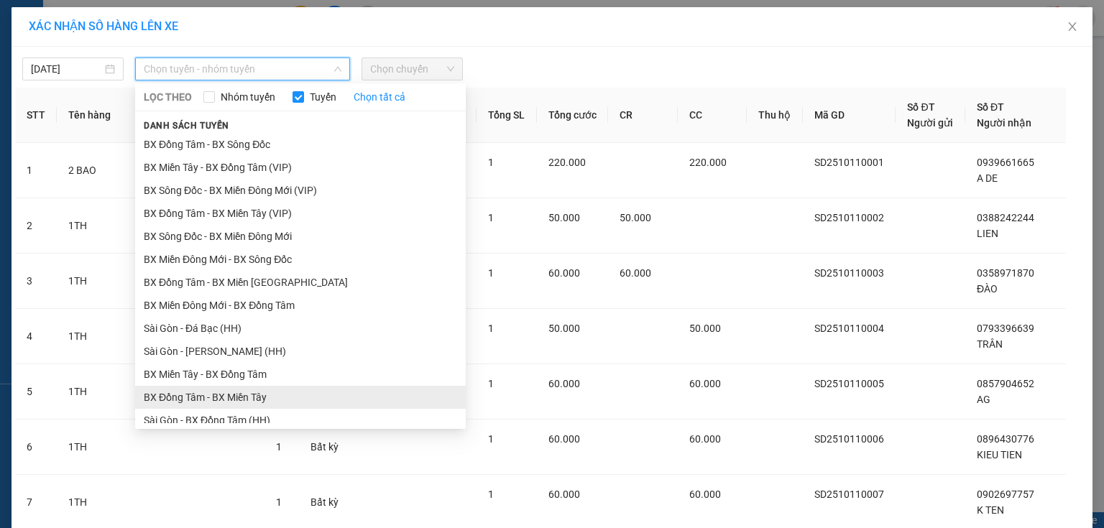
click at [183, 396] on li "BX Đồng Tâm - BX Miền Tây" at bounding box center [300, 397] width 331 height 23
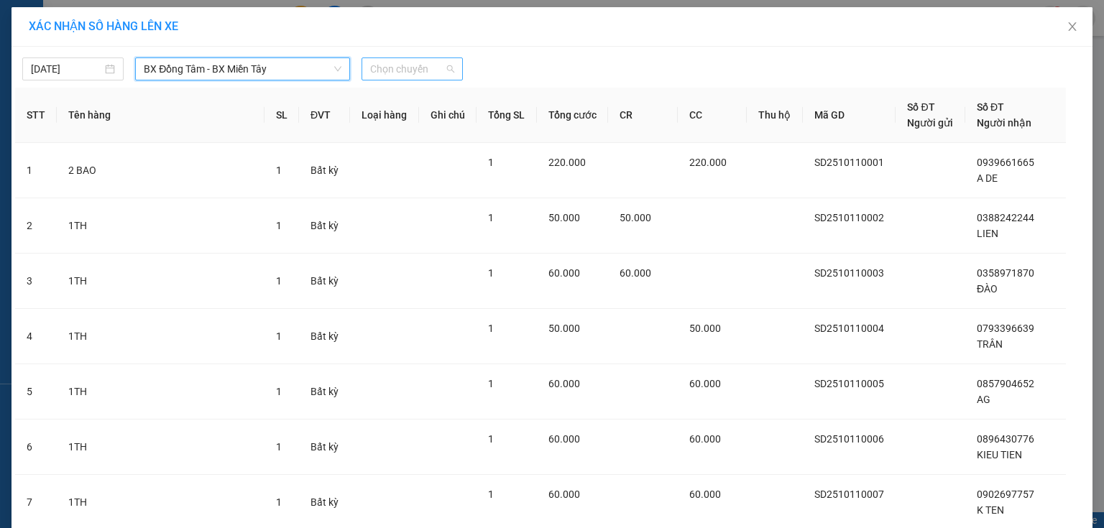
click at [403, 78] on span "Chọn chuyến" at bounding box center [412, 69] width 84 height 22
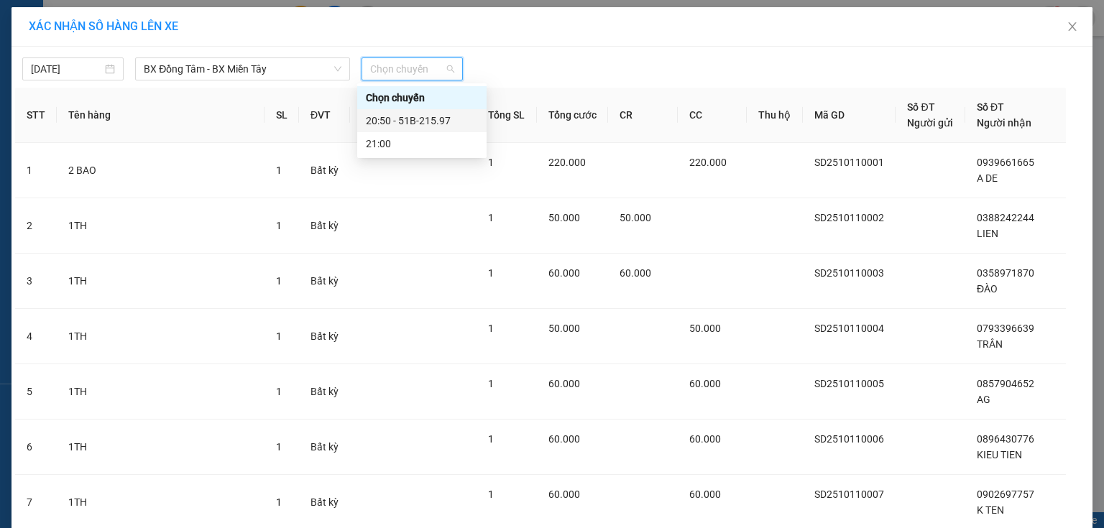
click at [400, 120] on div "20:50 - 51B-215.97" at bounding box center [422, 121] width 112 height 16
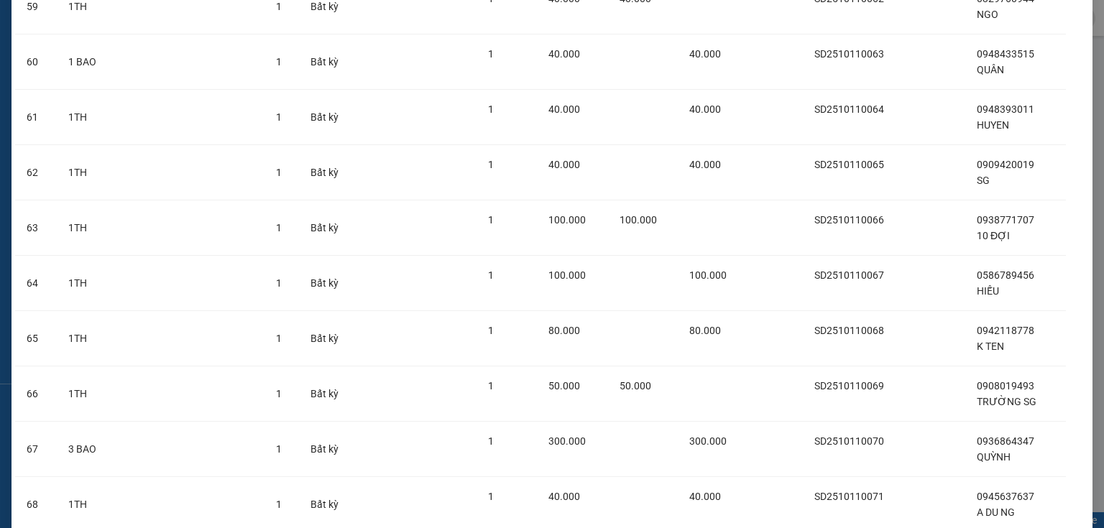
scroll to position [4641, 0]
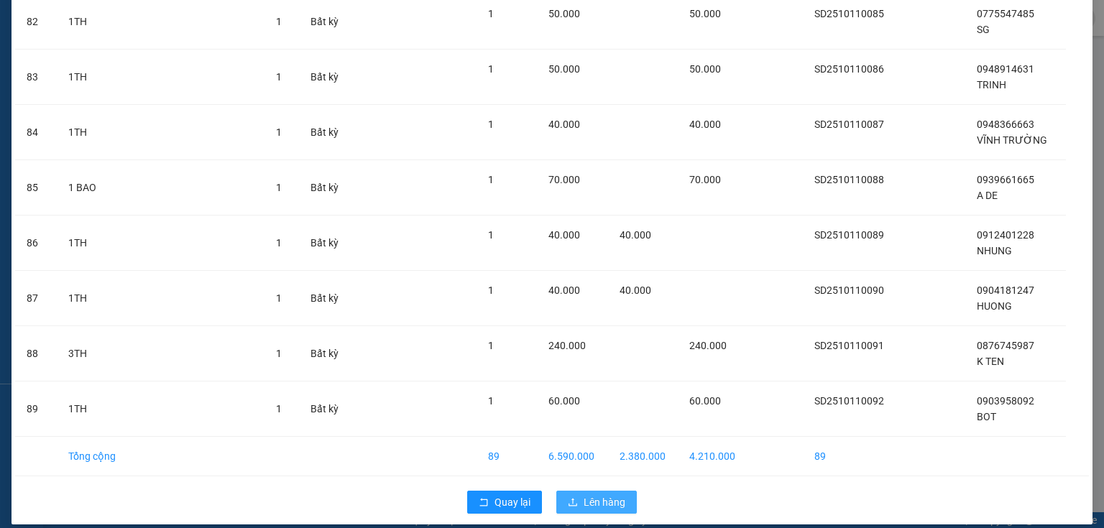
click at [617, 495] on span "Lên hàng" at bounding box center [605, 503] width 42 height 16
